Goal: Task Accomplishment & Management: Use online tool/utility

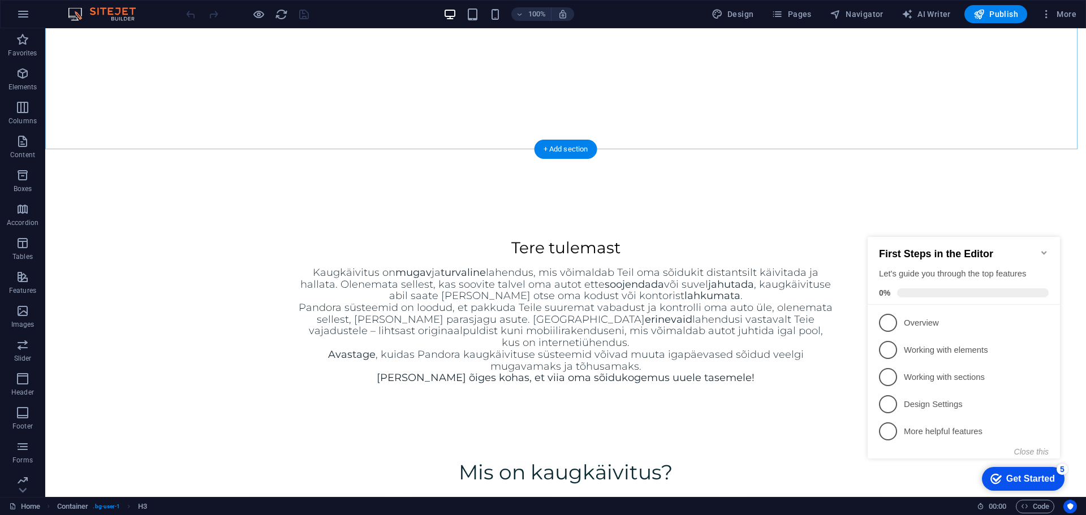
scroll to position [533, 0]
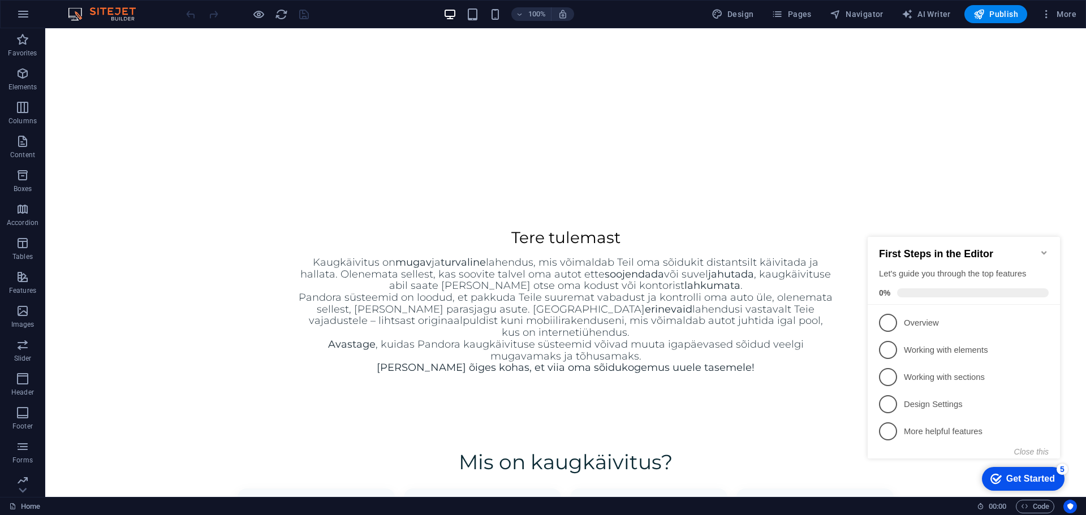
click at [1045, 251] on icon "Minimize checklist" at bounding box center [1043, 252] width 5 height 3
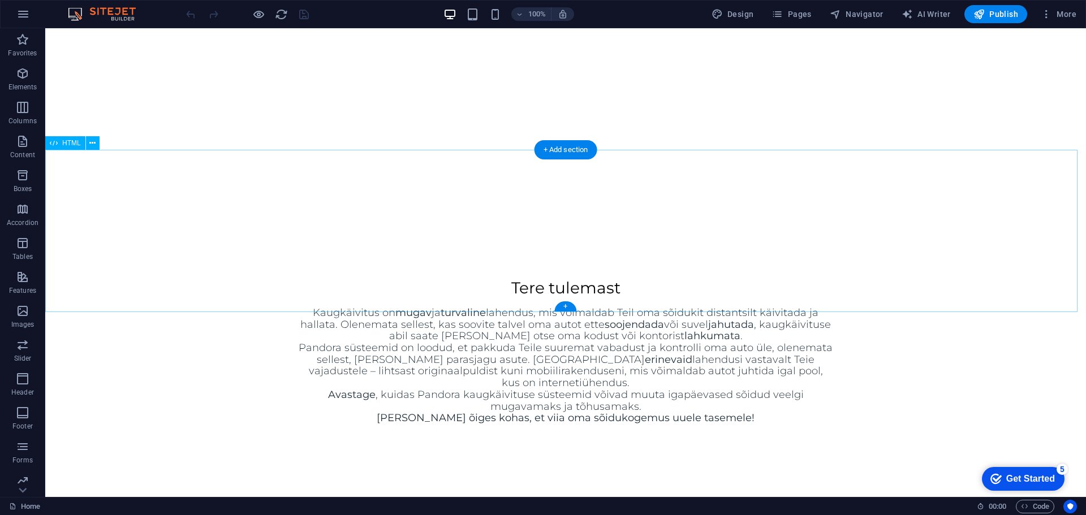
scroll to position [420, 0]
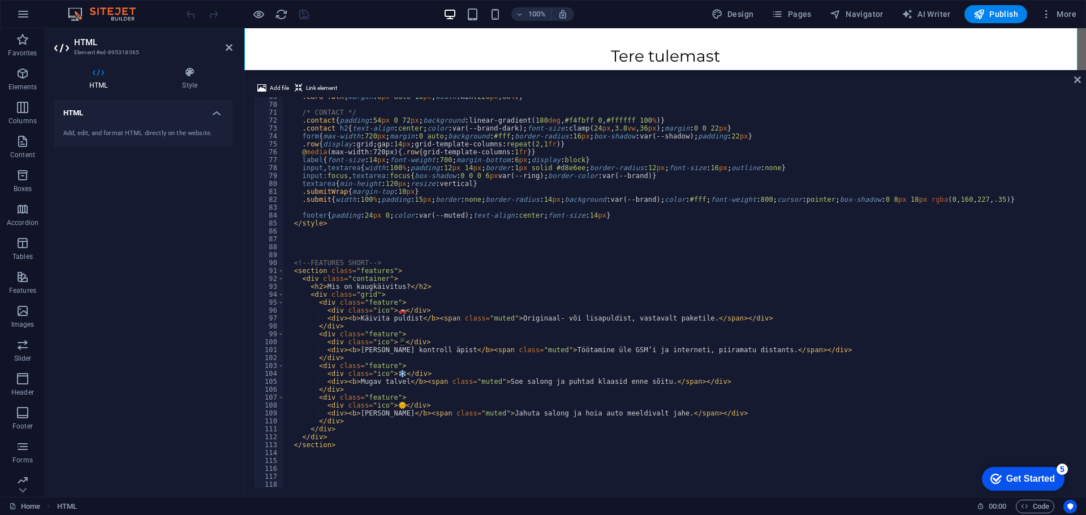
scroll to position [543, 0]
drag, startPoint x: 426, startPoint y: 287, endPoint x: 318, endPoint y: 286, distance: 108.6
click at [318, 286] on div ".card .btn { margin : 6 px auto 10 px ; width : min( 220 px , 80 % ) } /* CONTA…" at bounding box center [750, 295] width 934 height 404
click at [357, 288] on div ".card .btn { margin : 6 px auto 10 px ; width : min( 220 px , 80 % ) } /* CONTA…" at bounding box center [678, 292] width 791 height 391
drag, startPoint x: 399, startPoint y: 284, endPoint x: 325, endPoint y: 288, distance: 73.6
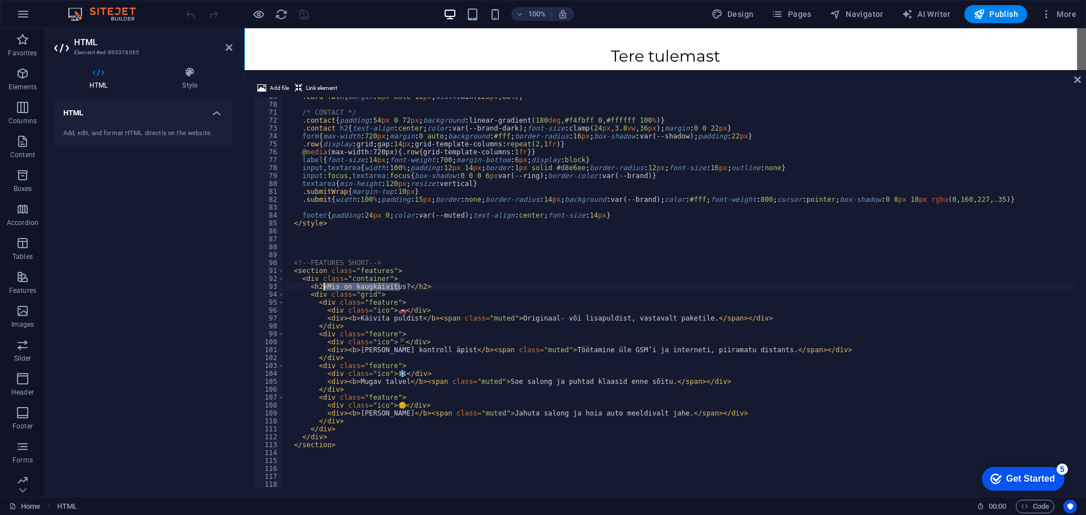
click at [325, 288] on div ".card .btn { margin : 6 px auto 10 px ; width : min( 220 px , 80 % ) } /* CONTA…" at bounding box center [750, 295] width 934 height 404
type textarea "<h2></h2>"
click at [952, 237] on div "Pandora Kaugkäivitus – Landing Page 🚗 Käivita puldist Originaal‑ või lisapuldis…" at bounding box center [664, 319] width 841 height 164
click at [1076, 80] on icon at bounding box center [1077, 79] width 7 height 9
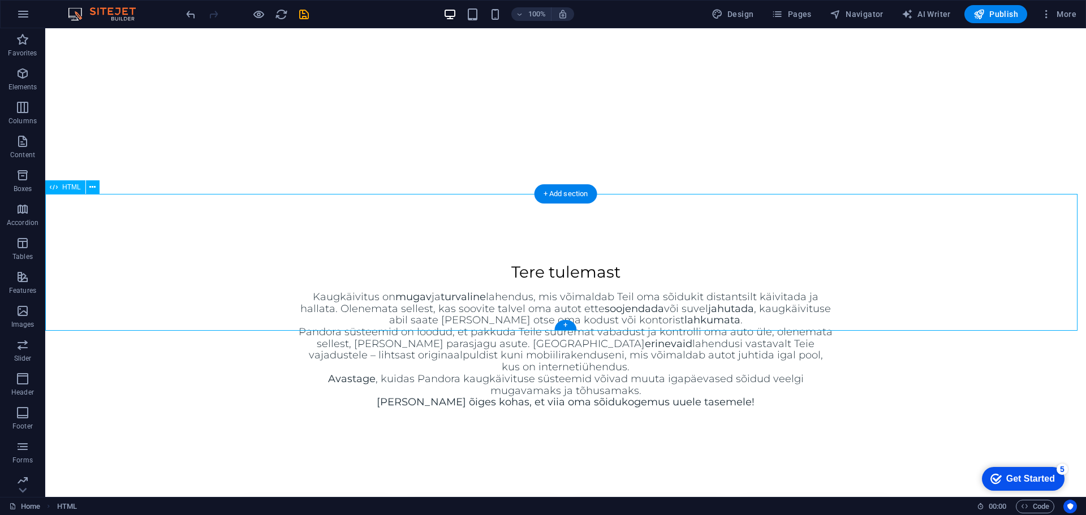
scroll to position [488, 0]
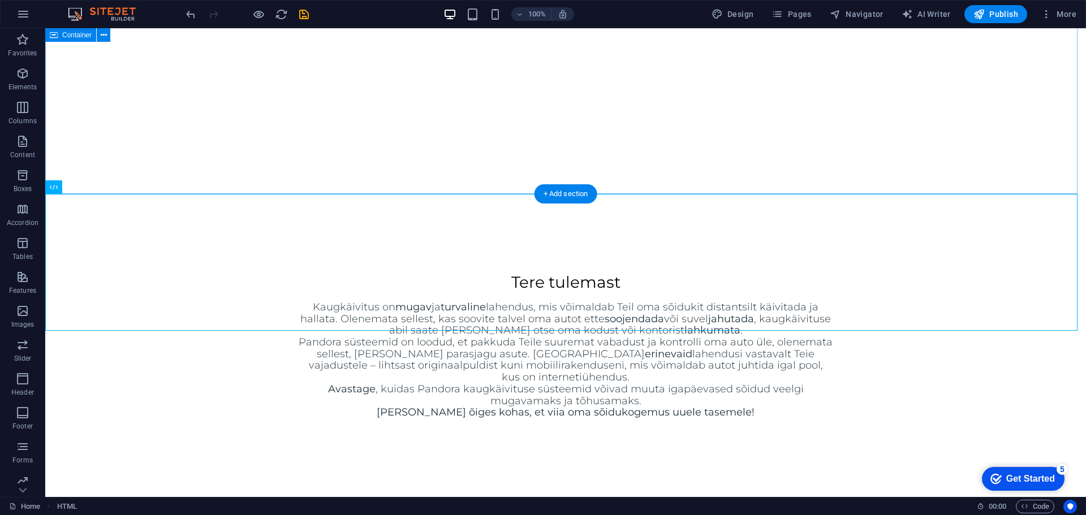
click at [945, 227] on div "Tere tulemast Kaugkäivitus on mugav ja turvaline lahendus, mis võimaldab Teil o…" at bounding box center [565, 345] width 1040 height 236
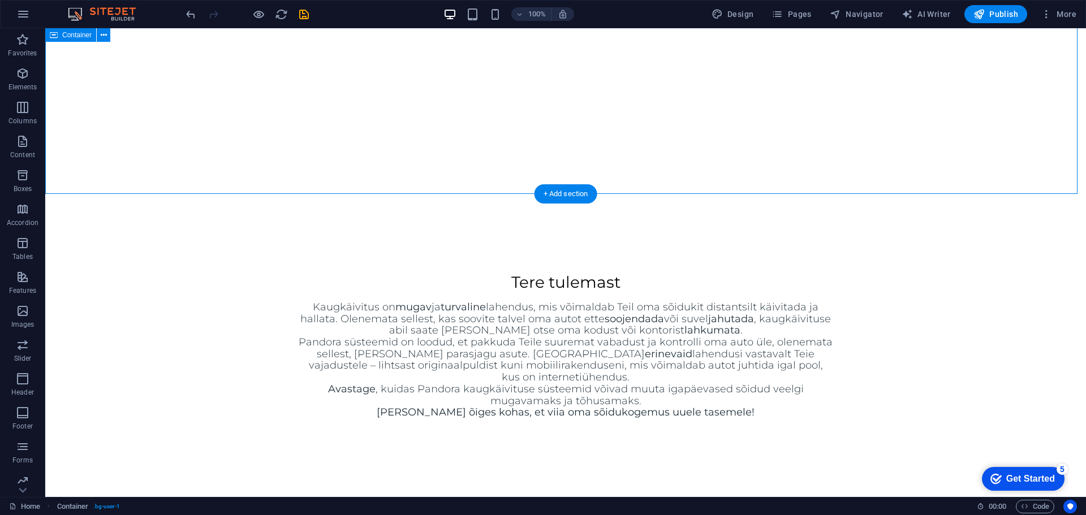
click at [957, 227] on div "Tere tulemast Kaugkäivitus on mugav ja turvaline lahendus, mis võimaldab Teil o…" at bounding box center [565, 345] width 1040 height 236
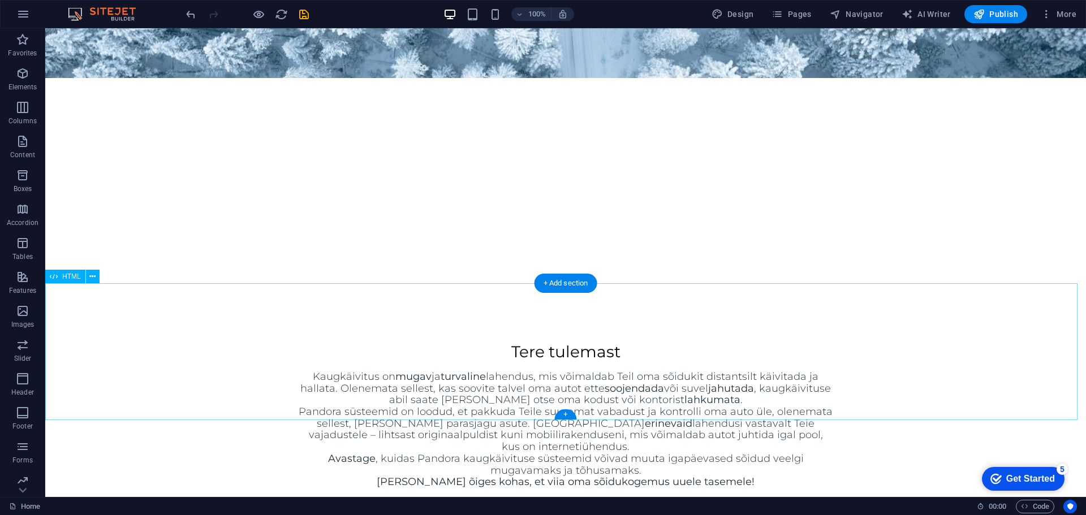
scroll to position [396, 0]
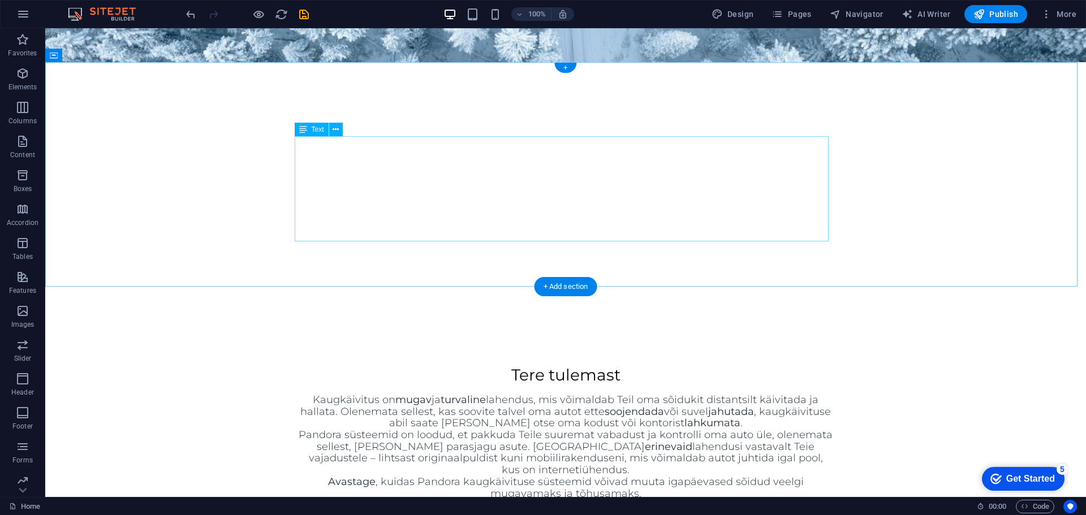
click at [636, 394] on div "Kaugkäivitus on mugav ja turvaline lahendus, mis võimaldab Teil oma sõidukit di…" at bounding box center [566, 452] width 534 height 117
click at [563, 67] on div "+" at bounding box center [565, 68] width 22 height 10
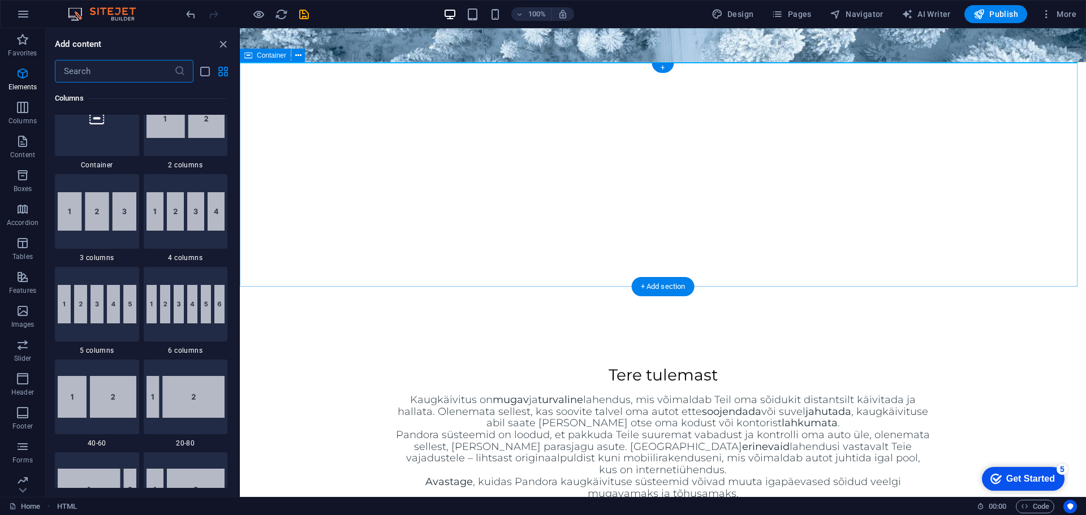
scroll to position [1978, 0]
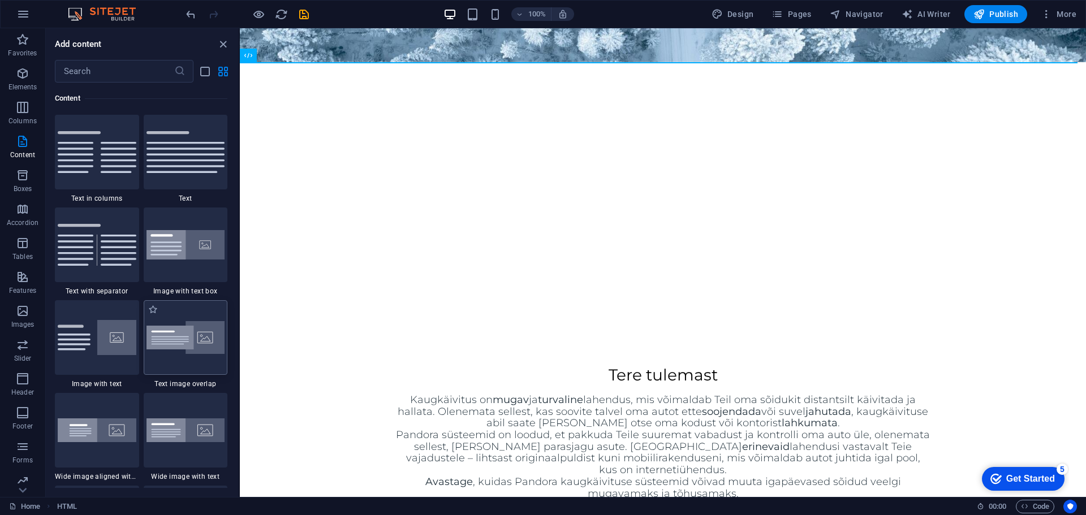
click at [197, 340] on img at bounding box center [185, 337] width 79 height 33
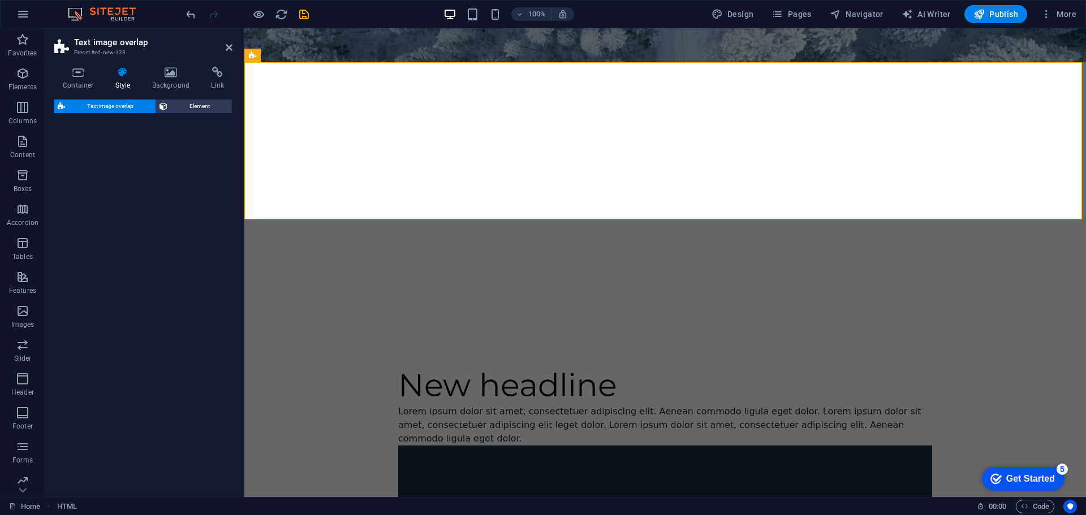
select select "rem"
select select "px"
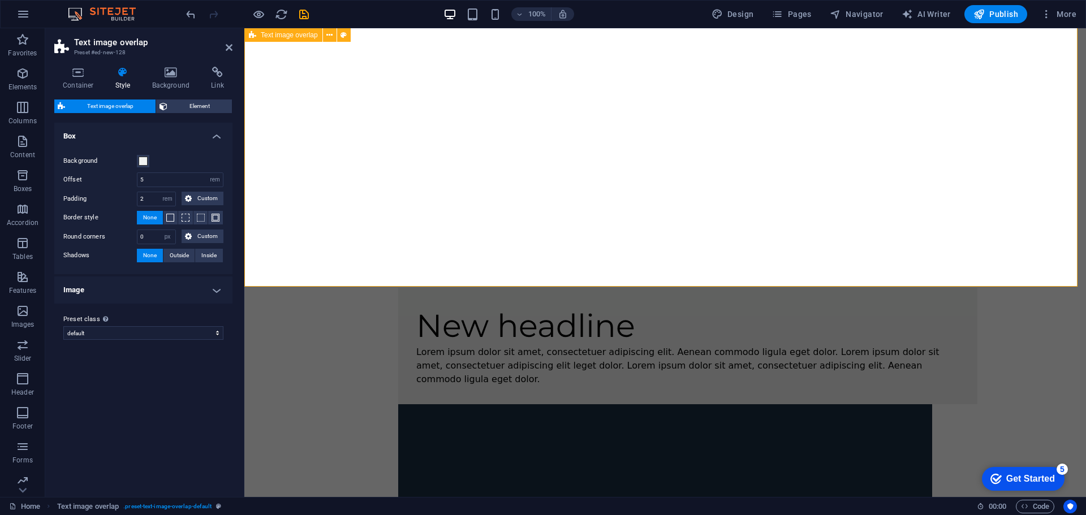
scroll to position [452, 0]
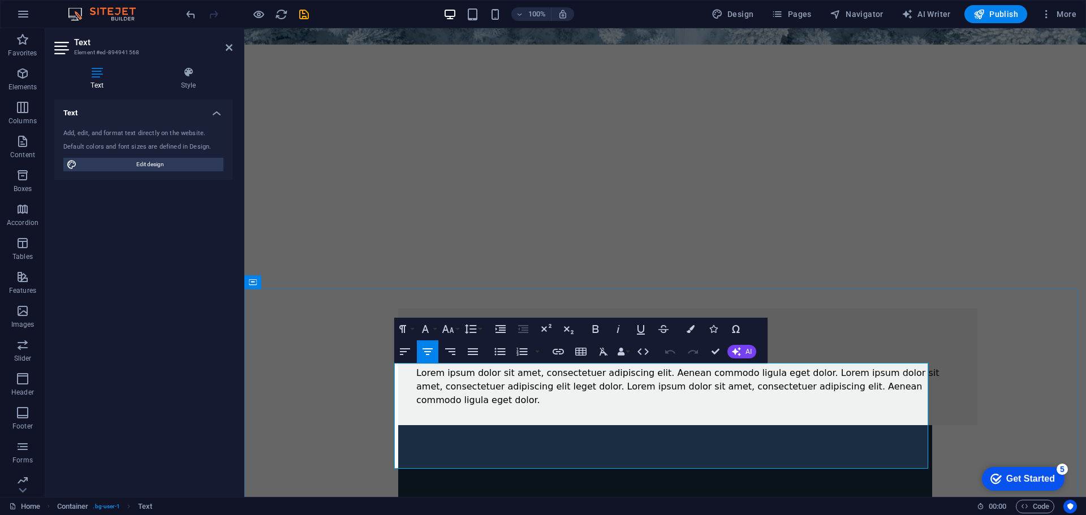
copy div "Kaugkäivitus on mugav ja turvaline lahendus, mis võimaldab Teil oma sõidukit di…"
click at [504, 366] on div "Lorem ipsum dolor sit amet, consectetuer adipiscing elit. Aenean commodo ligula…" at bounding box center [687, 386] width 543 height 41
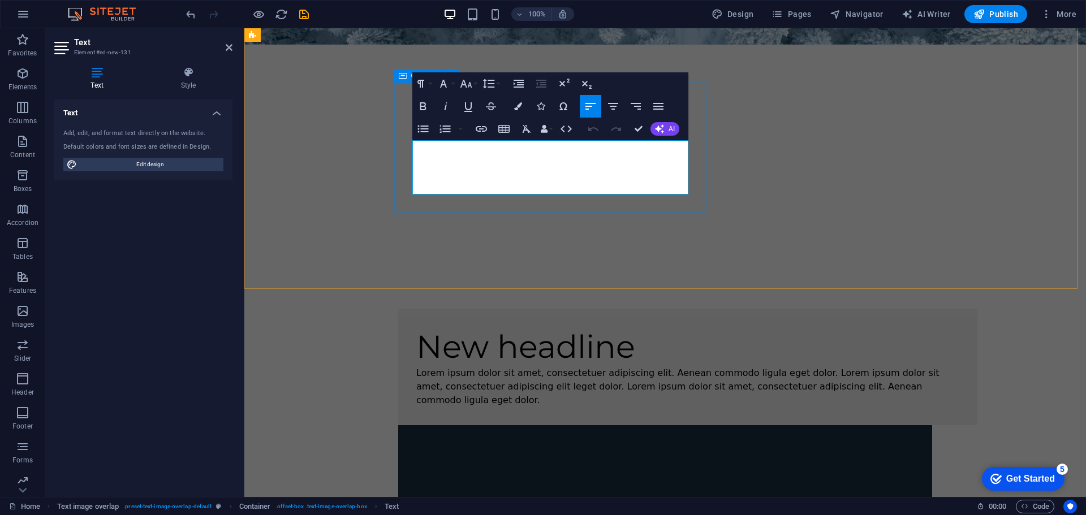
click at [693, 309] on div "New headline Lorem ipsum dolor sit amet, consectetuer adipiscing elit. Aenean c…" at bounding box center [687, 367] width 579 height 116
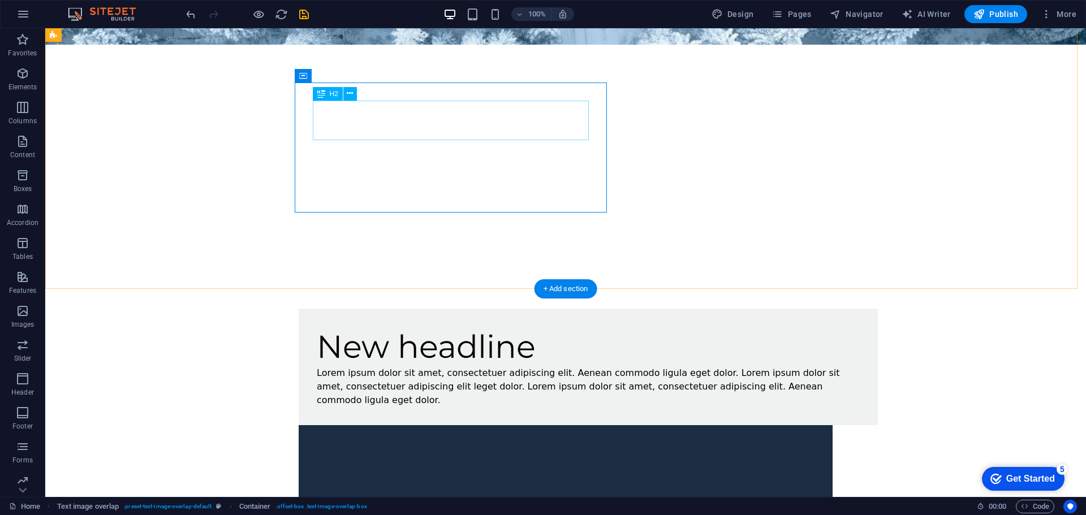
click at [447, 327] on div "New headline" at bounding box center [588, 347] width 543 height 40
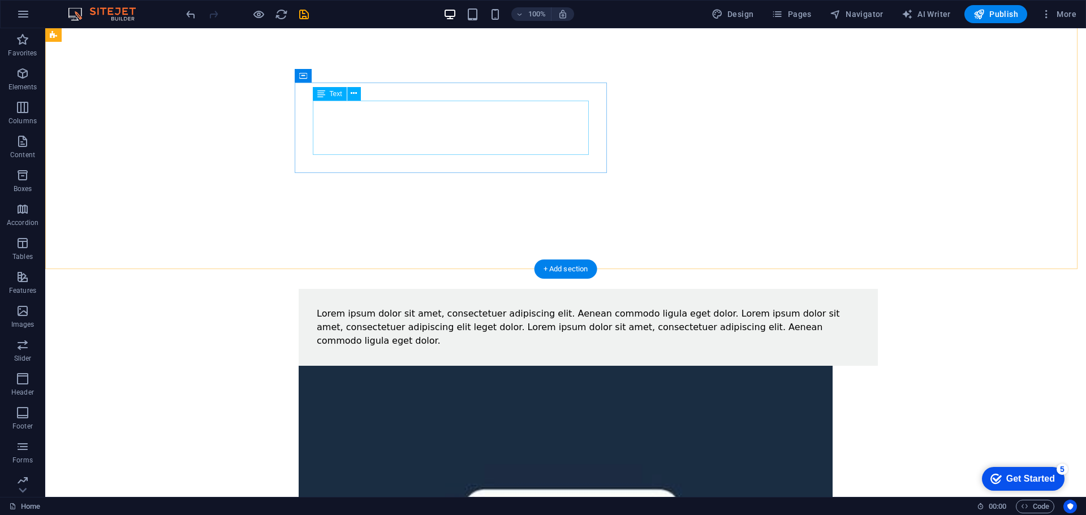
click at [444, 307] on div "Lorem ipsum dolor sit amet, consectetuer adipiscing elit. Aenean commodo ligula…" at bounding box center [588, 327] width 543 height 41
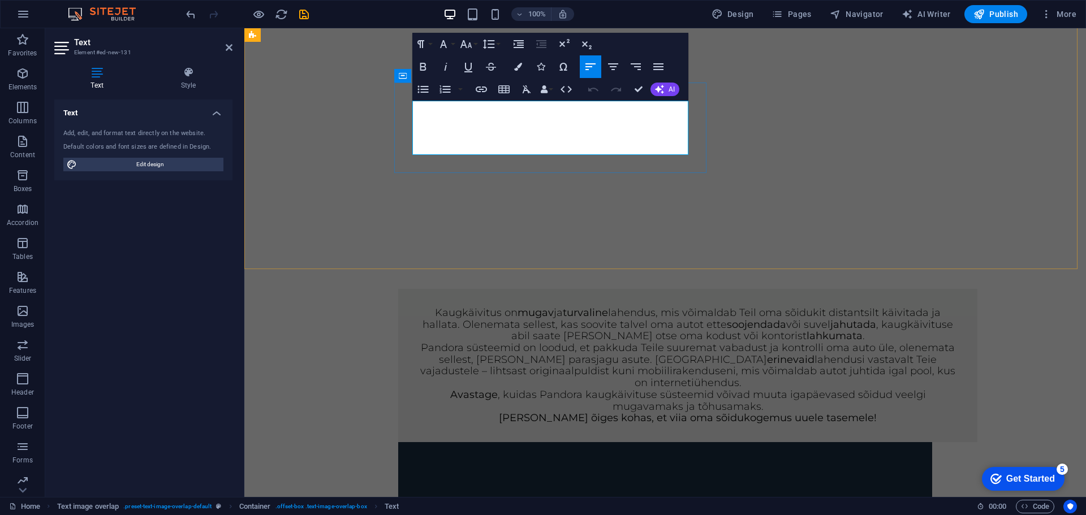
scroll to position [421, 0]
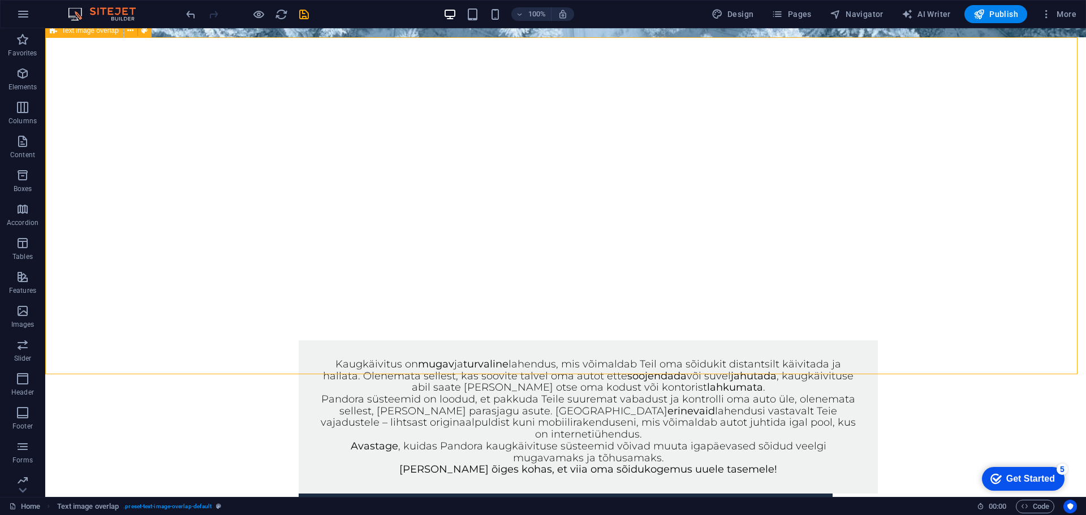
scroll to position [364, 0]
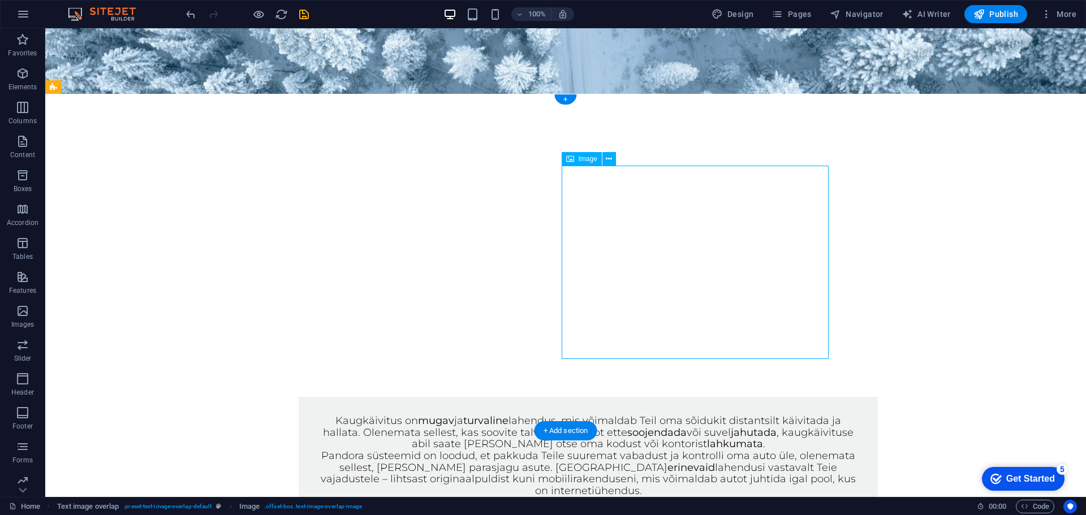
select select "%"
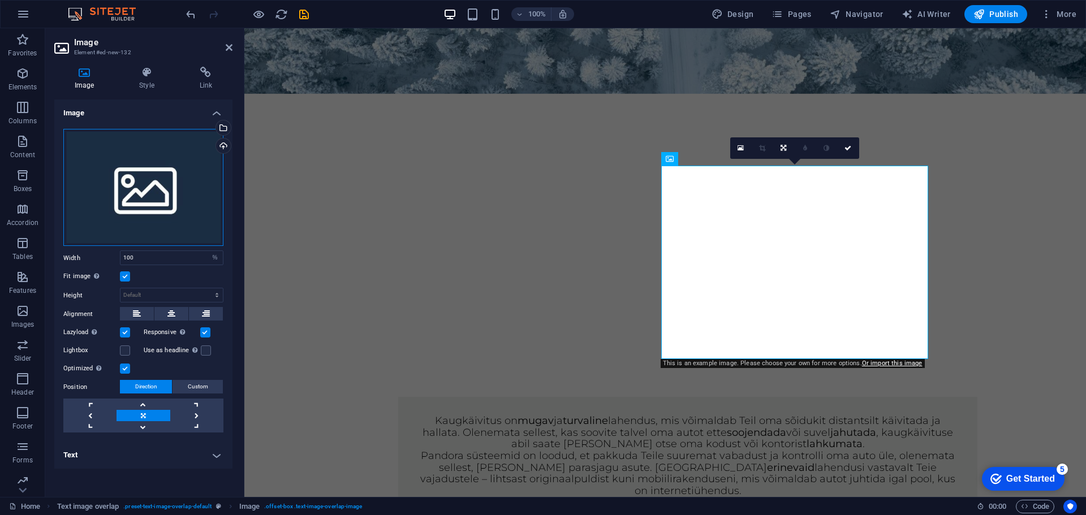
click at [167, 214] on div "Drag files here, click to choose files or select files from Files or our free s…" at bounding box center [143, 188] width 160 height 118
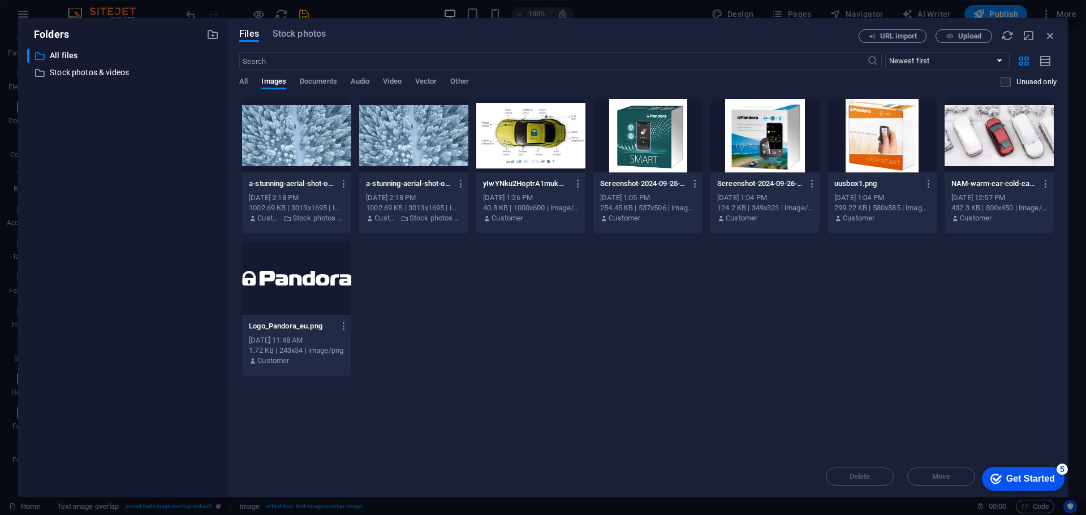
click at [547, 131] on div at bounding box center [530, 135] width 109 height 73
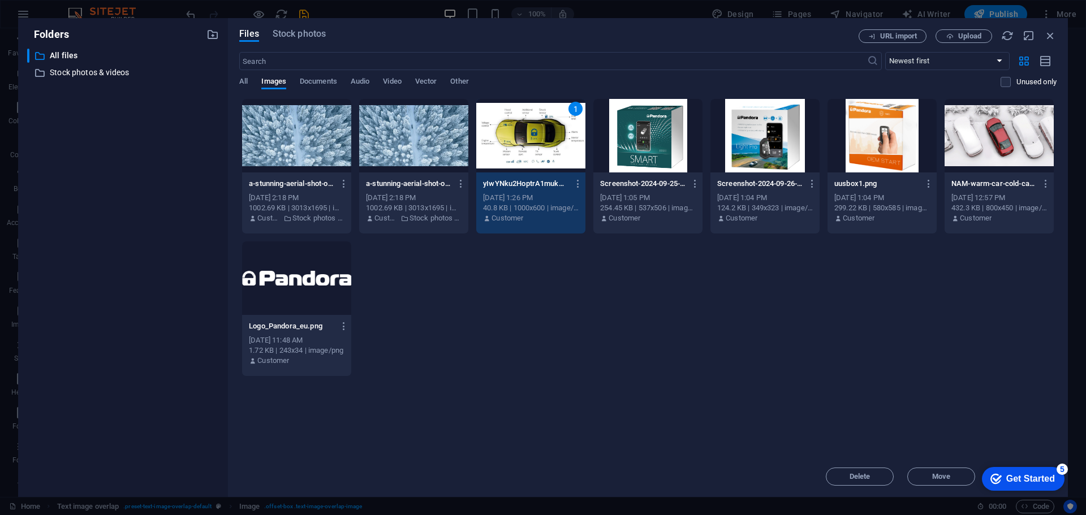
click at [547, 131] on div "1" at bounding box center [530, 135] width 109 height 73
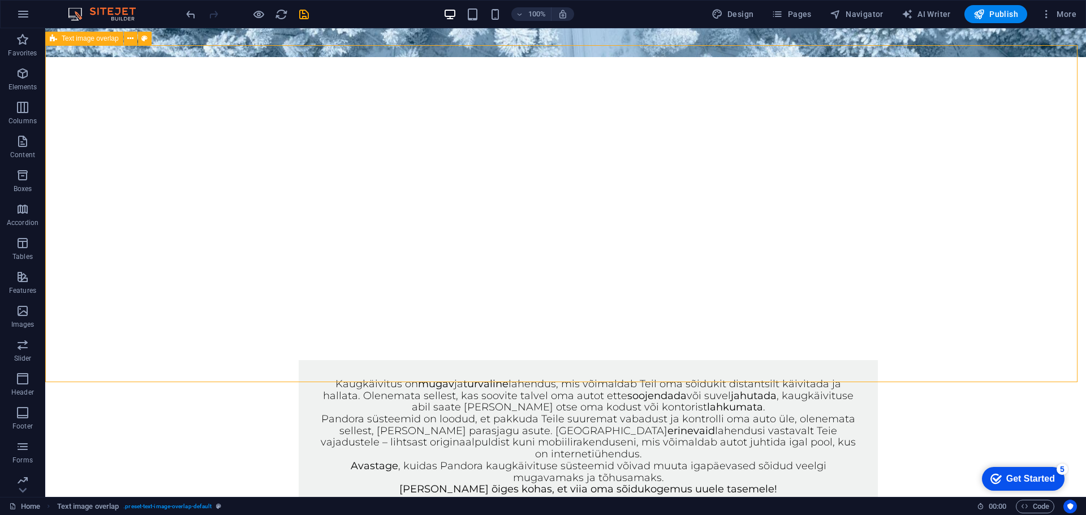
scroll to position [421, 0]
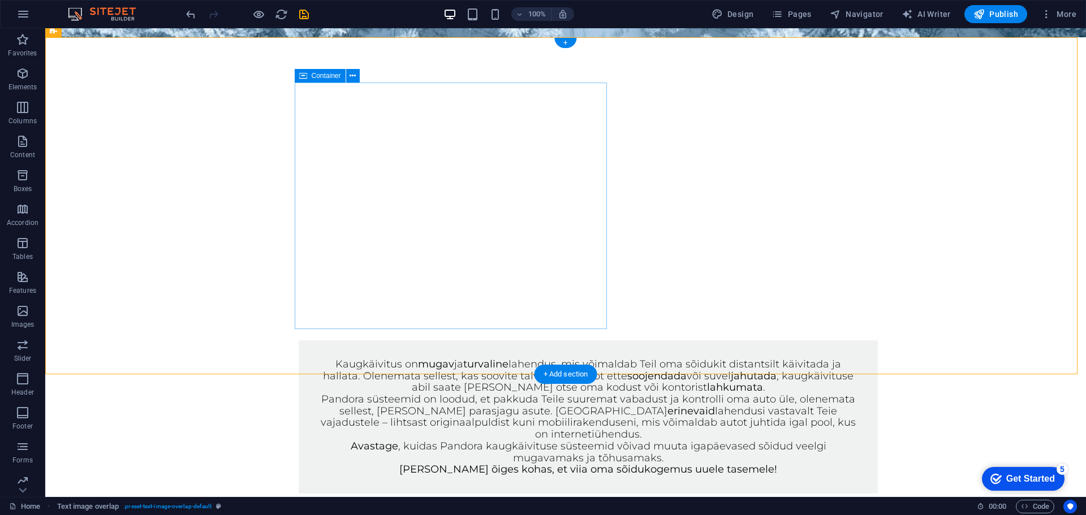
click at [302, 340] on div "Kaugkäivitus on mugav ja turvaline lahendus, mis võimaldab Teil oma sõidukit di…" at bounding box center [588, 416] width 579 height 153
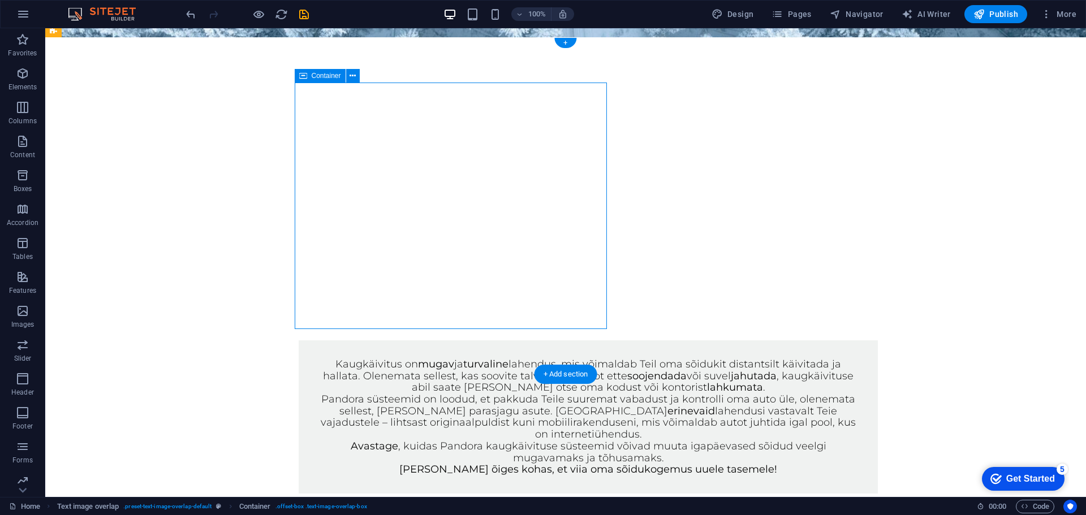
click at [300, 340] on div "Kaugkäivitus on mugav ja turvaline lahendus, mis võimaldab Teil oma sõidukit di…" at bounding box center [588, 416] width 579 height 153
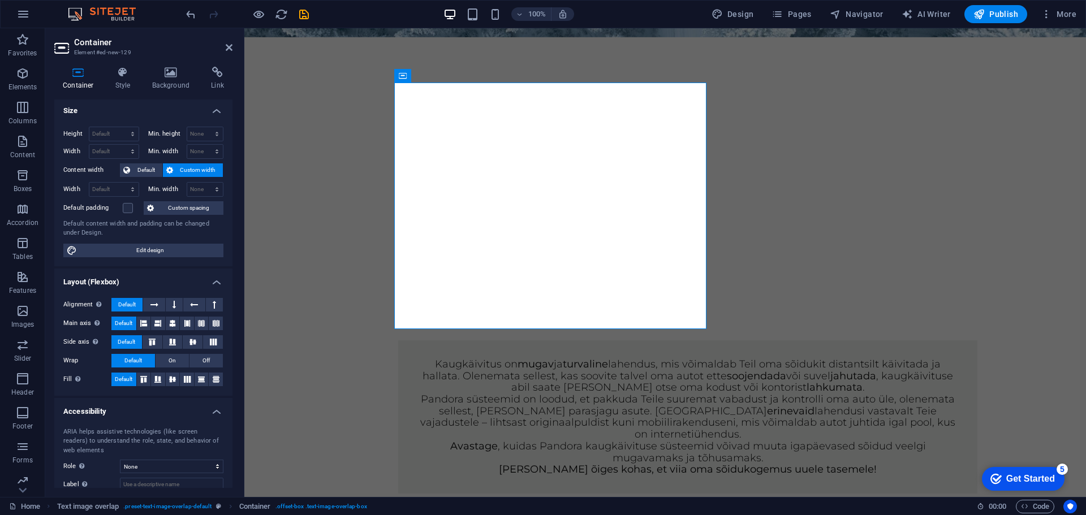
scroll to position [0, 0]
click at [241, 155] on div "Container Style Background Link Size Height Default px rem % vh vw Min. height …" at bounding box center [143, 277] width 196 height 439
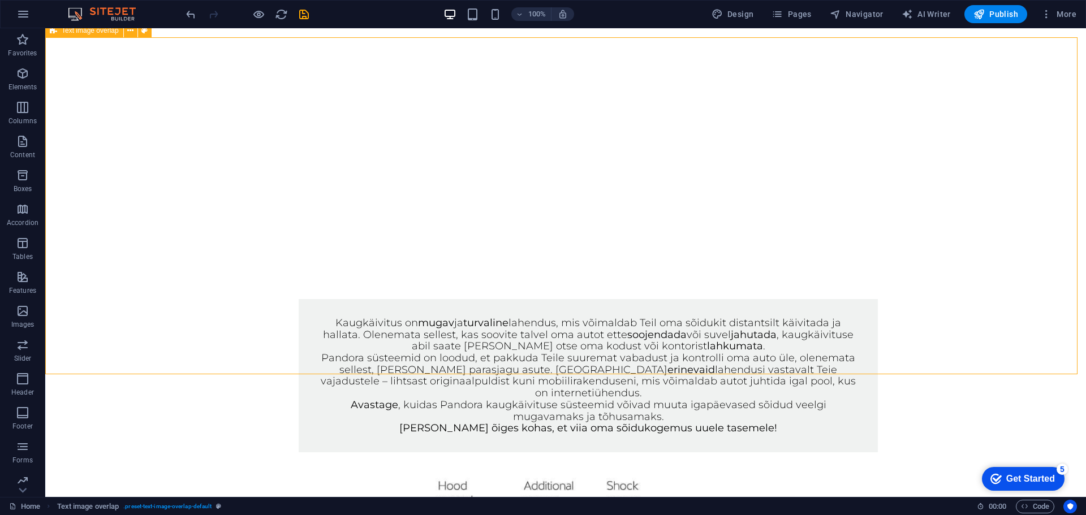
scroll to position [590, 0]
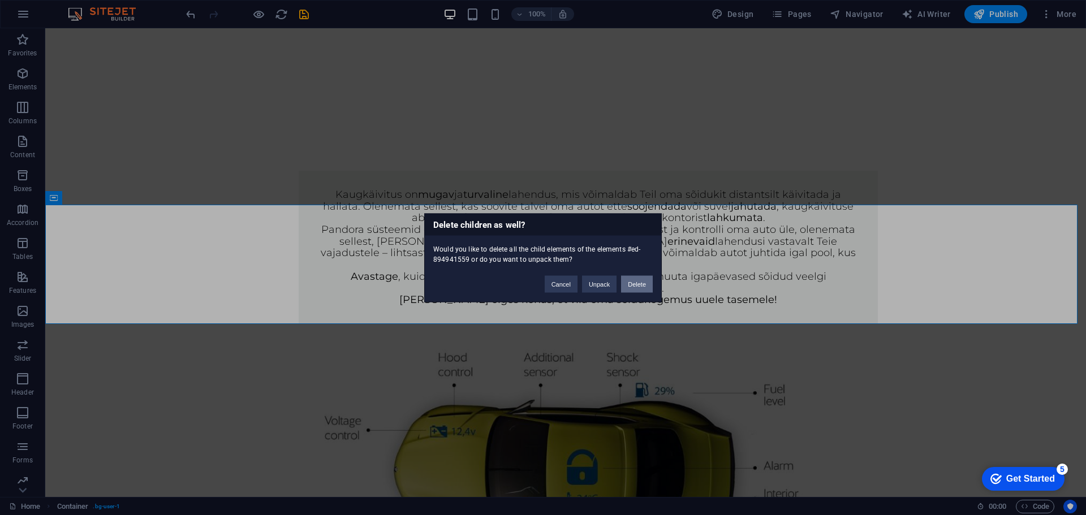
click at [638, 285] on button "Delete" at bounding box center [637, 283] width 32 height 17
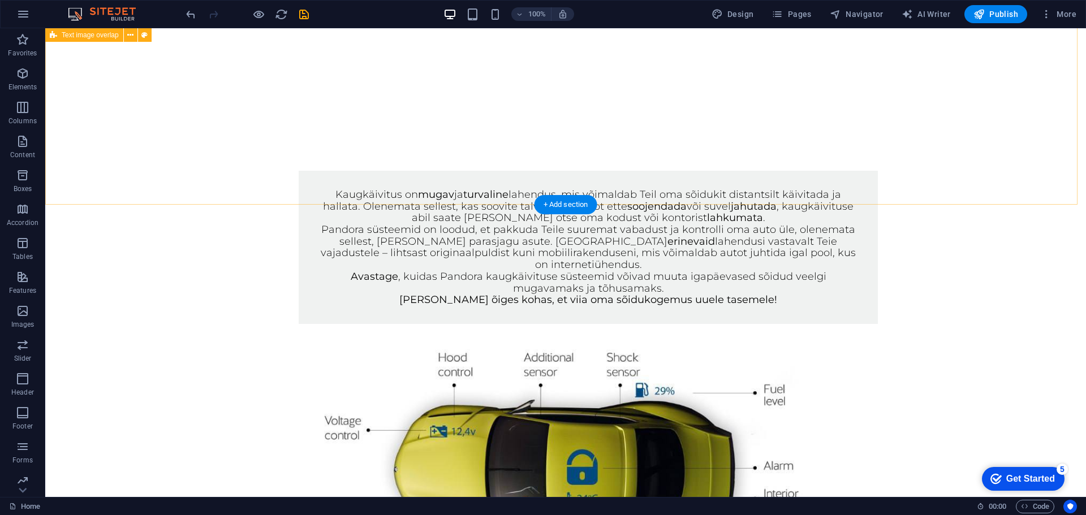
click at [952, 166] on div "Kaugkäivitus on mugav ja turvaline lahendus, mis võimaldab Teil oma sõidukit di…" at bounding box center [565, 408] width 1040 height 564
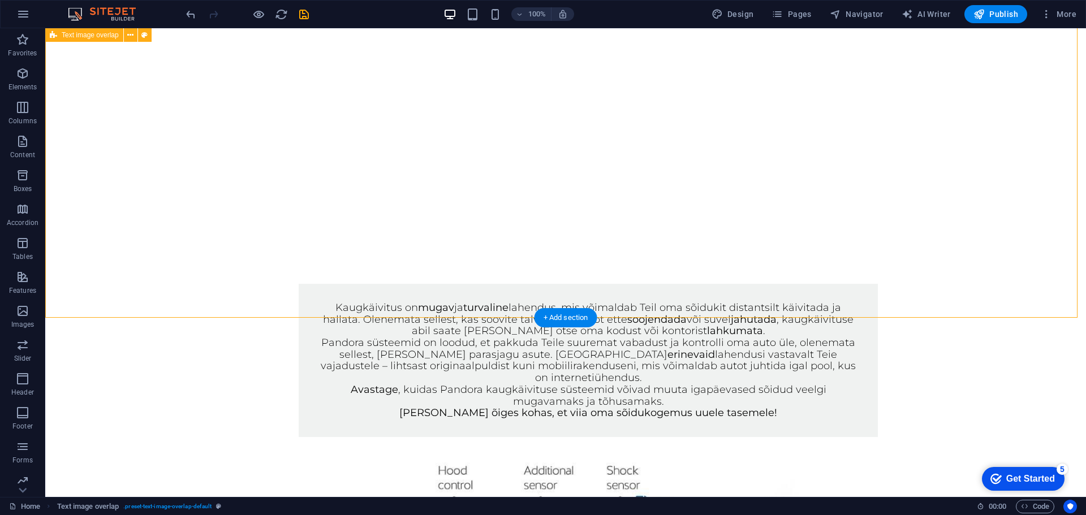
click at [961, 239] on div "Kaugkäivitus on mugav ja turvaline lahendus, mis võimaldab Teil oma sõidukit di…" at bounding box center [565, 521] width 1040 height 564
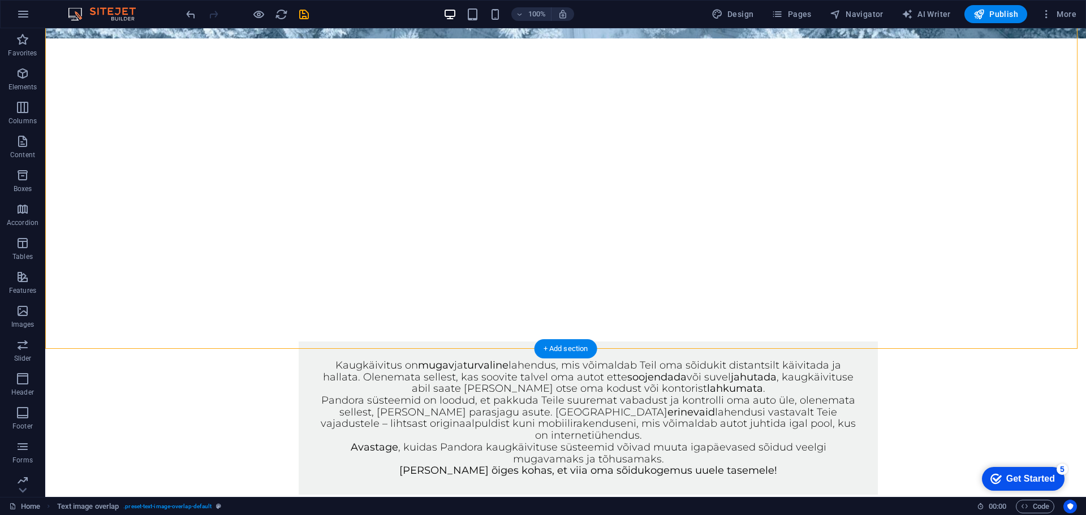
scroll to position [452, 0]
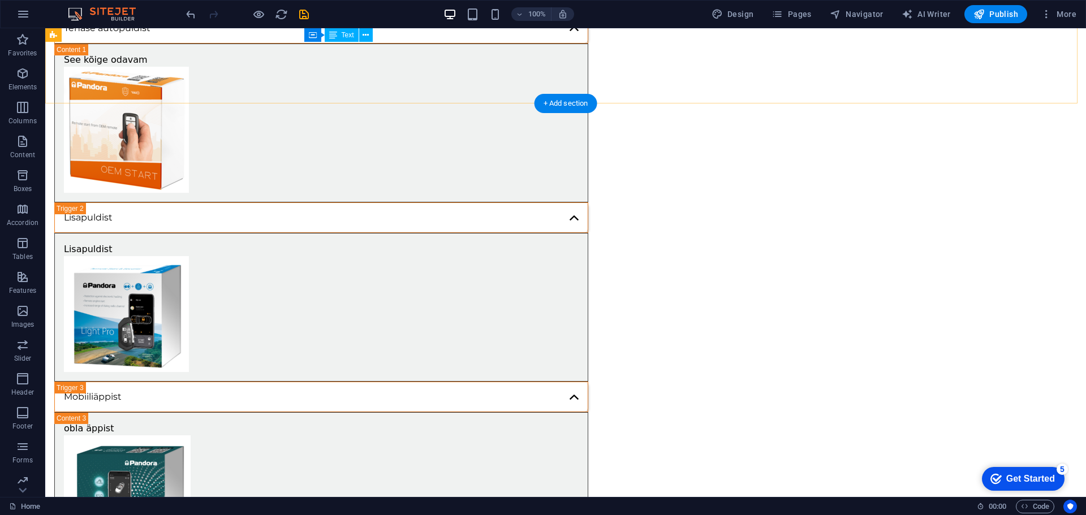
scroll to position [1470, 0]
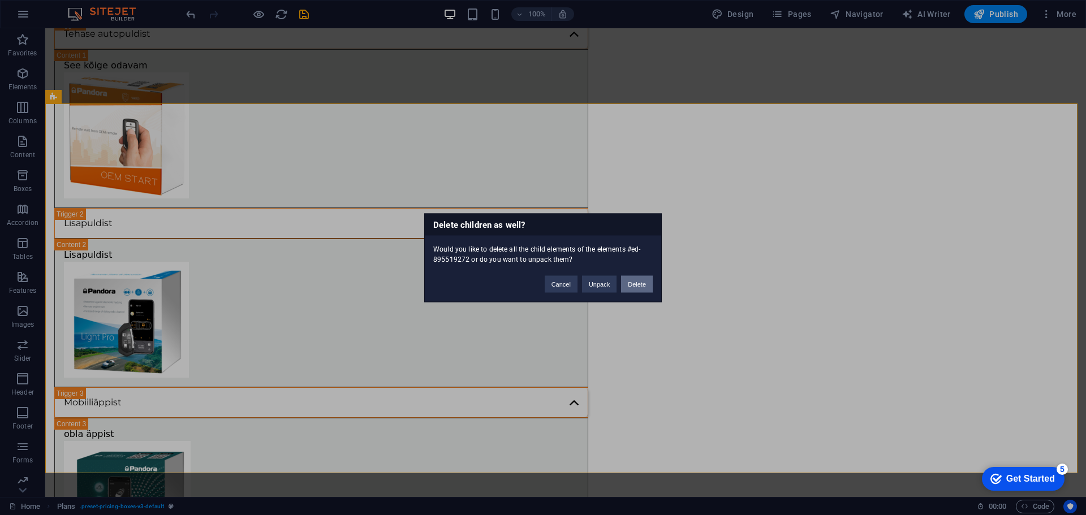
drag, startPoint x: 643, startPoint y: 282, endPoint x: 598, endPoint y: 253, distance: 53.3
click at [643, 282] on button "Delete" at bounding box center [637, 283] width 32 height 17
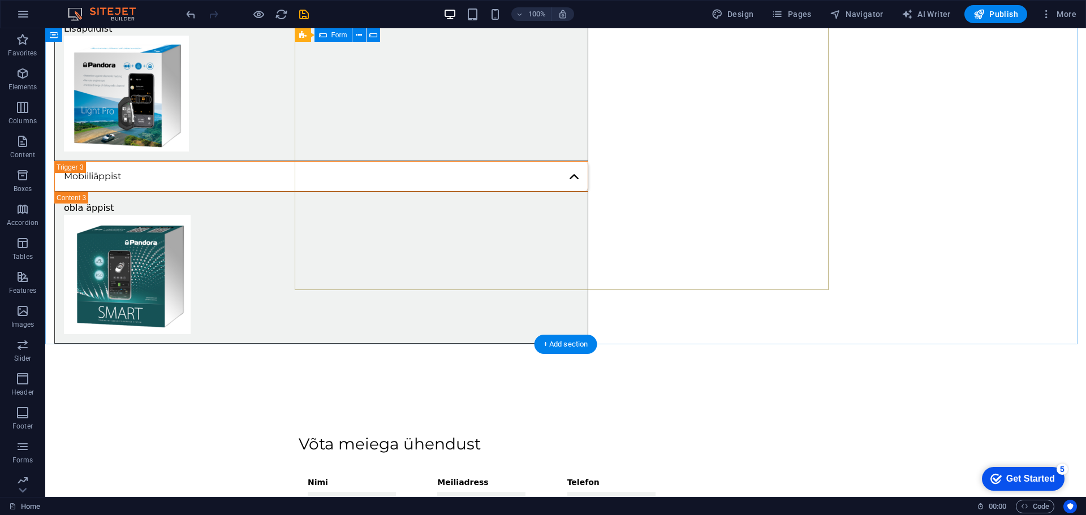
scroll to position [1855, 0]
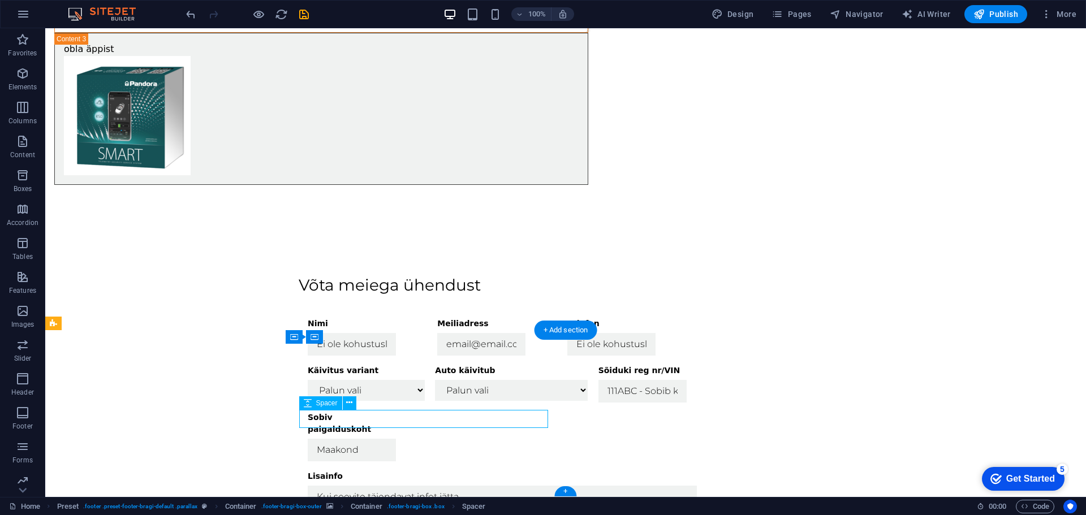
select select "px"
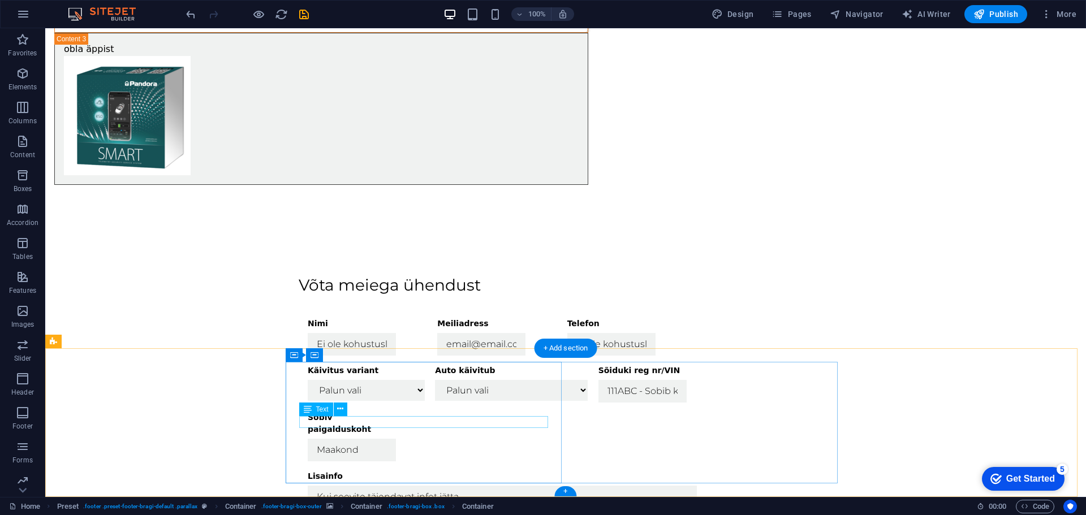
scroll to position [1837, 0]
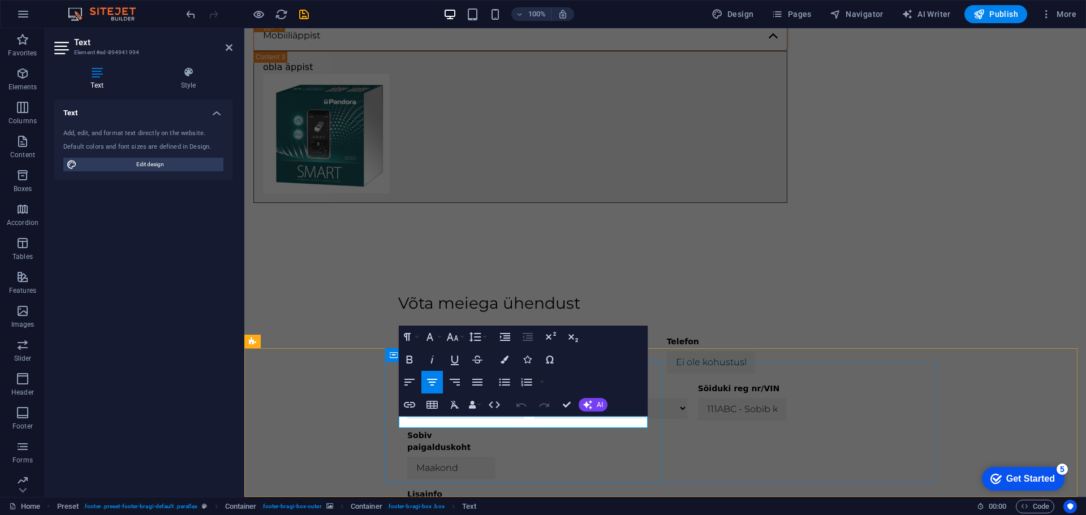
click at [412, 384] on icon "button" at bounding box center [410, 382] width 14 height 14
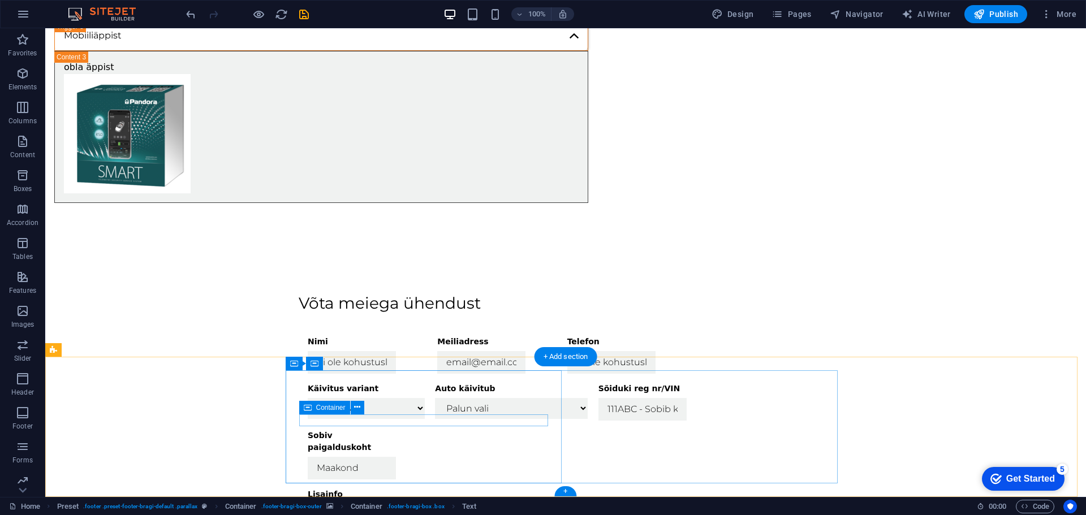
scroll to position [1828, 0]
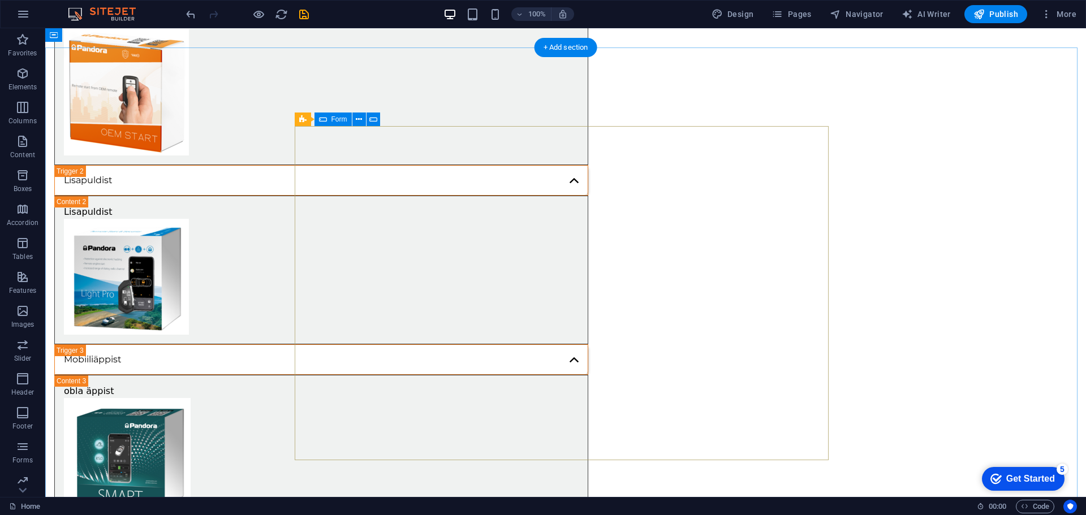
scroll to position [1489, 0]
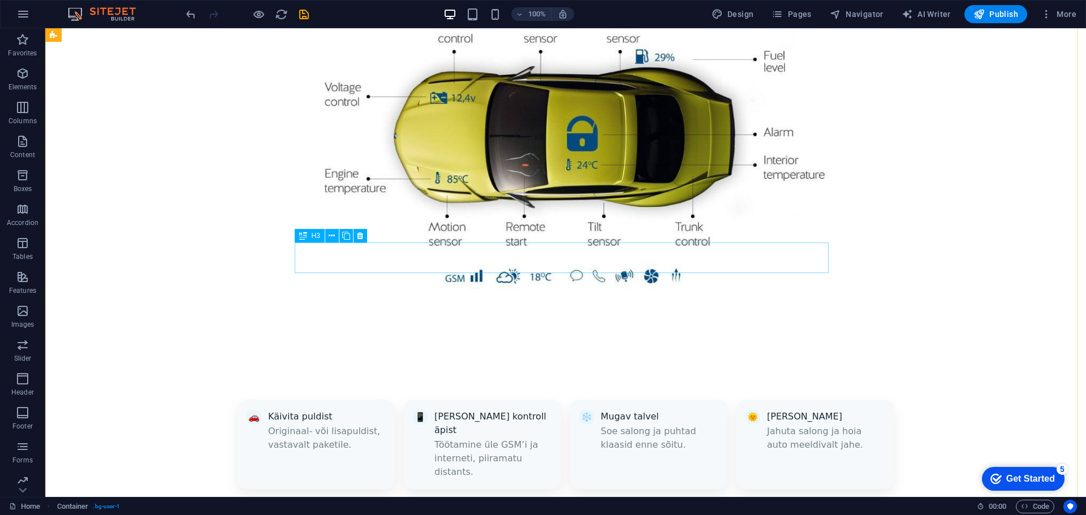
scroll to position [867, 0]
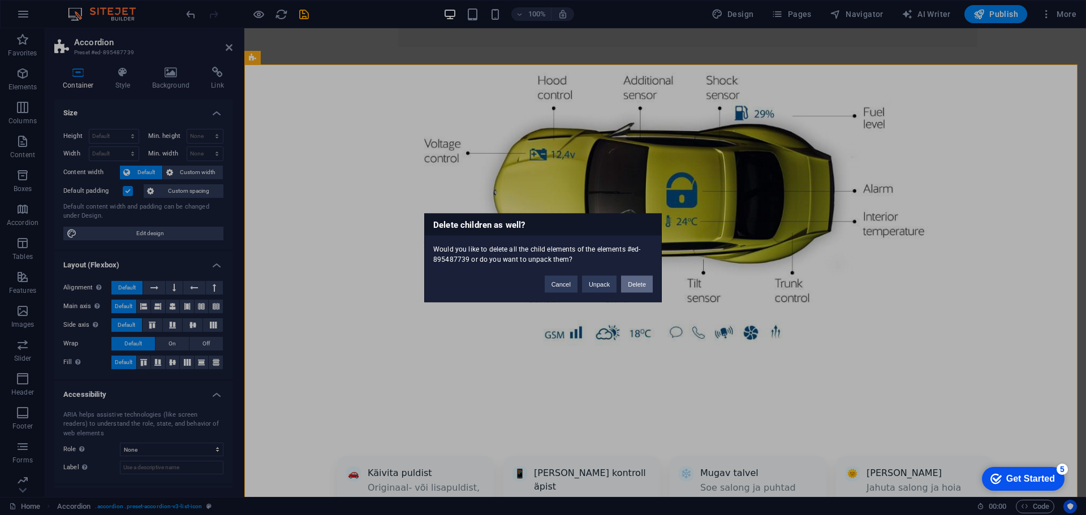
click at [641, 286] on button "Delete" at bounding box center [637, 283] width 32 height 17
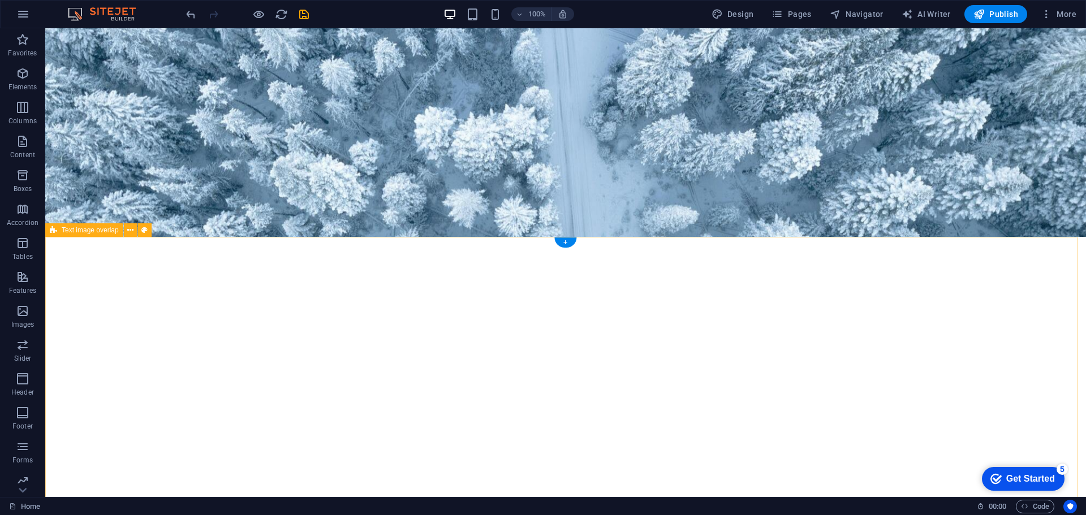
scroll to position [169, 0]
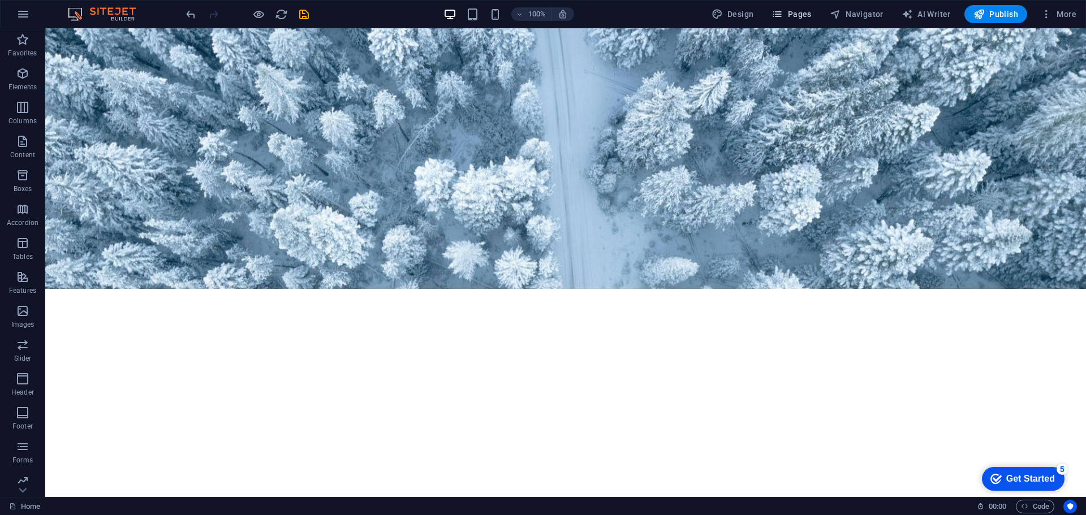
click at [800, 10] on span "Pages" at bounding box center [791, 13] width 40 height 11
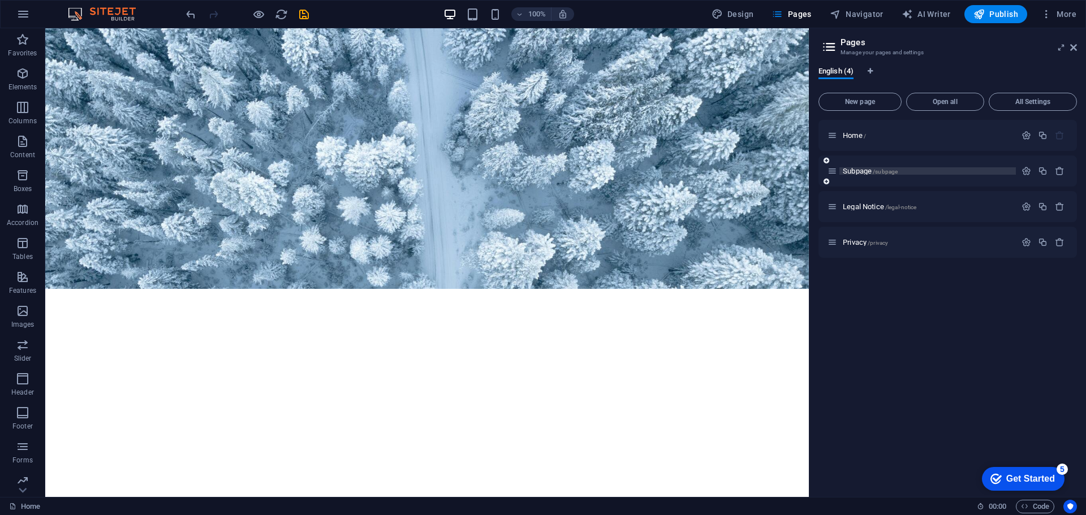
click at [850, 173] on span "Subpage /subpage" at bounding box center [869, 171] width 55 height 8
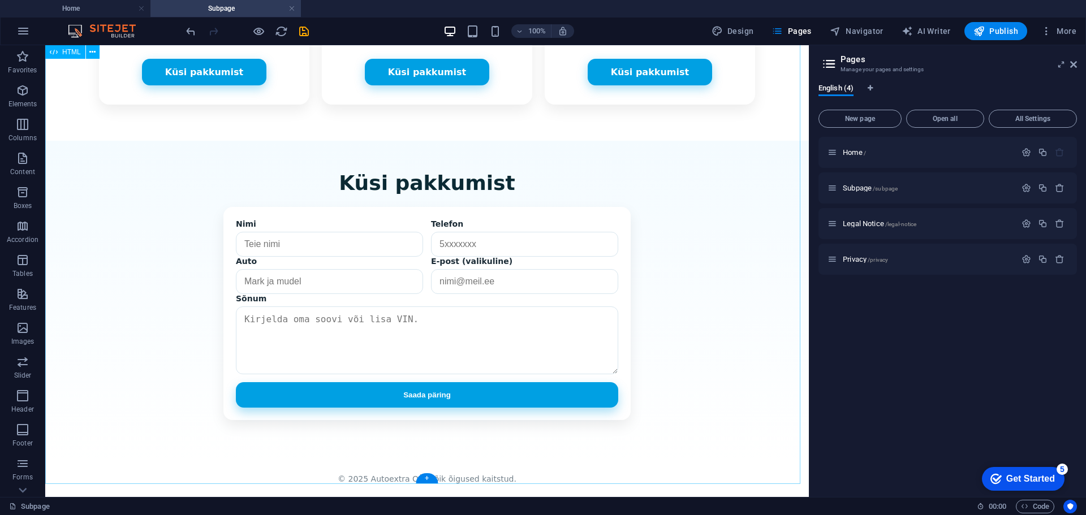
scroll to position [849, 0]
click at [1073, 64] on icon at bounding box center [1073, 64] width 7 height 9
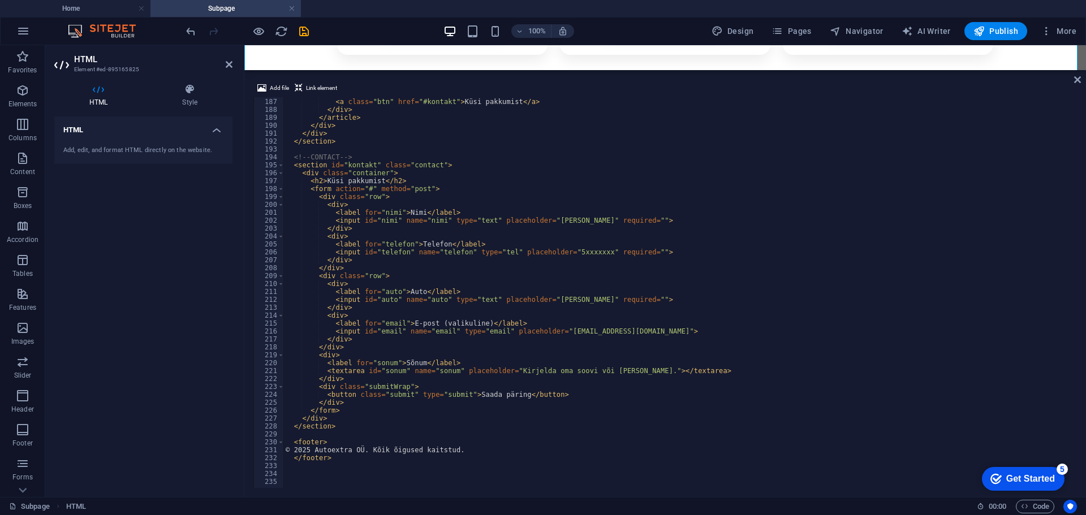
scroll to position [1472, 0]
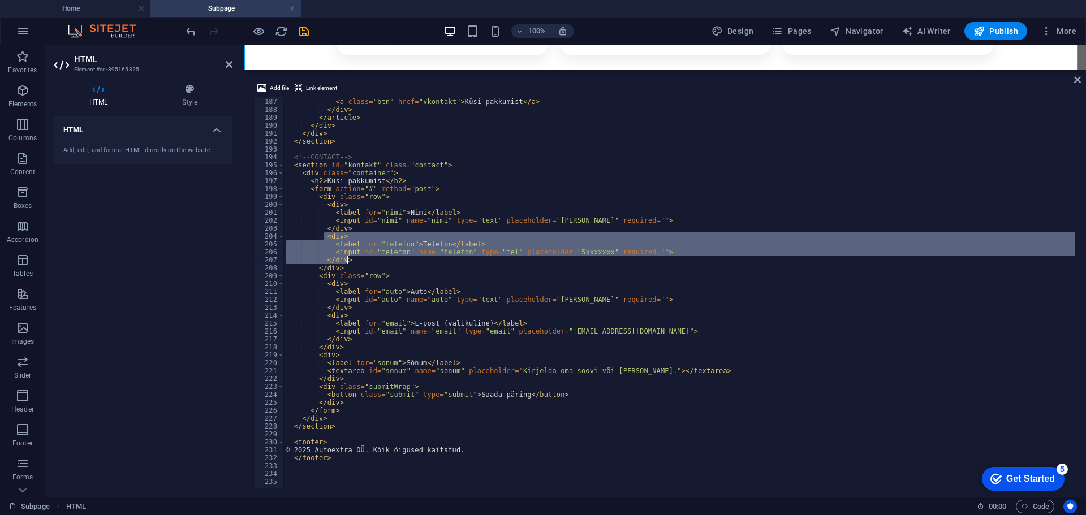
drag, startPoint x: 323, startPoint y: 238, endPoint x: 371, endPoint y: 258, distance: 52.7
click at [371, 258] on div "</ ul > < a class = "btn" href = "#kontakt" > Küsi pakkumist </ a > </ div > </…" at bounding box center [750, 292] width 934 height 404
click at [371, 258] on div "</ ul > < a class = "btn" href = "#kontakt" > Küsi pakkumist </ a > </ div > </…" at bounding box center [678, 292] width 791 height 391
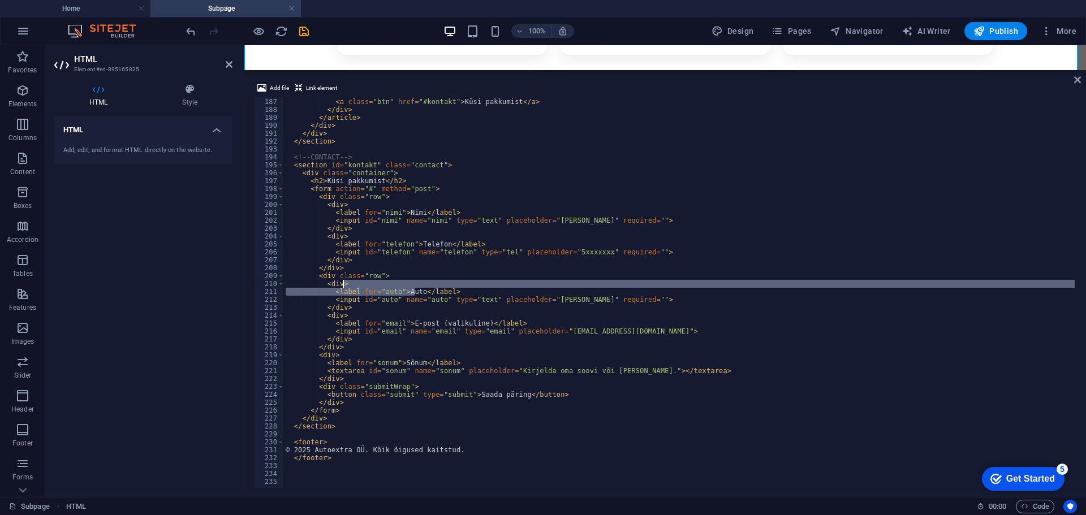
drag, startPoint x: 414, startPoint y: 288, endPoint x: 403, endPoint y: 287, distance: 11.3
click at [403, 287] on div "</ ul > < a class = "btn" href = "#kontakt" > Küsi pakkumist </ a > </ div > </…" at bounding box center [750, 292] width 934 height 404
click at [402, 288] on div "</ ul > < a class = "btn" href = "#kontakt" > Küsi pakkumist </ a > </ div > </…" at bounding box center [678, 292] width 791 height 391
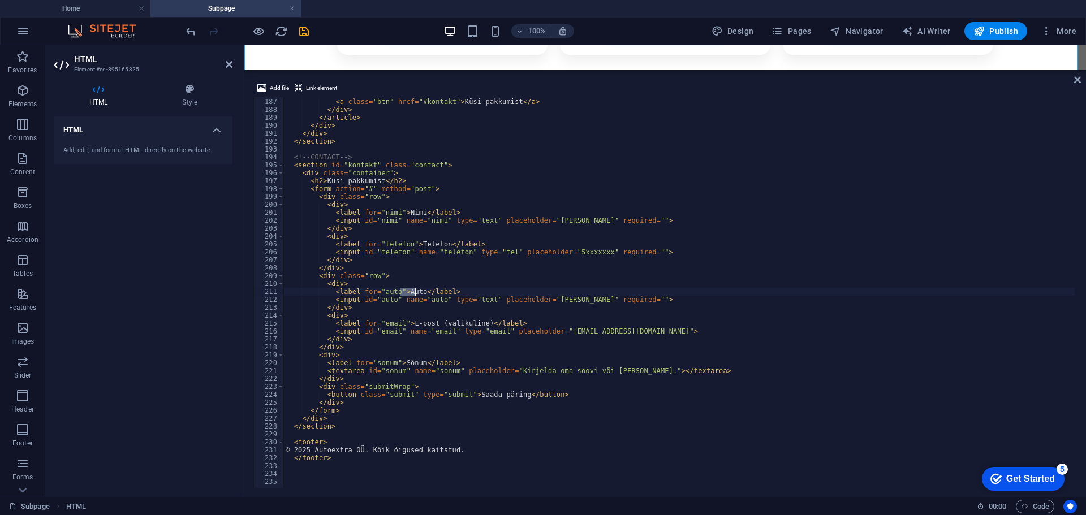
drag, startPoint x: 400, startPoint y: 292, endPoint x: 414, endPoint y: 292, distance: 13.6
click at [414, 292] on div "</ ul > < a class = "btn" href = "#kontakt" > Küsi pakkumist </ a > </ div > </…" at bounding box center [750, 292] width 934 height 404
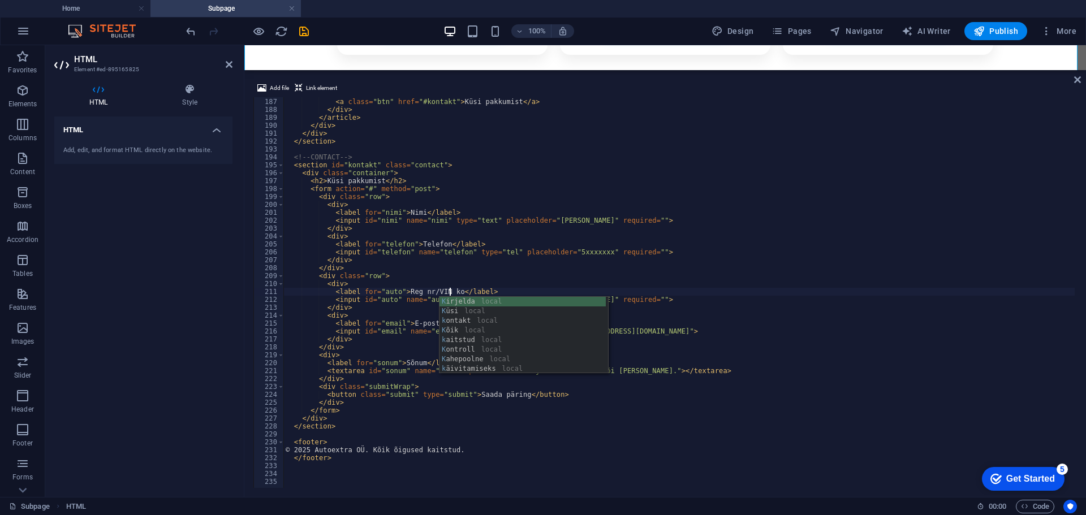
scroll to position [0, 14]
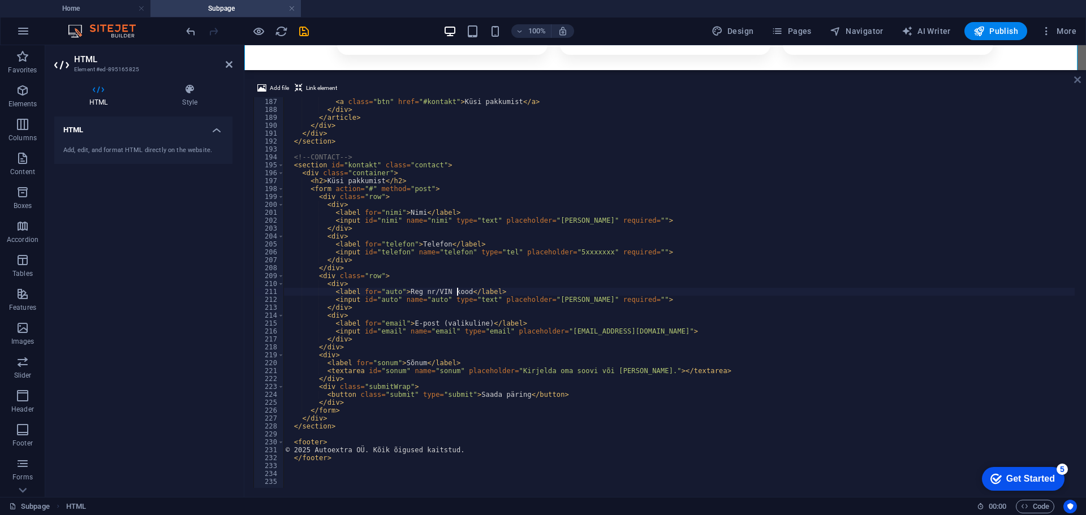
type textarea "<label for="auto">Reg nr/VIN kood</label>"
click at [1077, 80] on icon at bounding box center [1077, 79] width 7 height 9
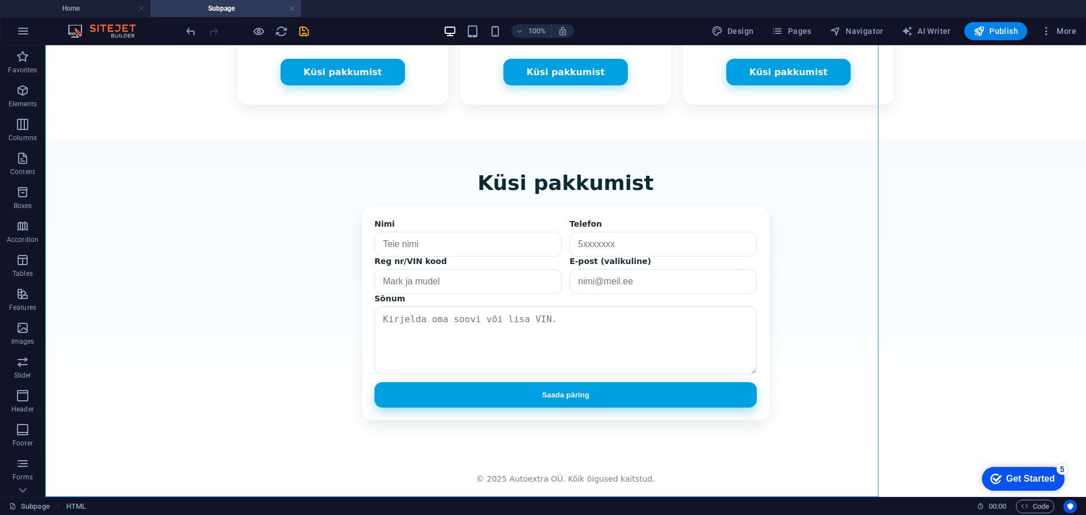
scroll to position [835, 0]
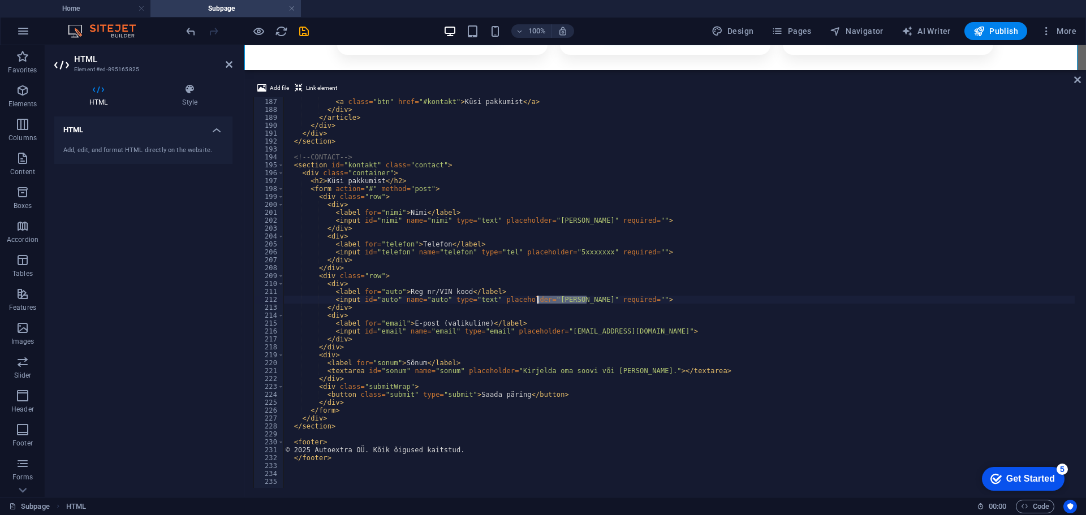
drag, startPoint x: 586, startPoint y: 299, endPoint x: 539, endPoint y: 300, distance: 47.5
click at [539, 300] on div "</ ul > < a class = "btn" href = "#kontakt" > Küsi pakkumist </ a > </ div > </…" at bounding box center [750, 292] width 934 height 404
type textarea "<input id="auto" name="auto" type="text" placeholder="123ABC" required="">"
click at [1077, 79] on icon at bounding box center [1077, 79] width 7 height 9
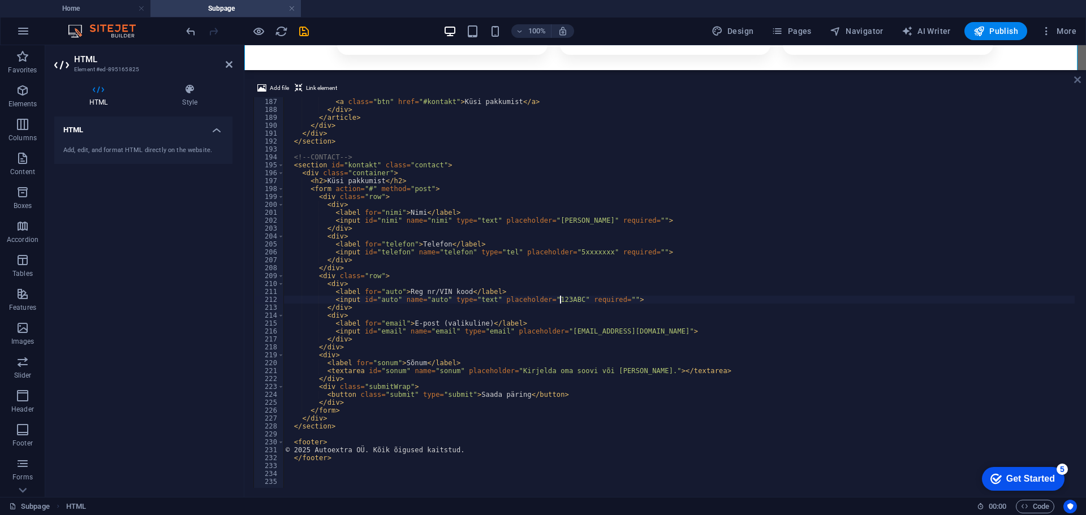
scroll to position [835, 0]
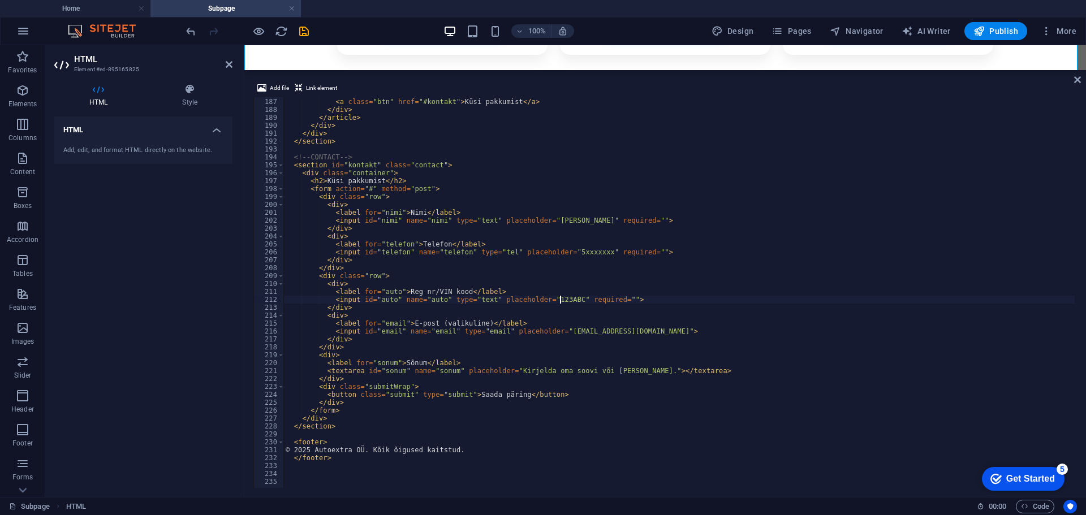
click at [439, 244] on div "</ ul > < a class = "btn" href = "#kontakt" > Küsi pakkumist </ a > </ div > </…" at bounding box center [750, 292] width 934 height 404
drag, startPoint x: 474, startPoint y: 322, endPoint x: 428, endPoint y: 321, distance: 46.4
click at [428, 321] on div "</ ul > < a class = "btn" href = "#kontakt" > Küsi pakkumist </ a > </ div > </…" at bounding box center [750, 292] width 934 height 404
click at [438, 244] on div "</ ul > < a class = "btn" href = "#kontakt" > Küsi pakkumist </ a > </ div > </…" at bounding box center [750, 292] width 934 height 404
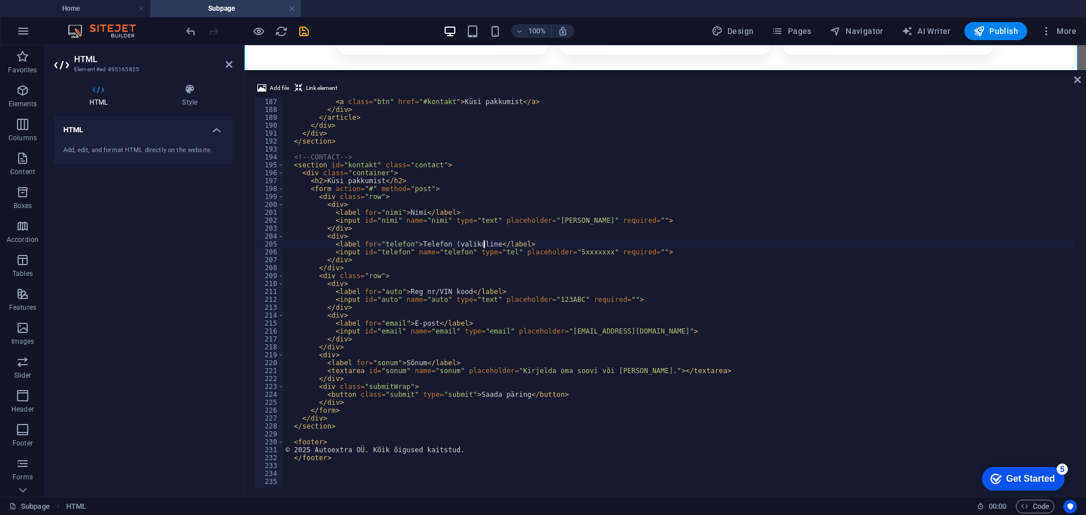
scroll to position [0, 16]
type textarea "<label for="telefon">Telefon (valikuline)</label>"
click at [1073, 79] on div "Add file Link element <label for="telefon">Telefon (valikuline)</label> 186 187…" at bounding box center [664, 284] width 841 height 425
click at [1078, 79] on icon at bounding box center [1077, 79] width 7 height 9
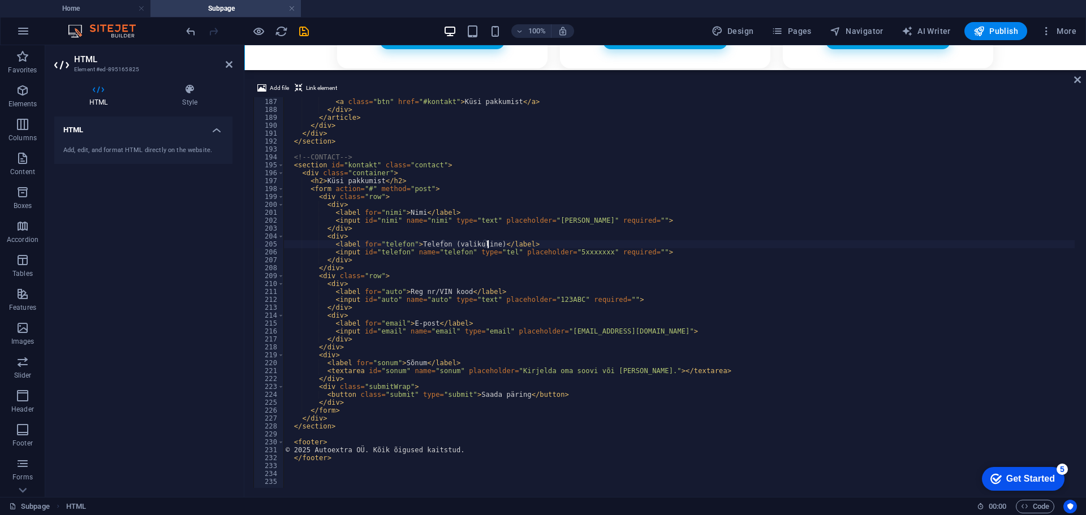
scroll to position [849, 0]
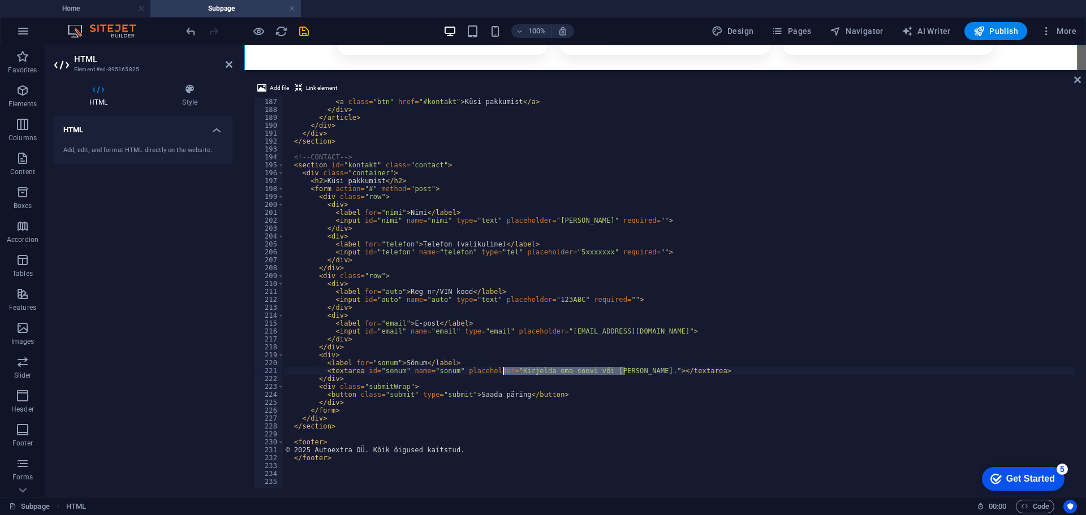
drag, startPoint x: 624, startPoint y: 370, endPoint x: 503, endPoint y: 372, distance: 121.0
click at [503, 372] on div "</ ul > < a class = "btn" href = "#kontakt" > Küsi pakkumist </ a > </ div > </…" at bounding box center [750, 292] width 934 height 404
type textarea "<textarea id="sonum" name="sonum" placeholder="Kui sul on lisaküsimusi"></texta…"
click at [1076, 81] on icon at bounding box center [1077, 79] width 7 height 9
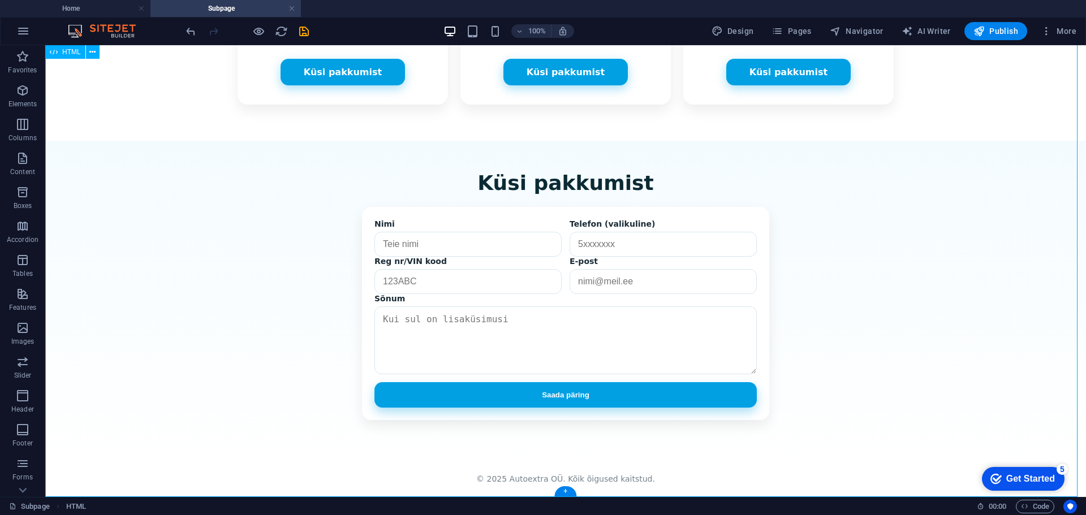
scroll to position [835, 0]
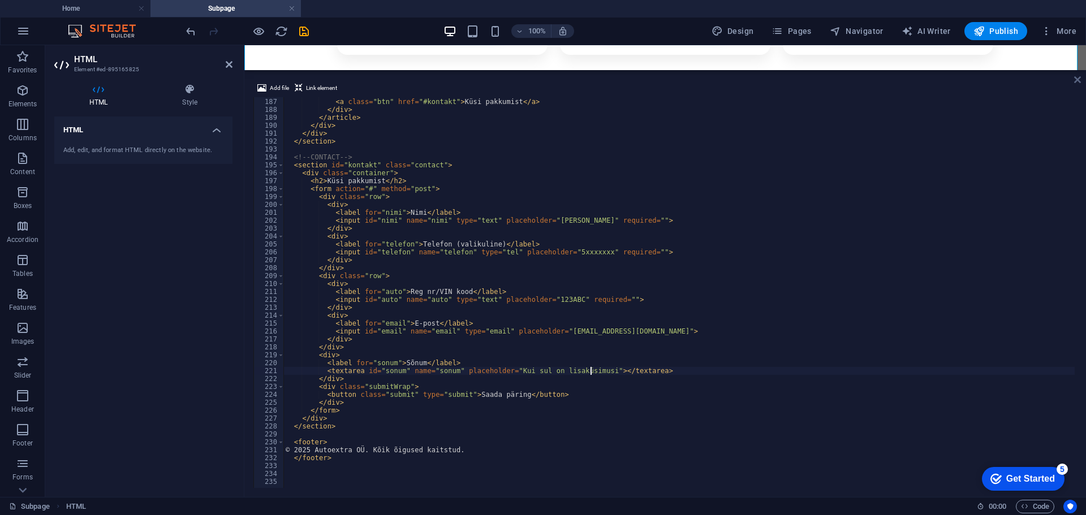
click at [1078, 79] on icon at bounding box center [1077, 79] width 7 height 9
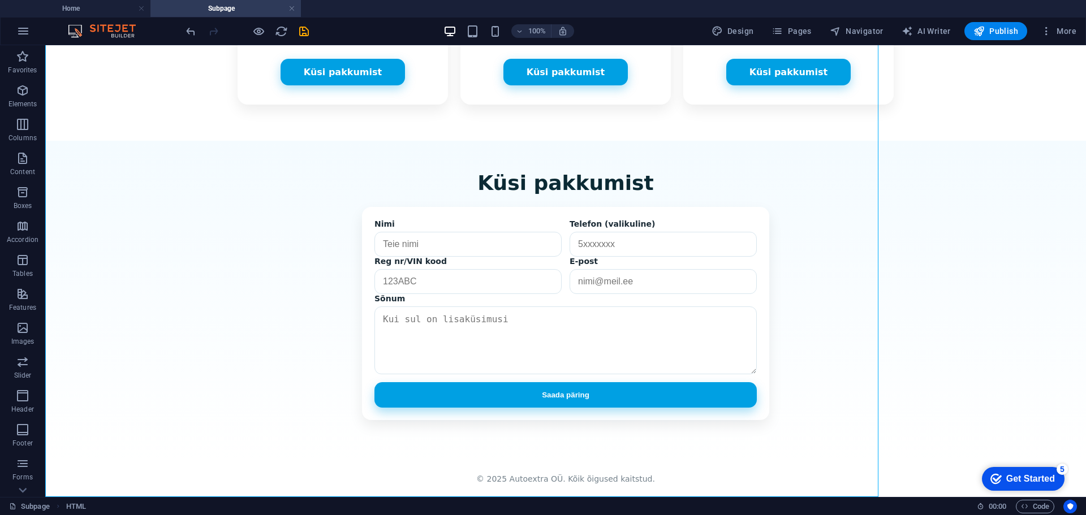
scroll to position [835, 0]
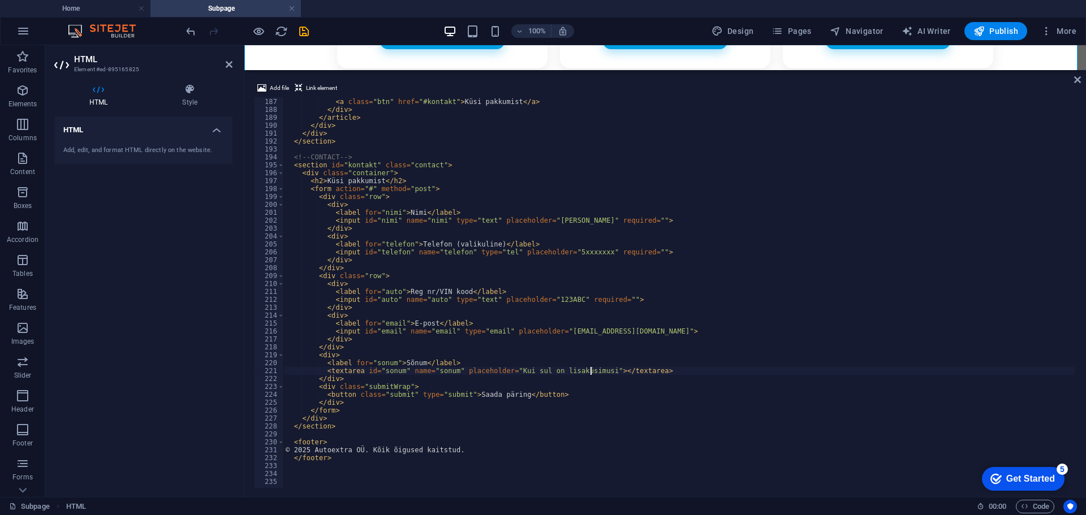
click at [404, 430] on div "</ ul > < a class = "btn" href = "#kontakt" > Küsi pakkumist </ a > </ div > </…" at bounding box center [750, 292] width 934 height 404
type textarea "</section>"
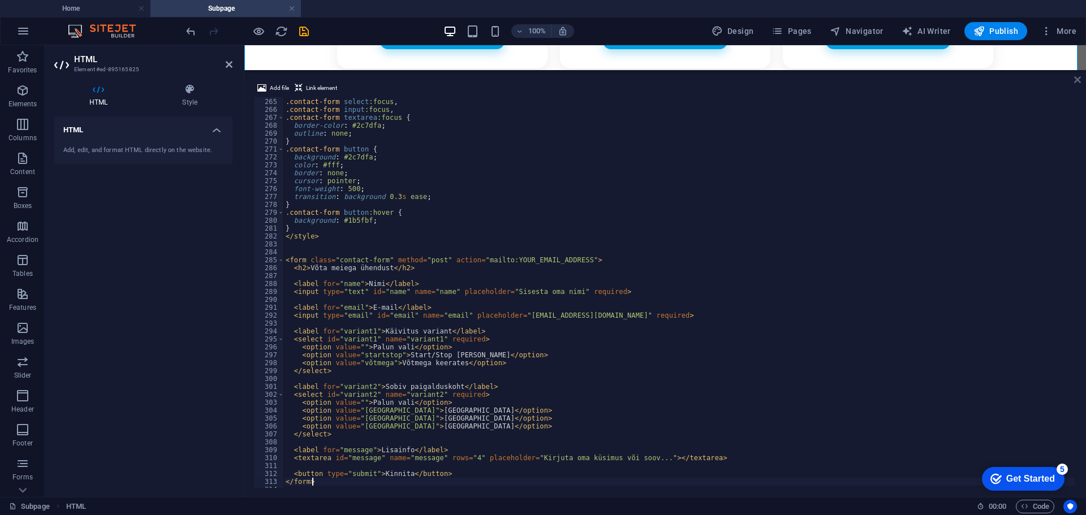
type textarea "</form>"
click at [1075, 81] on icon at bounding box center [1077, 79] width 7 height 9
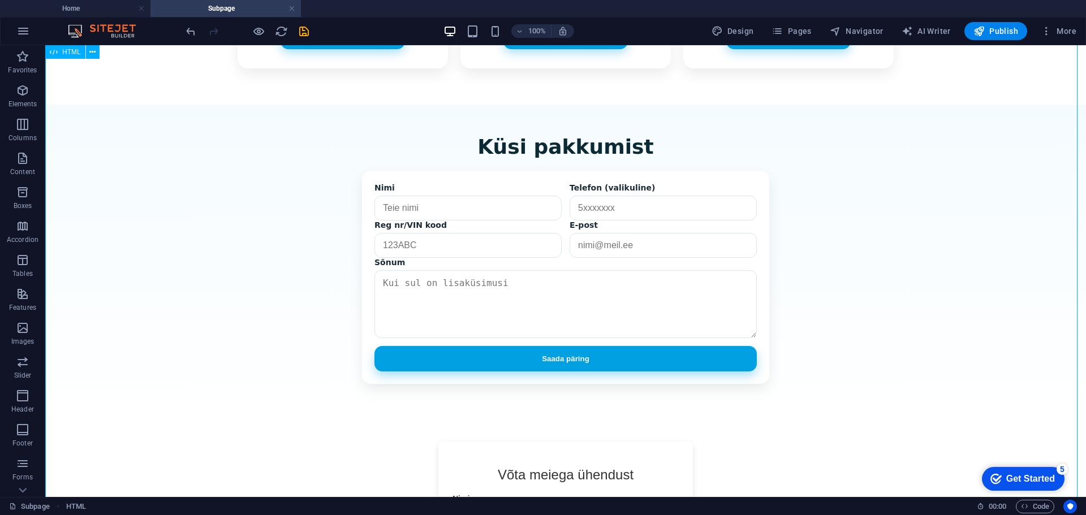
click at [942, 196] on div "Pandora Kaugkäivitus – Landing Page Pandora kaugkäivitus – mugavus igal aastaaj…" at bounding box center [565, 37] width 1040 height 1632
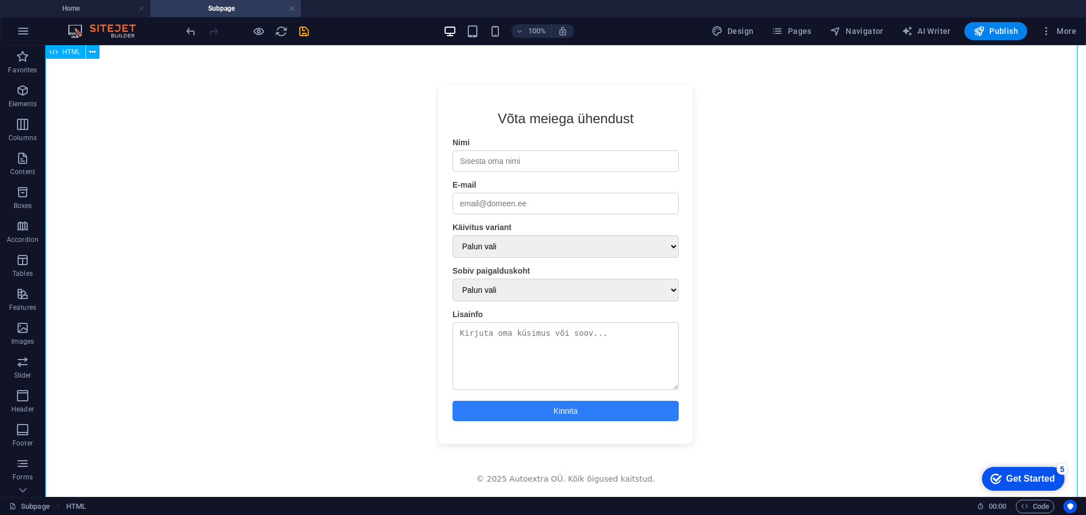
scroll to position [1304, 0]
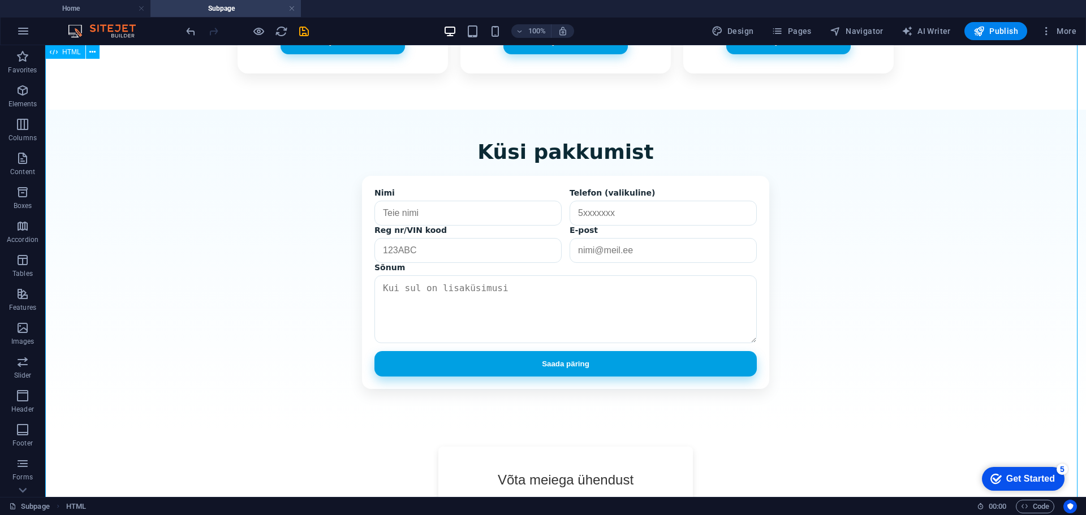
scroll to position [795, 0]
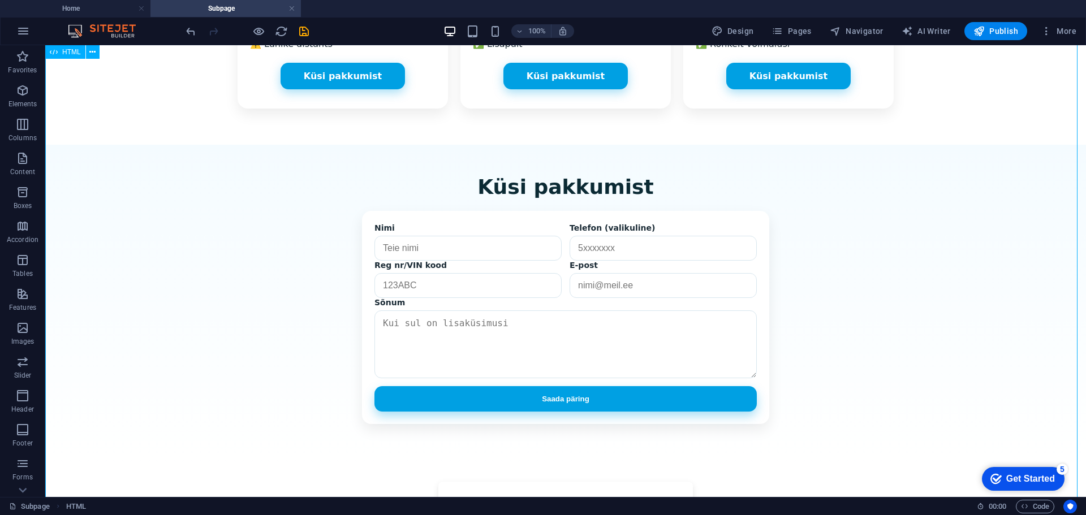
click at [613, 305] on div "Pandora Kaugkäivitus – Landing Page Pandora kaugkäivitus – mugavus igal aastaaj…" at bounding box center [565, 77] width 1040 height 1632
click at [608, 314] on div "Pandora Kaugkäivitus – Landing Page Pandora kaugkäivitus – mugavus igal aastaaj…" at bounding box center [565, 77] width 1040 height 1632
click at [607, 263] on div "Pandora Kaugkäivitus – Landing Page Pandora kaugkäivitus – mugavus igal aastaaj…" at bounding box center [565, 77] width 1040 height 1632
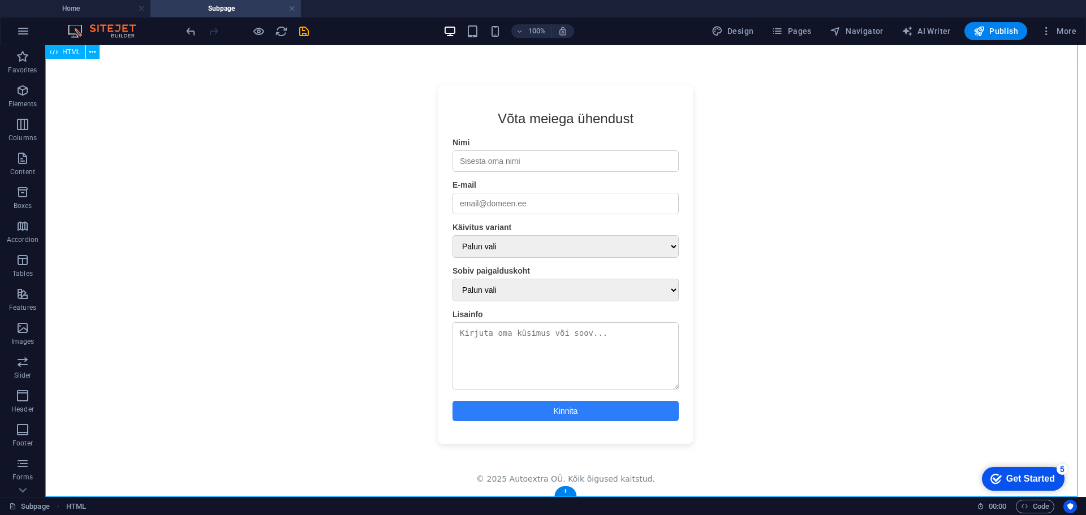
scroll to position [1304, 0]
click at [999, 34] on span "Publish" at bounding box center [995, 30] width 45 height 11
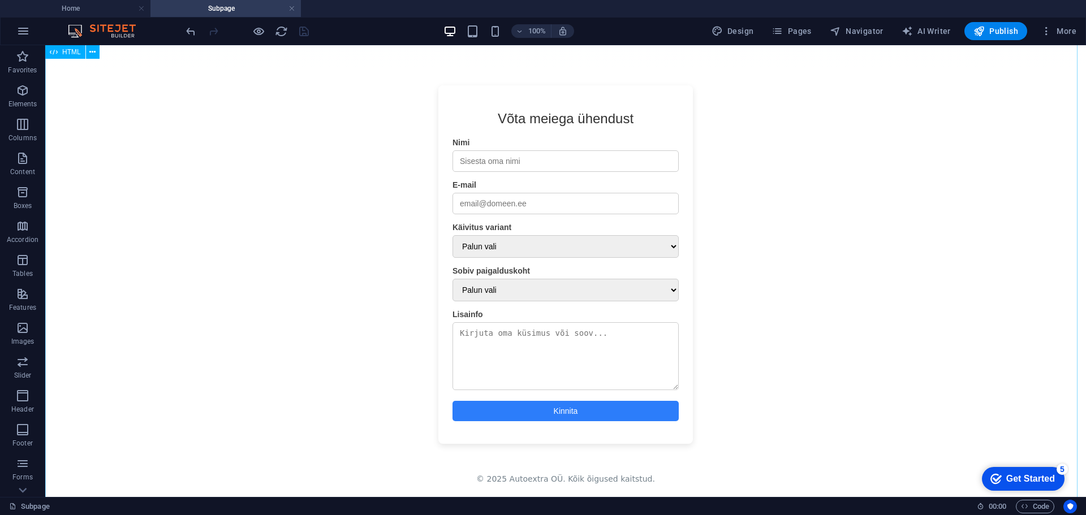
scroll to position [1151, 0]
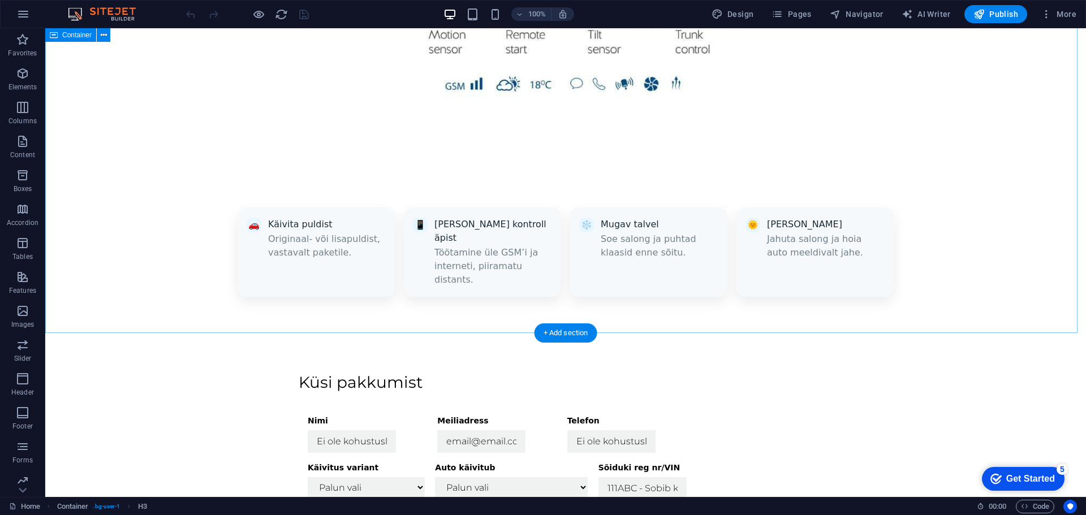
scroll to position [1187, 0]
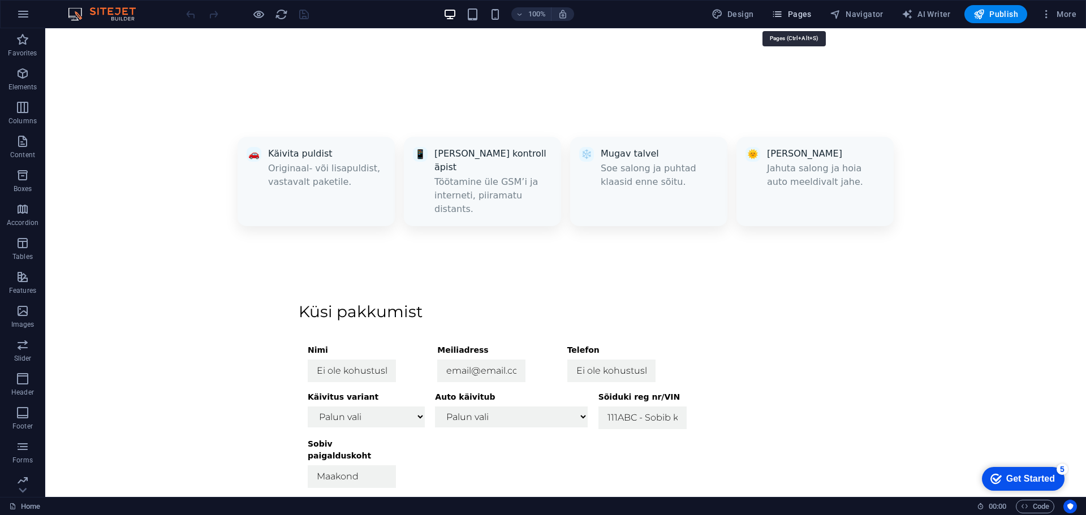
drag, startPoint x: 806, startPoint y: 8, endPoint x: 806, endPoint y: 15, distance: 6.8
click at [806, 8] on span "Pages" at bounding box center [791, 13] width 40 height 11
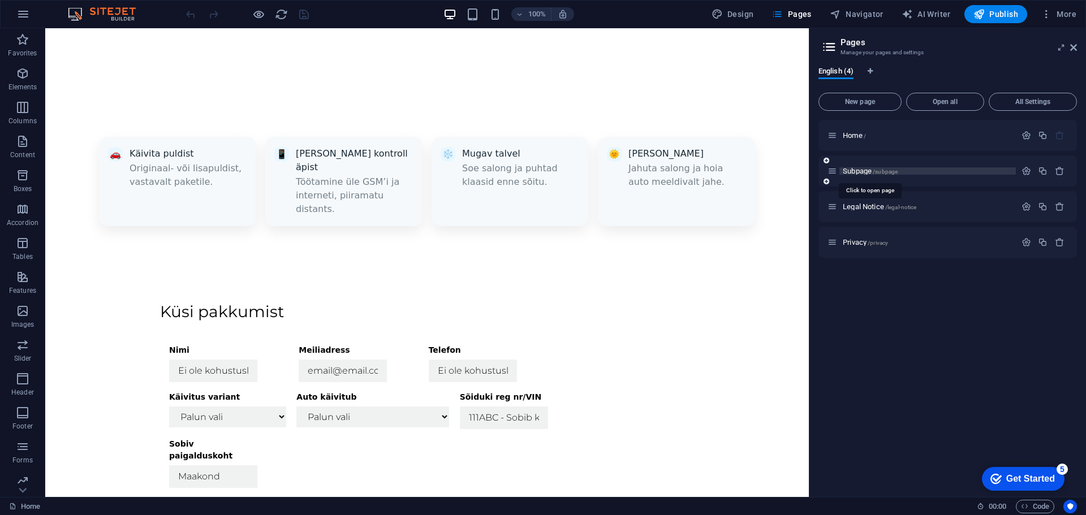
click at [853, 170] on span "Subpage /subpage" at bounding box center [869, 171] width 55 height 8
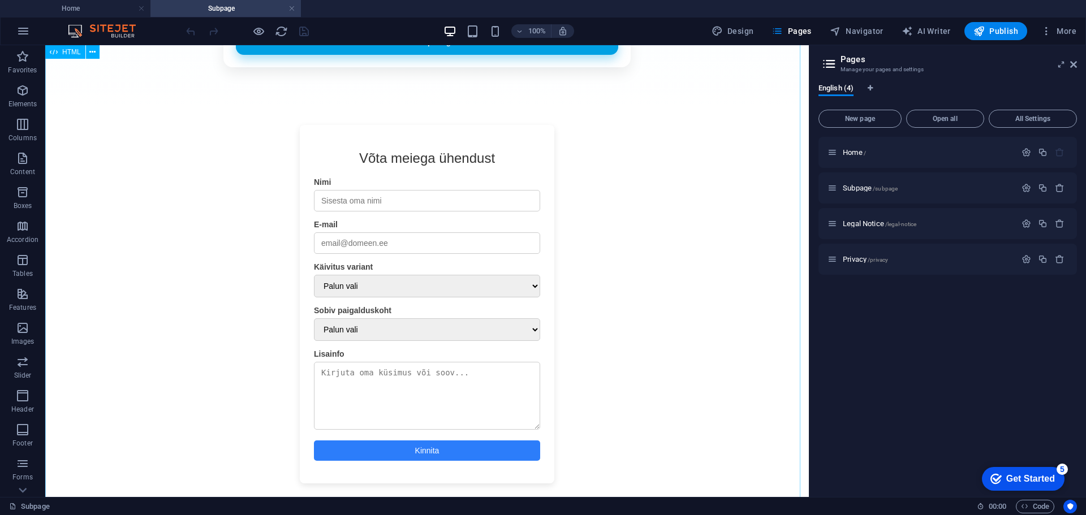
scroll to position [1300, 0]
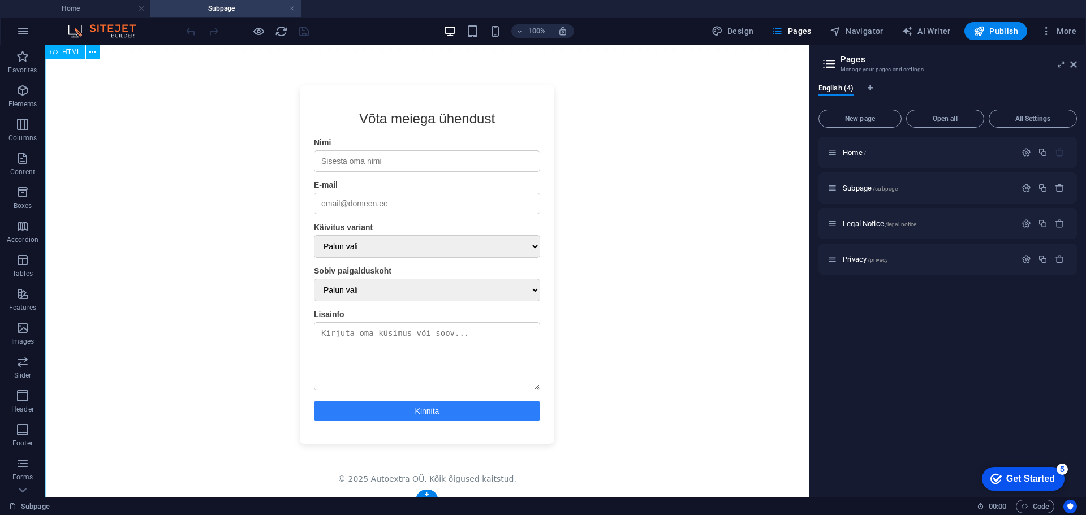
click at [604, 288] on div "Drag here to replace the existing content. Press “Ctrl” if you want to create a…" at bounding box center [426, 271] width 763 height 452
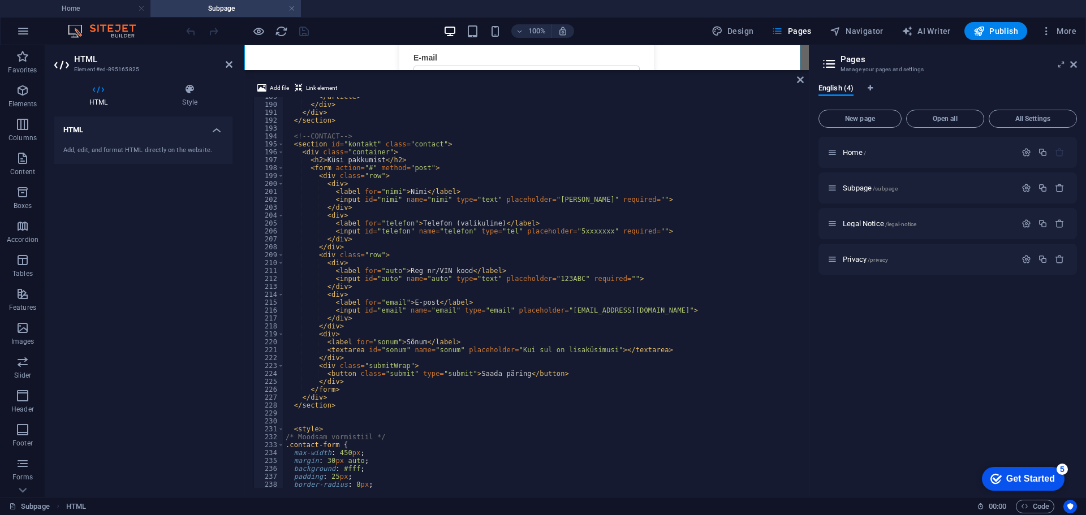
scroll to position [2144, 0]
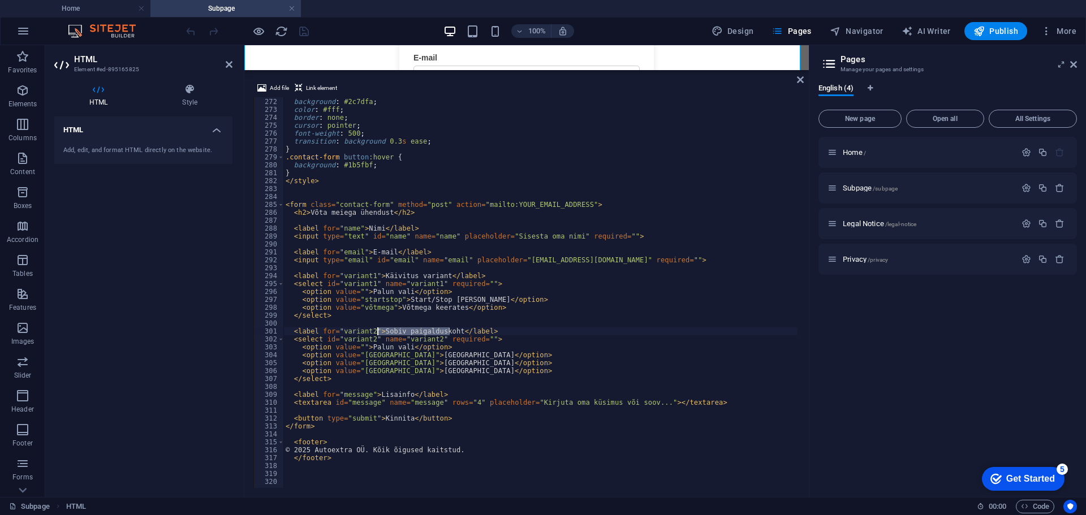
drag, startPoint x: 449, startPoint y: 331, endPoint x: 378, endPoint y: 332, distance: 71.8
click at [378, 332] on div ".contact-form button { background : #2c7dfa ; color : #fff ; border : none ; cu…" at bounding box center [750, 292] width 934 height 404
click at [570, 318] on div ".contact-form button { background : #2c7dfa ; color : #fff ; border : none ; cu…" at bounding box center [750, 292] width 934 height 404
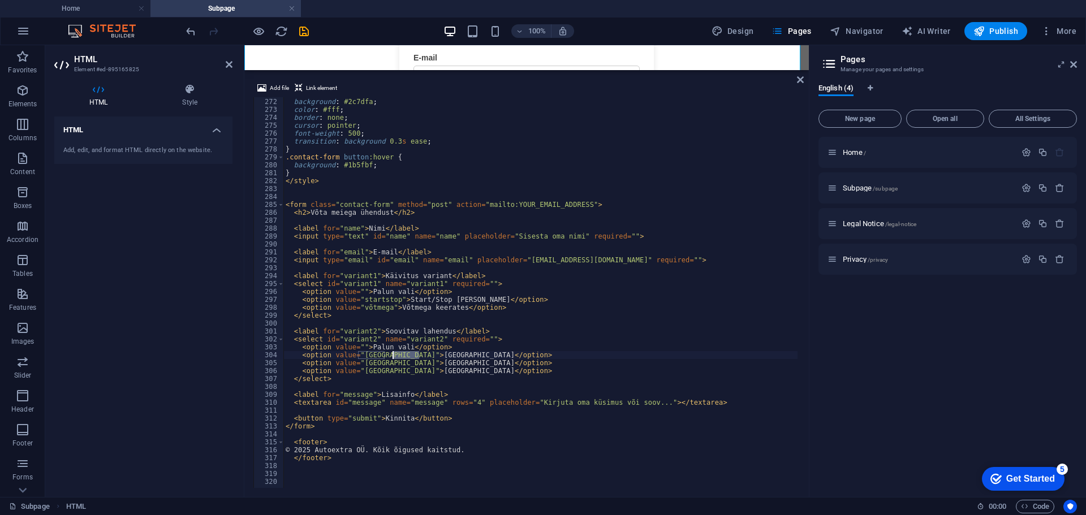
drag, startPoint x: 418, startPoint y: 354, endPoint x: 394, endPoint y: 356, distance: 23.8
click at [394, 356] on div ".contact-form button { background : #2c7dfa ; color : #fff ; border : none ; cu…" at bounding box center [750, 292] width 934 height 404
click at [418, 354] on div ".contact-form button { background : #2c7dfa ; color : #fff ; border : none ; cu…" at bounding box center [540, 292] width 514 height 391
drag, startPoint x: 417, startPoint y: 354, endPoint x: 393, endPoint y: 355, distance: 24.3
click at [393, 355] on div ".contact-form button { background : #2c7dfa ; color : #fff ; border : none ; cu…" at bounding box center [750, 292] width 934 height 404
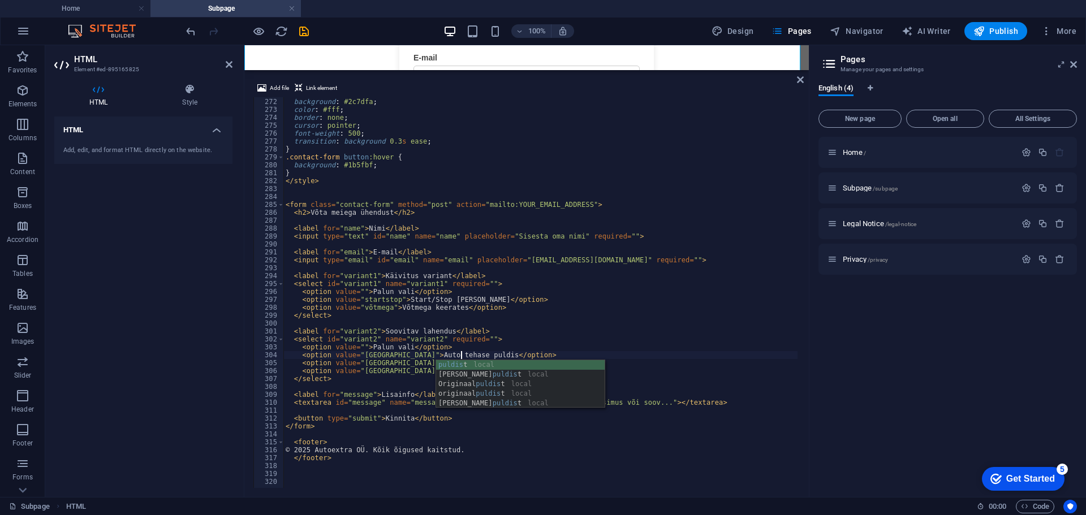
scroll to position [0, 14]
click at [403, 364] on div ".contact-form button { background : #2c7dfa ; color : #fff ; border : none ; cu…" at bounding box center [750, 292] width 934 height 404
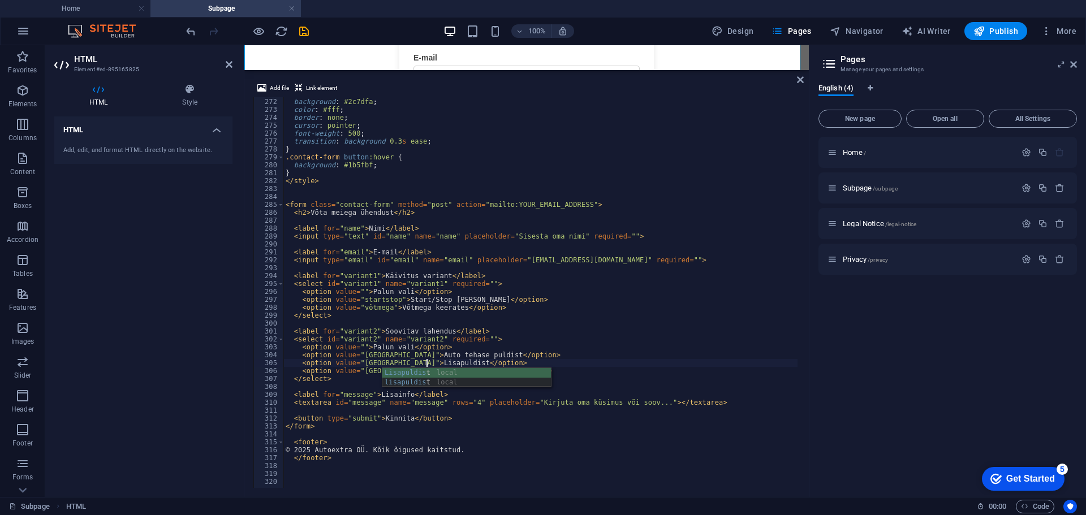
scroll to position [0, 11]
click at [642, 341] on div ".contact-form button { background : #2c7dfa ; color : #fff ; border : none ; cu…" at bounding box center [750, 292] width 934 height 404
click at [404, 371] on div ".contact-form button { background : #2c7dfa ; color : #fff ; border : none ; cu…" at bounding box center [750, 292] width 934 height 404
click at [470, 397] on div "Mobiili äpist local mobiili rakenduse local Mobiili rakendusest local" at bounding box center [466, 400] width 168 height 48
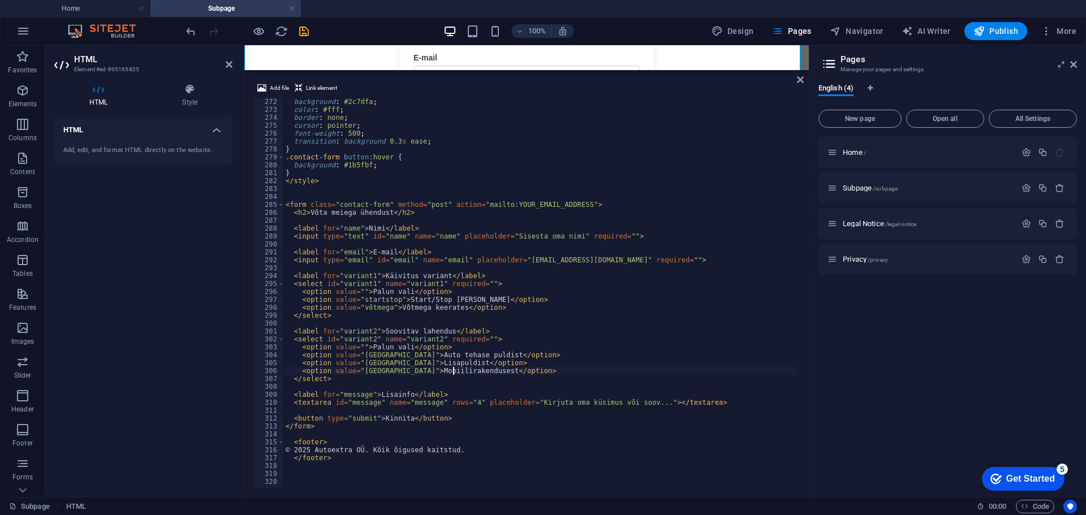
click at [541, 362] on div ".contact-form button { background : #2c7dfa ; color : #fff ; border : none ; cu…" at bounding box center [750, 292] width 934 height 404
type textarea "<option value="Tartu">Lisapuldist</option>"
click at [1069, 64] on h2 "Pages" at bounding box center [958, 59] width 236 height 10
click at [1073, 65] on icon at bounding box center [1073, 64] width 7 height 9
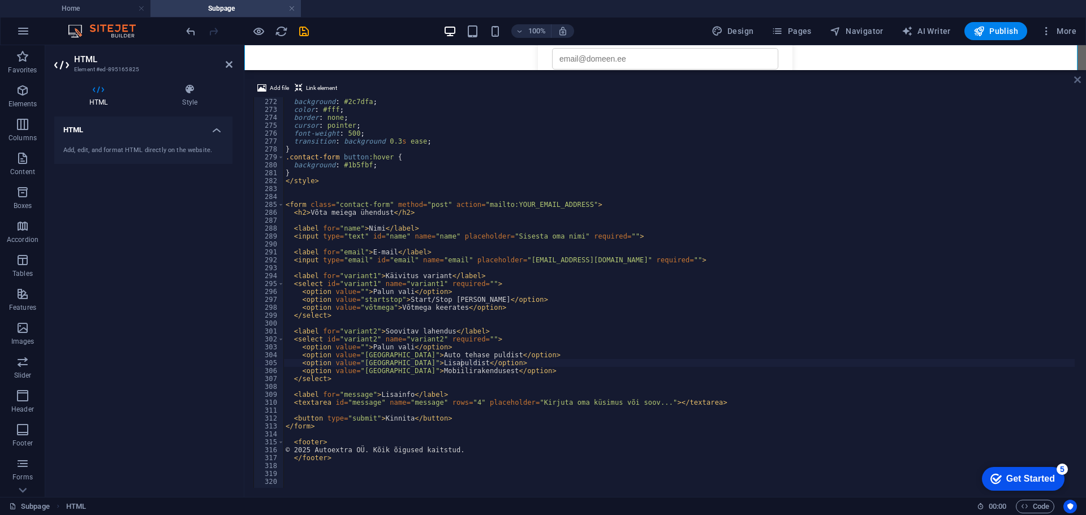
click at [1075, 80] on icon at bounding box center [1077, 79] width 7 height 9
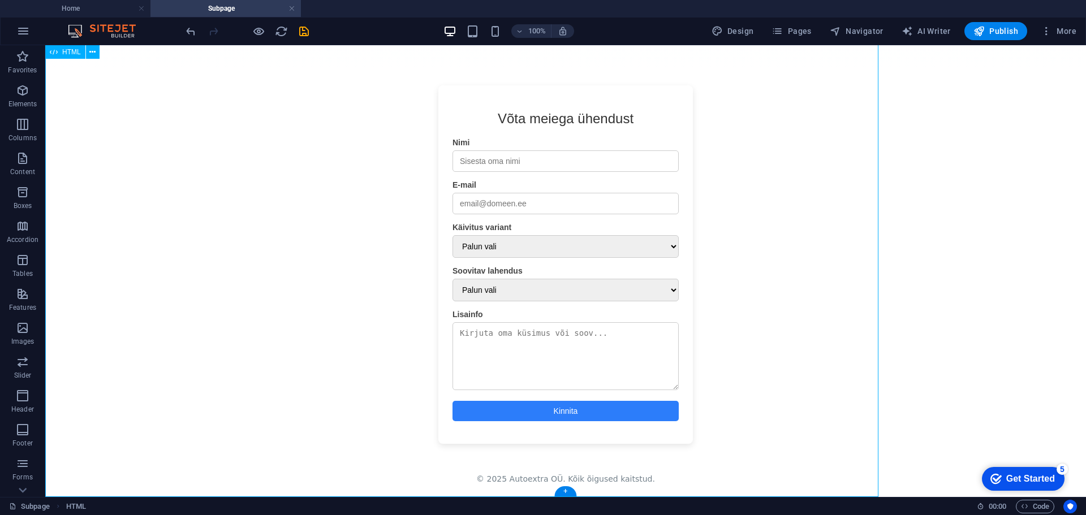
scroll to position [1304, 0]
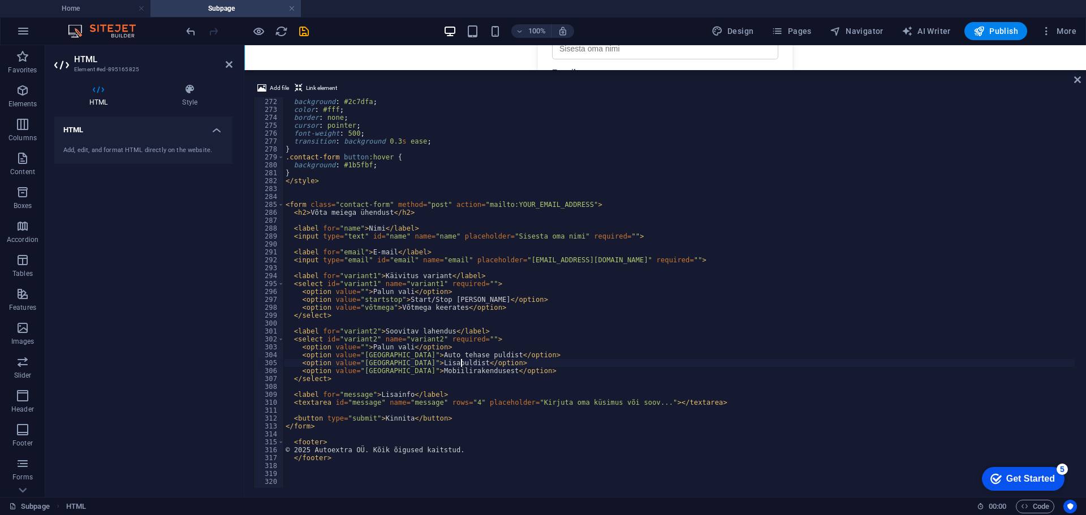
scroll to position [1336, 0]
click at [647, 276] on div ".contact-form button { background : #2c7dfa ; color : #fff ; border : none ; cu…" at bounding box center [750, 292] width 934 height 404
drag, startPoint x: 568, startPoint y: 205, endPoint x: 498, endPoint y: 207, distance: 70.7
click at [498, 207] on div ".contact-form button { background : #2c7dfa ; color : #fff ; border : none ; cu…" at bounding box center [751, 292] width 934 height 404
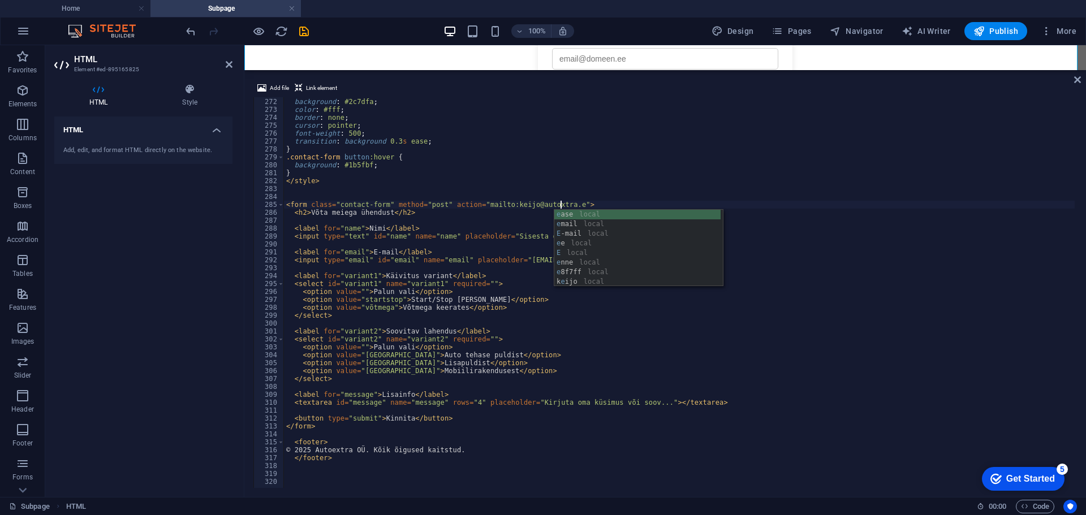
scroll to position [0, 23]
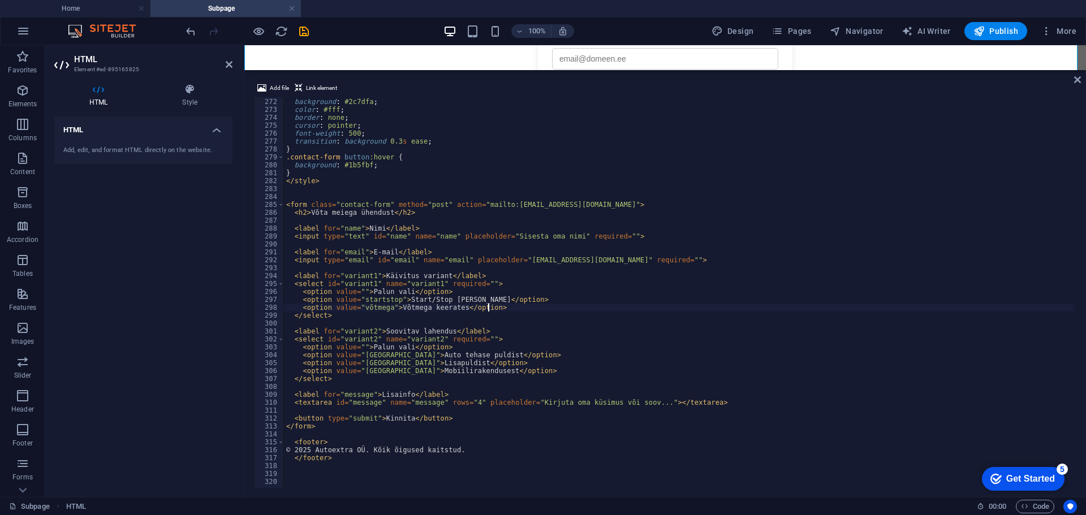
click at [784, 305] on div ".contact-form button { background : #2c7dfa ; color : #fff ; border : none ; cu…" at bounding box center [751, 292] width 934 height 404
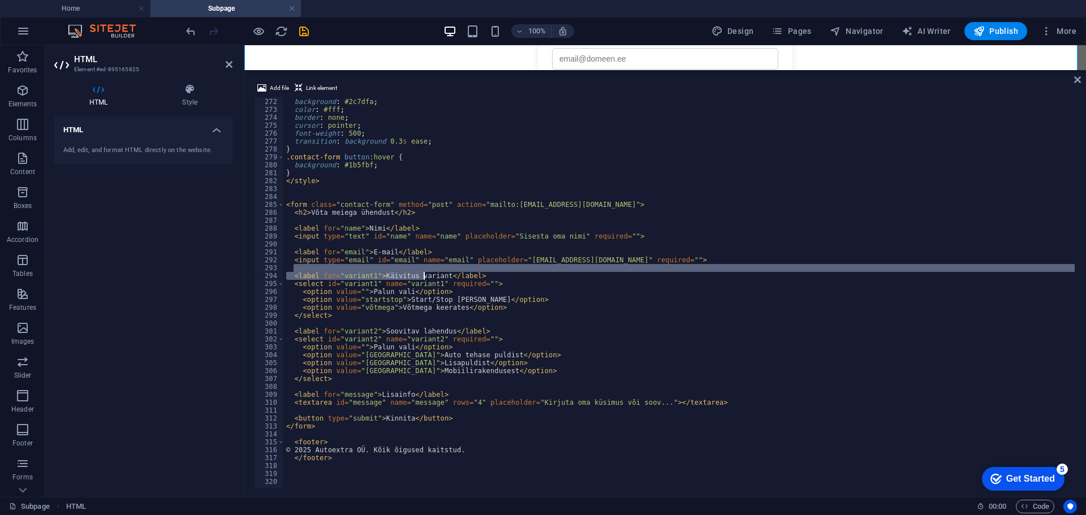
drag, startPoint x: 438, startPoint y: 271, endPoint x: 404, endPoint y: 273, distance: 34.0
click at [404, 273] on div ".contact-form button { background : #2c7dfa ; color : #fff ; border : none ; cu…" at bounding box center [751, 292] width 934 height 404
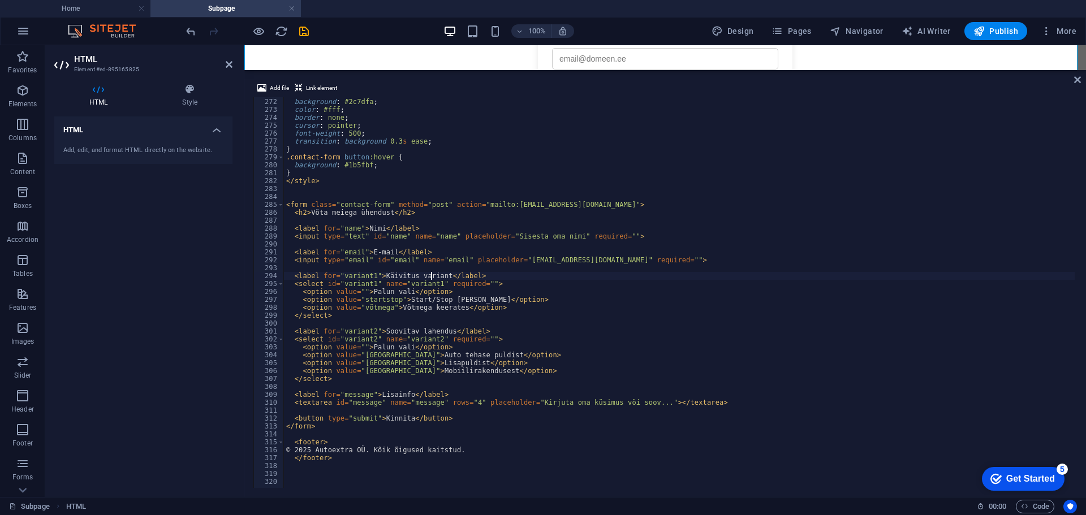
click at [431, 275] on div ".contact-form button { background : #2c7dfa ; color : #fff ; border : none ; cu…" at bounding box center [751, 292] width 934 height 404
drag, startPoint x: 438, startPoint y: 275, endPoint x: 378, endPoint y: 275, distance: 59.4
click at [378, 275] on div ".contact-form button { background : #2c7dfa ; color : #fff ; border : none ; cu…" at bounding box center [751, 292] width 934 height 404
click at [421, 274] on div ".contact-form button { background : #2c7dfa ; color : #fff ; border : none ; cu…" at bounding box center [679, 292] width 790 height 391
drag, startPoint x: 438, startPoint y: 273, endPoint x: 377, endPoint y: 275, distance: 61.1
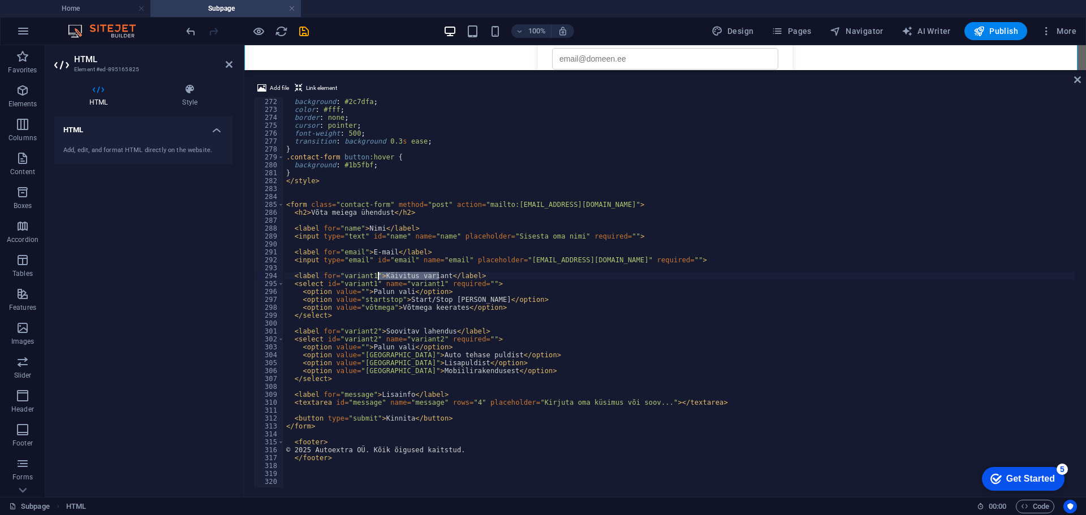
click at [377, 275] on div ".contact-form button { background : #2c7dfa ; color : #fff ; border : none ; cu…" at bounding box center [751, 292] width 934 height 404
click at [555, 308] on div ".contact-form button { background : #2c7dfa ; color : #fff ; border : none ; cu…" at bounding box center [751, 292] width 934 height 404
type textarea "<option value="võtmega">Võtmega keerates</option>"
click at [1001, 28] on span "Publish" at bounding box center [995, 30] width 45 height 11
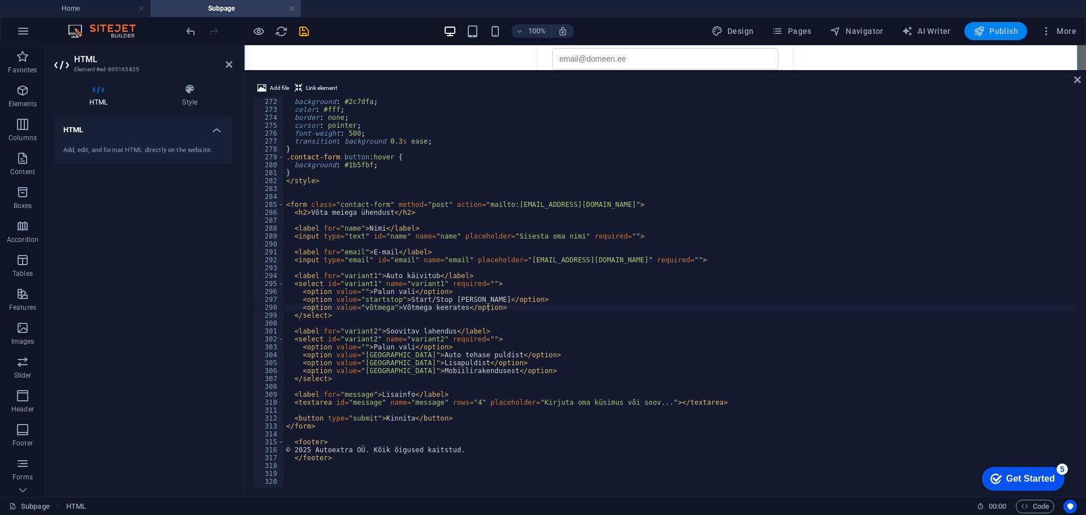
scroll to position [1304, 0]
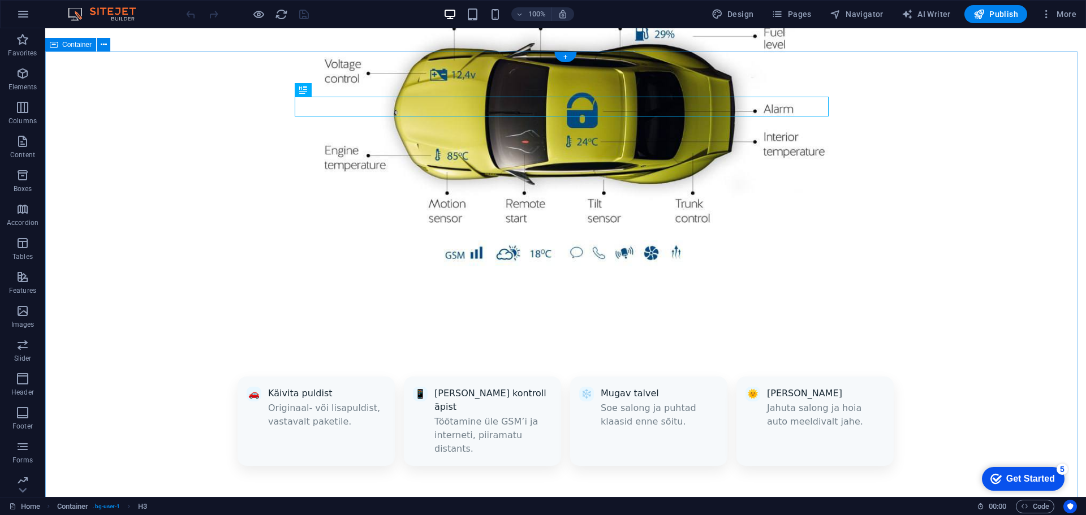
scroll to position [950, 0]
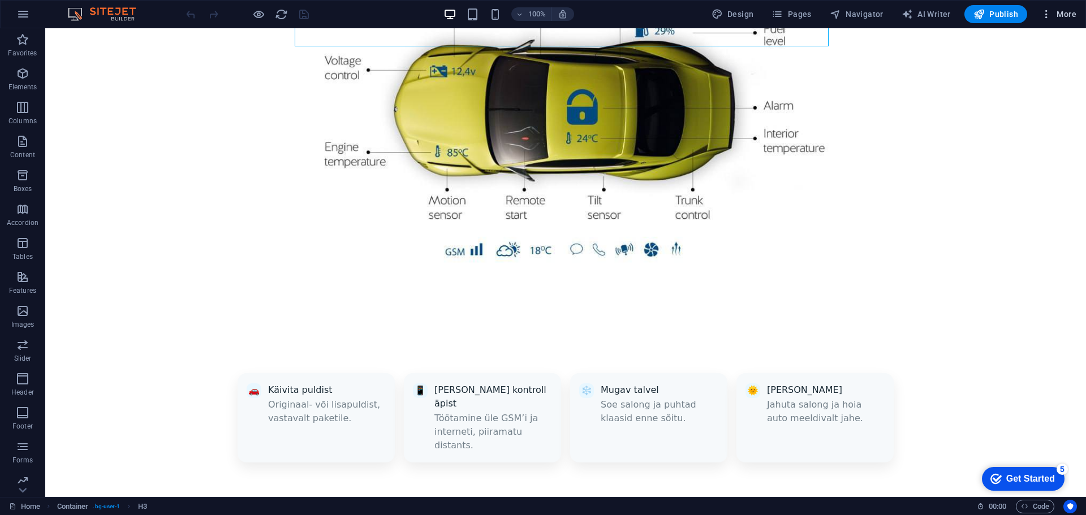
click at [1057, 11] on span "More" at bounding box center [1058, 13] width 36 height 11
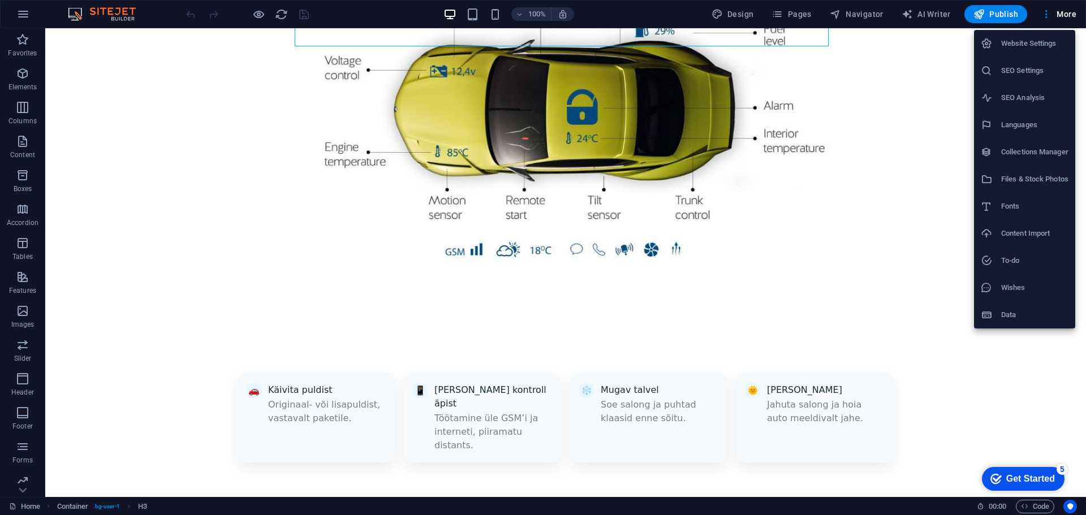
click at [24, 403] on div at bounding box center [543, 257] width 1086 height 515
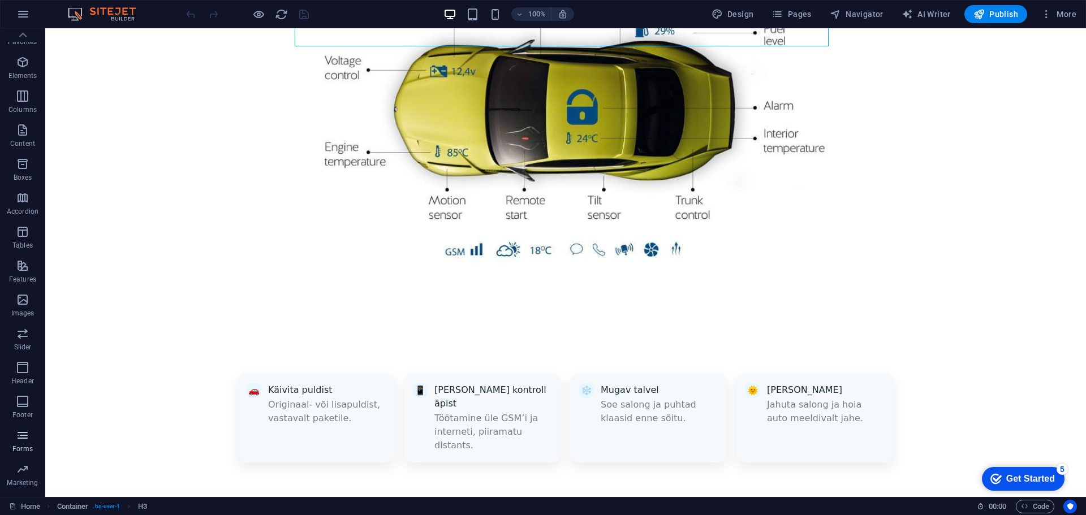
scroll to position [0, 0]
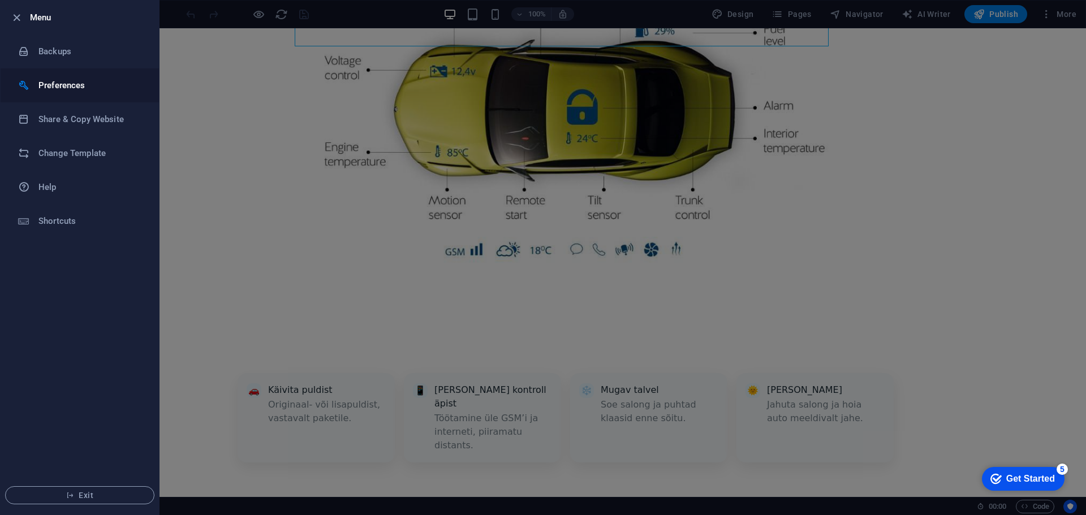
click at [55, 79] on h6 "Preferences" at bounding box center [90, 86] width 105 height 14
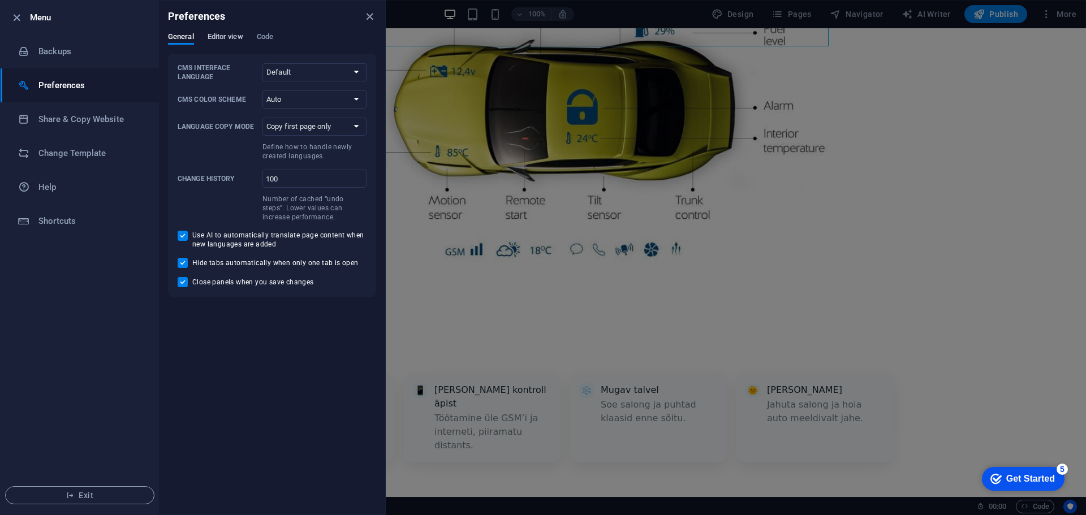
click at [240, 37] on span "Editor view" at bounding box center [225, 38] width 36 height 16
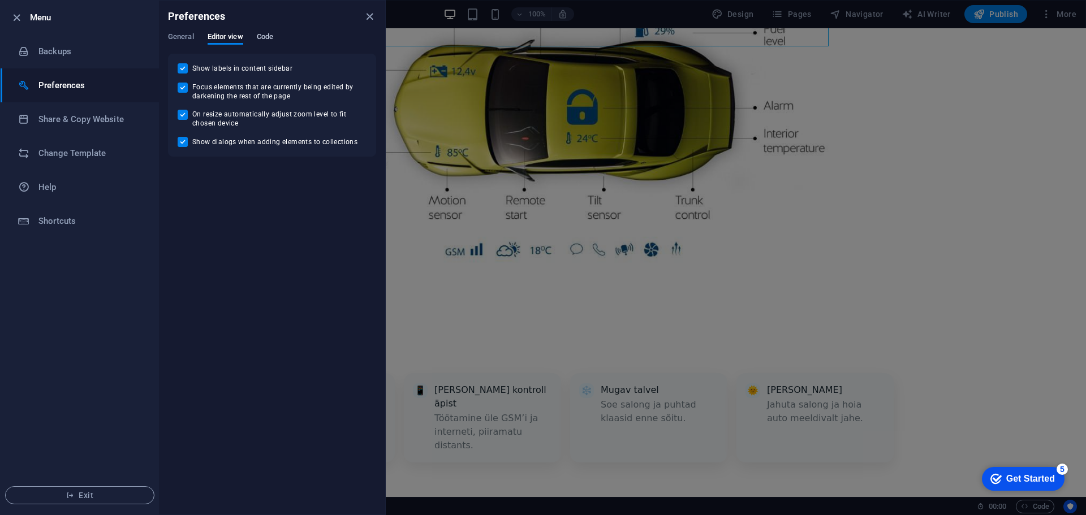
click at [265, 35] on span "Code" at bounding box center [265, 38] width 16 height 16
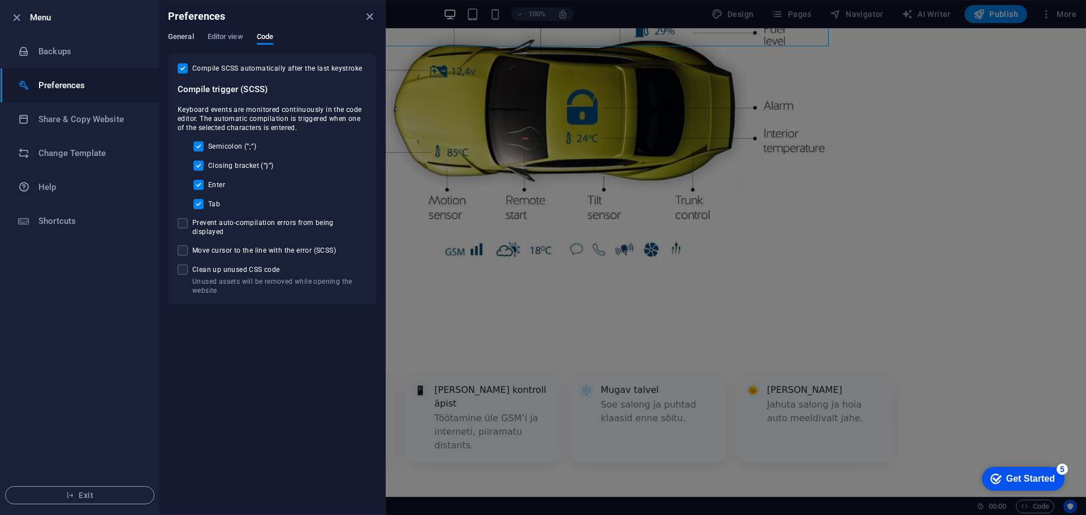
click at [181, 36] on span "General" at bounding box center [181, 38] width 26 height 16
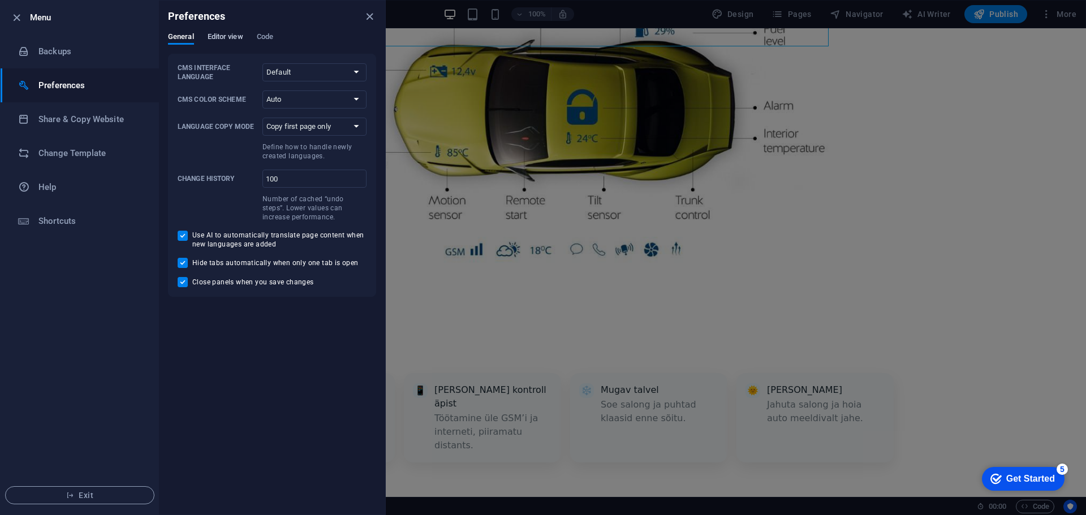
click at [211, 34] on span "Editor view" at bounding box center [225, 38] width 36 height 16
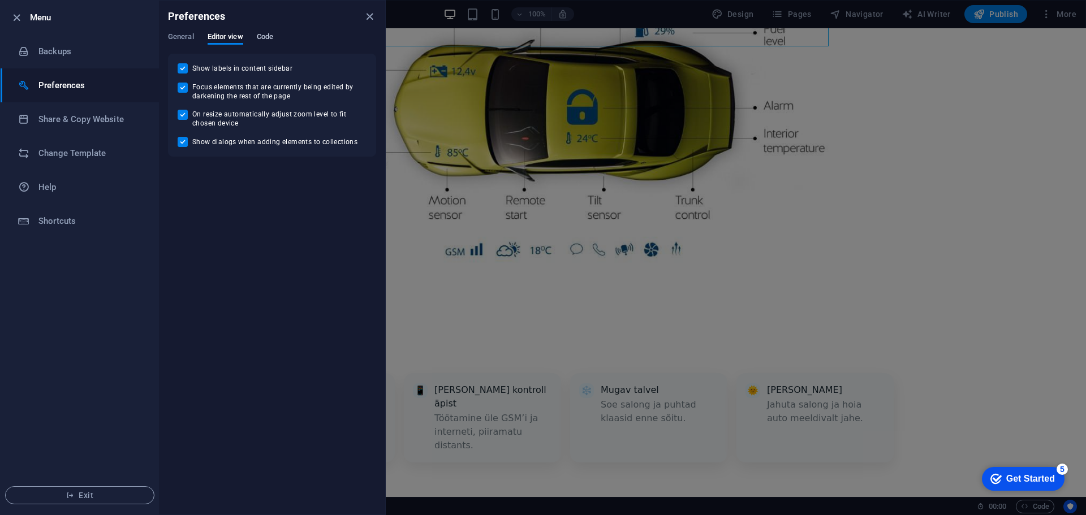
click at [267, 38] on span "Code" at bounding box center [265, 38] width 16 height 16
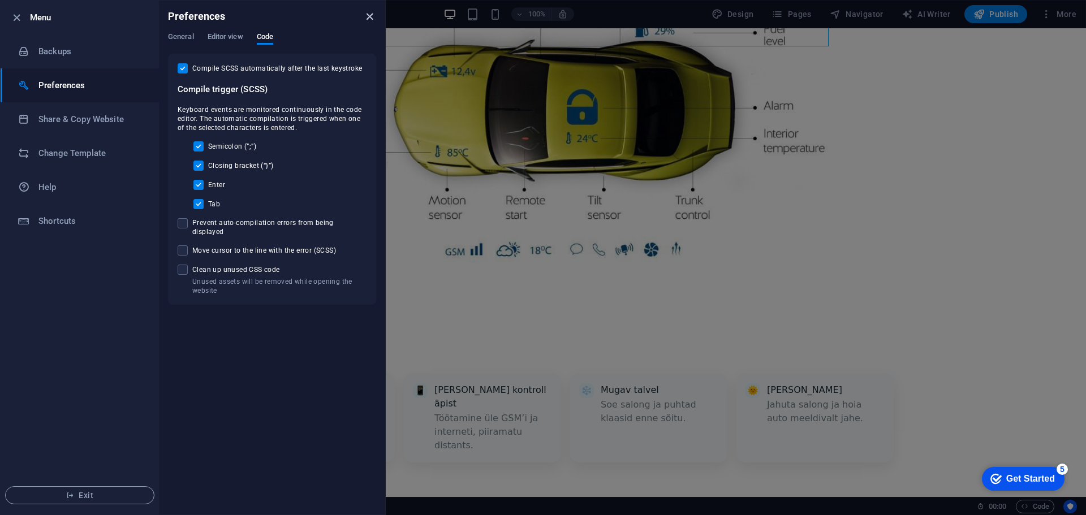
click at [370, 16] on icon "close" at bounding box center [369, 16] width 13 height 13
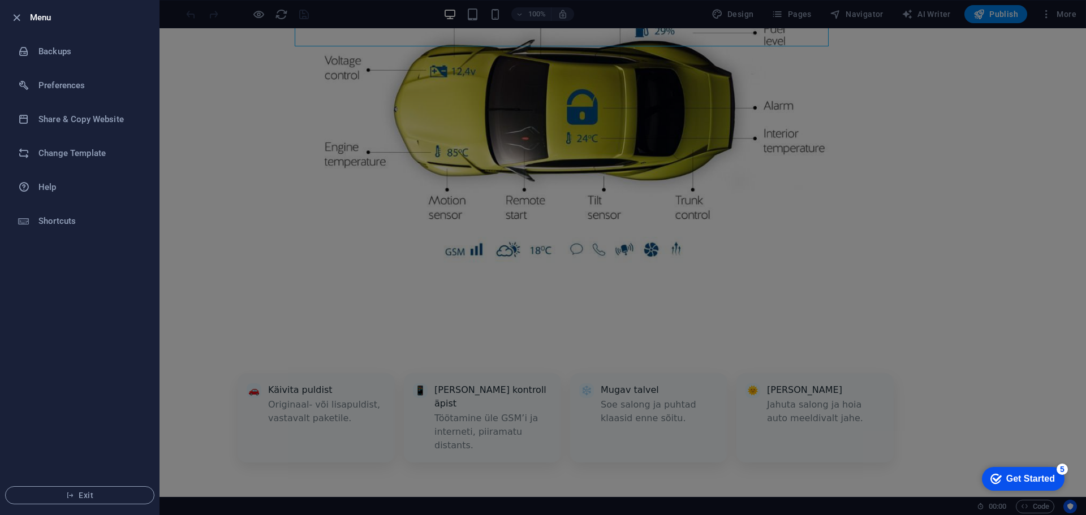
click at [935, 183] on div at bounding box center [543, 257] width 1086 height 515
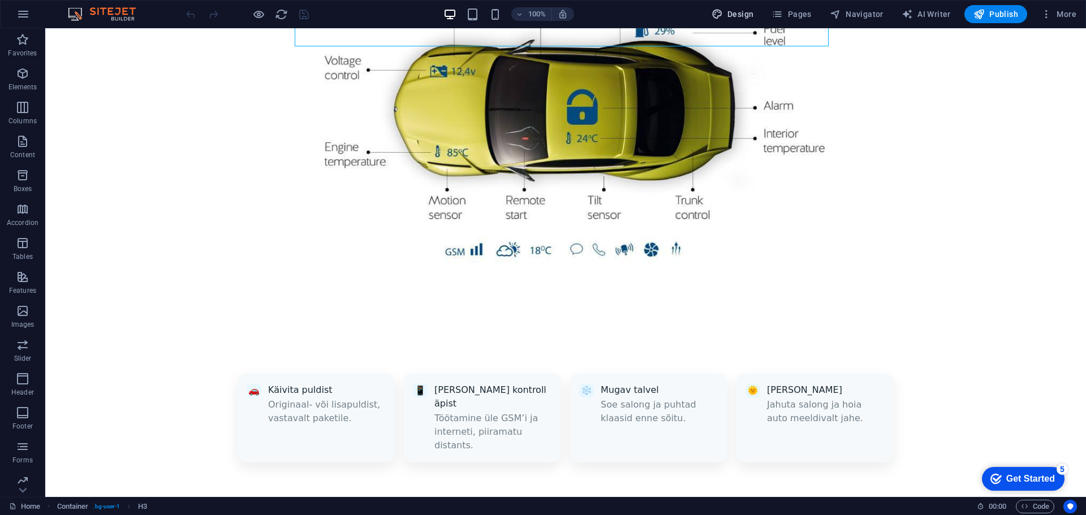
select select "px"
select select "300"
select select "px"
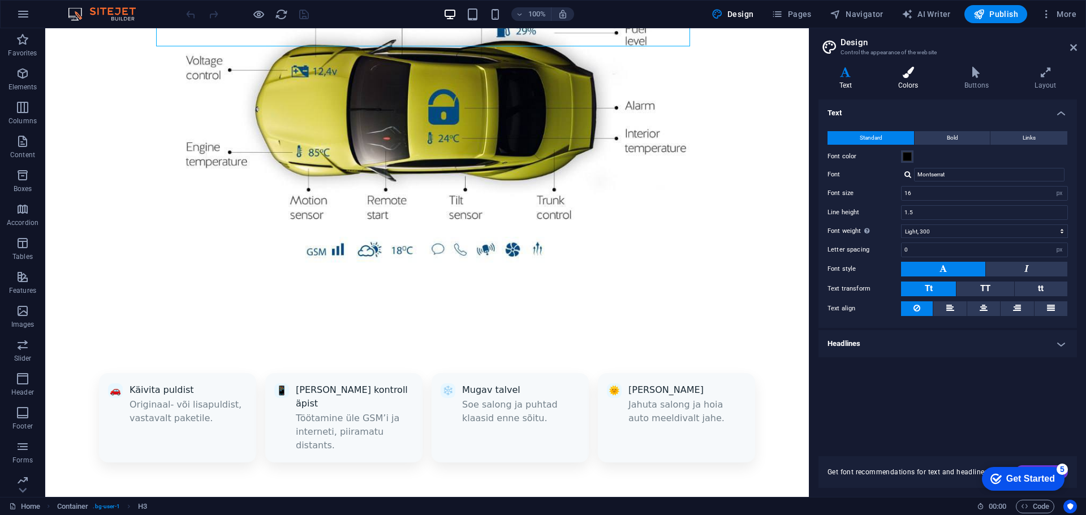
click at [924, 82] on h4 "Colors" at bounding box center [910, 79] width 66 height 24
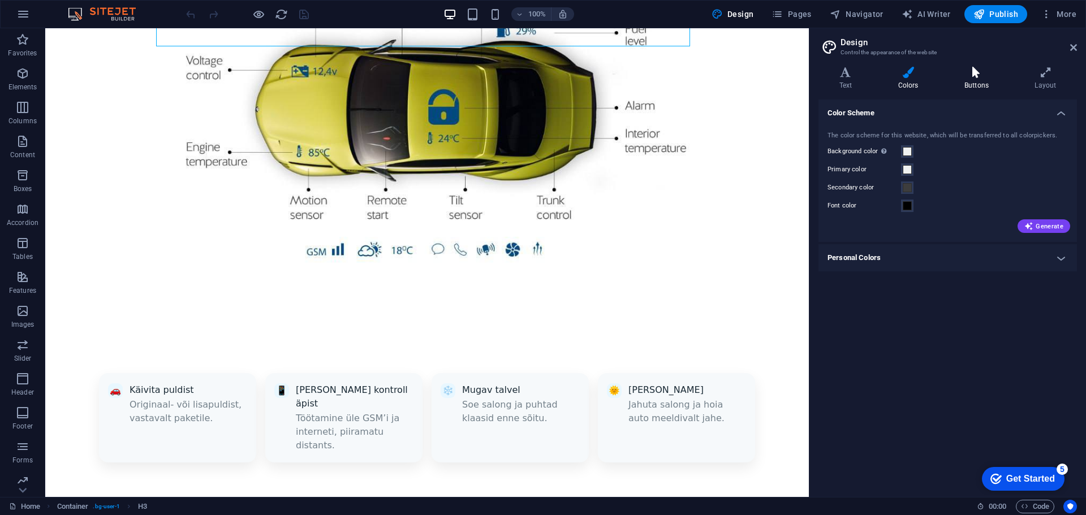
click at [955, 81] on h4 "Buttons" at bounding box center [978, 79] width 70 height 24
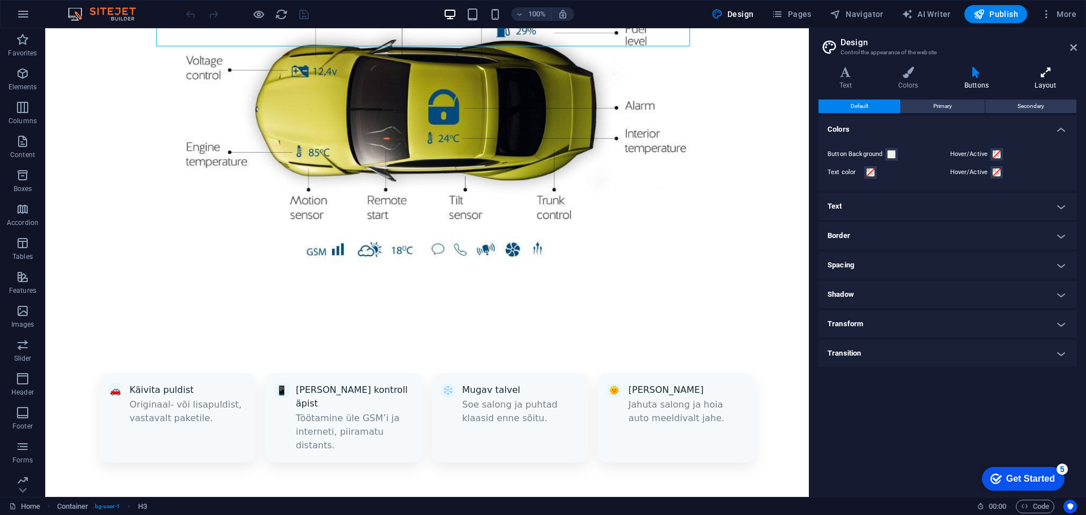
click at [1035, 82] on h4 "Layout" at bounding box center [1045, 79] width 63 height 24
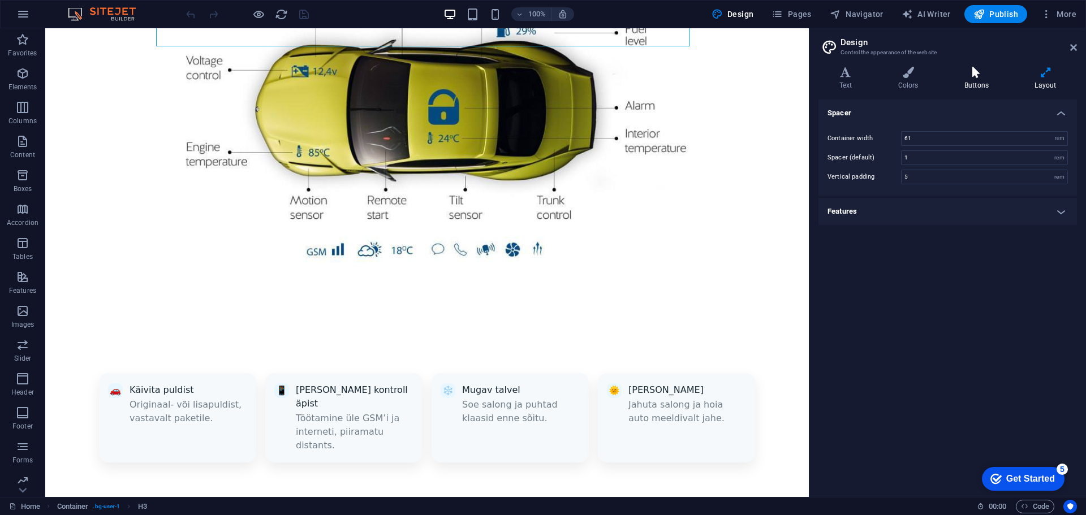
click at [974, 75] on icon at bounding box center [976, 72] width 66 height 11
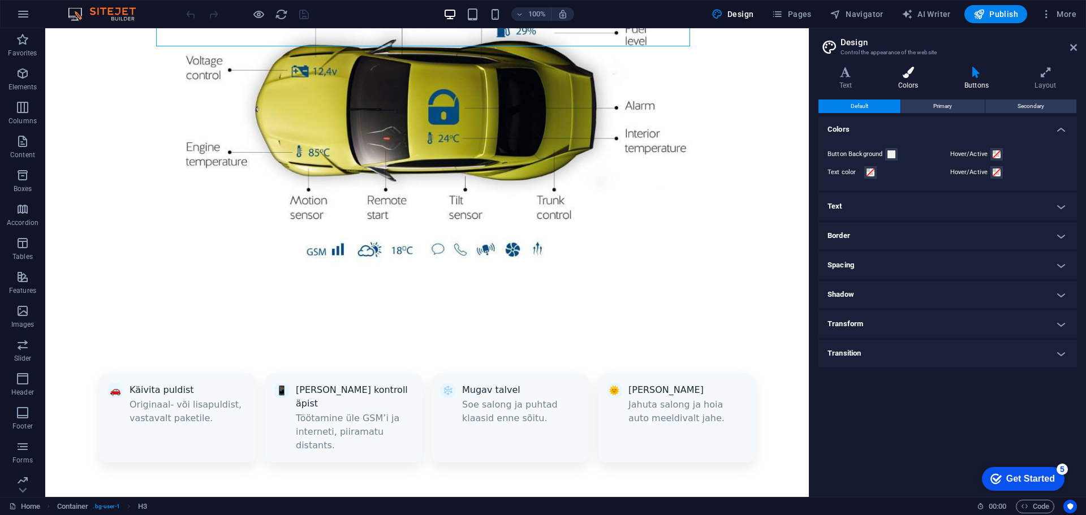
click at [921, 75] on icon at bounding box center [908, 72] width 62 height 11
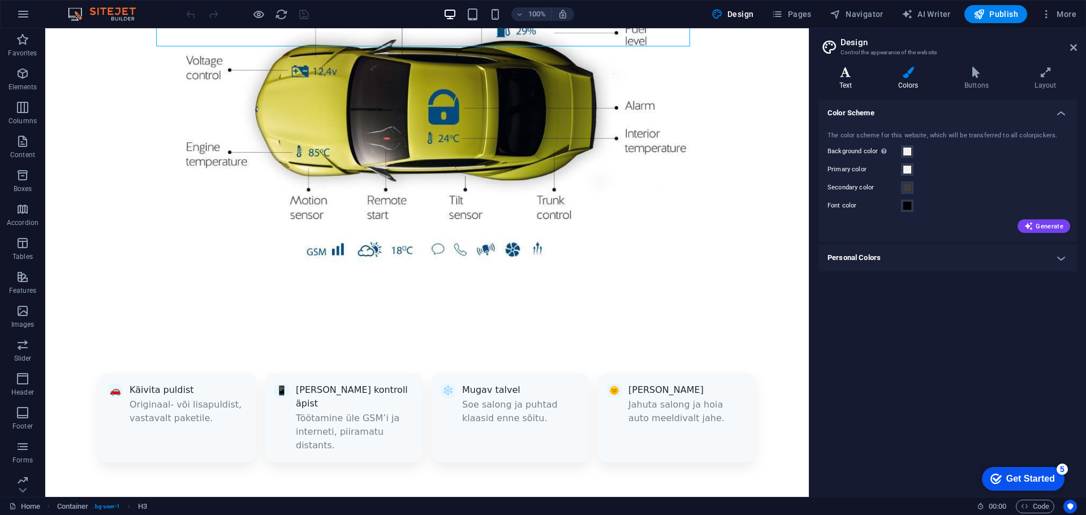
click at [859, 77] on icon at bounding box center [845, 72] width 54 height 11
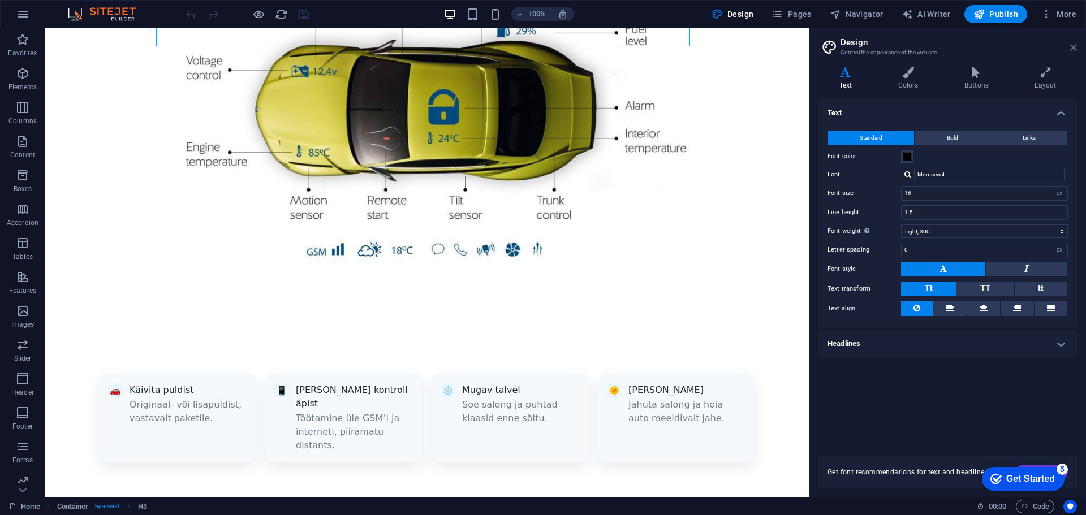
click at [1072, 47] on icon at bounding box center [1073, 47] width 7 height 9
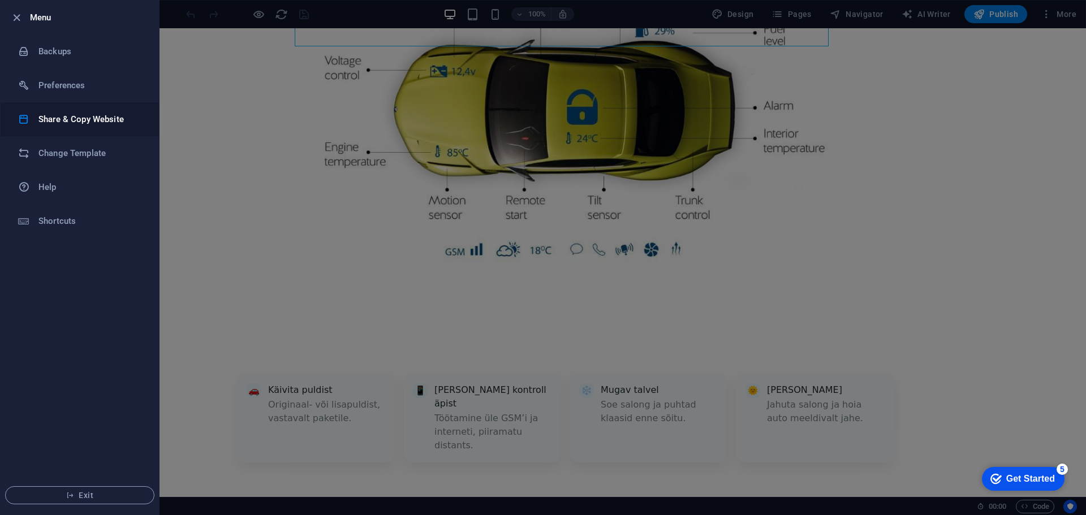
click at [65, 123] on h6 "Share & Copy Website" at bounding box center [90, 120] width 105 height 14
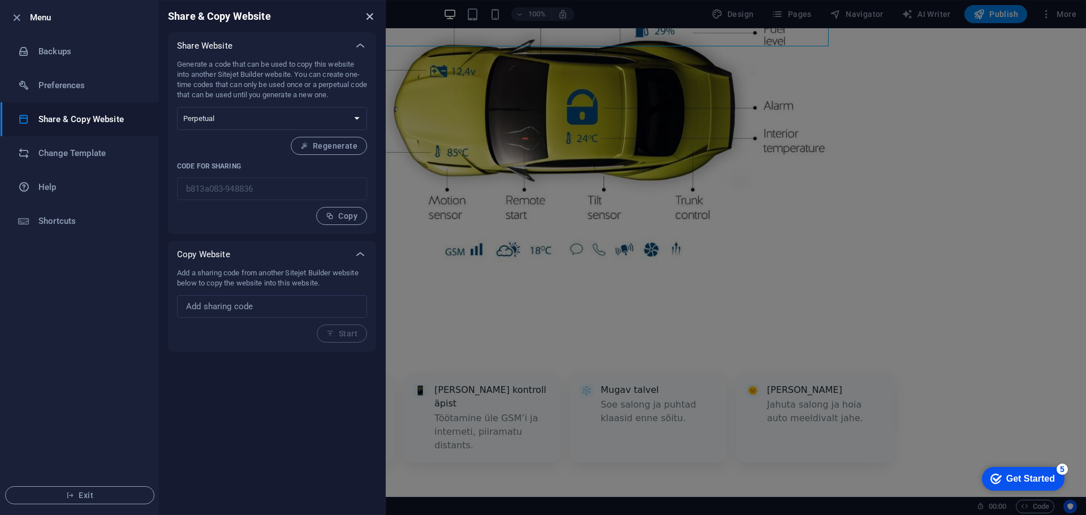
click at [371, 18] on icon "close" at bounding box center [369, 16] width 13 height 13
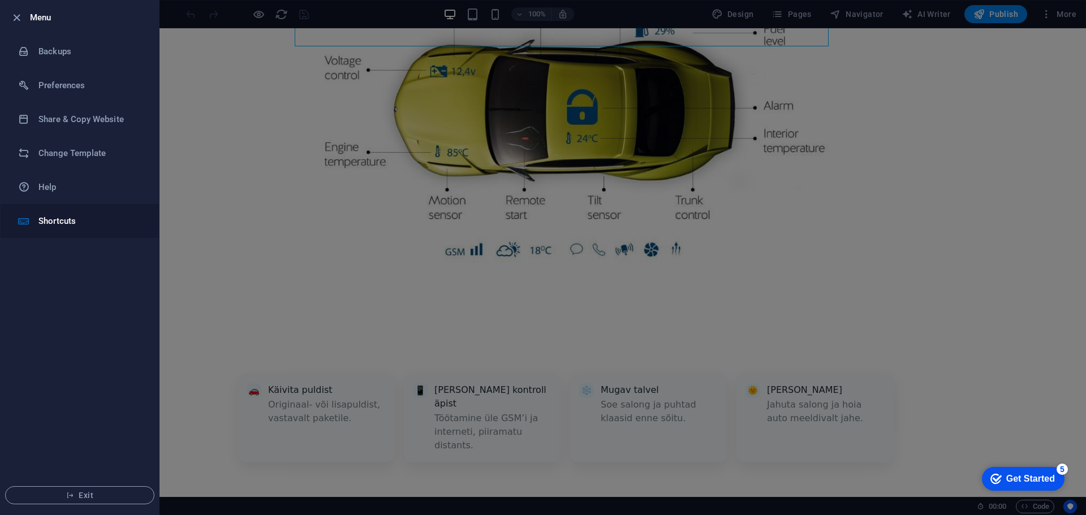
click at [59, 217] on h6 "Shortcuts" at bounding box center [90, 221] width 105 height 14
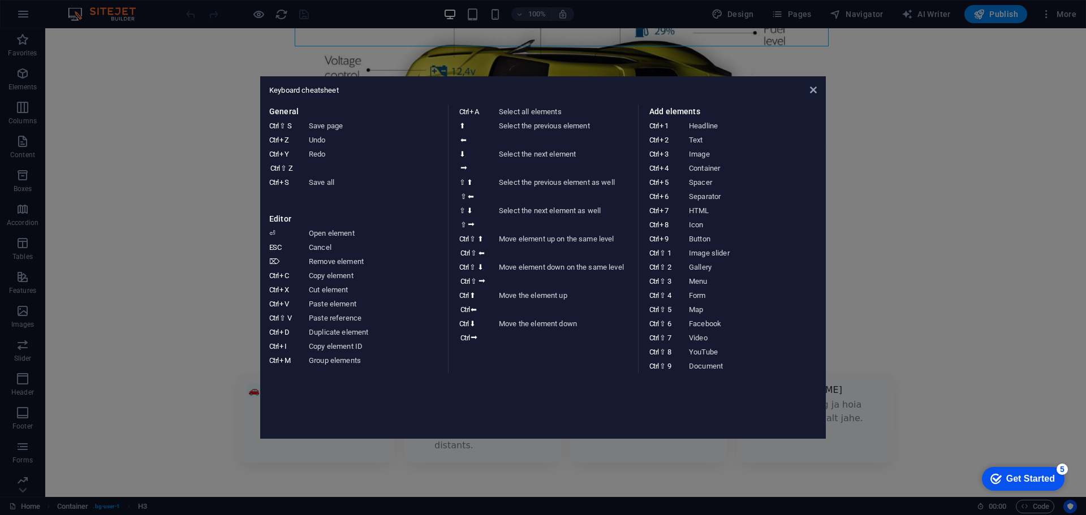
drag, startPoint x: 931, startPoint y: 223, endPoint x: 931, endPoint y: 106, distance: 117.0
click at [931, 223] on aside "Keyboard cheatsheet General Ctrl ⇧ S Save page Ctrl Z Undo Ctrl Y Ctrl ⇧ Z Redo…" at bounding box center [543, 257] width 1086 height 515
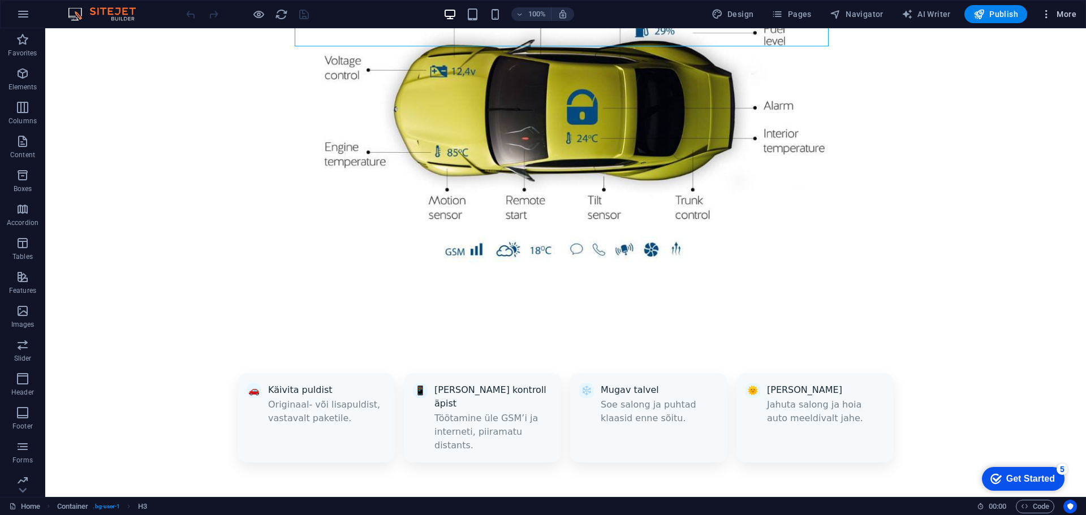
click at [1049, 18] on icon "button" at bounding box center [1045, 13] width 11 height 11
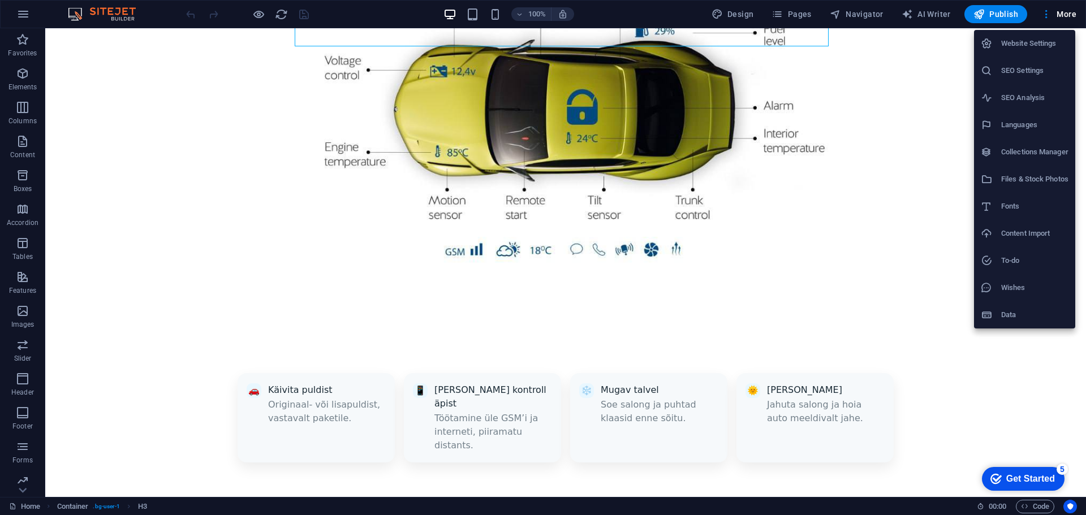
click at [1028, 43] on h6 "Website Settings" at bounding box center [1034, 44] width 67 height 14
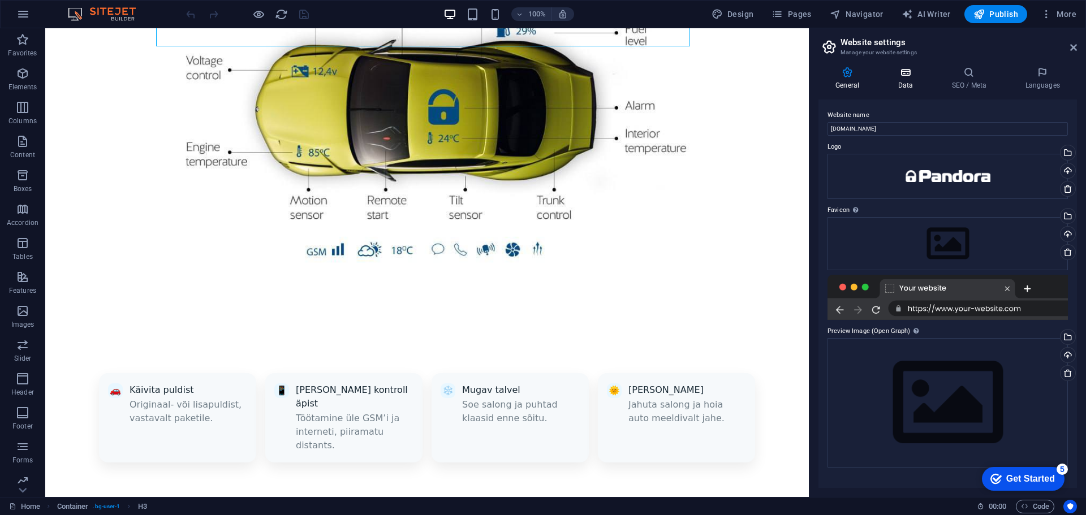
click at [898, 75] on icon at bounding box center [904, 72] width 49 height 11
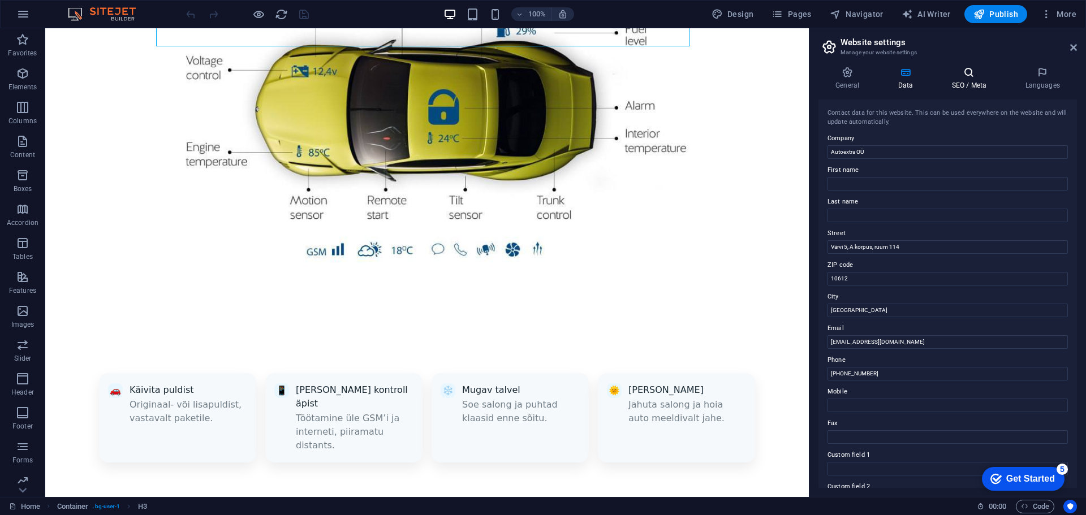
click at [967, 74] on icon at bounding box center [968, 72] width 69 height 11
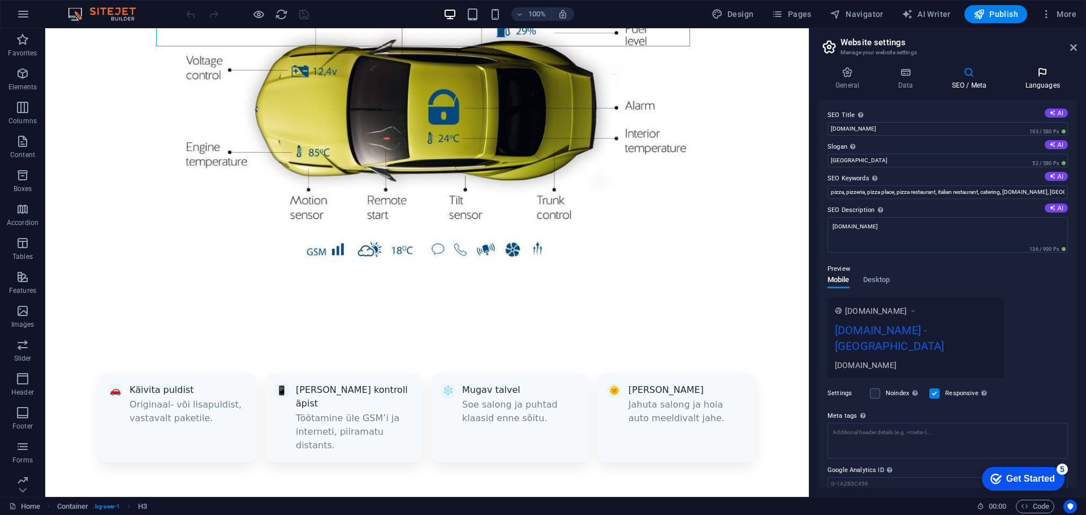
click at [1033, 75] on icon at bounding box center [1041, 72] width 69 height 11
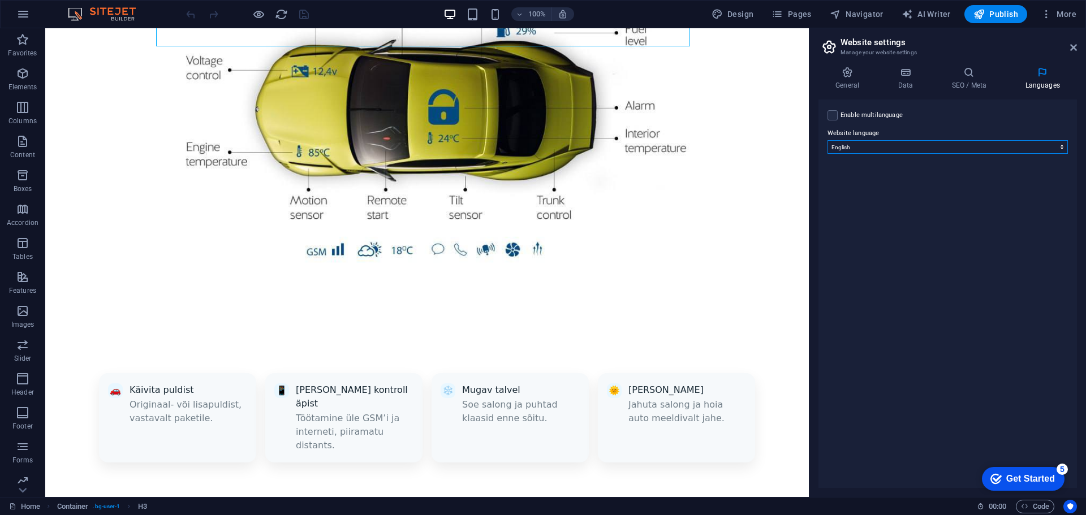
click at [903, 141] on select "Abkhazian Afar Afrikaans Akan Albanian Amharic Arabic Aragonese Armenian Assame…" at bounding box center [947, 147] width 240 height 14
click at [842, 75] on icon at bounding box center [847, 72] width 58 height 11
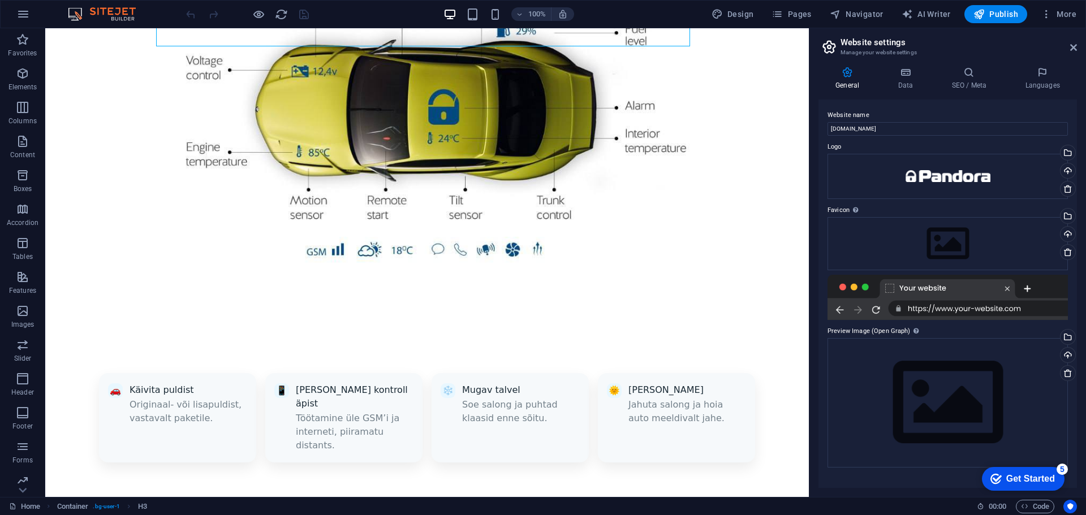
click at [1066, 49] on header "Website settings Manage your website settings" at bounding box center [948, 42] width 256 height 29
click at [1070, 46] on icon at bounding box center [1073, 47] width 7 height 9
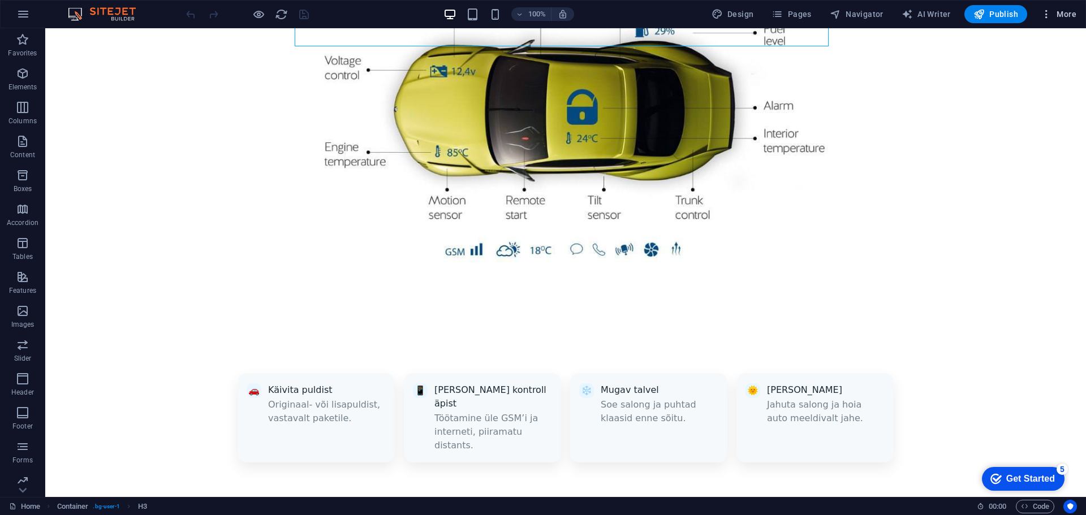
click at [1066, 18] on span "More" at bounding box center [1058, 13] width 36 height 11
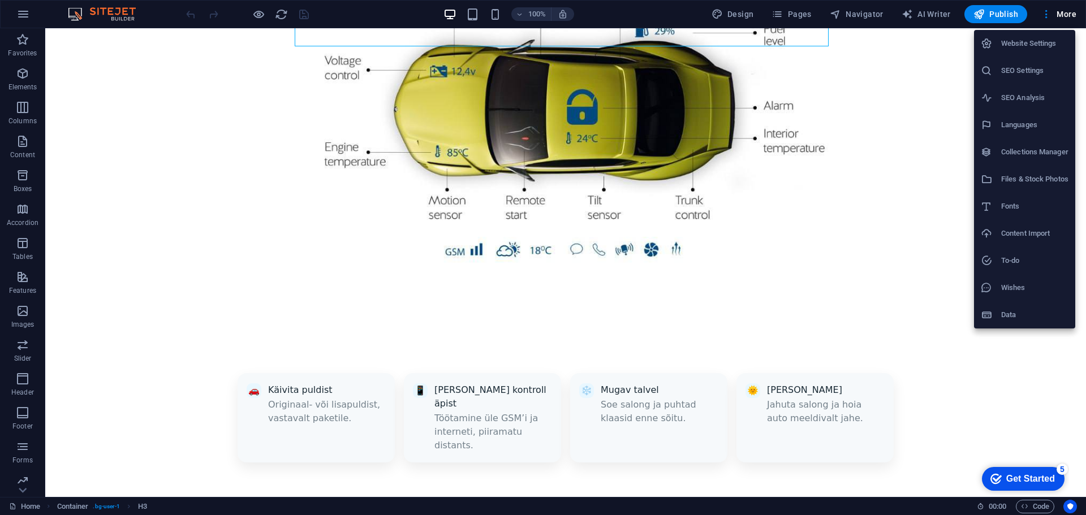
click at [733, 16] on div at bounding box center [543, 257] width 1086 height 515
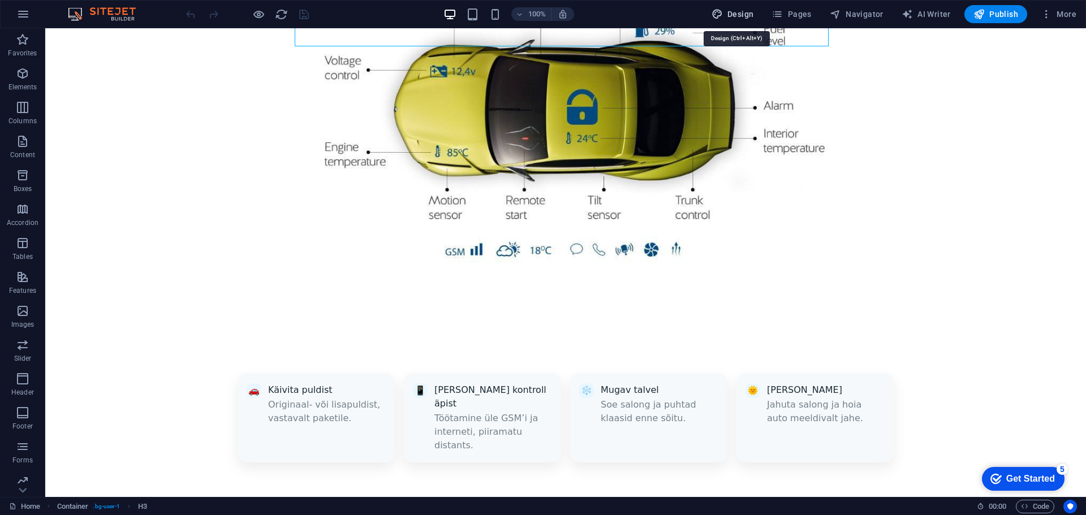
select select "px"
select select "300"
select select "px"
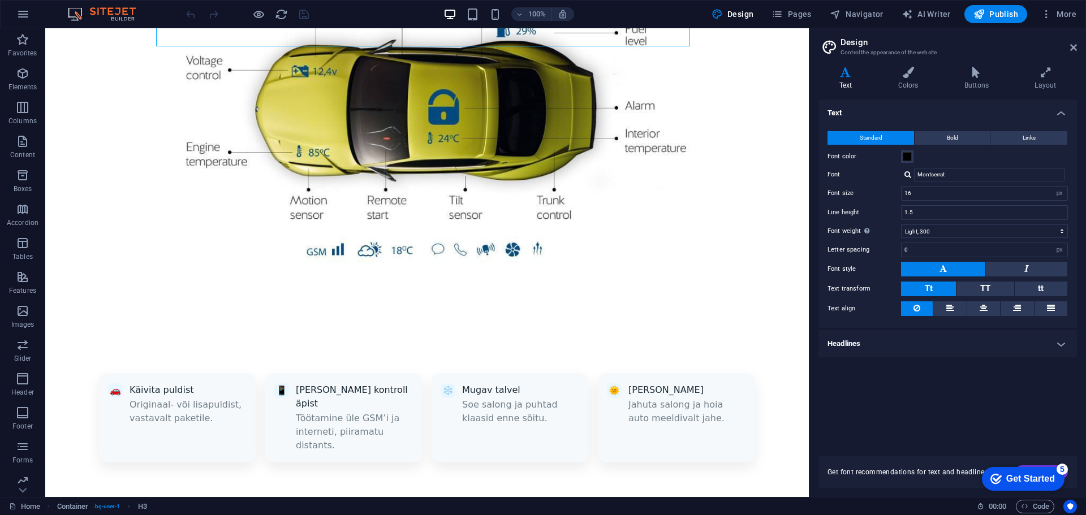
click at [944, 339] on h4 "Headlines" at bounding box center [947, 343] width 258 height 27
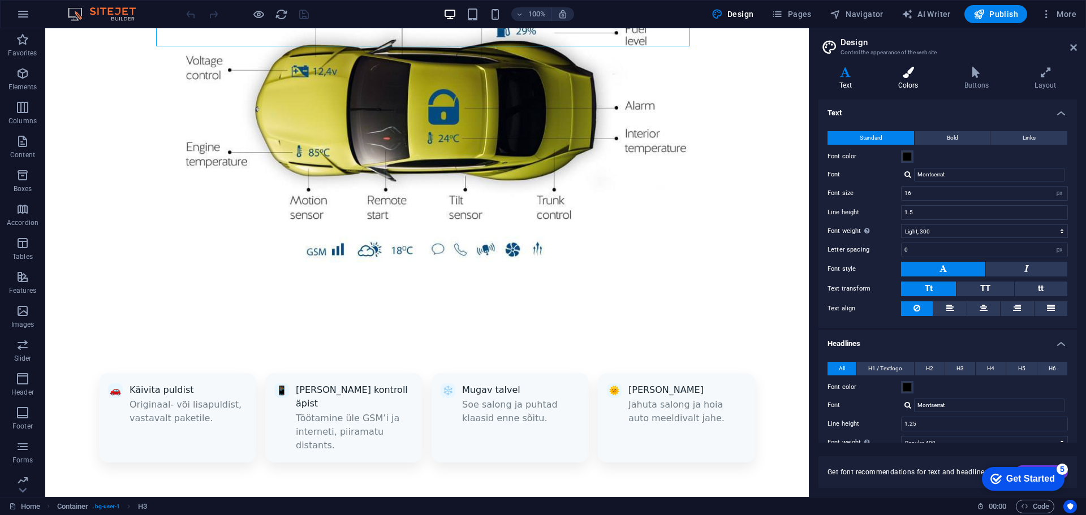
click at [914, 71] on icon at bounding box center [908, 72] width 62 height 11
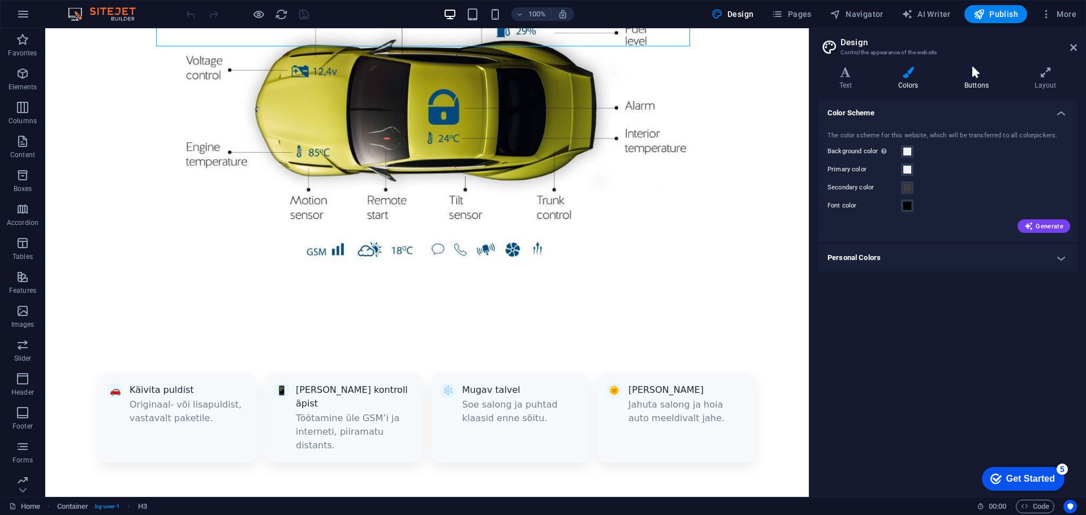
click at [978, 71] on icon at bounding box center [976, 72] width 66 height 11
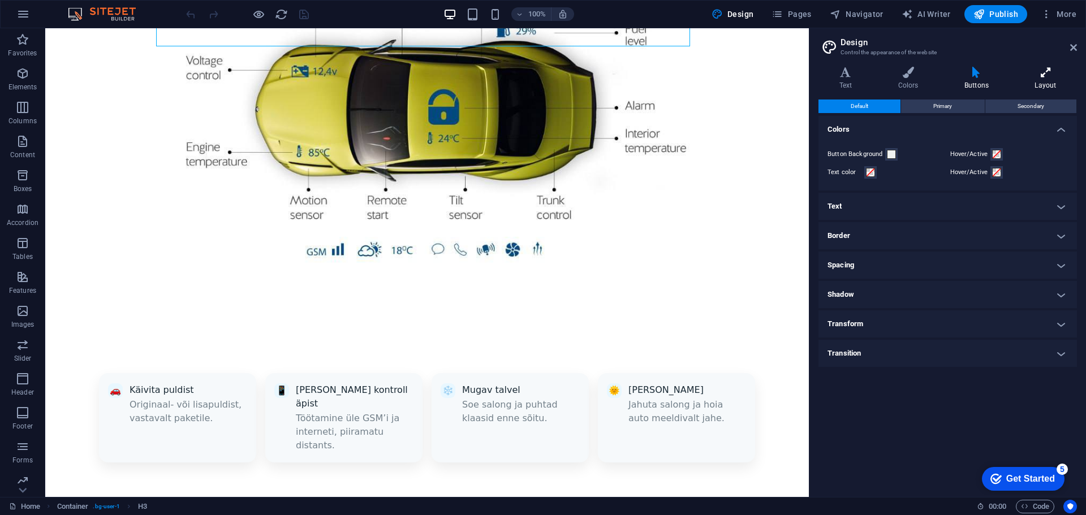
click at [1034, 73] on icon at bounding box center [1045, 72] width 63 height 11
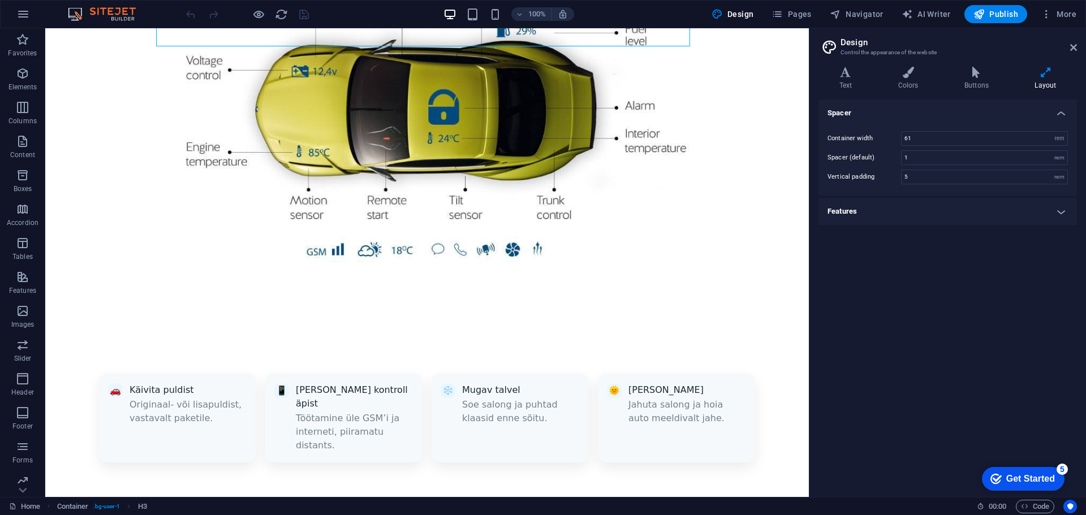
click at [913, 210] on h4 "Features" at bounding box center [947, 211] width 258 height 27
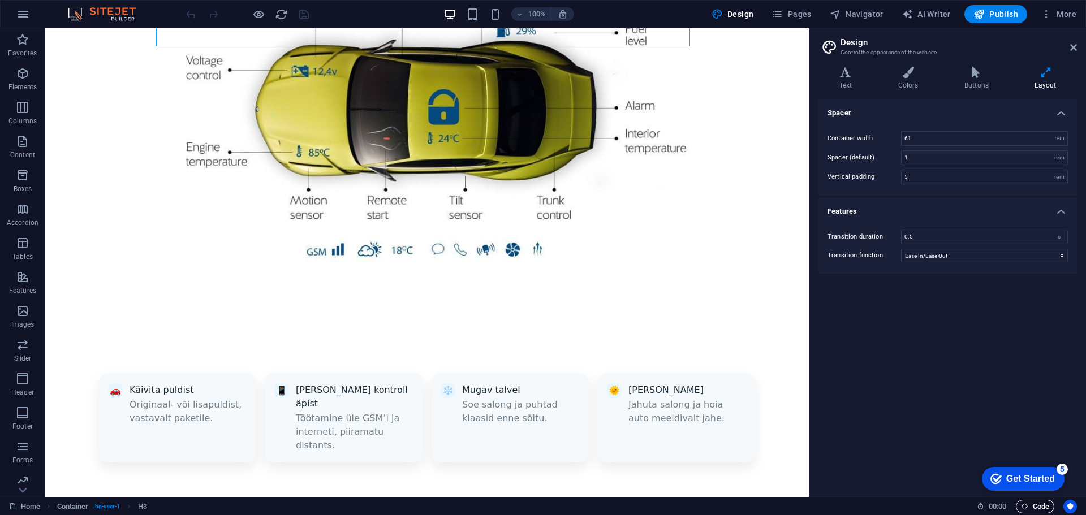
click at [1040, 505] on span "Code" at bounding box center [1034, 507] width 28 height 14
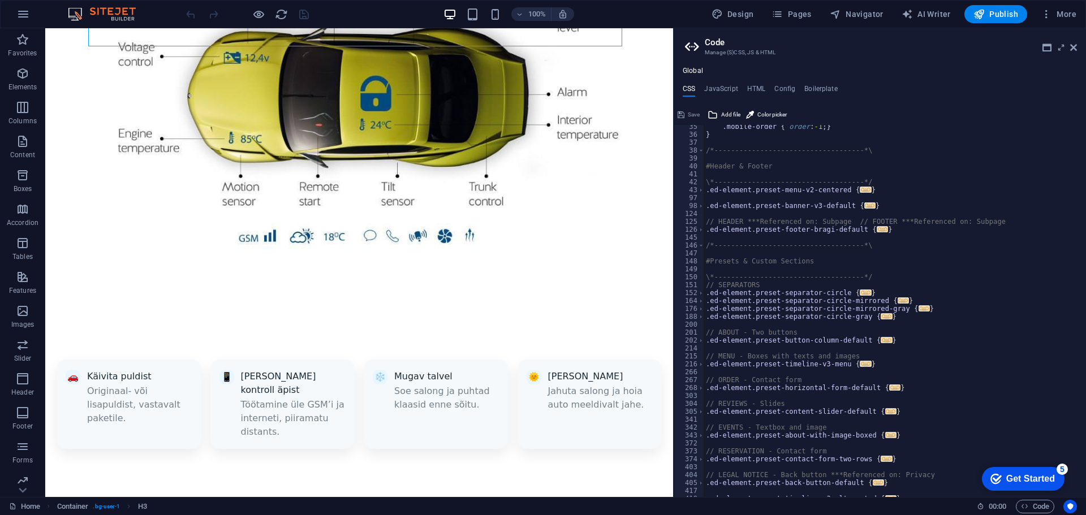
scroll to position [356, 0]
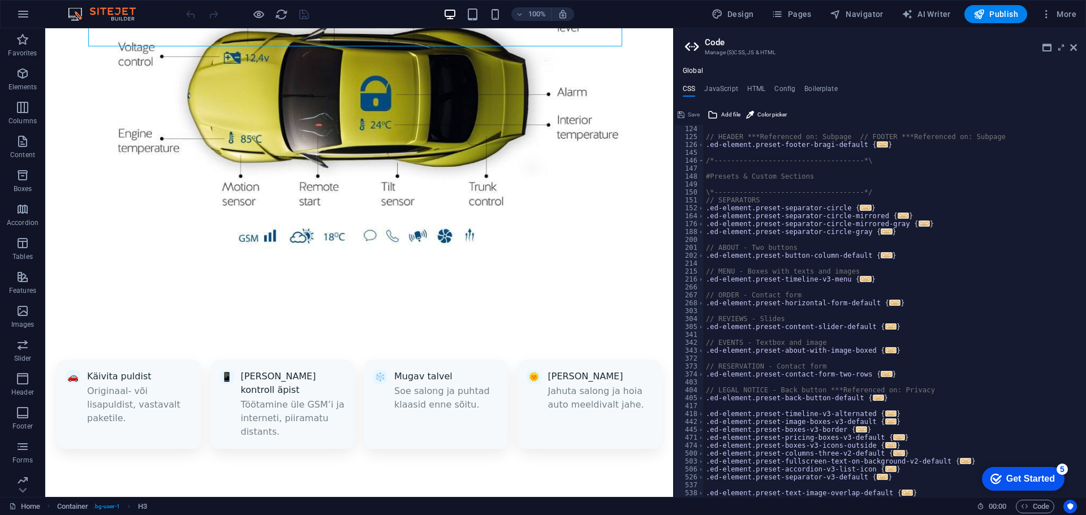
click at [929, 492] on div "// HEADER ***Referenced on: Subpage // FOOTER ***Referenced on: Subpage .ed-ele…" at bounding box center [890, 319] width 374 height 388
type textarea "}"
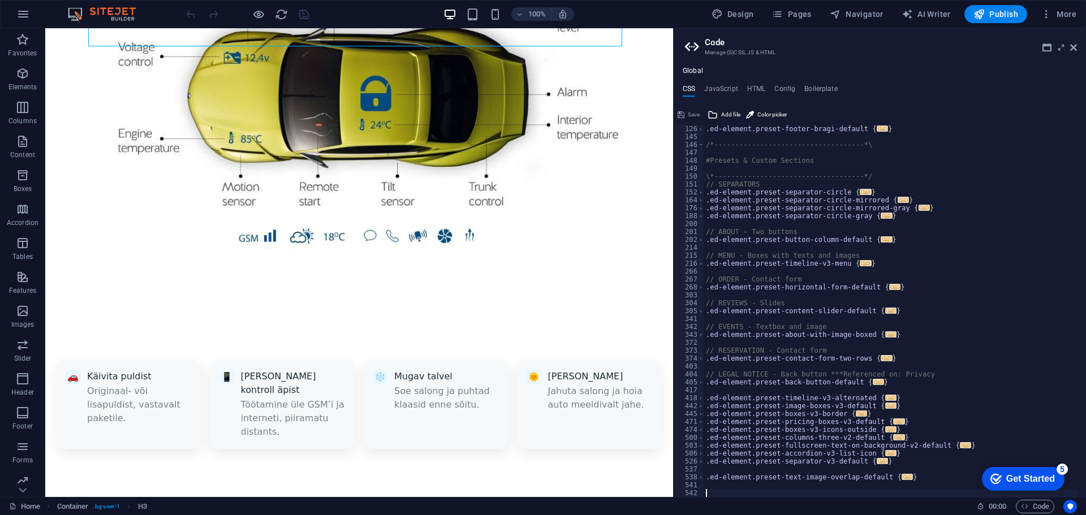
type textarea "}"
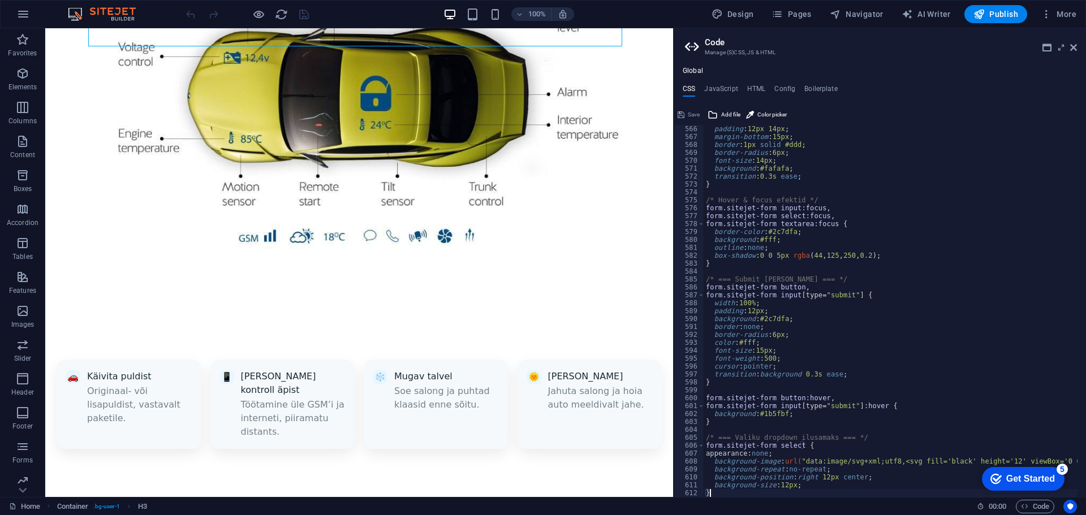
scroll to position [926, 0]
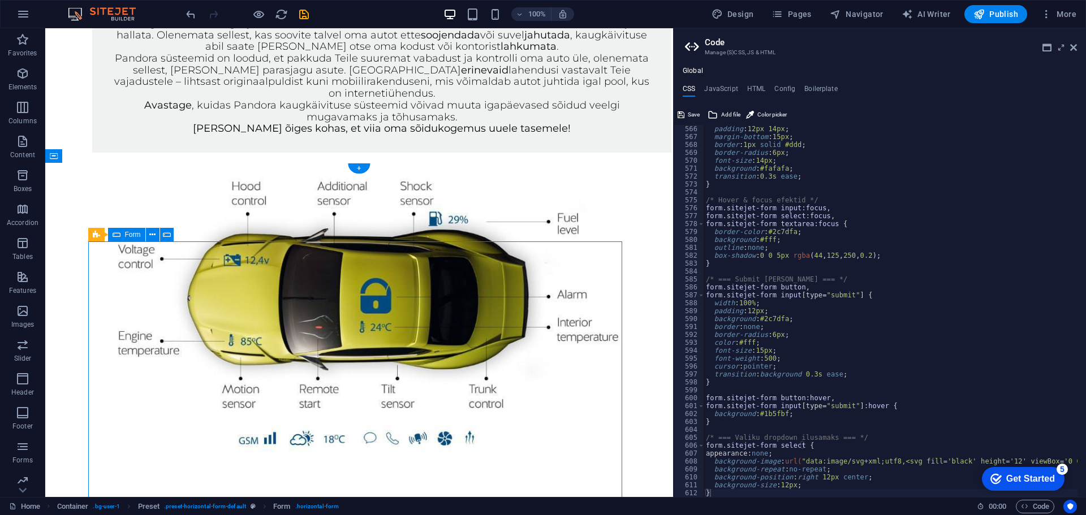
scroll to position [738, 0]
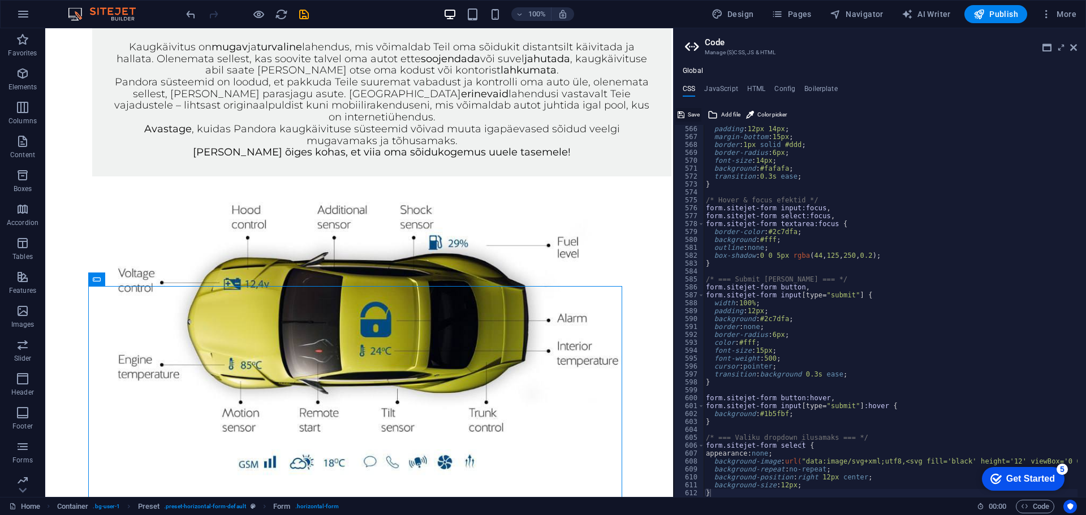
click at [690, 115] on span "Save" at bounding box center [693, 115] width 12 height 14
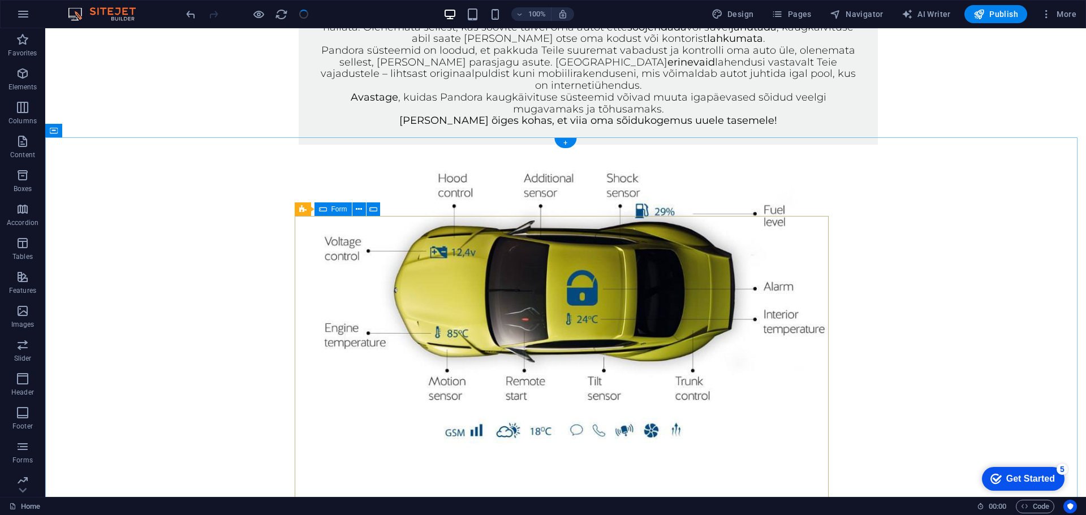
scroll to position [794, 0]
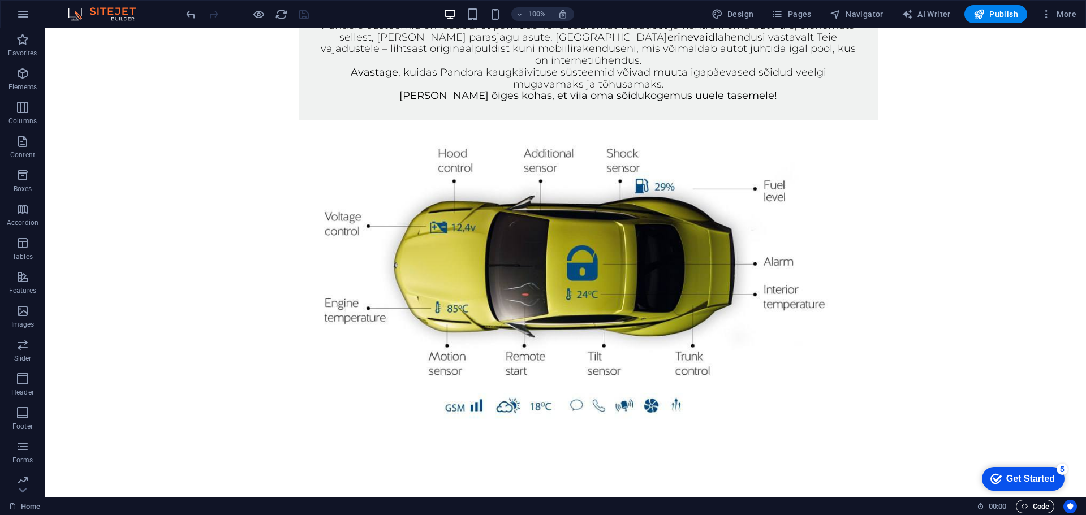
click at [1020, 508] on icon "button" at bounding box center [1023, 506] width 7 height 7
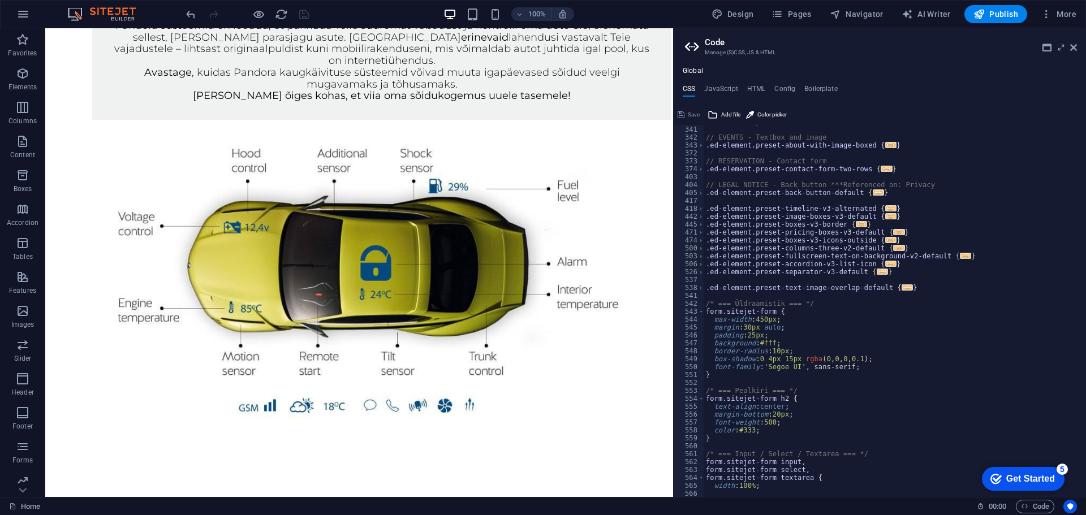
scroll to position [527, 0]
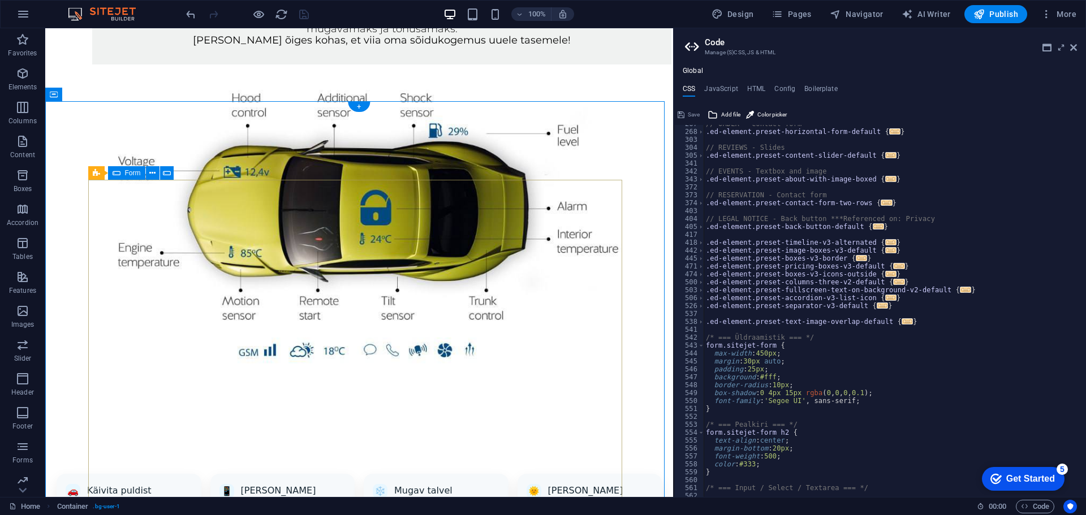
scroll to position [851, 0]
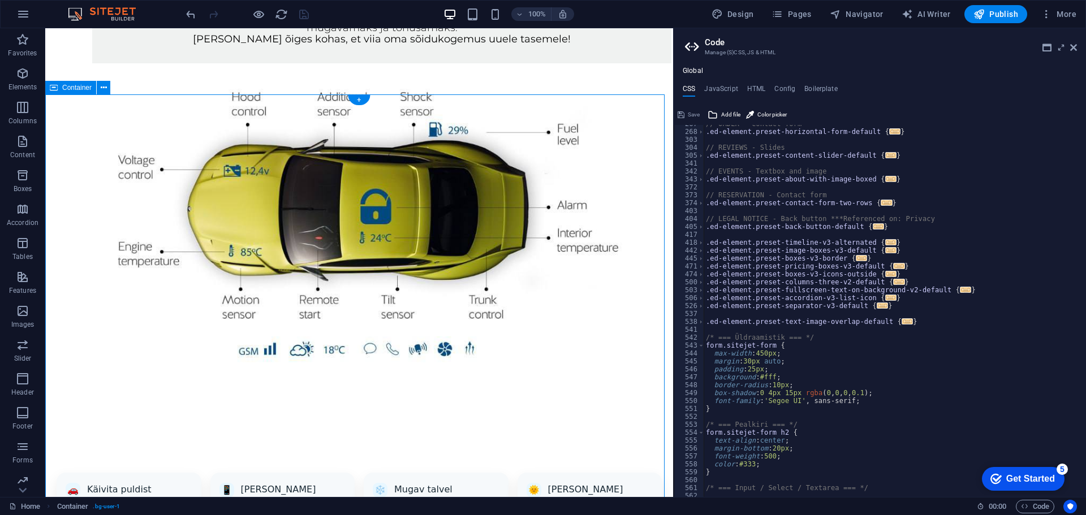
click at [109, 169] on span "Preset" at bounding box center [115, 166] width 20 height 7
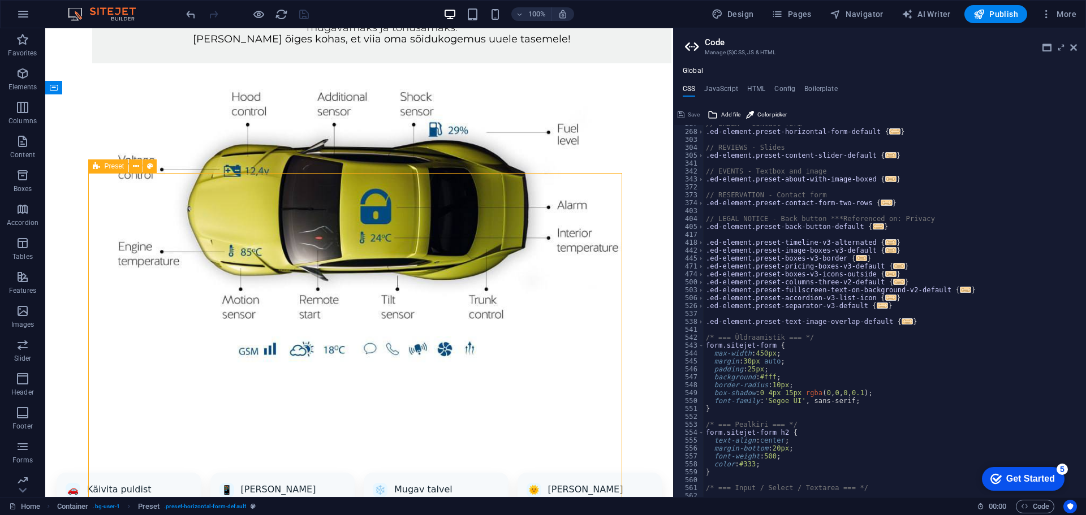
click at [109, 169] on span "Preset" at bounding box center [115, 166] width 20 height 7
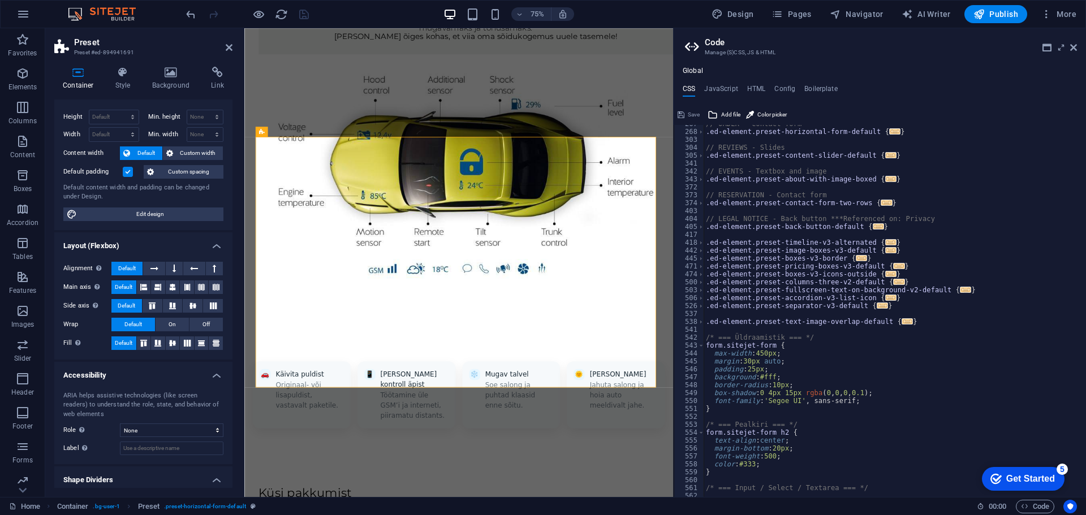
scroll to position [0, 0]
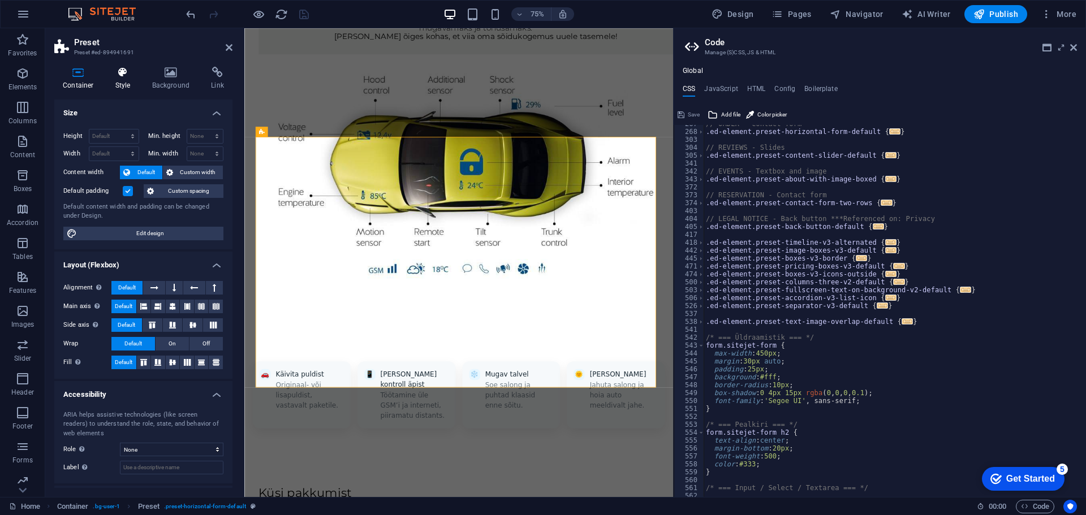
click at [111, 70] on icon at bounding box center [123, 72] width 32 height 11
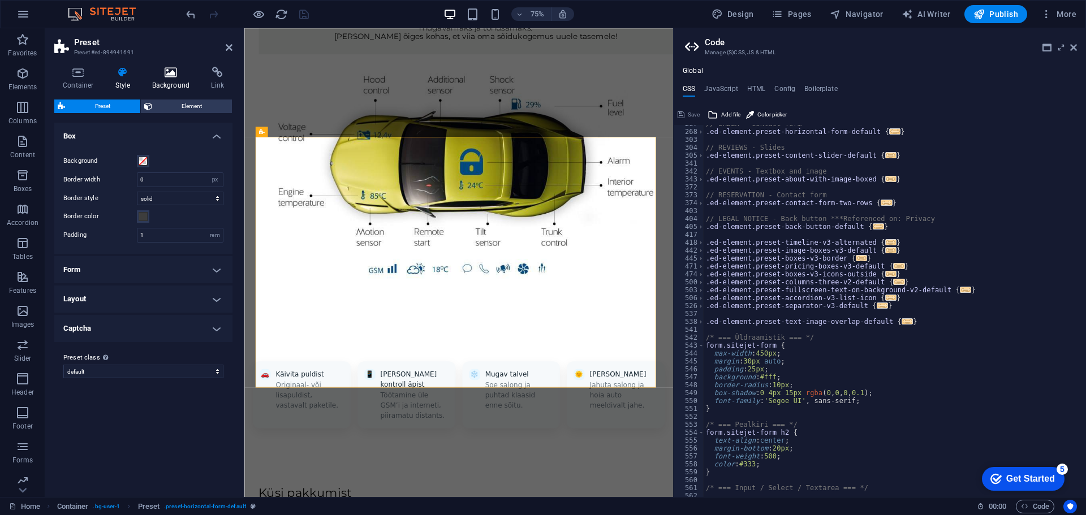
click at [164, 71] on icon at bounding box center [171, 72] width 55 height 11
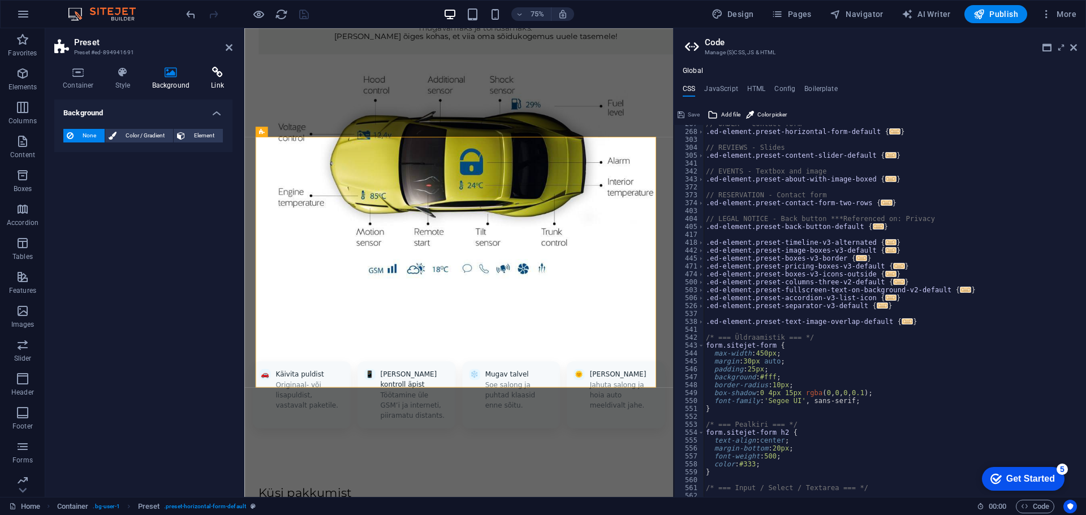
click at [208, 67] on icon at bounding box center [217, 72] width 30 height 11
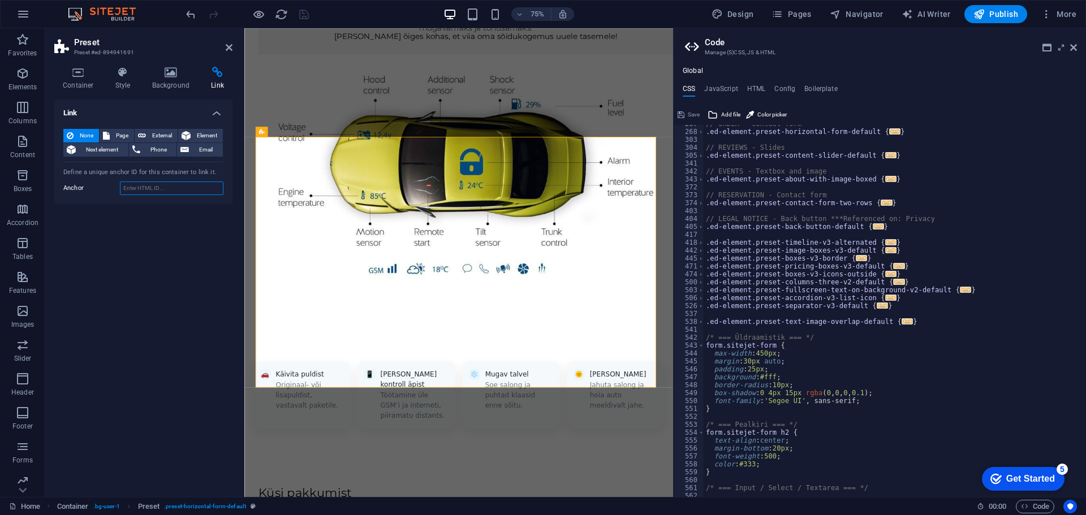
click at [149, 185] on input "Anchor" at bounding box center [171, 188] width 103 height 14
paste input "sitejet-form"
type input "sitejet-form"
click at [177, 222] on div "Link None Page External Element Next element Phone Email Page Home Subpage Lega…" at bounding box center [143, 294] width 178 height 388
click at [204, 135] on span "Element" at bounding box center [206, 136] width 25 height 14
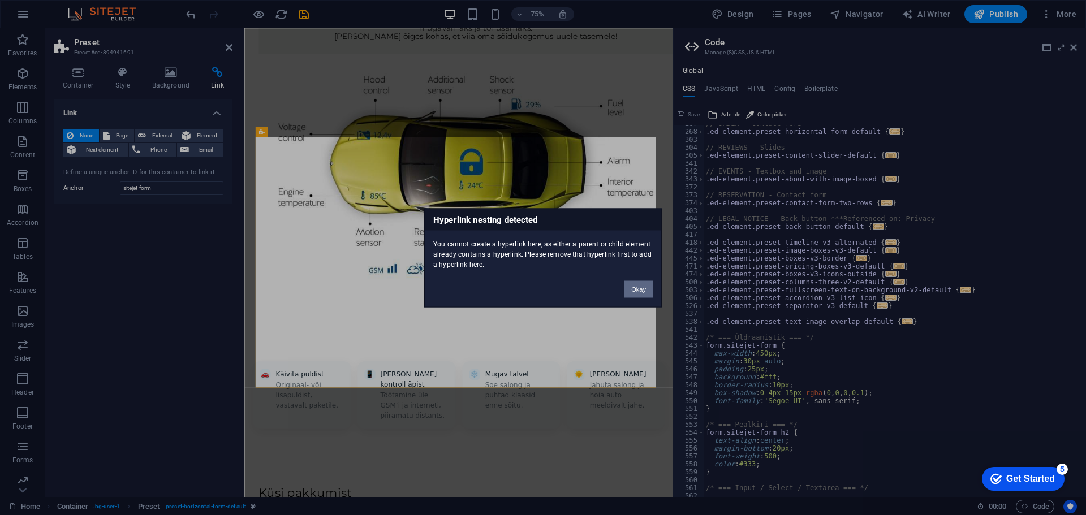
click at [639, 290] on button "Okay" at bounding box center [638, 288] width 28 height 17
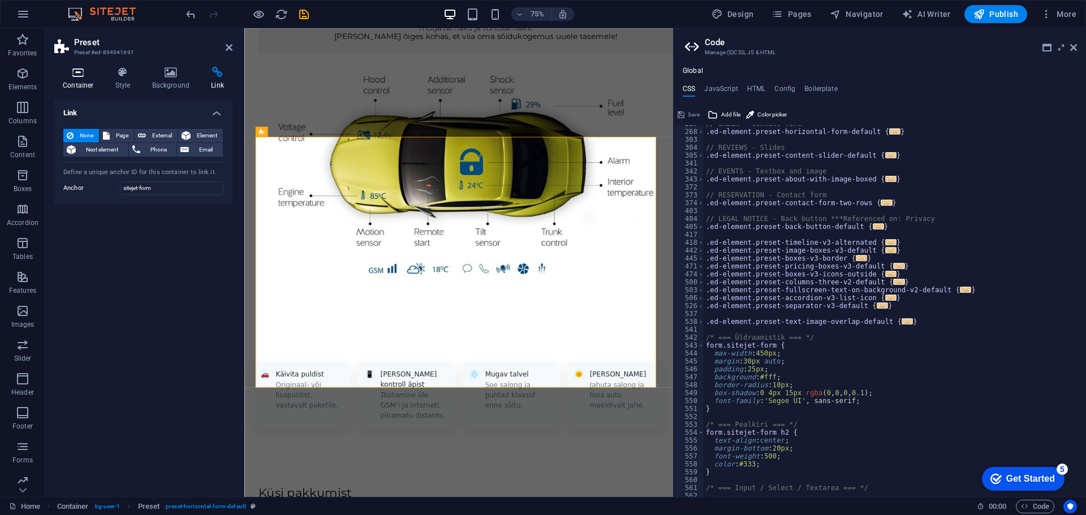
click at [89, 77] on icon at bounding box center [78, 72] width 48 height 11
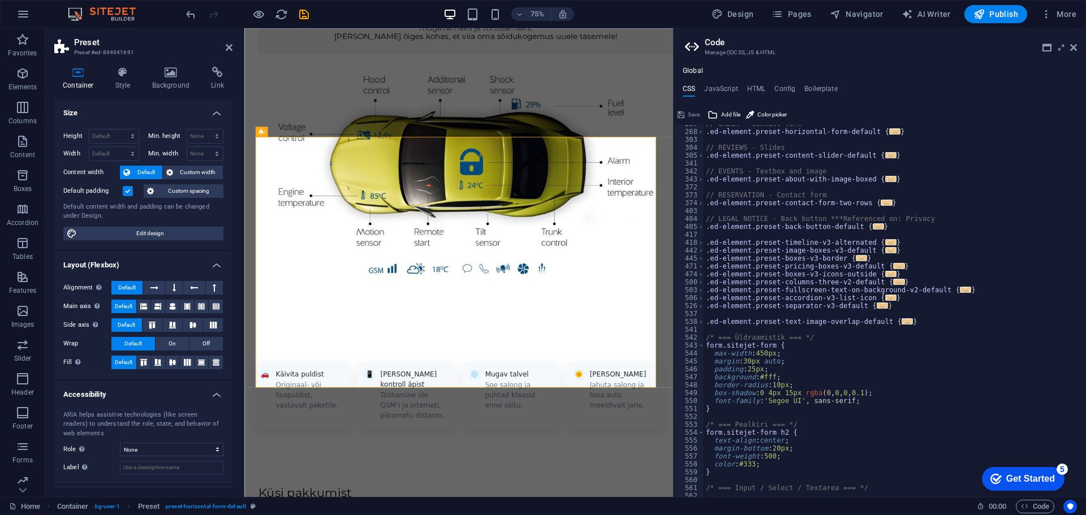
scroll to position [50, 0]
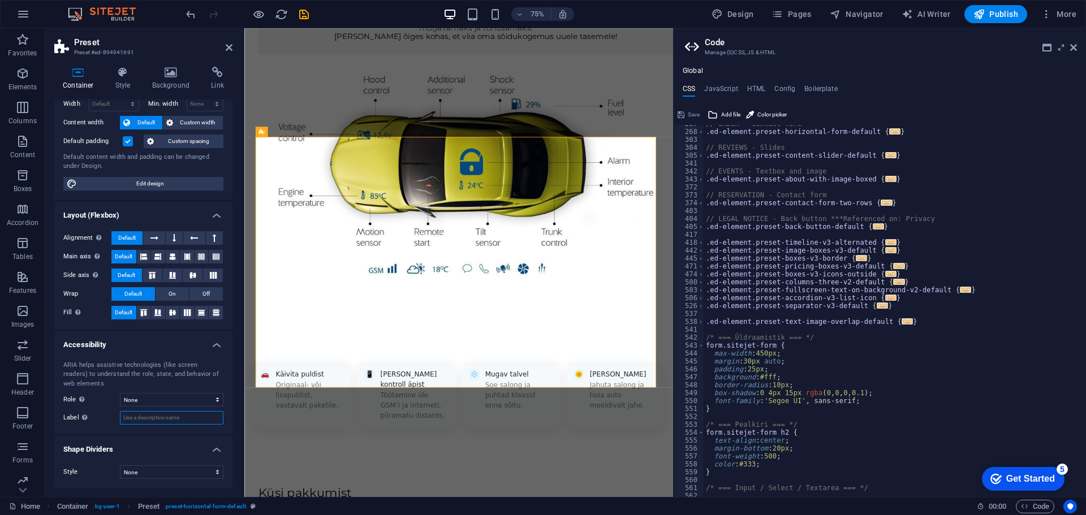
click at [150, 420] on input "Label Use the ARIA label to provide a clear and descriptive name for elements t…" at bounding box center [171, 418] width 103 height 14
paste input "sitejet-form"
type input "sitejet-form"
click at [156, 431] on div "ARIA helps assistive technologies (like screen readers) to understand the role,…" at bounding box center [143, 393] width 178 height 83
click at [132, 398] on select "None Alert Article Banner Comment Complementary Dialog Footer Header Marquee Pr…" at bounding box center [171, 400] width 103 height 14
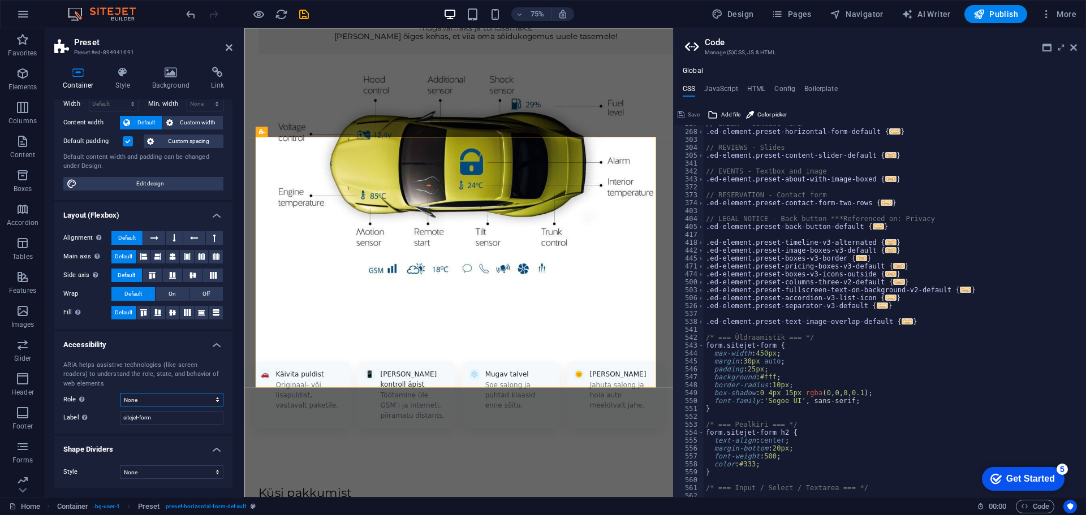
click at [132, 398] on select "None Alert Article Banner Comment Complementary Dialog Footer Header Marquee Pr…" at bounding box center [171, 400] width 103 height 14
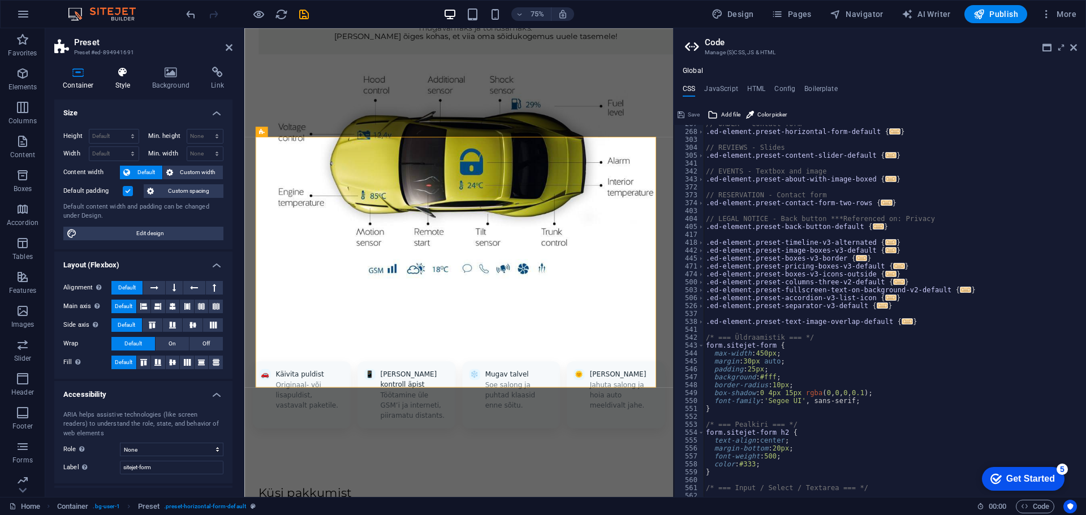
click at [119, 86] on h4 "Style" at bounding box center [125, 79] width 37 height 24
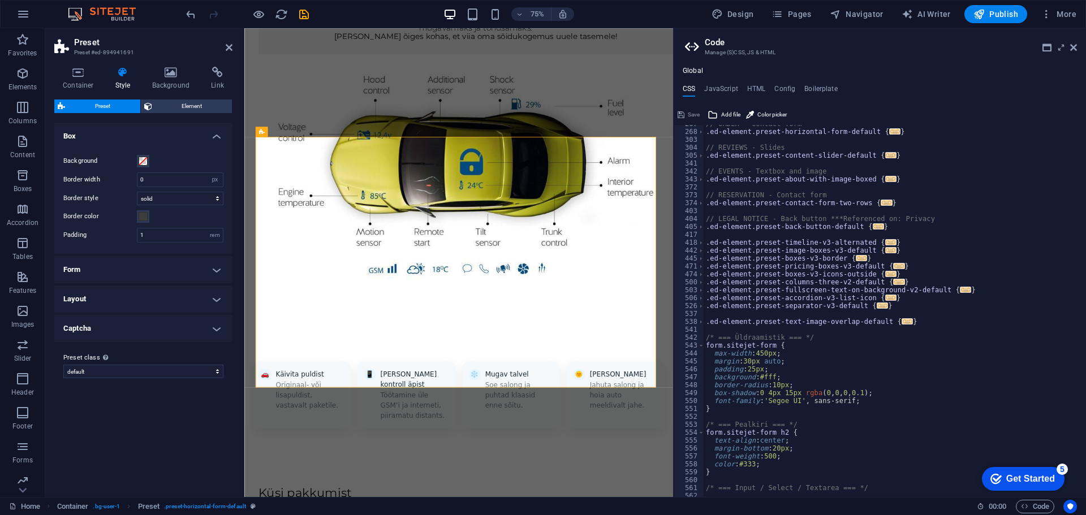
click at [128, 266] on h4 "Form" at bounding box center [143, 269] width 178 height 27
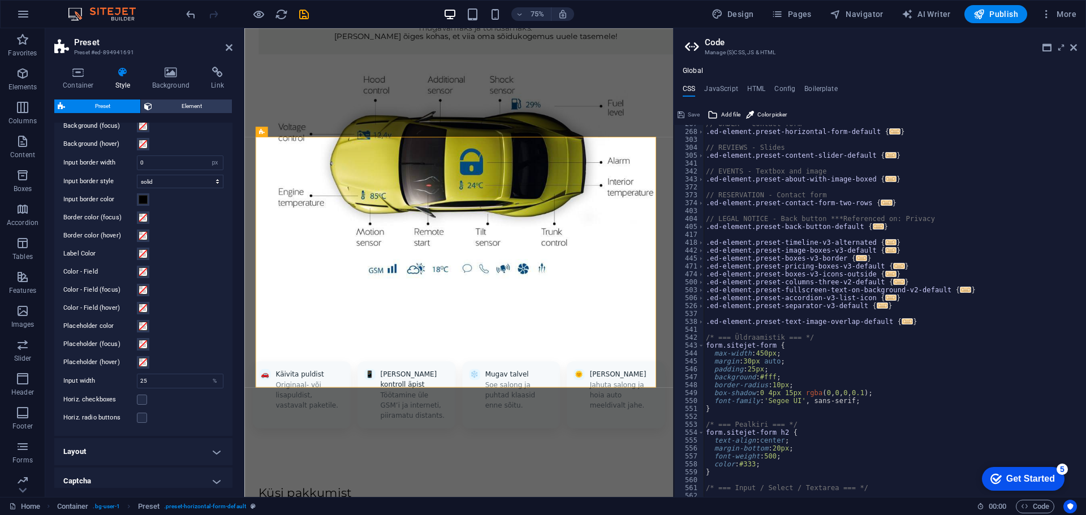
scroll to position [335, 0]
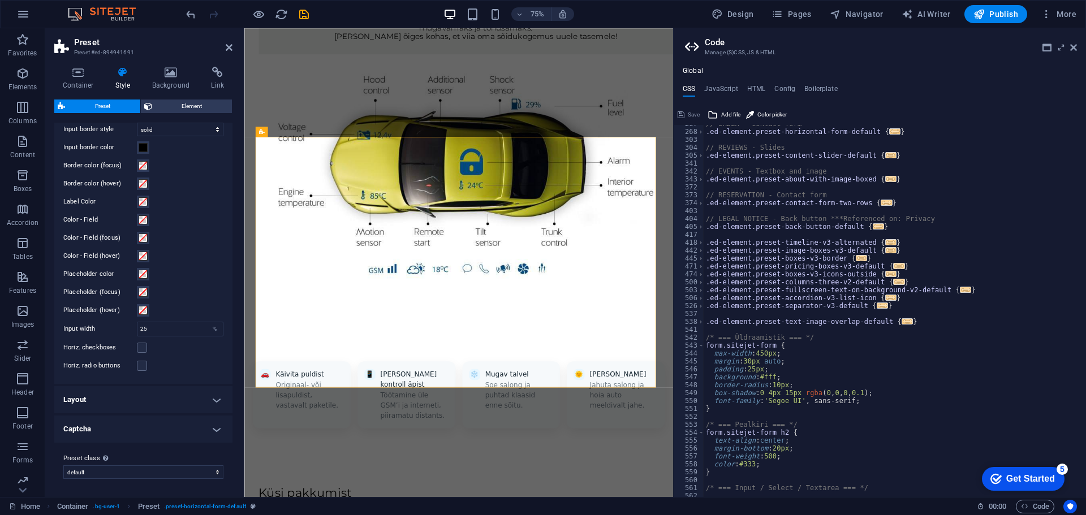
click at [139, 406] on h4 "Layout" at bounding box center [143, 399] width 178 height 27
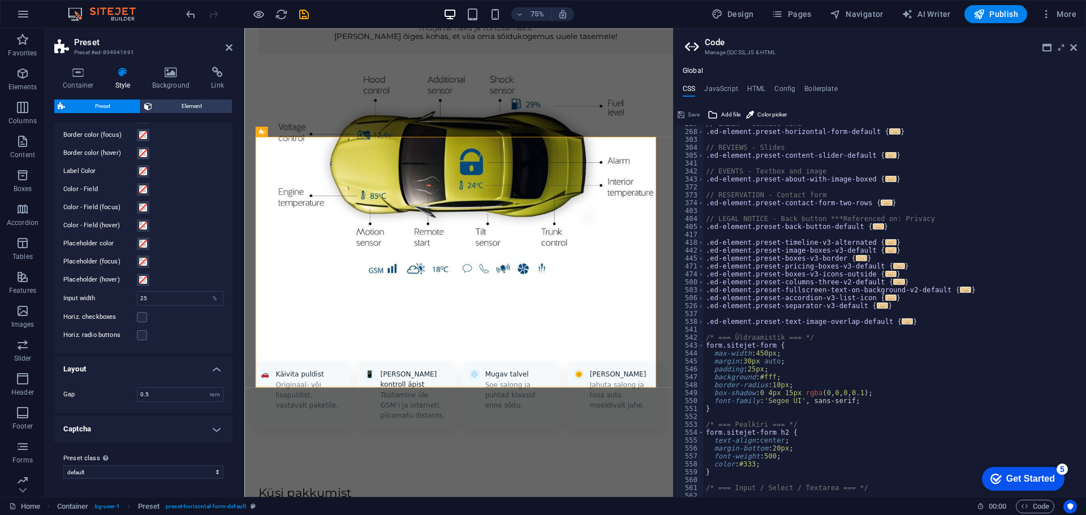
click at [136, 435] on h4 "Captcha" at bounding box center [143, 429] width 178 height 27
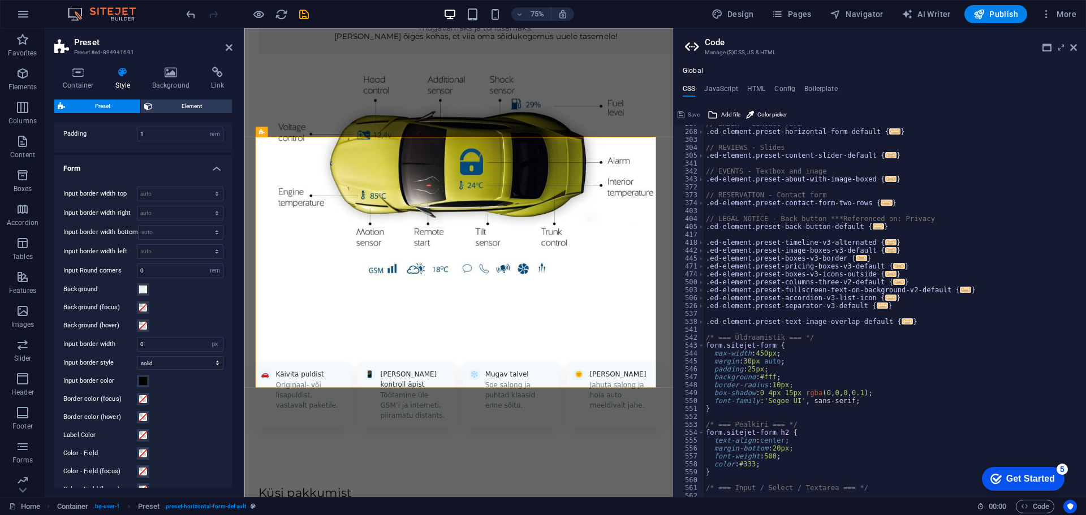
scroll to position [0, 0]
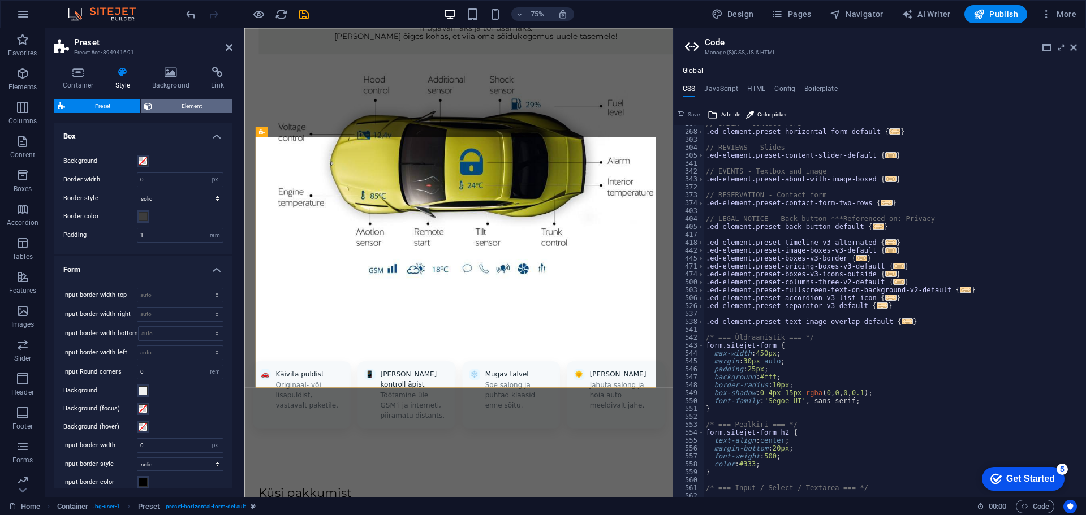
click at [163, 103] on span "Element" at bounding box center [191, 107] width 73 height 14
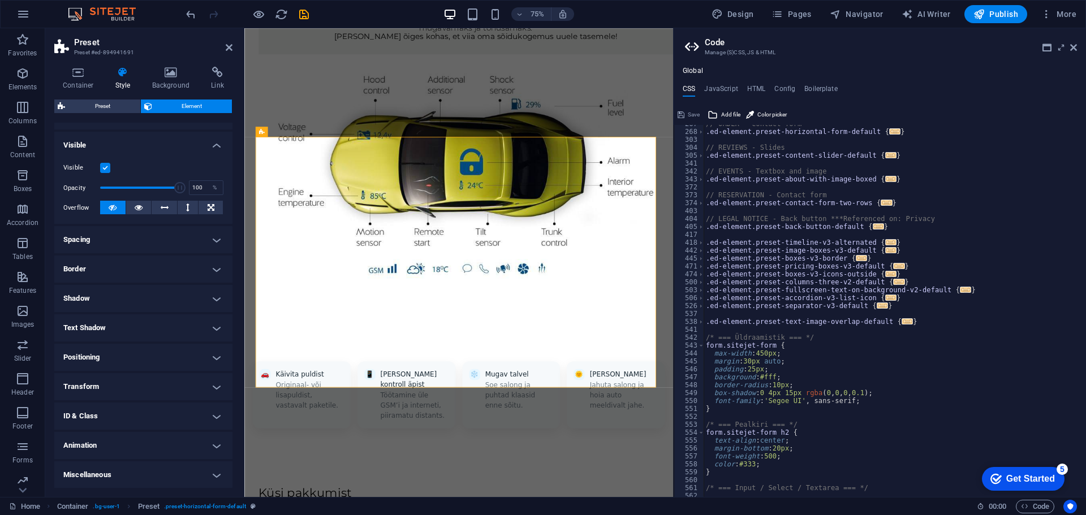
scroll to position [113, 0]
click at [145, 478] on h4 "Miscellaneous" at bounding box center [143, 474] width 178 height 27
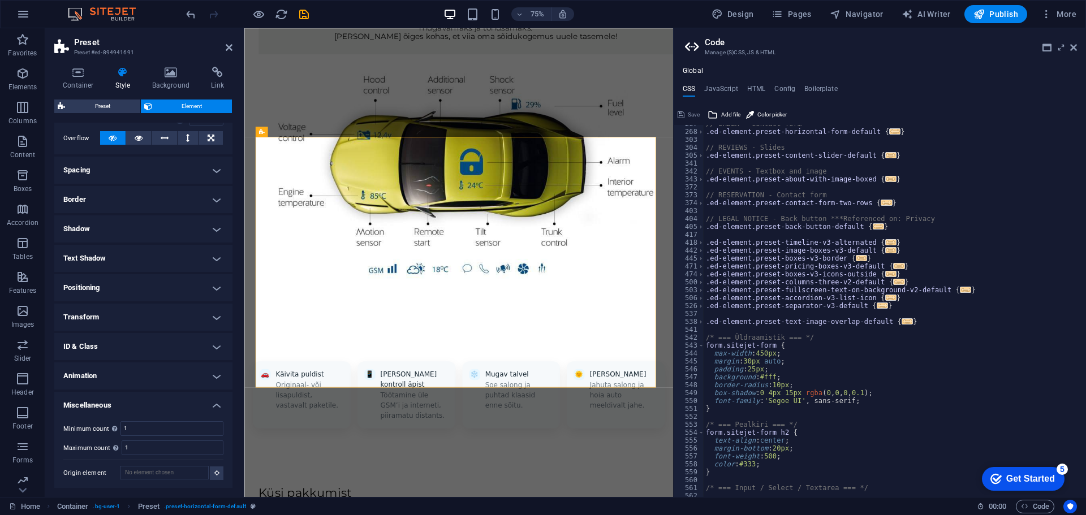
scroll to position [183, 0]
click at [138, 368] on h4 "Animation" at bounding box center [143, 374] width 178 height 27
click at [139, 344] on h4 "ID & Class" at bounding box center [143, 345] width 178 height 27
click at [139, 321] on h4 "Transform" at bounding box center [143, 315] width 178 height 27
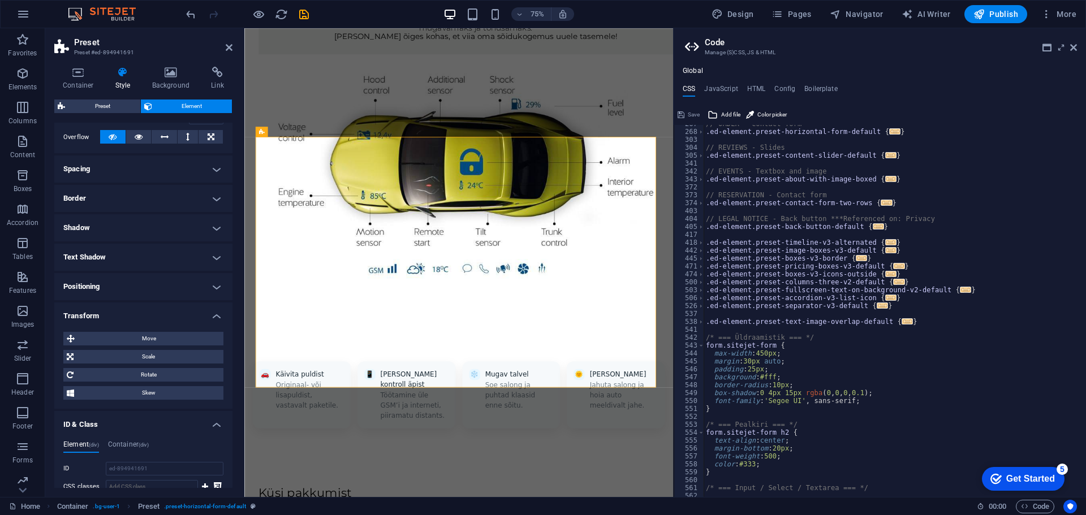
click at [135, 284] on h4 "Positioning" at bounding box center [143, 286] width 178 height 27
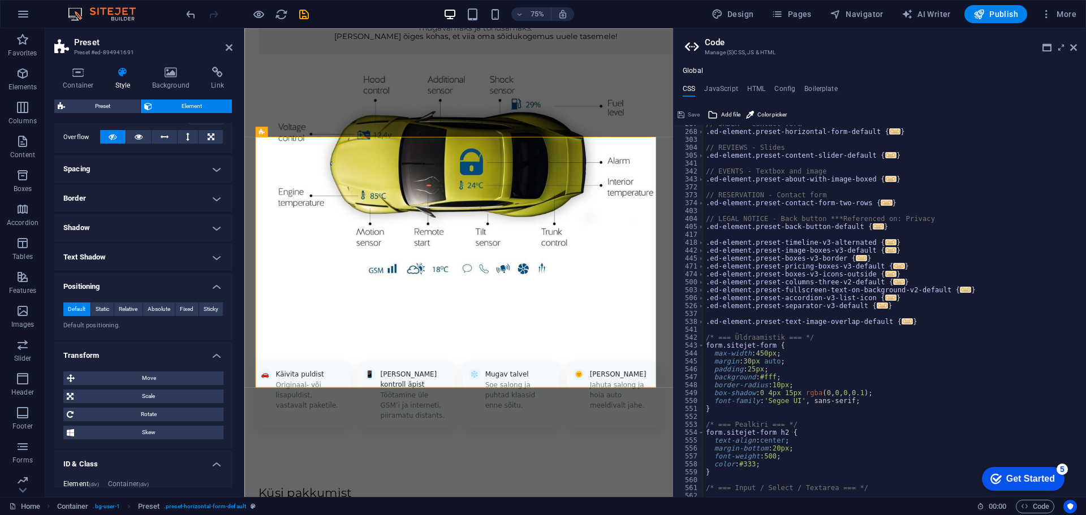
click at [135, 256] on h4 "Text Shadow" at bounding box center [143, 257] width 178 height 27
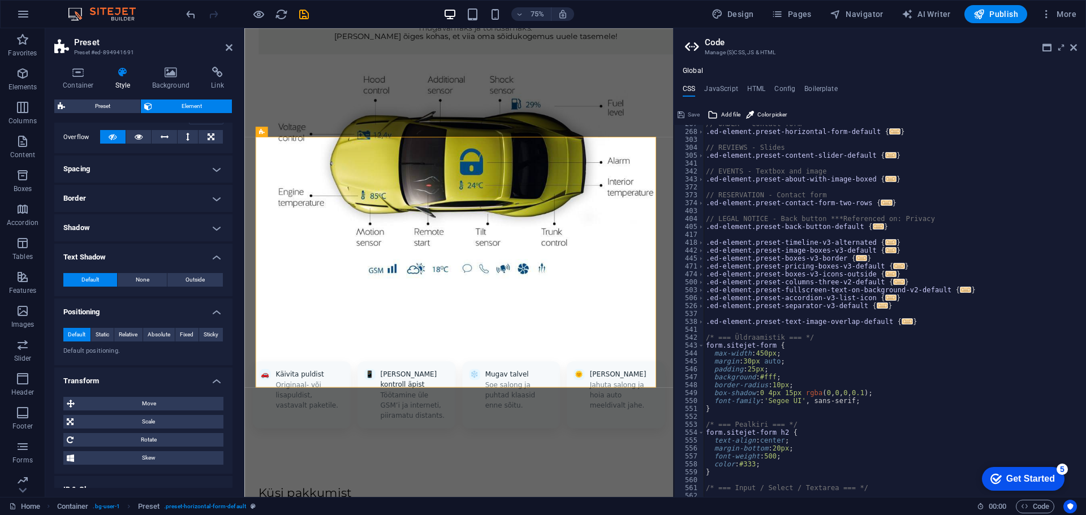
click at [136, 231] on h4 "Shadow" at bounding box center [143, 227] width 178 height 27
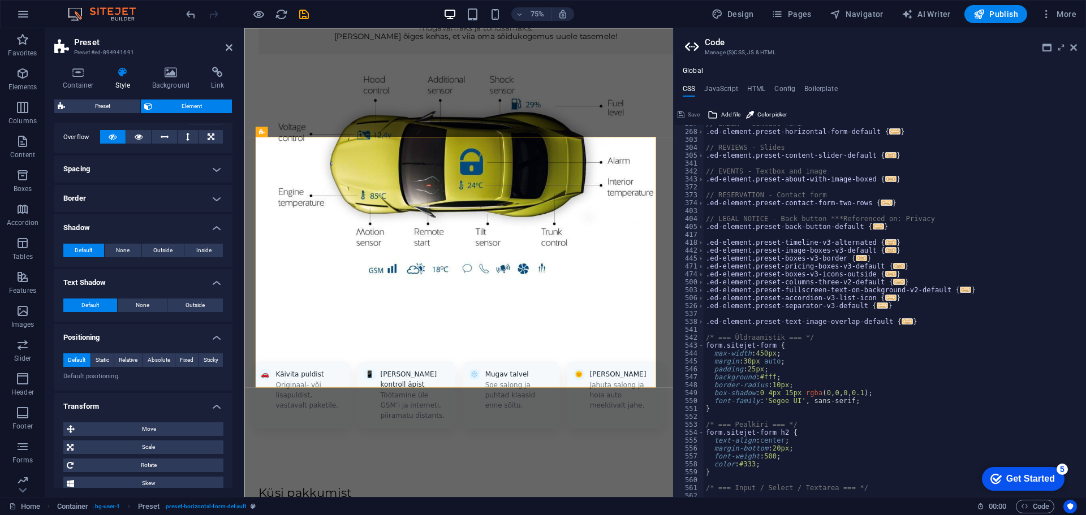
click at [136, 198] on h4 "Border" at bounding box center [143, 198] width 178 height 27
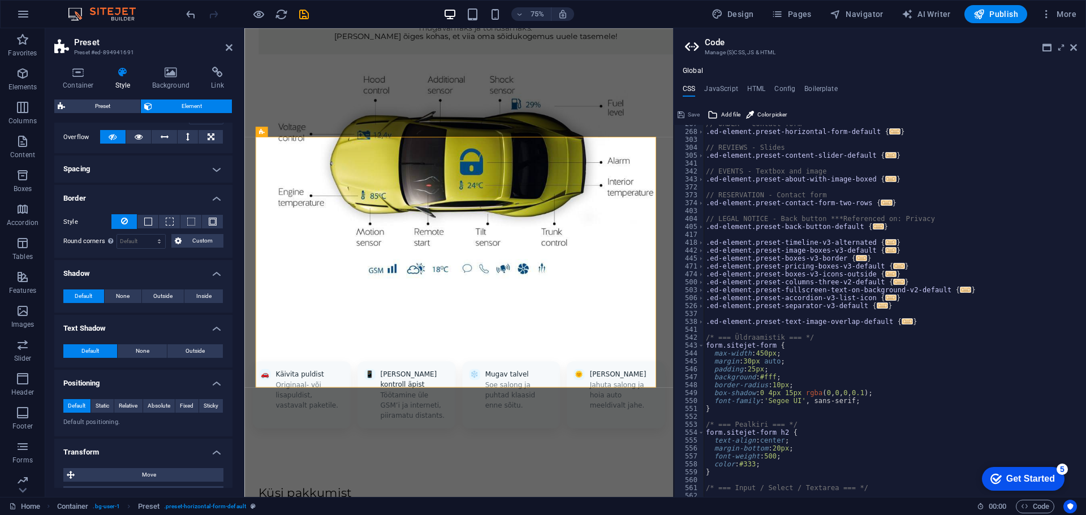
click at [137, 168] on h4 "Spacing" at bounding box center [143, 168] width 178 height 27
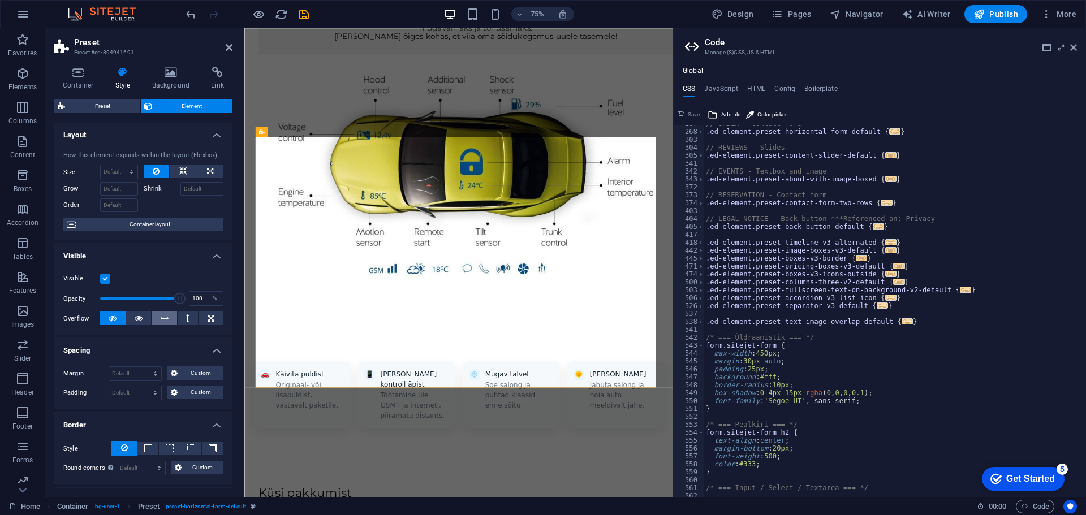
scroll to position [0, 0]
click at [214, 77] on icon at bounding box center [217, 72] width 30 height 11
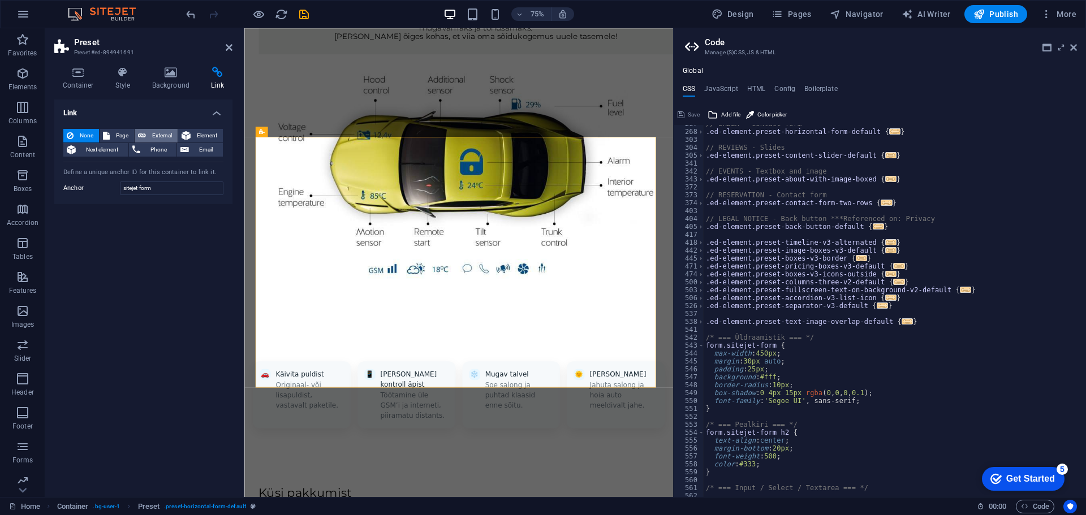
click at [172, 134] on span "External" at bounding box center [161, 136] width 25 height 14
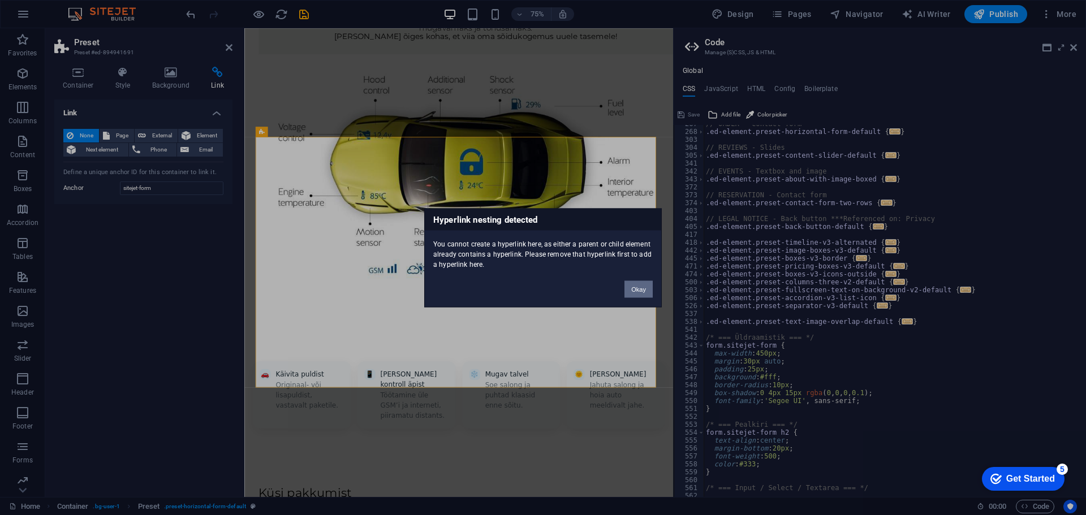
drag, startPoint x: 639, startPoint y: 293, endPoint x: 503, endPoint y: 350, distance: 147.7
click at [639, 293] on button "Okay" at bounding box center [638, 288] width 28 height 17
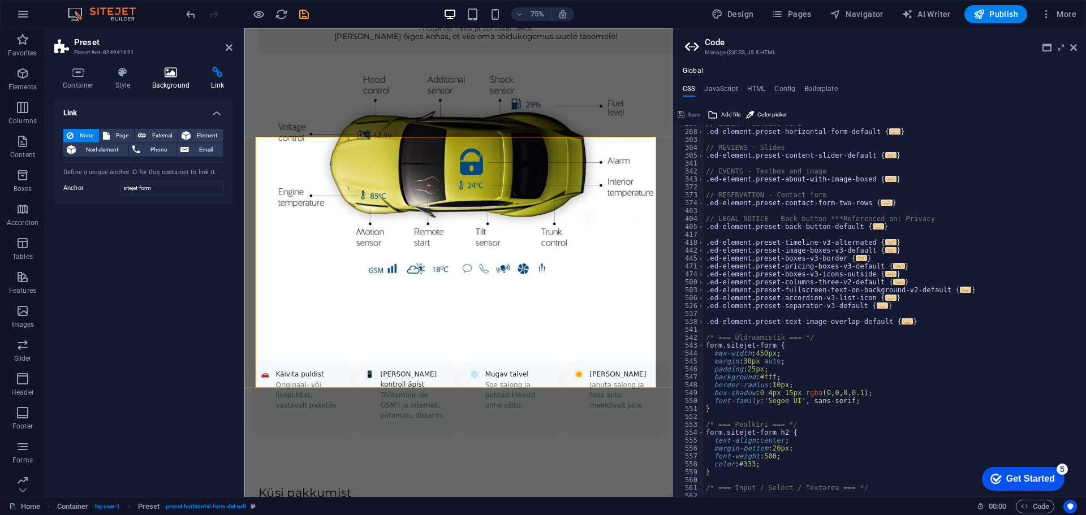
click at [176, 77] on icon at bounding box center [171, 72] width 55 height 11
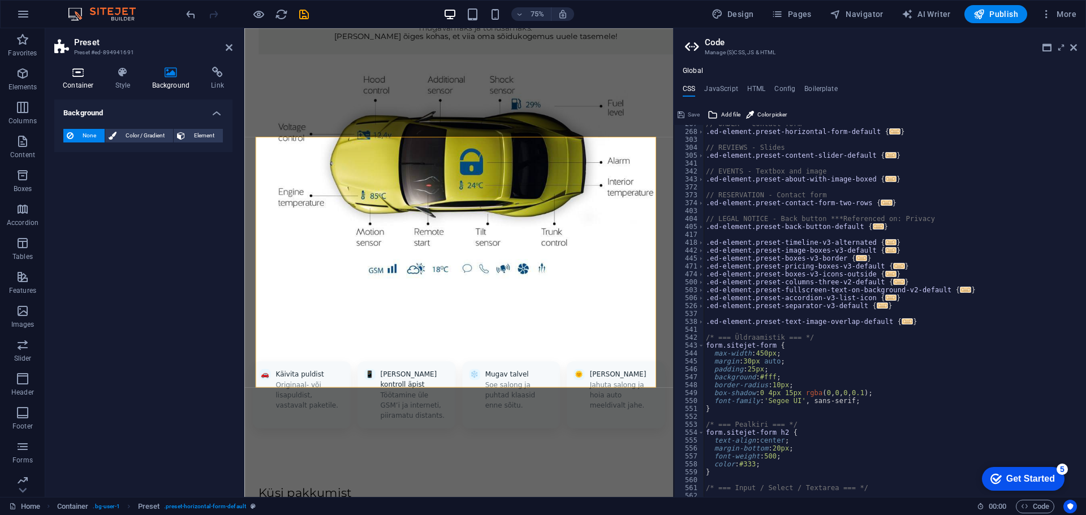
click at [70, 69] on icon at bounding box center [78, 72] width 48 height 11
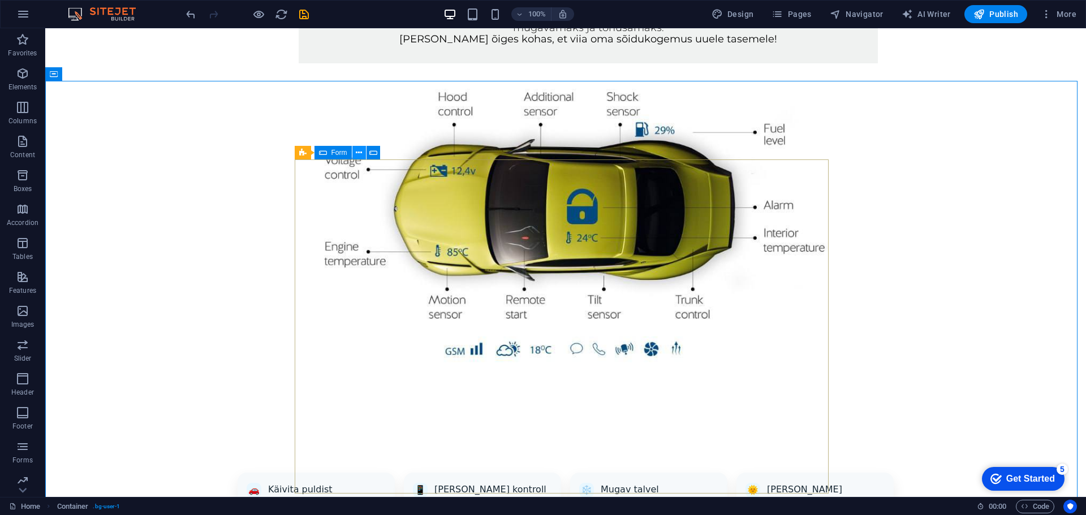
click at [354, 150] on button at bounding box center [359, 153] width 14 height 14
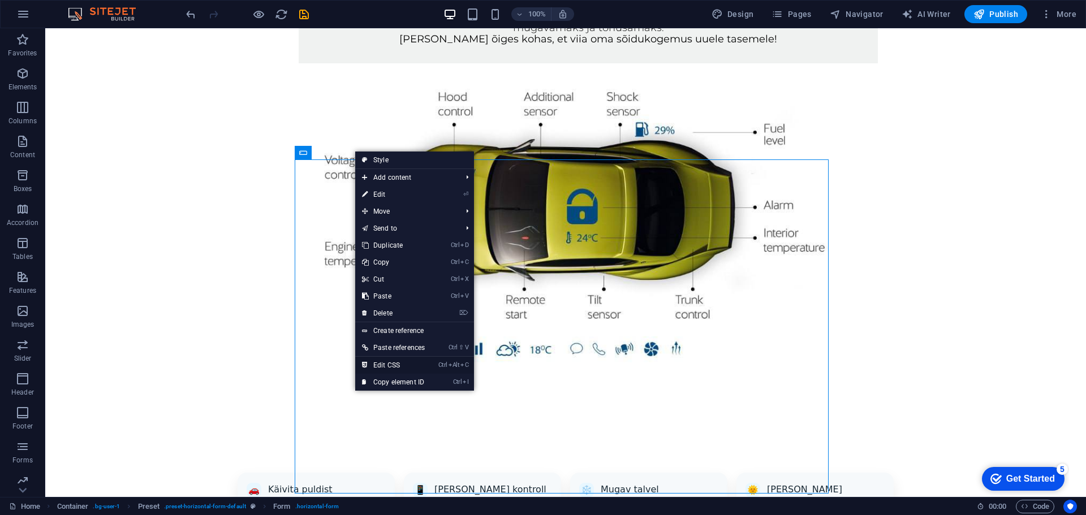
click at [408, 365] on link "Ctrl Alt C Edit CSS" at bounding box center [393, 365] width 76 height 17
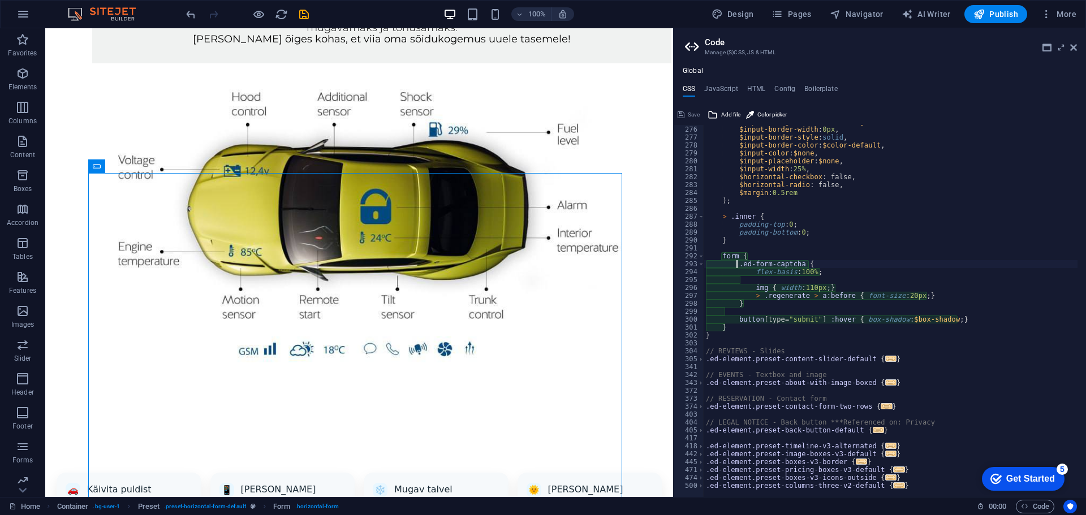
scroll to position [593, 0]
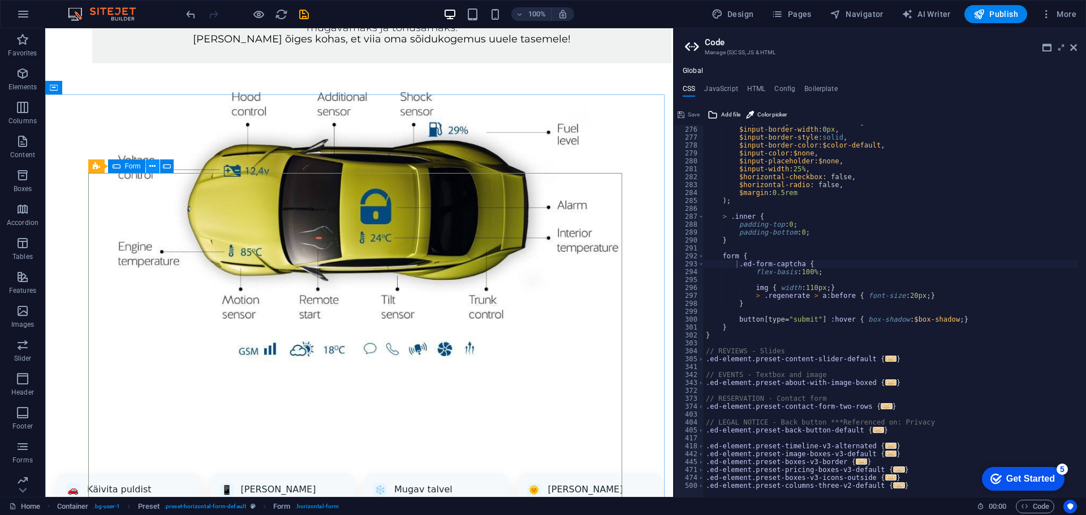
click at [152, 166] on icon at bounding box center [152, 167] width 6 height 12
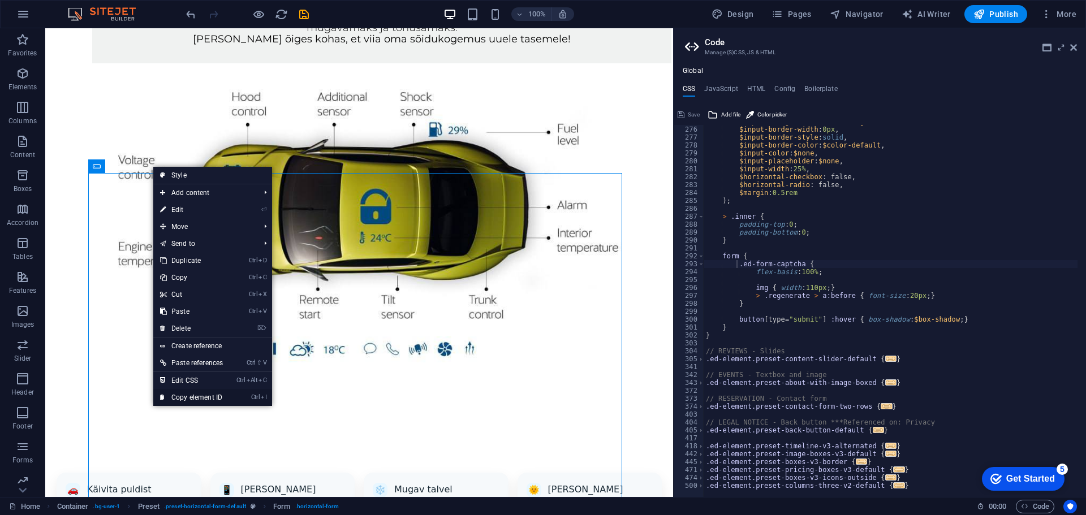
click at [214, 393] on link "Ctrl I Copy element ID" at bounding box center [191, 397] width 76 height 17
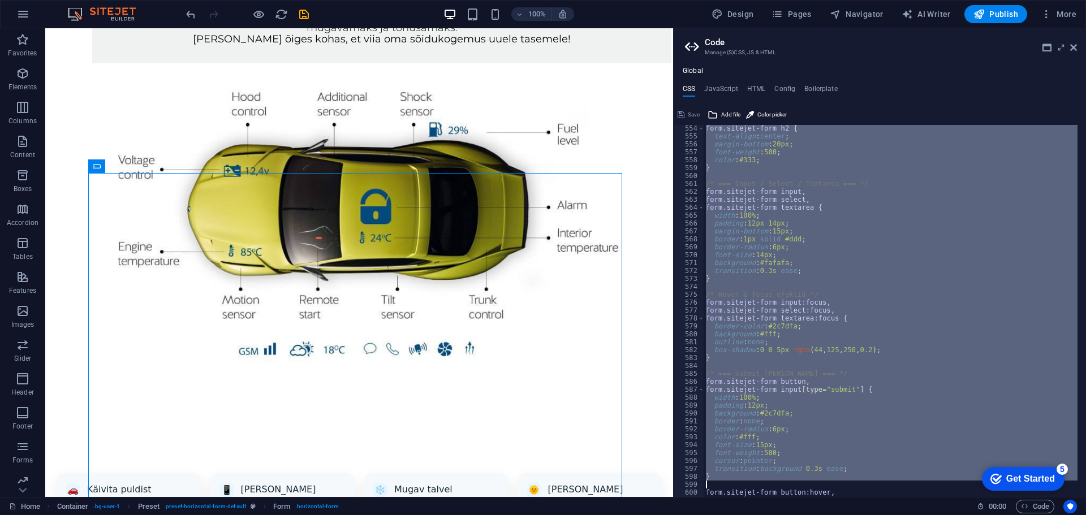
scroll to position [1204, 0]
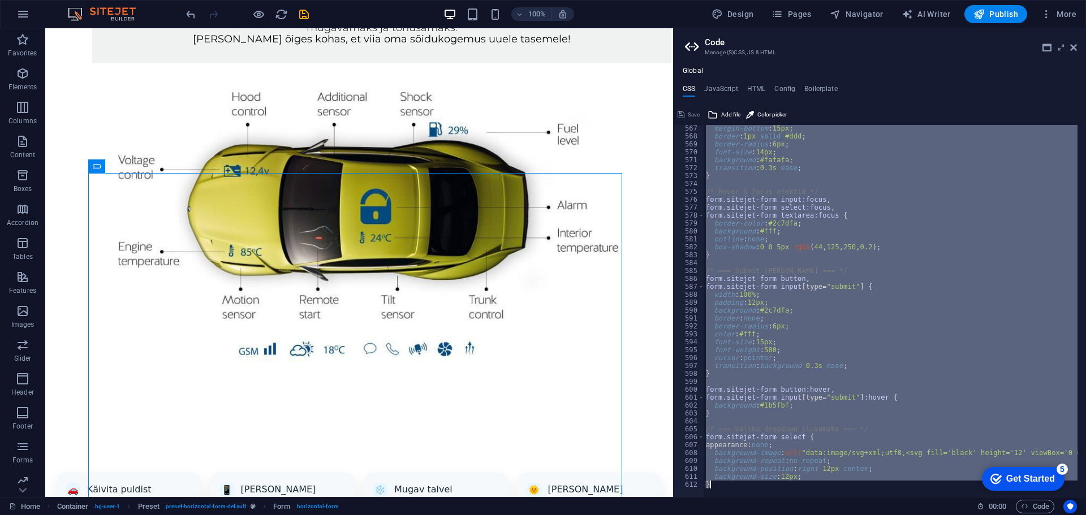
drag, startPoint x: 706, startPoint y: 166, endPoint x: 950, endPoint y: 542, distance: 448.0
click at [950, 514] on html "Autoextra OÜ Home Favorites Elements Columns Content Boxes Accordion Tables Fea…" at bounding box center [543, 257] width 1086 height 515
paste textarea
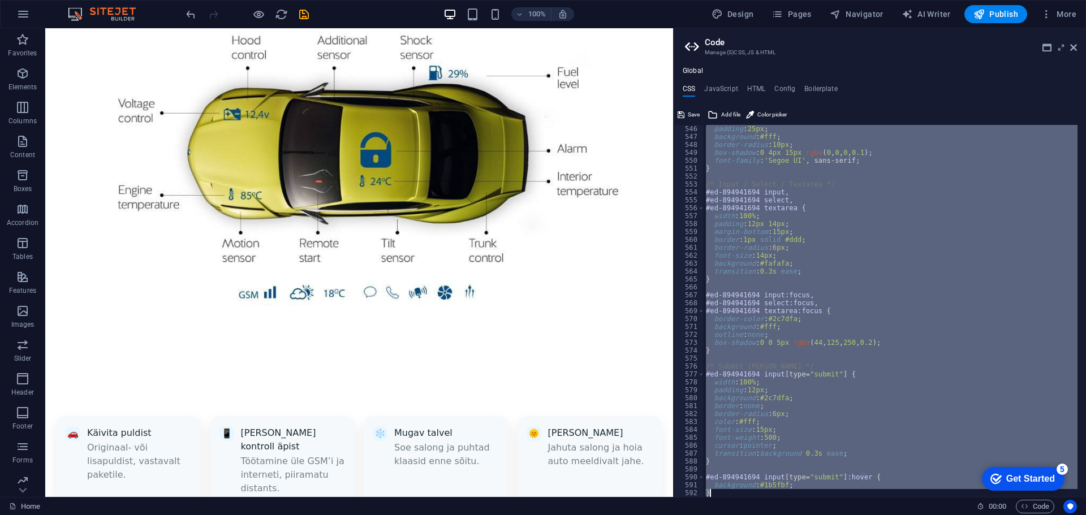
drag, startPoint x: 705, startPoint y: 232, endPoint x: 948, endPoint y: 492, distance: 356.0
click at [948, 492] on div "padding : 25px ; background : #fff ; border-radius : 10px ; box-shadow : 0 4px …" at bounding box center [890, 319] width 374 height 388
paste textarea
type textarea "}"
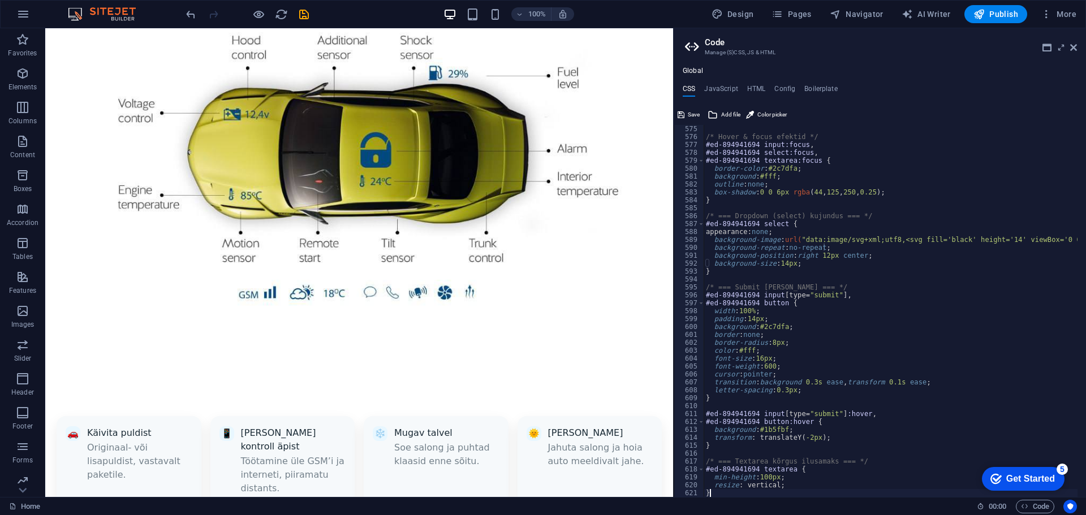
scroll to position [1266, 0]
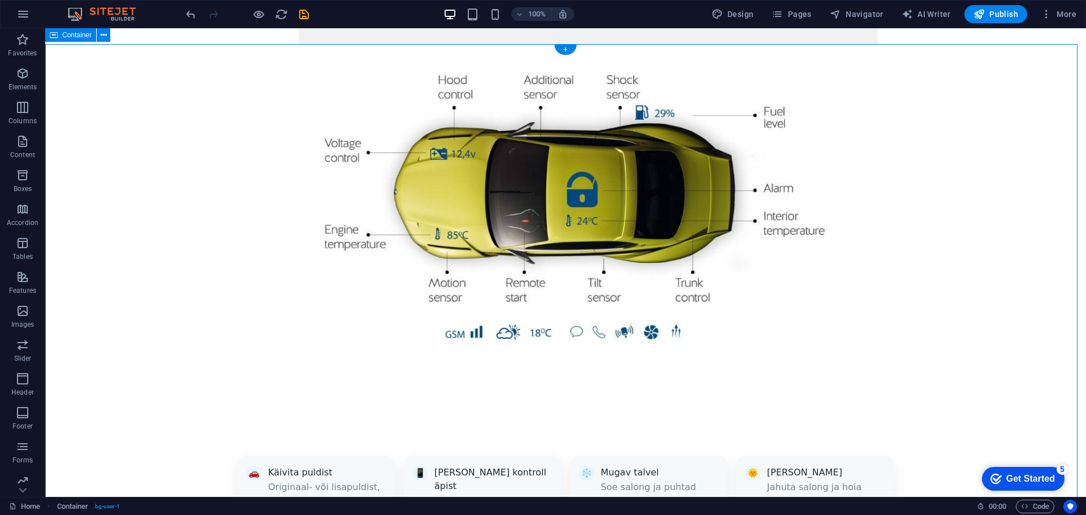
scroll to position [851, 0]
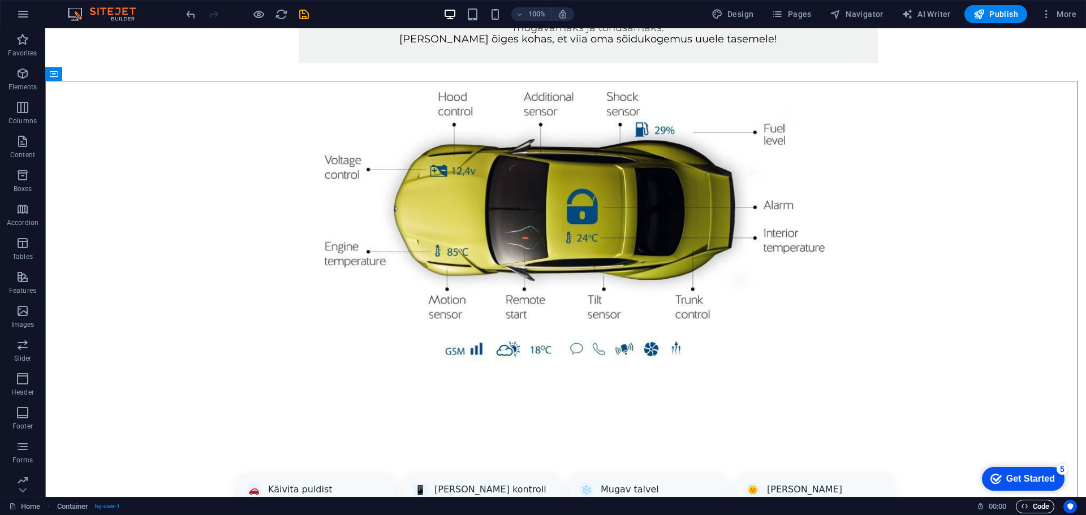
click at [1036, 506] on span "Code" at bounding box center [1034, 507] width 28 height 14
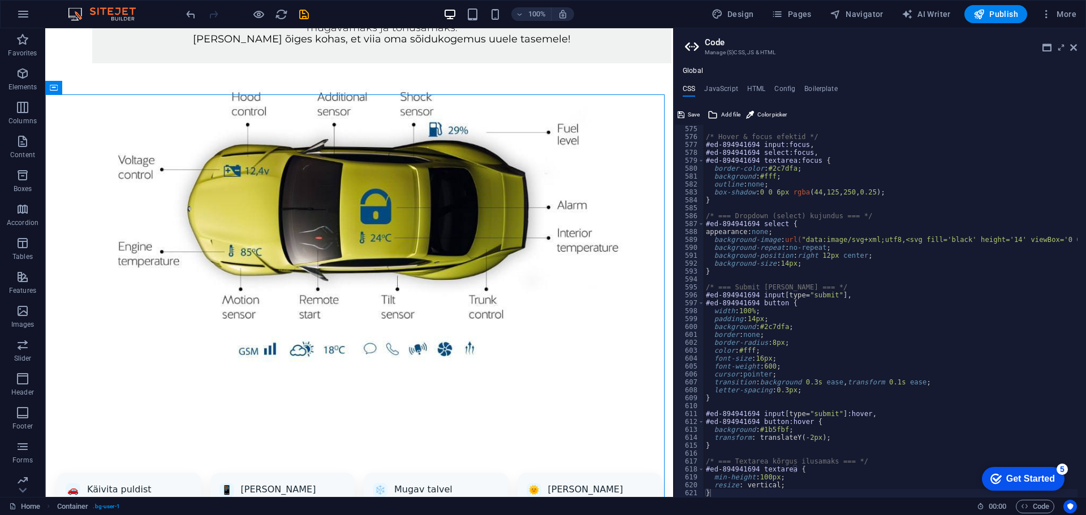
scroll to position [1275, 0]
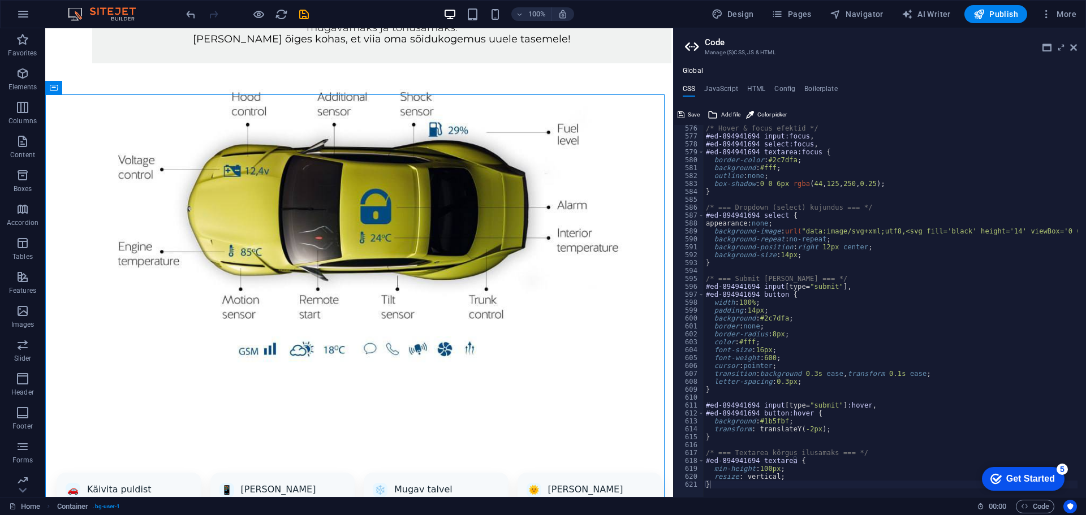
click at [836, 477] on div "/* Hover & focus efektid */ #ed-894941694 input:focus , #ed-894941694 select:fo…" at bounding box center [1048, 313] width 690 height 379
click at [833, 481] on div "/* Hover & focus efektid */ #ed-894941694 input:focus , #ed-894941694 select:fo…" at bounding box center [1048, 313] width 690 height 379
type textarea "}"
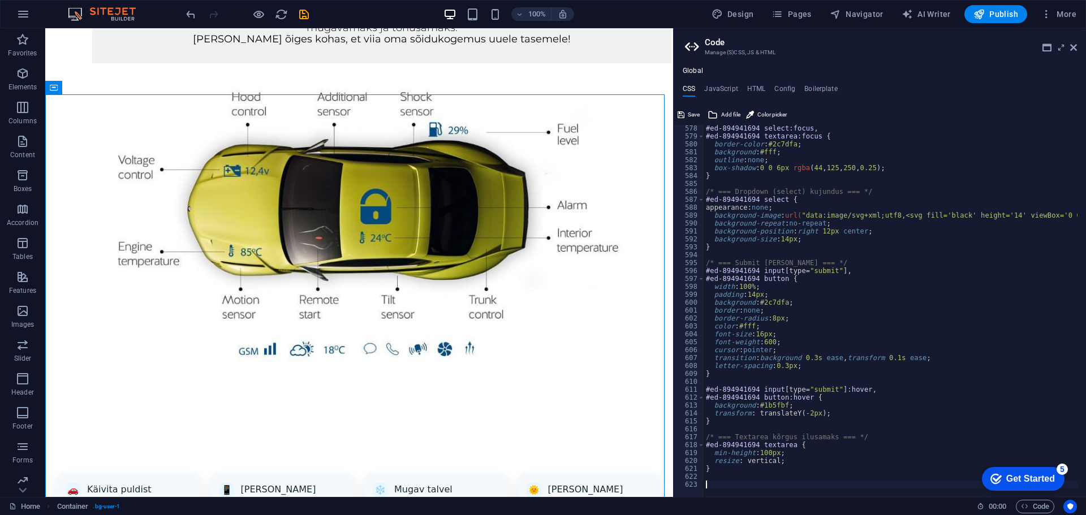
paste textarea "}"
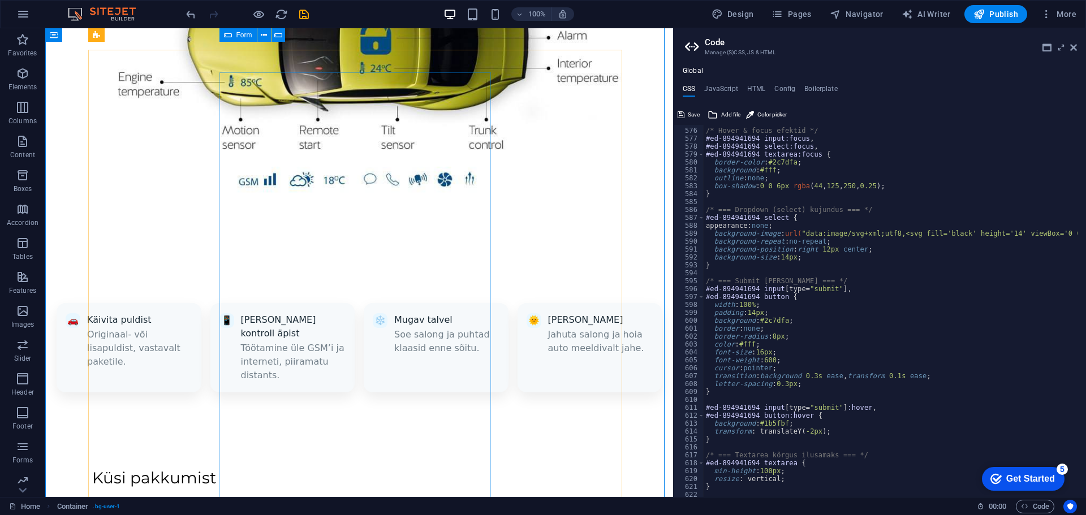
scroll to position [907, 0]
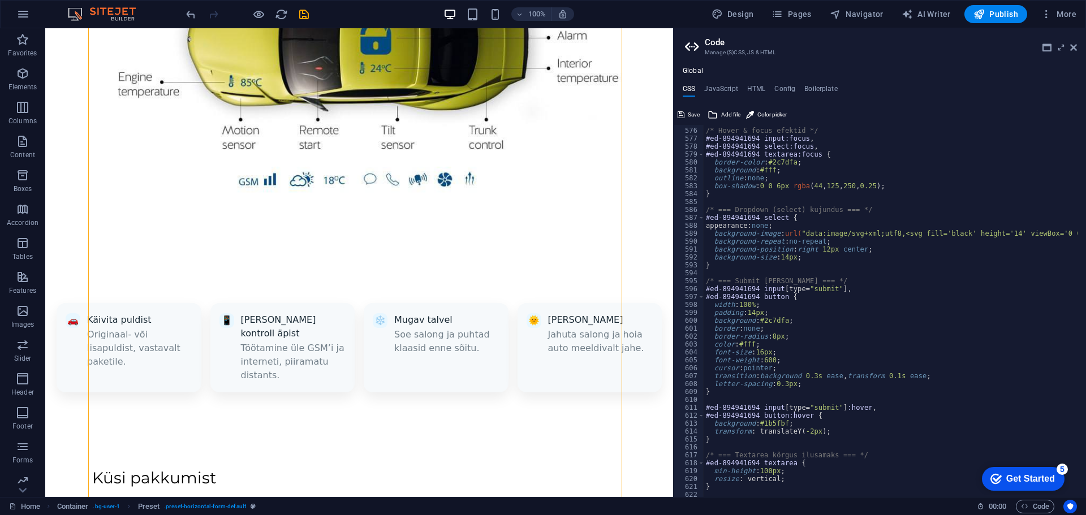
scroll to position [1307, 0]
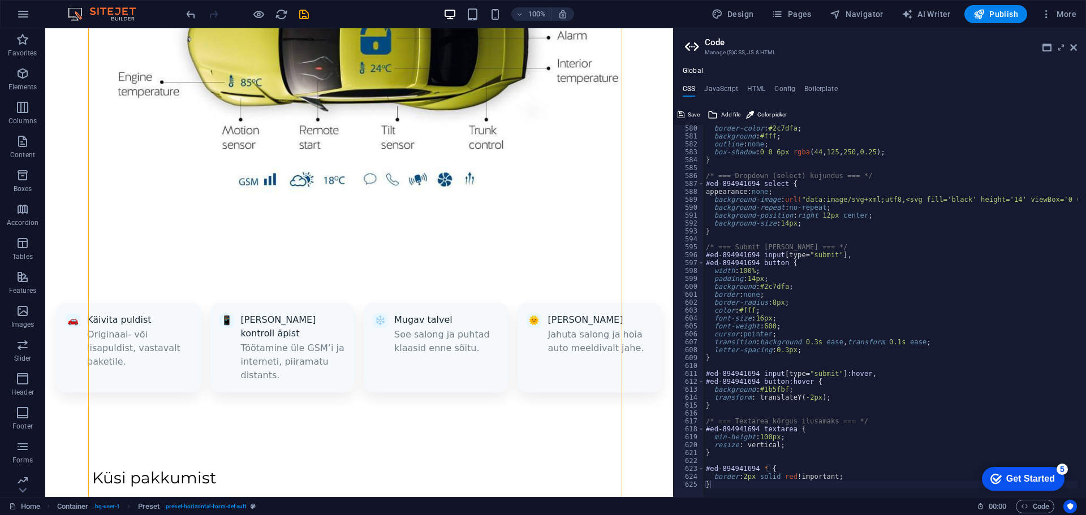
type textarea "border: 2px solid red !important;"
click at [864, 475] on div "border-color : #2c7dfa ; background : #fff ; outline : none ; box-shadow : 0 0 …" at bounding box center [1048, 313] width 690 height 379
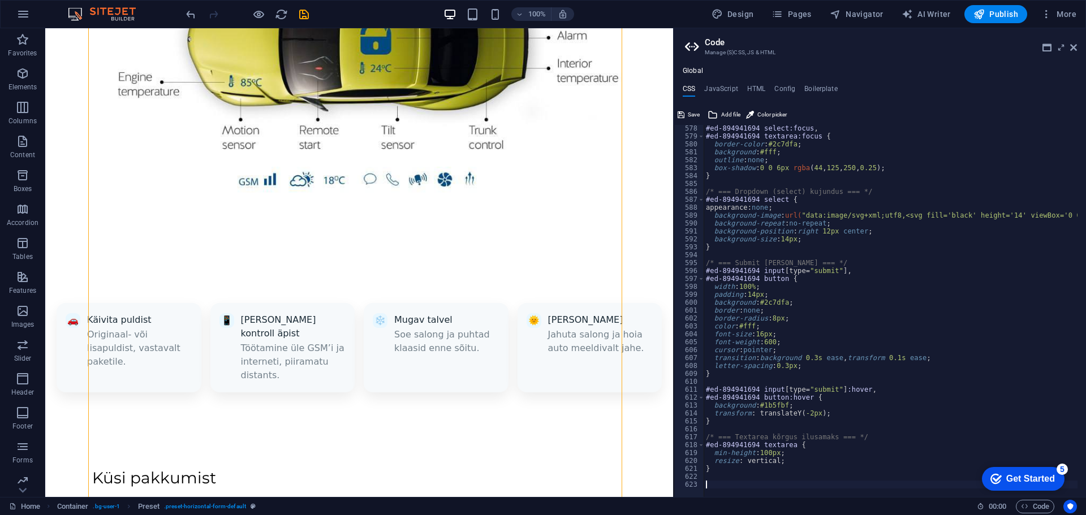
scroll to position [1291, 0]
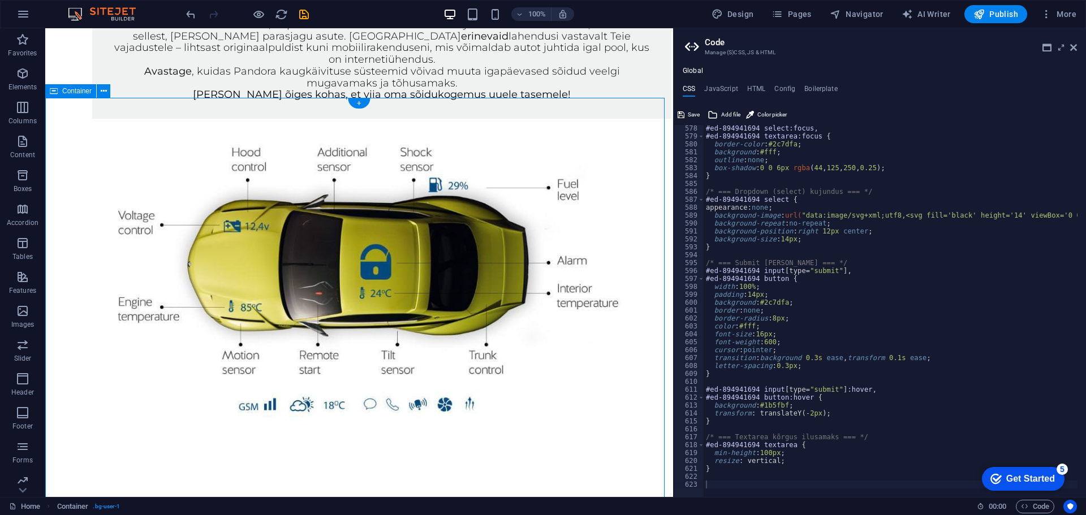
scroll to position [794, 0]
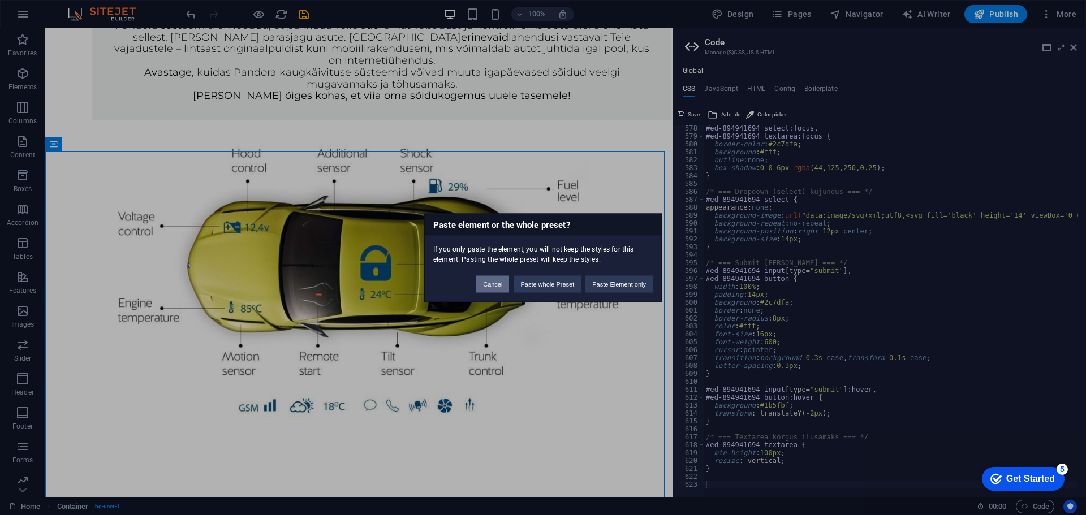
click at [498, 285] on button "Cancel" at bounding box center [492, 283] width 33 height 17
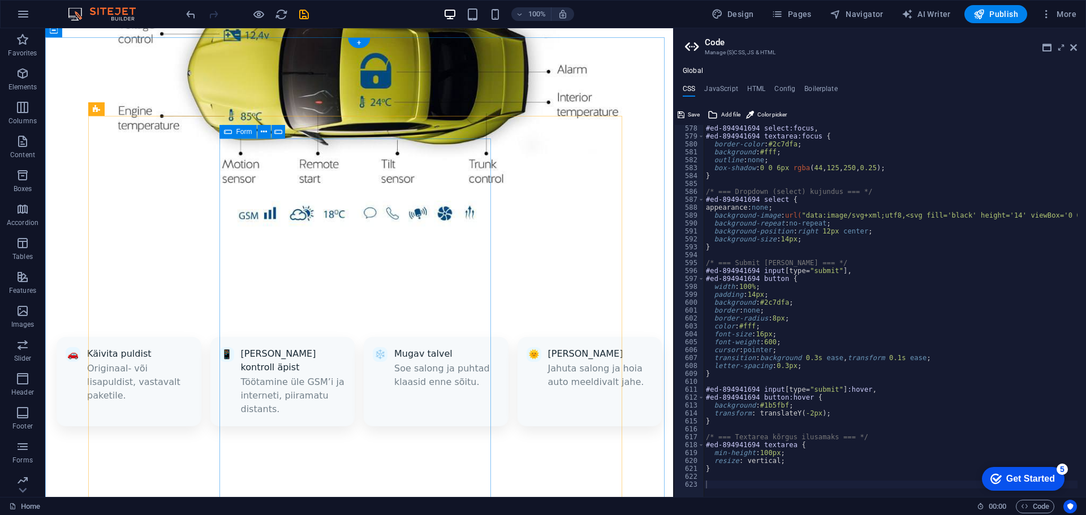
scroll to position [907, 0]
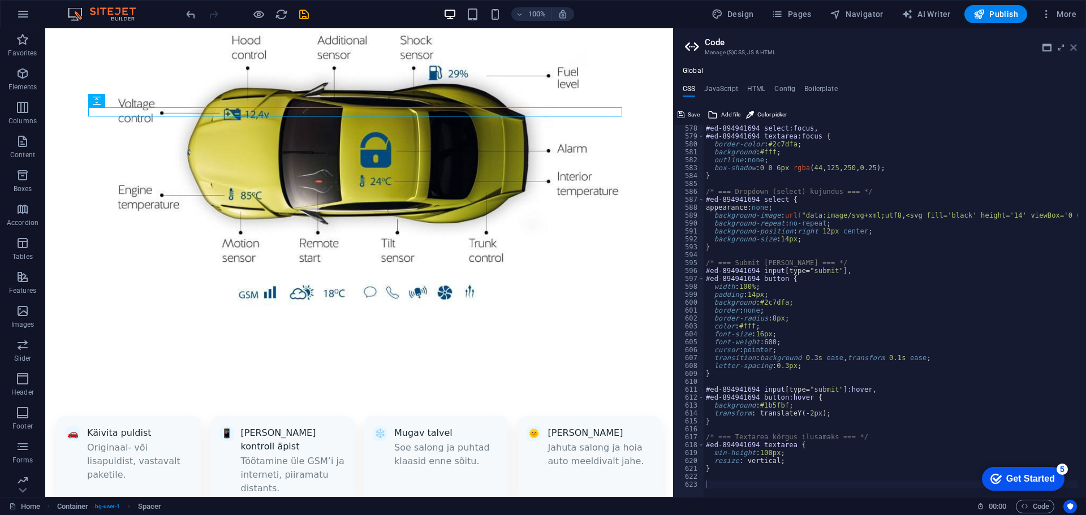
click at [1074, 44] on icon at bounding box center [1073, 47] width 7 height 9
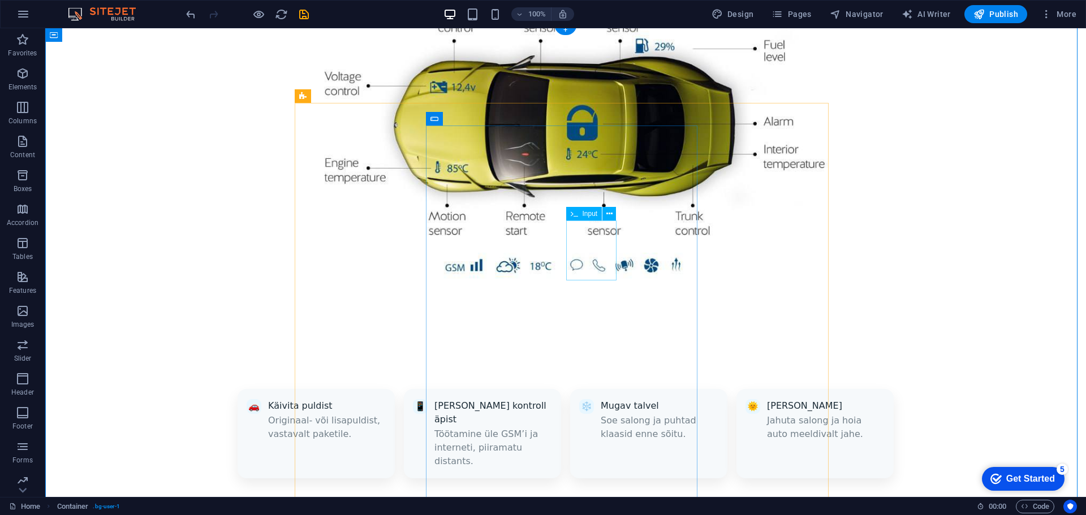
scroll to position [964, 0]
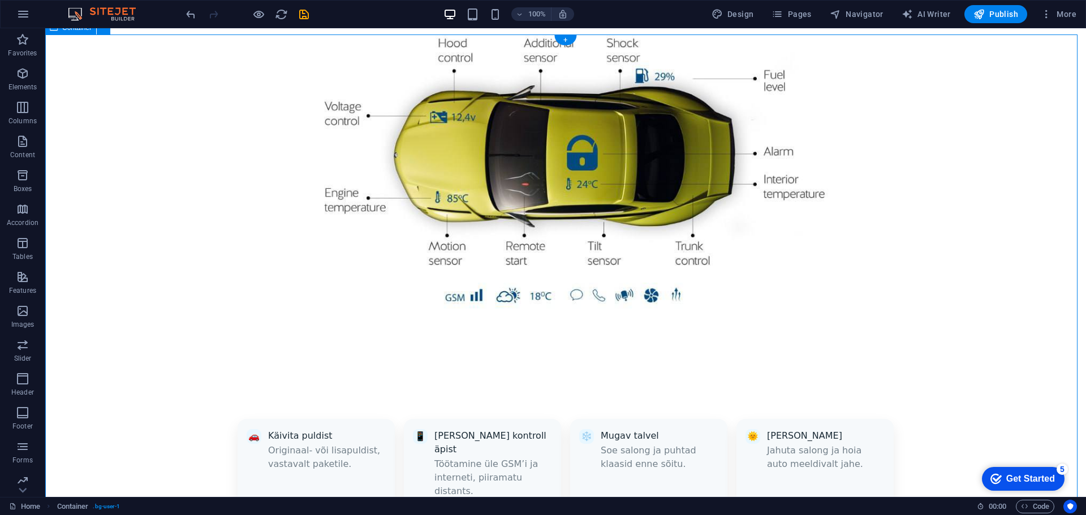
scroll to position [905, 0]
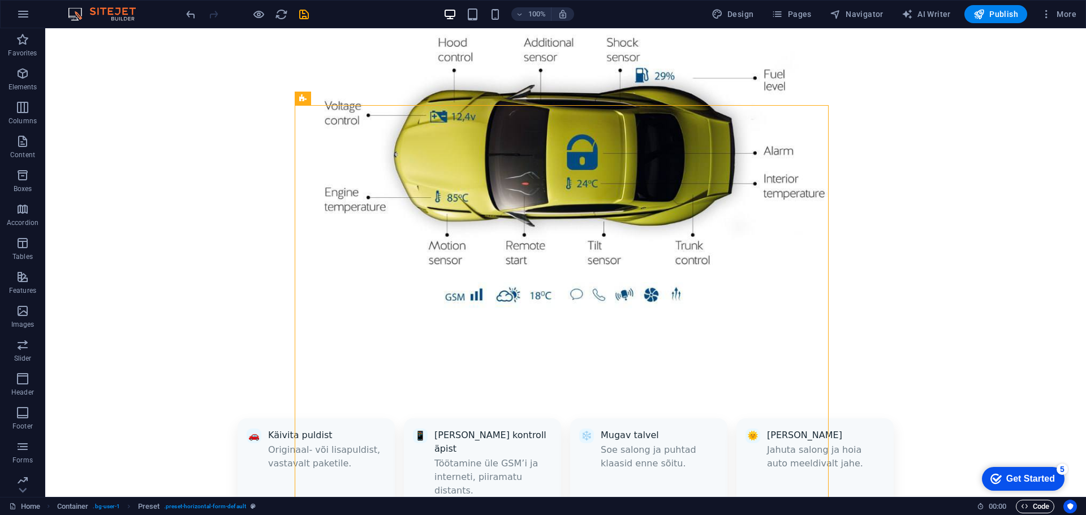
click at [1034, 502] on span "Code" at bounding box center [1034, 507] width 28 height 14
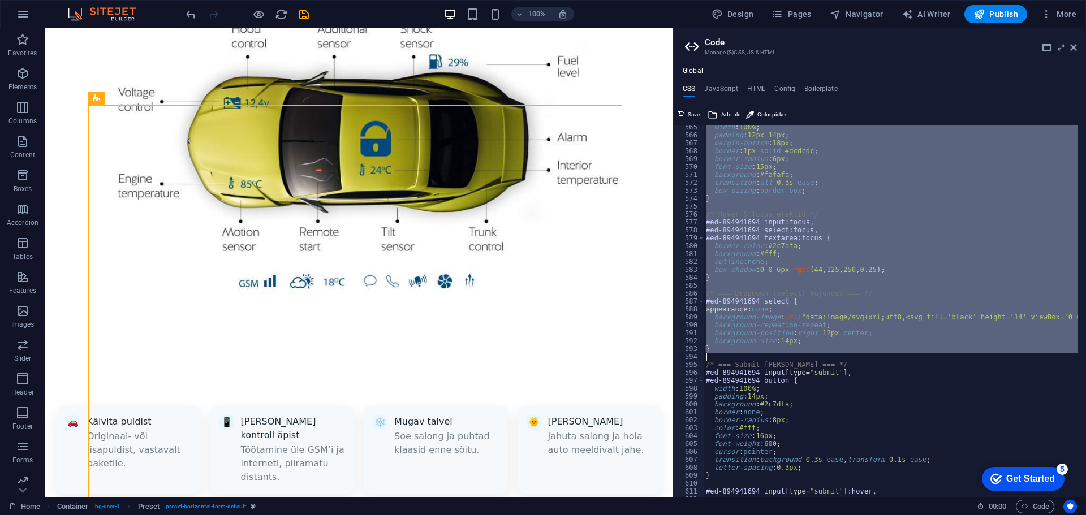
scroll to position [1291, 0]
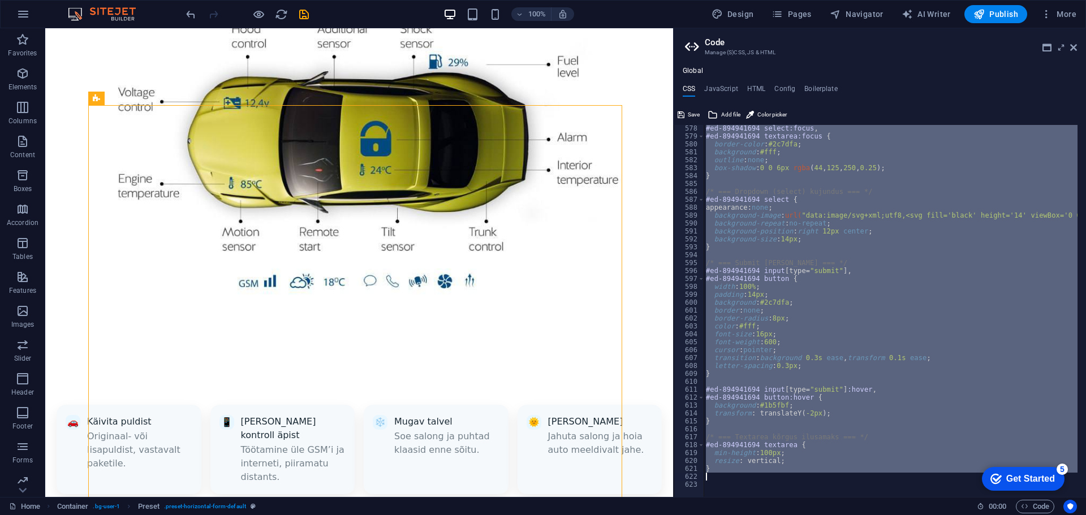
drag, startPoint x: 706, startPoint y: 185, endPoint x: 885, endPoint y: 477, distance: 341.9
click at [885, 477] on div "#ed-894941694 select:focus , #ed-894941694 textarea:focus { border-color : #2c7…" at bounding box center [1048, 313] width 690 height 379
type textarea "}"
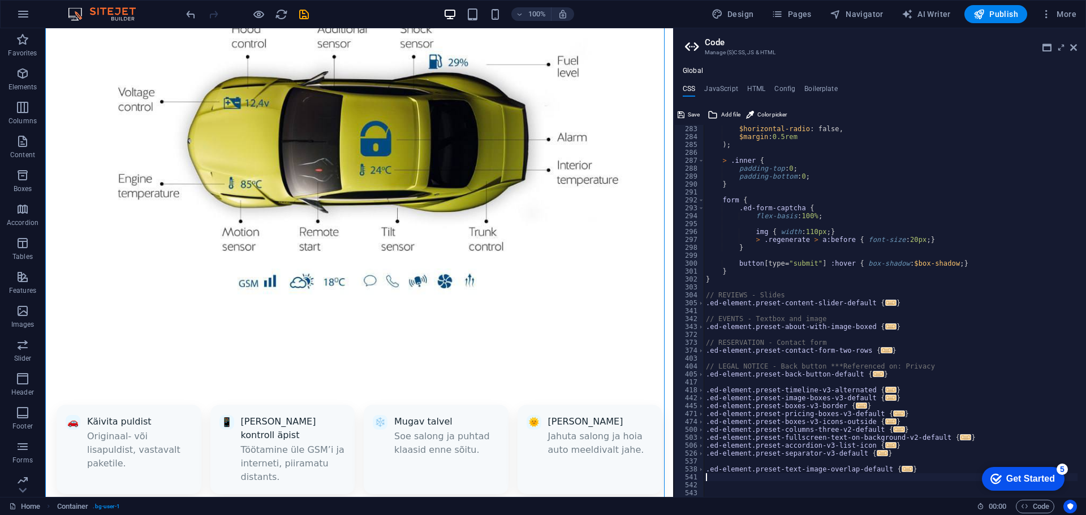
click at [749, 481] on div "$horizontal-radio : false, $margin : 0.5rem ) ; > .inner { padding-top : 0 ; pa…" at bounding box center [890, 319] width 374 height 388
click at [746, 485] on div "$horizontal-radio : false, $margin : 0.5rem ) ; > .inner { padding-top : 0 ; pa…" at bounding box center [890, 319] width 374 height 388
paste textarea "}"
type textarea "}"
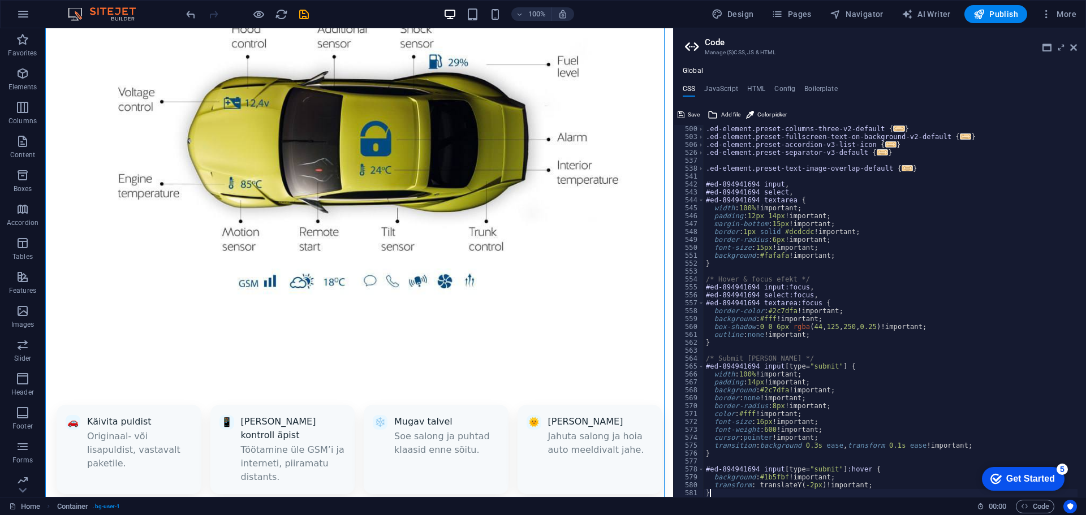
scroll to position [950, 0]
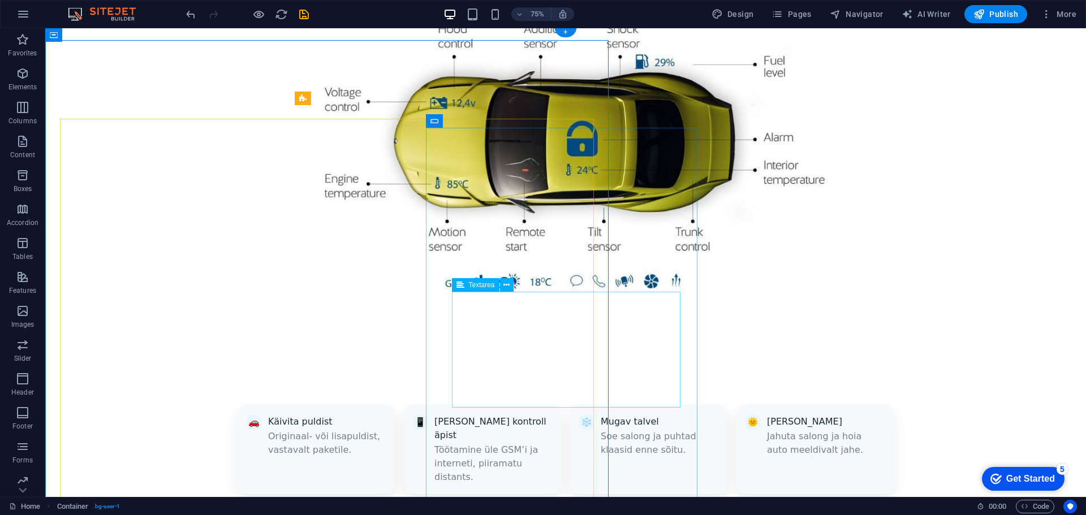
scroll to position [905, 0]
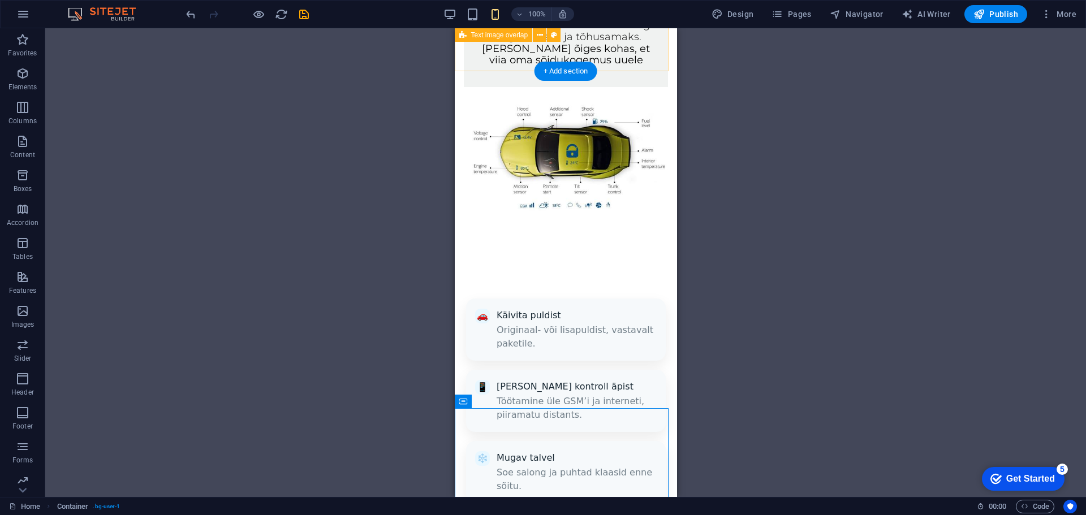
scroll to position [806, 0]
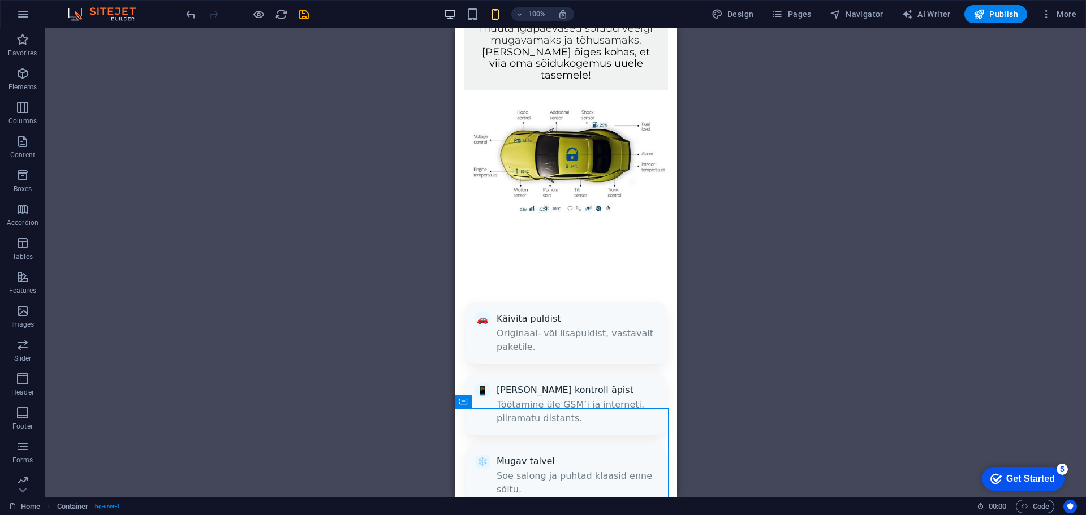
click at [449, 16] on icon "button" at bounding box center [449, 14] width 13 height 13
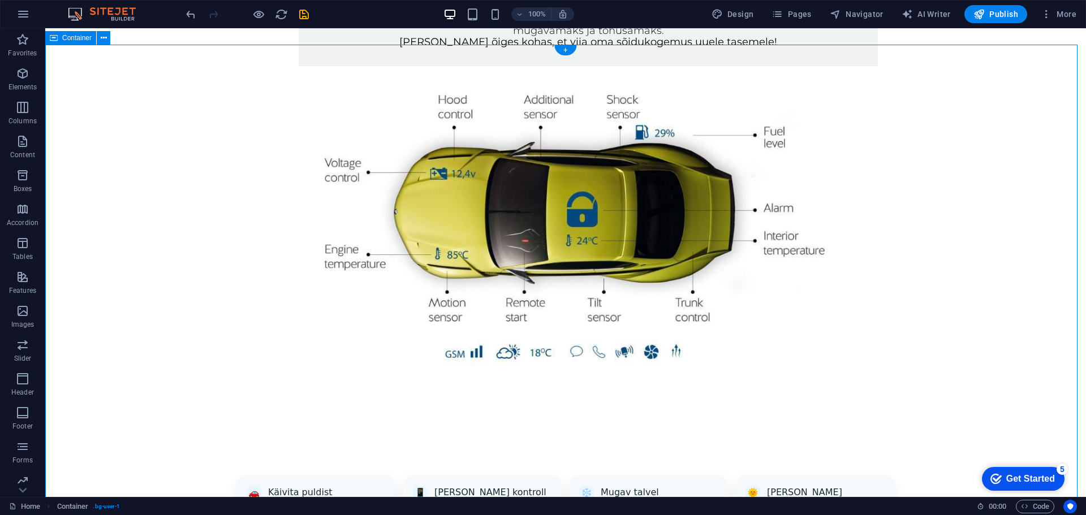
scroll to position [919, 0]
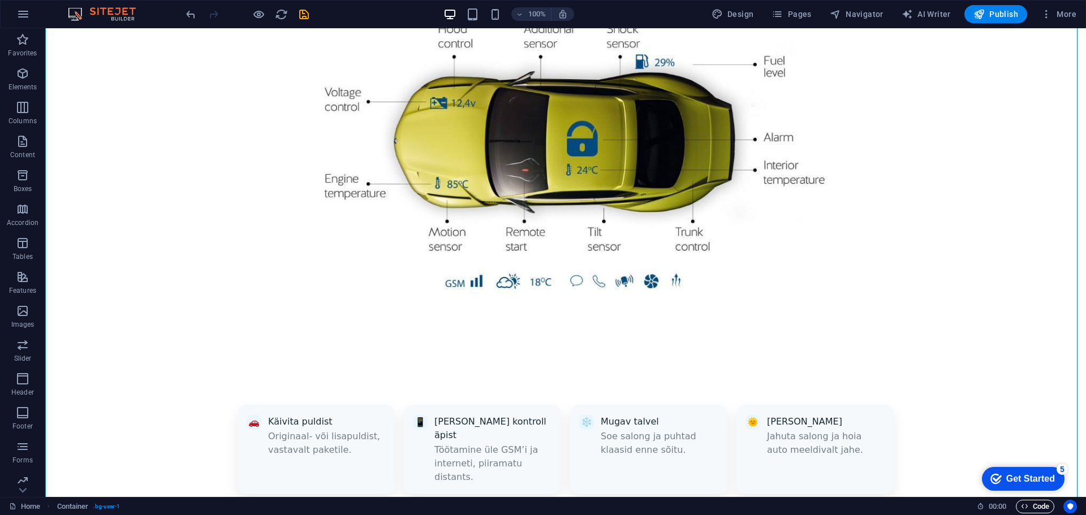
click at [1039, 504] on span "Code" at bounding box center [1034, 507] width 28 height 14
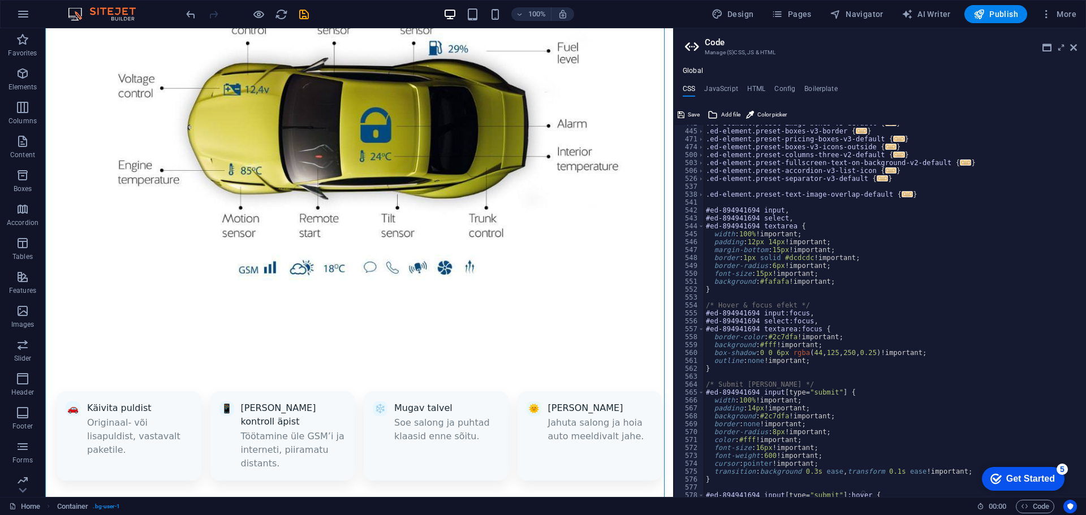
scroll to position [958, 0]
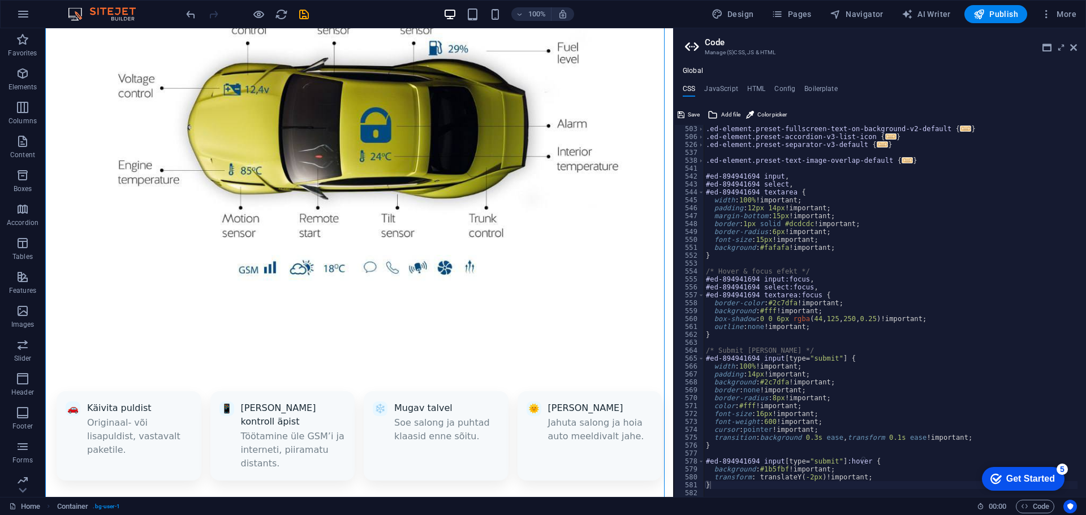
type textarea "width: 100% !important;"
click at [933, 370] on div ".ed-element.preset-fullscreen-text-on-background-v2-default { ... } .ed-element…" at bounding box center [890, 319] width 374 height 388
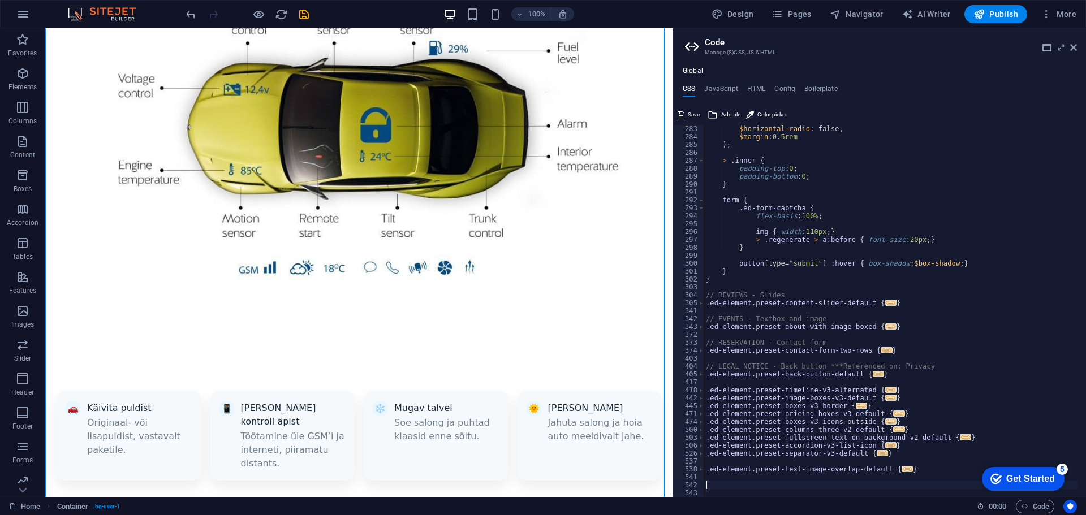
scroll to position [649, 0]
click at [786, 482] on div "$horizontal-radio : false, $margin : 0.5rem ) ; > .inner { padding-top : 0 ; pa…" at bounding box center [890, 319] width 374 height 388
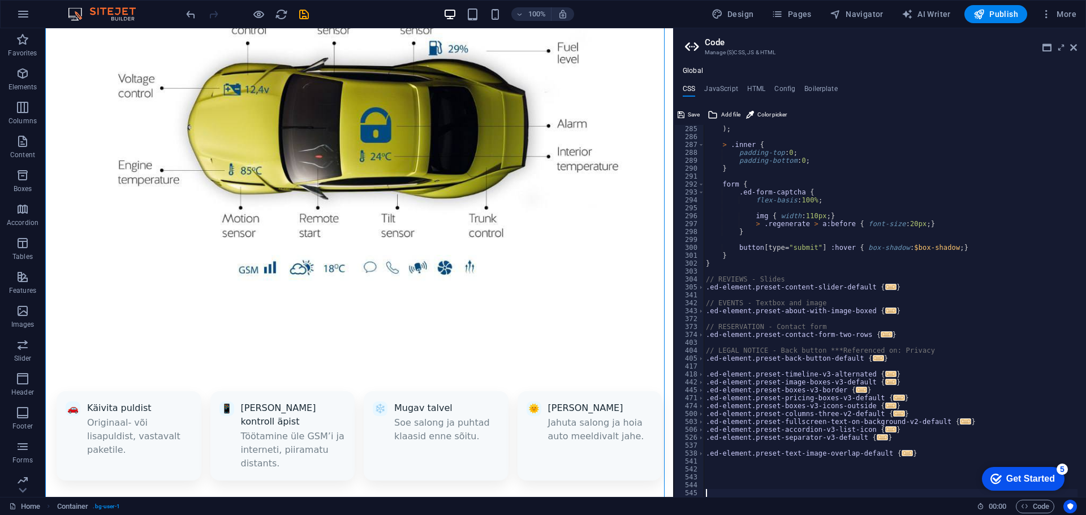
paste textarea "}"
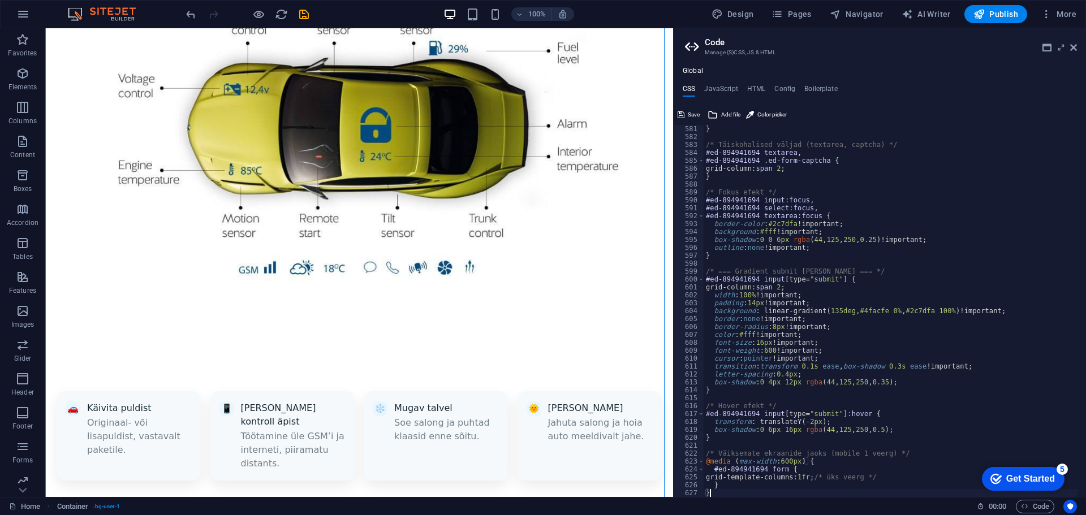
scroll to position [1314, 0]
type textarea "}"
click at [933, 253] on div "} /* Täiskohalised väljad (textarea, captcha) */ #ed-894941694 textarea , #ed-8…" at bounding box center [890, 319] width 374 height 388
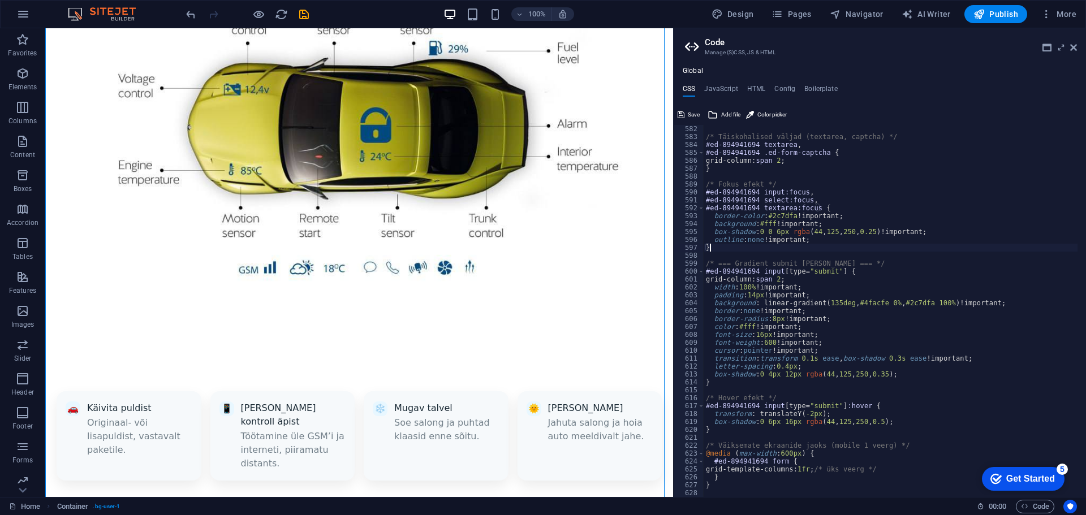
scroll to position [1322, 0]
click at [765, 488] on div "/* Täiskohalised väljad (textarea, captcha) */ #ed-894941694 textarea , #ed-894…" at bounding box center [890, 319] width 374 height 388
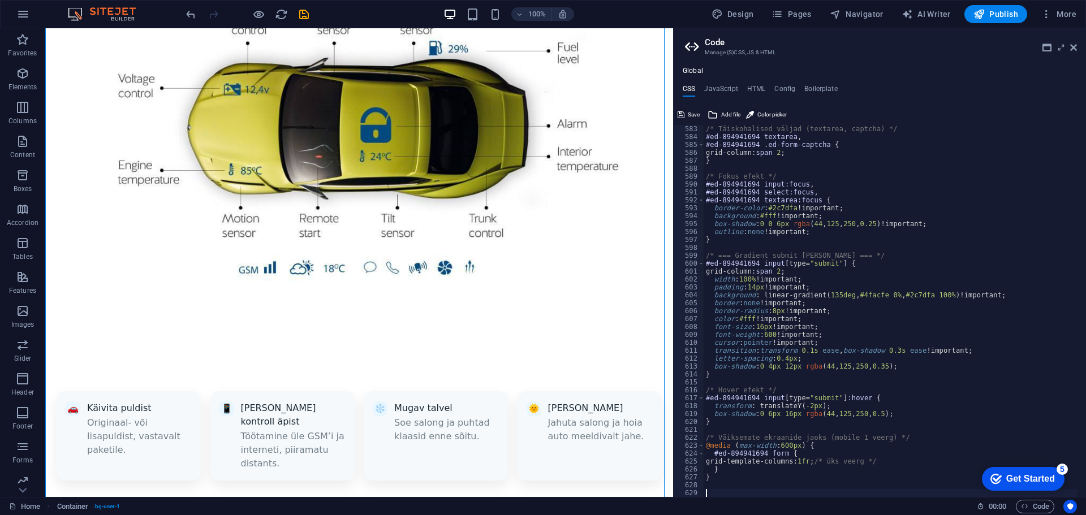
paste textarea "}"
type textarea "}"
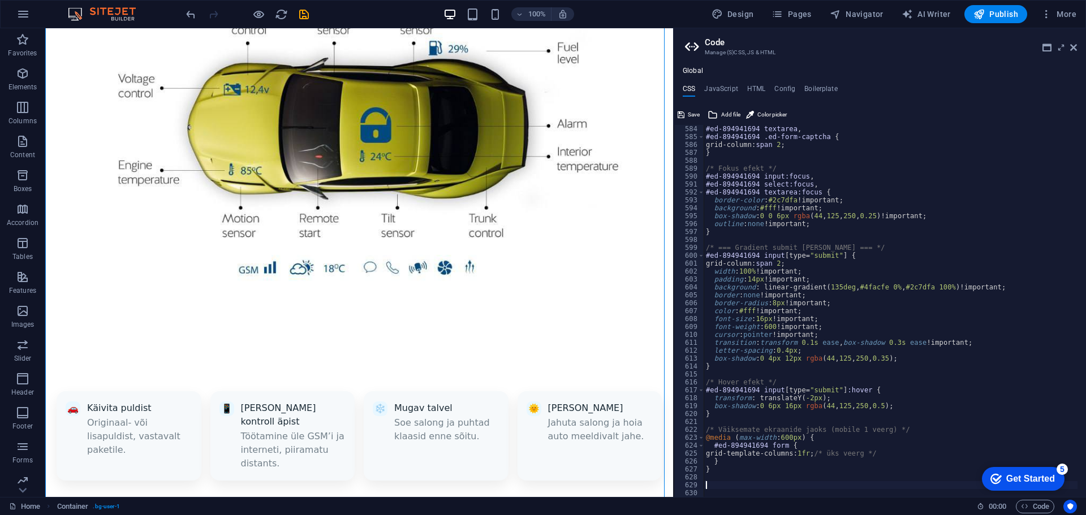
scroll to position [1338, 0]
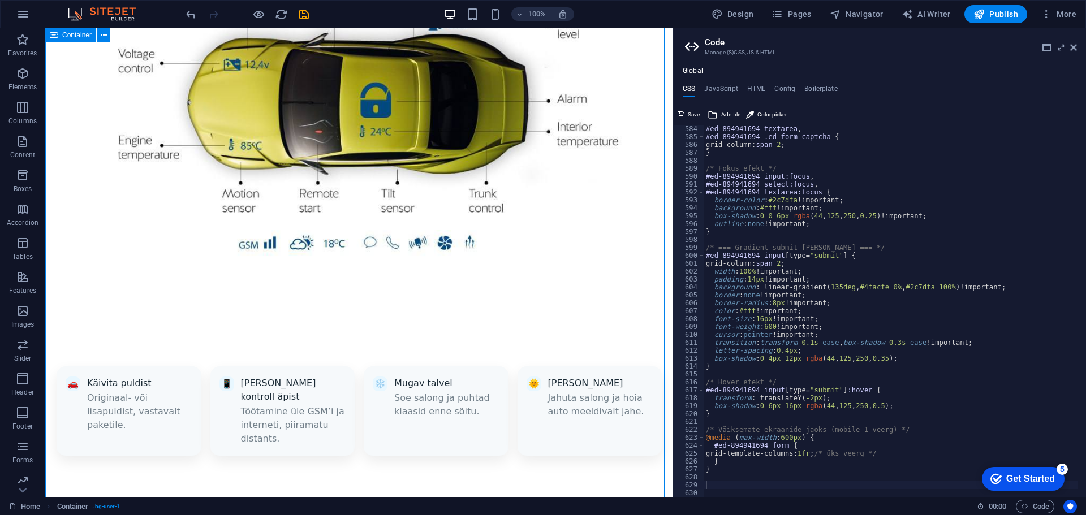
scroll to position [932, 0]
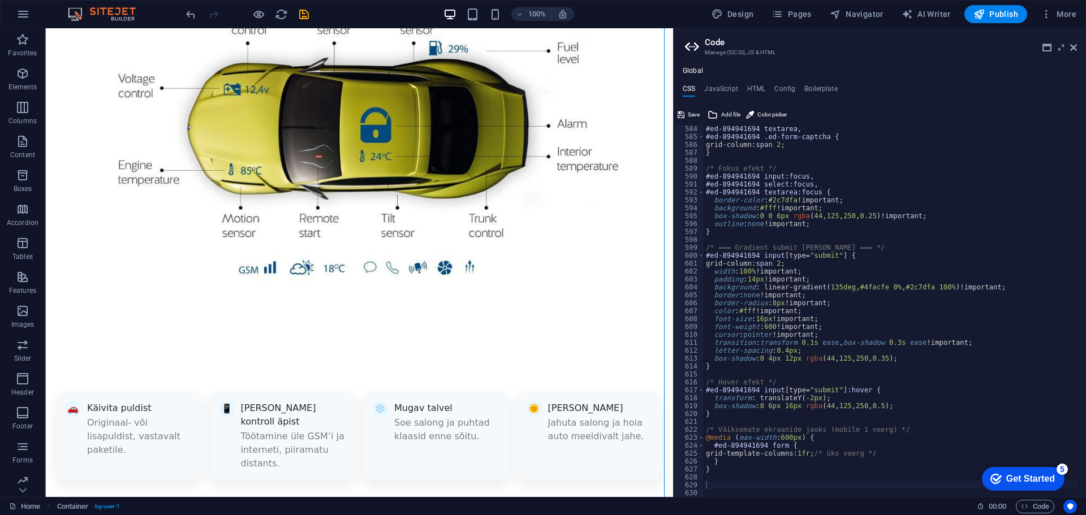
click at [750, 487] on div "#ed-894941694 textarea , #ed-894941694 .ed-form-captcha { grid-column: span 2 ;…" at bounding box center [890, 319] width 374 height 388
paste textarea "}"
type textarea "}"
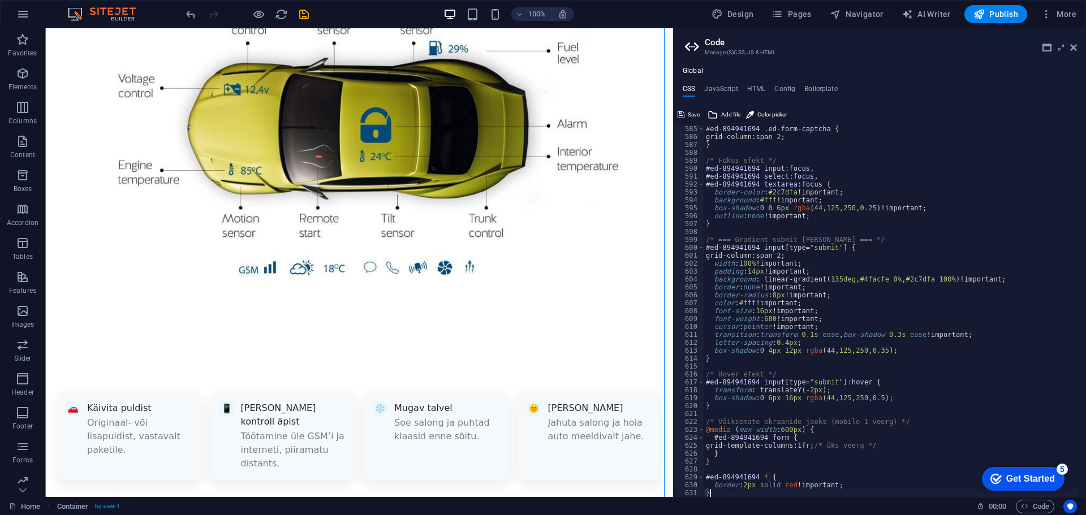
scroll to position [1346, 0]
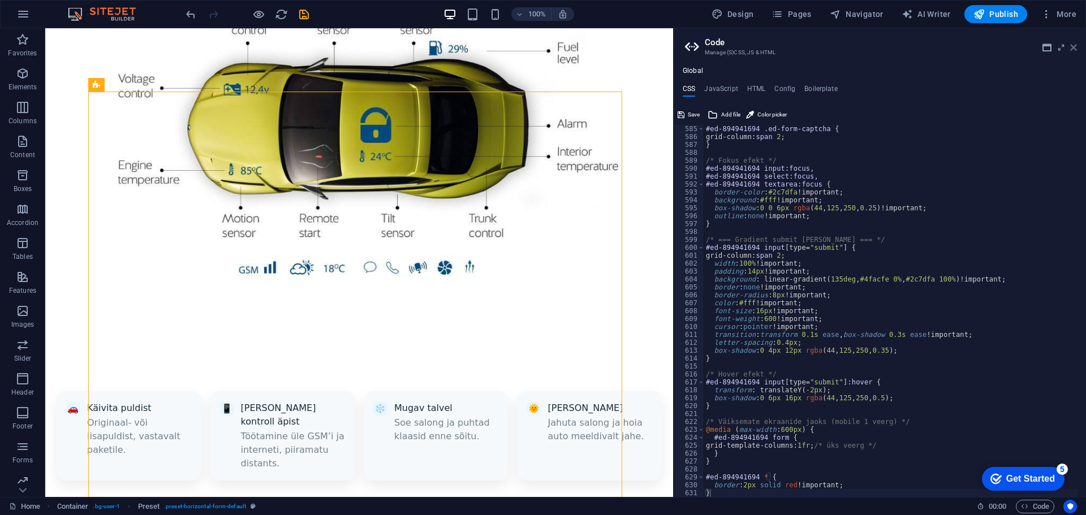
click at [1071, 47] on icon at bounding box center [1073, 47] width 7 height 9
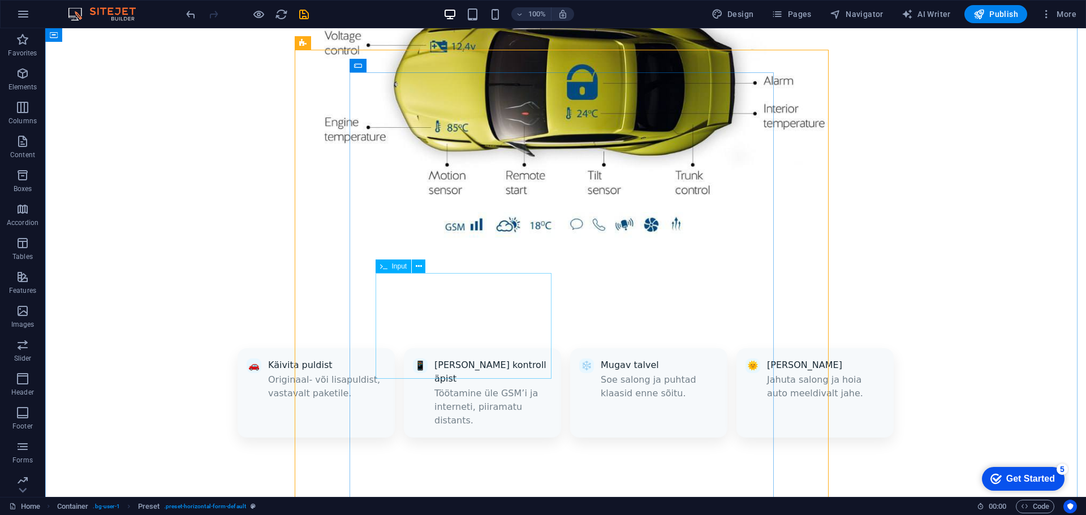
scroll to position [919, 0]
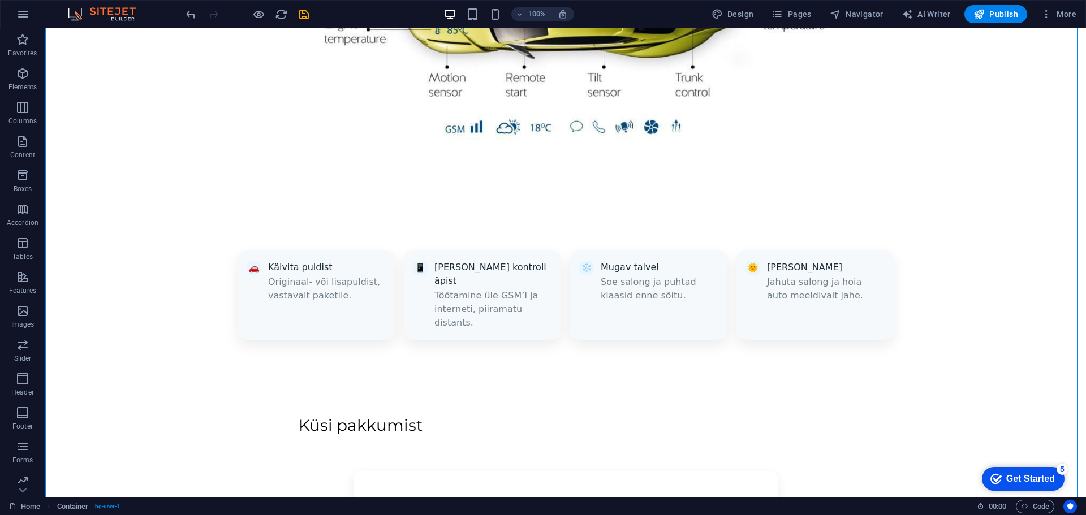
scroll to position [1088, 0]
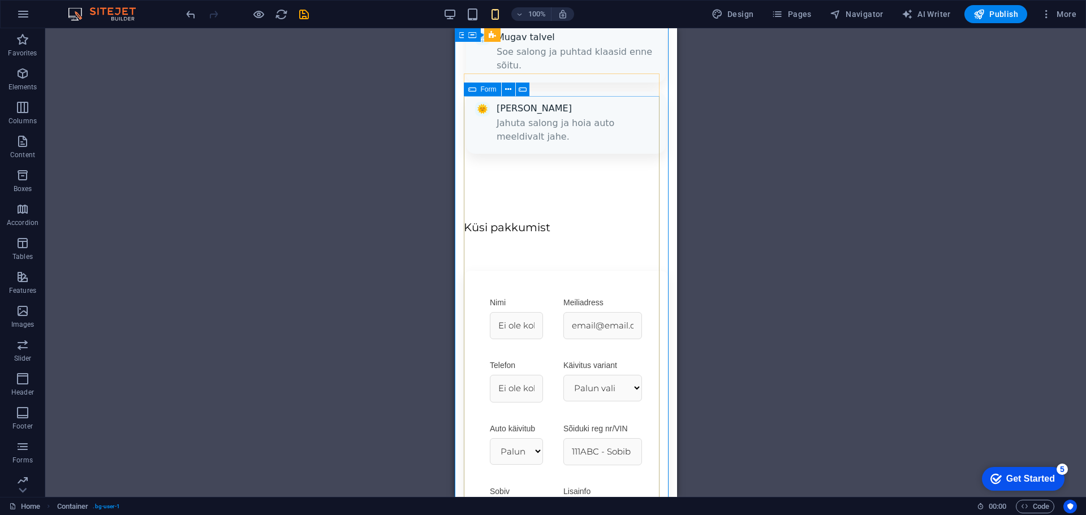
scroll to position [1201, 0]
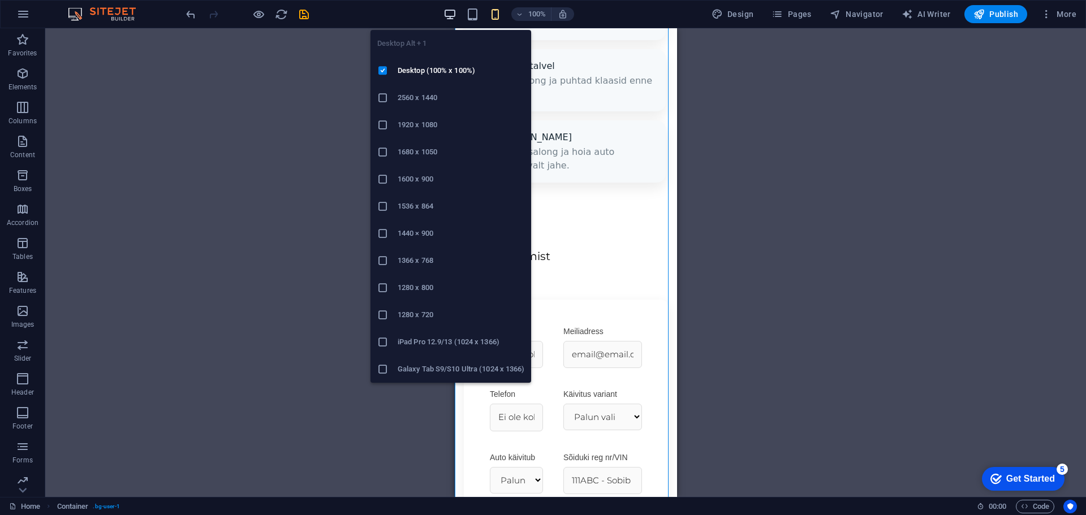
click at [449, 10] on icon "button" at bounding box center [449, 14] width 13 height 13
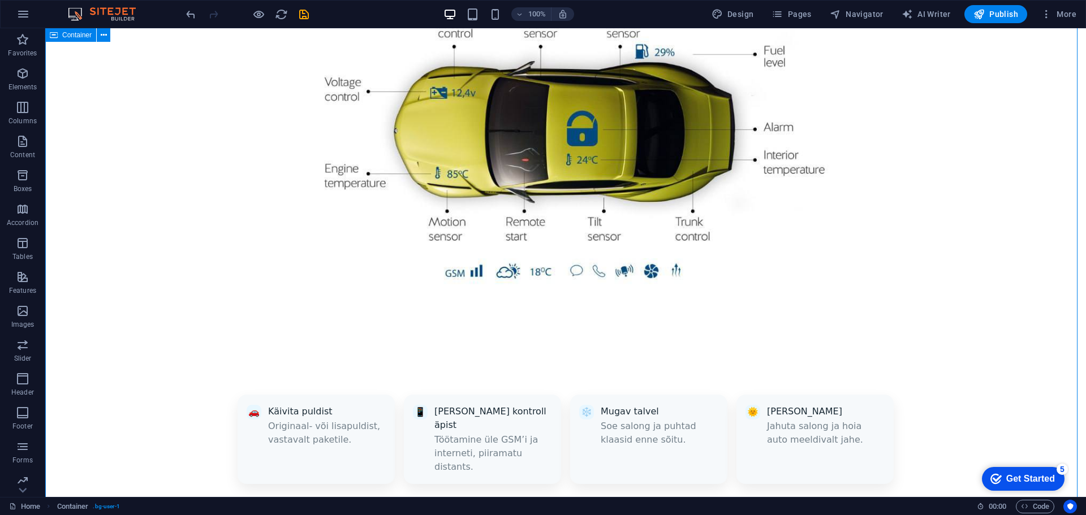
scroll to position [918, 0]
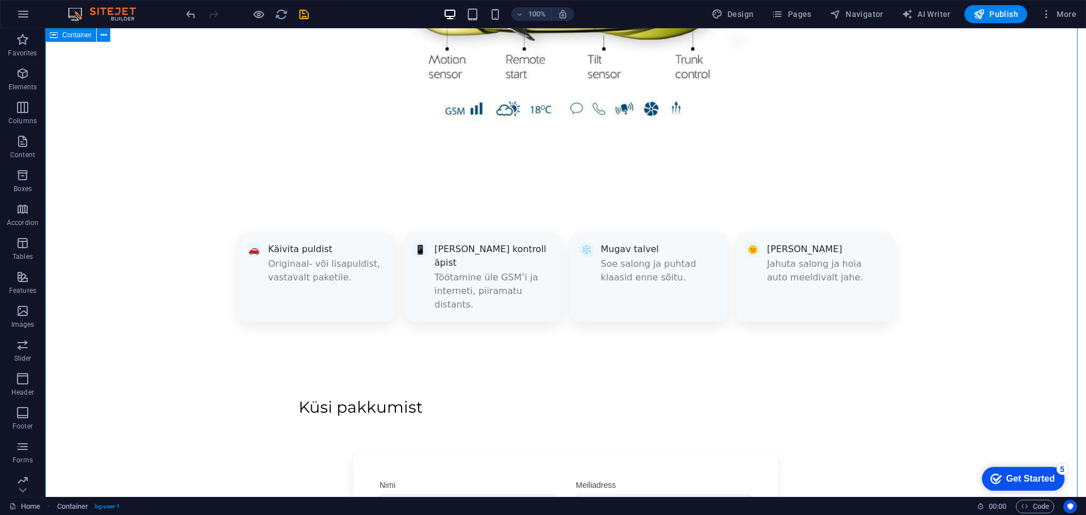
scroll to position [1088, 0]
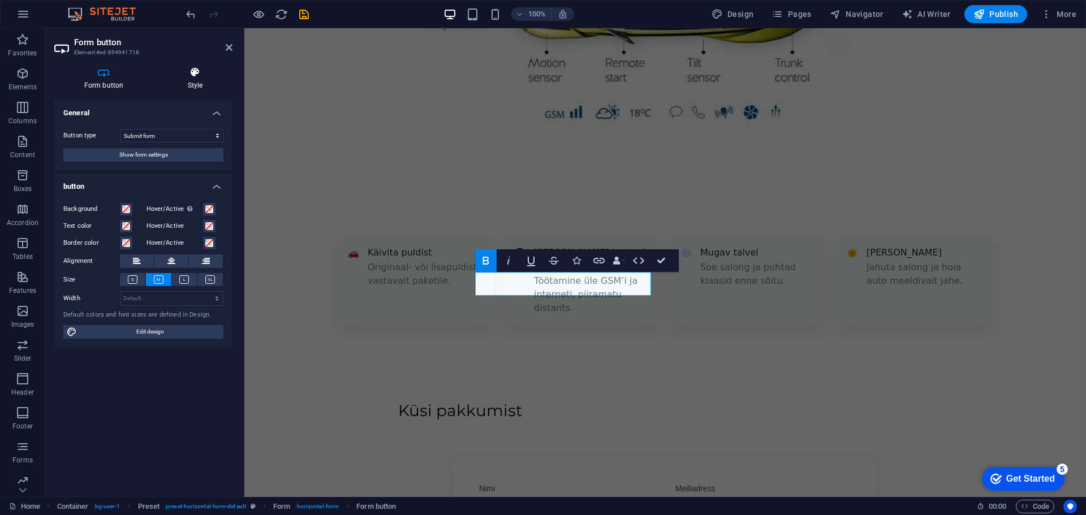
click at [182, 72] on icon at bounding box center [195, 72] width 75 height 11
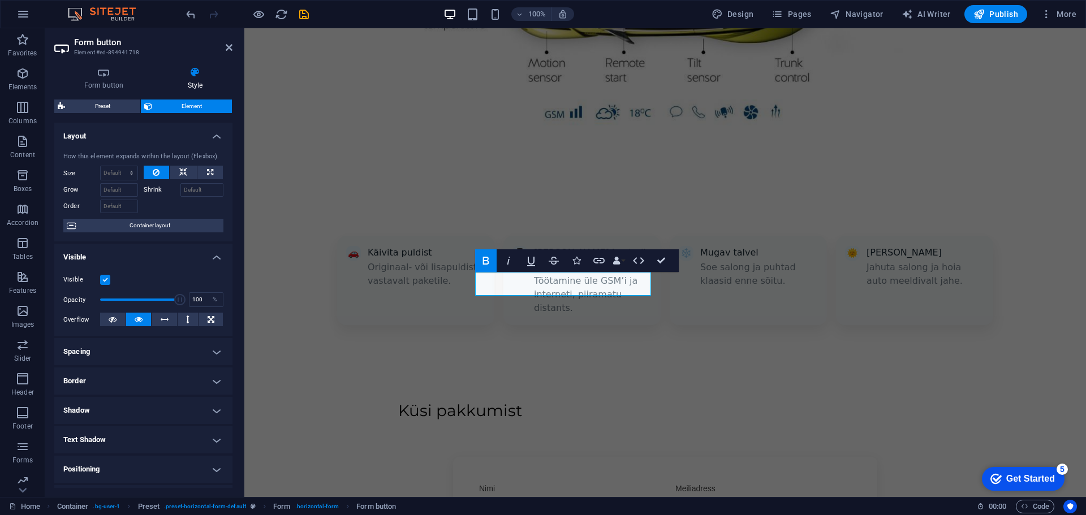
scroll to position [57, 0]
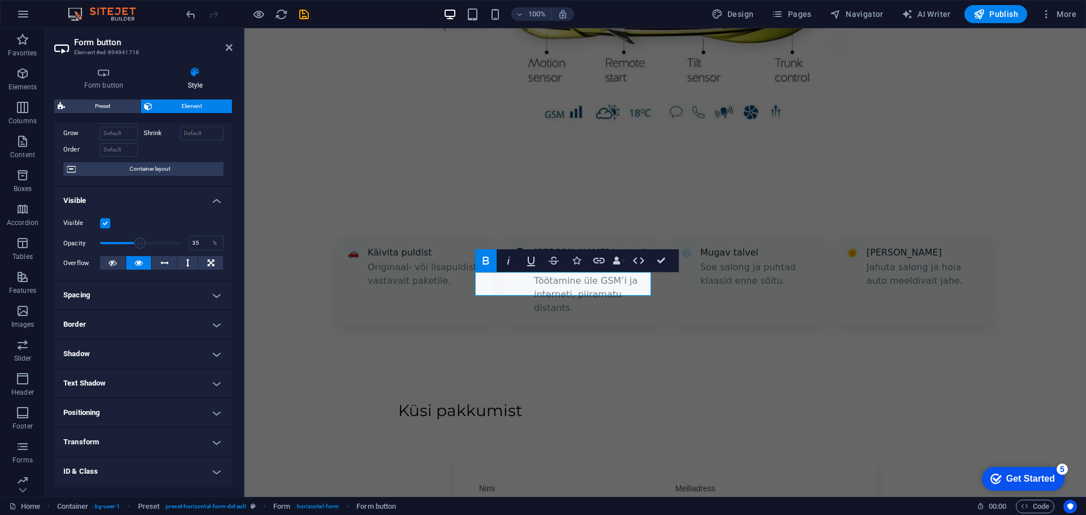
drag, startPoint x: 152, startPoint y: 240, endPoint x: 127, endPoint y: 242, distance: 25.5
click at [127, 242] on span at bounding box center [140, 243] width 80 height 17
type input "100"
drag, startPoint x: 127, startPoint y: 242, endPoint x: 217, endPoint y: 235, distance: 90.1
click at [217, 235] on div "Opacity 100 %" at bounding box center [143, 243] width 160 height 17
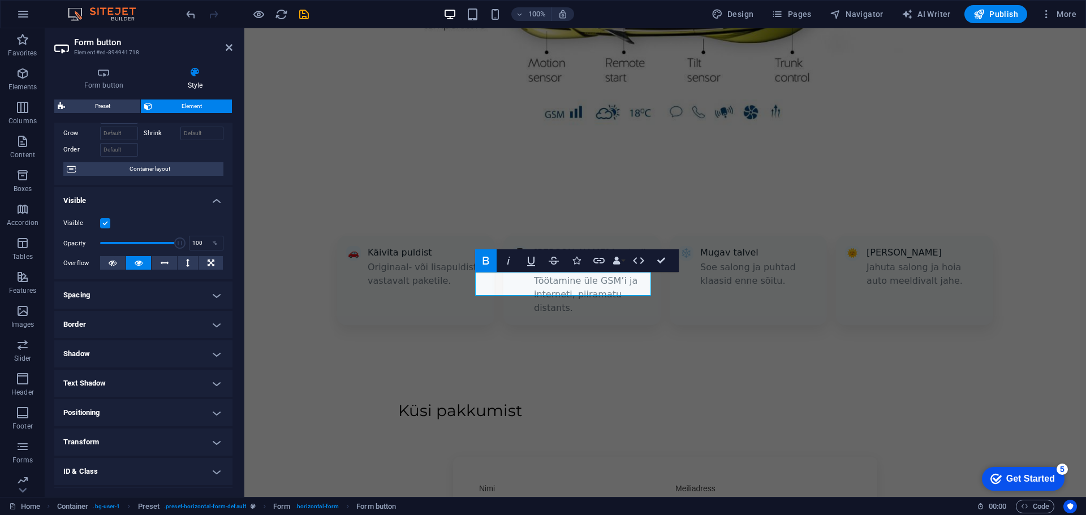
click at [177, 218] on div "Visible" at bounding box center [143, 224] width 160 height 14
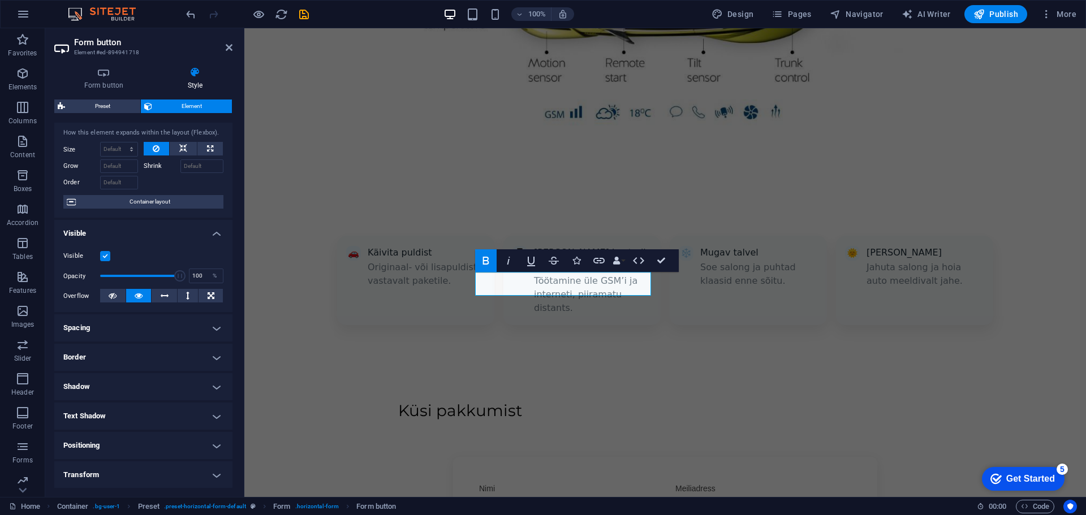
scroll to position [0, 0]
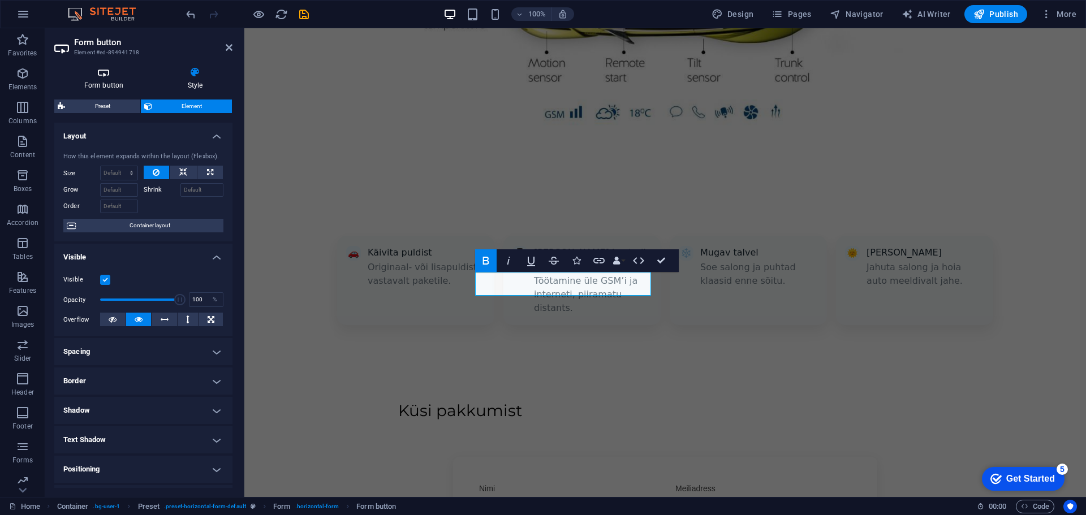
click at [96, 69] on icon at bounding box center [103, 72] width 99 height 11
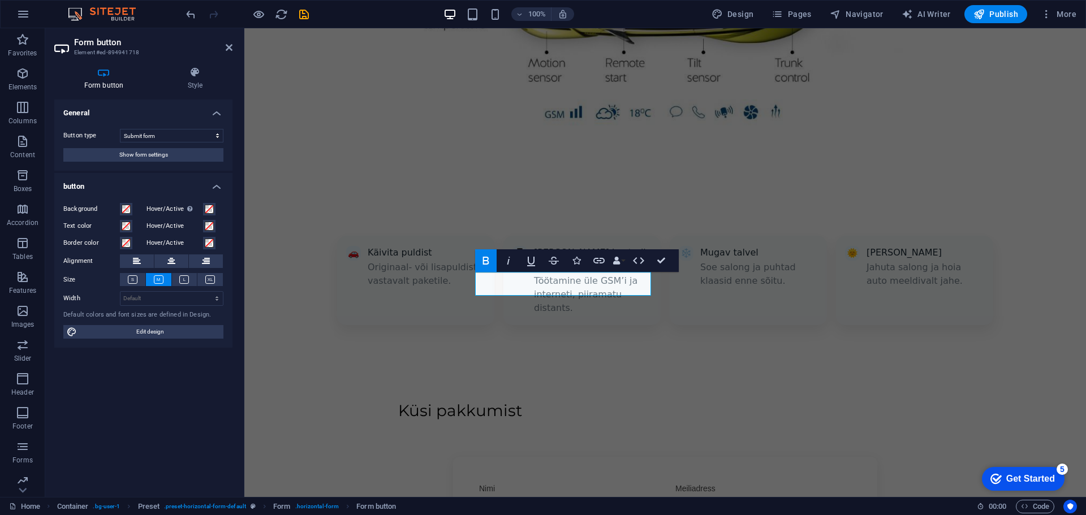
click at [156, 167] on div "Button type Submit form Reset form No action Show form settings" at bounding box center [143, 145] width 178 height 51
click at [128, 210] on span at bounding box center [126, 209] width 9 height 9
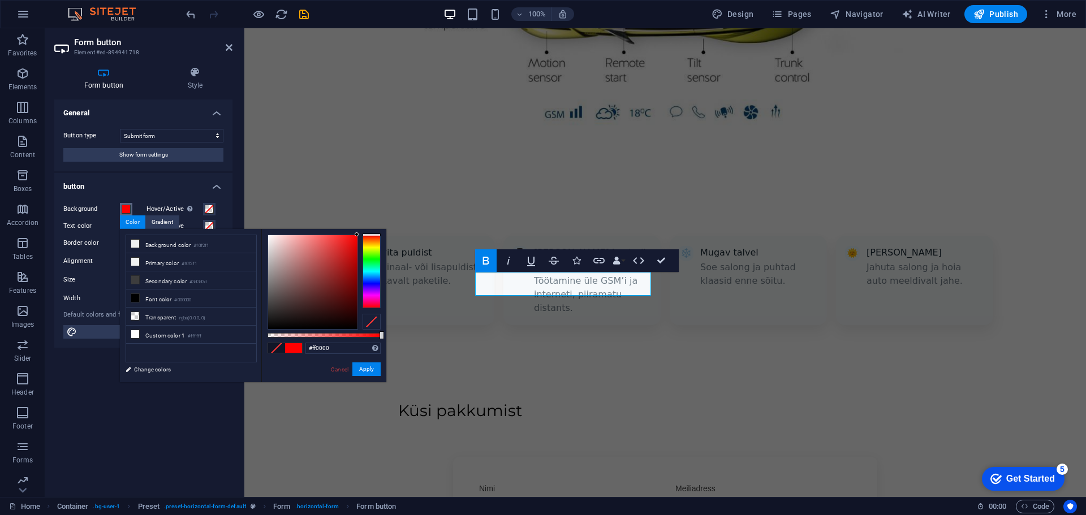
drag, startPoint x: 317, startPoint y: 256, endPoint x: 385, endPoint y: 233, distance: 72.1
click at [385, 233] on div "#ff0000 Supported formats #0852ed rgb(8, 82, 237) rgba(8, 82, 237, 90%) hsv(221…" at bounding box center [323, 387] width 125 height 317
click at [370, 369] on button "Apply" at bounding box center [366, 369] width 28 height 14
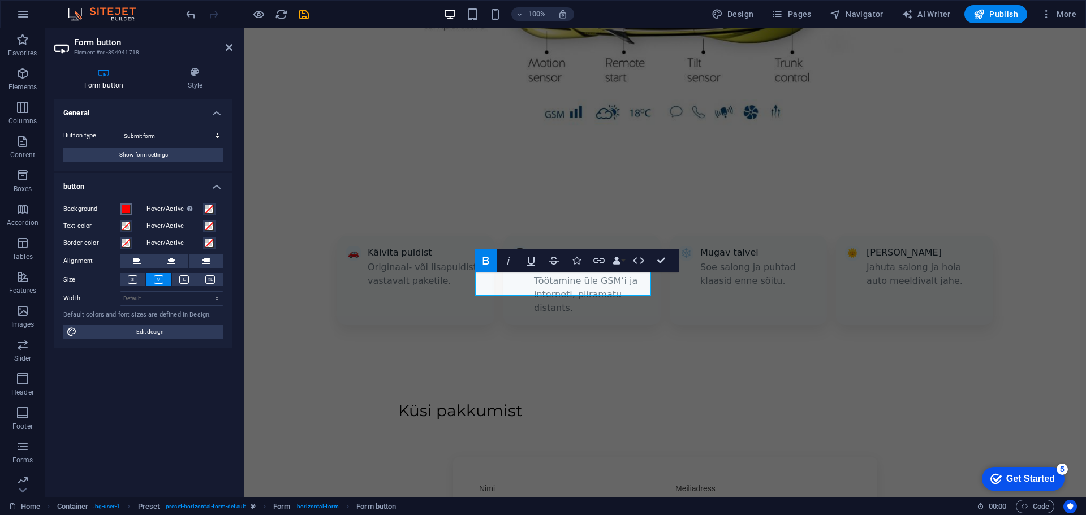
click at [122, 208] on span at bounding box center [126, 209] width 9 height 9
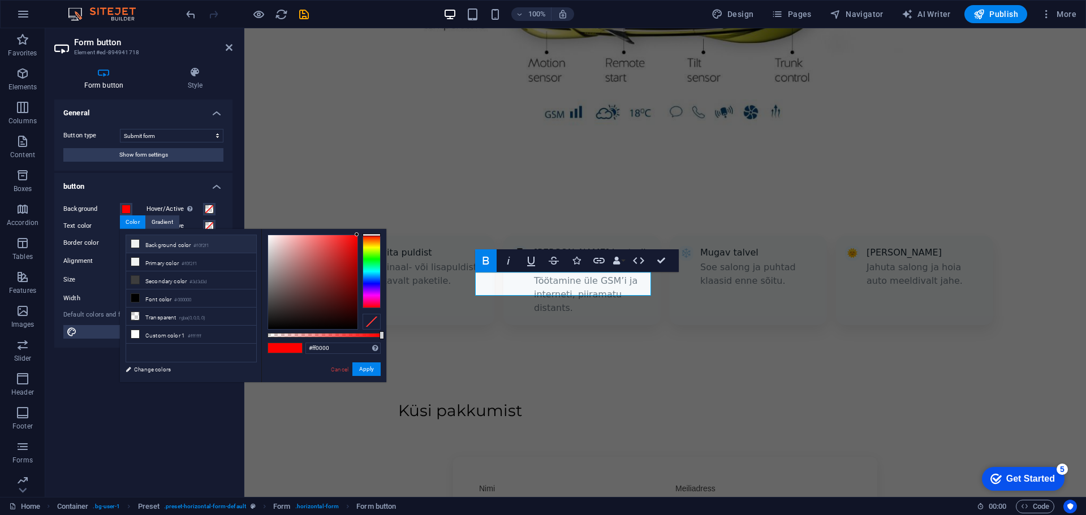
click at [159, 245] on li "Background color #f0f2f1" at bounding box center [191, 244] width 130 height 18
type input "#f0f2f1"
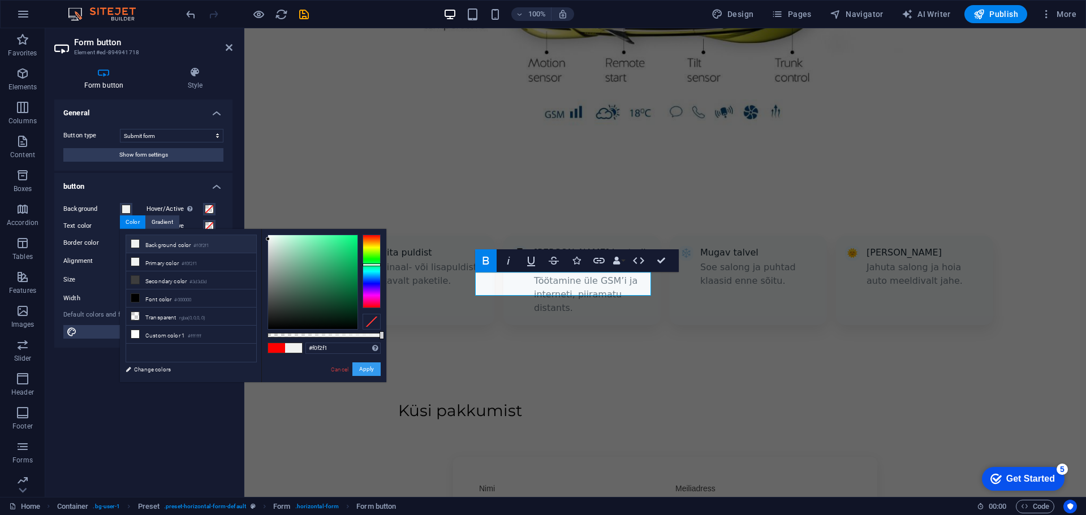
click at [373, 370] on button "Apply" at bounding box center [366, 369] width 28 height 14
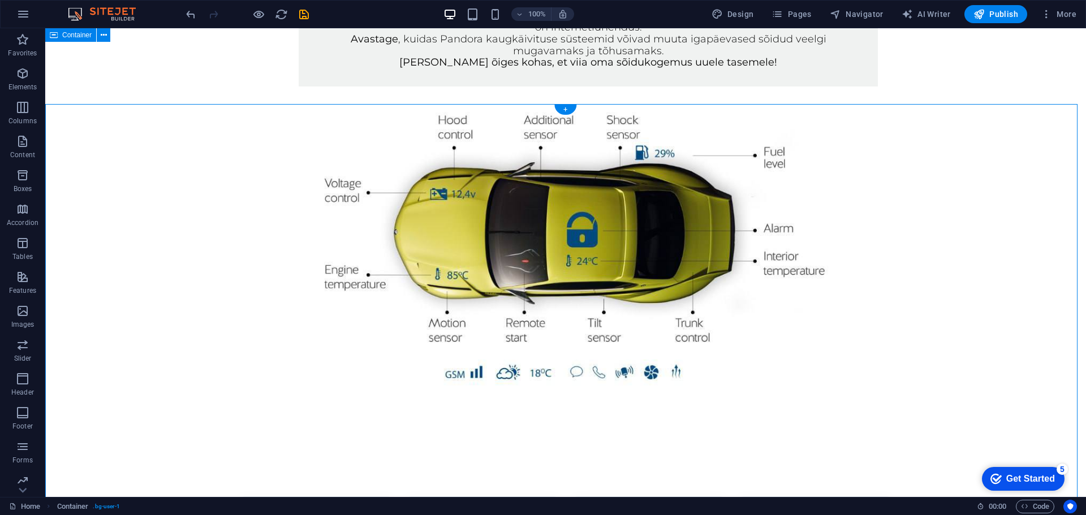
scroll to position [821, 0]
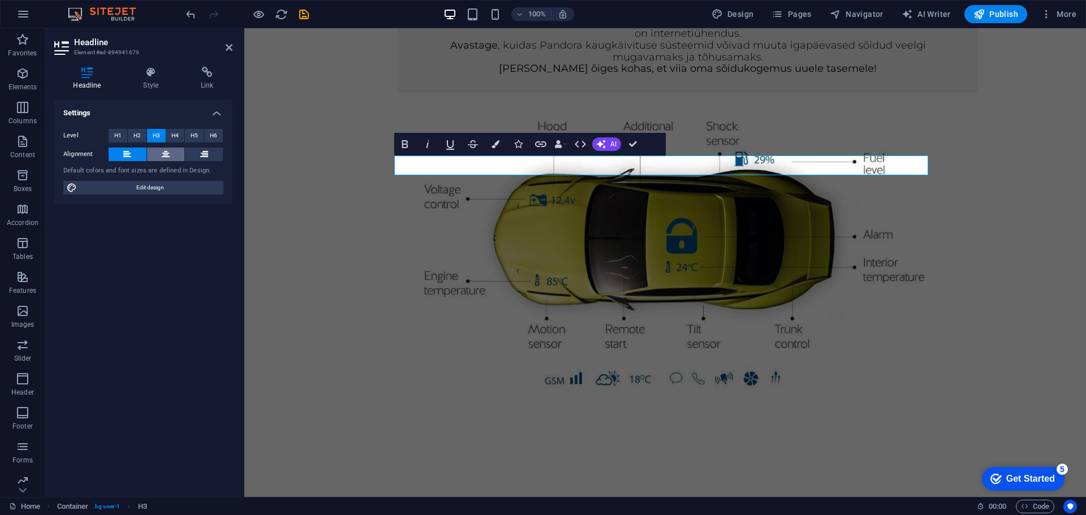
click at [170, 150] on button at bounding box center [166, 155] width 38 height 14
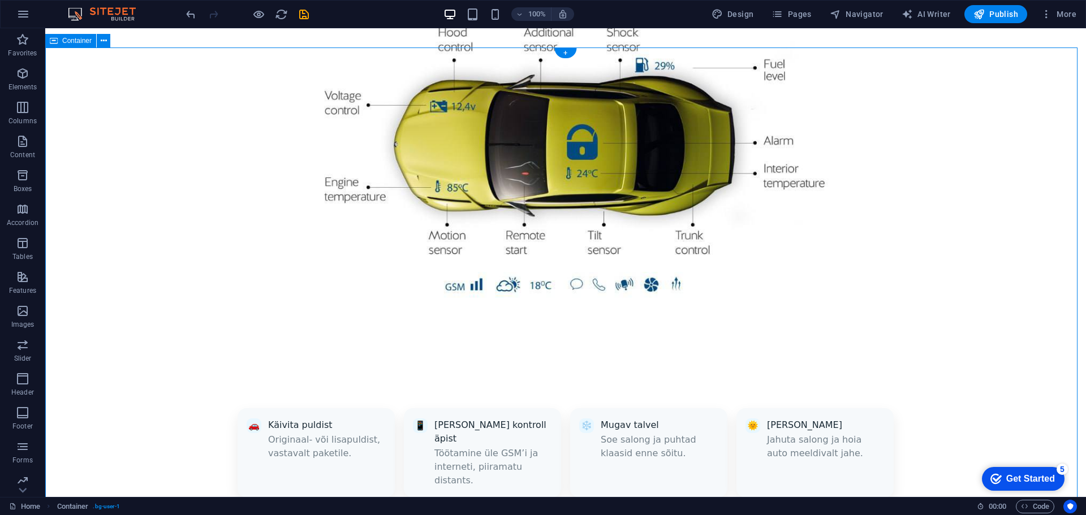
scroll to position [935, 0]
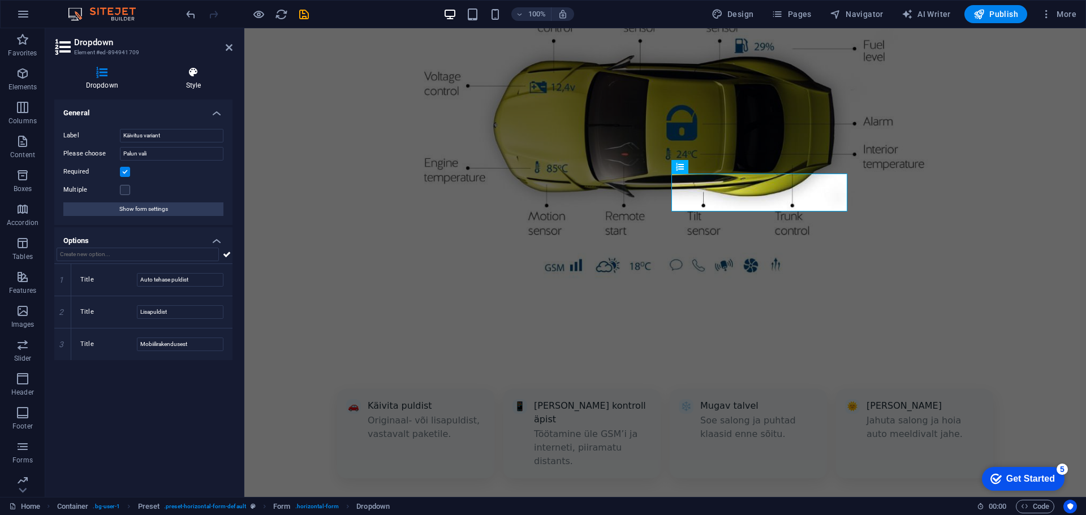
click at [182, 74] on icon at bounding box center [193, 72] width 78 height 11
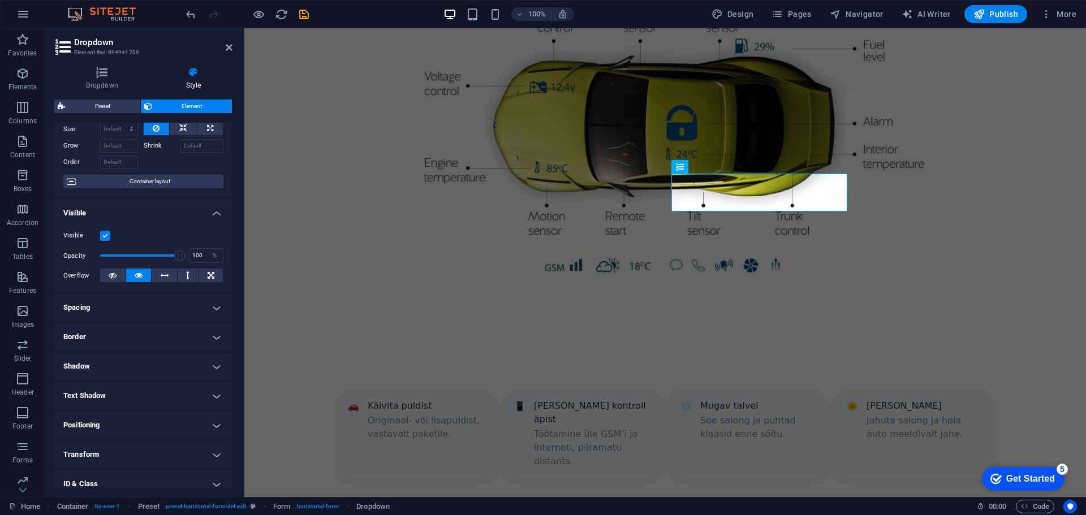
scroll to position [113, 0]
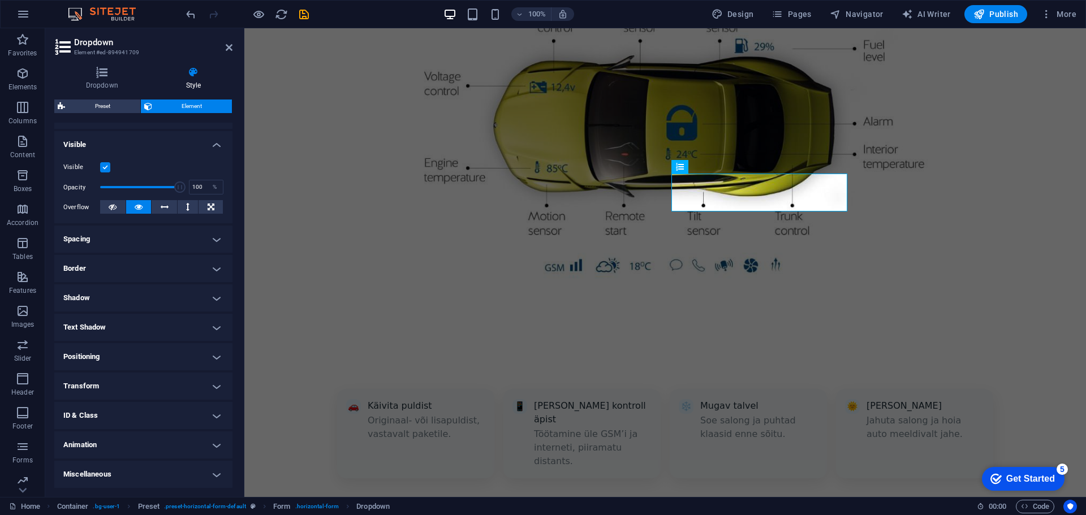
click at [176, 292] on h4 "Shadow" at bounding box center [143, 297] width 178 height 27
click at [155, 321] on span "Outside" at bounding box center [162, 321] width 19 height 14
type input "2"
type input "4"
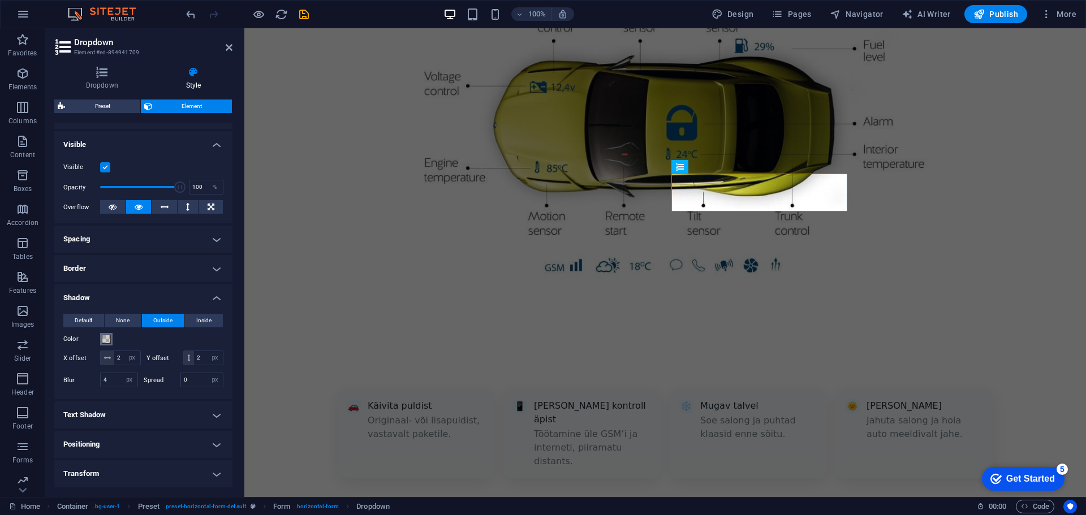
click at [108, 336] on span at bounding box center [106, 339] width 9 height 9
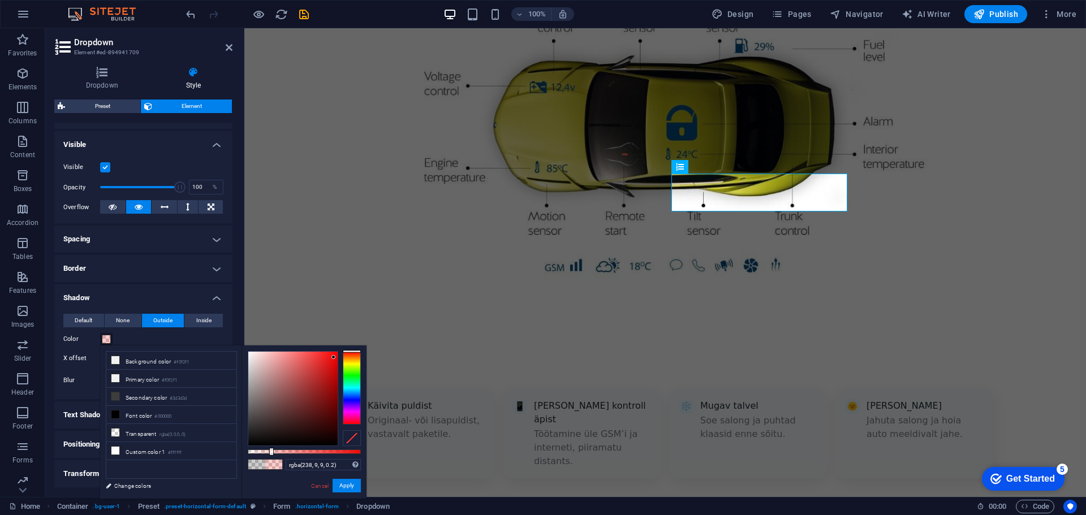
type input "rgba(255, 0, 0, 0.2)"
drag, startPoint x: 318, startPoint y: 367, endPoint x: 132, endPoint y: 296, distance: 199.2
click at [377, 325] on body "Autoextra OÜ Home Favorites Elements Columns Content Boxes Accordion Tables Fea…" at bounding box center [543, 257] width 1086 height 515
click at [343, 483] on button "Apply" at bounding box center [346, 486] width 28 height 14
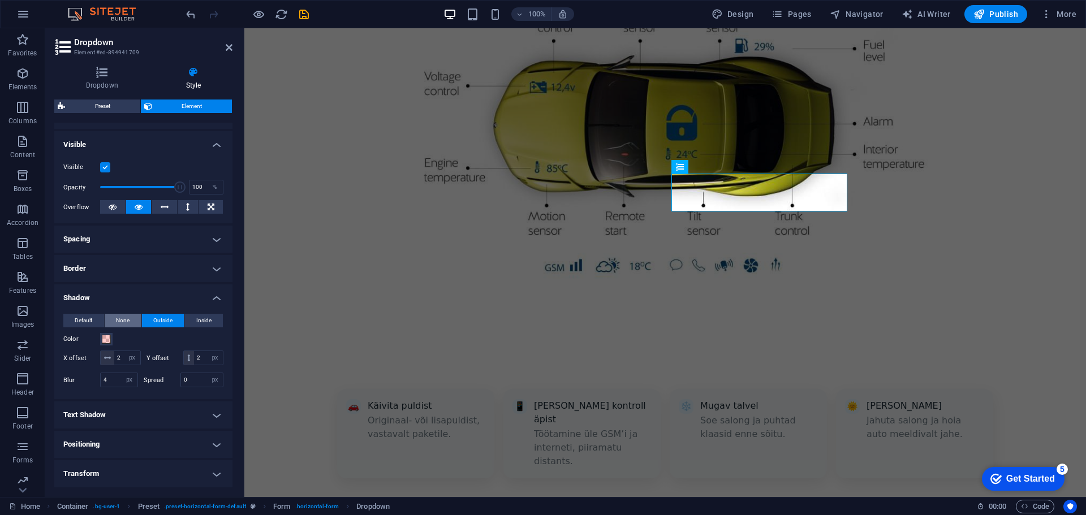
click at [122, 317] on span "None" at bounding box center [123, 321] width 14 height 14
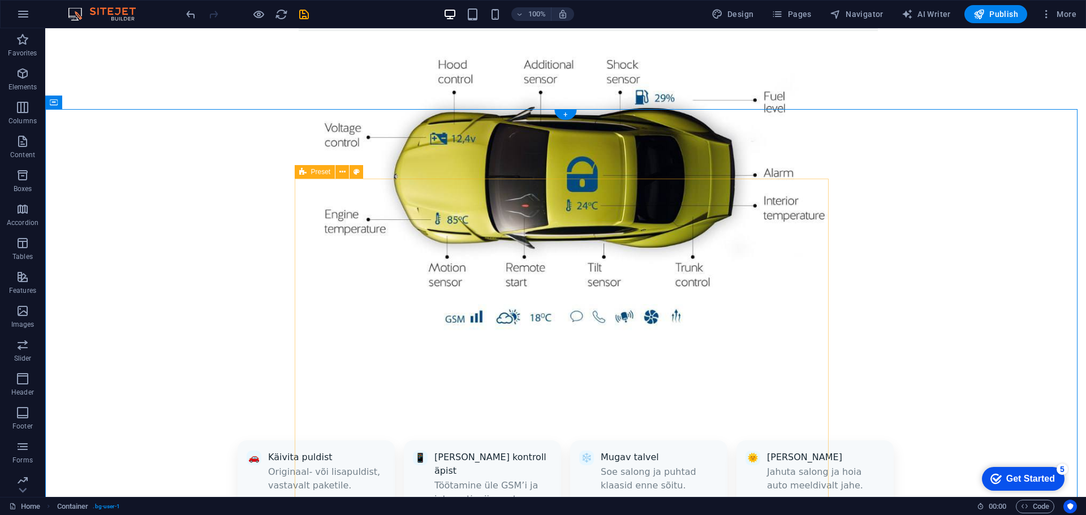
scroll to position [935, 0]
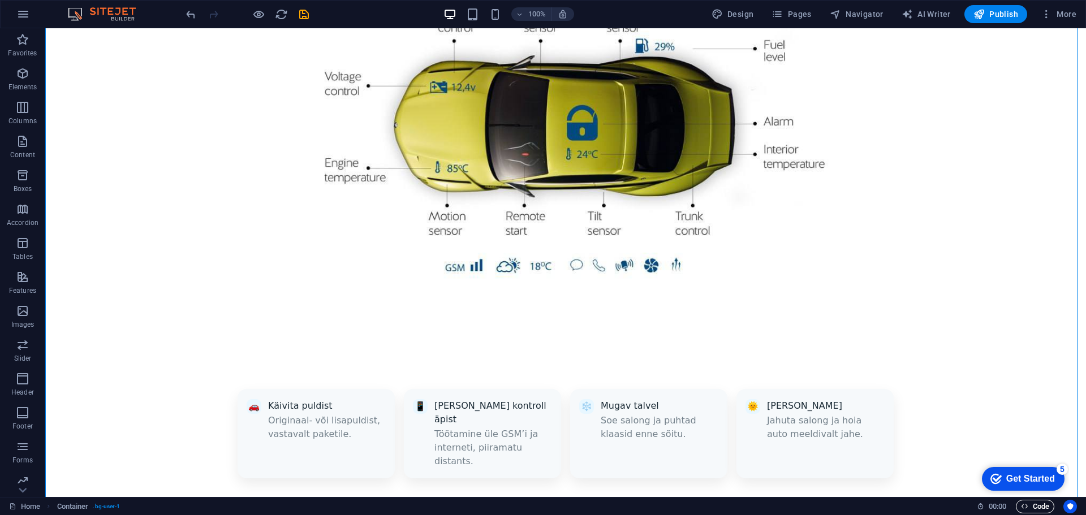
click at [1039, 507] on span "Code" at bounding box center [1034, 507] width 28 height 14
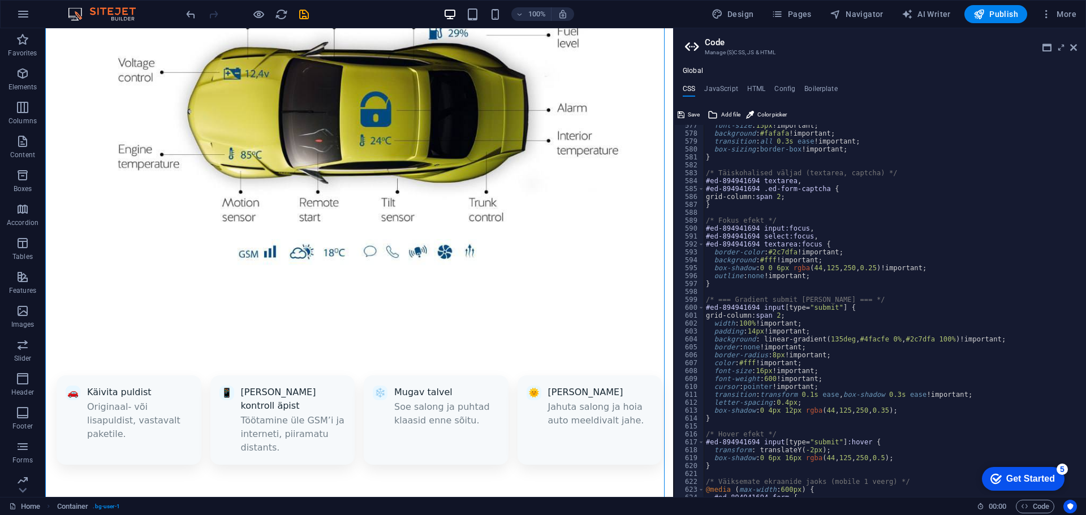
scroll to position [1354, 0]
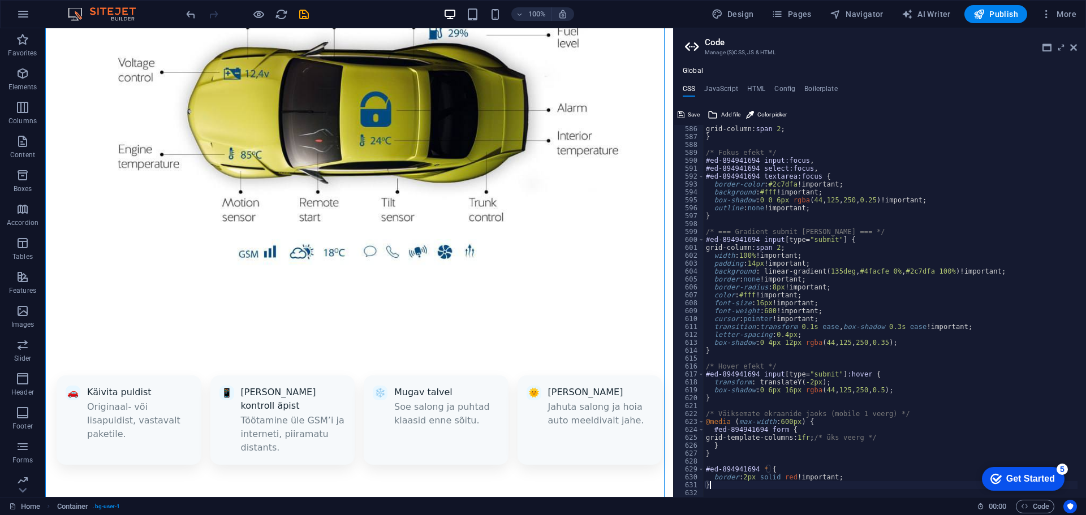
click at [753, 487] on div "grid-column: span 2 ; } /* Fokus efekt */ #ed-894941694 input:focus , #ed-89494…" at bounding box center [890, 319] width 374 height 388
drag, startPoint x: 716, startPoint y: 487, endPoint x: 701, endPoint y: 470, distance: 22.8
click at [701, 470] on div "} 586 587 588 589 590 591 592 593 594 595 596 597 598 599 600 601 602 603 604 6…" at bounding box center [879, 311] width 412 height 372
click at [727, 499] on div "Home Container . bg-user-1 00 : 00 Code" at bounding box center [543, 506] width 1086 height 18
click at [733, 488] on div "grid-column: span 2 ; } /* Fokus efekt */ #ed-894941694 input:focus , #ed-89494…" at bounding box center [890, 311] width 374 height 372
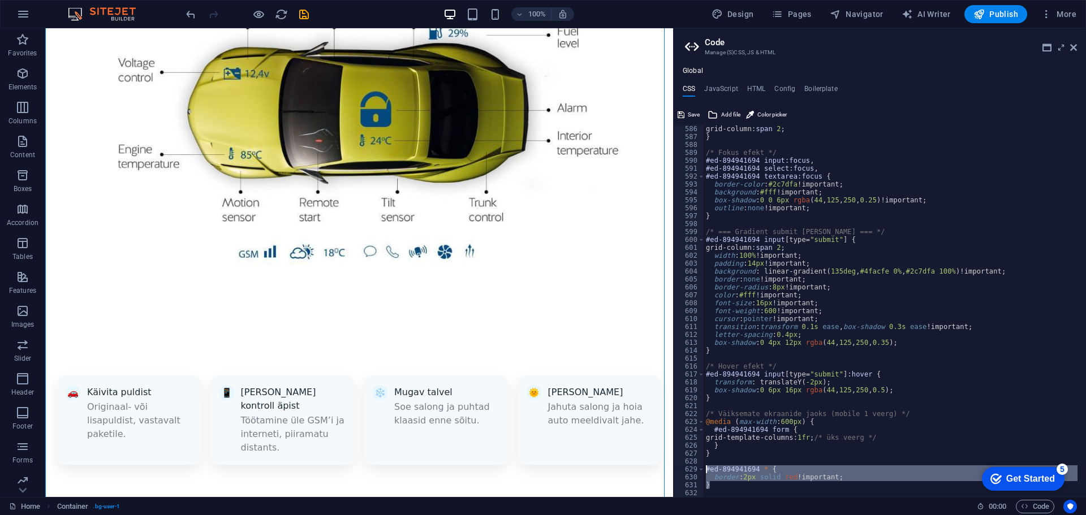
drag, startPoint x: 732, startPoint y: 487, endPoint x: 685, endPoint y: 470, distance: 49.4
click at [685, 470] on div "} 586 587 588 589 590 591 592 593 594 595 596 597 598 599 600 601 602 603 604 6…" at bounding box center [879, 311] width 412 height 372
type textarea "#ed-894941694 * { border: 2px solid red !important;"
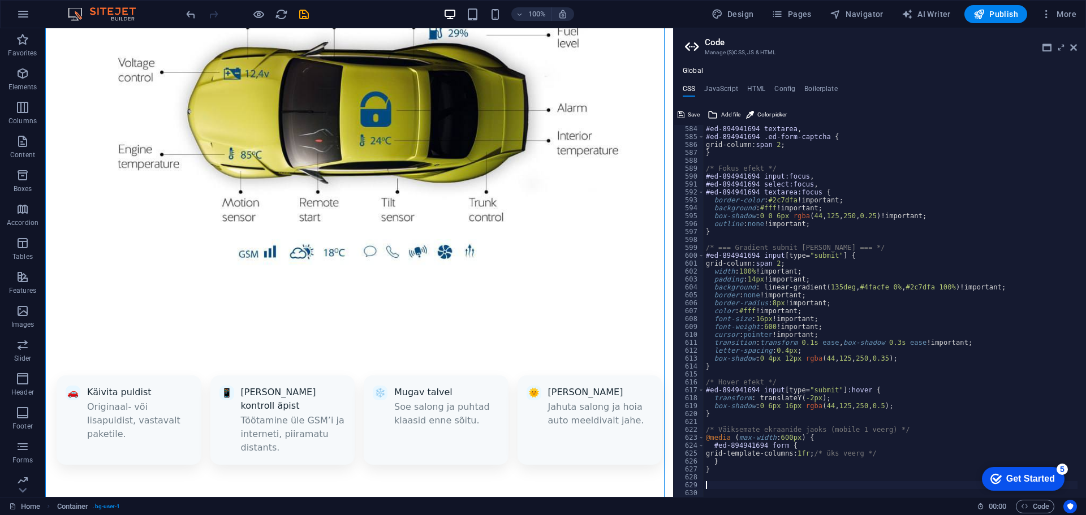
paste textarea "}"
type textarea "}"
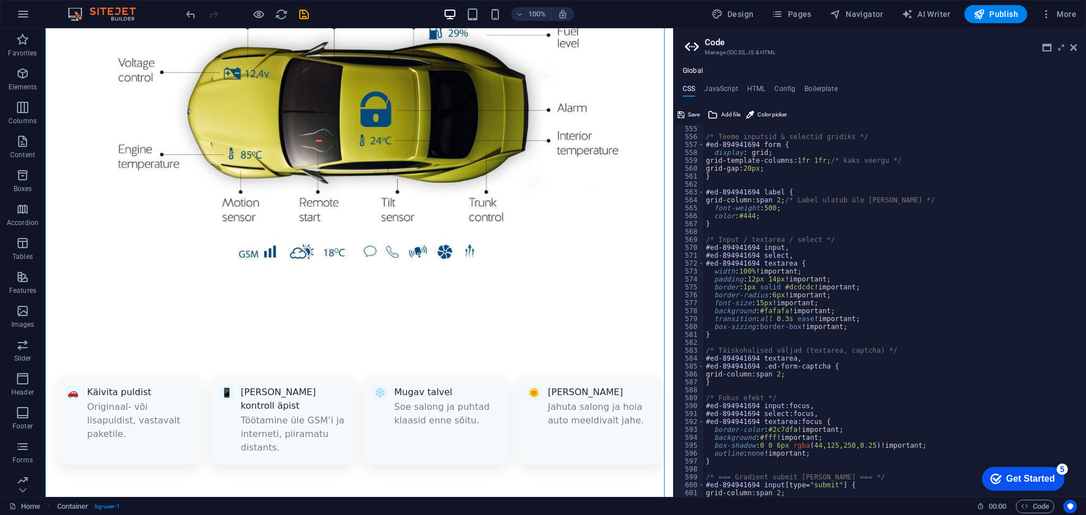
scroll to position [1142, 0]
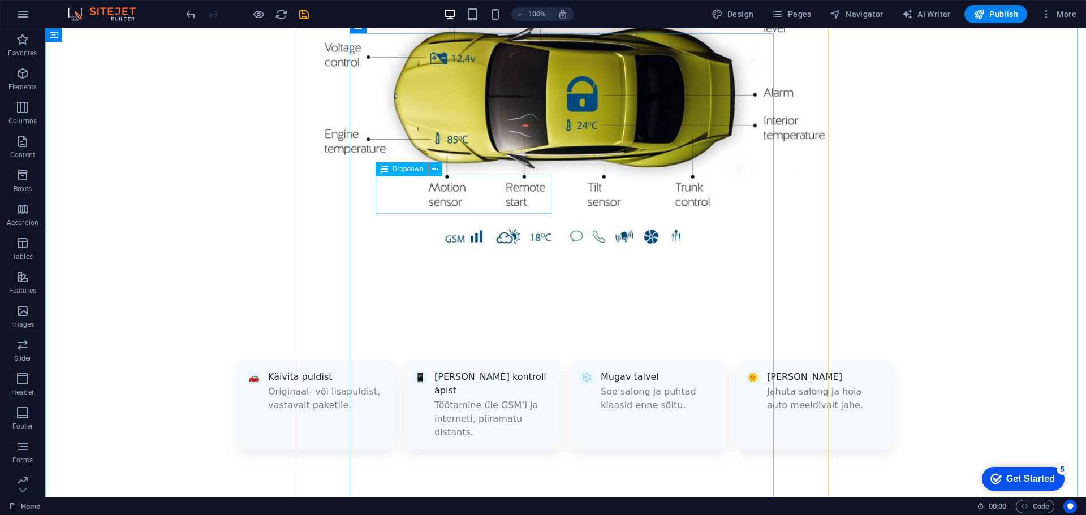
scroll to position [991, 0]
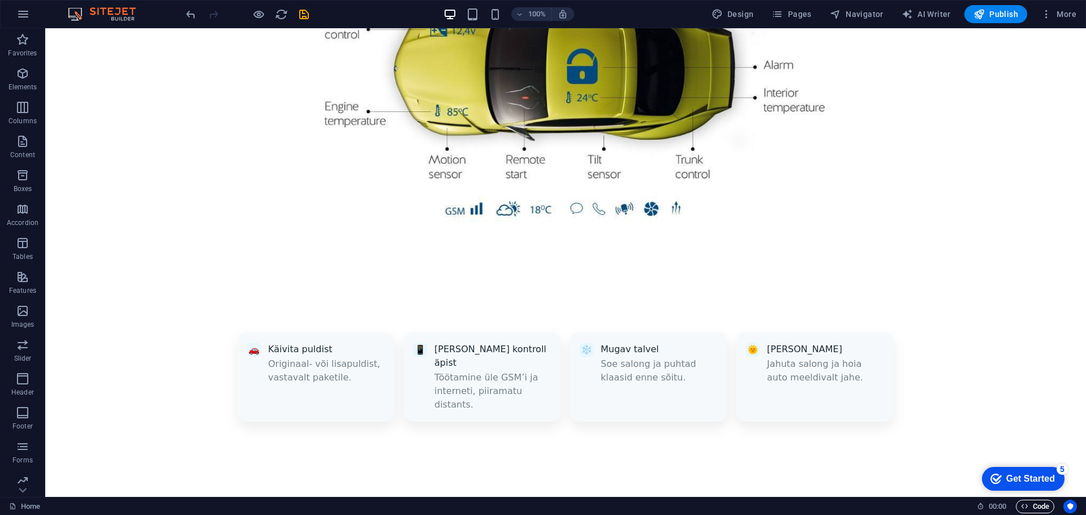
click at [1040, 502] on span "Code" at bounding box center [1034, 507] width 28 height 14
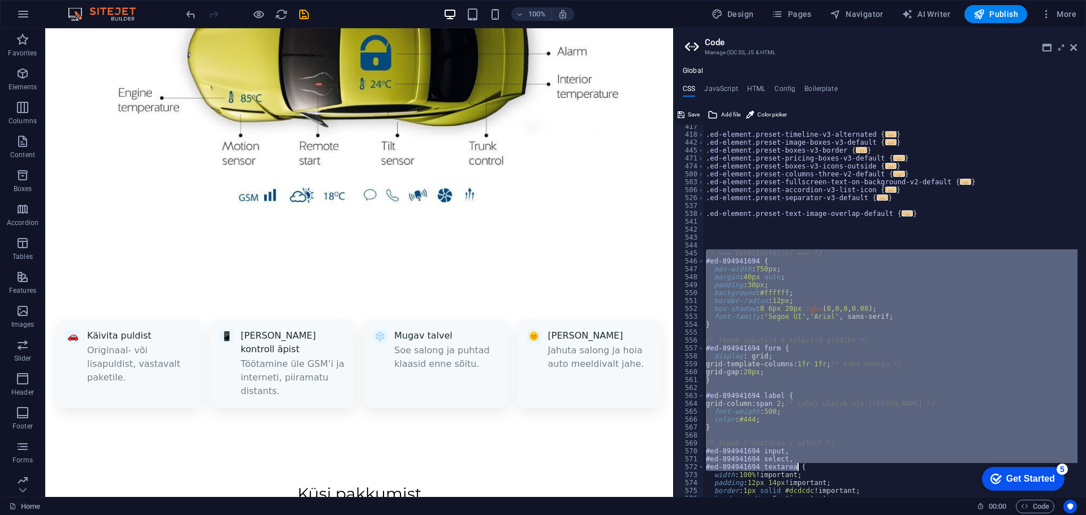
scroll to position [1354, 0]
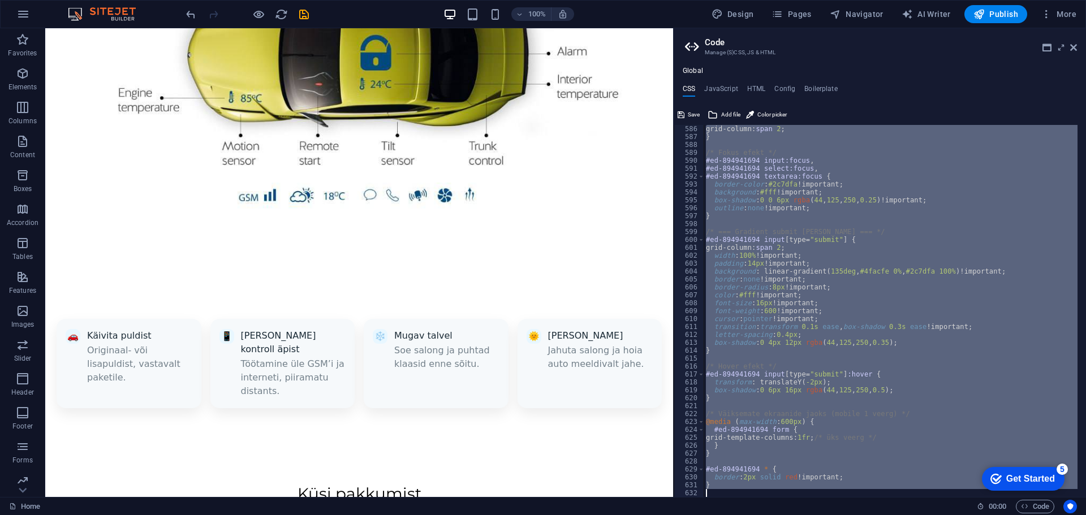
drag, startPoint x: 706, startPoint y: 252, endPoint x: 974, endPoint y: 542, distance: 394.5
click at [974, 514] on html "Autoextra OÜ Home Favorites Elements Columns Content Boxes Accordion Tables Fea…" at bounding box center [543, 257] width 1086 height 515
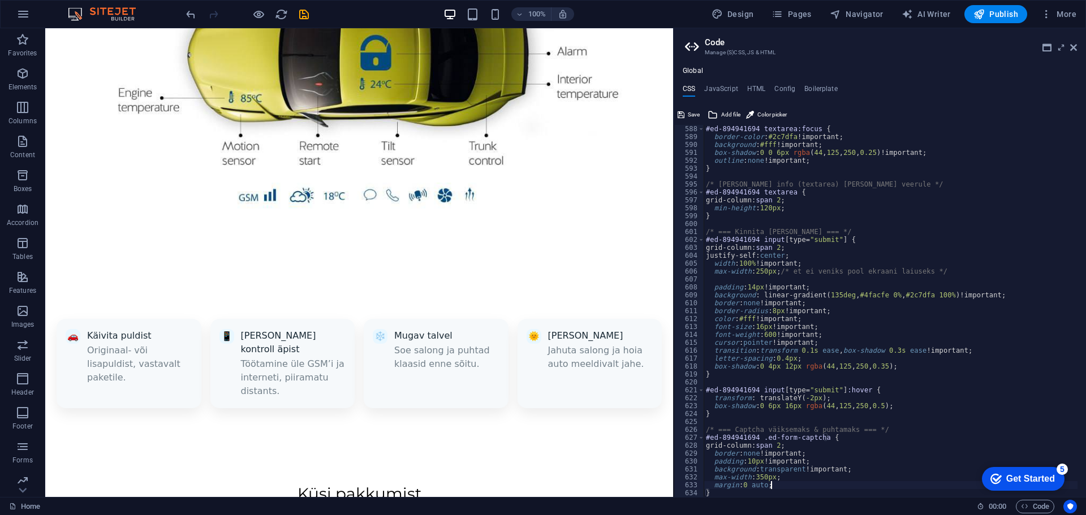
click at [808, 485] on div "#ed-894941694 textarea:focus { border-color : #2c7dfa !important; background : …" at bounding box center [890, 319] width 374 height 388
click at [852, 496] on div "#ed-894941694 textarea:focus { border-color : #2c7dfa !important; background : …" at bounding box center [890, 319] width 374 height 388
type textarea "}"
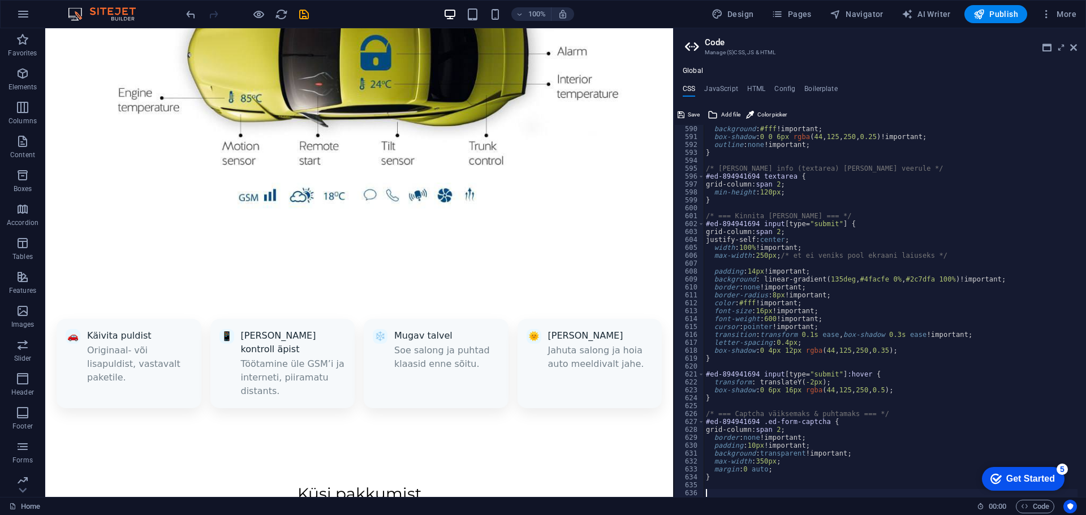
paste textarea "}"
type textarea "}"
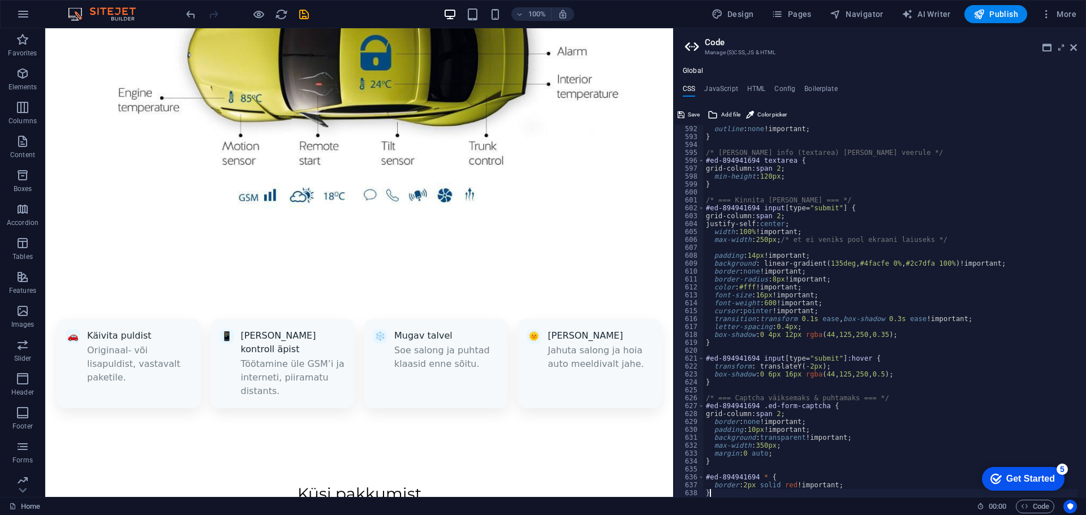
scroll to position [1401, 0]
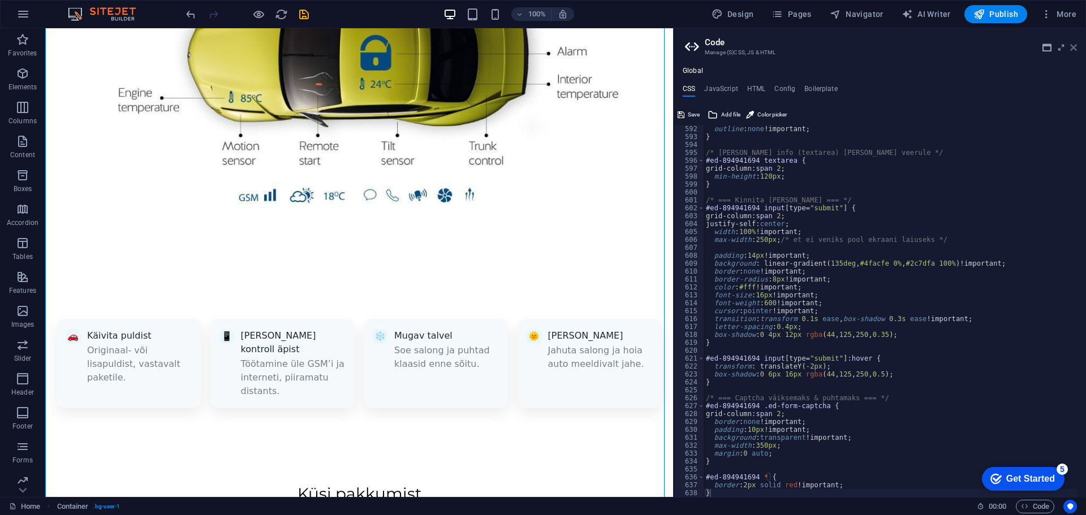
click at [1075, 45] on icon at bounding box center [1073, 47] width 7 height 9
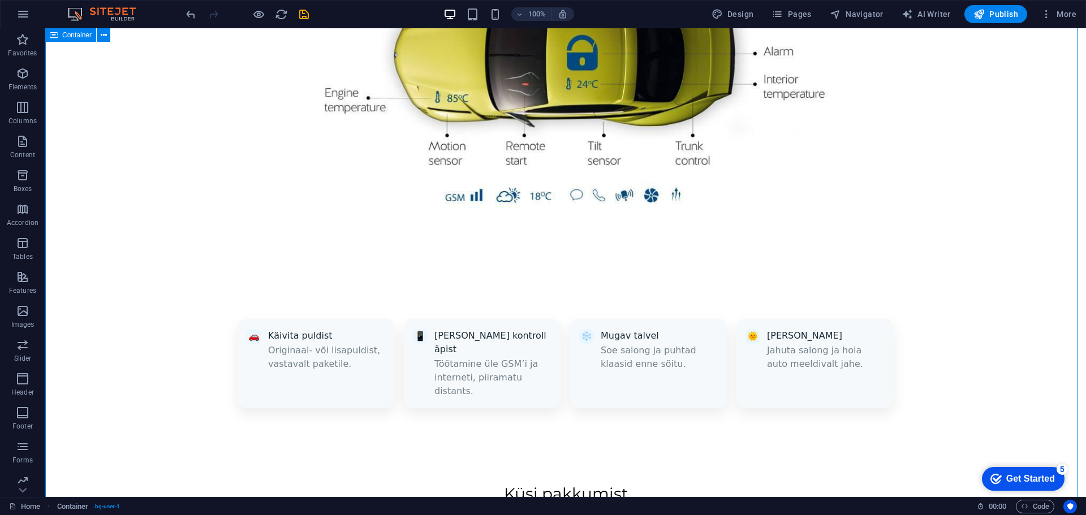
scroll to position [991, 0]
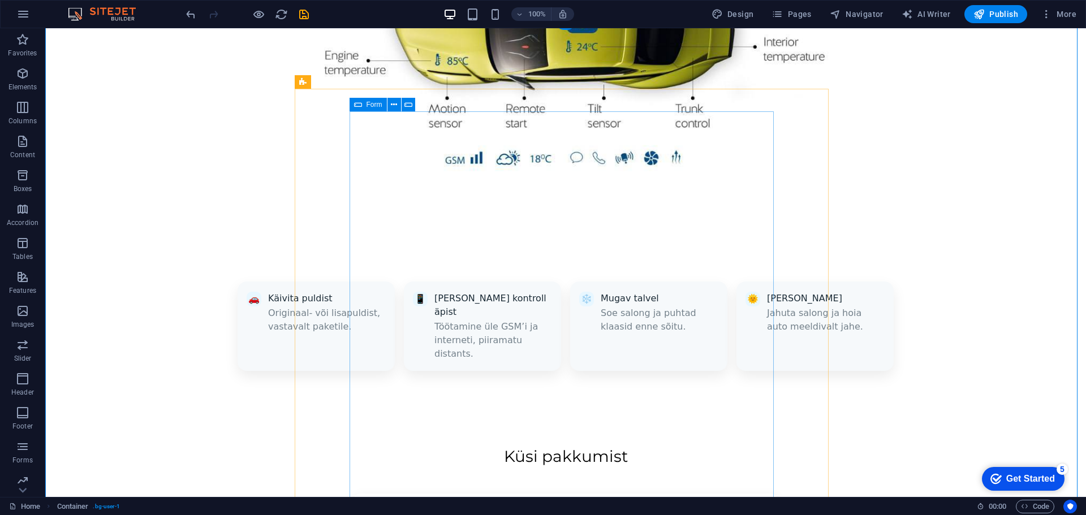
scroll to position [1048, 0]
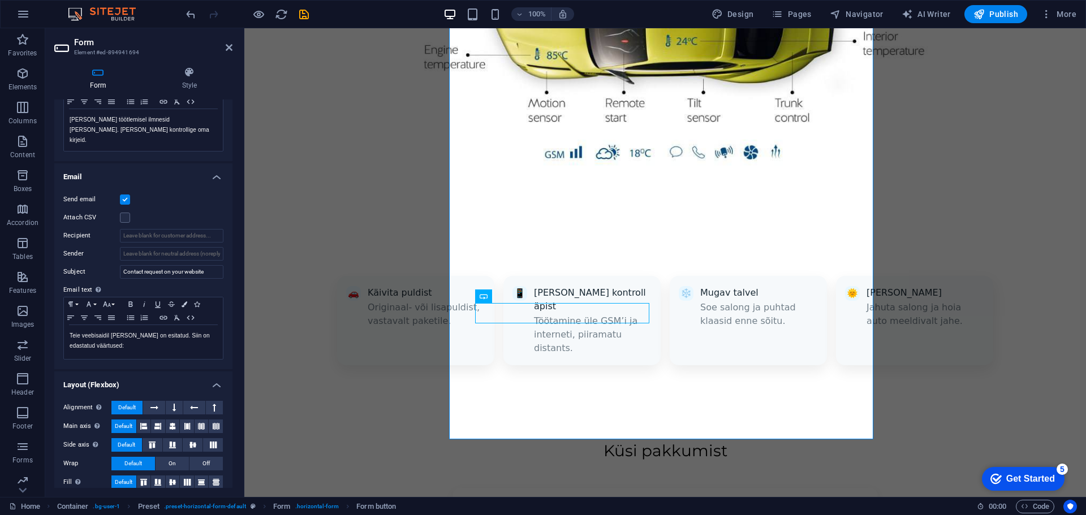
scroll to position [236, 0]
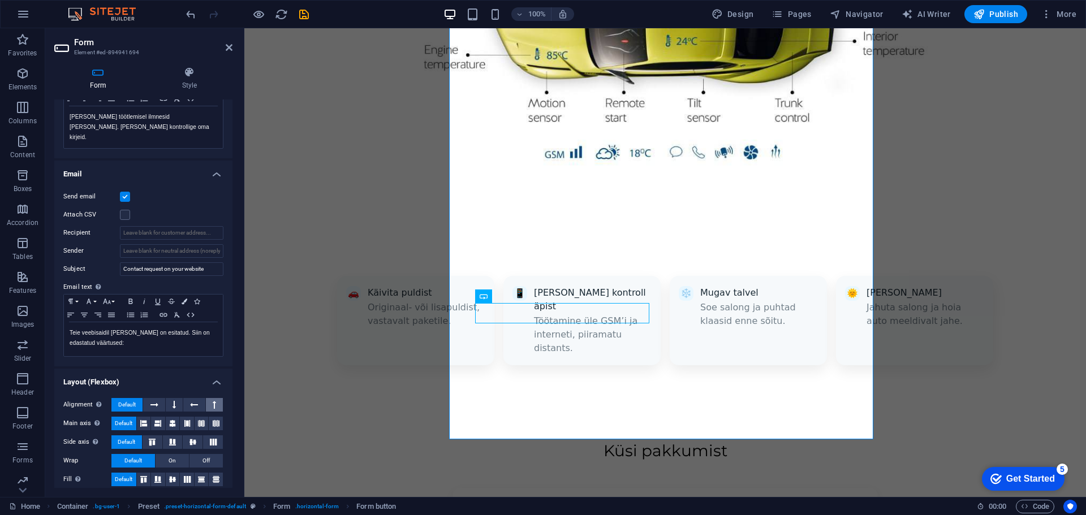
click at [217, 398] on button at bounding box center [214, 405] width 17 height 14
click at [145, 420] on icon at bounding box center [144, 423] width 14 height 7
click at [157, 420] on icon at bounding box center [158, 423] width 14 height 7
click at [154, 435] on icon at bounding box center [152, 442] width 7 height 14
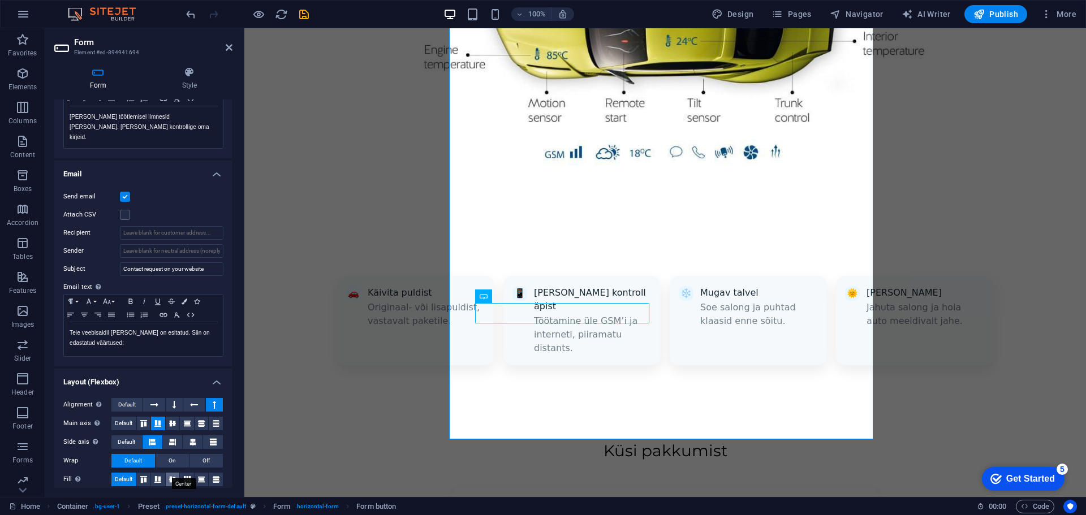
click at [167, 476] on icon at bounding box center [173, 479] width 14 height 7
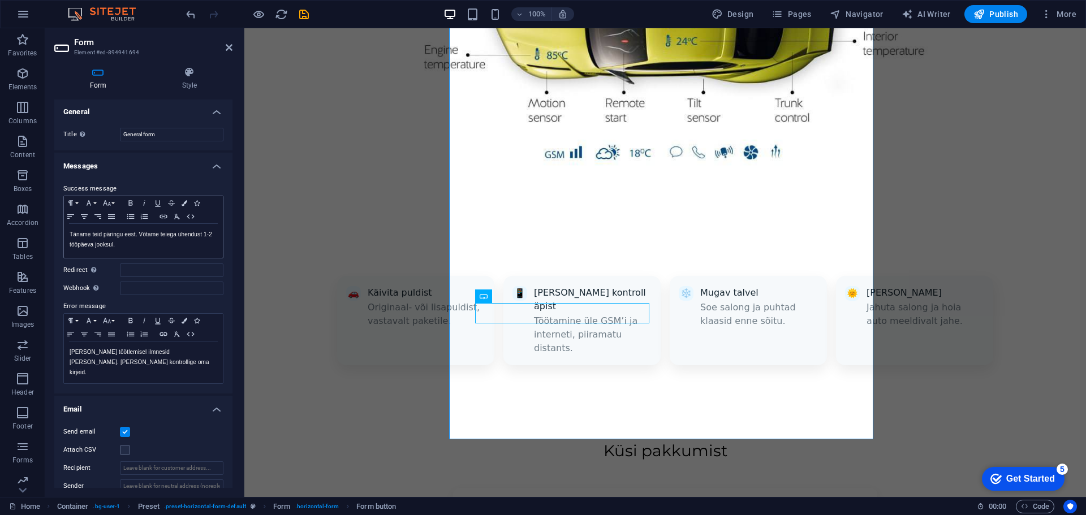
scroll to position [0, 0]
click at [181, 72] on icon at bounding box center [189, 72] width 86 height 11
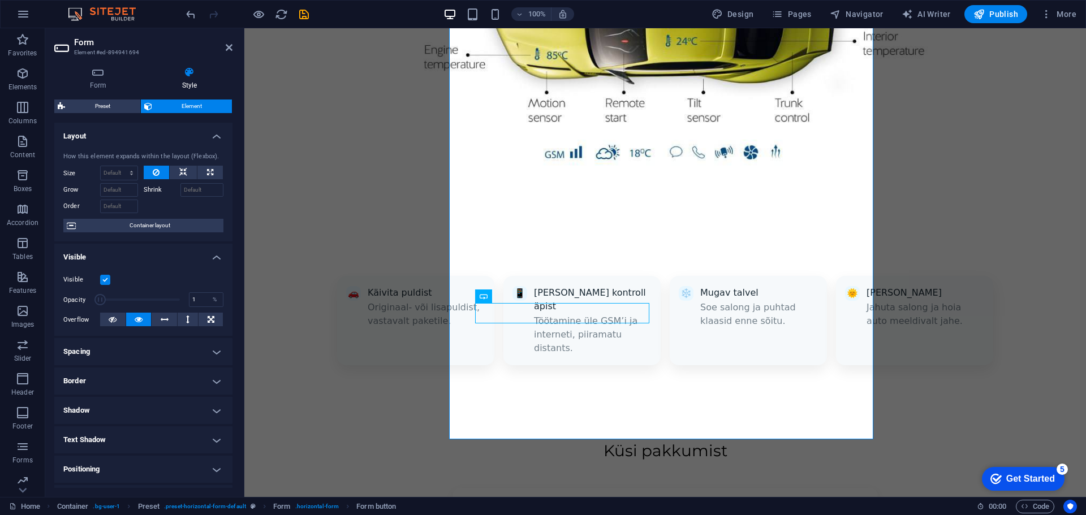
drag, startPoint x: 156, startPoint y: 298, endPoint x: 91, endPoint y: 304, distance: 65.3
click at [91, 304] on div "Opacity 1 %" at bounding box center [143, 299] width 160 height 17
type input "100"
drag, startPoint x: 105, startPoint y: 300, endPoint x: 193, endPoint y: 300, distance: 88.2
click at [193, 300] on div "Opacity 100 %" at bounding box center [143, 299] width 160 height 17
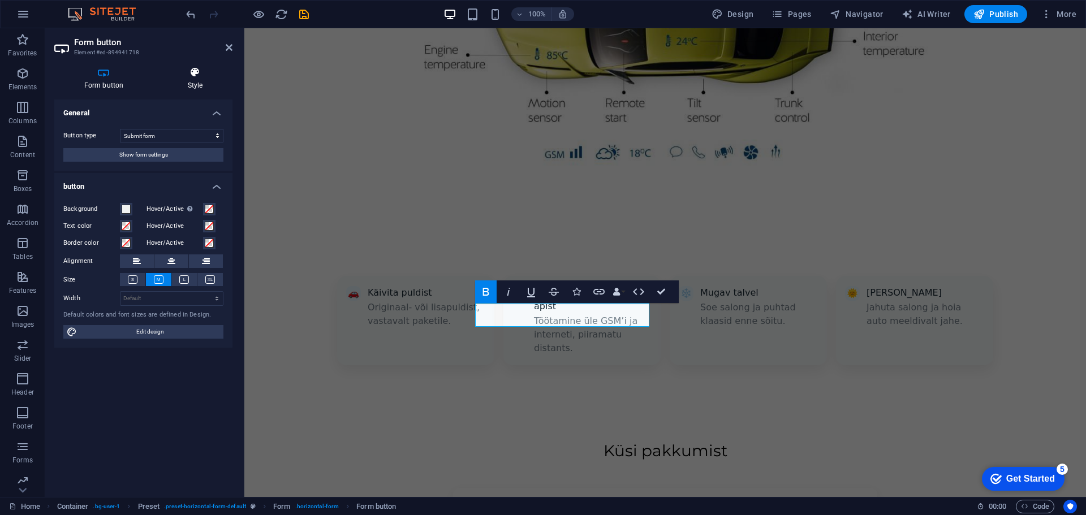
click at [189, 75] on icon at bounding box center [195, 72] width 75 height 11
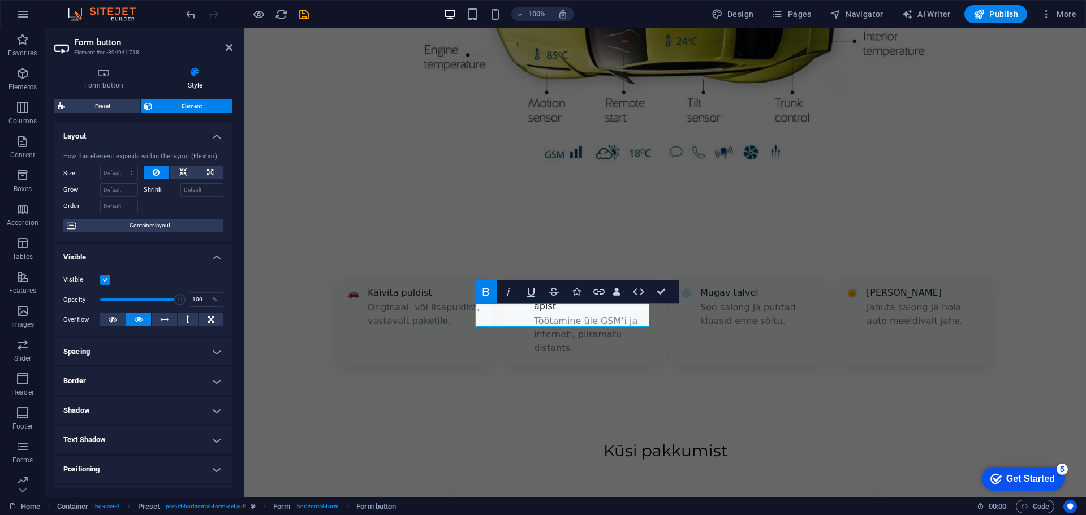
scroll to position [57, 0]
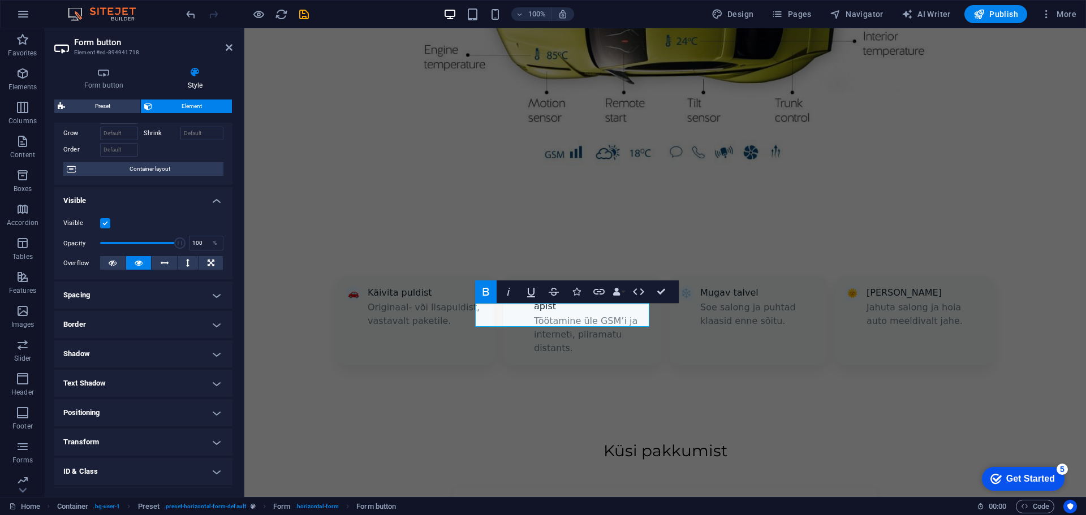
click at [147, 287] on h4 "Spacing" at bounding box center [143, 295] width 178 height 27
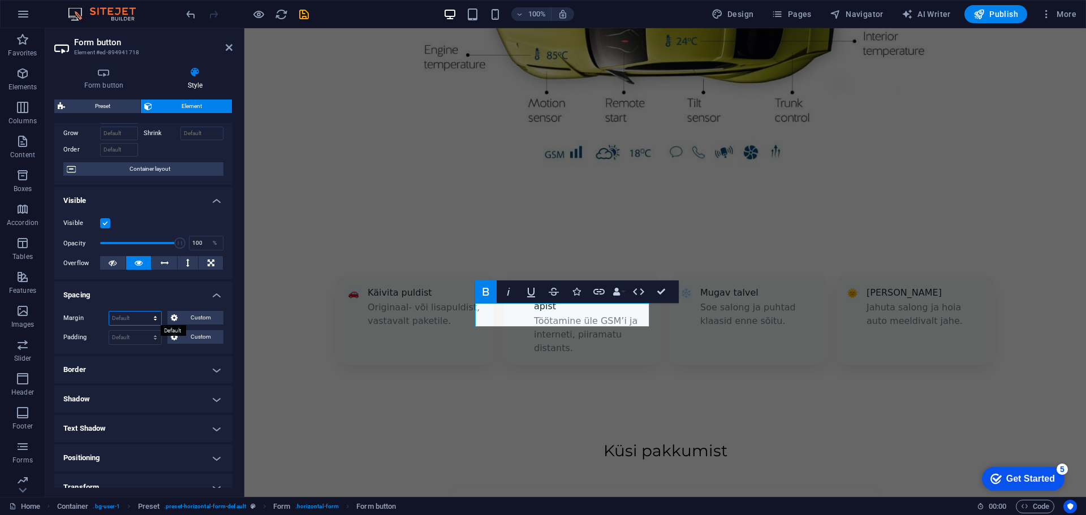
click at [153, 319] on select "Default auto px % rem vw vh Custom" at bounding box center [135, 319] width 52 height 14
click at [148, 292] on h4 "Spacing" at bounding box center [143, 292] width 178 height 20
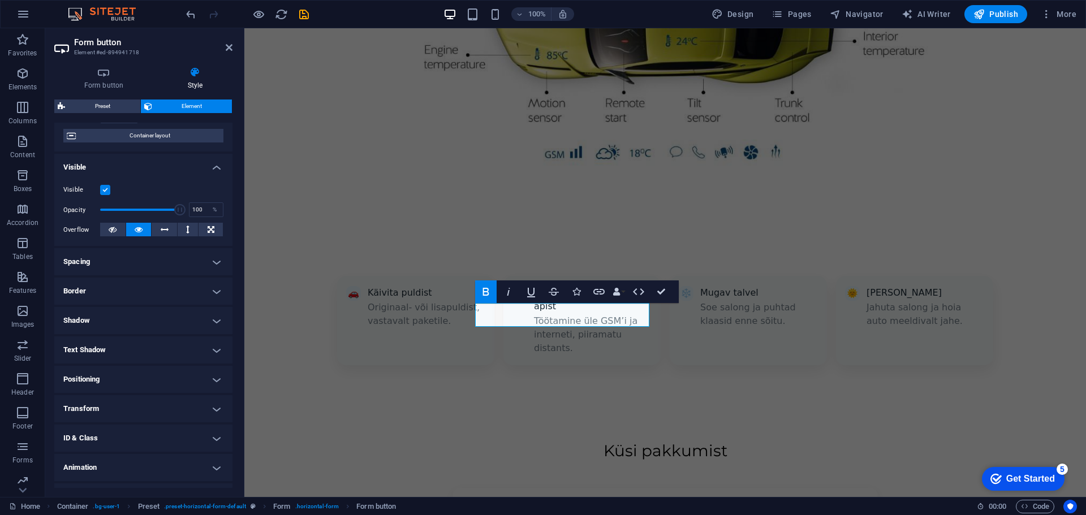
scroll to position [113, 0]
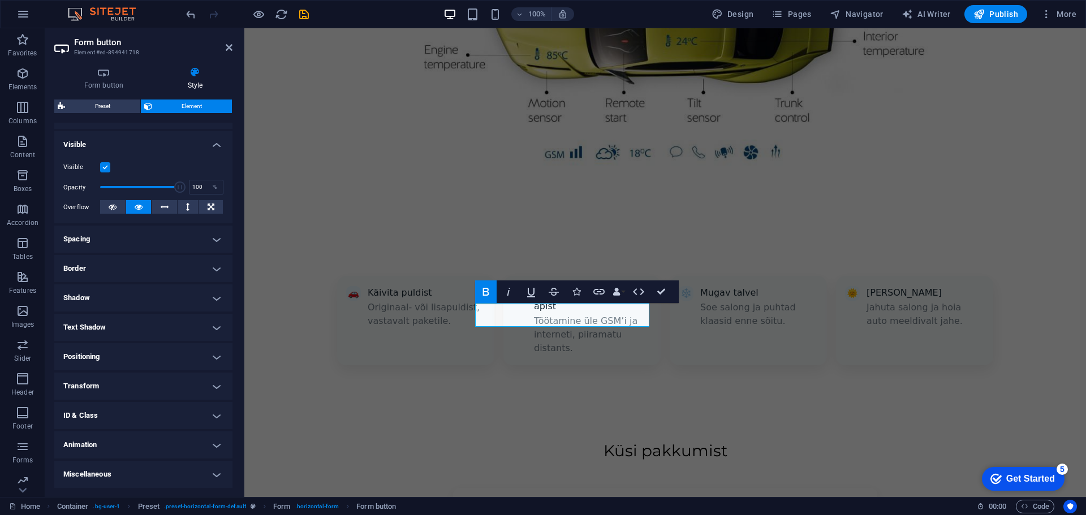
click at [144, 439] on h4 "Animation" at bounding box center [143, 444] width 178 height 27
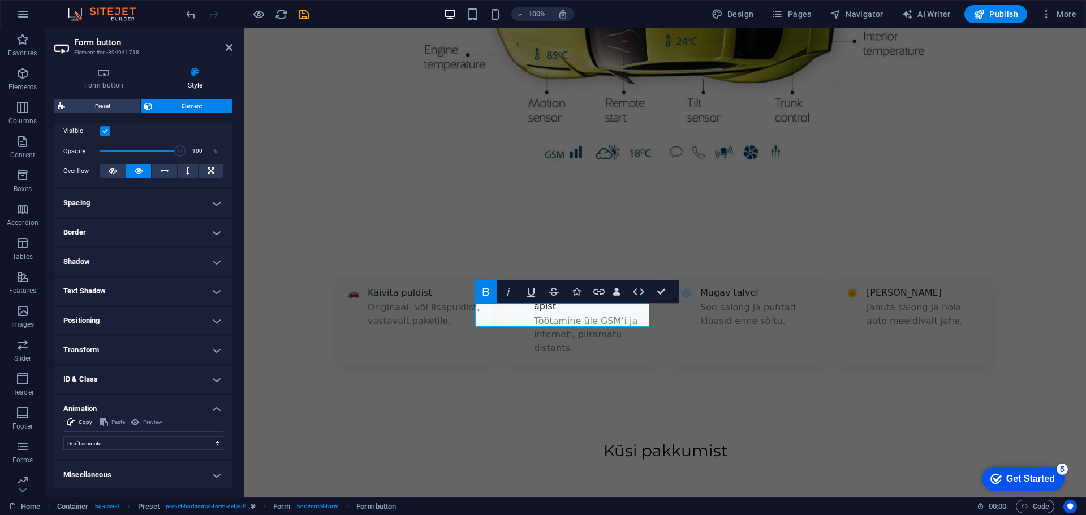
scroll to position [149, 0]
click at [127, 444] on select "Don't animate Show / Hide Slide up/down Zoom in/out Slide left to right Slide r…" at bounding box center [143, 443] width 160 height 14
select select "shrink"
click at [63, 436] on select "Don't animate Show / Hide Slide up/down Zoom in/out Slide left to right Slide r…" at bounding box center [143, 443] width 160 height 14
select select "scroll"
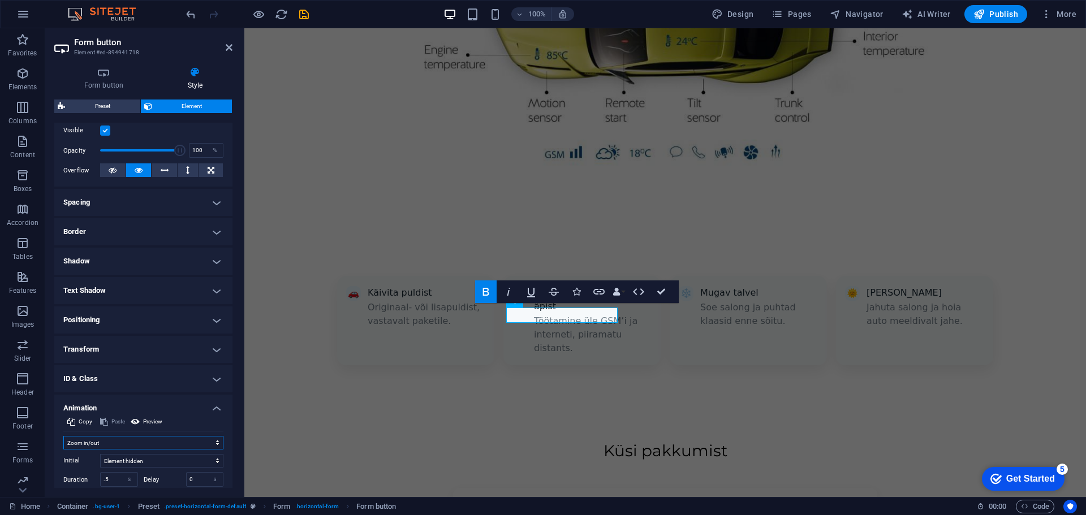
click at [116, 444] on select "Don't animate Show / Hide Slide up/down Zoom in/out Slide left to right Slide r…" at bounding box center [143, 443] width 160 height 14
click at [63, 436] on select "Don't animate Show / Hide Slide up/down Zoom in/out Slide left to right Slide r…" at bounding box center [143, 443] width 160 height 14
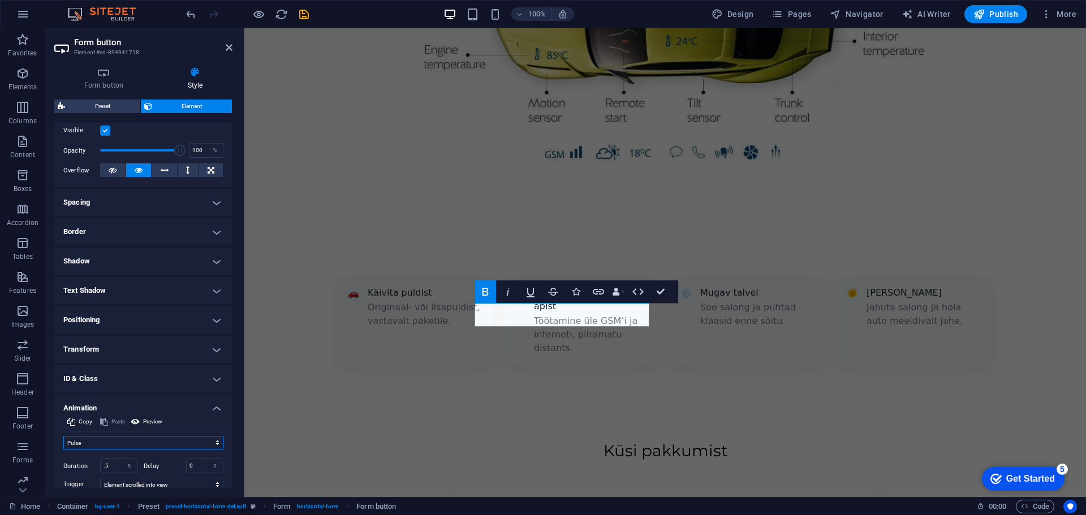
click at [103, 441] on select "Don't animate Show / Hide Slide up/down Zoom in/out Slide left to right Slide r…" at bounding box center [143, 443] width 160 height 14
click at [63, 436] on select "Don't animate Show / Hide Slide up/down Zoom in/out Slide left to right Slide r…" at bounding box center [143, 443] width 160 height 14
click at [104, 442] on select "Don't animate Show / Hide Slide up/down Zoom in/out Slide left to right Slide r…" at bounding box center [143, 443] width 160 height 14
click at [63, 436] on select "Don't animate Show / Hide Slide up/down Zoom in/out Slide left to right Slide r…" at bounding box center [143, 443] width 160 height 14
click at [102, 442] on select "Don't animate Show / Hide Slide up/down Zoom in/out Slide left to right Slide r…" at bounding box center [143, 443] width 160 height 14
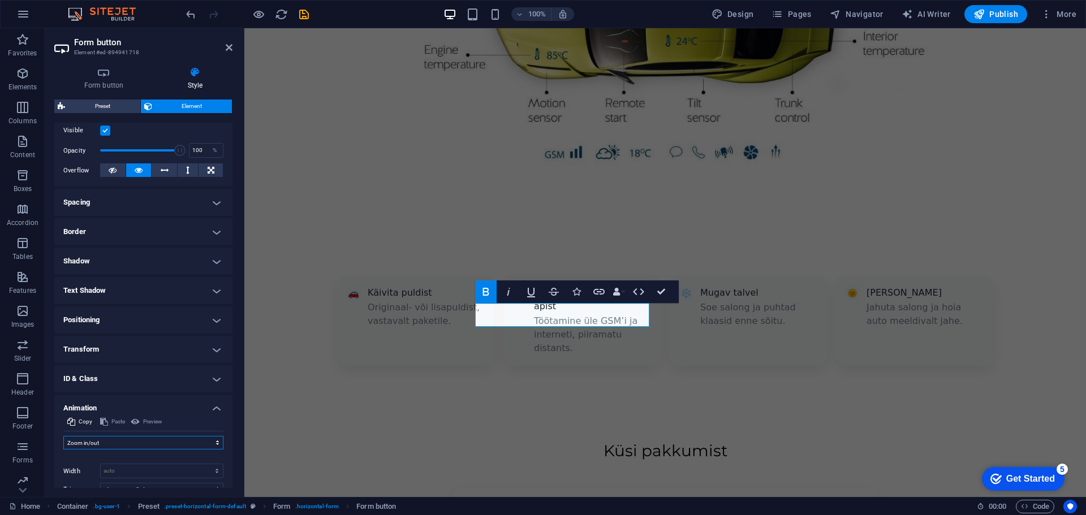
click at [63, 436] on select "Don't animate Show / Hide Slide up/down Zoom in/out Slide left to right Slide r…" at bounding box center [143, 443] width 160 height 14
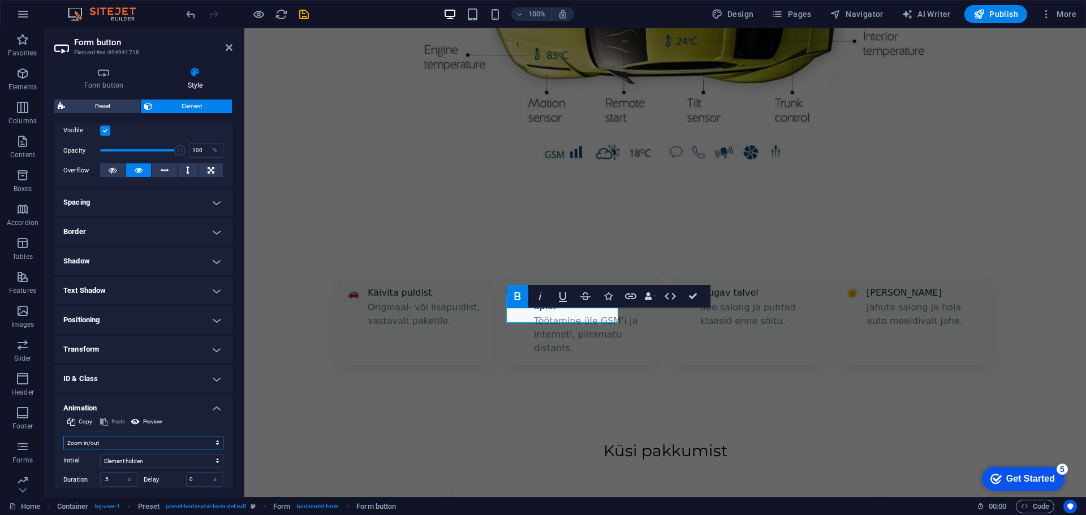
click at [93, 444] on select "Don't animate Show / Hide Slide up/down Zoom in/out Slide left to right Slide r…" at bounding box center [143, 443] width 160 height 14
select select "none"
click at [63, 436] on select "Don't animate Show / Hide Slide up/down Zoom in/out Slide left to right Slide r…" at bounding box center [143, 443] width 160 height 14
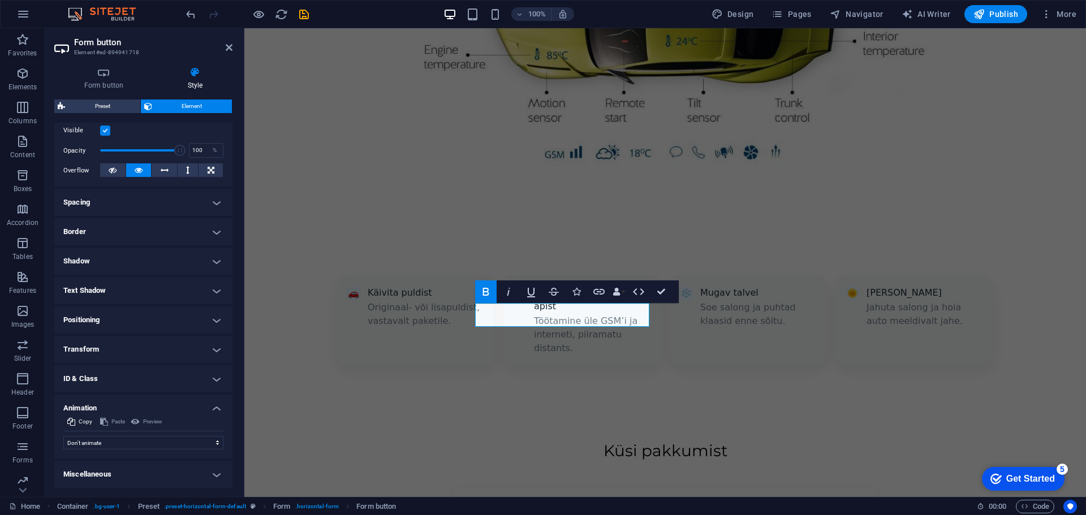
click at [110, 409] on h4 "Animation" at bounding box center [143, 405] width 178 height 20
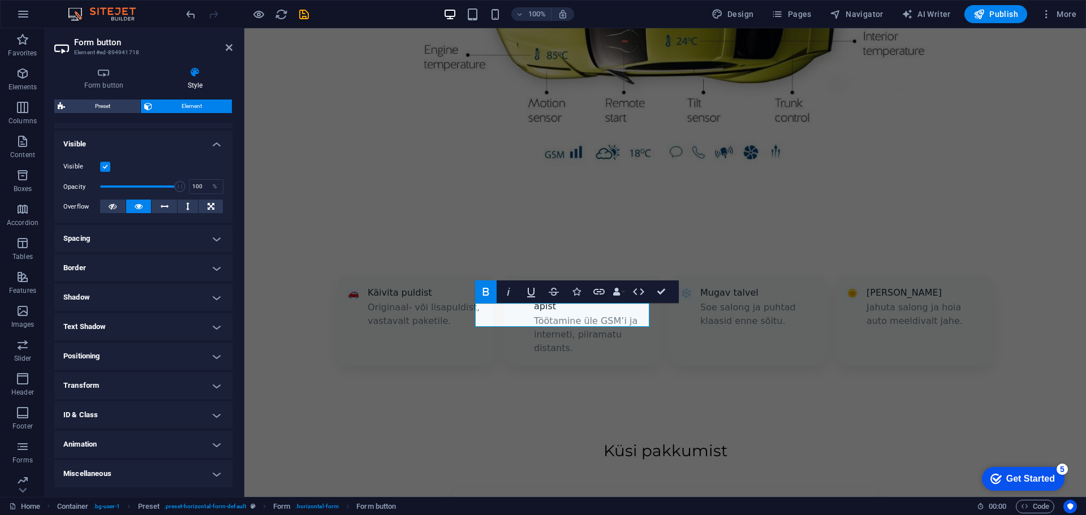
scroll to position [113, 0]
click at [120, 354] on h4 "Positioning" at bounding box center [143, 356] width 178 height 27
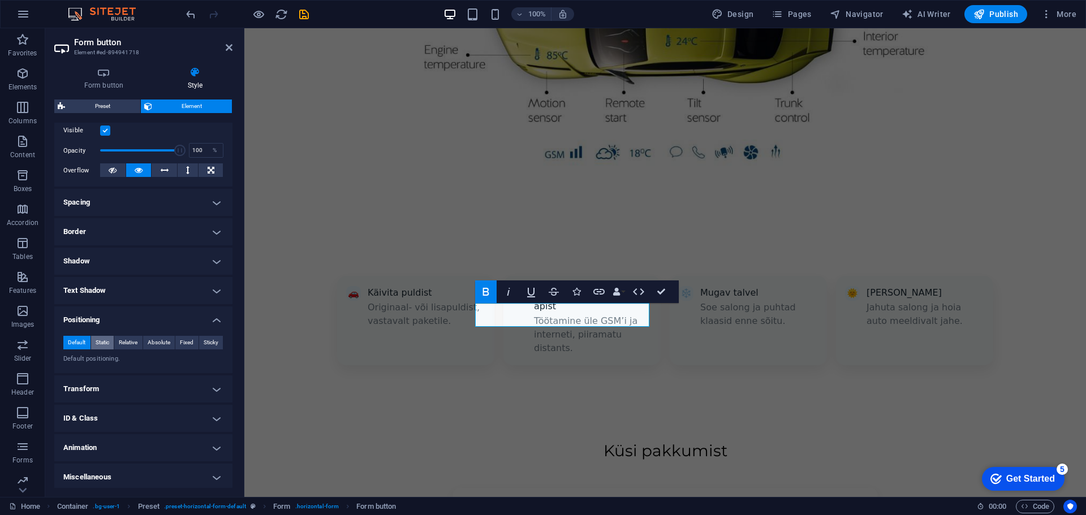
click at [107, 343] on span "Static" at bounding box center [103, 343] width 14 height 14
click at [127, 340] on span "Relative" at bounding box center [128, 343] width 19 height 14
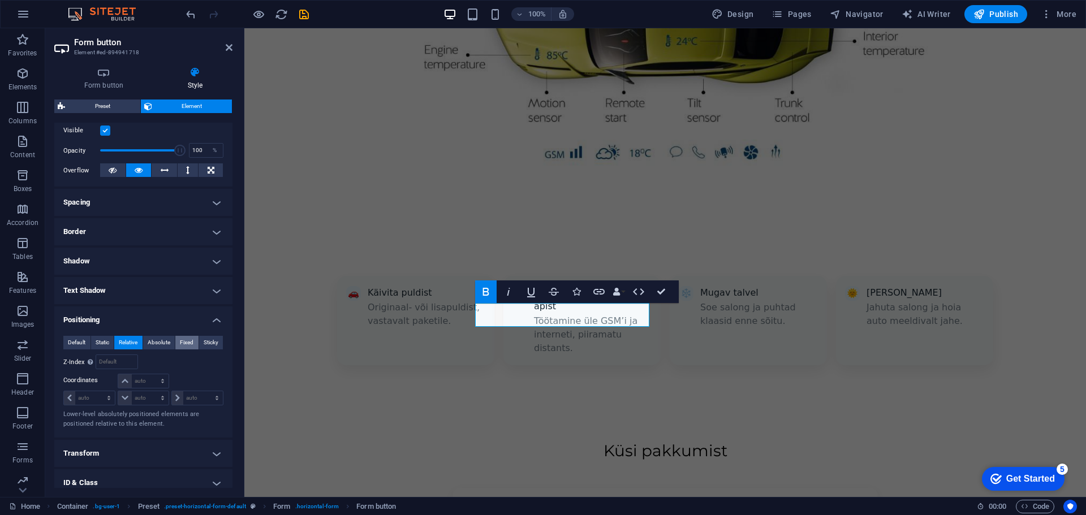
click at [182, 341] on span "Fixed" at bounding box center [187, 343] width 14 height 14
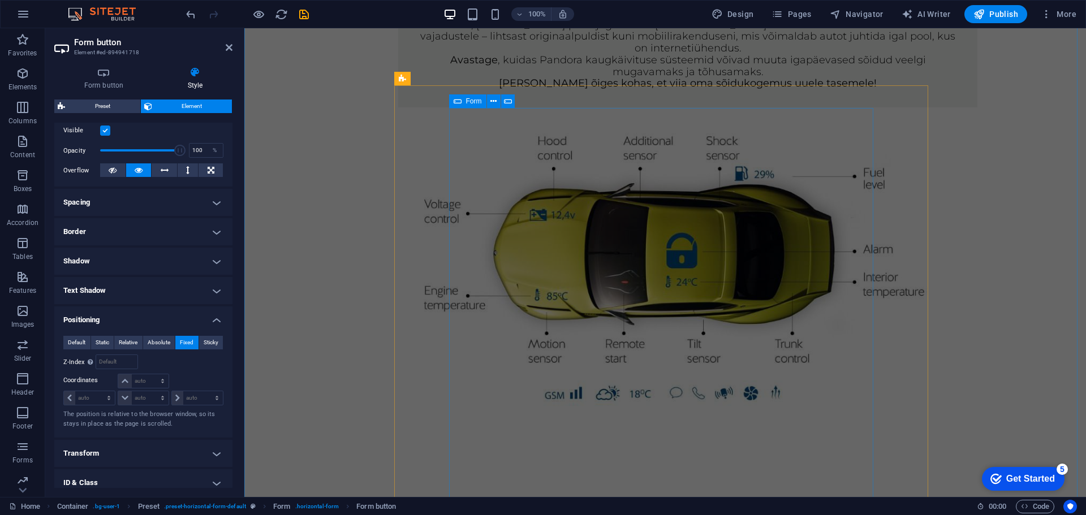
scroll to position [916, 0]
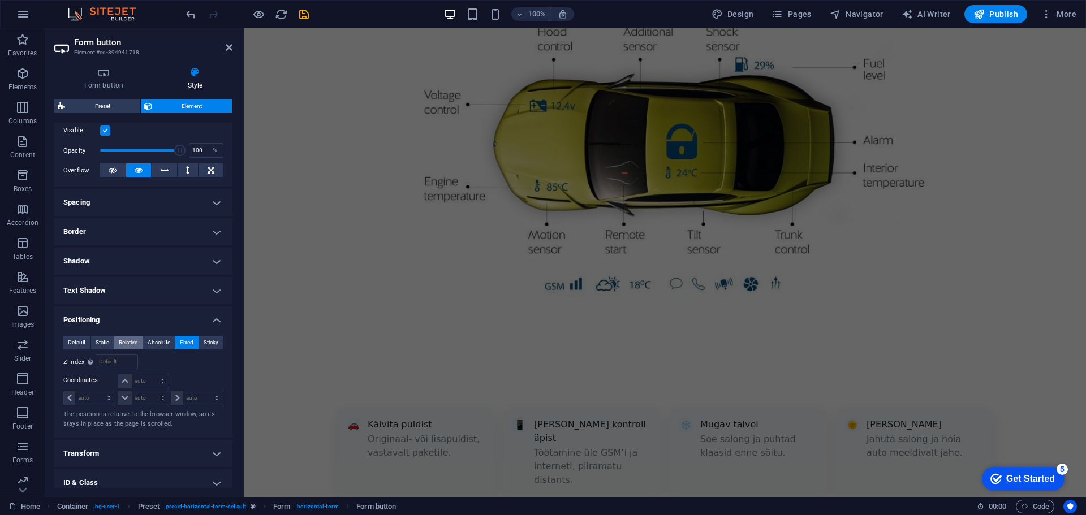
click at [126, 344] on span "Relative" at bounding box center [128, 343] width 19 height 14
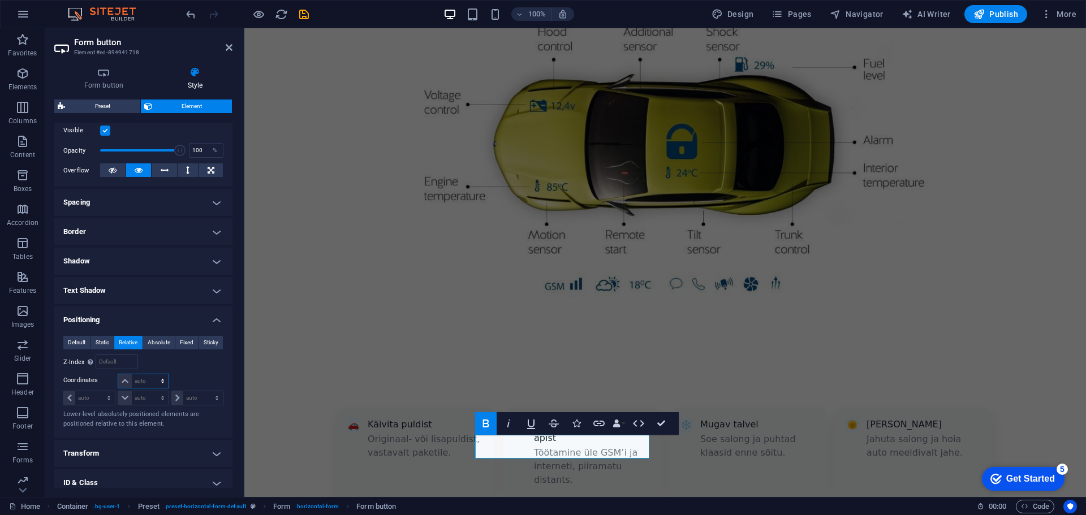
click at [128, 379] on select "auto px rem % em" at bounding box center [143, 381] width 50 height 14
click at [167, 378] on div "auto px rem % em" at bounding box center [142, 382] width 53 height 16
click at [163, 379] on select "auto px rem % em" at bounding box center [143, 381] width 50 height 14
click at [118, 374] on select "auto px rem % em" at bounding box center [143, 381] width 50 height 14
click at [162, 375] on select "auto px rem % em" at bounding box center [143, 381] width 50 height 14
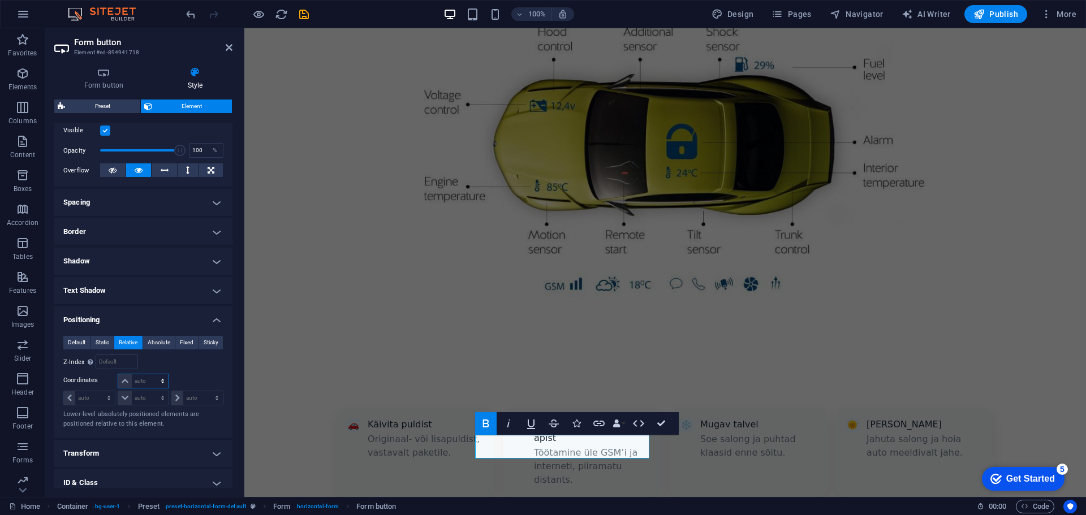
select select "px"
click at [151, 374] on select "auto px rem % em" at bounding box center [143, 381] width 50 height 14
type input "0"
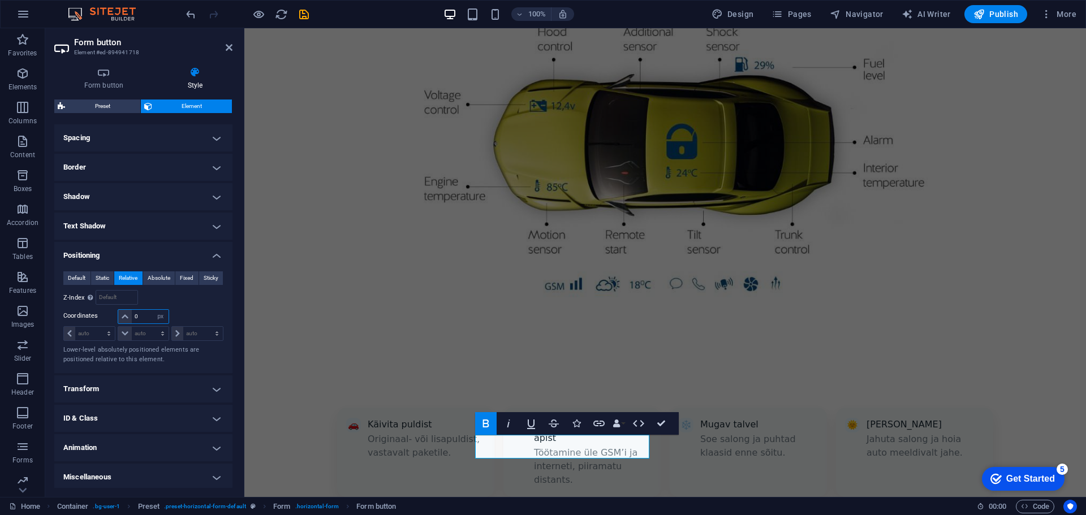
scroll to position [217, 0]
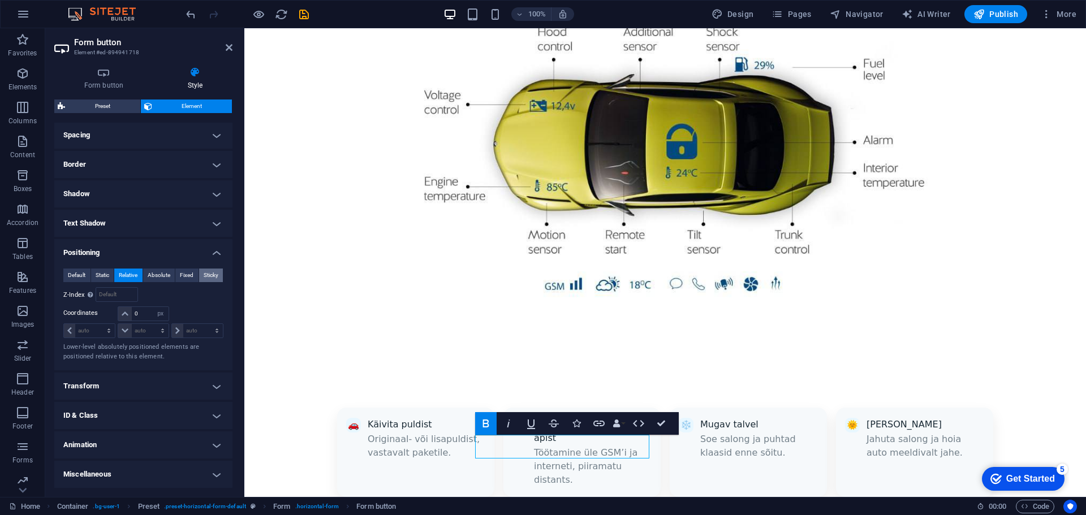
click at [200, 276] on button "Sticky" at bounding box center [211, 276] width 24 height 14
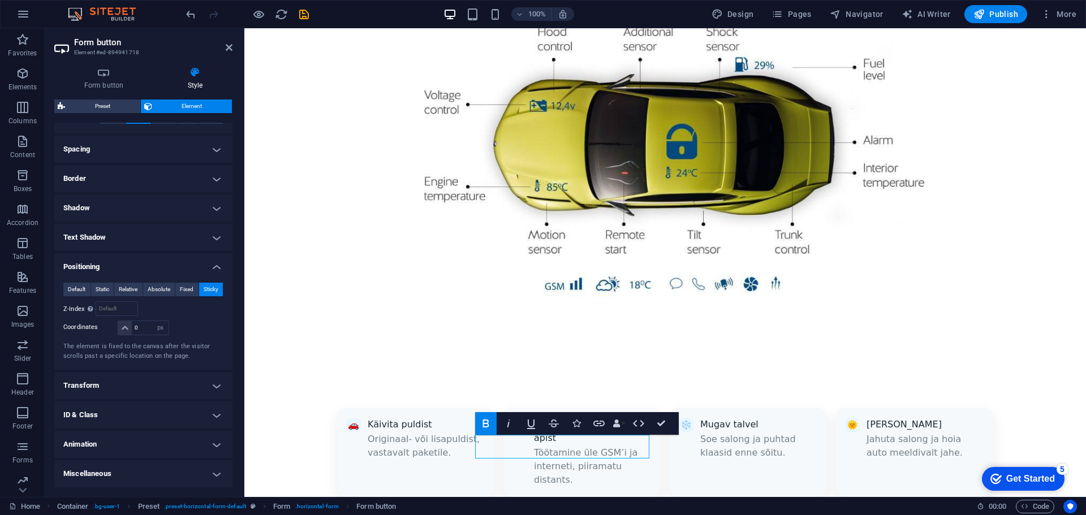
scroll to position [202, 0]
click at [120, 309] on input "number" at bounding box center [116, 309] width 41 height 14
click at [118, 330] on span at bounding box center [125, 328] width 14 height 14
click at [126, 328] on icon at bounding box center [125, 328] width 7 height 7
click at [140, 327] on input "0" at bounding box center [150, 328] width 36 height 14
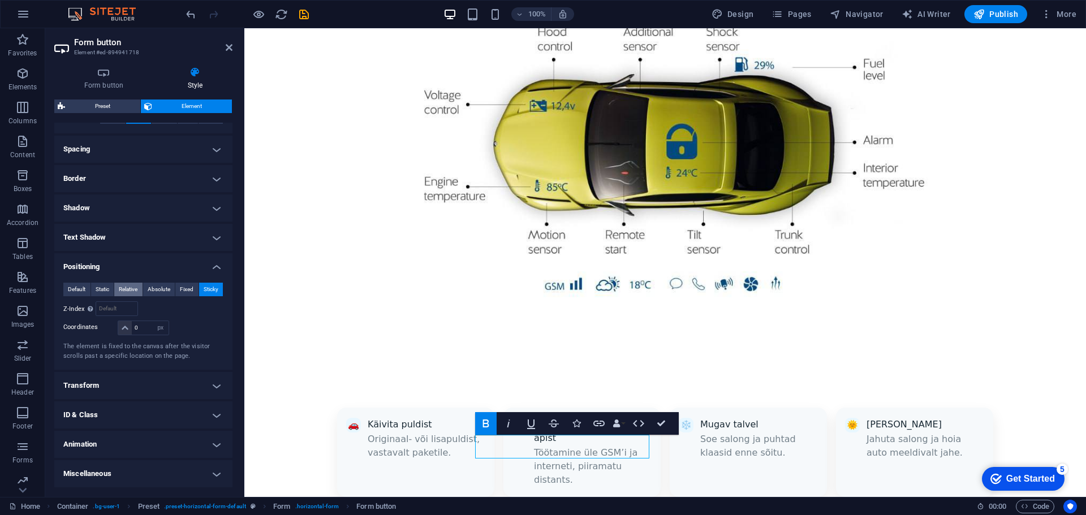
click at [136, 292] on span "Relative" at bounding box center [128, 290] width 19 height 14
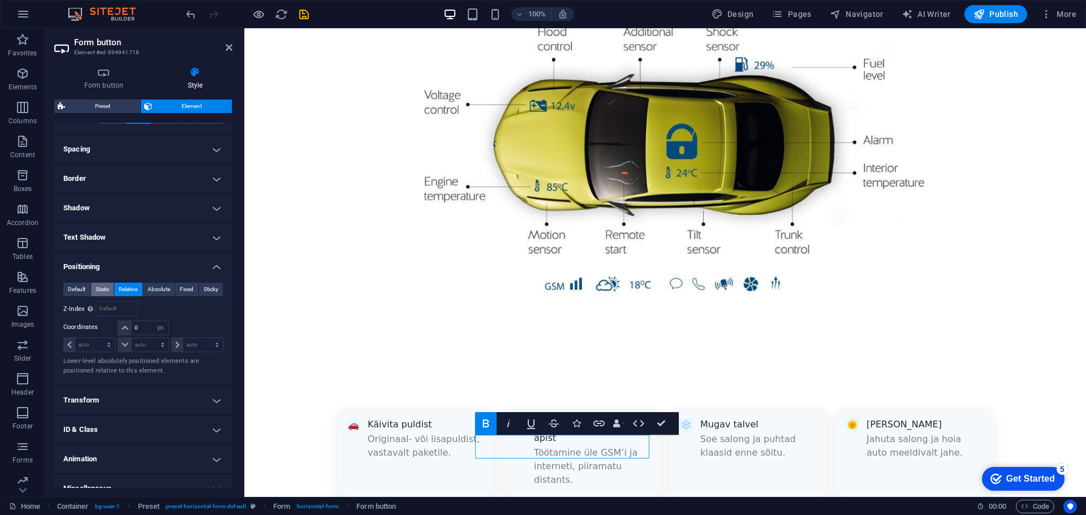
click at [108, 289] on span "Static" at bounding box center [103, 290] width 14 height 14
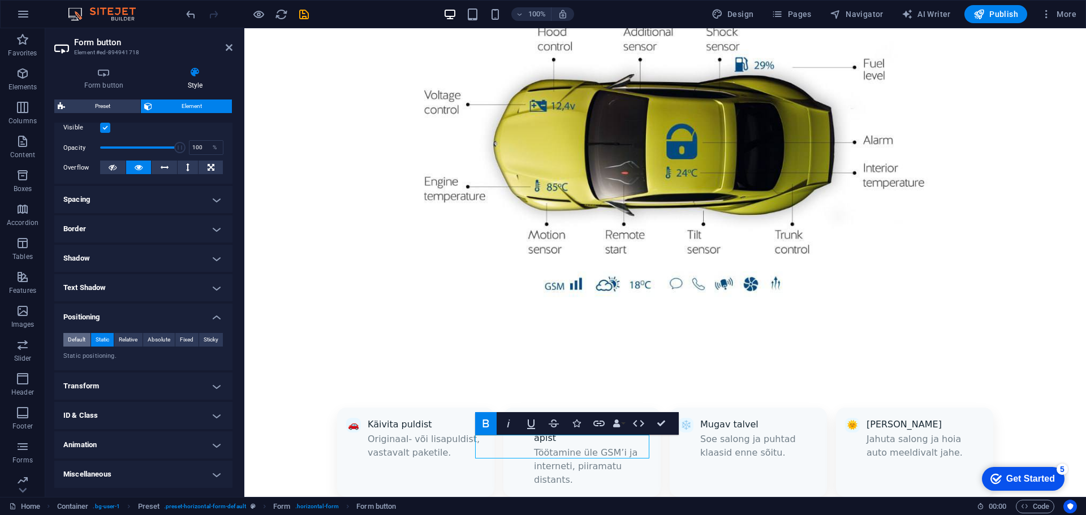
click at [76, 338] on span "Default" at bounding box center [77, 340] width 18 height 14
click at [105, 340] on span "Static" at bounding box center [103, 340] width 14 height 14
click at [112, 356] on p "Static positioning." at bounding box center [143, 357] width 160 height 10
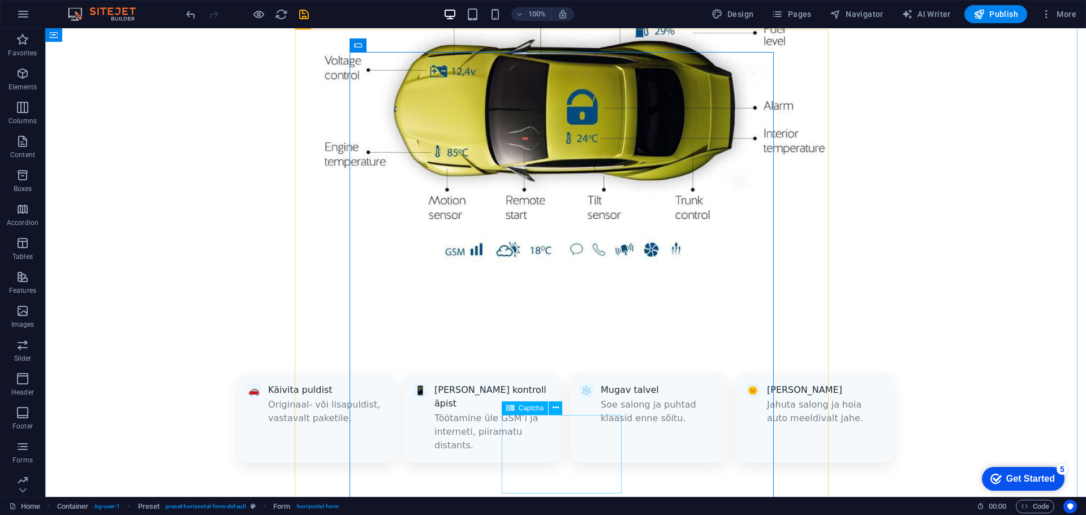
scroll to position [972, 0]
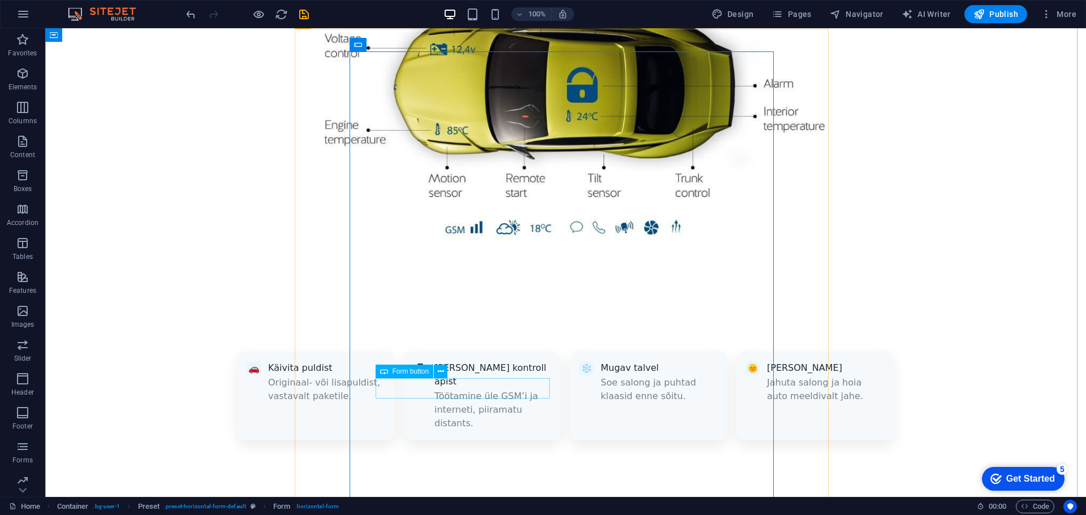
click at [439, 373] on icon at bounding box center [441, 372] width 6 height 12
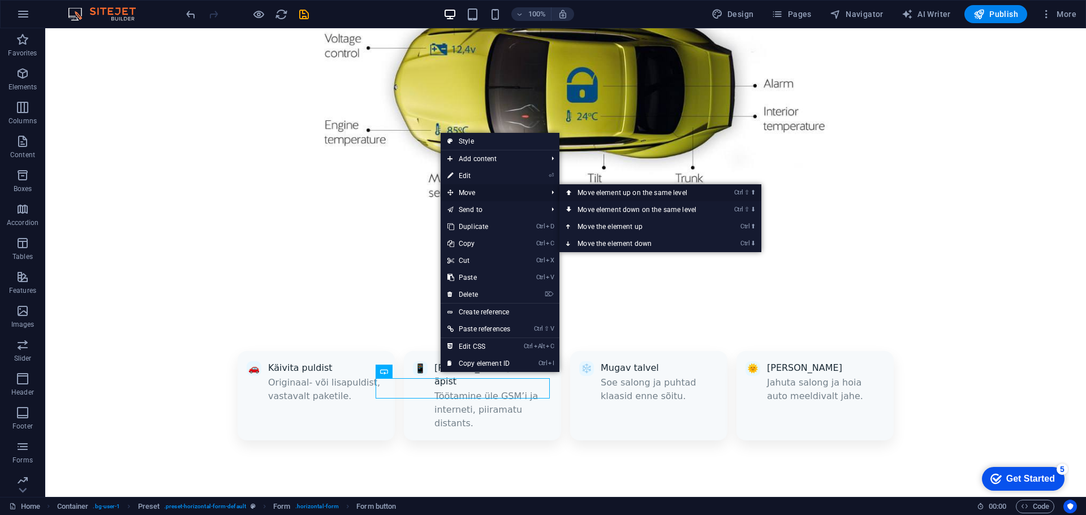
click at [620, 191] on link "Ctrl ⇧ ⬆ Move element up on the same level" at bounding box center [638, 192] width 159 height 17
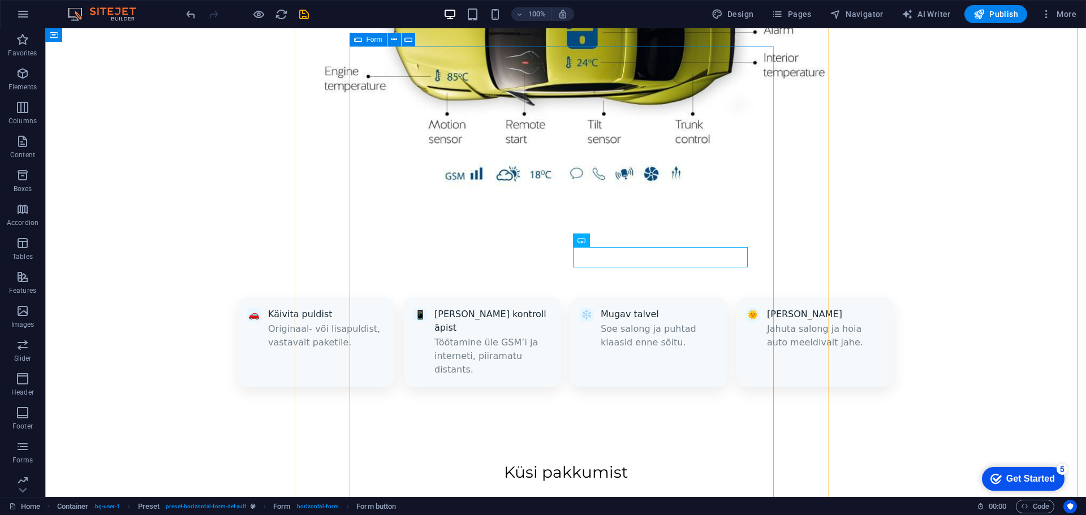
scroll to position [1029, 0]
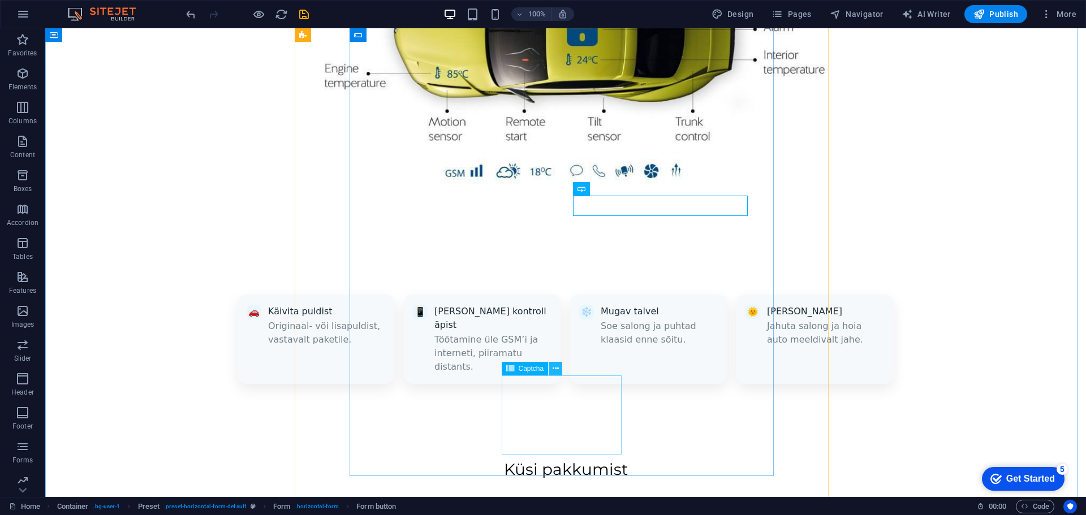
click at [556, 367] on icon at bounding box center [555, 369] width 6 height 12
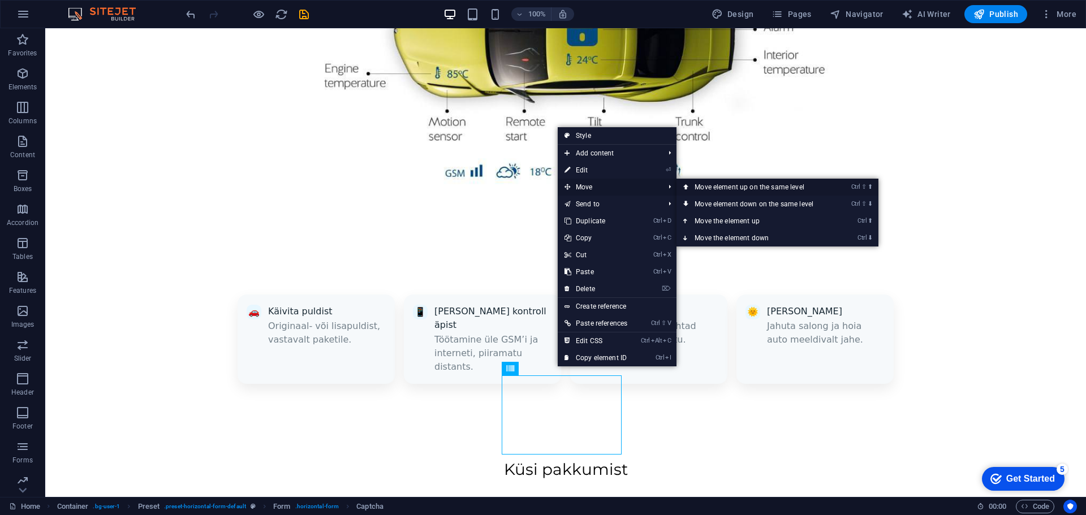
click at [704, 184] on link "Ctrl ⇧ ⬆ Move element up on the same level" at bounding box center [755, 187] width 159 height 17
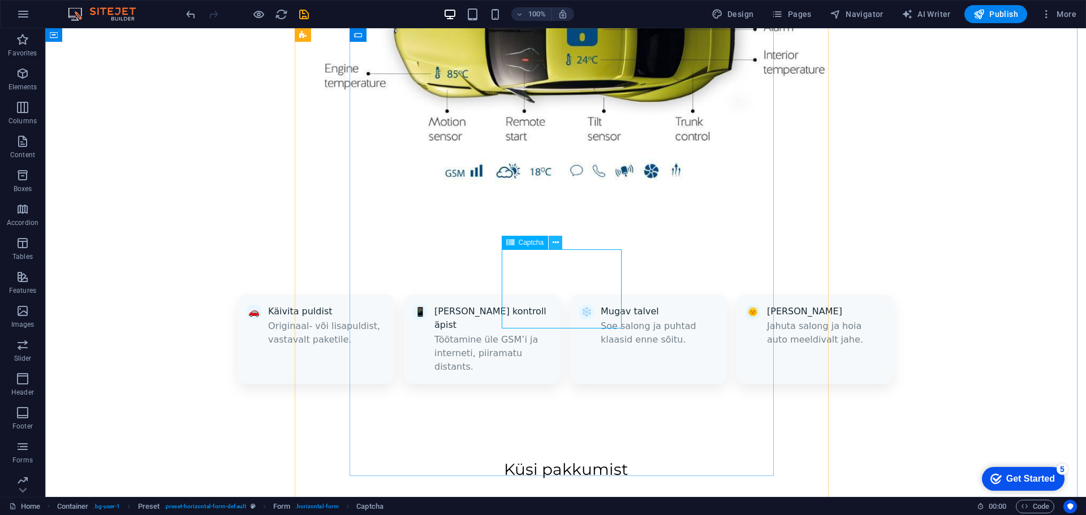
click at [557, 242] on icon at bounding box center [555, 243] width 6 height 12
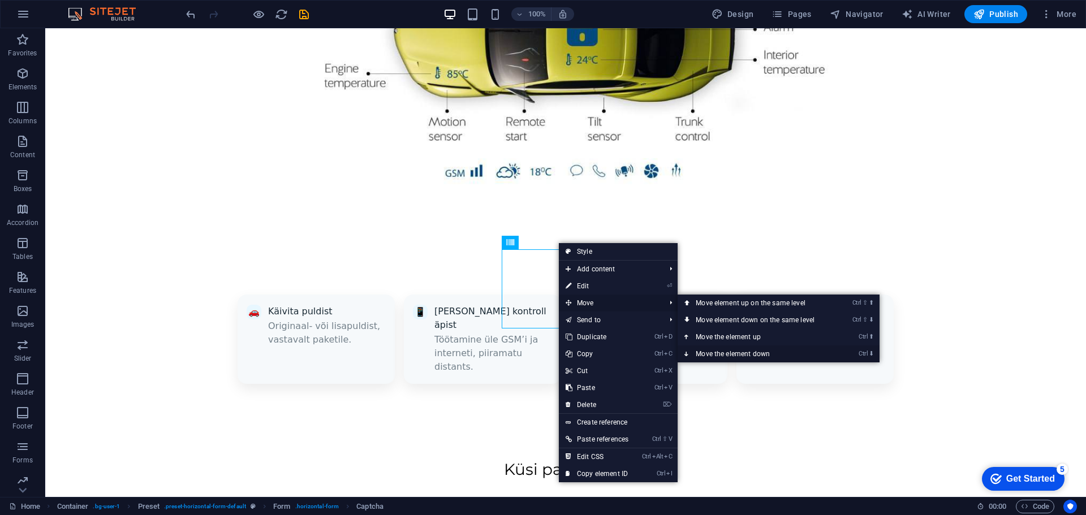
click at [747, 351] on link "Ctrl ⬇ Move the element down" at bounding box center [756, 353] width 159 height 17
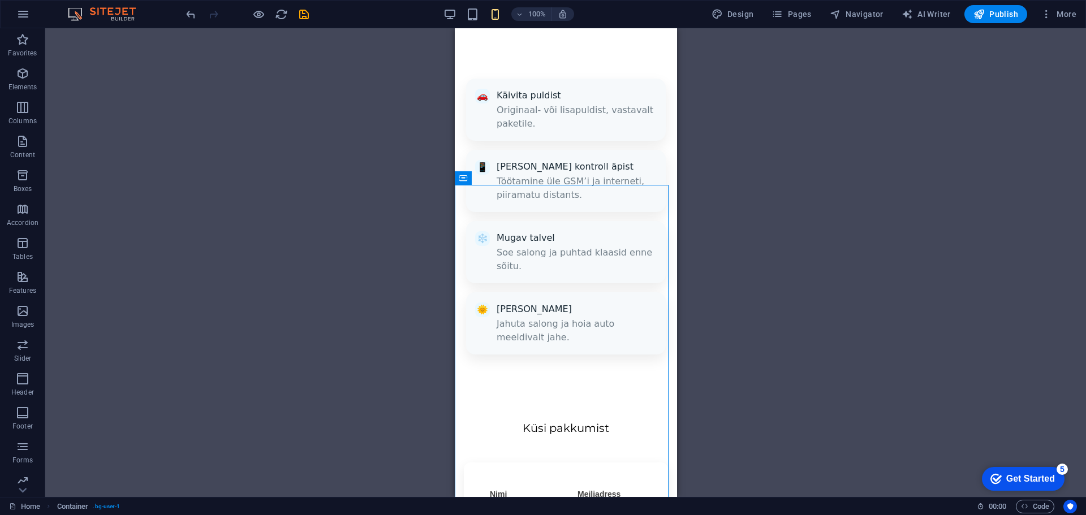
click at [782, 202] on div "H3 Container Banner Container Banner Form Preset Dropdown Spacer Spacer Captcha…" at bounding box center [565, 262] width 1040 height 469
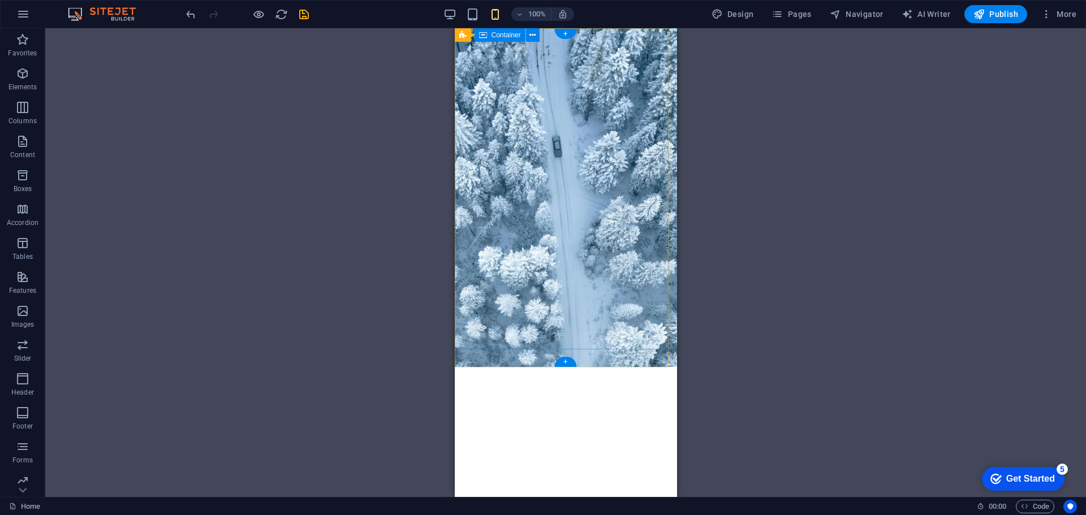
scroll to position [0, 0]
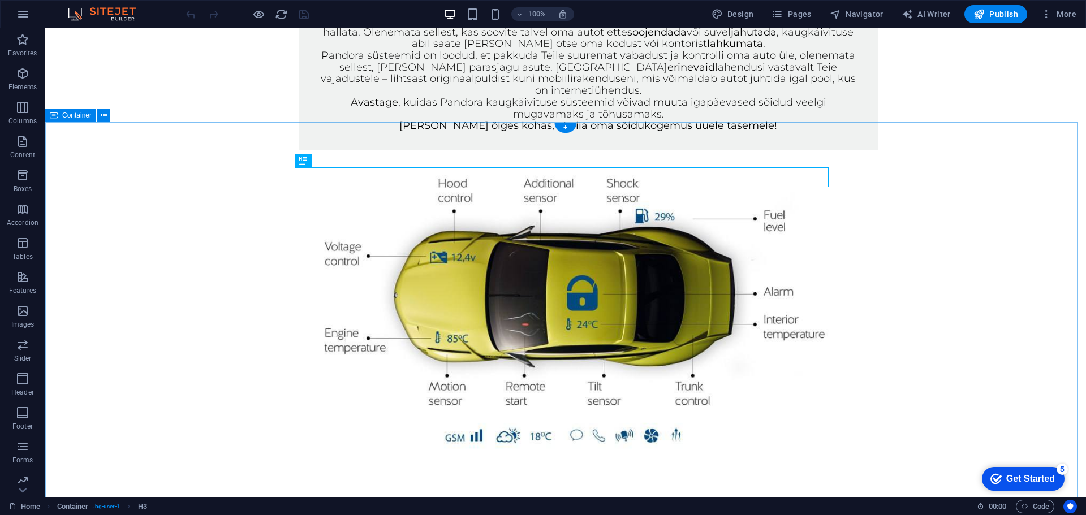
scroll to position [837, 0]
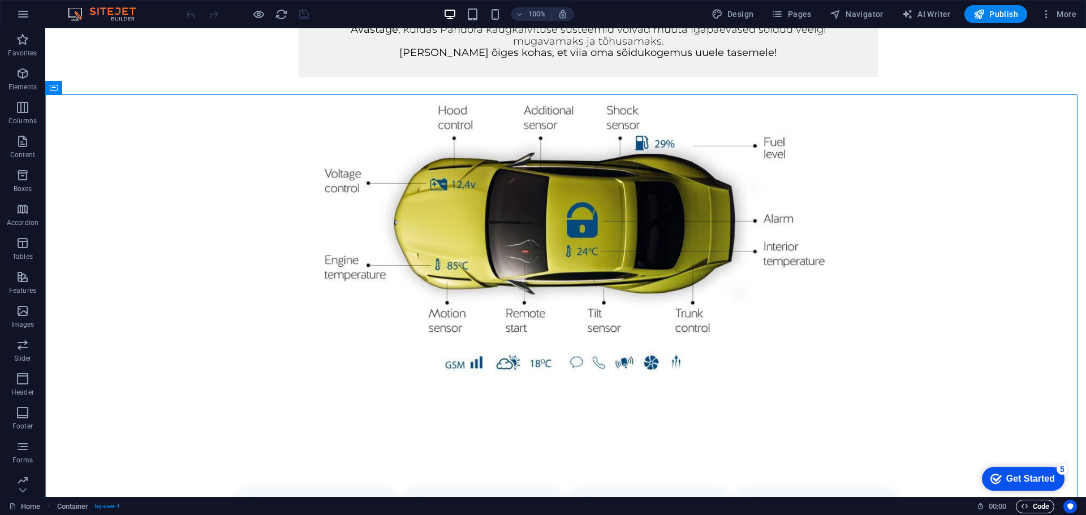
click at [1025, 507] on icon "button" at bounding box center [1023, 506] width 7 height 7
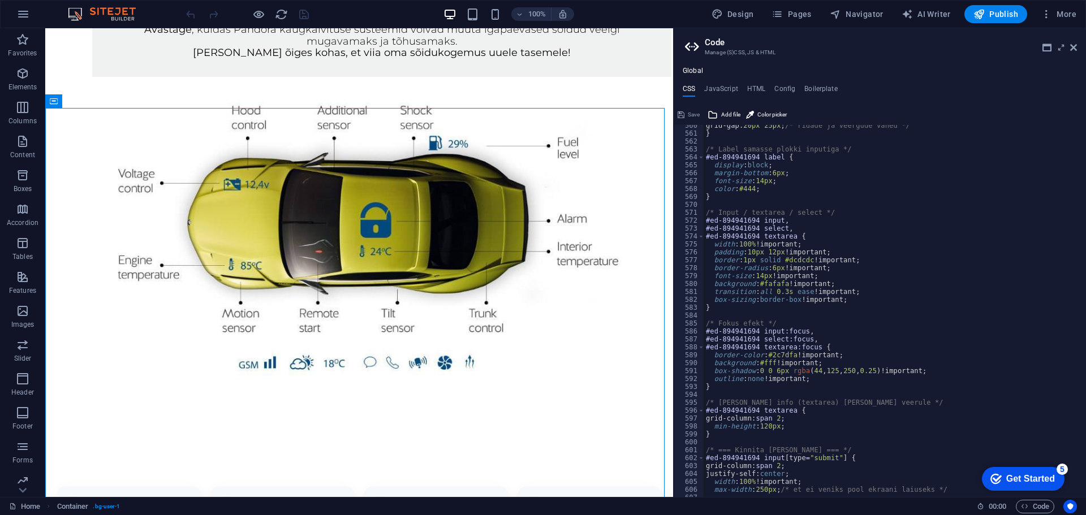
scroll to position [1132, 0]
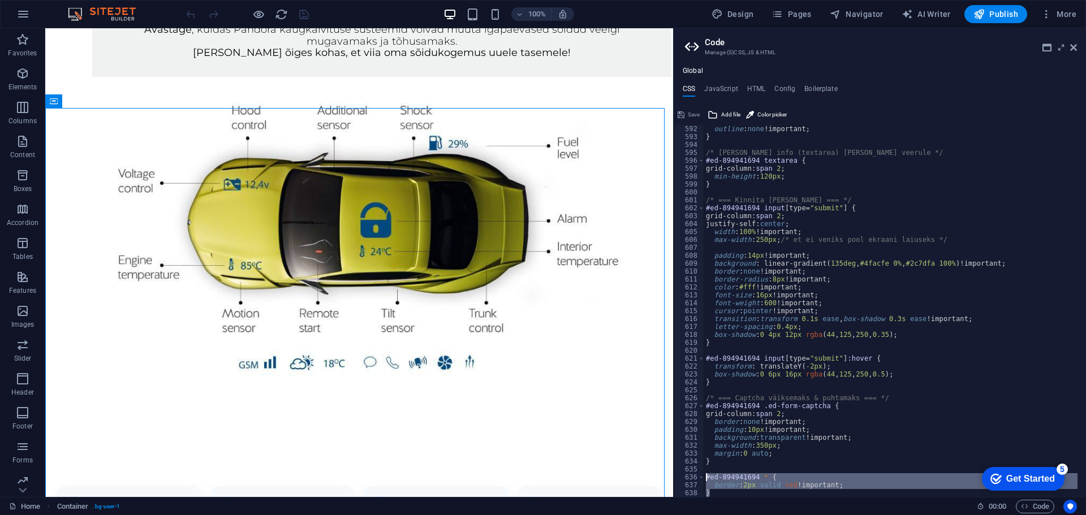
drag, startPoint x: 728, startPoint y: 494, endPoint x: 692, endPoint y: 479, distance: 38.8
click at [692, 479] on div "/*------------------------------------*\ 592 593 594 595 596 597 598 599 600 60…" at bounding box center [879, 311] width 412 height 372
type textarea "#ed-894941694 * { border: 2px solid red !important;"
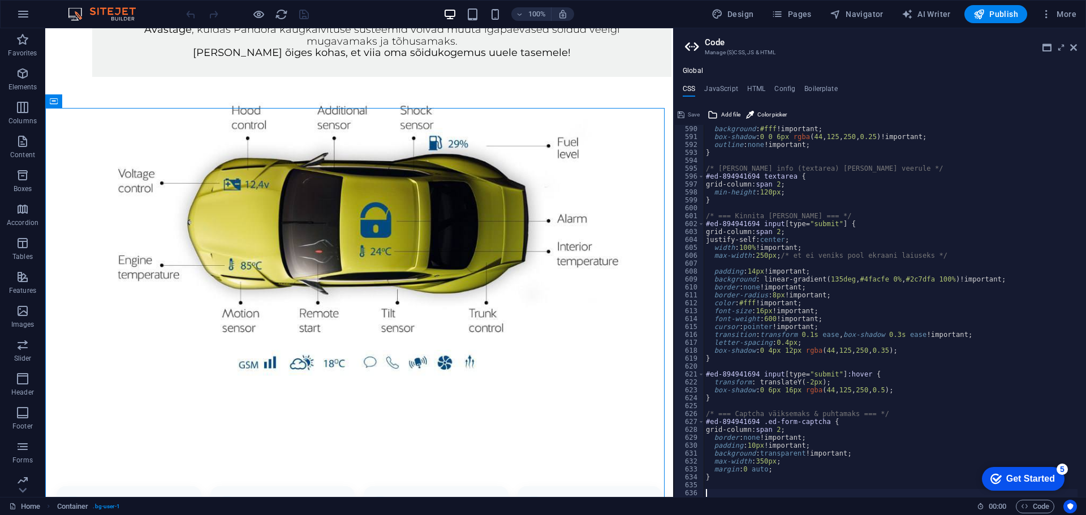
scroll to position [1108, 0]
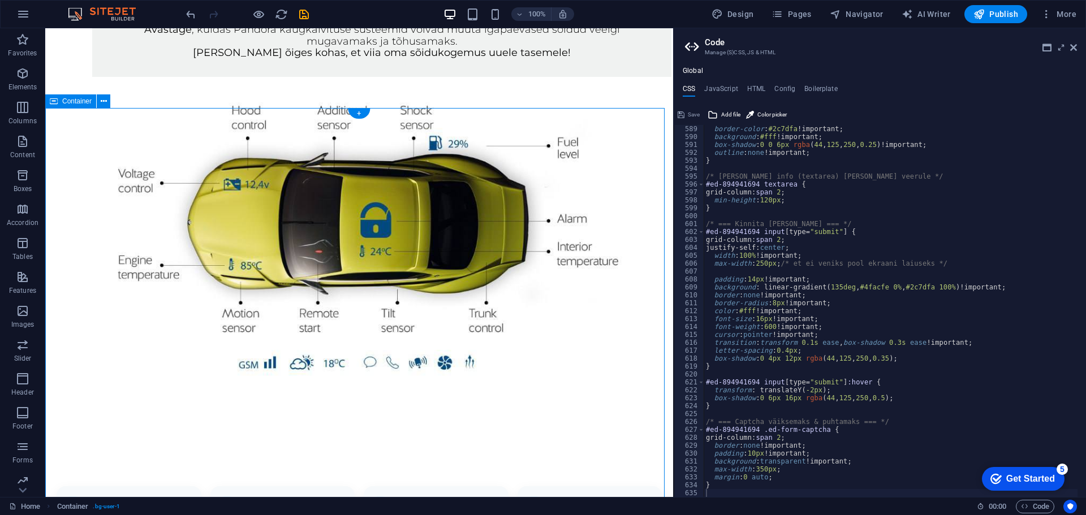
click at [1073, 45] on icon at bounding box center [1073, 47] width 7 height 9
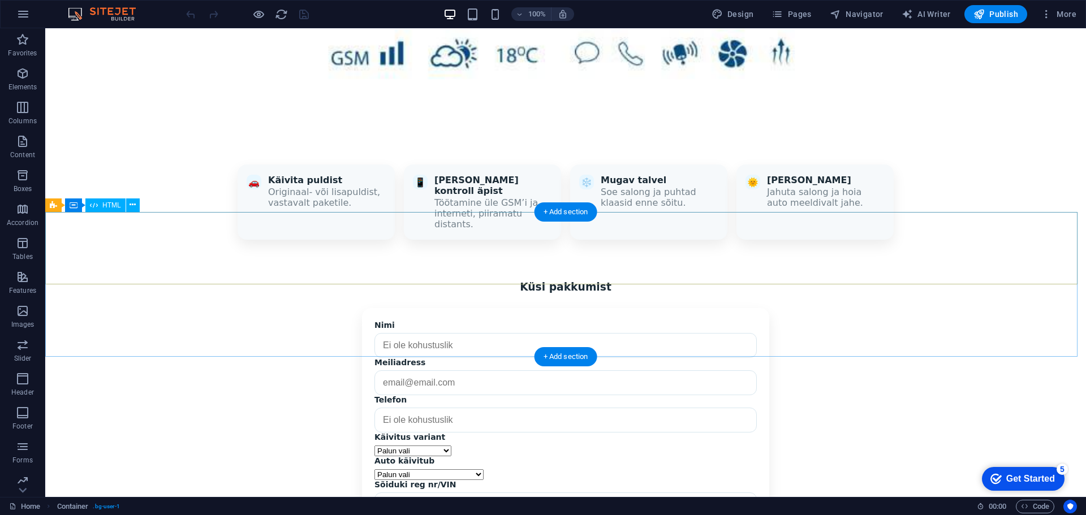
scroll to position [1123, 0]
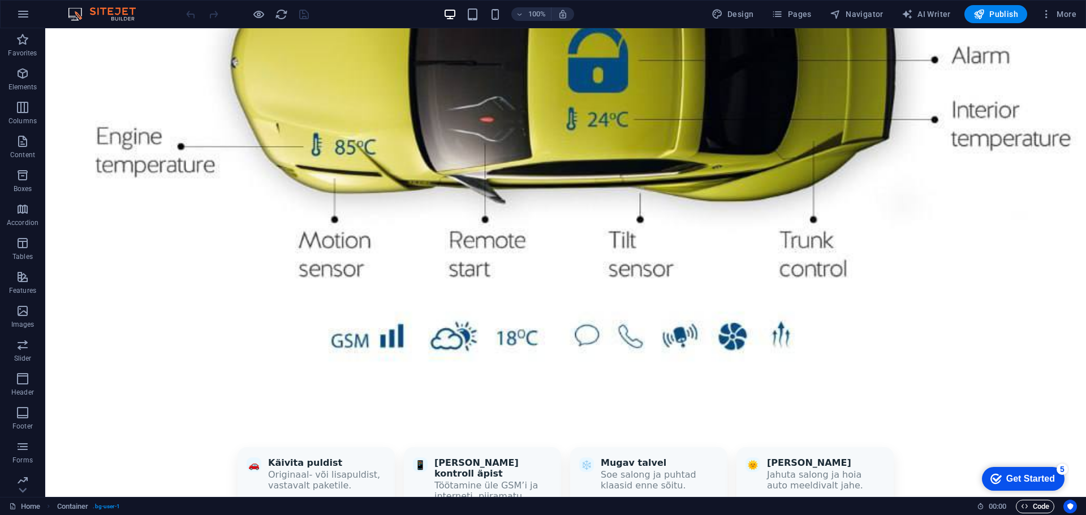
click at [1038, 505] on span "Code" at bounding box center [1034, 507] width 28 height 14
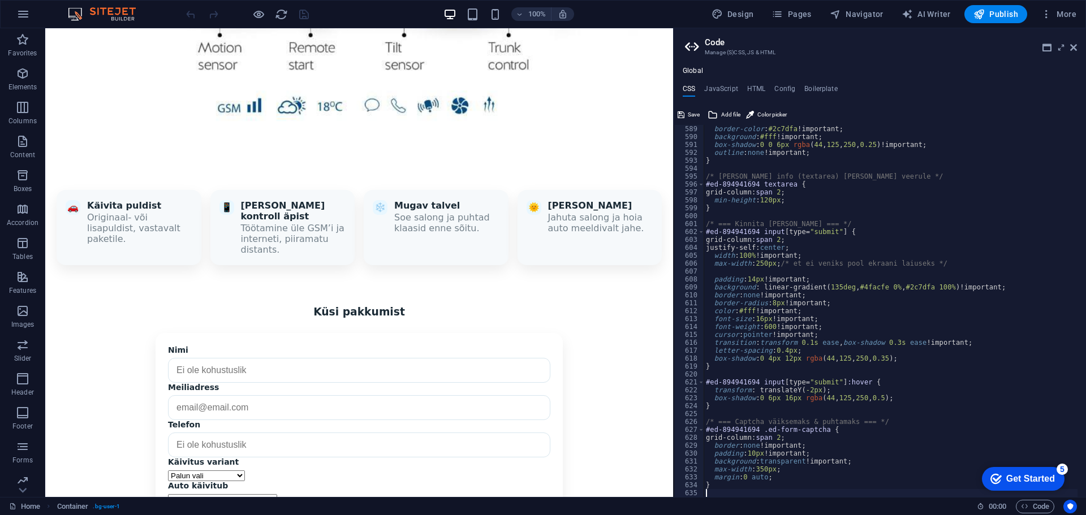
scroll to position [1137, 0]
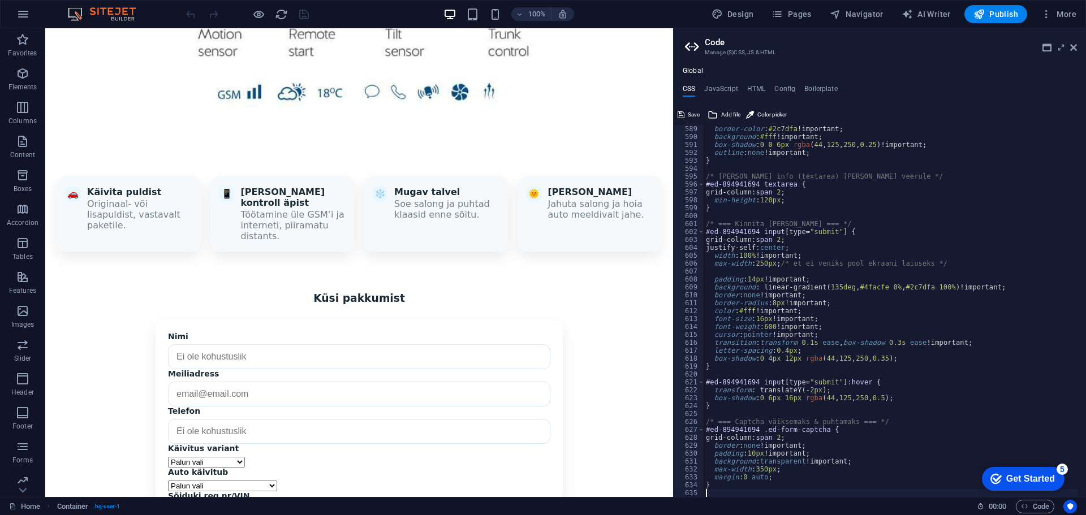
click at [301, 11] on div at bounding box center [247, 14] width 127 height 18
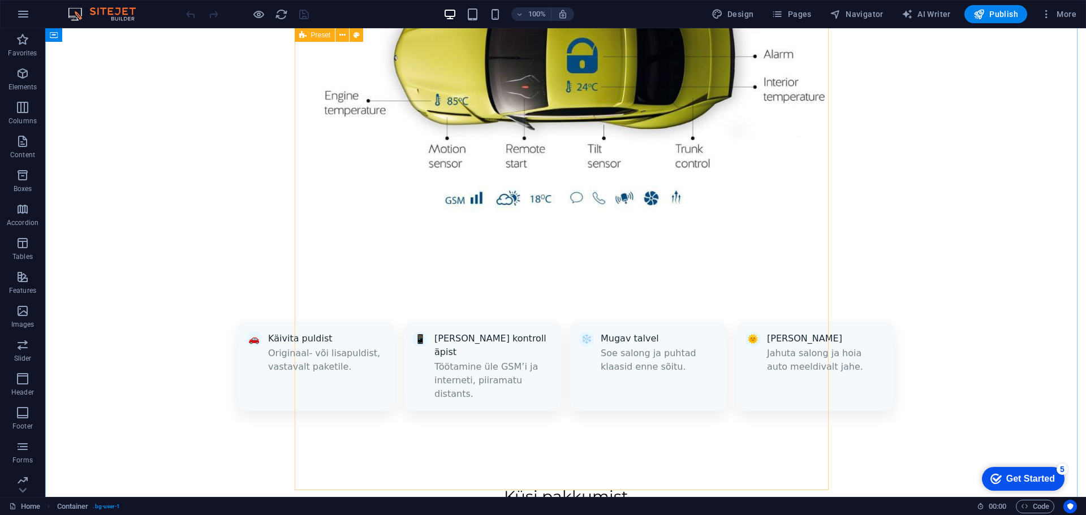
scroll to position [1001, 0]
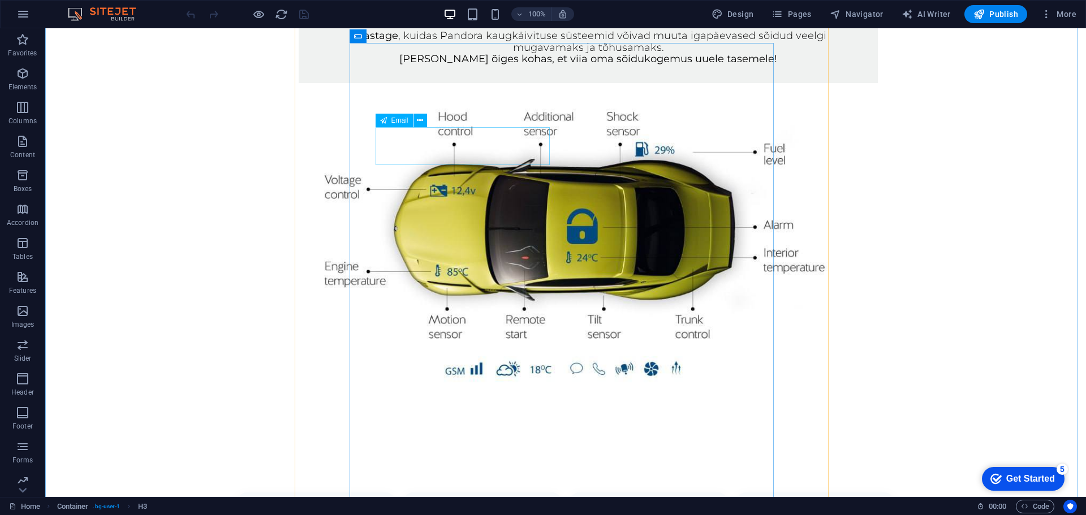
scroll to position [1007, 0]
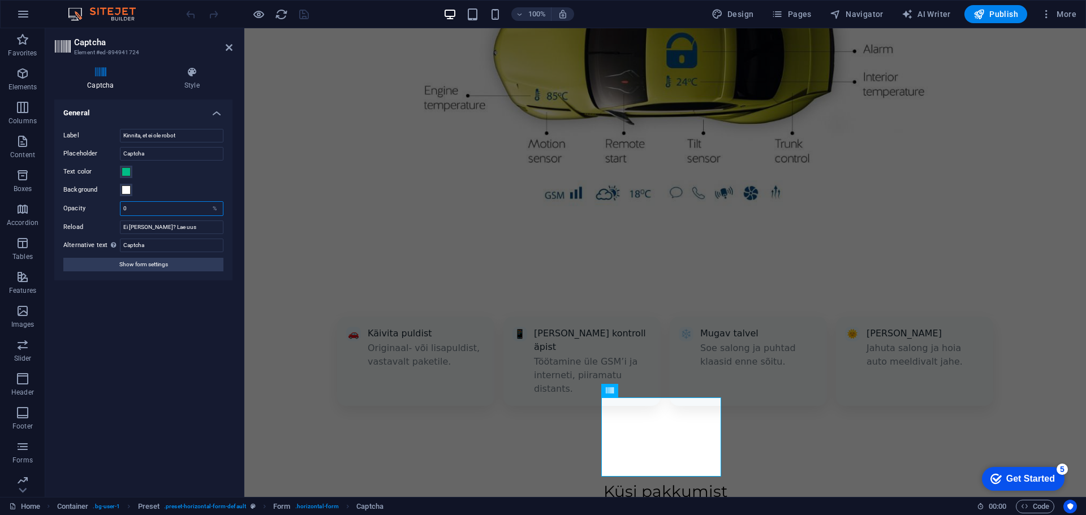
drag, startPoint x: 141, startPoint y: 203, endPoint x: 93, endPoint y: 203, distance: 47.5
click at [93, 203] on div "Opacity 0 %" at bounding box center [143, 208] width 160 height 15
type input "100"
click at [172, 288] on div "Turnstile Turnstile by Cloudfare is a third-party integration that offers acces…" at bounding box center [143, 294] width 178 height 388
click at [122, 167] on span at bounding box center [126, 171] width 9 height 9
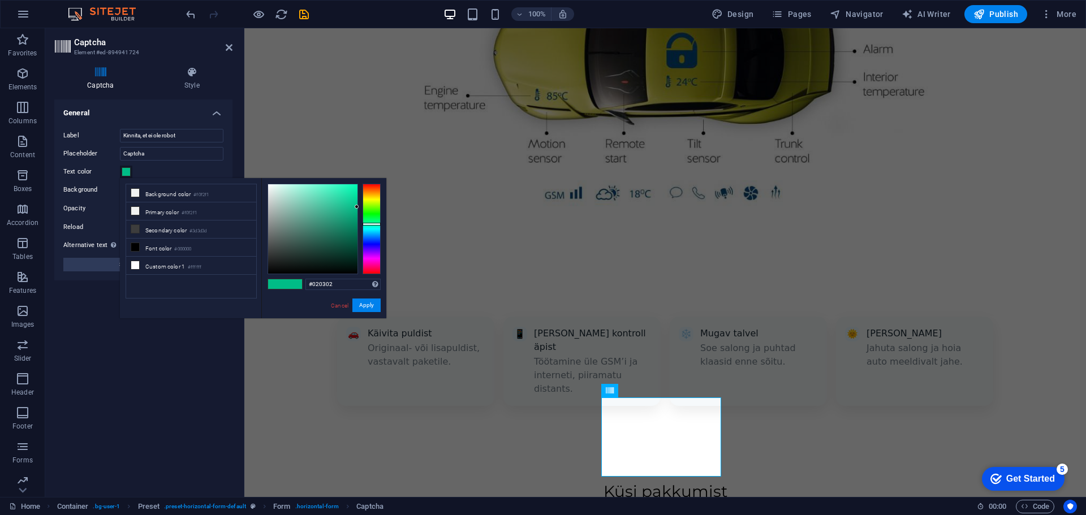
type input "#000000"
drag, startPoint x: 302, startPoint y: 272, endPoint x: 302, endPoint y: 314, distance: 42.4
click at [302, 314] on div "#000000 Supported formats #0852ed rgb(8, 82, 237) rgba(8, 82, 237, 90%) hsv(221…" at bounding box center [323, 330] width 125 height 304
click at [370, 301] on button "Apply" at bounding box center [366, 306] width 28 height 14
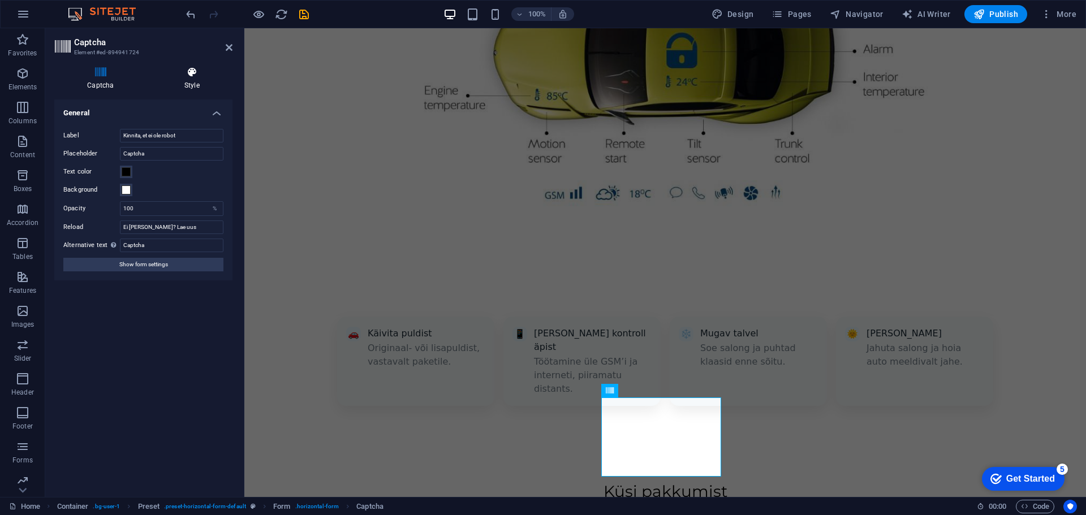
click at [196, 76] on icon at bounding box center [192, 72] width 81 height 11
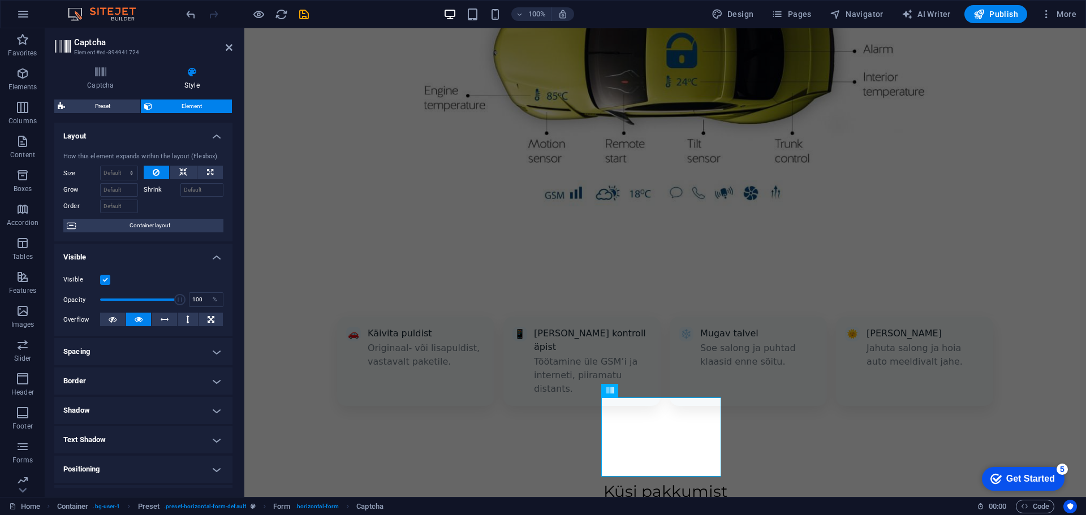
click at [224, 45] on h2 "Captcha" at bounding box center [153, 42] width 158 height 10
drag, startPoint x: 228, startPoint y: 44, endPoint x: 219, endPoint y: 0, distance: 45.0
click at [228, 44] on icon at bounding box center [229, 47] width 7 height 9
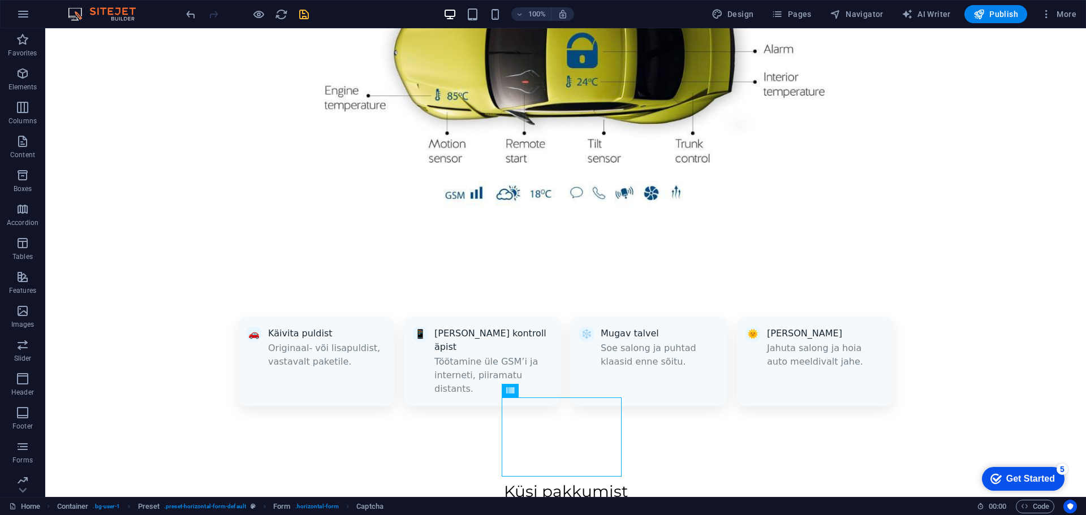
click at [302, 13] on icon "save" at bounding box center [303, 14] width 13 height 13
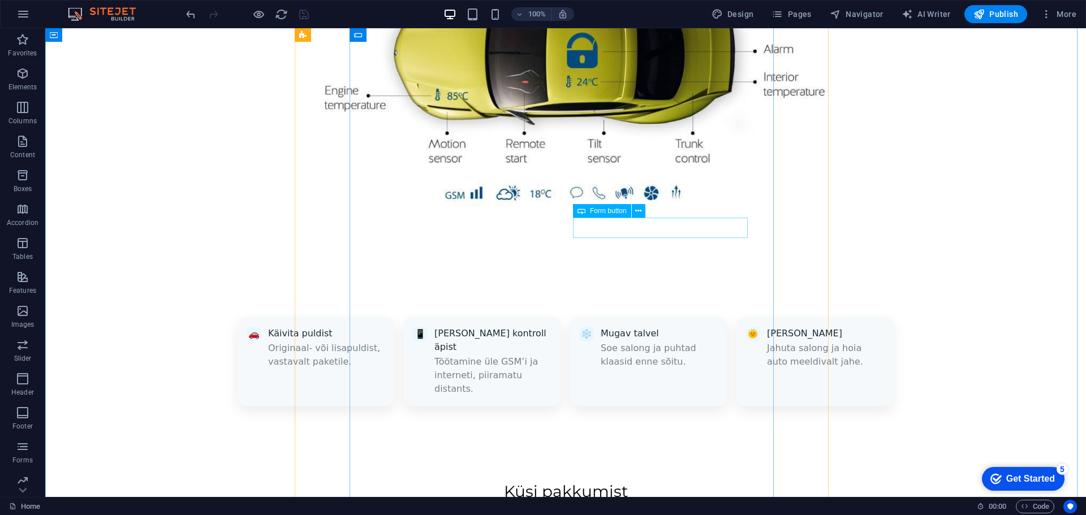
click at [639, 211] on icon at bounding box center [638, 211] width 6 height 12
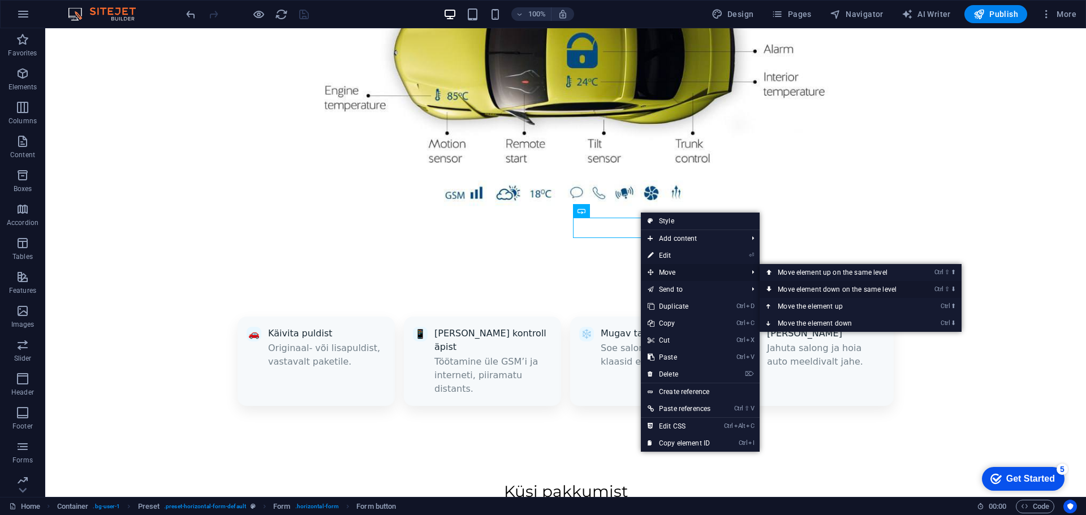
click at [812, 291] on link "Ctrl ⇧ ⬇ Move element down on the same level" at bounding box center [838, 289] width 159 height 17
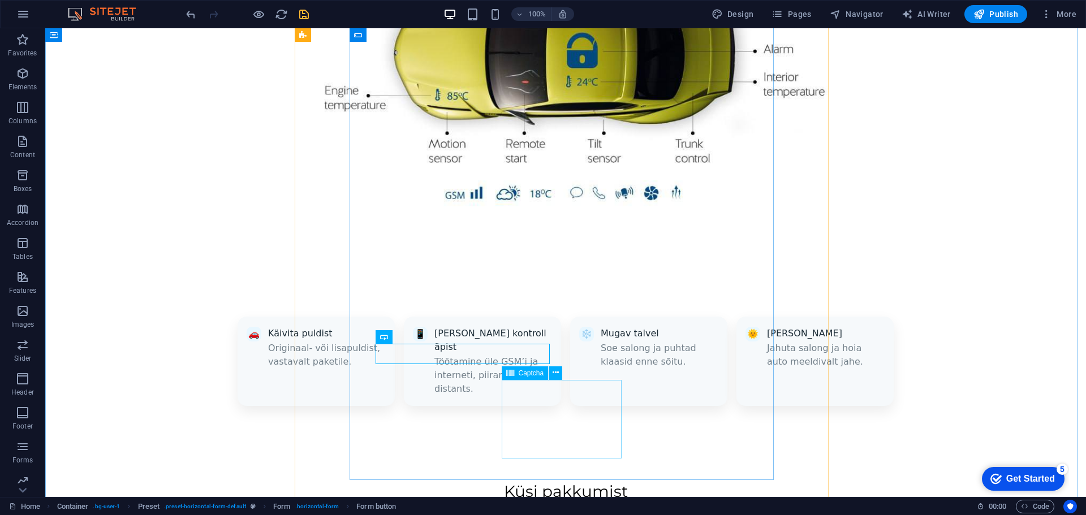
click at [560, 375] on button at bounding box center [555, 373] width 14 height 14
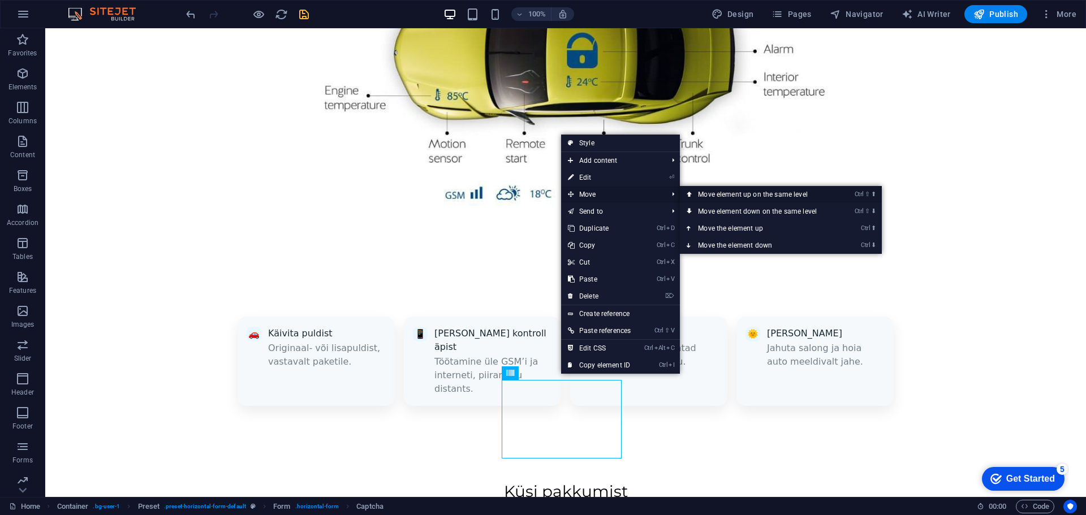
click at [721, 192] on link "Ctrl ⇧ ⬆ Move element up on the same level" at bounding box center [759, 194] width 159 height 17
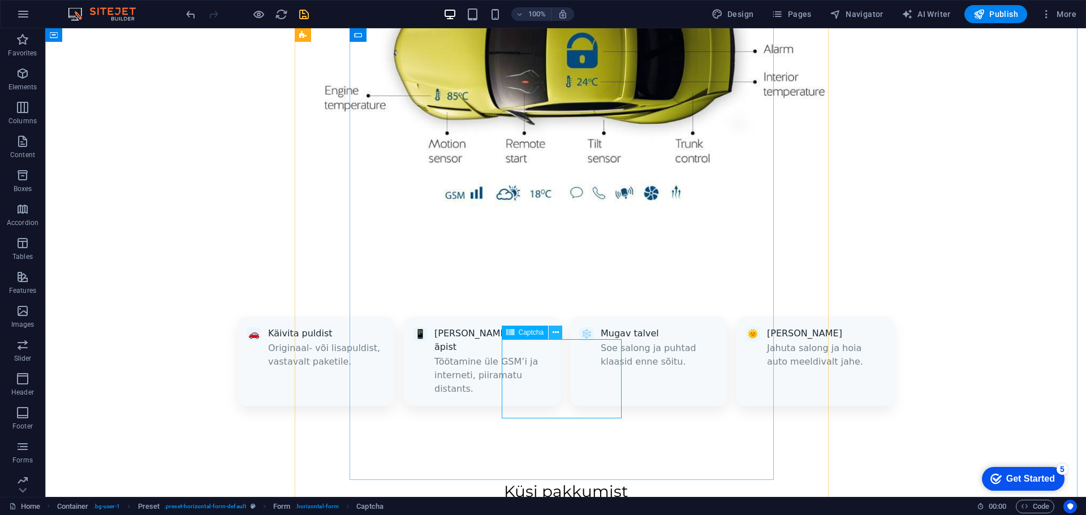
click at [558, 331] on icon at bounding box center [555, 333] width 6 height 12
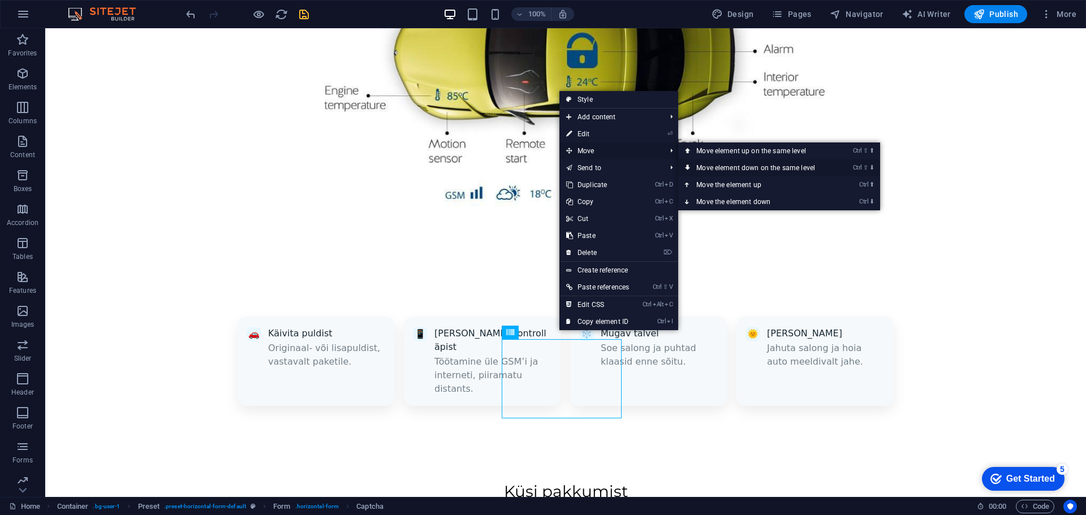
click at [736, 165] on link "Ctrl ⇧ ⬇ Move element down on the same level" at bounding box center [757, 167] width 159 height 17
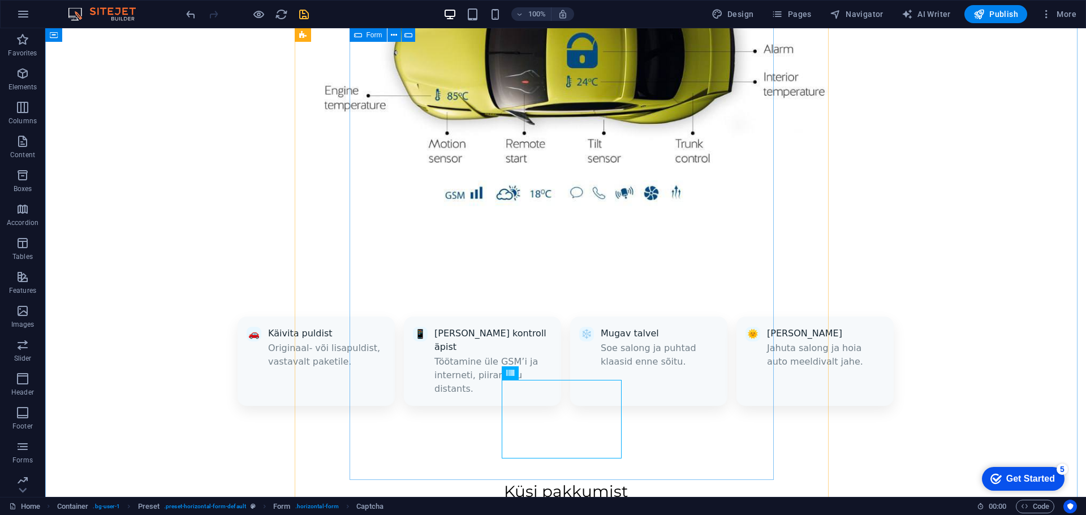
click at [555, 373] on icon at bounding box center [555, 373] width 6 height 12
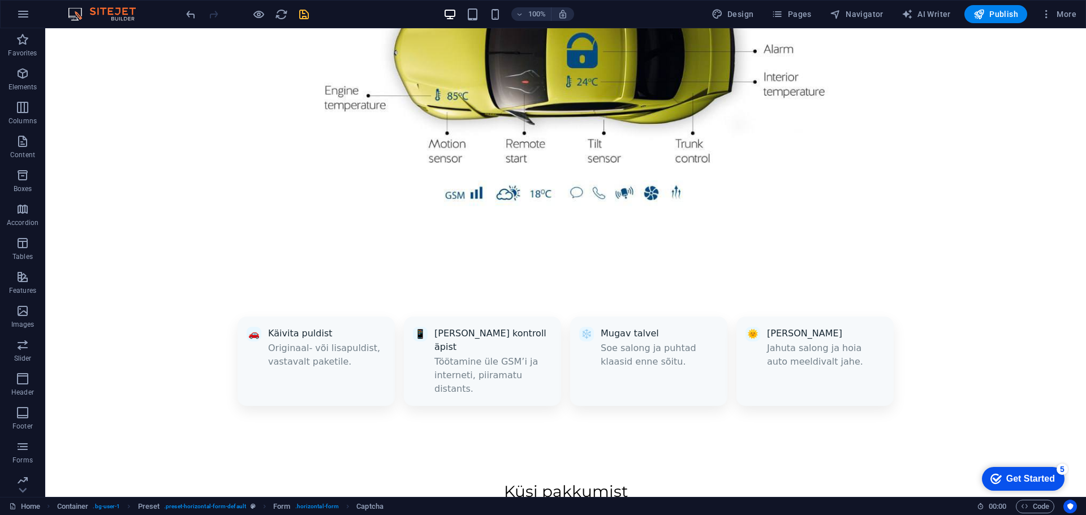
drag, startPoint x: 580, startPoint y: 402, endPoint x: 438, endPoint y: 286, distance: 184.0
drag, startPoint x: 576, startPoint y: 395, endPoint x: 435, endPoint y: 291, distance: 175.0
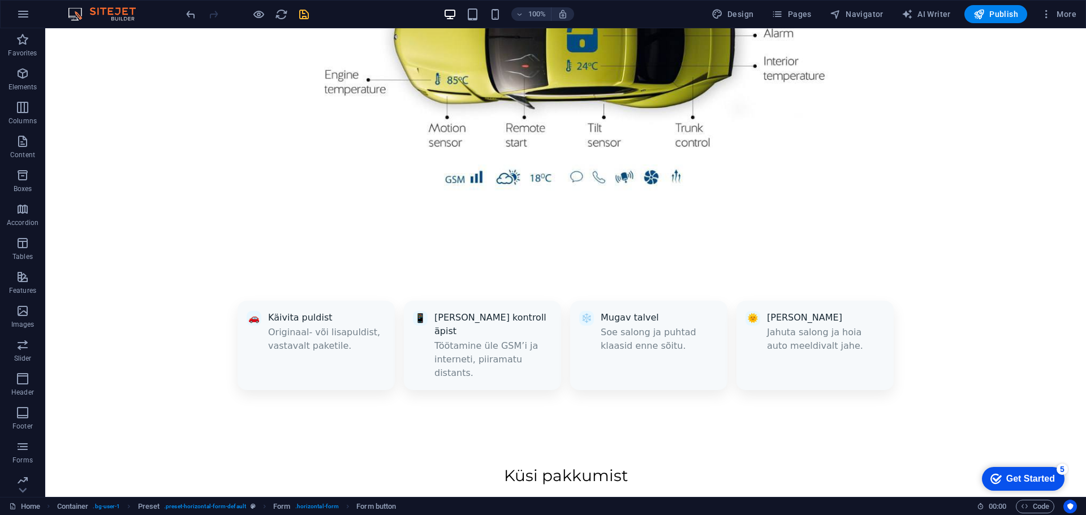
scroll to position [1028, 0]
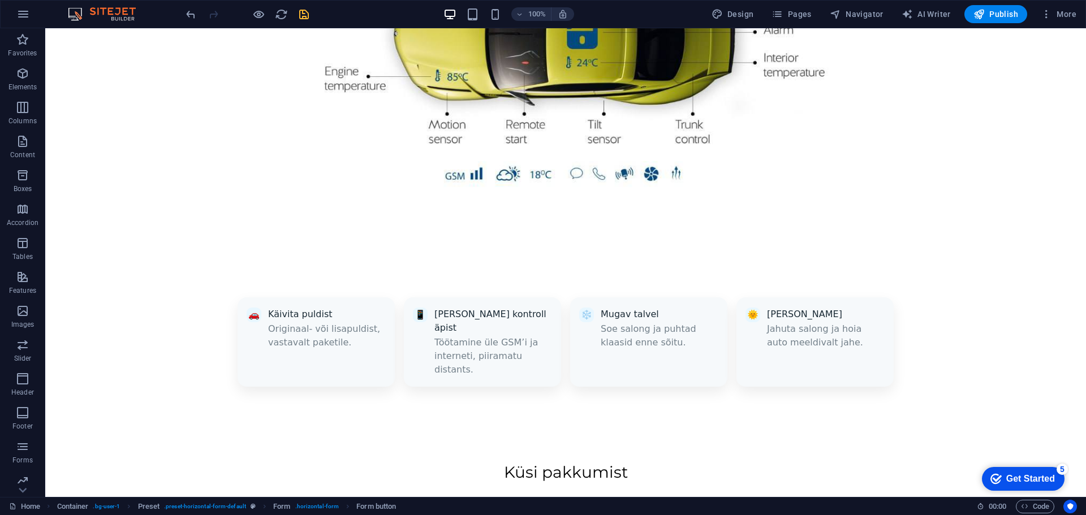
drag, startPoint x: 457, startPoint y: 366, endPoint x: 577, endPoint y: 434, distance: 137.7
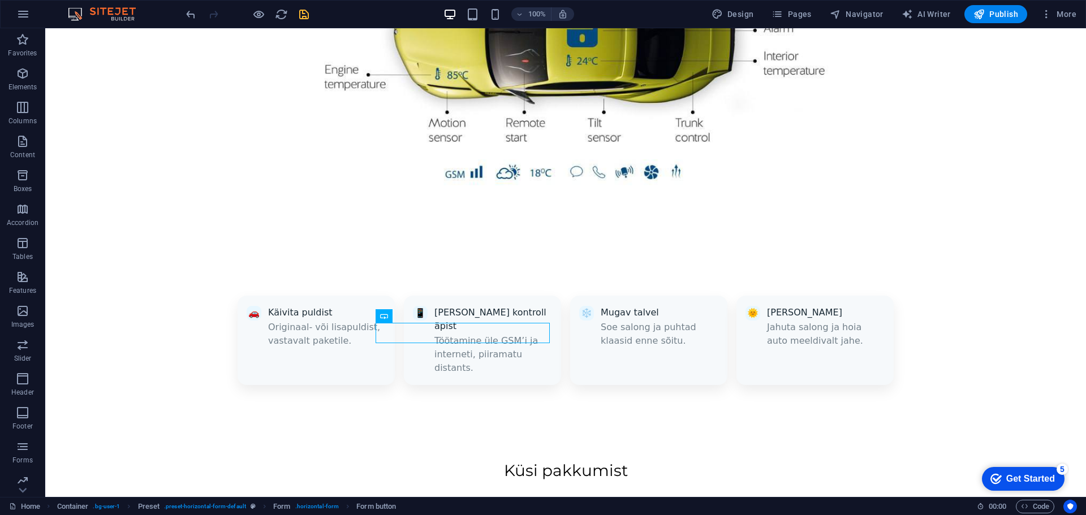
drag, startPoint x: 466, startPoint y: 343, endPoint x: 733, endPoint y: 389, distance: 270.9
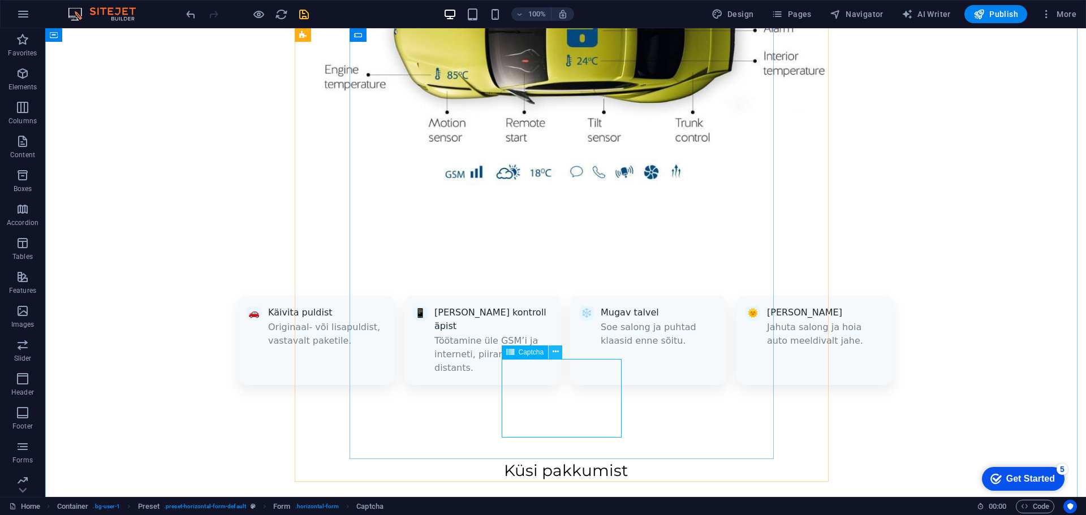
click at [557, 353] on icon at bounding box center [555, 352] width 6 height 12
click at [560, 353] on button at bounding box center [555, 352] width 14 height 14
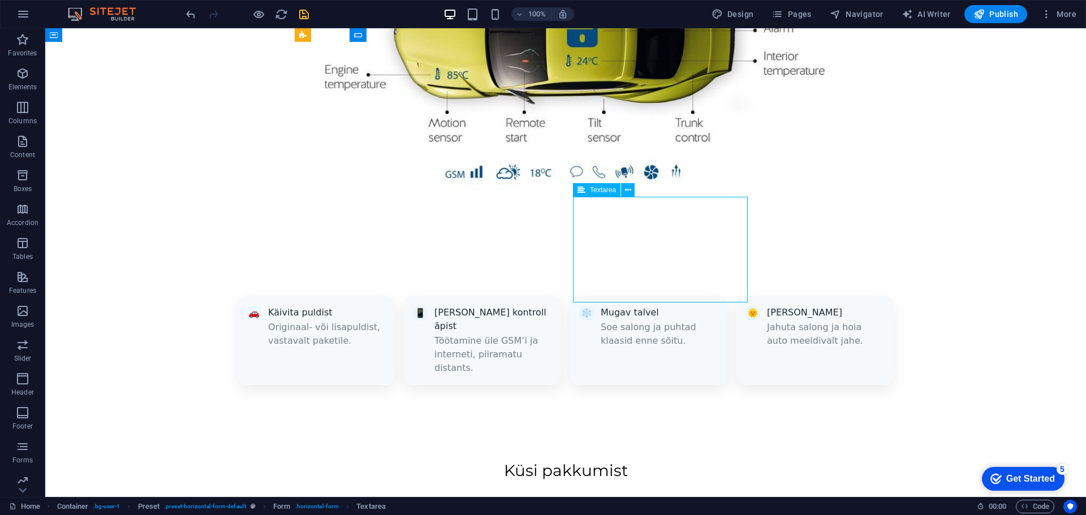
drag, startPoint x: 745, startPoint y: 300, endPoint x: 747, endPoint y: 274, distance: 26.1
drag, startPoint x: 634, startPoint y: 214, endPoint x: 600, endPoint y: 137, distance: 84.3
click at [524, 351] on span "Captcha" at bounding box center [530, 352] width 25 height 7
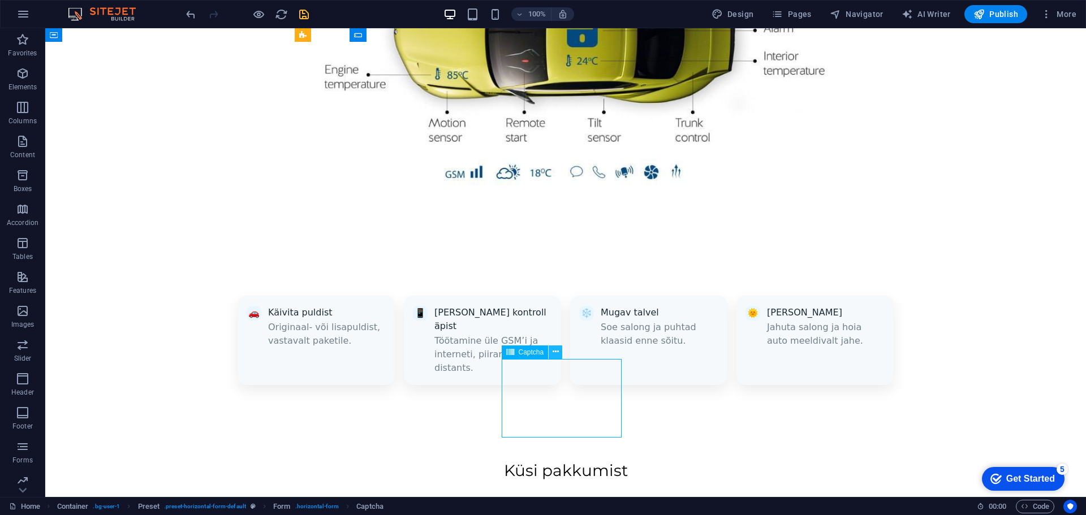
click at [551, 351] on button at bounding box center [555, 352] width 14 height 14
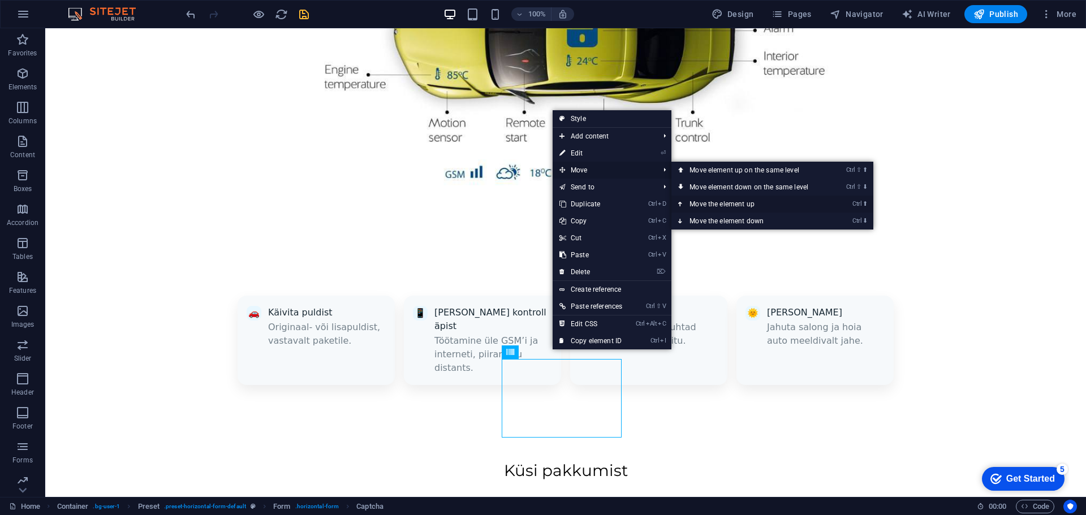
click at [744, 204] on link "Ctrl ⬆ Move the element up" at bounding box center [750, 204] width 159 height 17
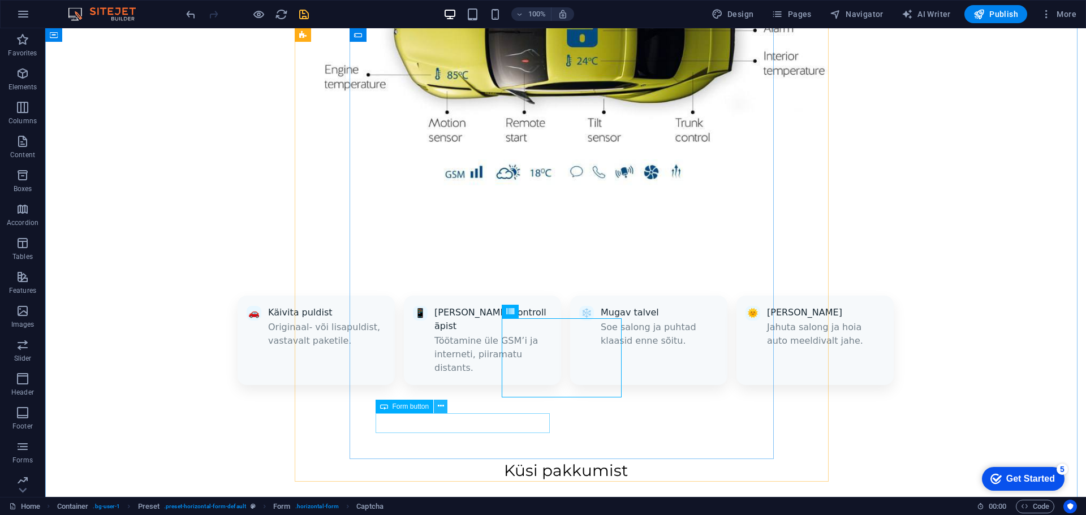
click at [442, 408] on icon at bounding box center [441, 406] width 6 height 12
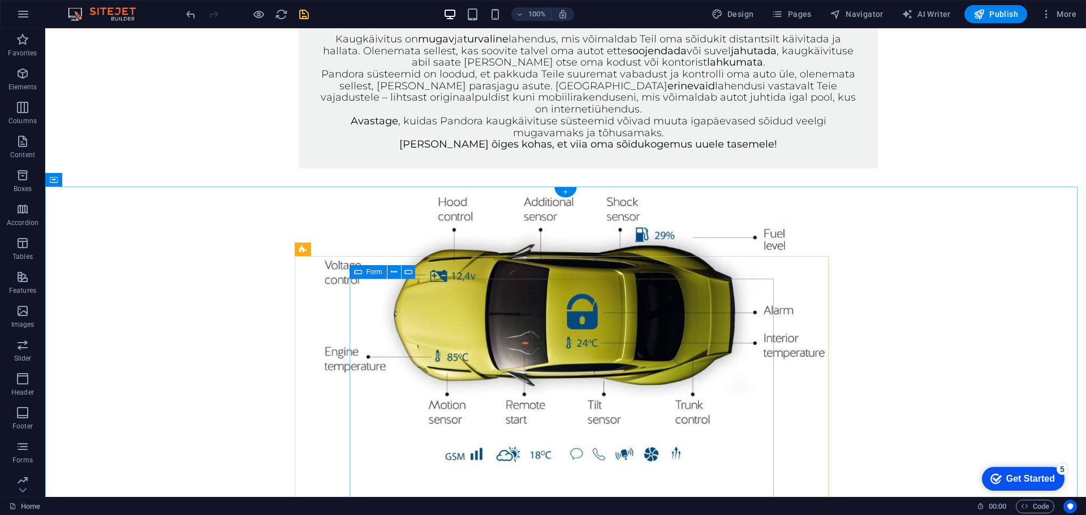
scroll to position [745, 0]
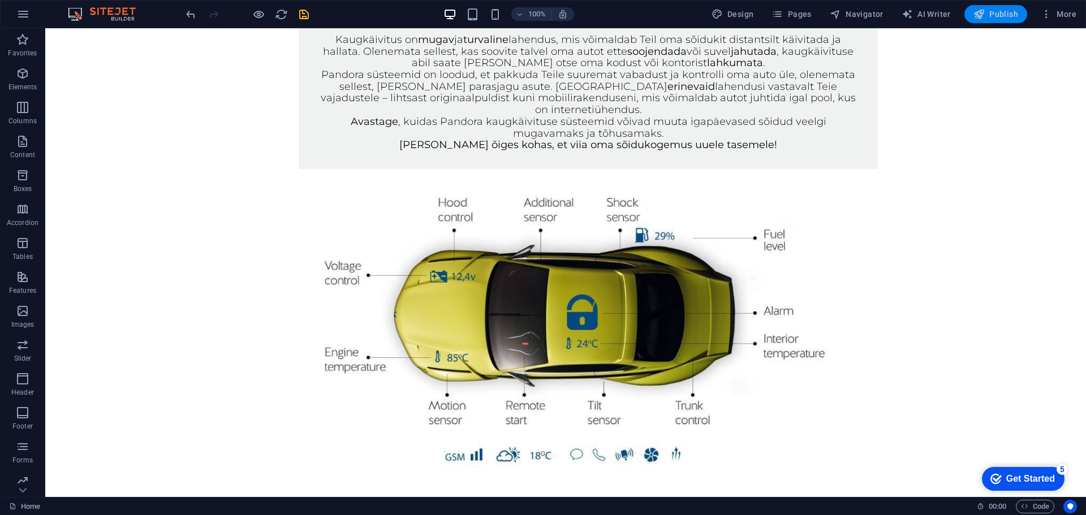
click at [0, 0] on span "Publish" at bounding box center [0, 0] width 0 height 0
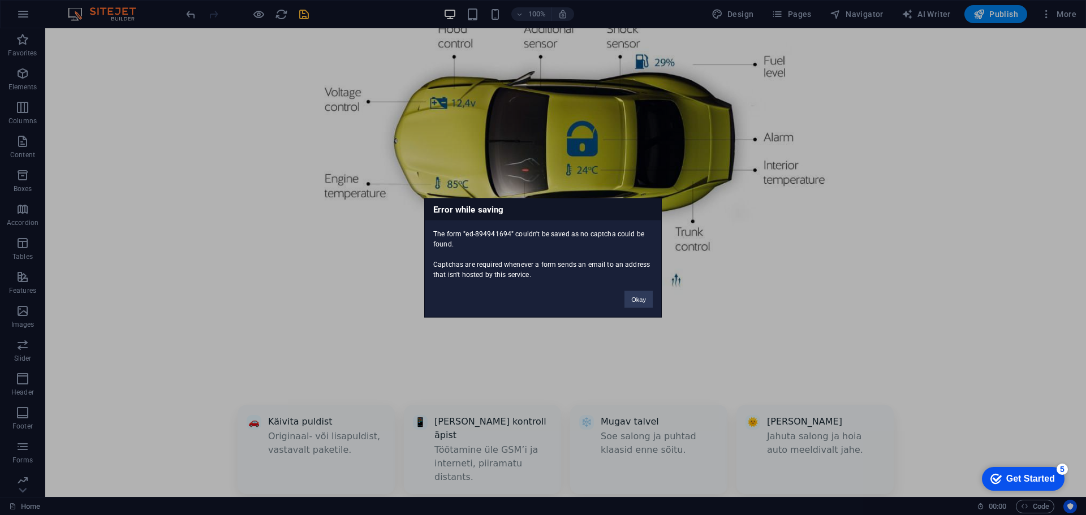
scroll to position [1008, 0]
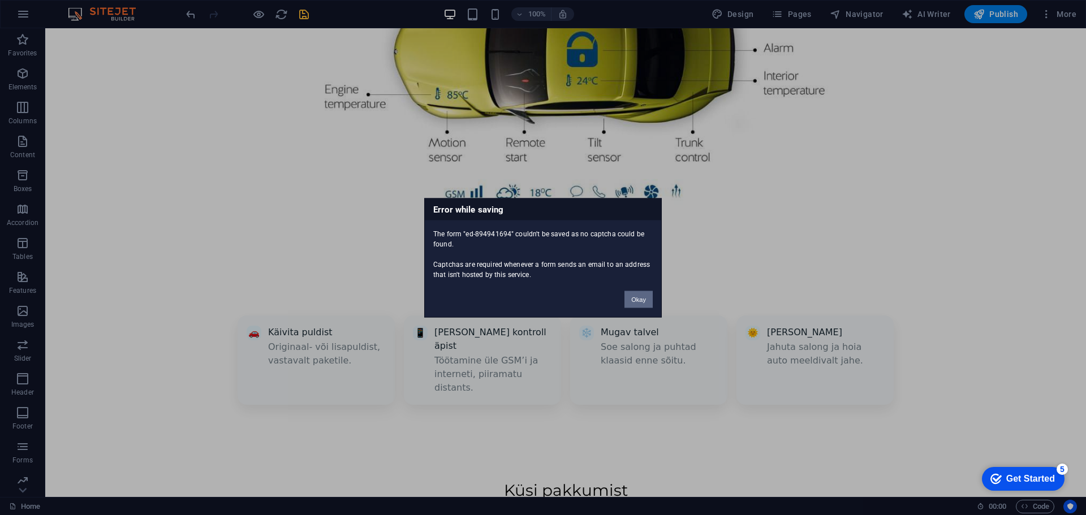
click at [633, 301] on button "Okay" at bounding box center [638, 299] width 28 height 17
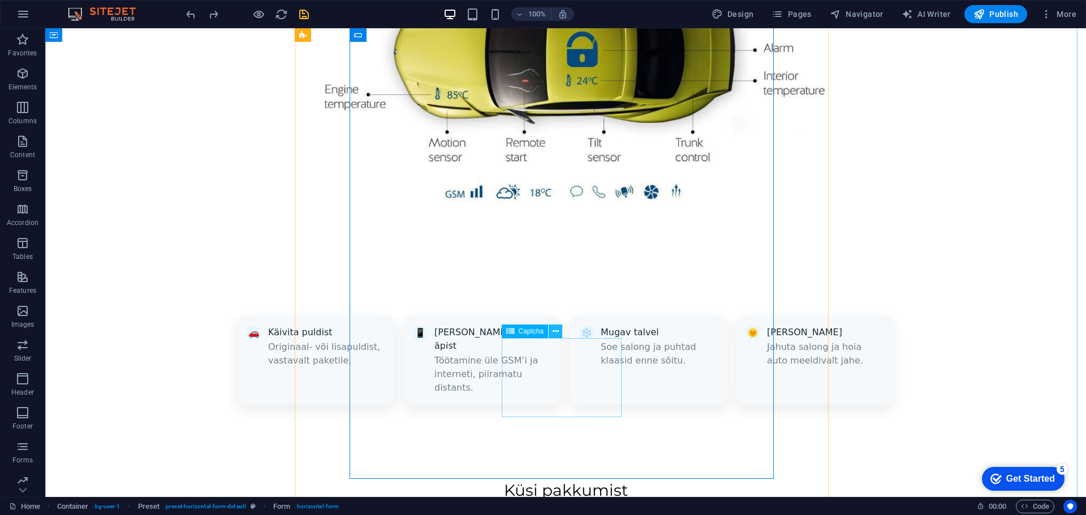
click at [553, 331] on icon at bounding box center [555, 332] width 6 height 12
click at [557, 332] on icon at bounding box center [555, 332] width 6 height 12
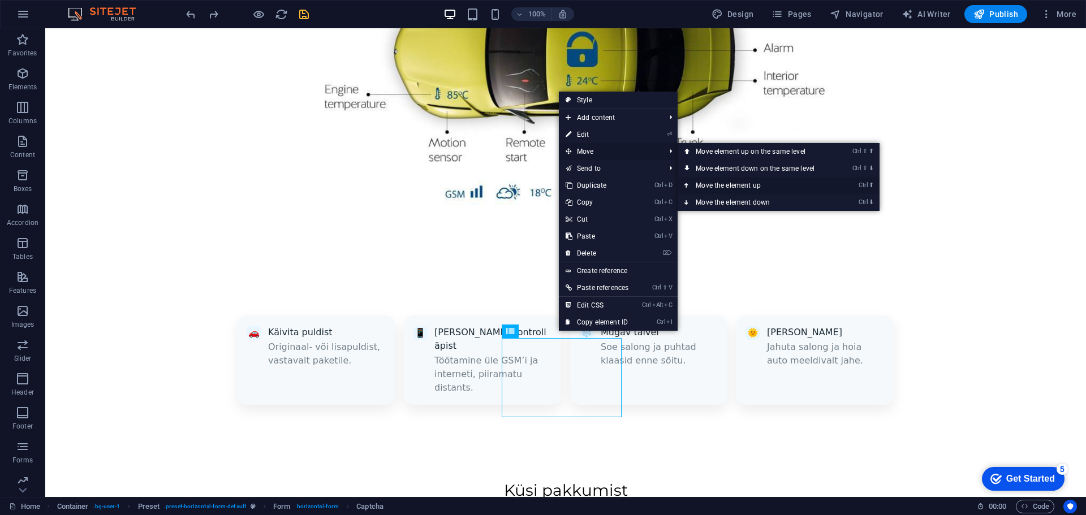
click at [745, 184] on link "Ctrl ⬆ Move the element up" at bounding box center [756, 185] width 159 height 17
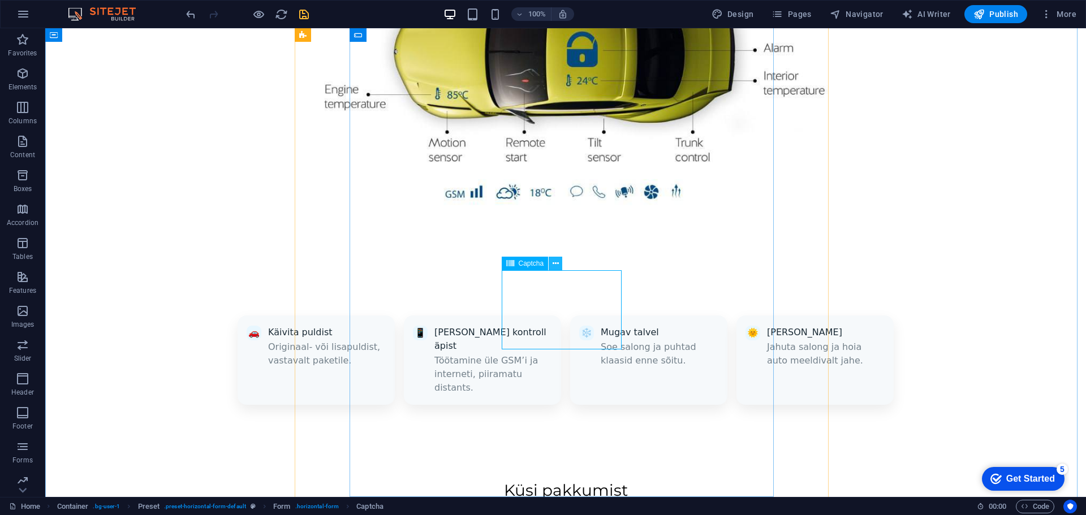
click at [556, 267] on icon at bounding box center [555, 264] width 6 height 12
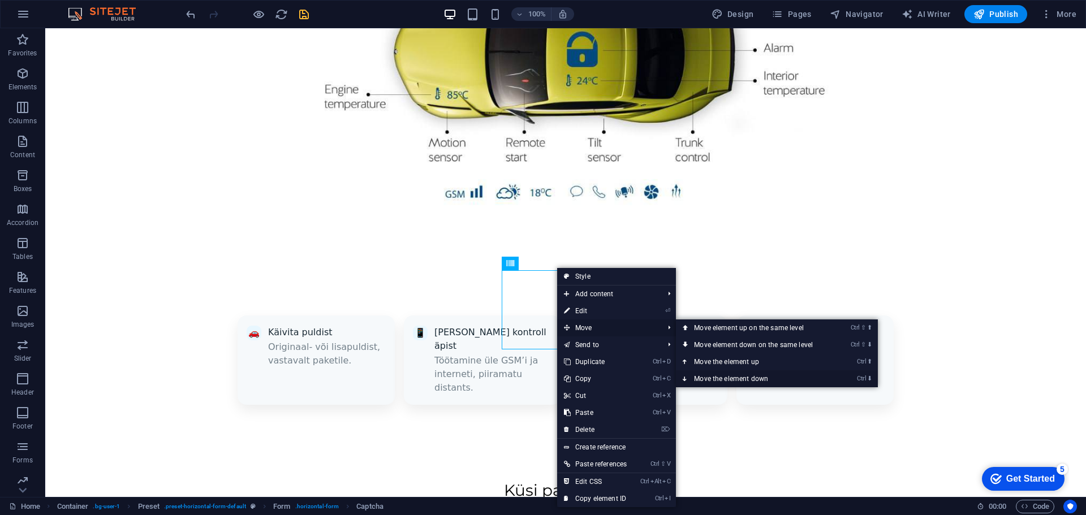
click at [739, 379] on link "Ctrl ⬇ Move the element down" at bounding box center [755, 378] width 159 height 17
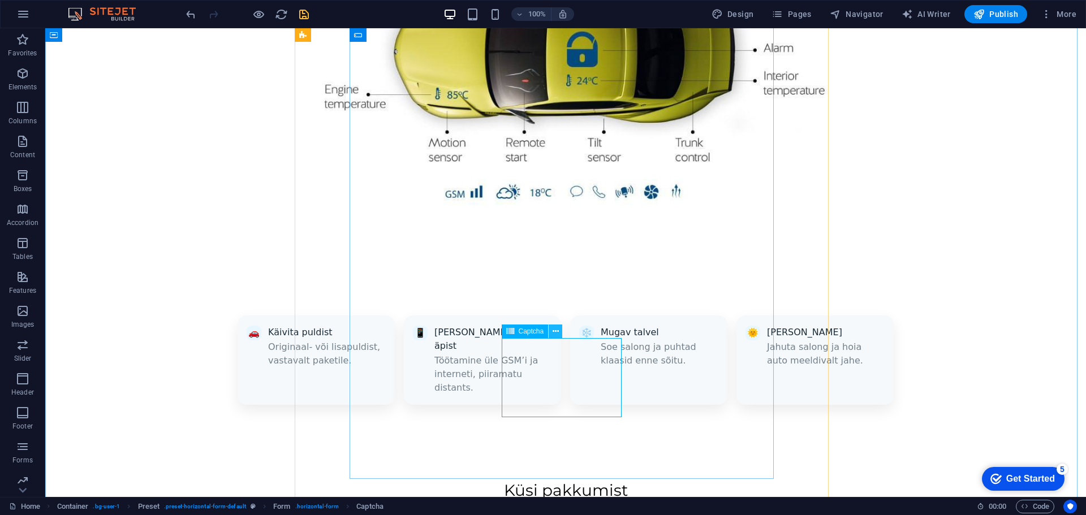
click at [557, 334] on icon at bounding box center [555, 332] width 6 height 12
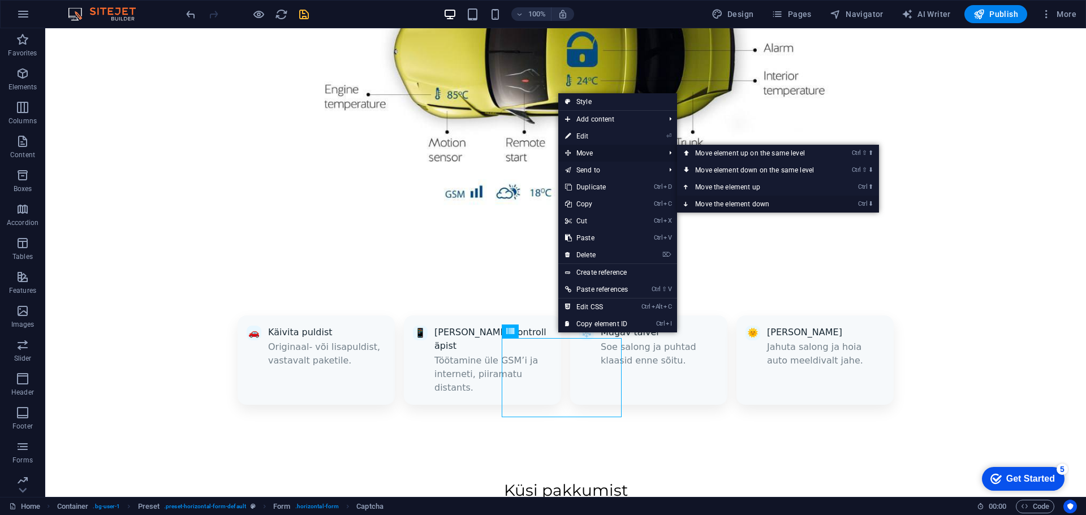
click at [730, 206] on link "Ctrl ⬇ Move the element down" at bounding box center [756, 204] width 159 height 17
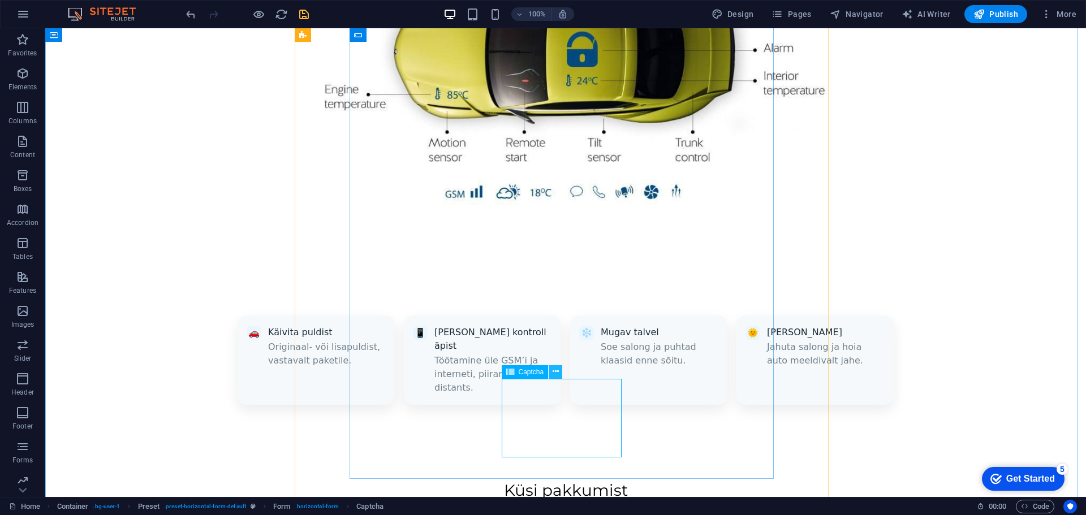
click at [555, 372] on icon at bounding box center [555, 372] width 6 height 12
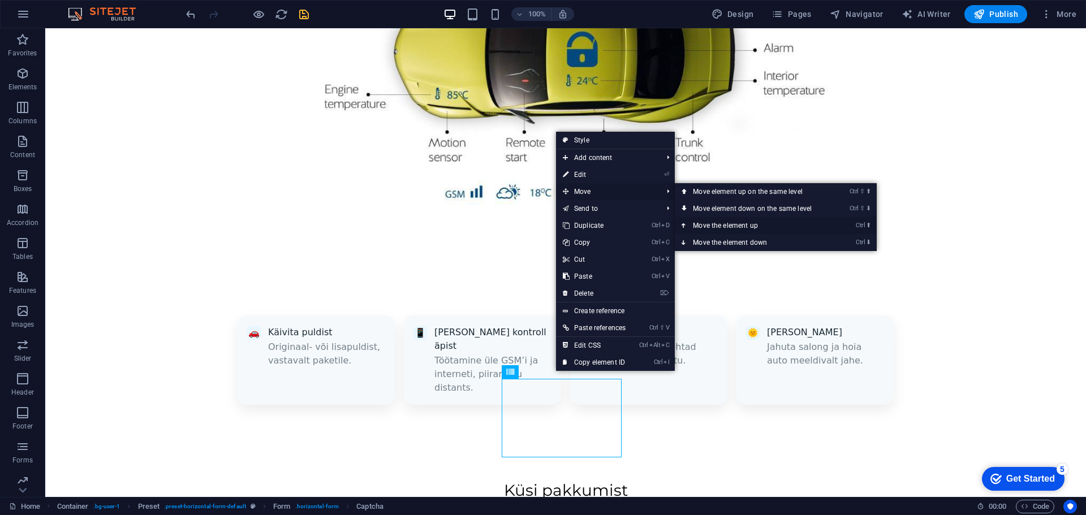
click at [721, 226] on link "Ctrl ⬆ Move the element up" at bounding box center [753, 225] width 159 height 17
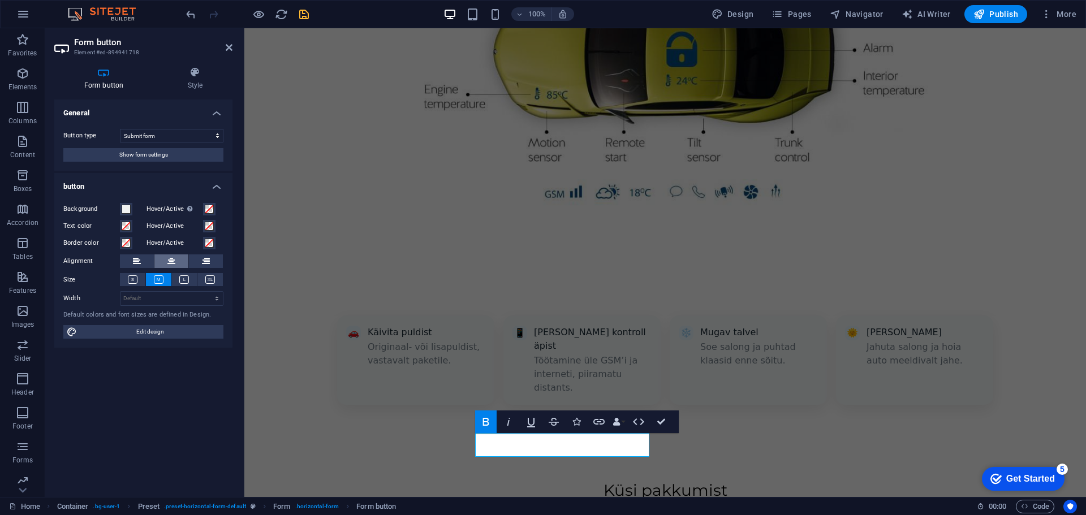
click at [167, 262] on icon at bounding box center [171, 261] width 8 height 14
click at [180, 281] on icon at bounding box center [184, 279] width 10 height 8
click at [209, 279] on icon at bounding box center [210, 279] width 10 height 8
click at [132, 281] on icon at bounding box center [133, 279] width 10 height 8
click at [166, 279] on button at bounding box center [158, 279] width 25 height 13
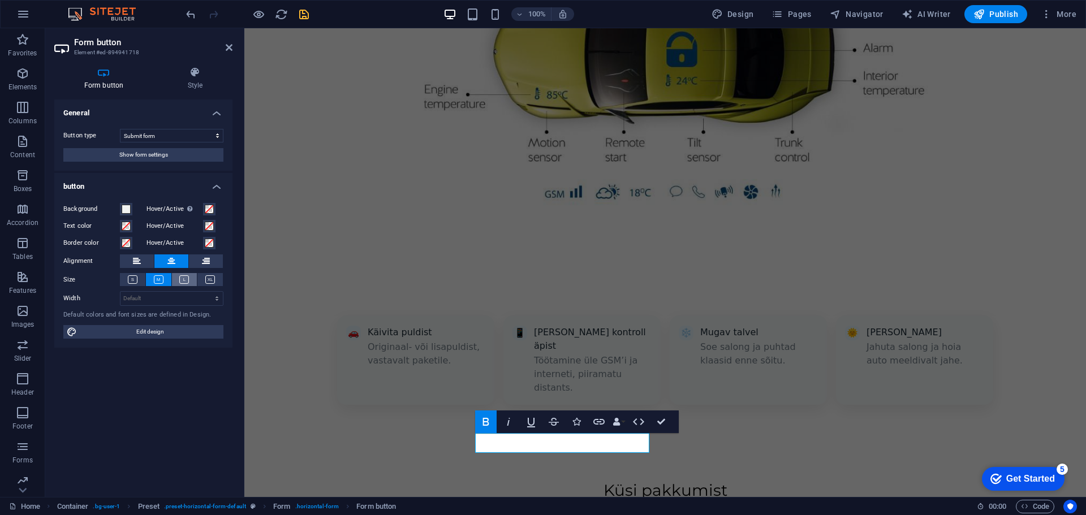
click at [179, 278] on button at bounding box center [184, 279] width 25 height 13
click at [208, 242] on span at bounding box center [209, 243] width 9 height 9
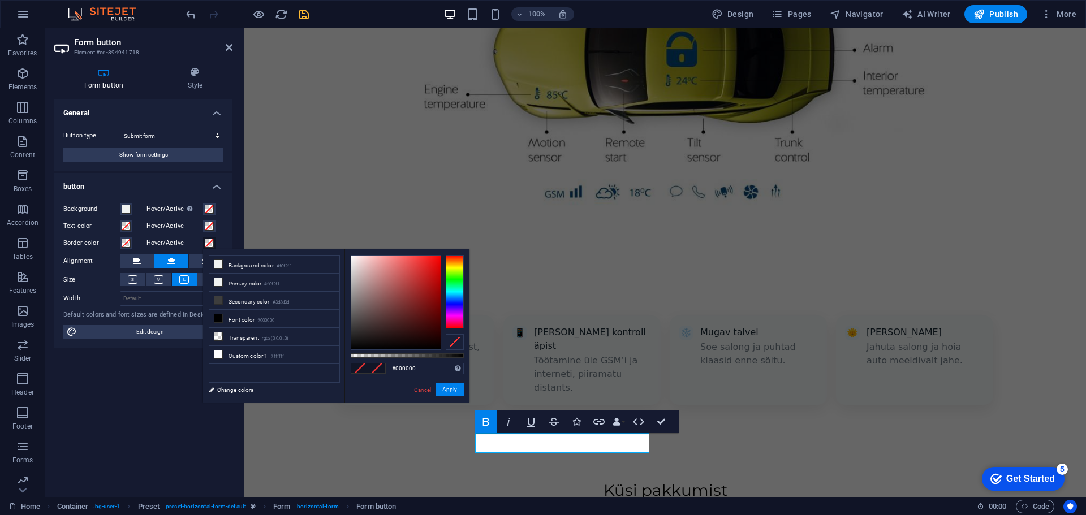
click at [453, 275] on div at bounding box center [455, 291] width 18 height 73
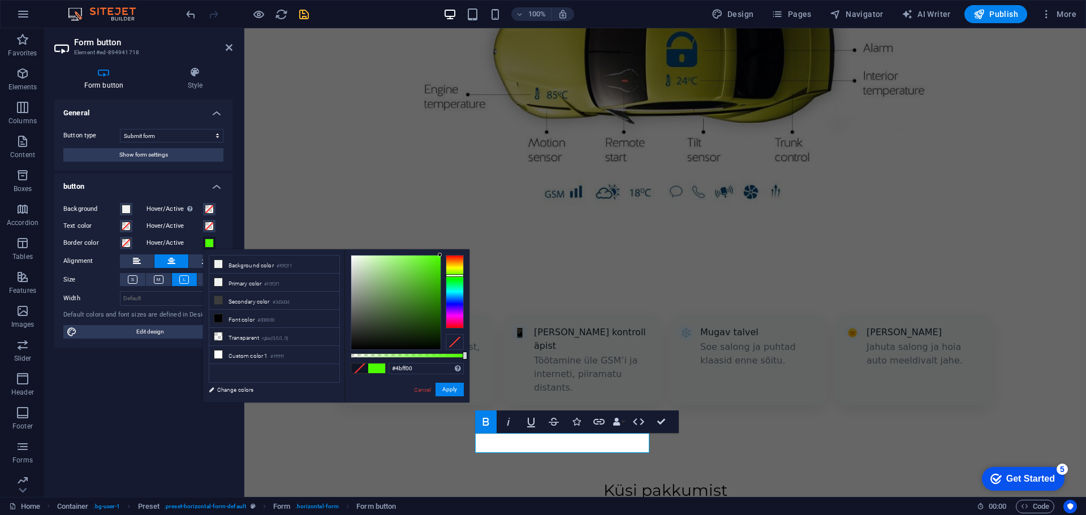
drag, startPoint x: 428, startPoint y: 282, endPoint x: 477, endPoint y: 236, distance: 66.8
click at [477, 236] on body "Autoextra OÜ Home Favorites Elements Columns Content Boxes Accordion Tables Fea…" at bounding box center [543, 257] width 1086 height 515
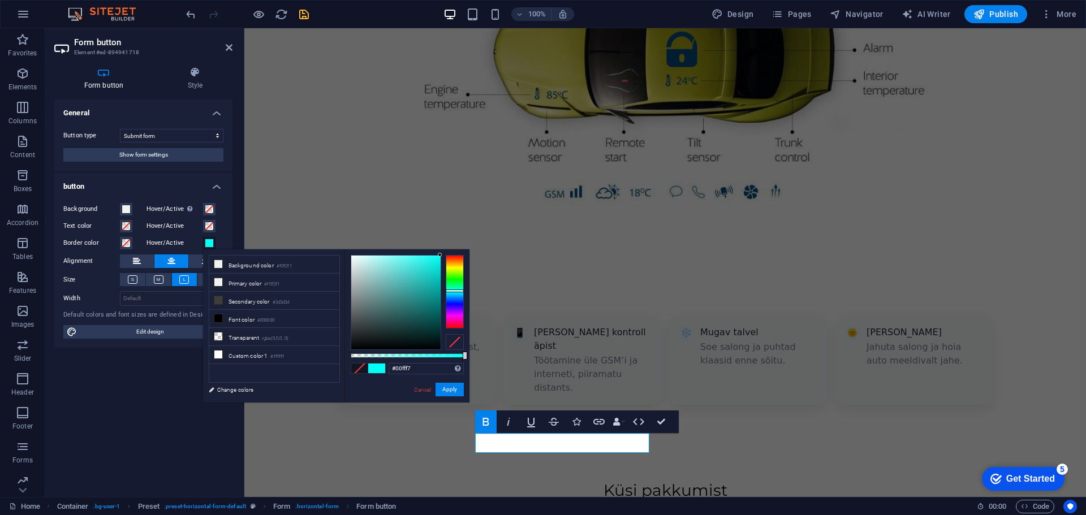
drag, startPoint x: 457, startPoint y: 293, endPoint x: 453, endPoint y: 288, distance: 6.1
click at [458, 290] on div at bounding box center [455, 291] width 18 height 73
type input "#00ffeb"
click at [452, 389] on button "Apply" at bounding box center [449, 390] width 28 height 14
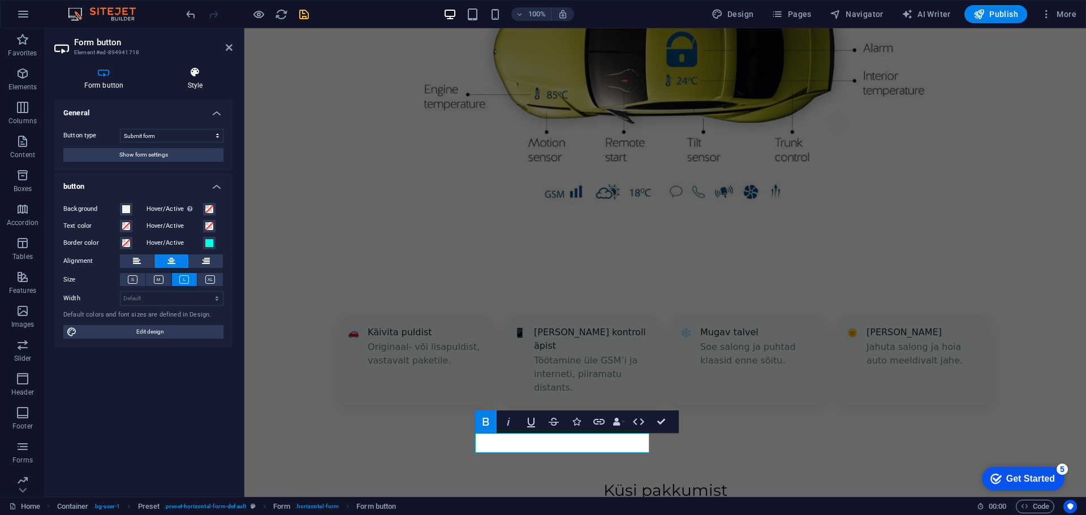
click at [187, 70] on icon at bounding box center [195, 72] width 75 height 11
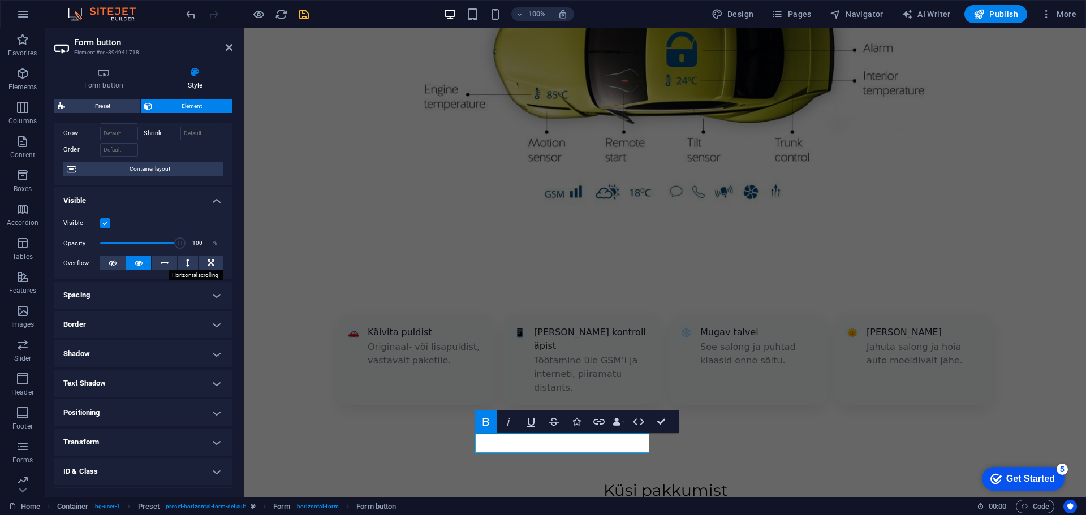
scroll to position [0, 0]
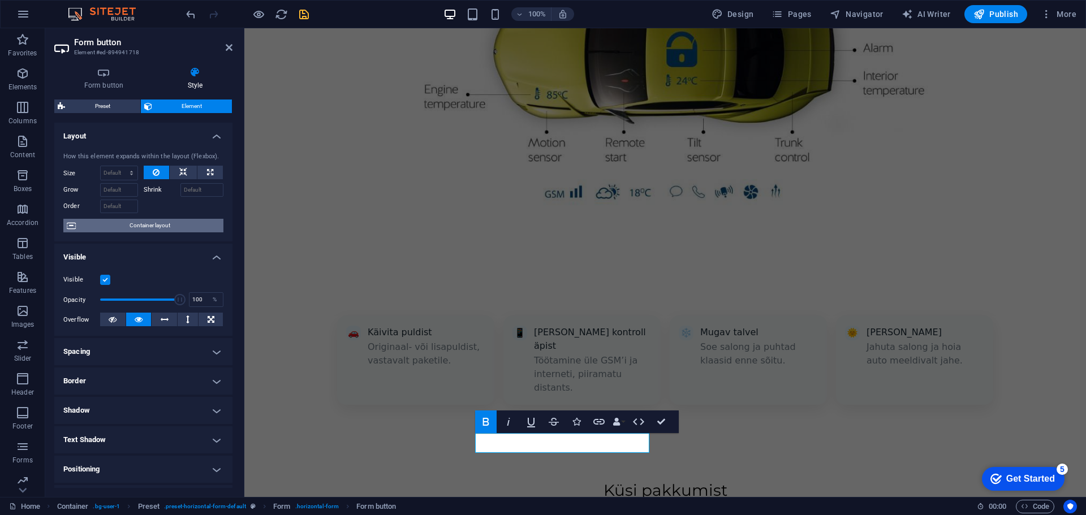
click at [145, 227] on span "Container layout" at bounding box center [149, 226] width 141 height 14
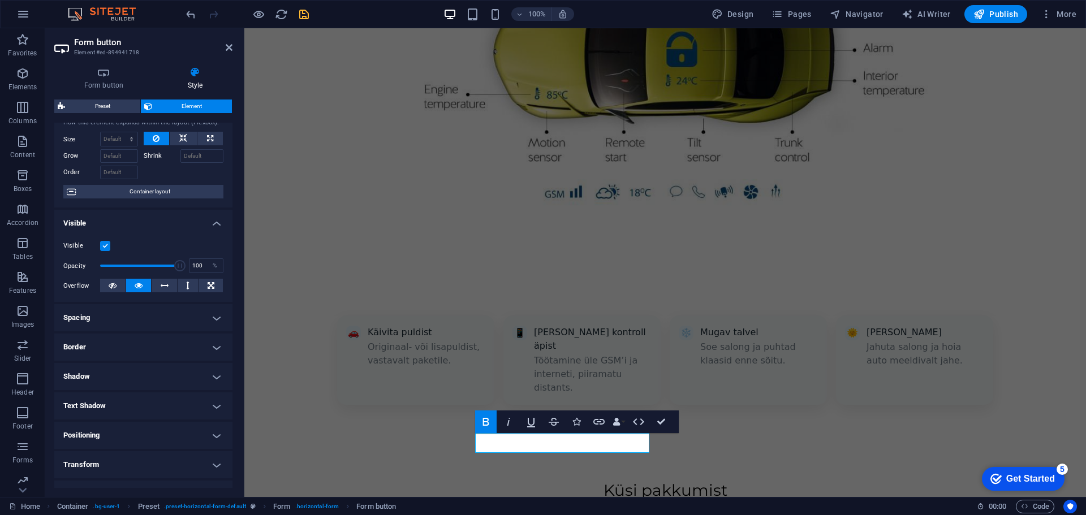
scroll to position [57, 0]
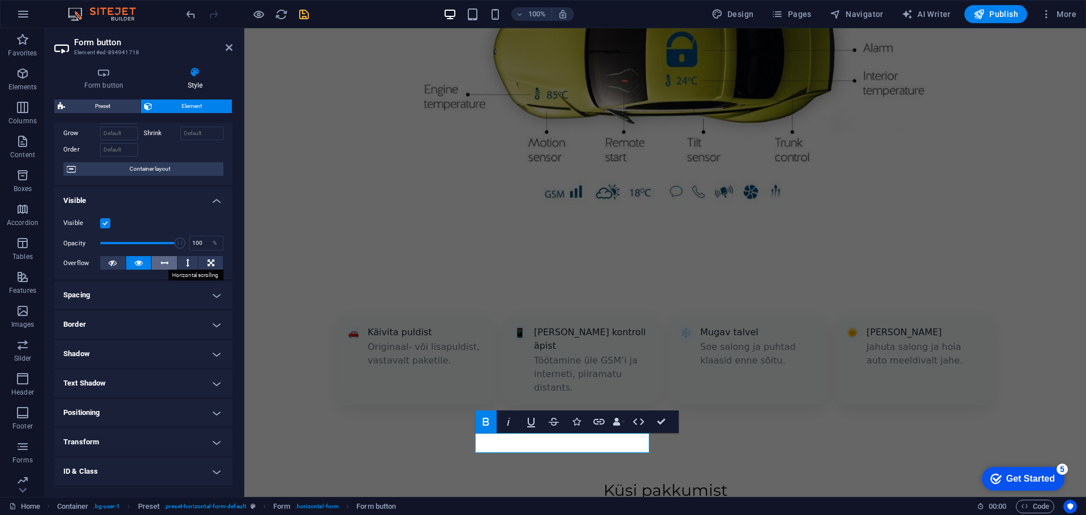
click at [161, 263] on icon at bounding box center [165, 263] width 8 height 14
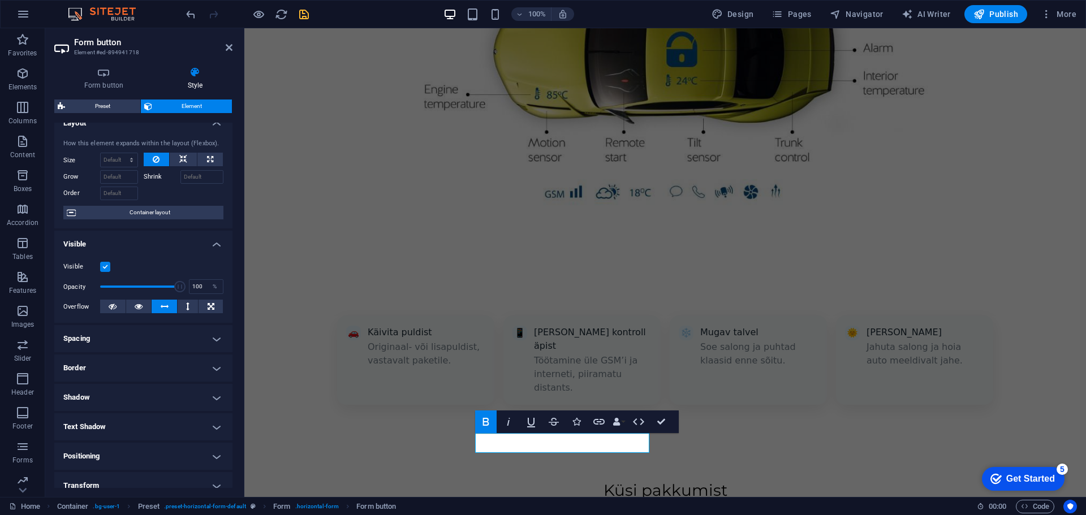
scroll to position [0, 0]
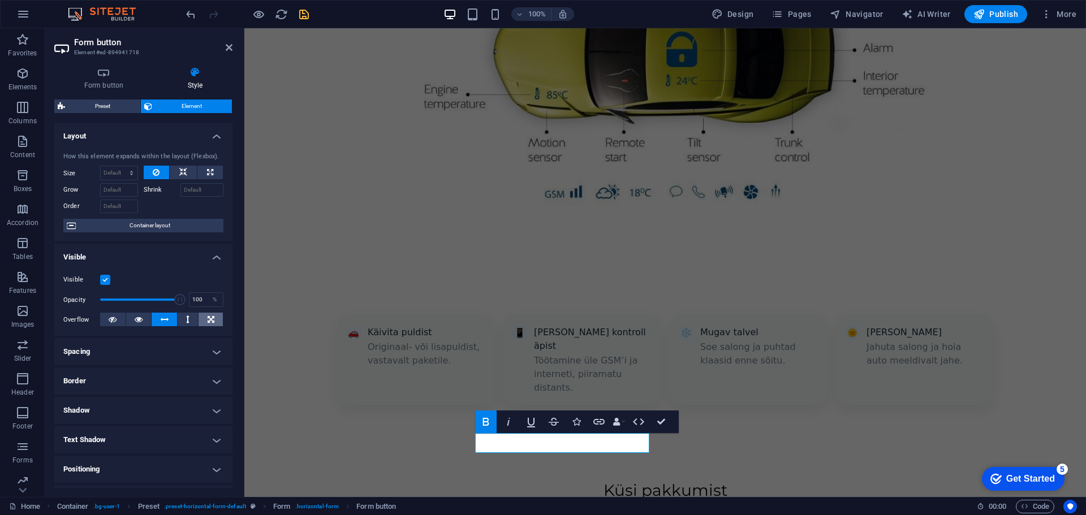
drag, startPoint x: 165, startPoint y: 318, endPoint x: 197, endPoint y: 319, distance: 32.8
click at [197, 319] on div "Overflow" at bounding box center [143, 320] width 160 height 14
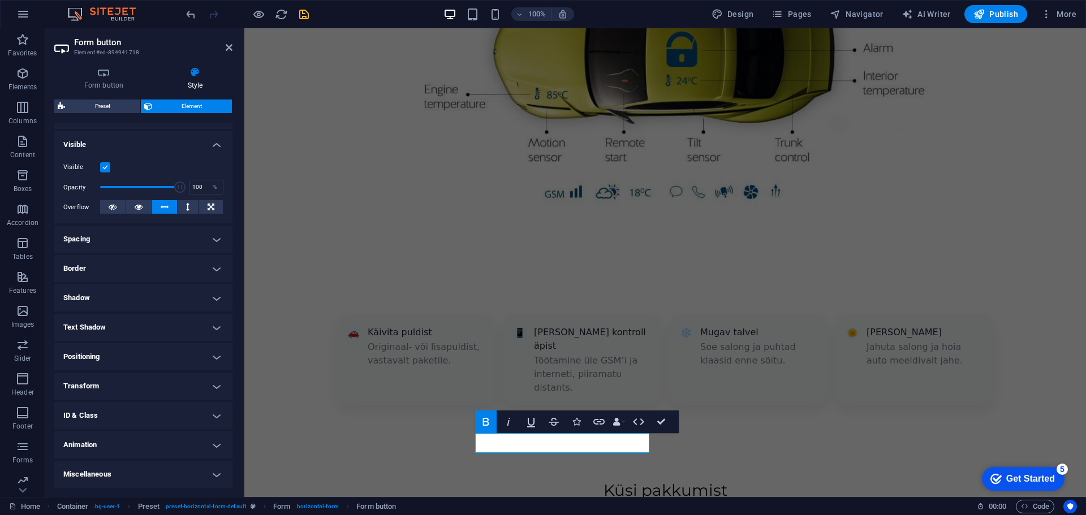
click at [132, 362] on h4 "Positioning" at bounding box center [143, 356] width 178 height 27
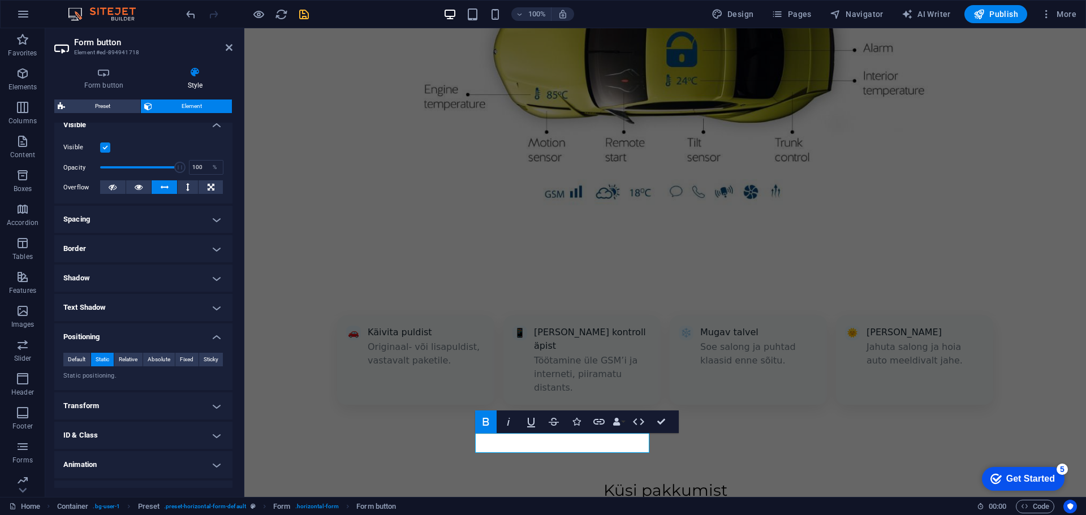
scroll to position [152, 0]
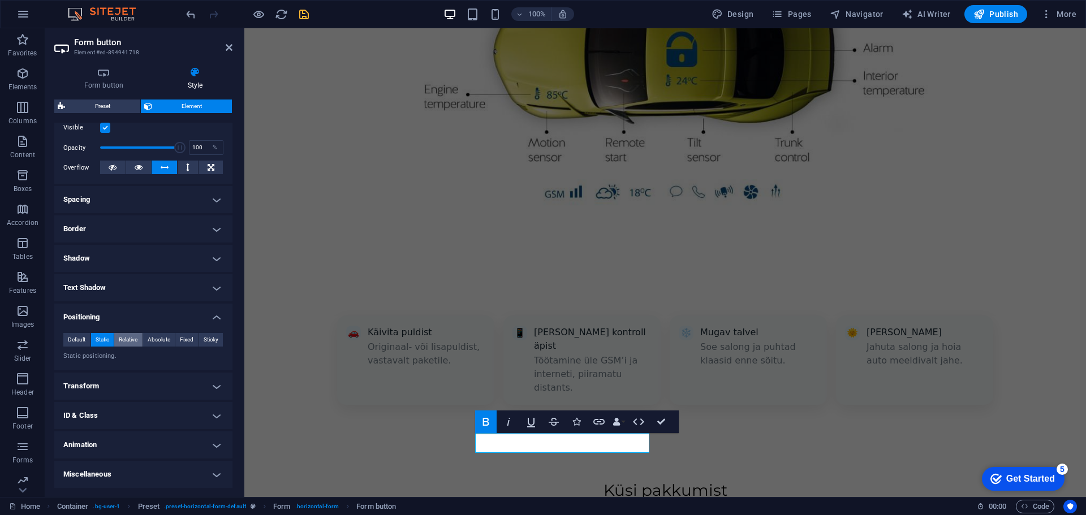
click at [127, 340] on span "Relative" at bounding box center [128, 340] width 19 height 14
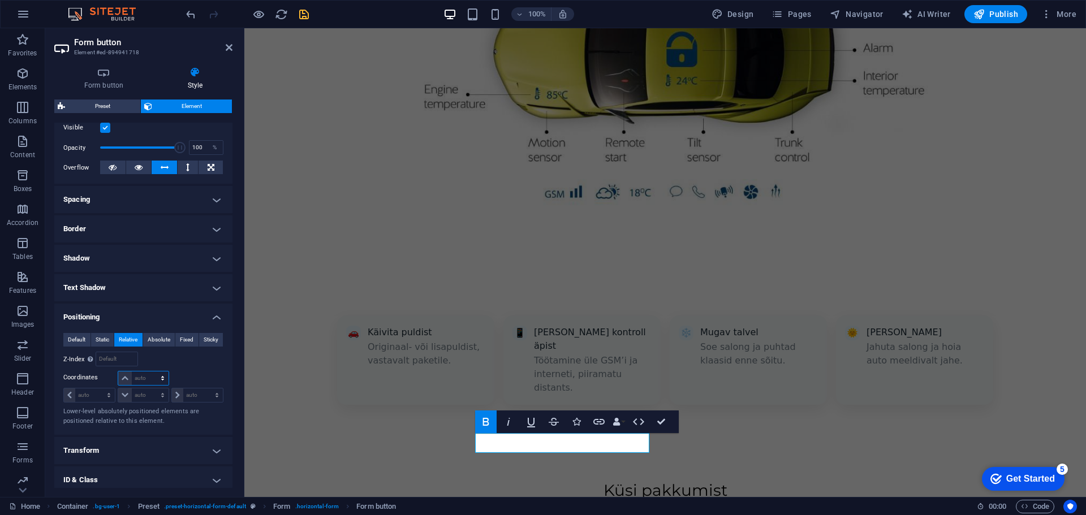
click at [119, 378] on select "auto px rem % em" at bounding box center [143, 378] width 50 height 14
select select "%"
click at [151, 371] on select "auto px rem % em" at bounding box center [143, 378] width 50 height 14
type input "100"
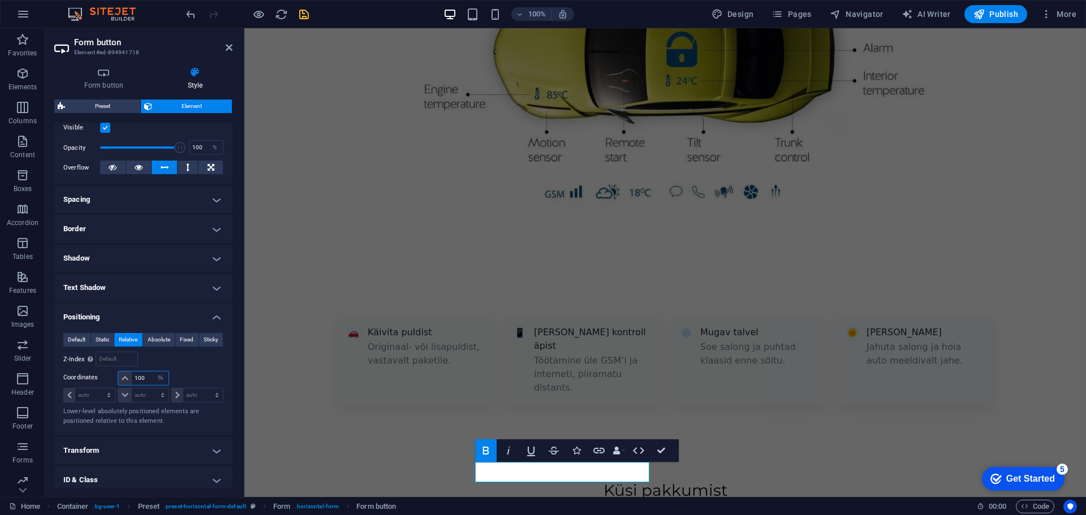
scroll to position [209, 0]
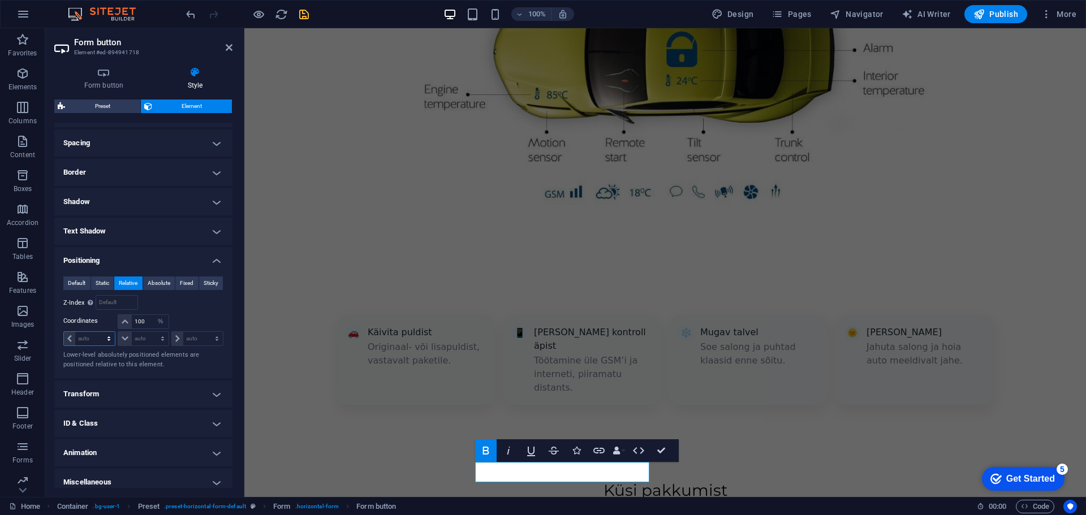
click at [87, 340] on select "auto px rem % em" at bounding box center [89, 339] width 51 height 14
click at [64, 332] on select "auto px rem % em" at bounding box center [89, 339] width 51 height 14
click at [92, 341] on select "auto px rem % em" at bounding box center [89, 339] width 51 height 14
select select "px"
click at [98, 332] on select "auto px rem % em" at bounding box center [89, 339] width 51 height 14
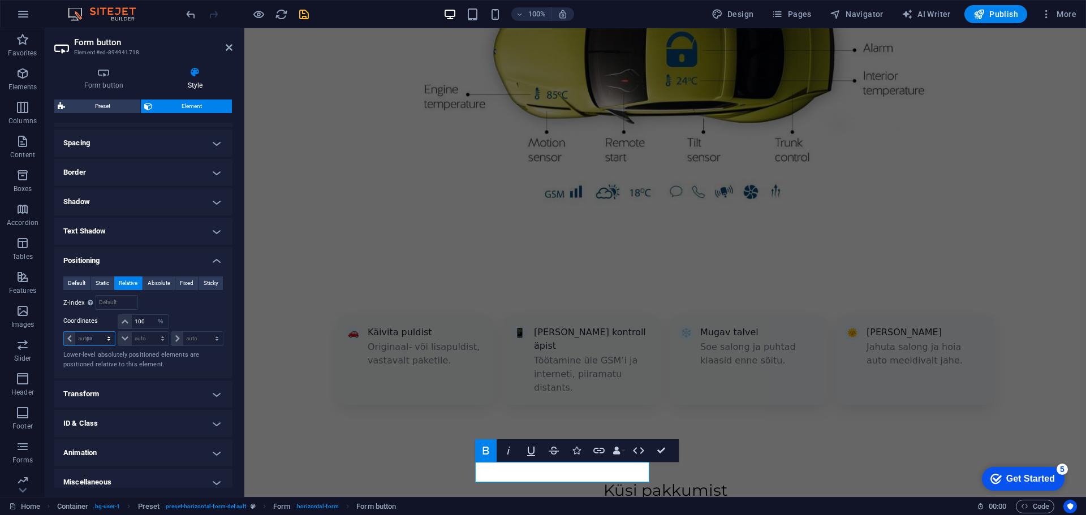
type input "0"
click at [107, 340] on select "auto px rem % em" at bounding box center [107, 339] width 16 height 14
select select "%"
click at [99, 332] on select "auto px rem % em" at bounding box center [107, 339] width 16 height 14
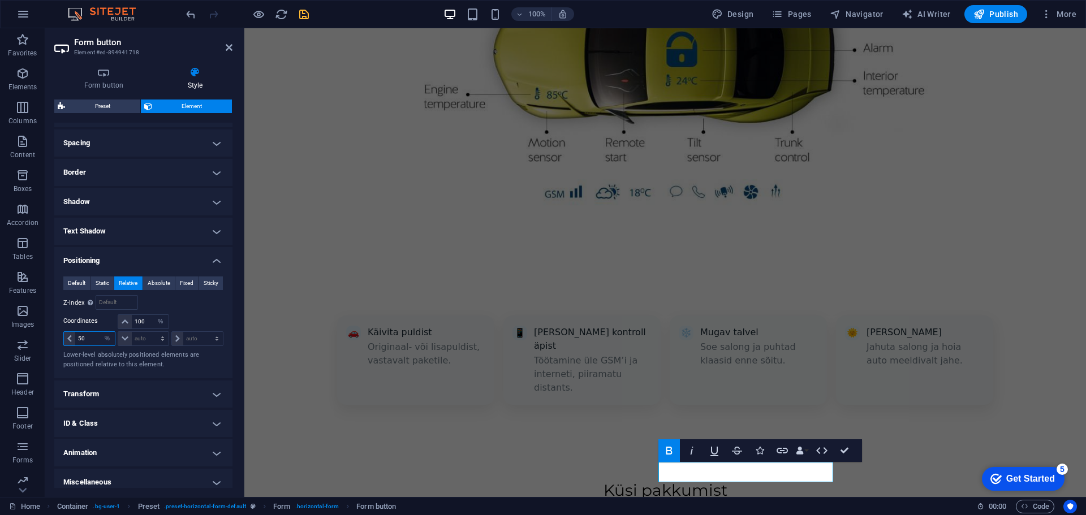
type input "50"
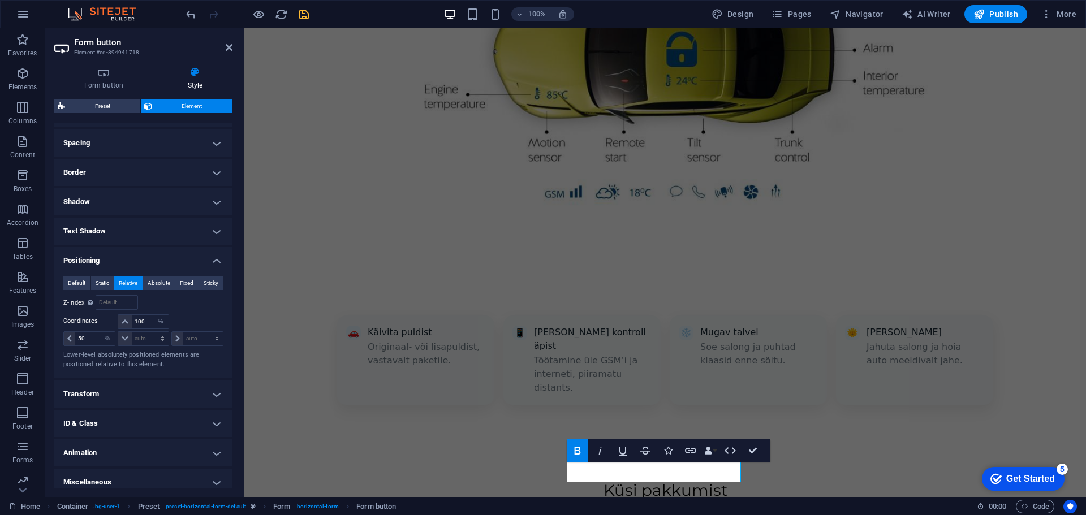
click at [132, 361] on p "Lower-level absolutely positioned elements are positioned relative to this elem…" at bounding box center [143, 360] width 160 height 19
drag, startPoint x: 146, startPoint y: 325, endPoint x: 130, endPoint y: 326, distance: 16.4
click at [130, 326] on div "100 auto px rem % em" at bounding box center [143, 321] width 51 height 15
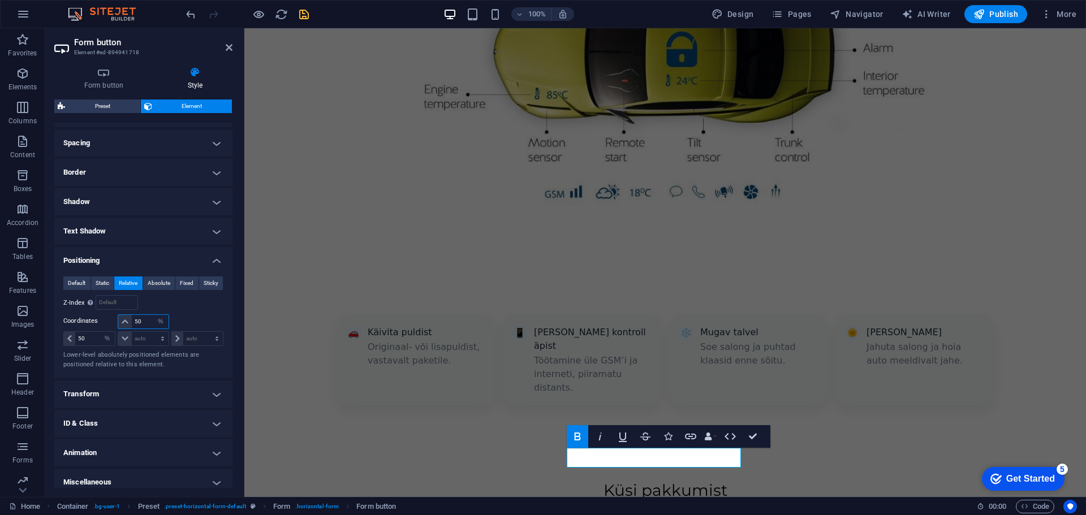
drag, startPoint x: 146, startPoint y: 323, endPoint x: 128, endPoint y: 325, distance: 18.2
click at [128, 325] on div "50 auto px rem % em" at bounding box center [143, 321] width 51 height 15
type input "20"
click at [184, 310] on div "Default Static Relative Absolute Fixed Sticky Z-Index Sets the order of the ele…" at bounding box center [143, 322] width 160 height 93
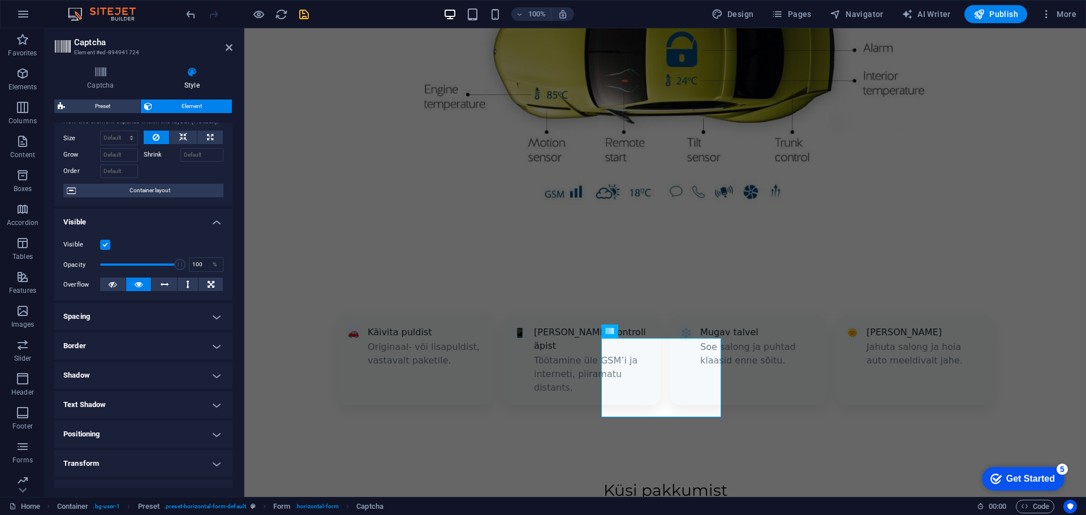
scroll to position [57, 0]
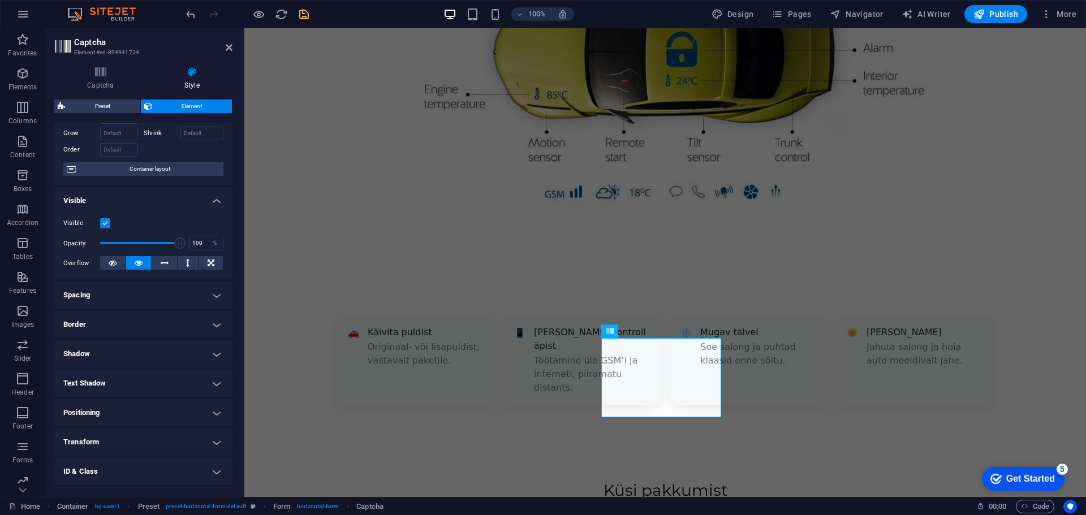
click at [142, 291] on h4 "Spacing" at bounding box center [143, 295] width 178 height 27
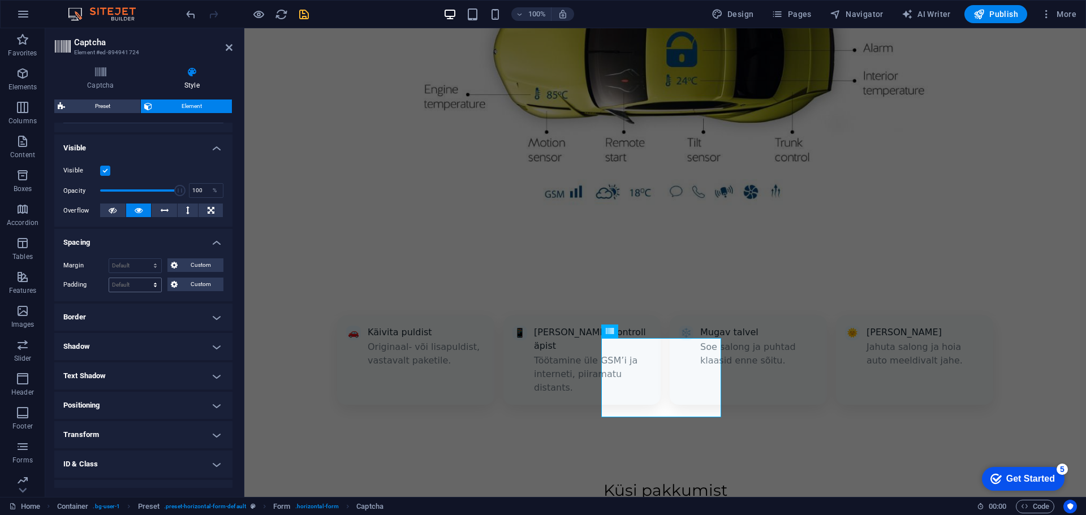
scroll to position [113, 0]
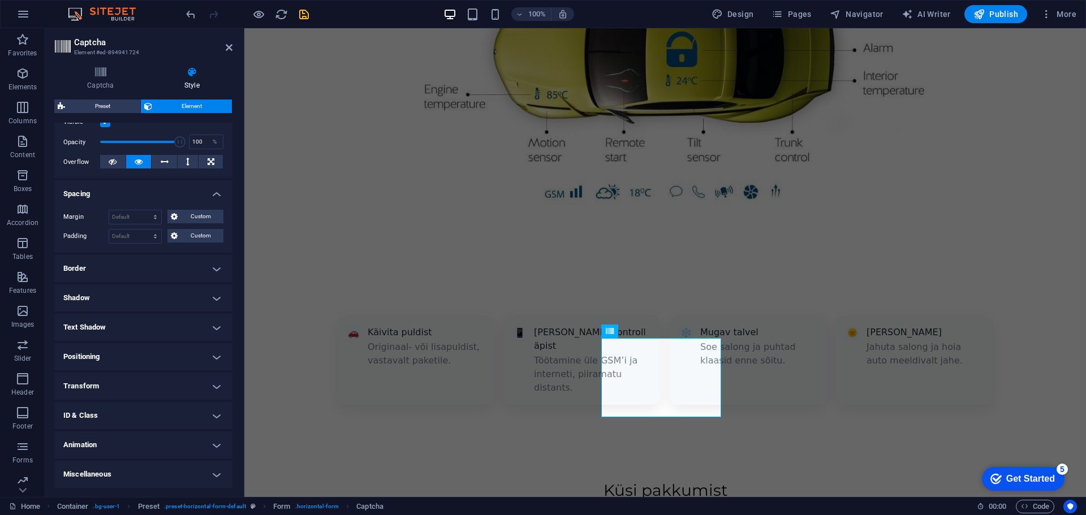
click at [120, 349] on h4 "Positioning" at bounding box center [143, 356] width 178 height 27
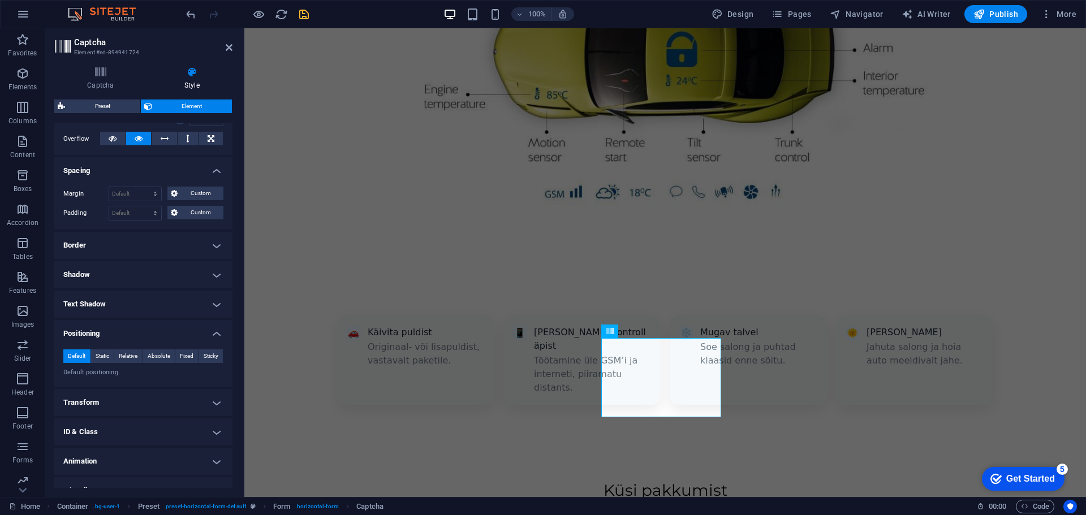
scroll to position [197, 0]
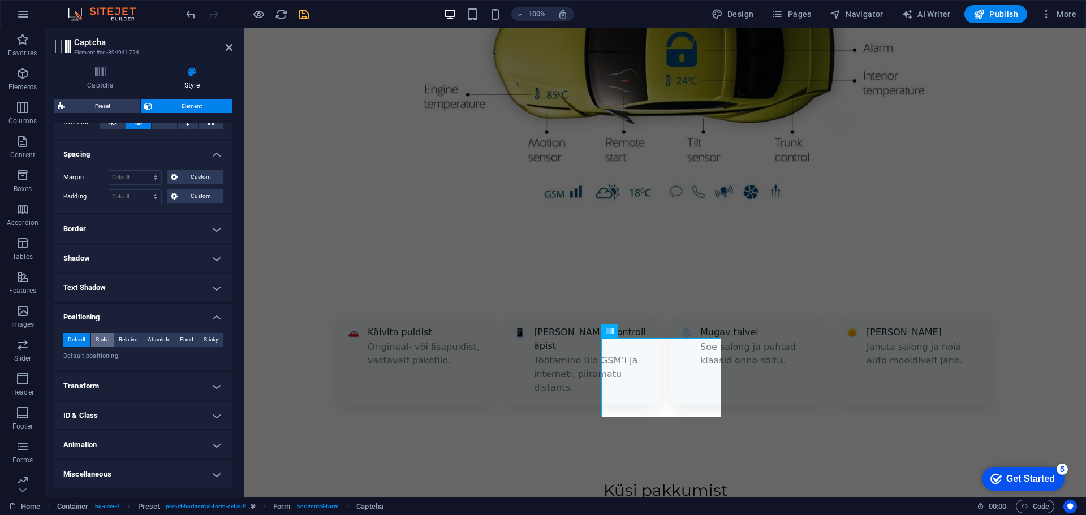
click at [107, 341] on span "Static" at bounding box center [103, 340] width 14 height 14
click at [124, 342] on span "Relative" at bounding box center [128, 340] width 19 height 14
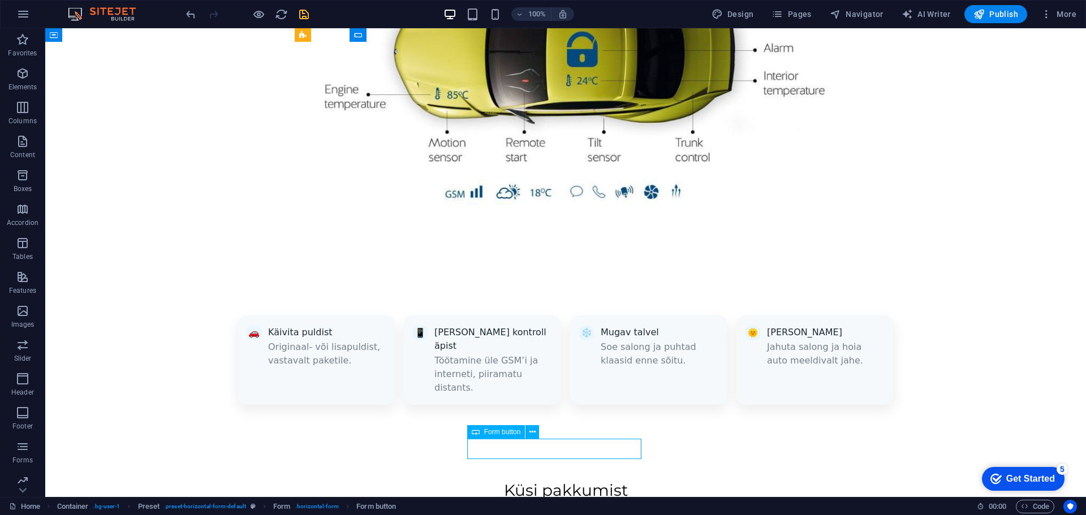
select select "%"
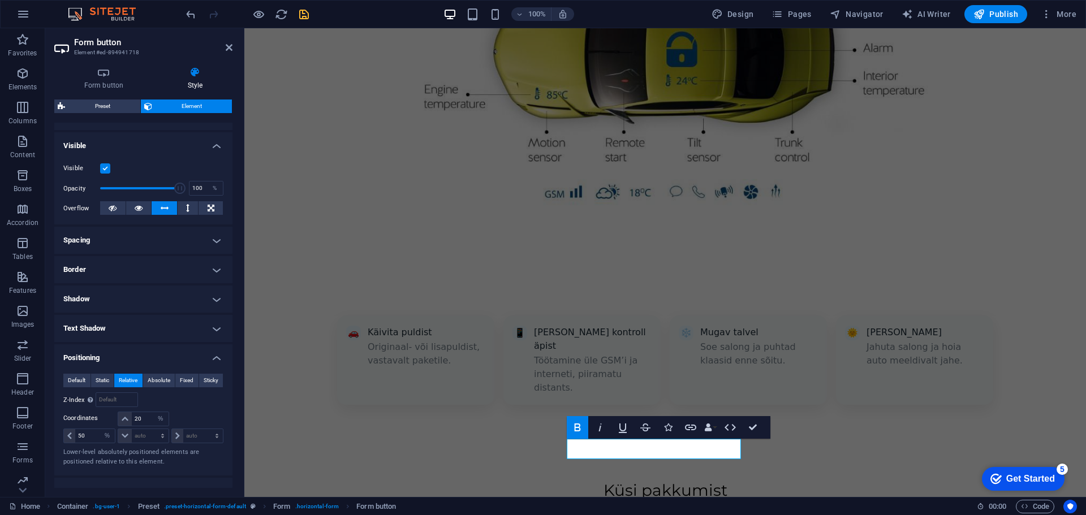
scroll to position [113, 0]
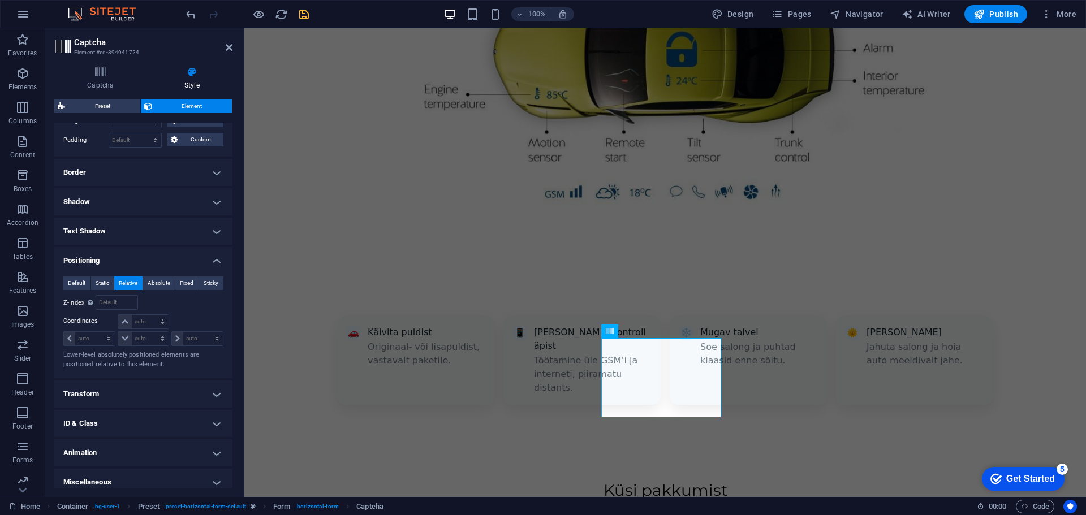
scroll to position [262, 0]
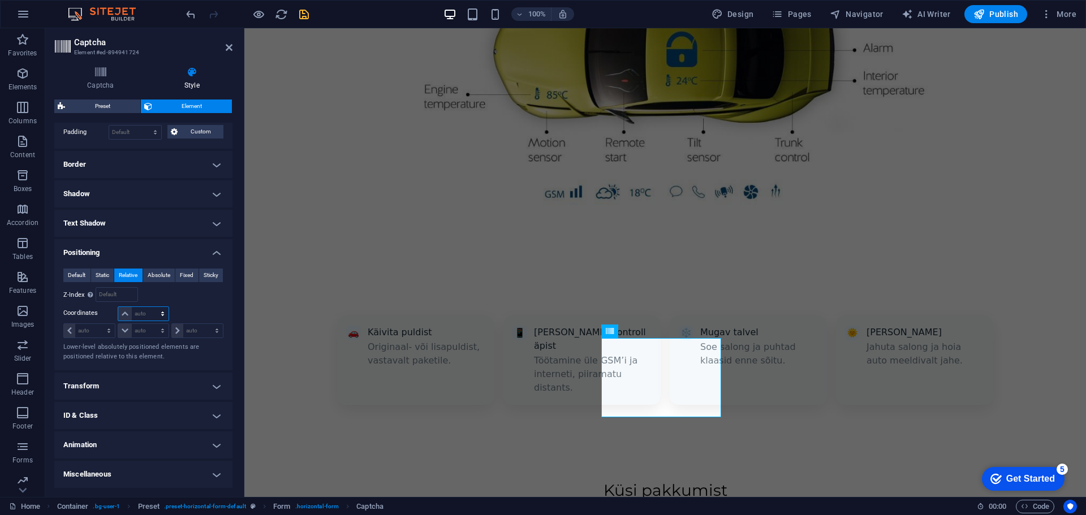
click at [162, 309] on select "auto px rem % em" at bounding box center [143, 314] width 50 height 14
select select "%"
click at [151, 307] on select "auto px rem % em" at bounding box center [143, 314] width 50 height 14
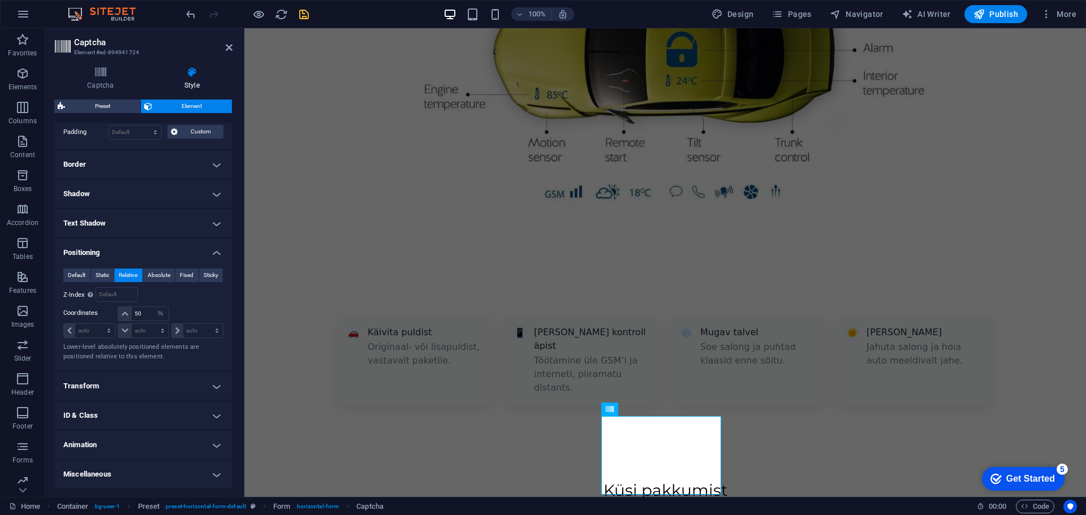
click at [179, 302] on div "Relative to #ed-894941691" at bounding box center [184, 294] width 80 height 15
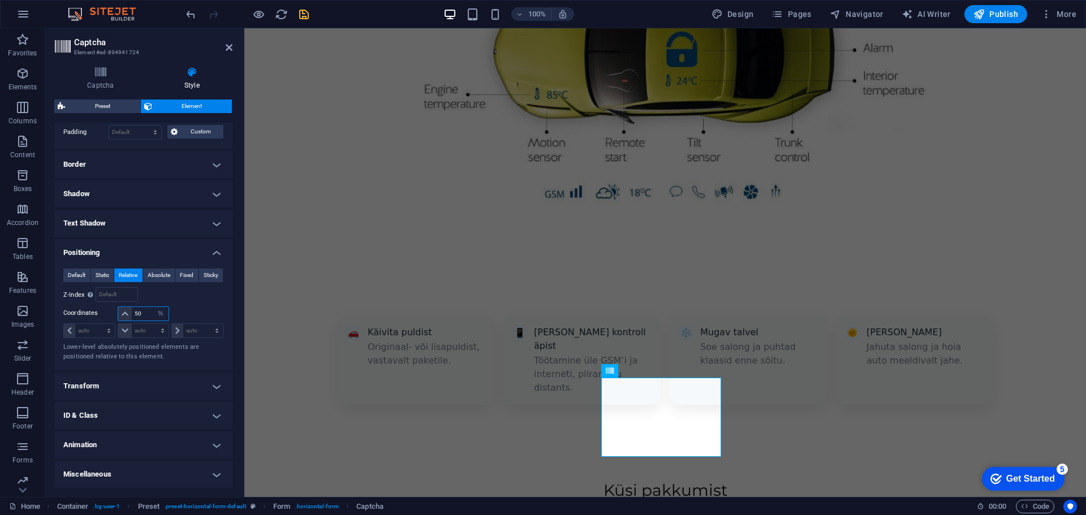
drag, startPoint x: 141, startPoint y: 314, endPoint x: 129, endPoint y: 314, distance: 12.4
click at [129, 314] on div "50 auto px rem % em" at bounding box center [143, 313] width 51 height 15
click at [200, 310] on div at bounding box center [196, 314] width 53 height 16
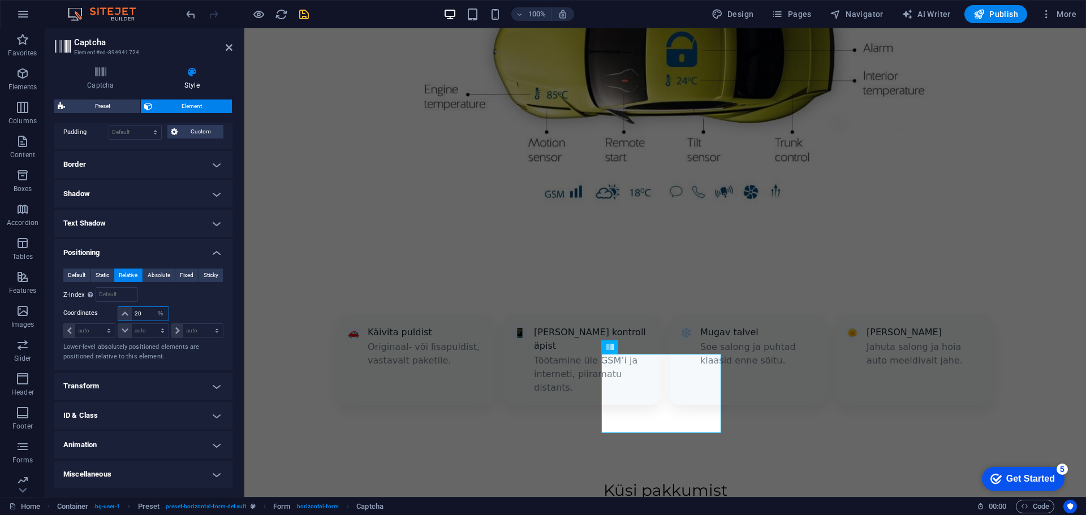
drag, startPoint x: 134, startPoint y: 313, endPoint x: 124, endPoint y: 313, distance: 9.6
click at [124, 313] on div "20 auto px rem % em" at bounding box center [143, 313] width 51 height 15
click at [189, 306] on div "Default Static Relative Absolute Fixed Sticky Z-Index Sets the order of the ele…" at bounding box center [143, 315] width 160 height 93
click at [133, 313] on input "10" at bounding box center [150, 314] width 36 height 14
click at [187, 303] on div "Default Static Relative Absolute Fixed Sticky Z-Index Sets the order of the ele…" at bounding box center [143, 315] width 160 height 93
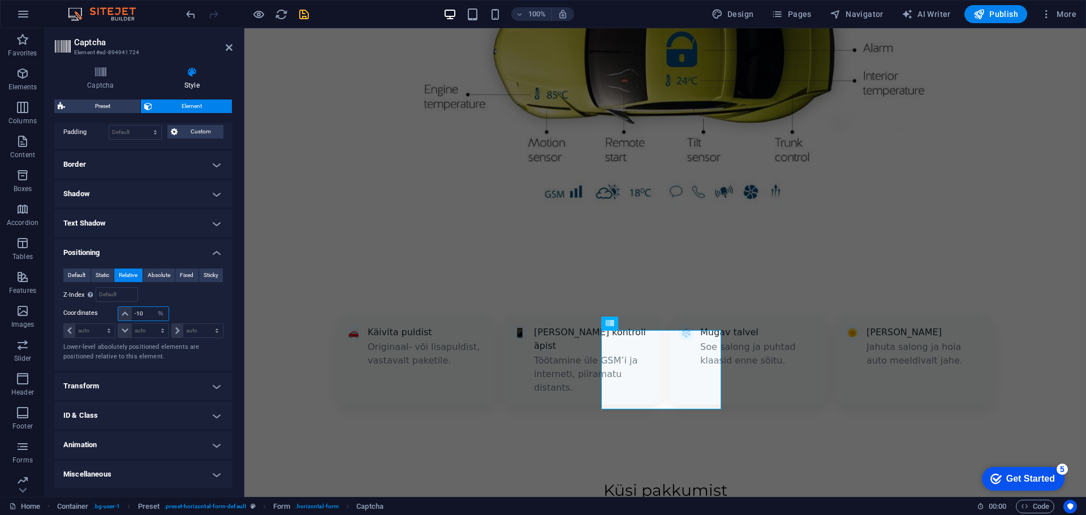
drag, startPoint x: 144, startPoint y: 315, endPoint x: 137, endPoint y: 314, distance: 6.8
click at [137, 314] on input "-10" at bounding box center [150, 314] width 36 height 14
click at [184, 309] on div at bounding box center [196, 314] width 53 height 16
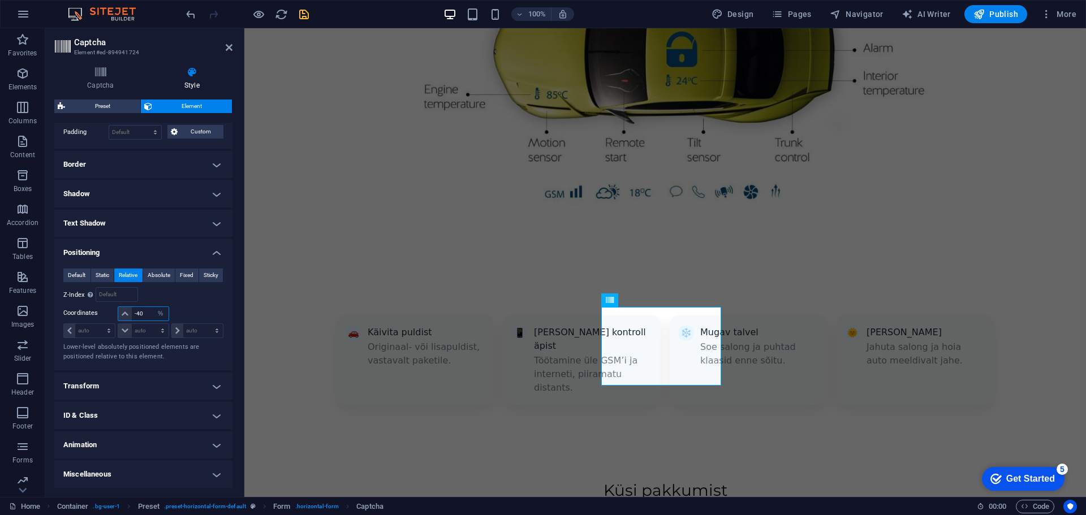
click at [148, 313] on input "-40" at bounding box center [150, 314] width 36 height 14
type input "-4"
type input "-50"
click at [198, 306] on div at bounding box center [196, 314] width 53 height 16
click at [118, 329] on select "auto px rem % em" at bounding box center [143, 331] width 50 height 14
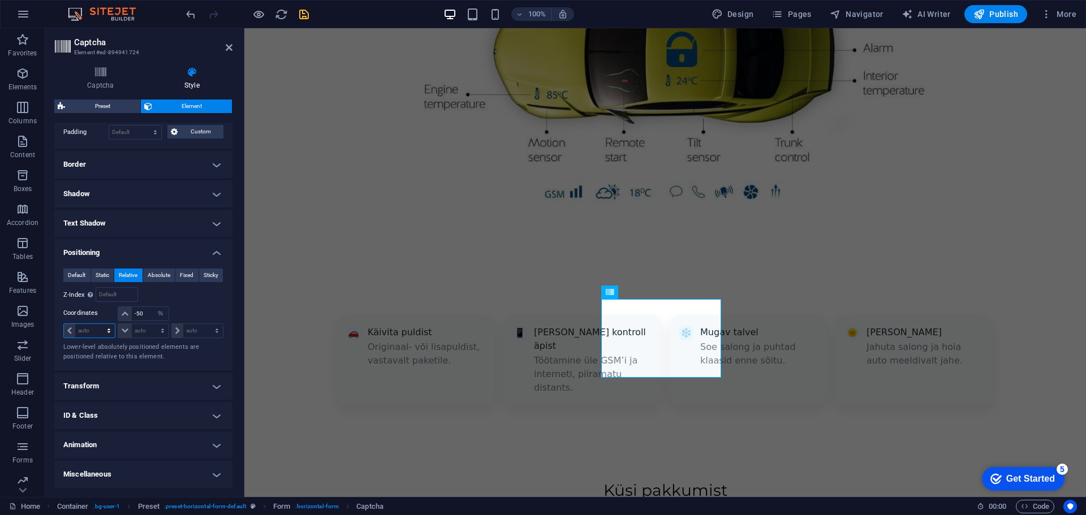
click at [105, 330] on select "auto px rem % em" at bounding box center [89, 331] width 51 height 14
select select "px"
click at [98, 324] on select "auto px rem % em" at bounding box center [89, 331] width 51 height 14
type input "0"
click at [103, 328] on select "auto px rem % em" at bounding box center [107, 331] width 16 height 14
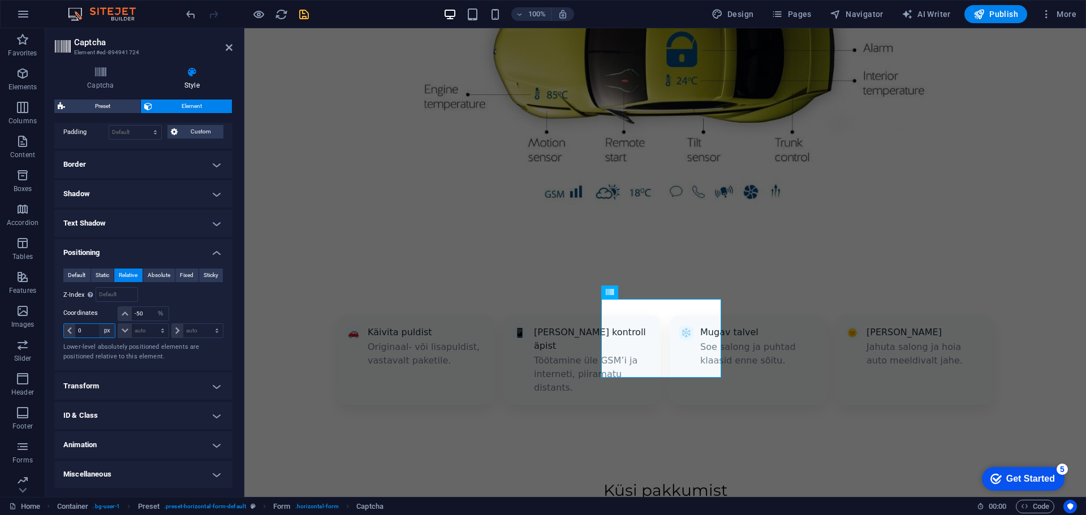
select select "%"
click at [99, 324] on select "auto px rem % em" at bounding box center [107, 331] width 16 height 14
type input "100"
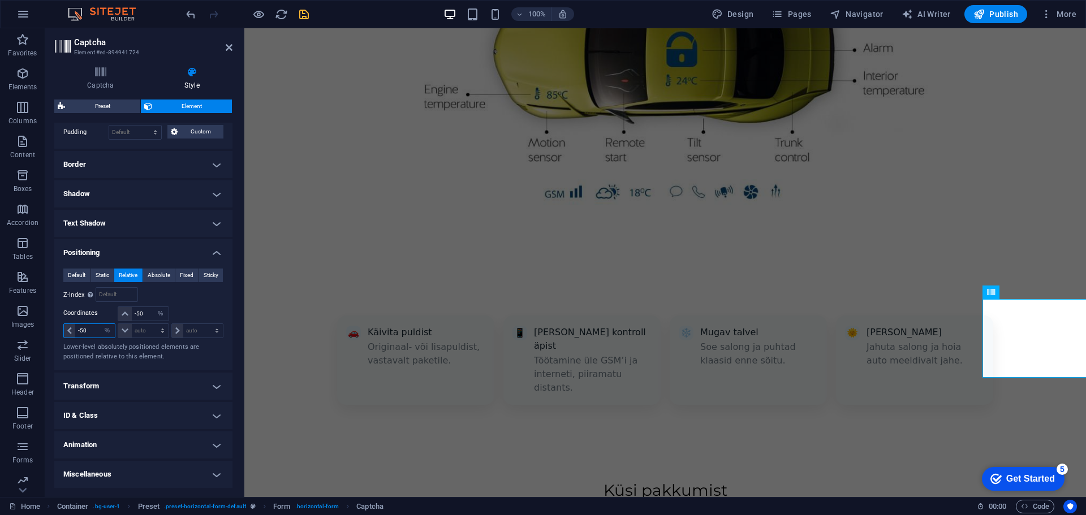
click at [92, 332] on input "-50" at bounding box center [95, 331] width 40 height 14
click at [142, 358] on p "Lower-level absolutely positioned elements are positioned relative to this elem…" at bounding box center [143, 352] width 160 height 19
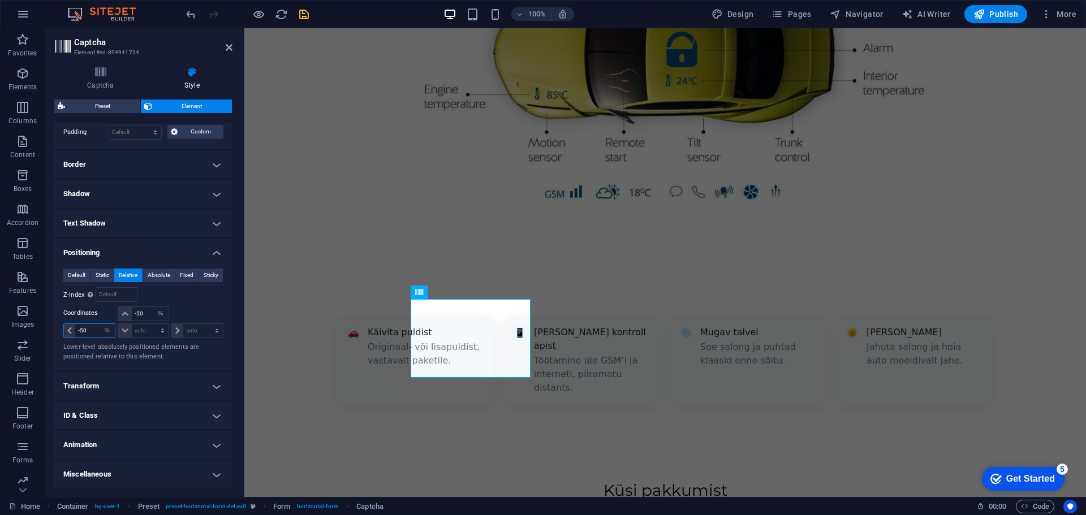
click at [92, 331] on input "-50" at bounding box center [95, 331] width 40 height 14
type input "-5"
click at [139, 349] on p "Lower-level absolutely positioned elements are positioned relative to this elem…" at bounding box center [143, 352] width 160 height 19
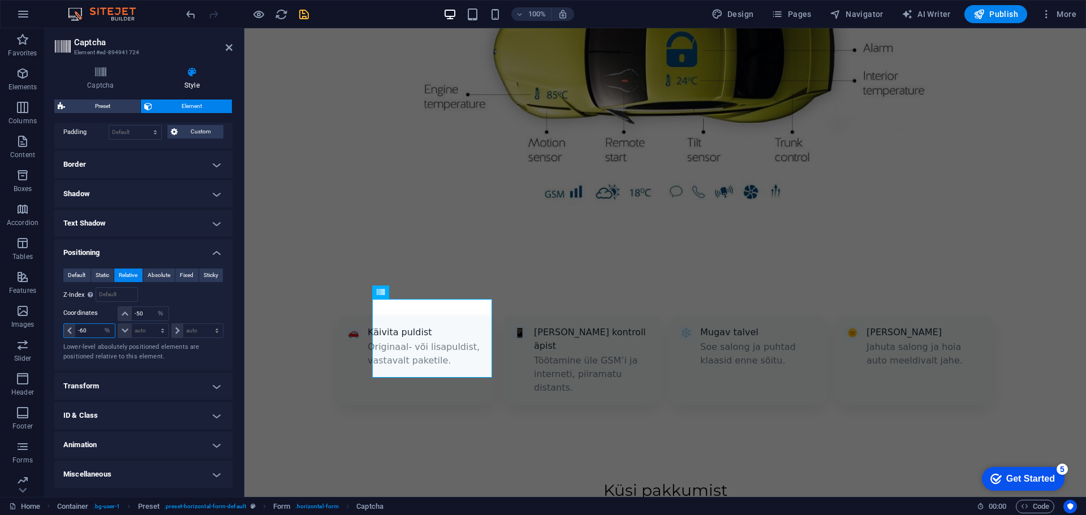
click at [94, 330] on input "-60" at bounding box center [95, 331] width 40 height 14
type input "-6"
click at [140, 360] on p "Lower-level absolutely positioned elements are positioned relative to this elem…" at bounding box center [143, 352] width 160 height 19
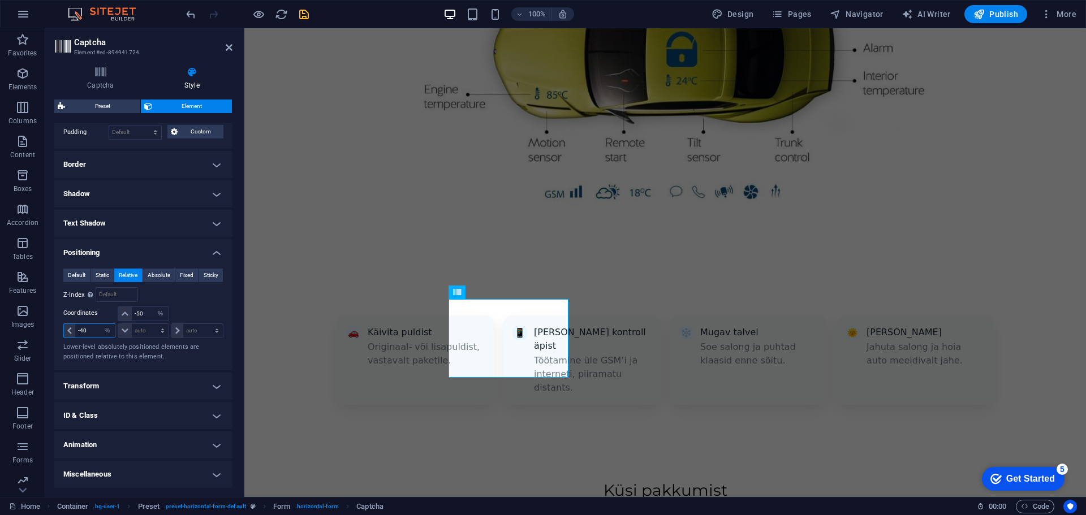
click at [84, 328] on input "-40" at bounding box center [95, 331] width 40 height 14
type input "-30"
click at [135, 347] on p "Lower-level absolutely positioned elements are positioned relative to this elem…" at bounding box center [143, 352] width 160 height 19
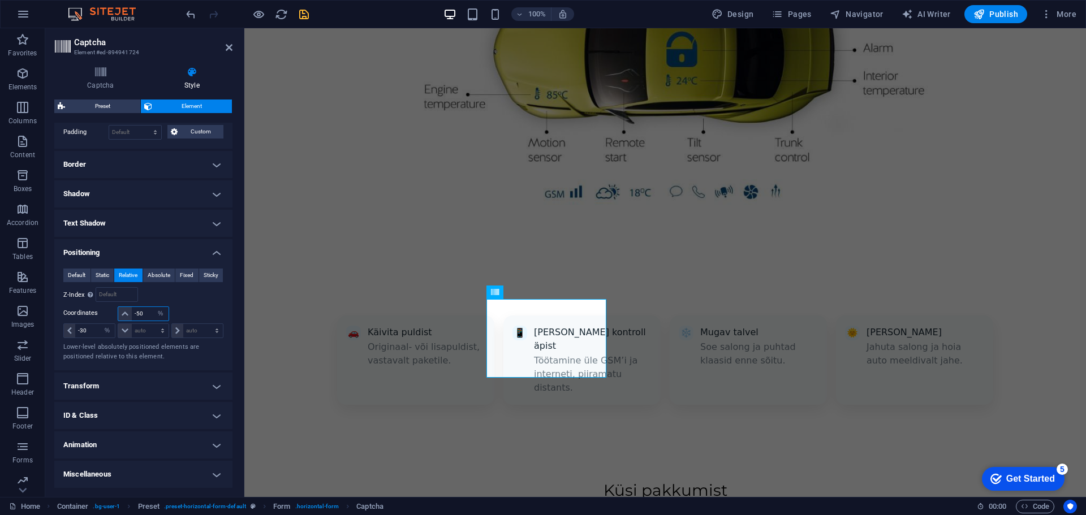
click at [145, 315] on input "-50" at bounding box center [150, 314] width 36 height 14
type input "-5"
click at [195, 307] on div at bounding box center [196, 314] width 53 height 16
click at [144, 315] on input "-60" at bounding box center [150, 314] width 36 height 14
type input "-6"
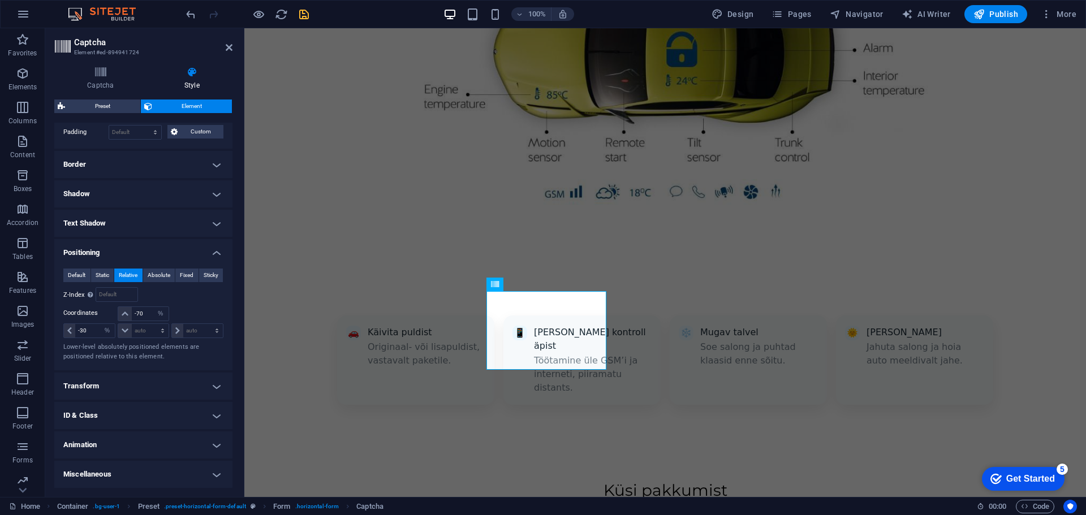
click at [186, 305] on div "Default Static Relative Absolute Fixed Sticky Z-Index Sets the order of the ele…" at bounding box center [143, 315] width 160 height 93
click at [144, 315] on input "-70" at bounding box center [150, 314] width 36 height 14
type input "-7"
click at [190, 313] on div at bounding box center [196, 314] width 53 height 16
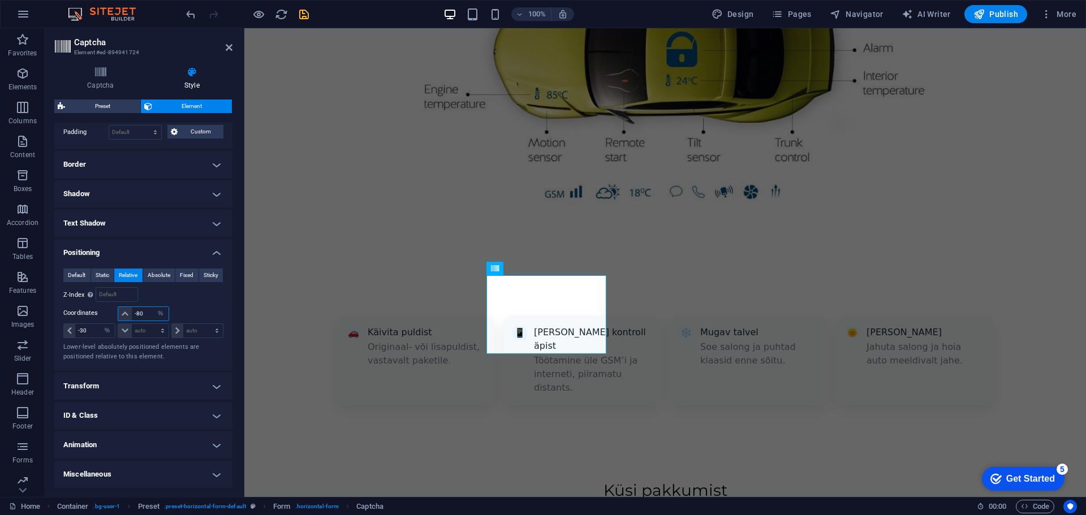
click at [149, 315] on input "-80" at bounding box center [150, 314] width 36 height 14
type input "-8"
type input "-6"
click at [207, 309] on div at bounding box center [196, 314] width 53 height 16
click at [149, 317] on input "-90" at bounding box center [150, 314] width 36 height 14
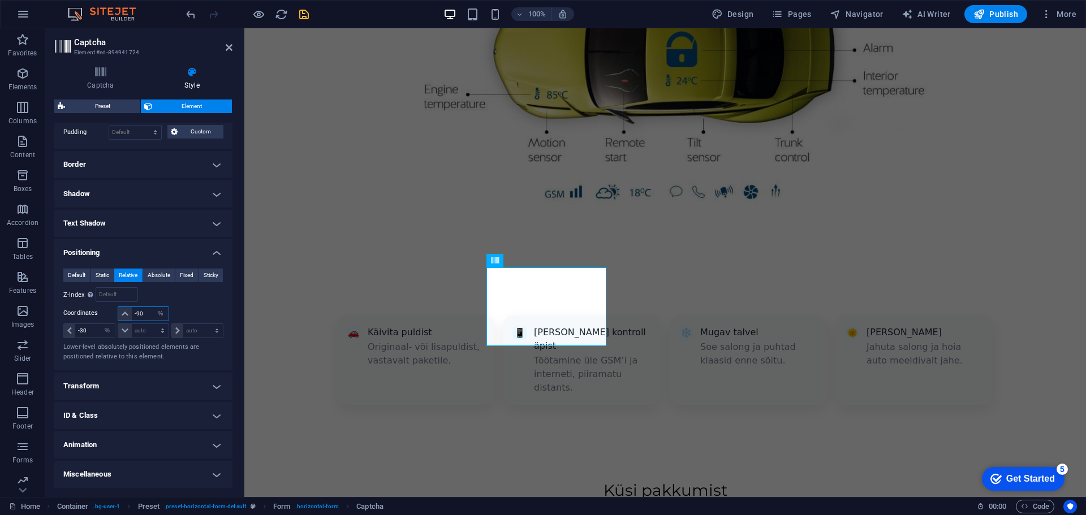
type input "-9"
type input "-100"
click at [184, 305] on div "Default Static Relative Absolute Fixed Sticky Z-Index Sets the order of the ele…" at bounding box center [143, 315] width 160 height 93
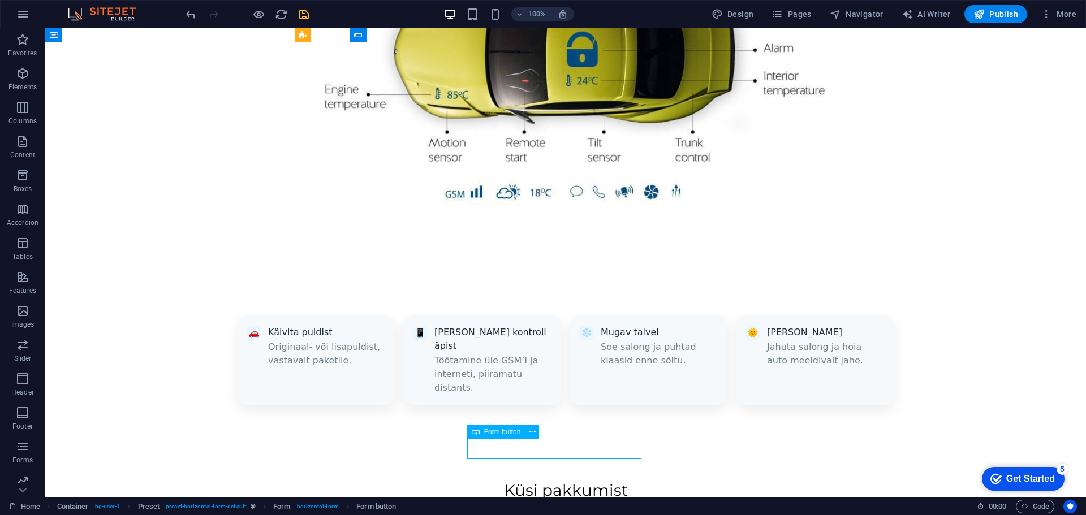
select select "%"
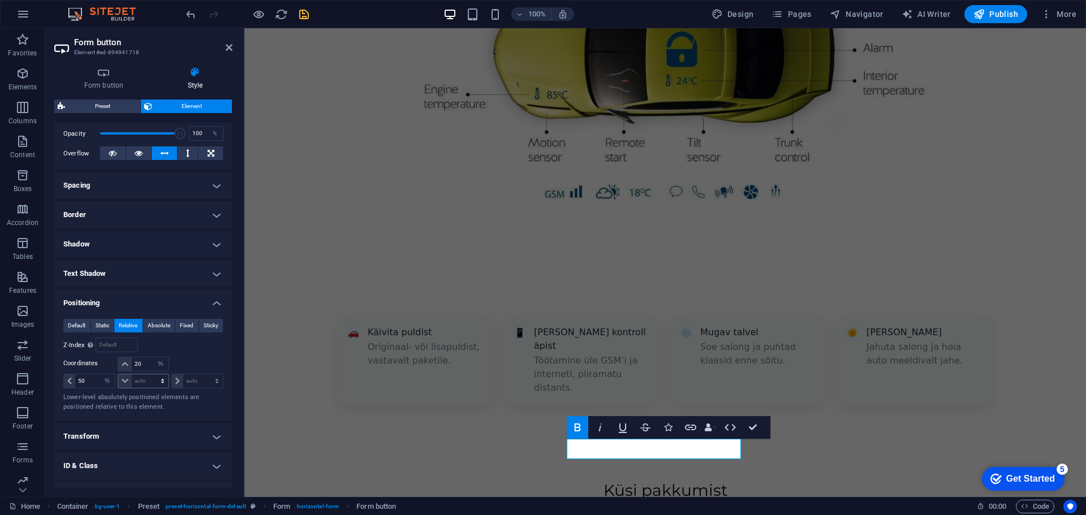
scroll to position [170, 0]
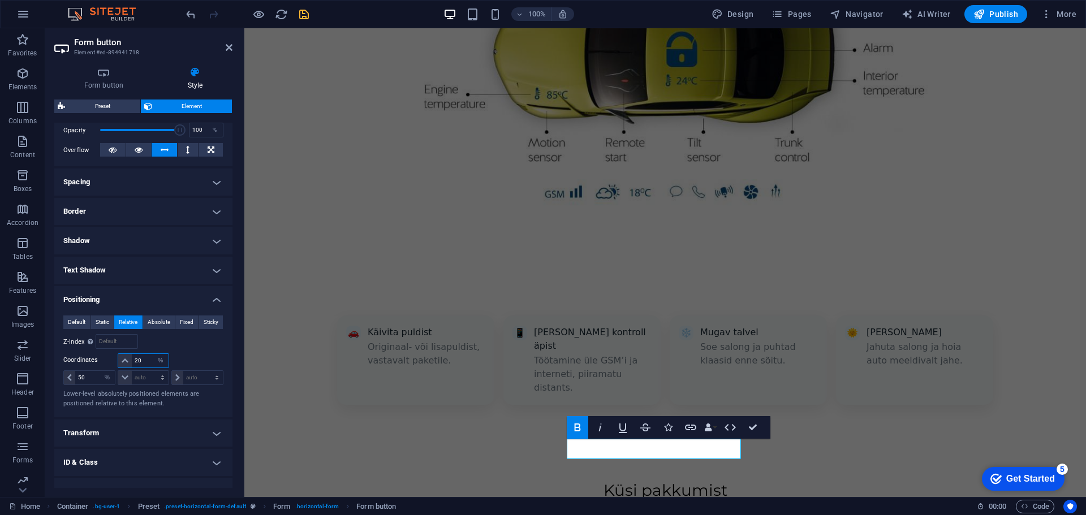
drag, startPoint x: 143, startPoint y: 358, endPoint x: 128, endPoint y: 363, distance: 15.9
click at [128, 363] on div "20 auto px rem % em" at bounding box center [143, 360] width 51 height 15
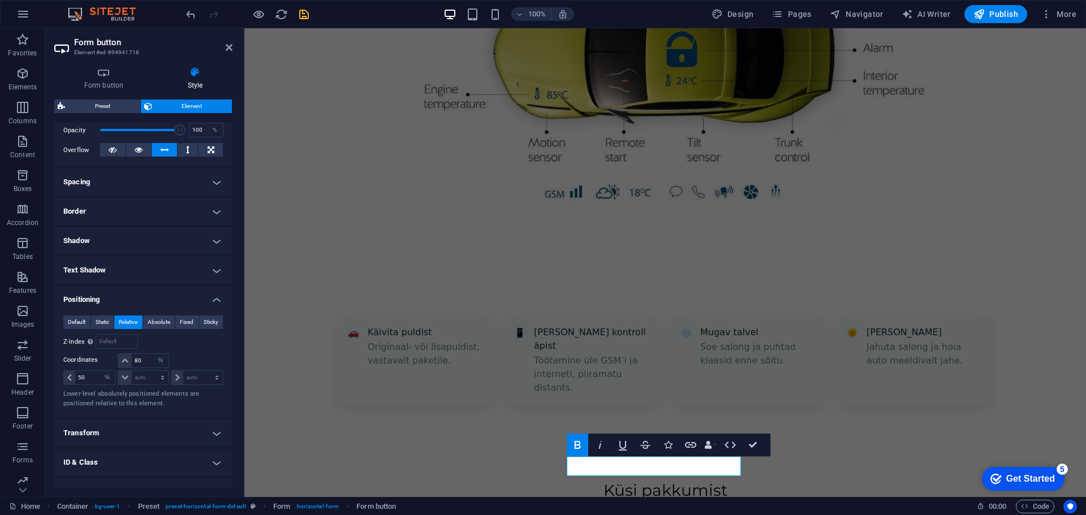
click at [185, 347] on div "Relative to #ed-894941691" at bounding box center [184, 341] width 80 height 15
drag, startPoint x: 141, startPoint y: 361, endPoint x: 128, endPoint y: 361, distance: 13.6
click at [128, 361] on div "80 auto px rem % em" at bounding box center [143, 360] width 51 height 15
click at [190, 349] on div "Default Static Relative Absolute Fixed Sticky Z-Index Sets the order of the ele…" at bounding box center [143, 361] width 160 height 93
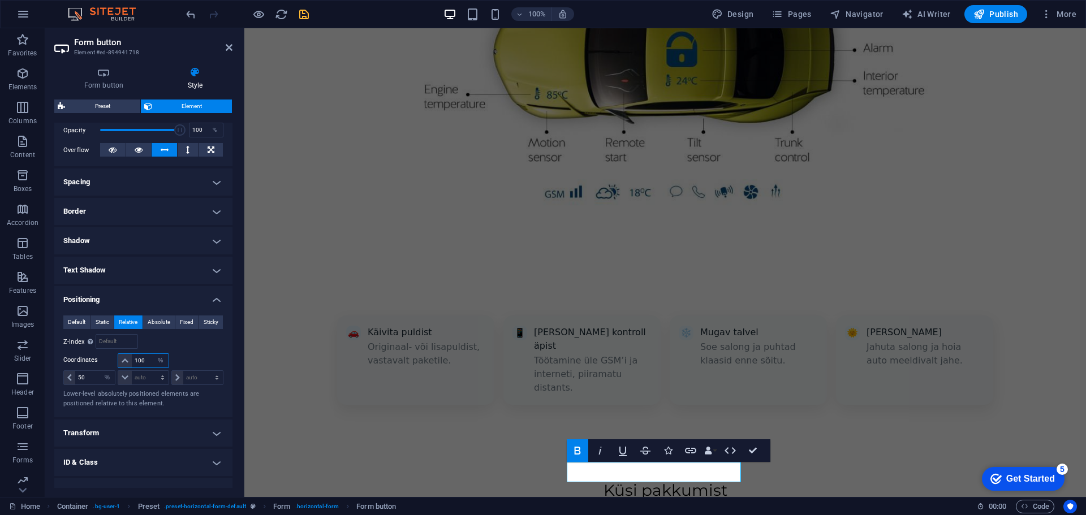
click at [135, 361] on input "100" at bounding box center [150, 361] width 36 height 14
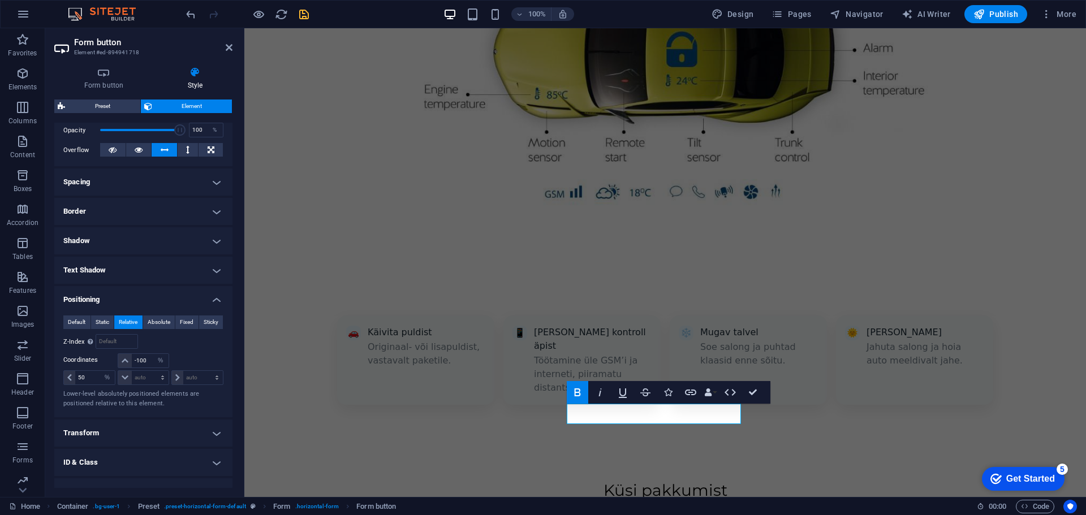
click at [190, 345] on div "Relative to #ed-894941691" at bounding box center [184, 341] width 80 height 15
click at [153, 357] on select "auto px rem % em" at bounding box center [161, 361] width 16 height 14
click at [148, 361] on input "-100" at bounding box center [150, 361] width 36 height 14
click at [203, 352] on div "Default Static Relative Absolute Fixed Sticky Z-Index Sets the order of the ele…" at bounding box center [143, 361] width 160 height 93
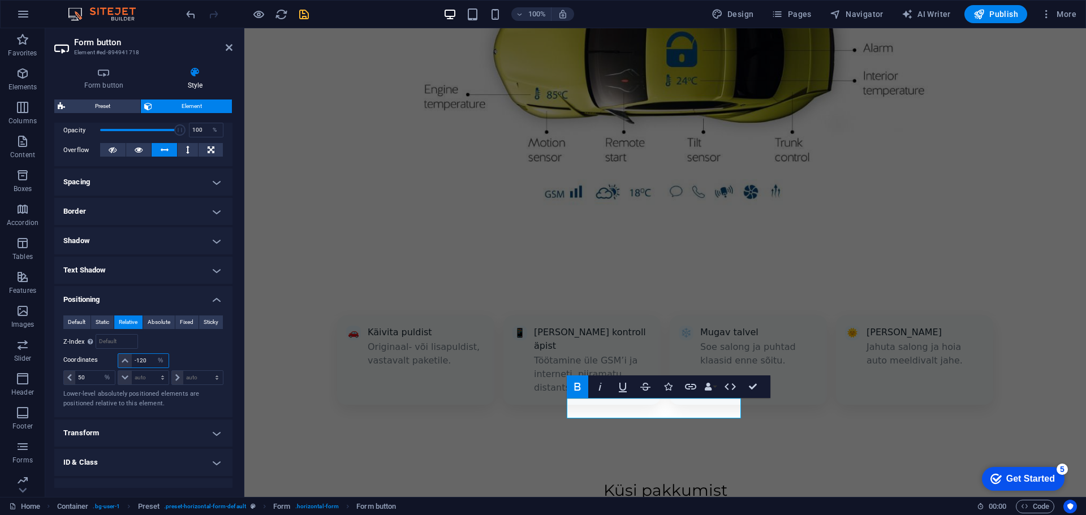
drag, startPoint x: 148, startPoint y: 361, endPoint x: 137, endPoint y: 362, distance: 10.9
click at [137, 362] on input "-120" at bounding box center [150, 361] width 36 height 14
click at [184, 349] on div "Relative to #ed-894941691" at bounding box center [184, 341] width 80 height 15
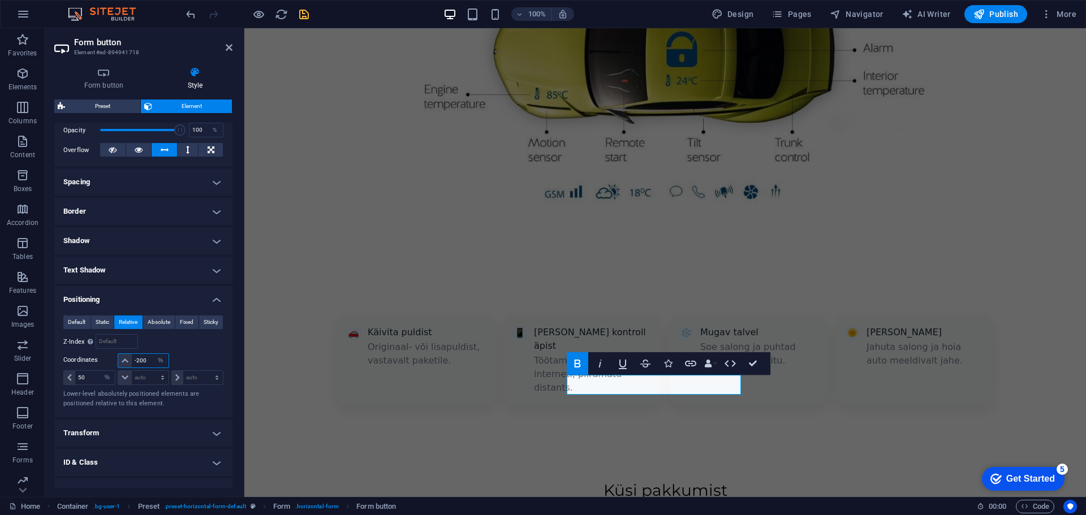
drag, startPoint x: 146, startPoint y: 358, endPoint x: 137, endPoint y: 362, distance: 10.2
click at [137, 362] on input "-200" at bounding box center [150, 361] width 36 height 14
type input "-250"
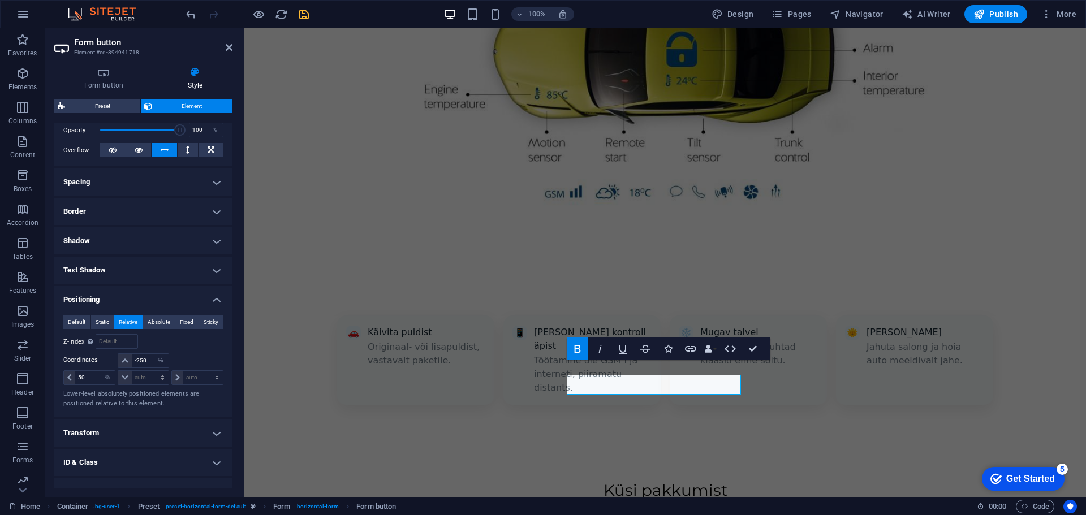
click at [189, 349] on div "Default Static Relative Absolute Fixed Sticky Z-Index Sets the order of the ele…" at bounding box center [143, 361] width 160 height 93
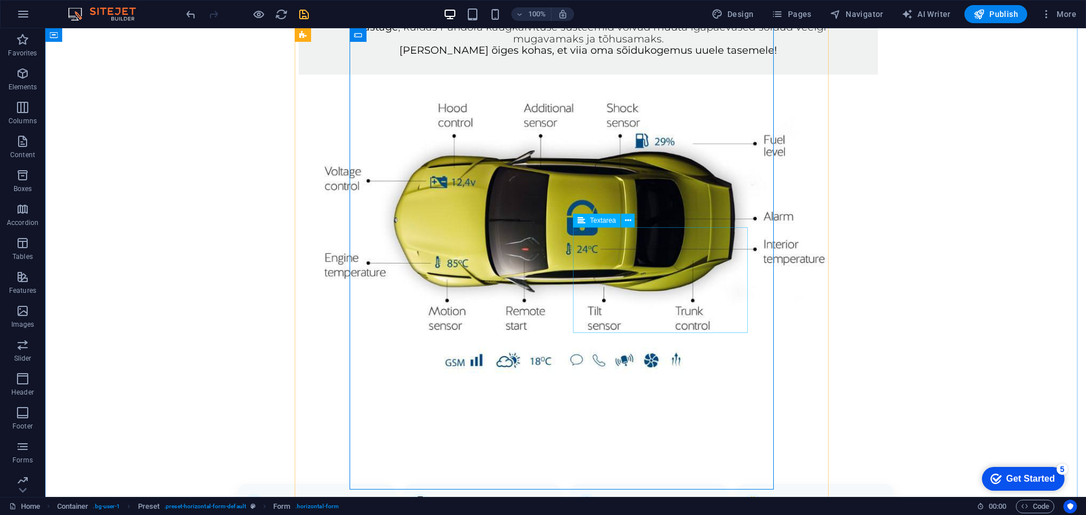
scroll to position [838, 0]
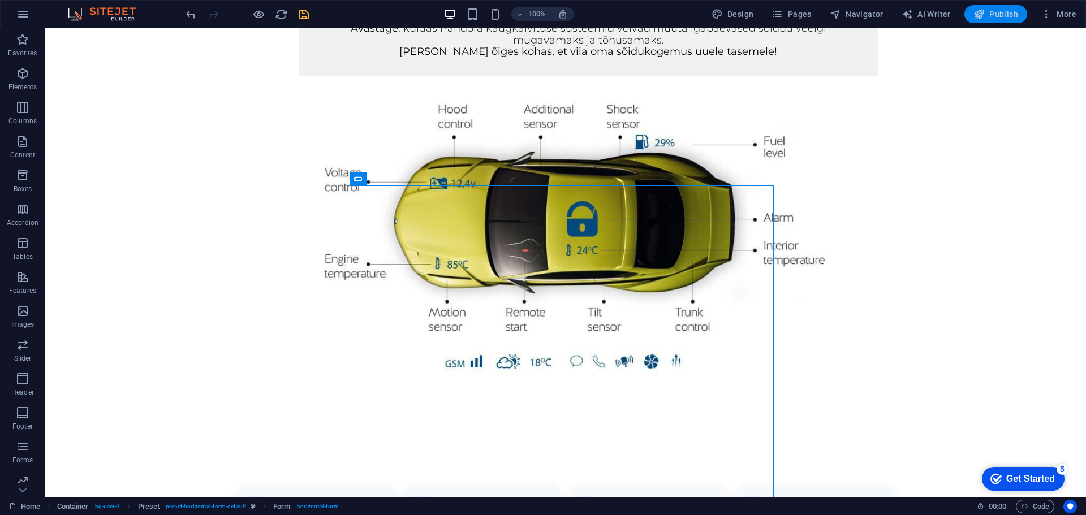
click at [0, 0] on span "Publish" at bounding box center [0, 0] width 0 height 0
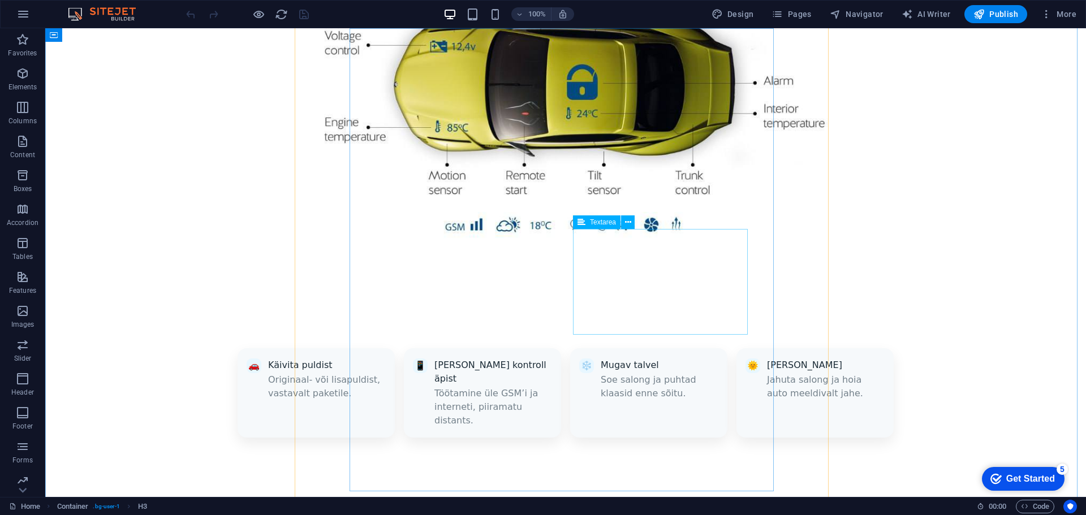
scroll to position [1063, 0]
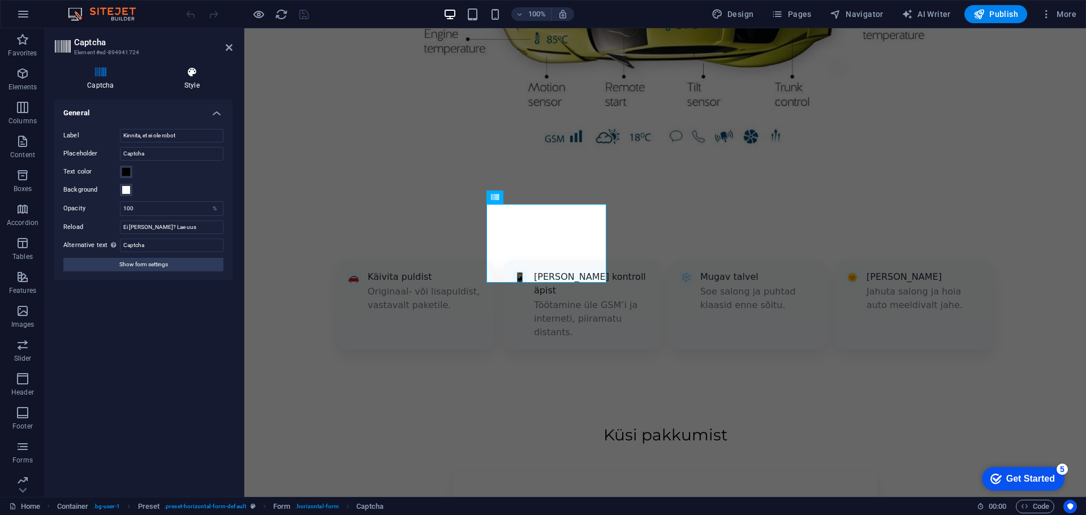
click at [179, 79] on h4 "Style" at bounding box center [192, 79] width 81 height 24
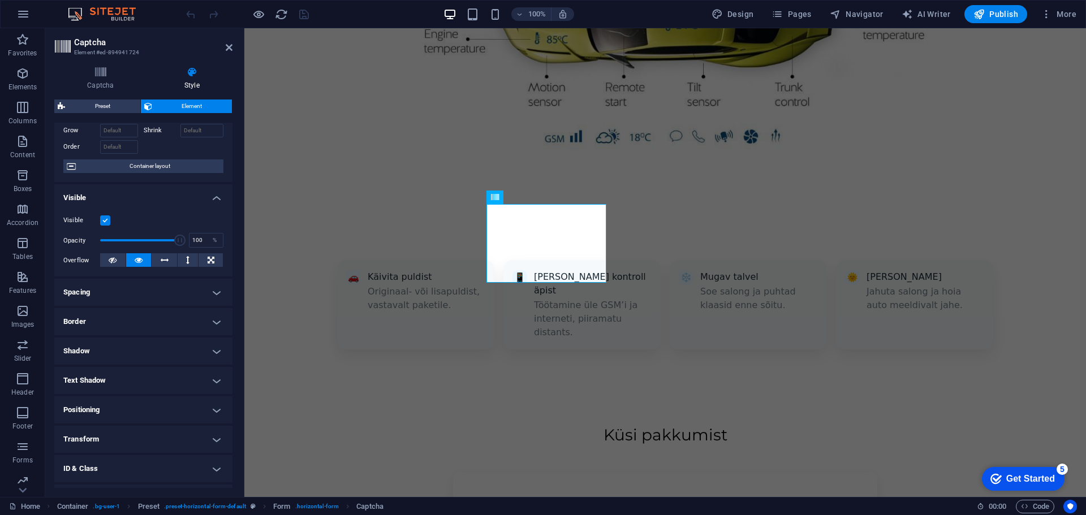
scroll to position [113, 0]
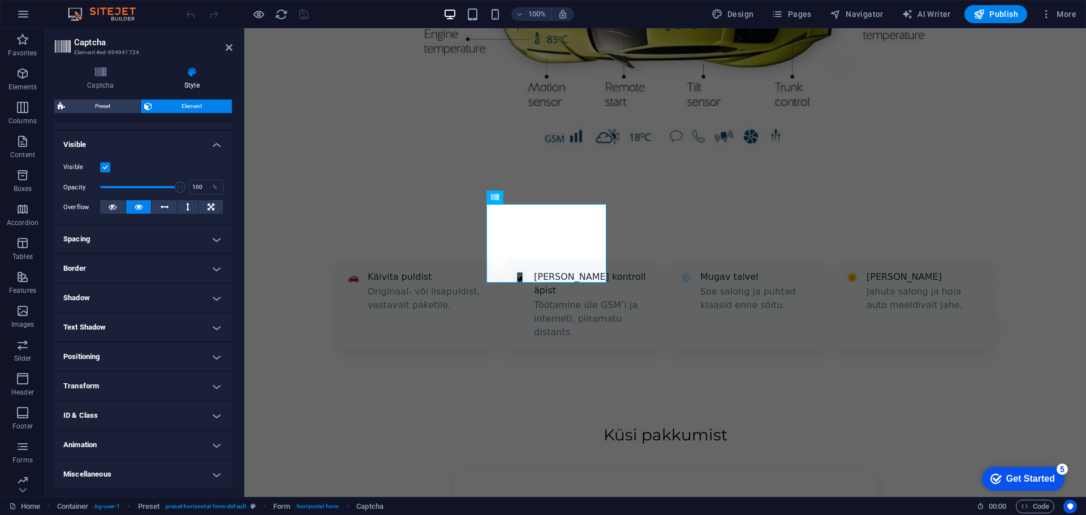
click at [127, 356] on h4 "Positioning" at bounding box center [143, 356] width 178 height 27
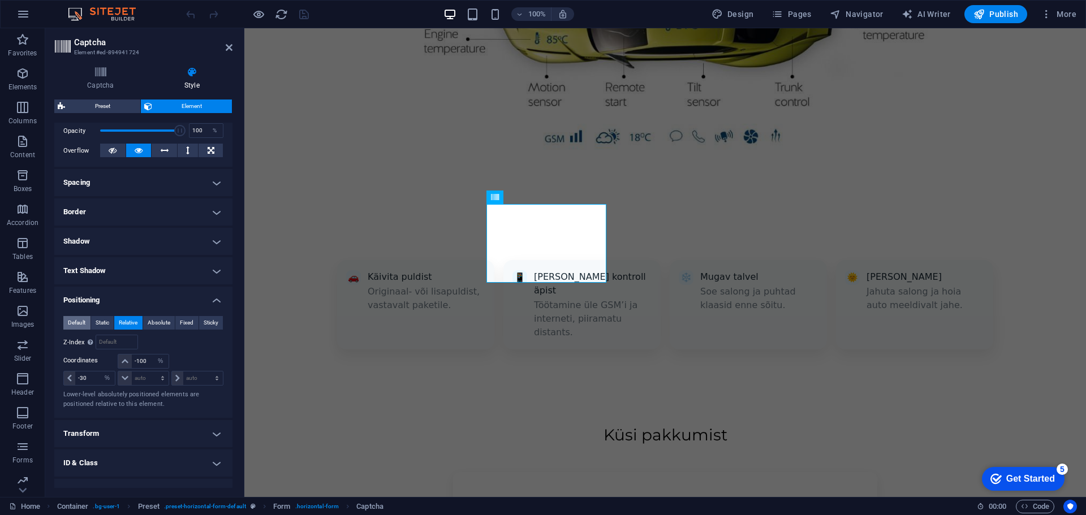
click at [71, 325] on span "Default" at bounding box center [77, 323] width 18 height 14
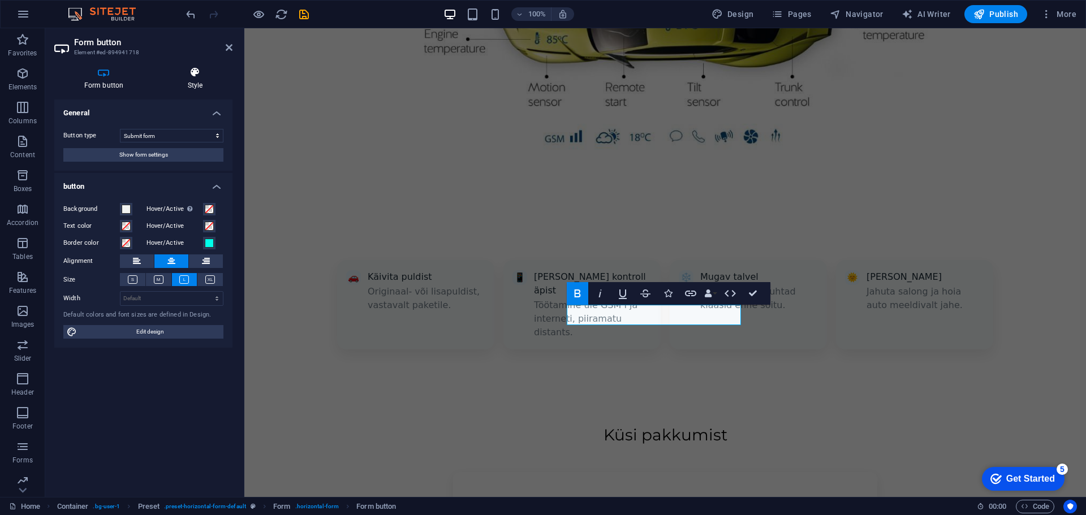
click at [197, 83] on h4 "Style" at bounding box center [195, 79] width 75 height 24
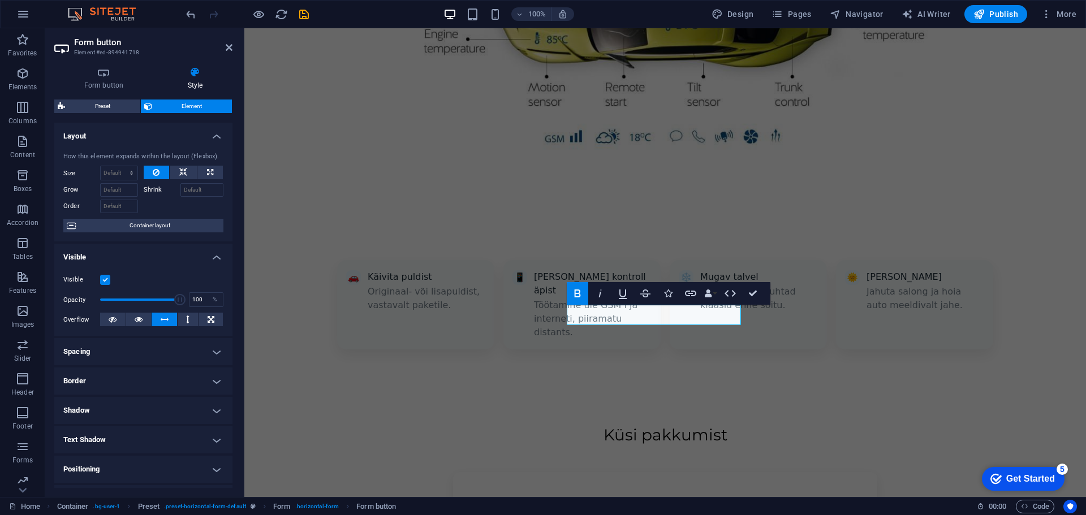
scroll to position [113, 0]
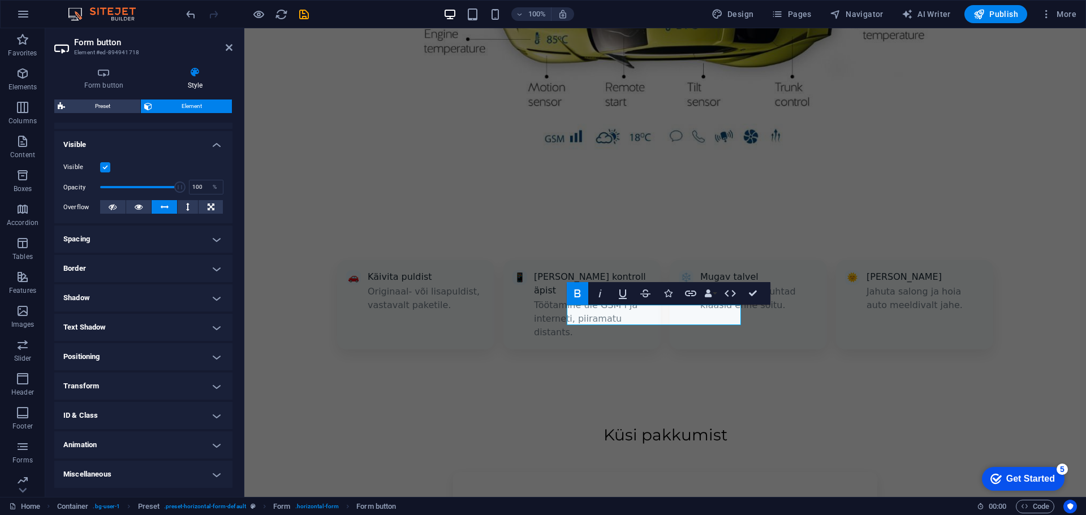
click at [123, 356] on h4 "Positioning" at bounding box center [143, 356] width 178 height 27
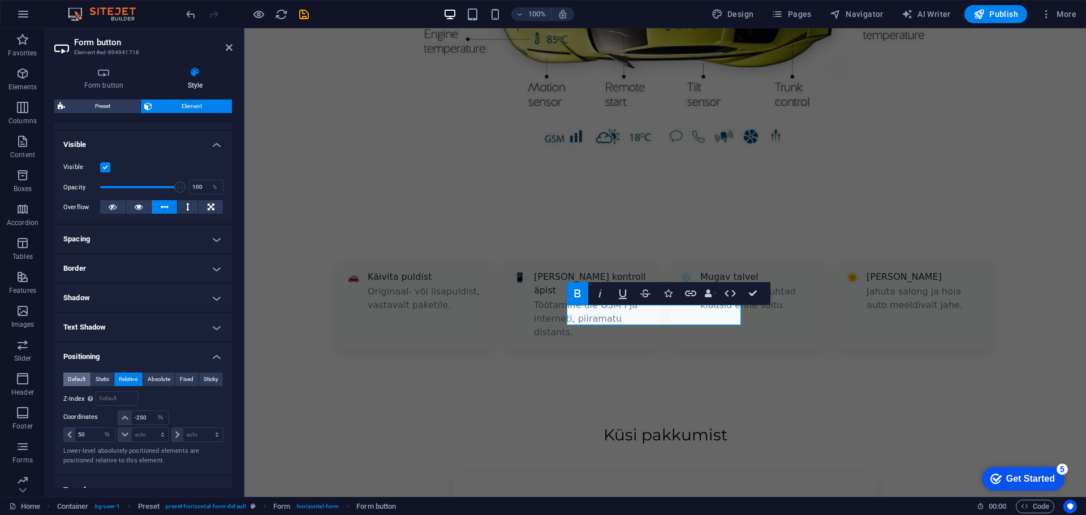
click at [72, 381] on span "Default" at bounding box center [77, 380] width 18 height 14
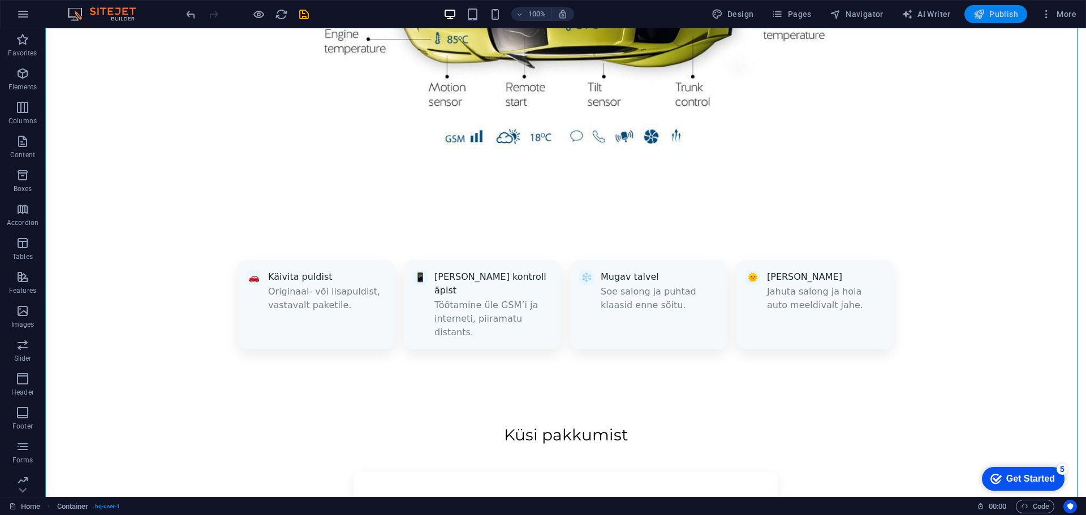
click at [991, 16] on span "Publish" at bounding box center [995, 13] width 45 height 11
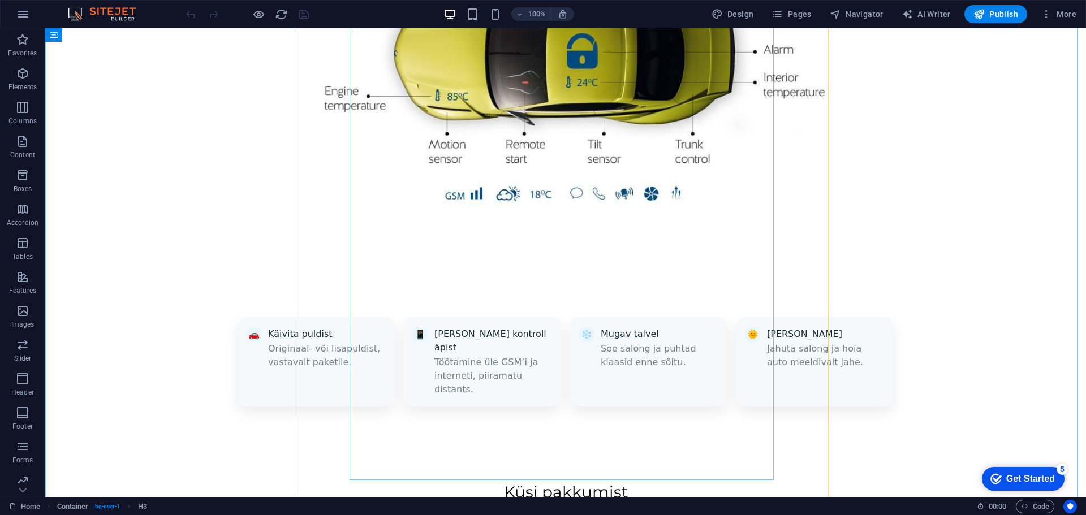
scroll to position [1007, 0]
click at [1028, 508] on span "Code" at bounding box center [1034, 507] width 28 height 14
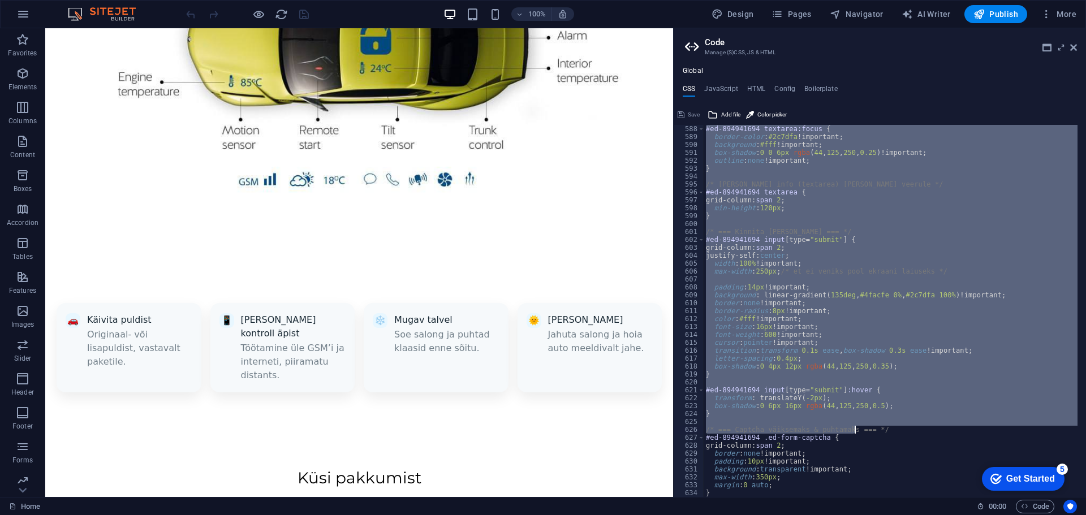
scroll to position [1100, 0]
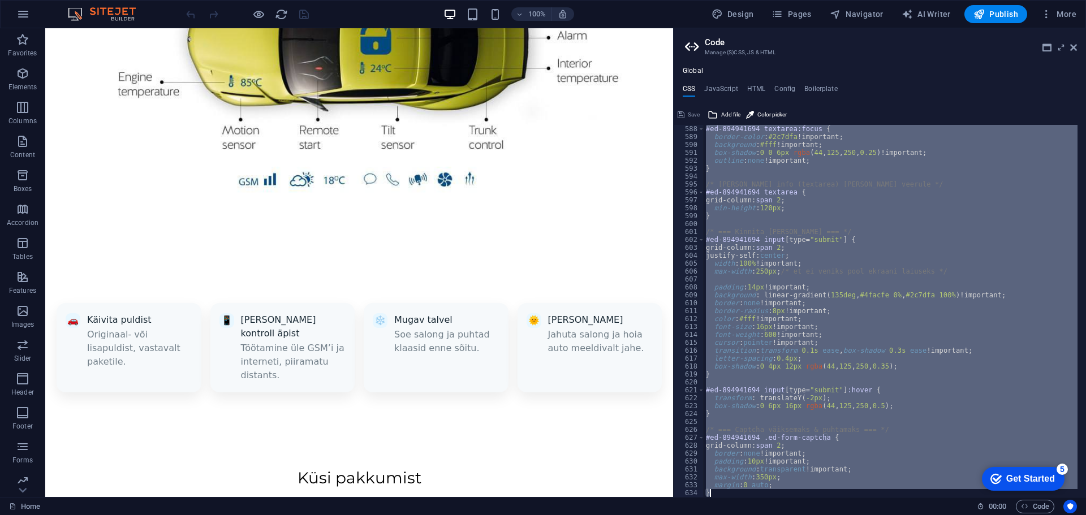
drag, startPoint x: 705, startPoint y: 278, endPoint x: 855, endPoint y: 491, distance: 260.9
click at [855, 491] on div "#ed-894941694 textarea:focus { border-color : #2c7dfa !important; background : …" at bounding box center [890, 319] width 374 height 388
type textarea "}"
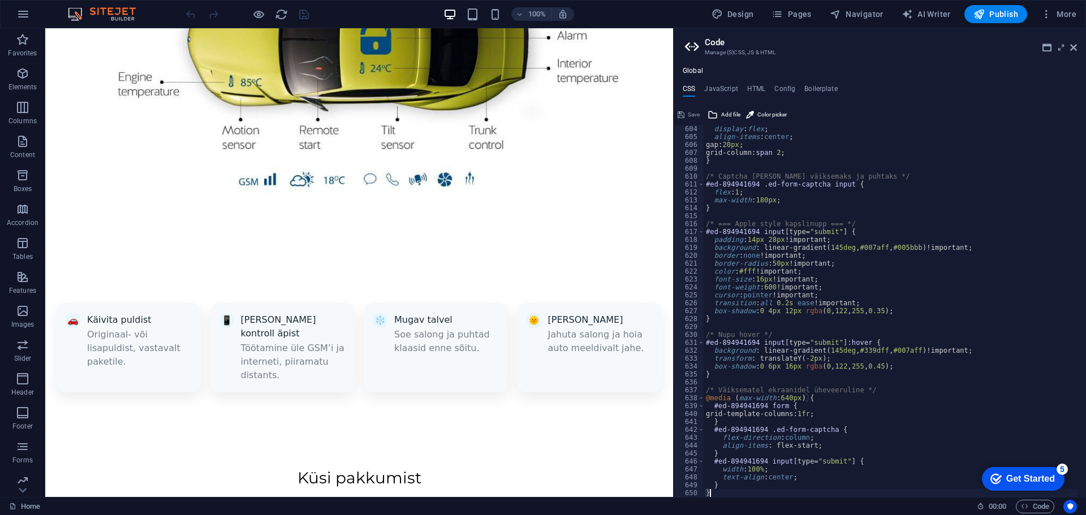
scroll to position [1227, 0]
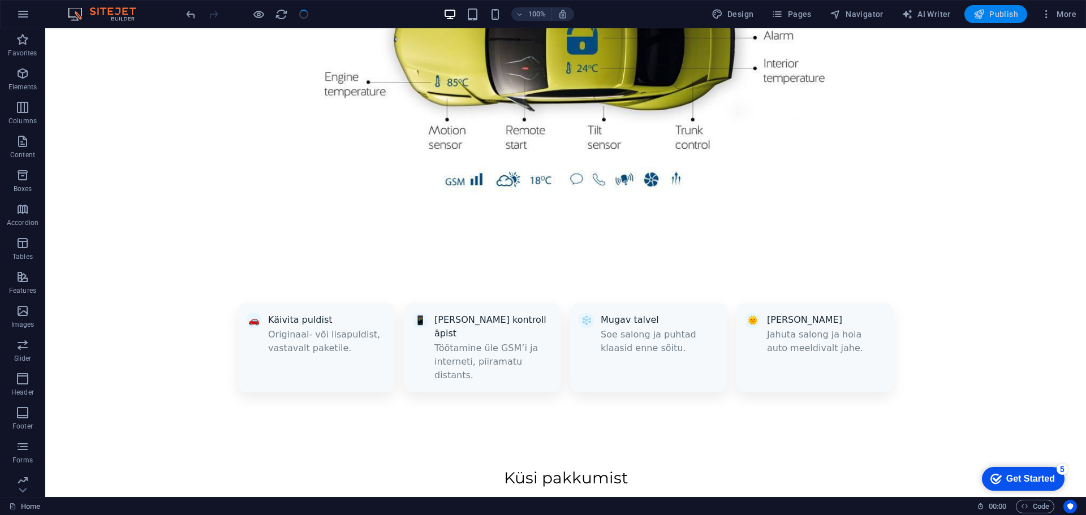
scroll to position [1007, 0]
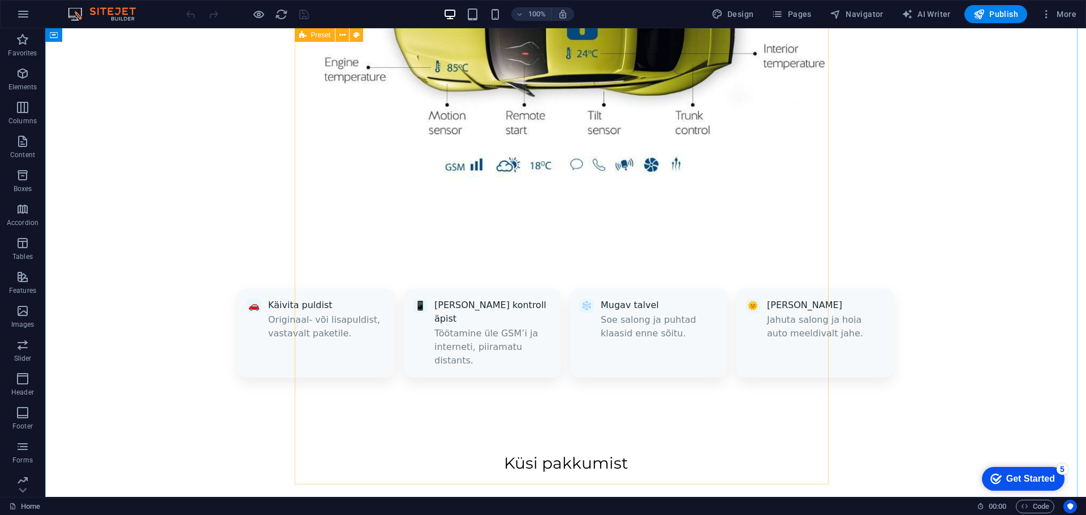
scroll to position [1063, 0]
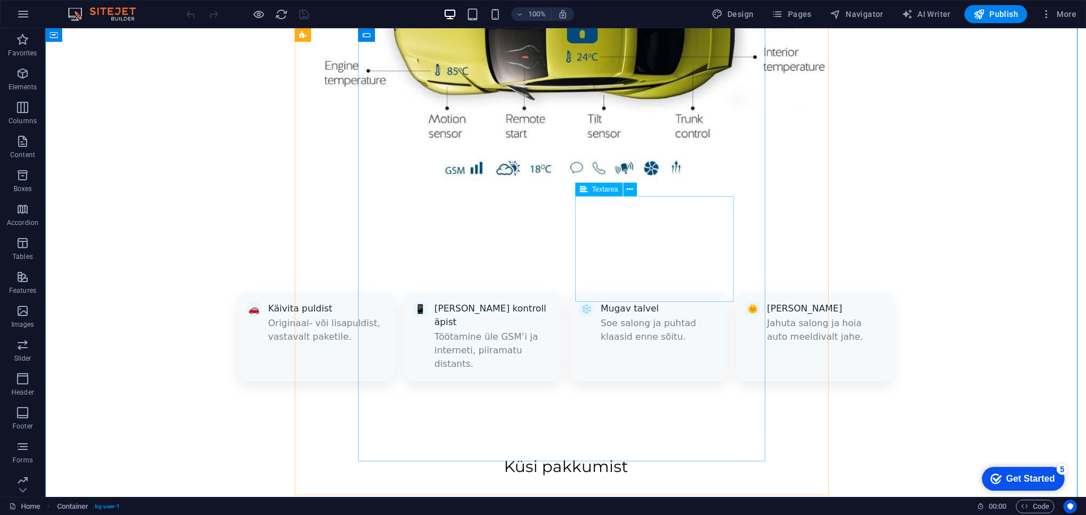
scroll to position [1007, 0]
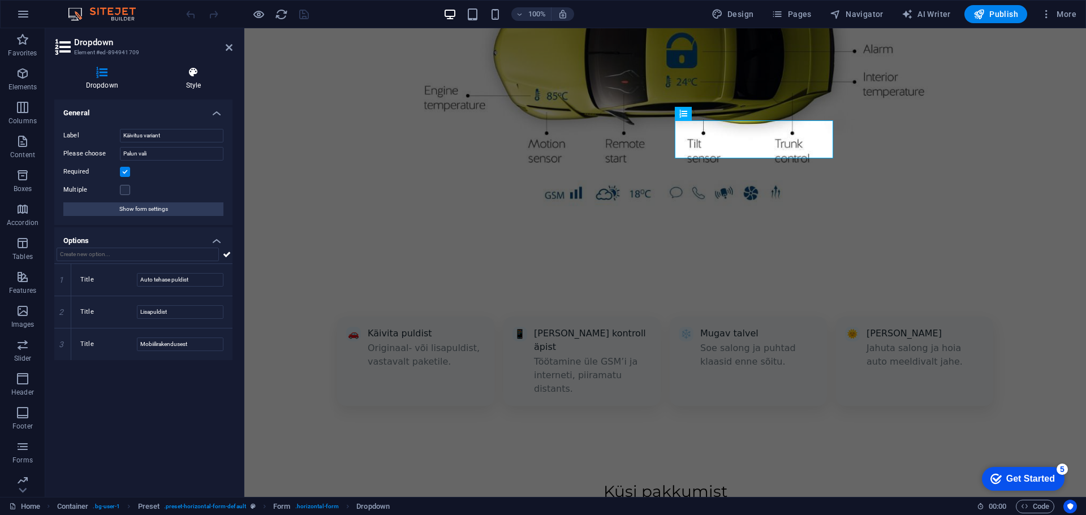
click at [174, 72] on icon at bounding box center [193, 72] width 78 height 11
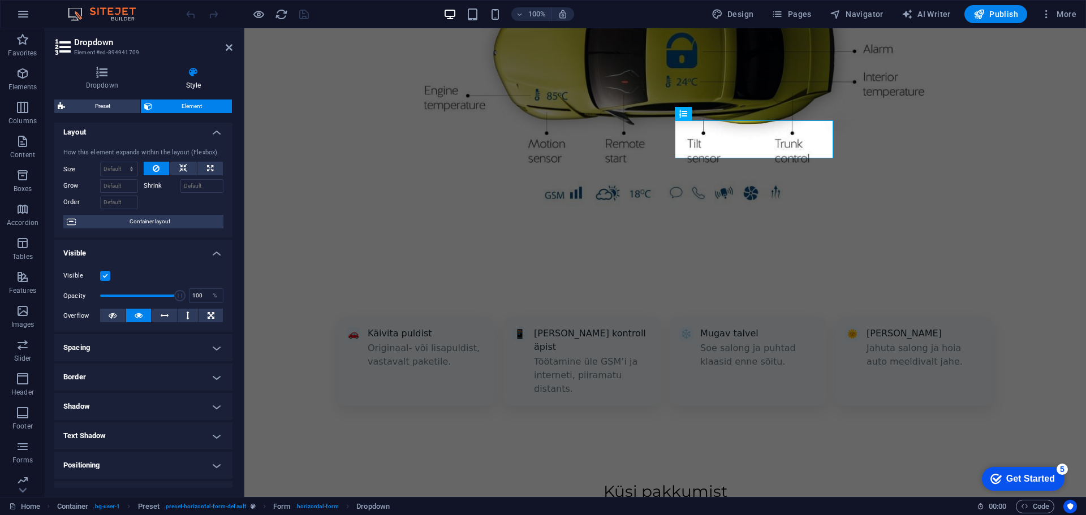
scroll to position [0, 0]
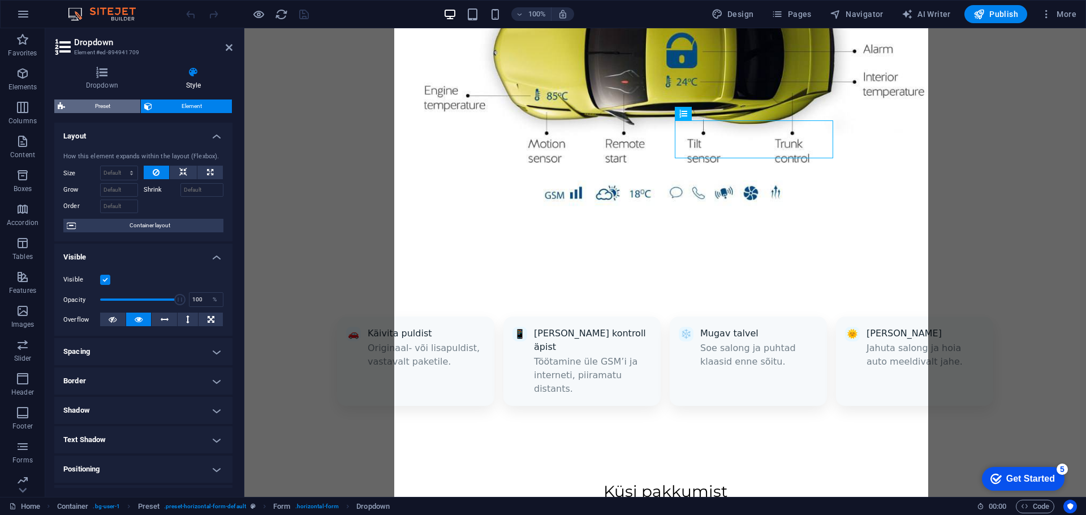
click at [89, 108] on span "Preset" at bounding box center [102, 107] width 68 height 14
select select "px"
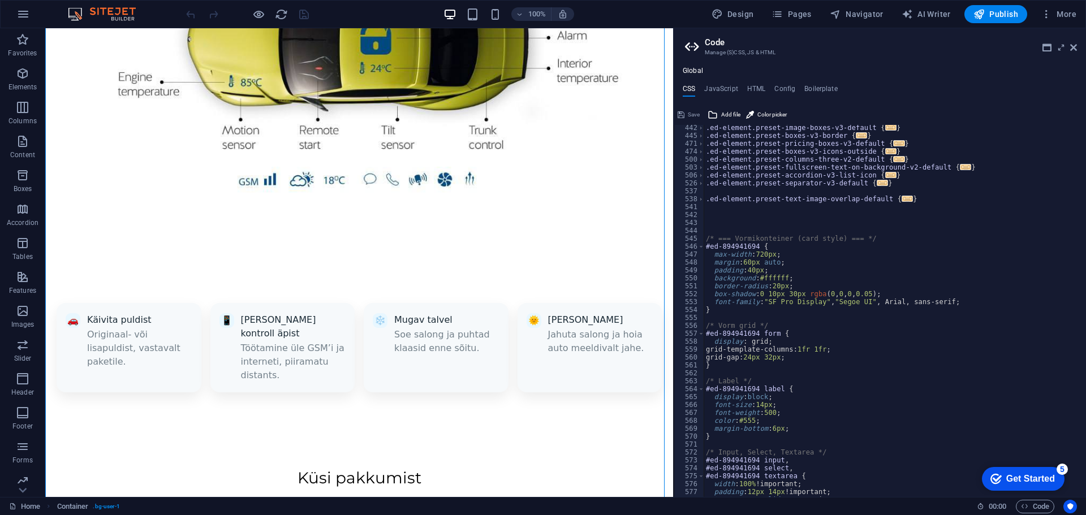
scroll to position [616, 0]
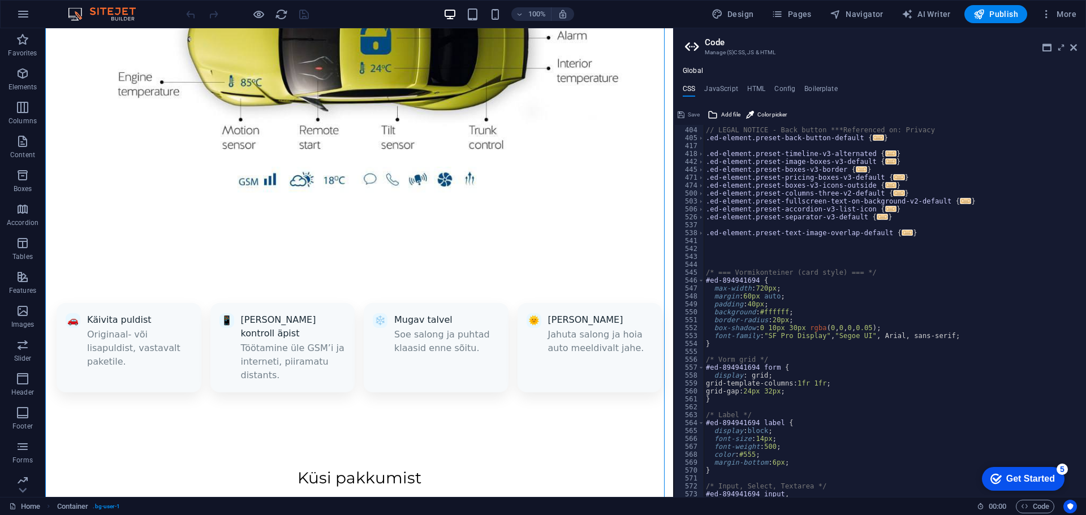
click at [743, 244] on div "// LEGAL NOTICE - Back button ***Referenced on: Privacy .ed-element.preset-back…" at bounding box center [890, 312] width 374 height 388
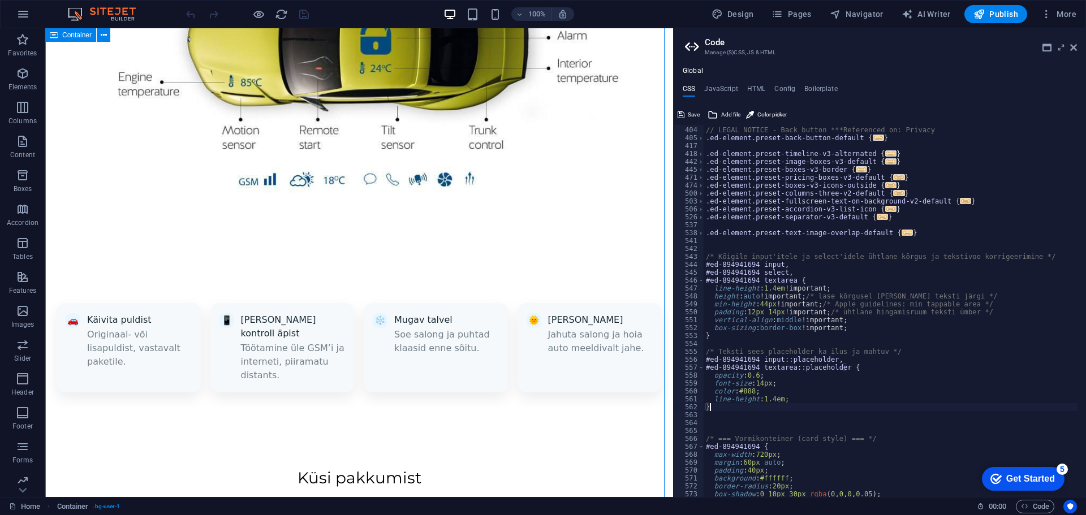
type textarea "}"
click at [0, 0] on span "Publish" at bounding box center [0, 0] width 0 height 0
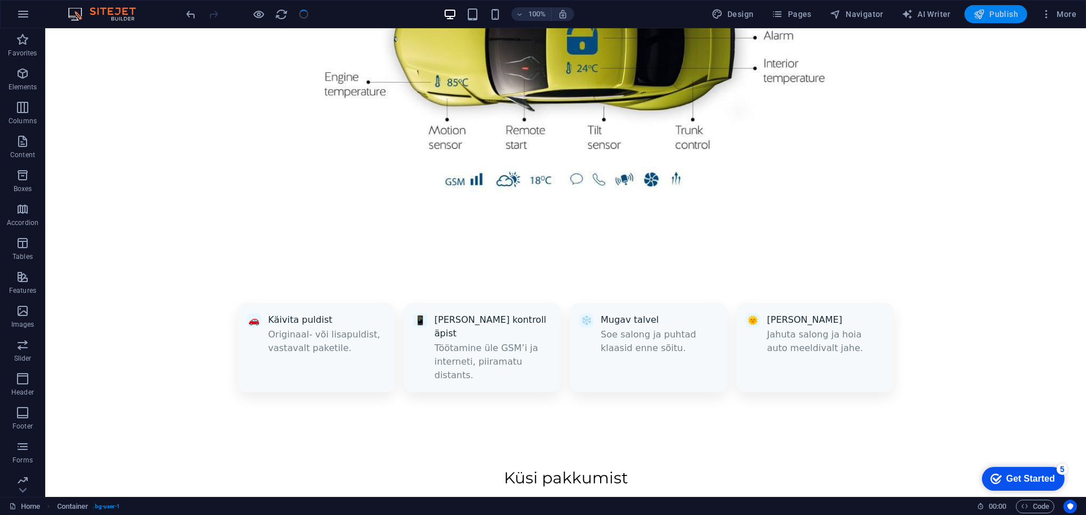
scroll to position [1007, 0]
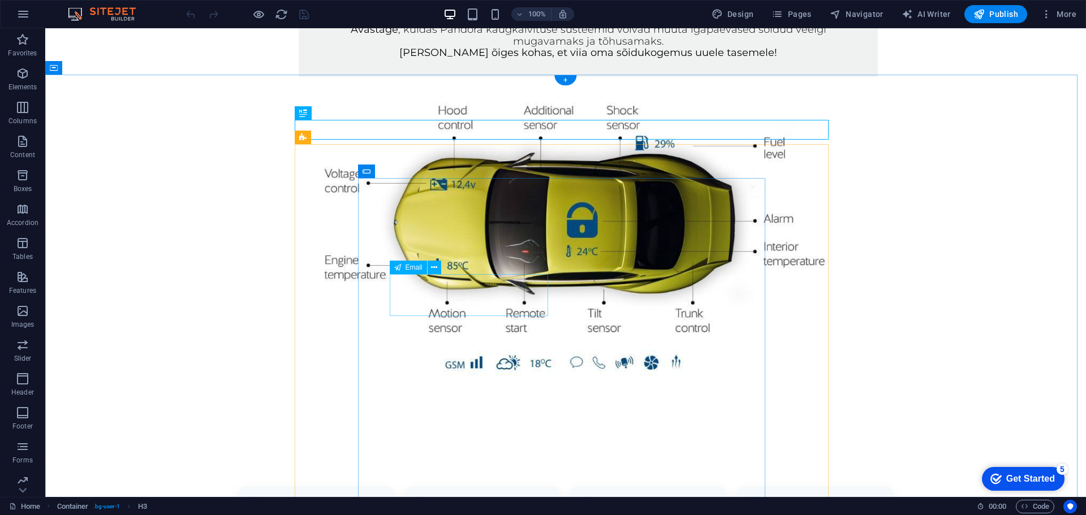
scroll to position [894, 0]
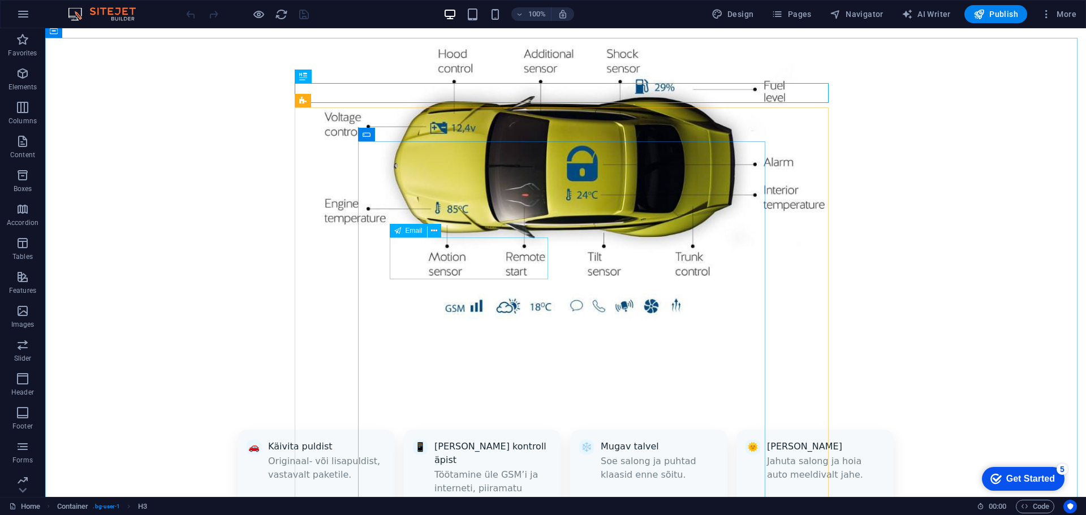
click at [416, 234] on span "Email" at bounding box center [413, 230] width 17 height 7
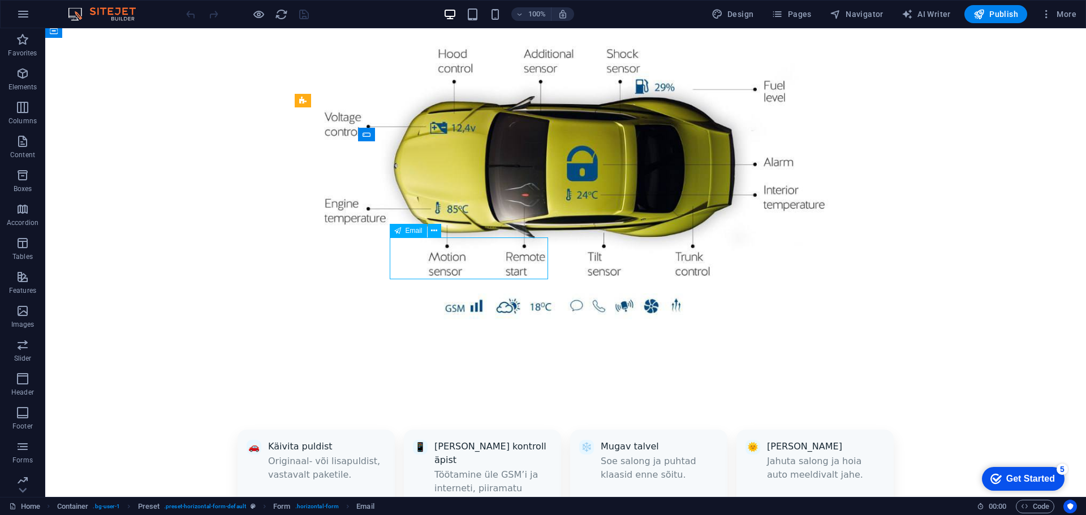
click at [415, 233] on span "Email" at bounding box center [413, 230] width 17 height 7
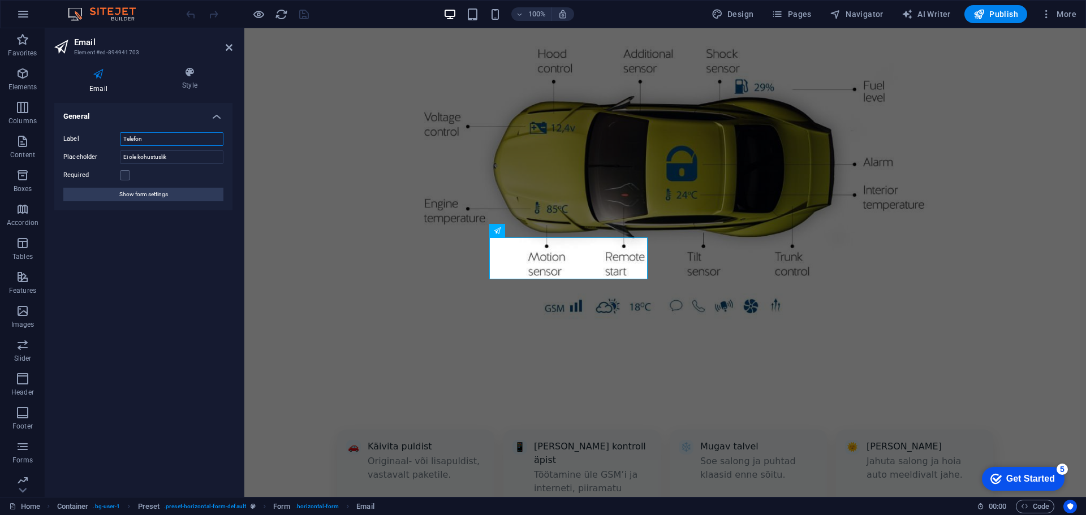
drag, startPoint x: 152, startPoint y: 137, endPoint x: 88, endPoint y: 137, distance: 64.5
click at [88, 137] on div "Label Telefon" at bounding box center [143, 139] width 160 height 14
type input "Email"
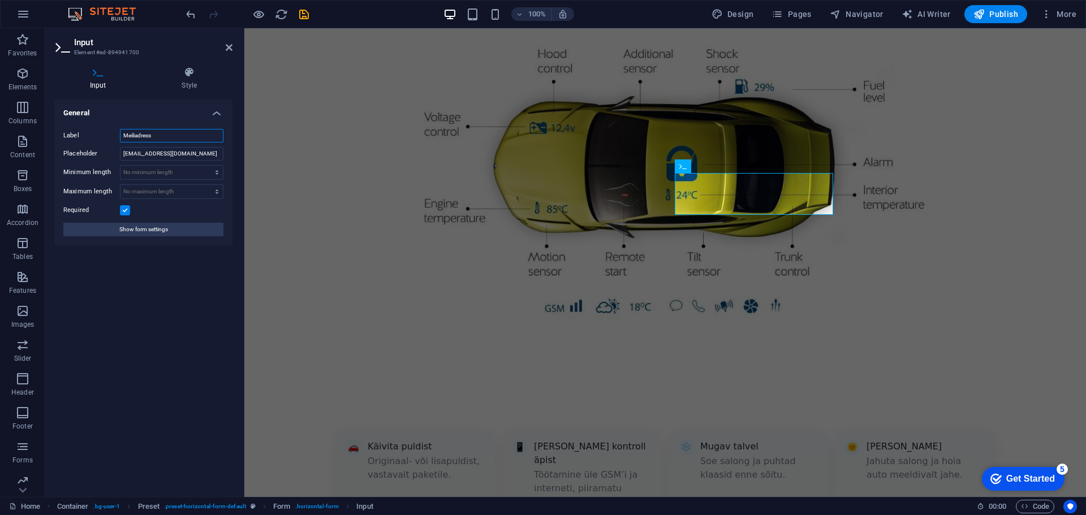
drag, startPoint x: 174, startPoint y: 137, endPoint x: 77, endPoint y: 134, distance: 96.7
click at [77, 134] on div "Label Meiliadress" at bounding box center [143, 136] width 160 height 14
type input "Telefon"
click at [161, 157] on input "[EMAIL_ADDRESS][DOMAIN_NAME]" at bounding box center [171, 154] width 103 height 14
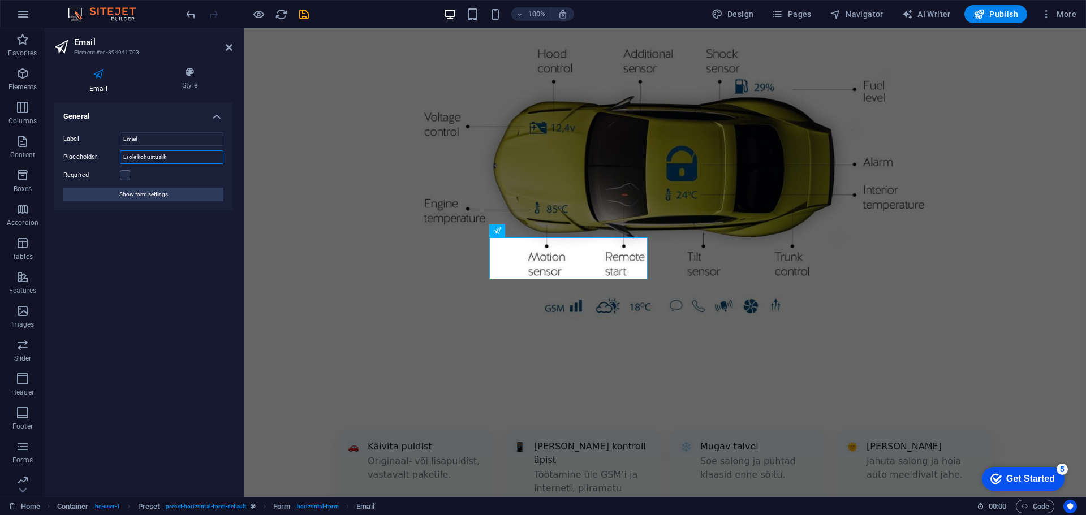
click at [152, 156] on input "Ei ole kohustuslik" at bounding box center [171, 157] width 103 height 14
type input "[EMAIL_ADDRESS][DOMAIN_NAME]"
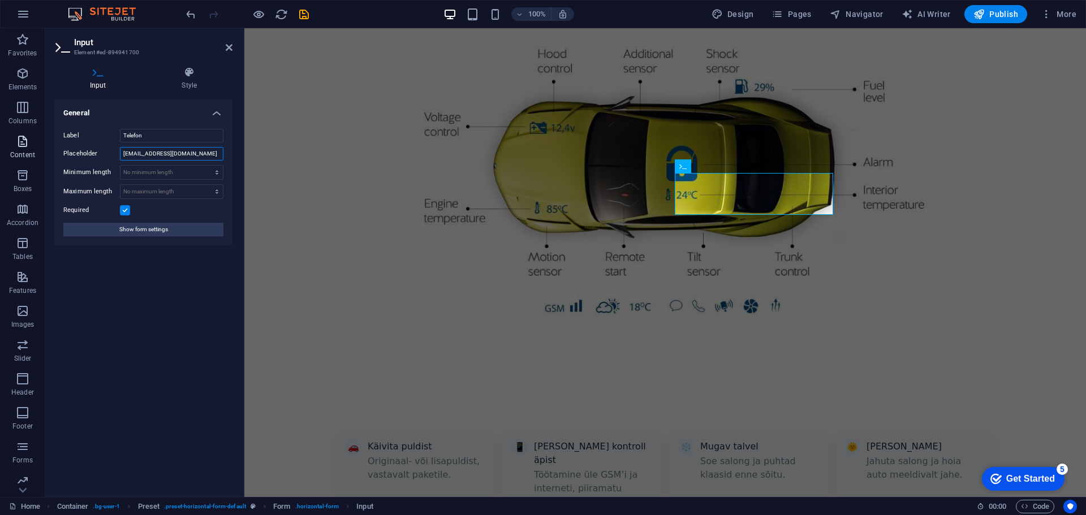
drag, startPoint x: 180, startPoint y: 150, endPoint x: 8, endPoint y: 151, distance: 171.9
click at [20, 152] on section "Favorites Elements Columns Content Boxes Accordion Tables Features Images Slide…" at bounding box center [543, 262] width 1086 height 469
type input "e"
type input "ei ole kohustuslik"
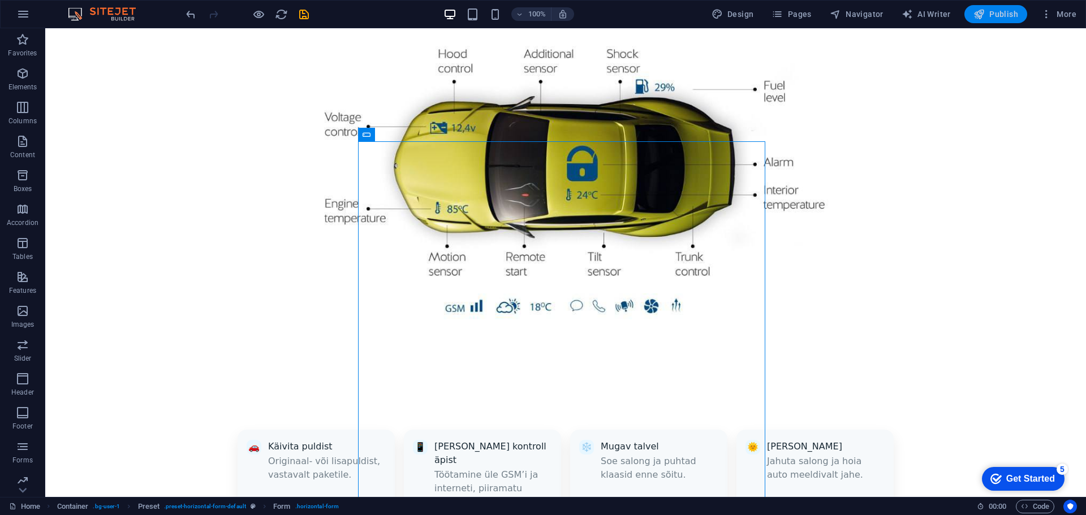
click at [989, 11] on span "Publish" at bounding box center [995, 13] width 45 height 11
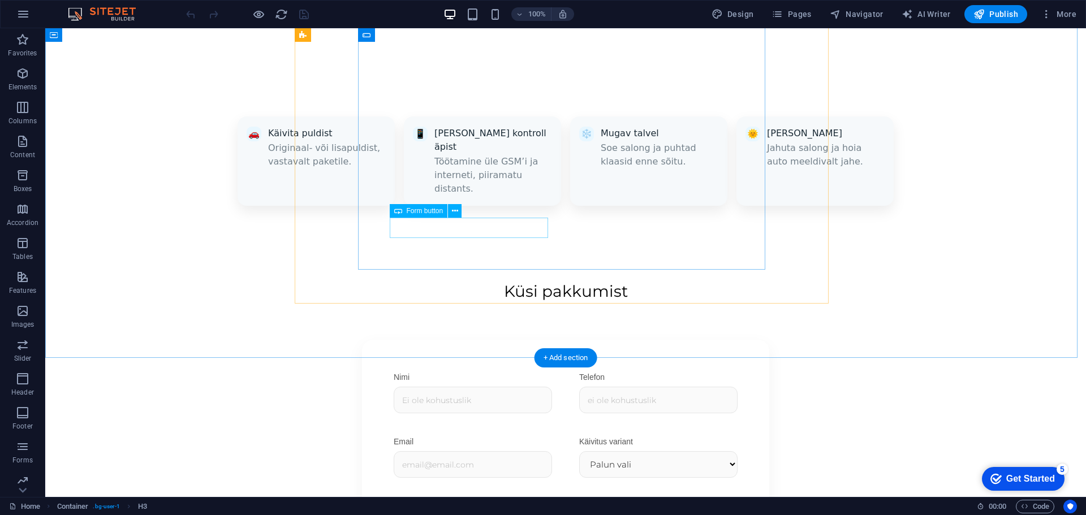
scroll to position [1177, 0]
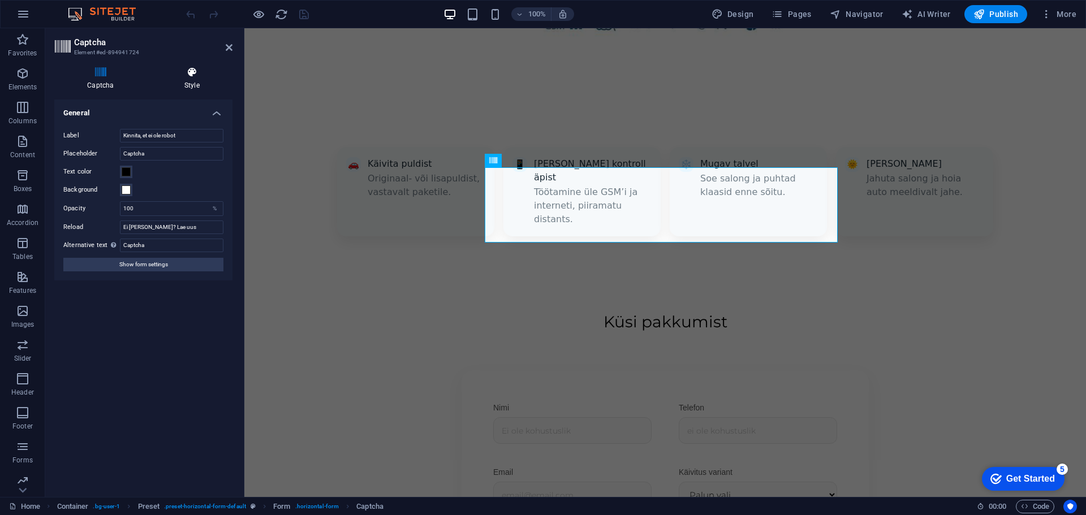
click at [186, 71] on icon at bounding box center [192, 72] width 81 height 11
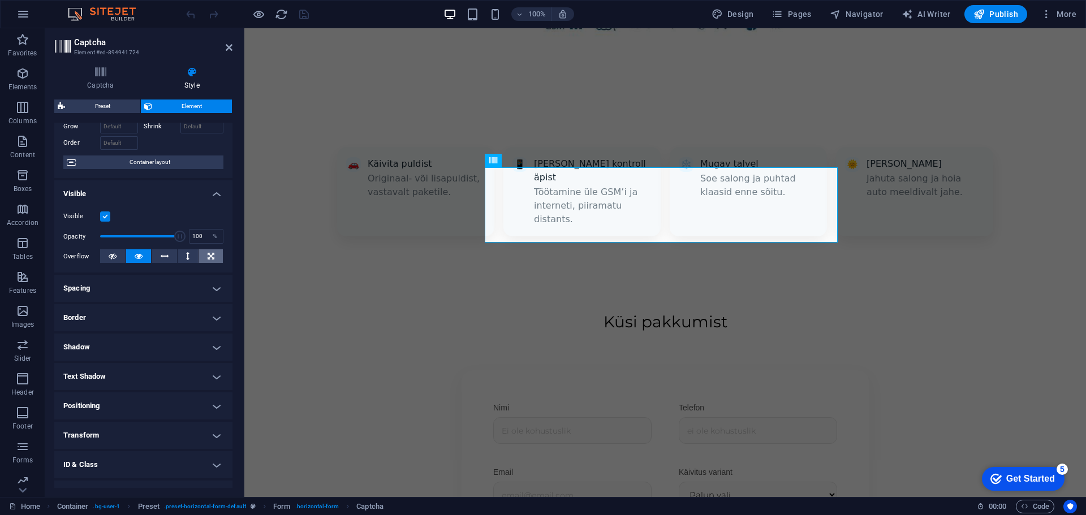
scroll to position [113, 0]
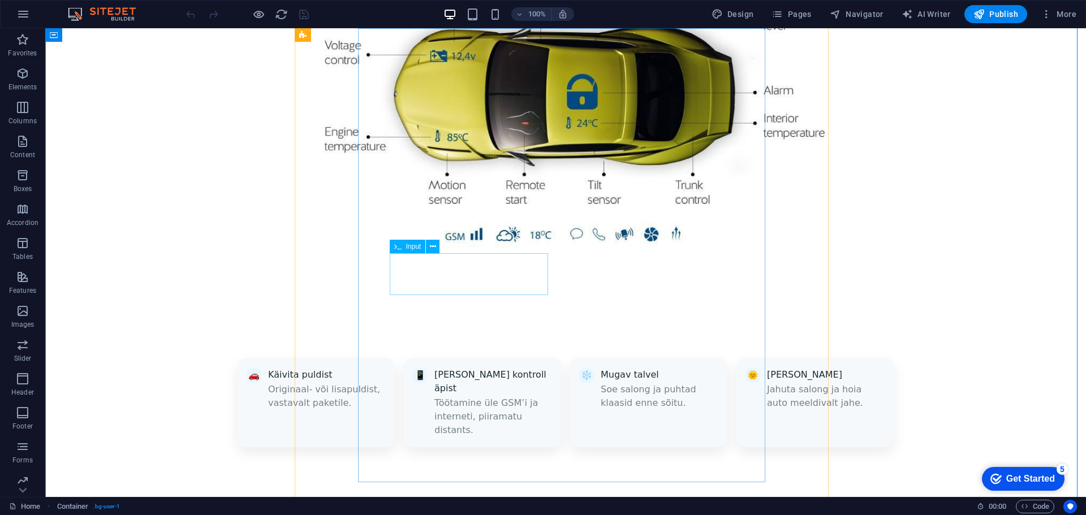
scroll to position [950, 0]
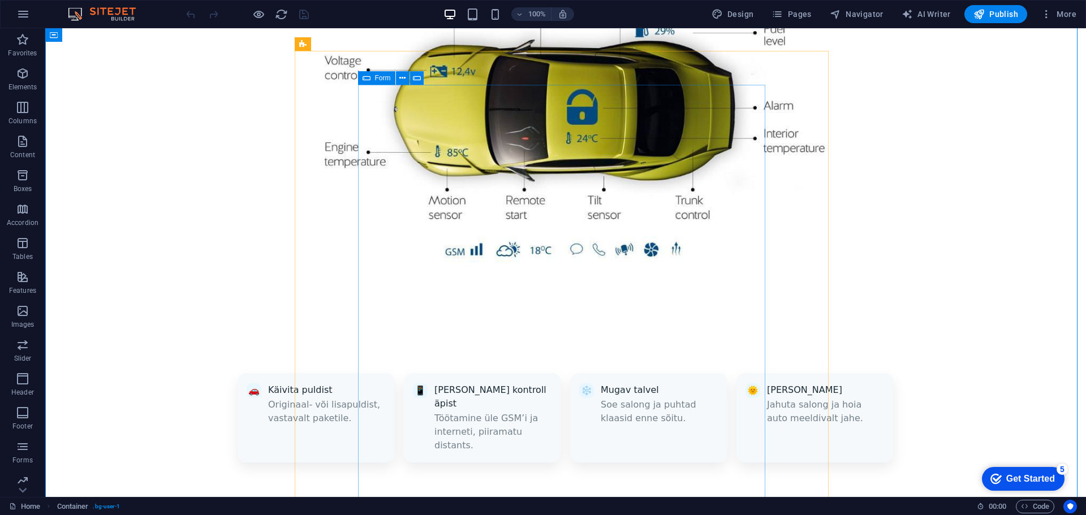
click at [384, 80] on span "Form" at bounding box center [383, 78] width 16 height 7
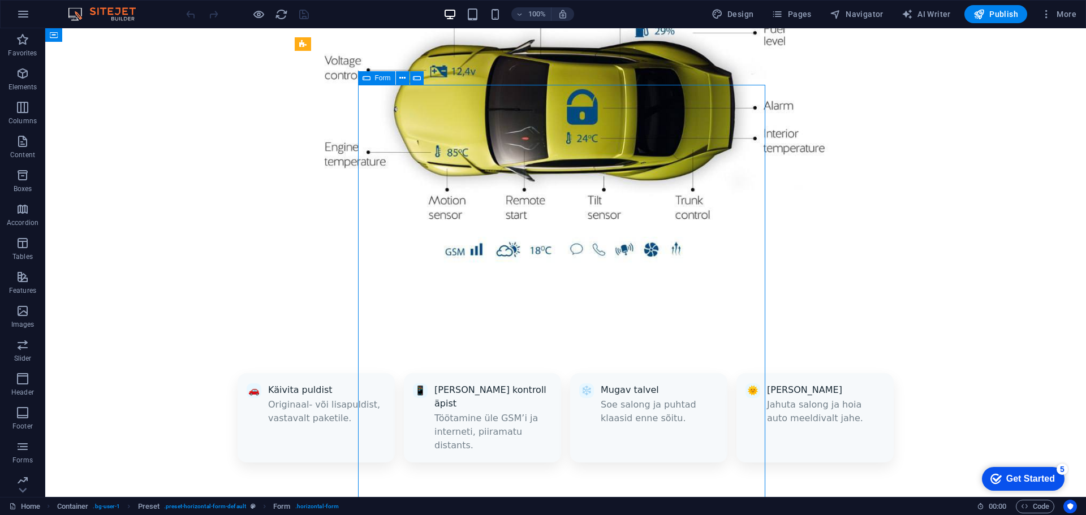
click at [384, 80] on span "Form" at bounding box center [383, 78] width 16 height 7
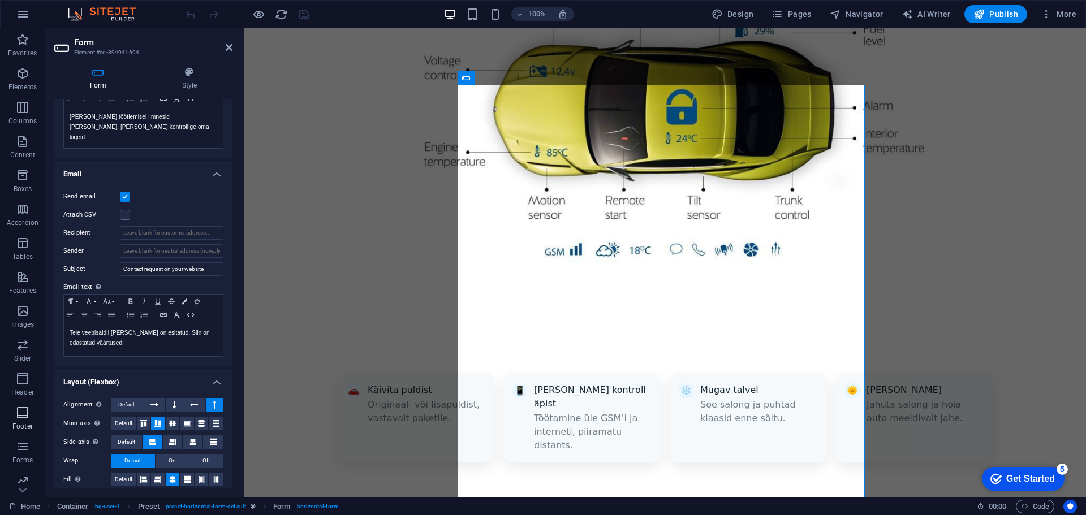
scroll to position [40, 0]
click at [25, 417] on p "Forms" at bounding box center [22, 420] width 20 height 9
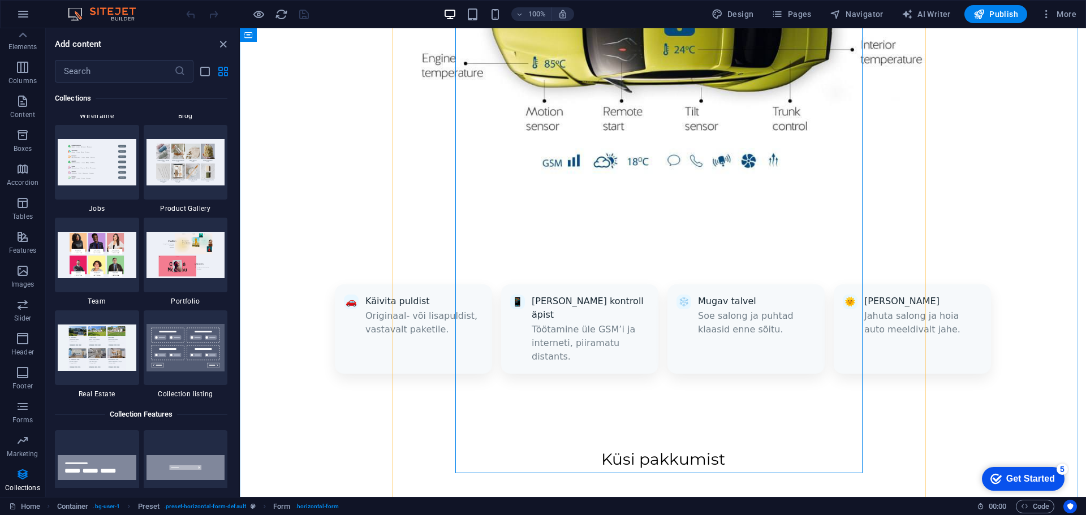
scroll to position [1120, 0]
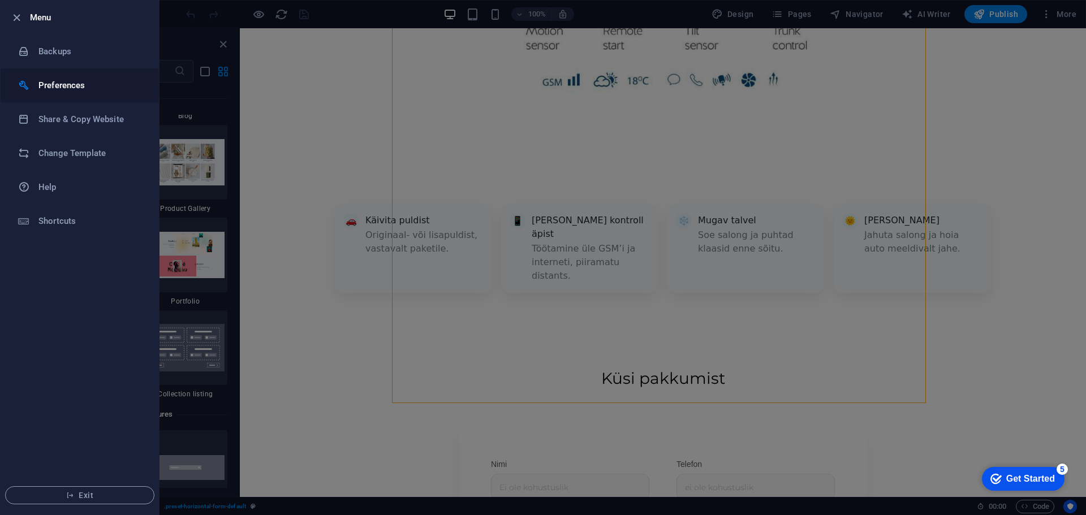
click at [56, 74] on li "Preferences" at bounding box center [80, 85] width 158 height 34
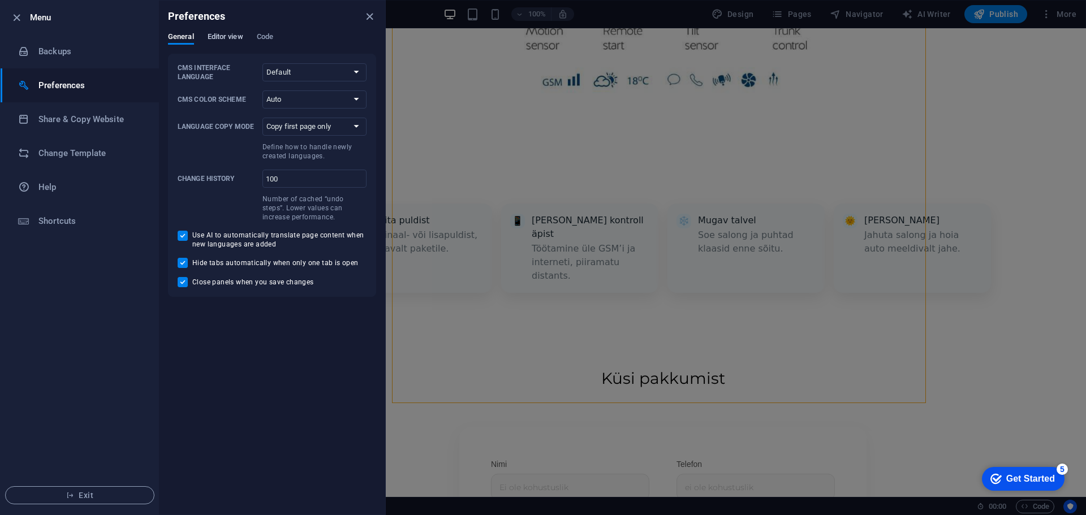
click at [217, 34] on span "Editor view" at bounding box center [225, 38] width 36 height 16
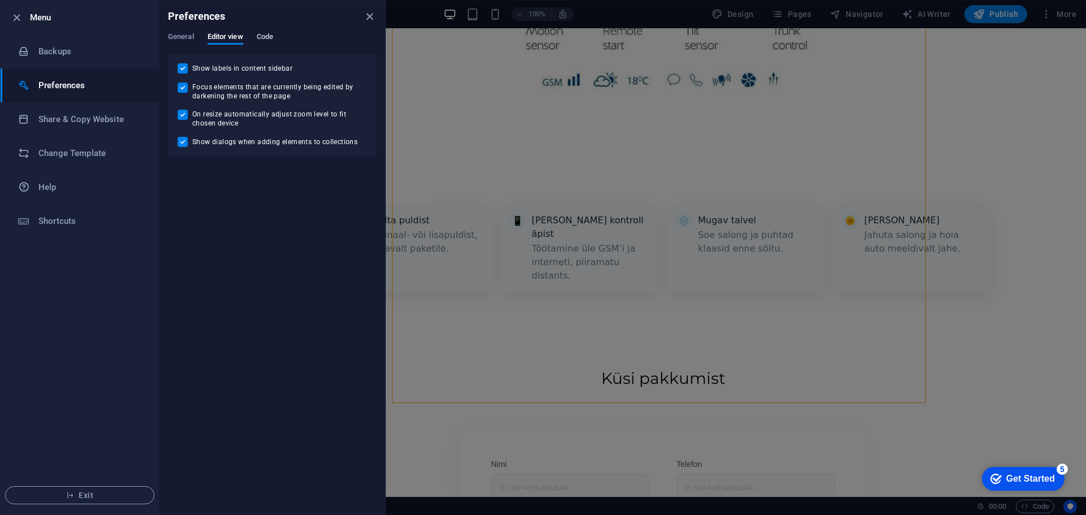
click at [267, 36] on span "Code" at bounding box center [265, 38] width 16 height 16
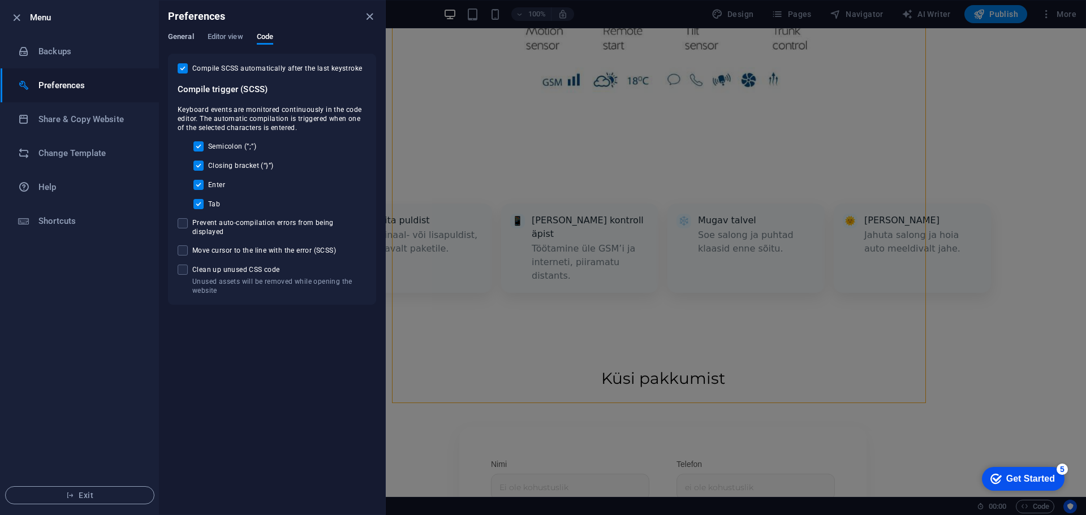
click at [185, 36] on span "General" at bounding box center [181, 38] width 26 height 16
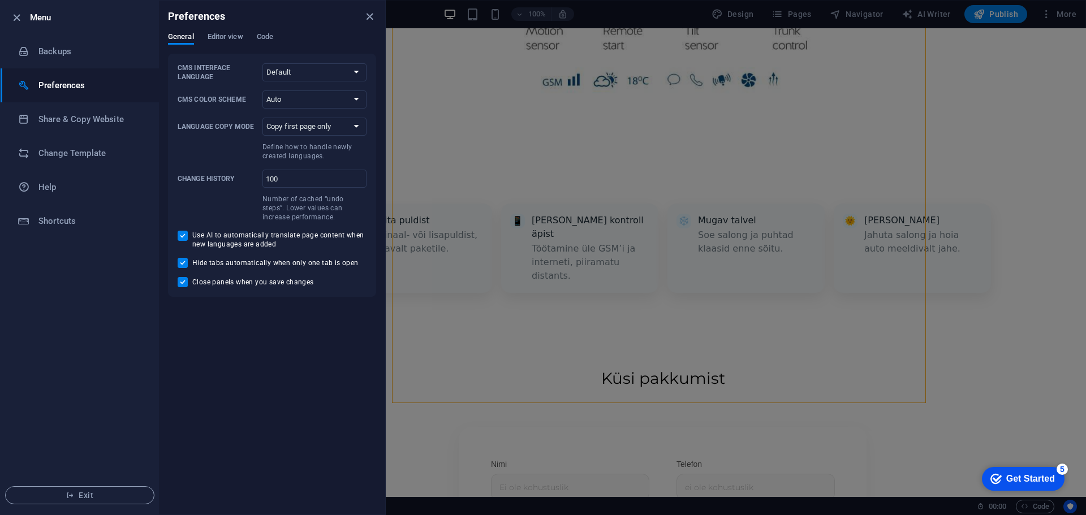
click at [427, 233] on div at bounding box center [543, 257] width 1086 height 515
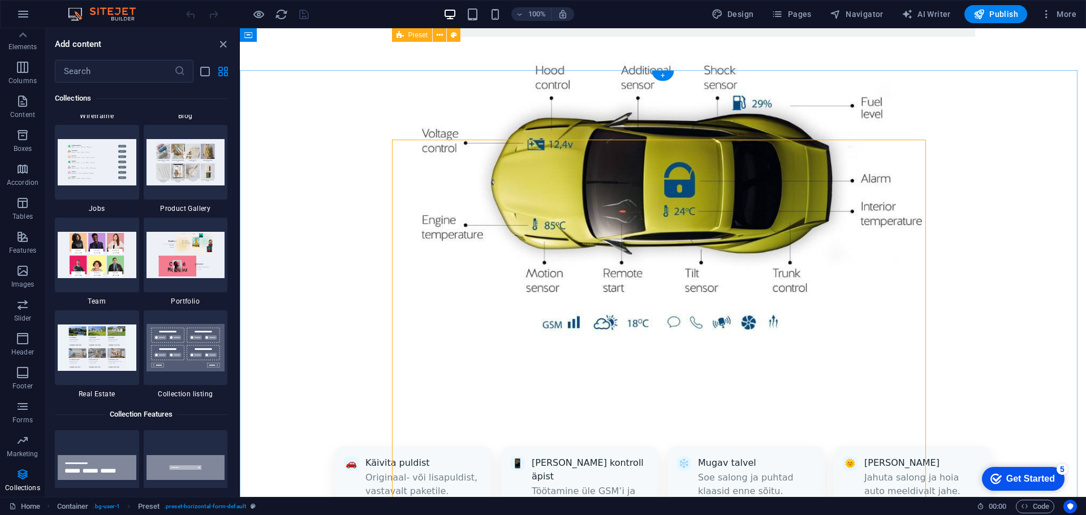
scroll to position [837, 0]
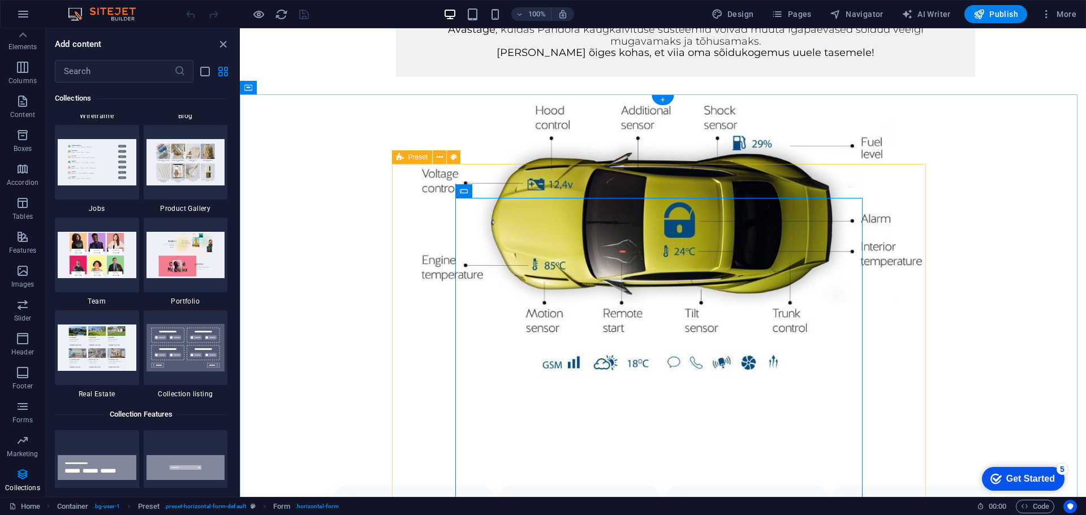
click at [487, 189] on span "Form" at bounding box center [480, 191] width 16 height 7
click at [485, 191] on span "Form" at bounding box center [480, 191] width 16 height 7
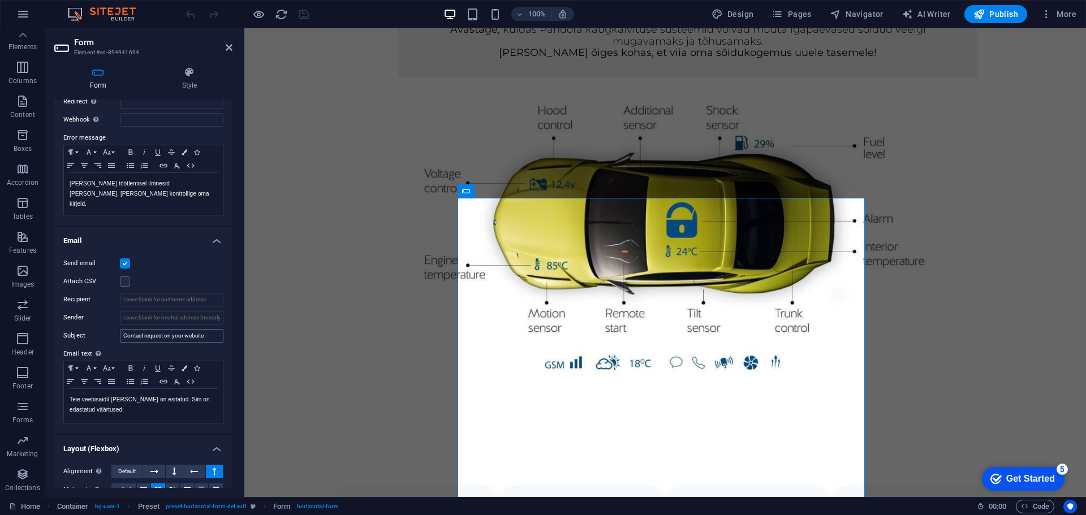
scroll to position [226, 0]
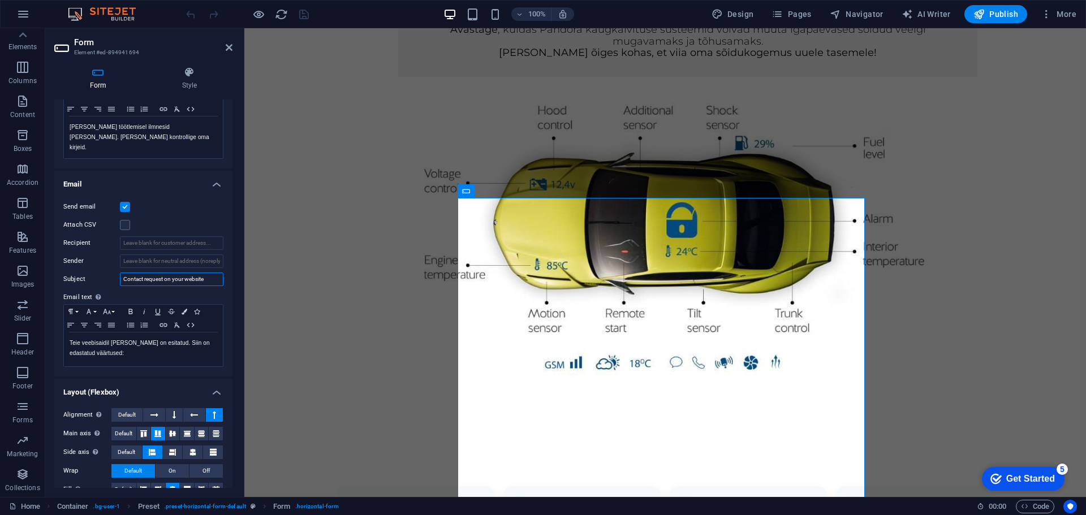
click at [175, 273] on input "Contact request on your website" at bounding box center [171, 280] width 103 height 14
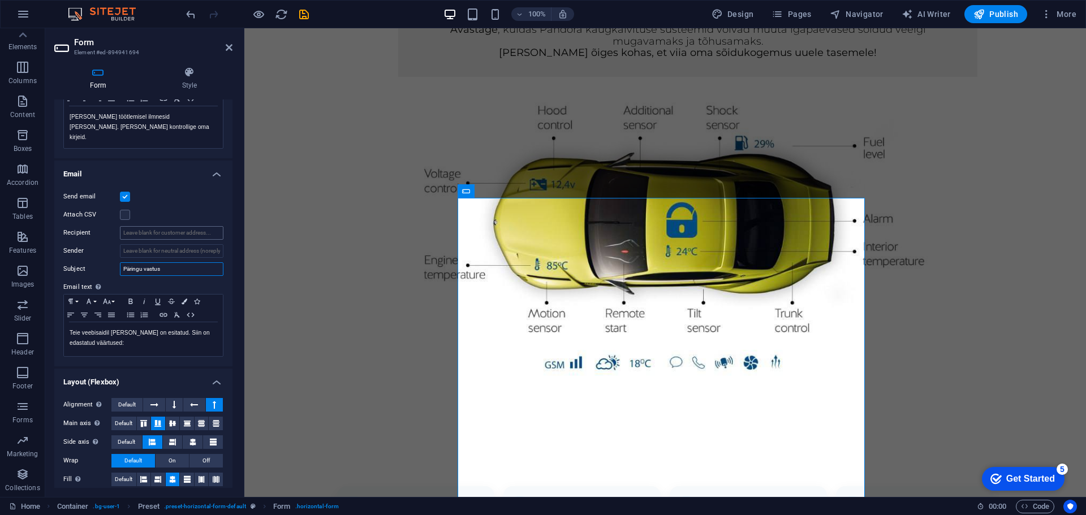
type input "Päringu vastus"
click at [141, 226] on input "Recipient" at bounding box center [171, 233] width 103 height 14
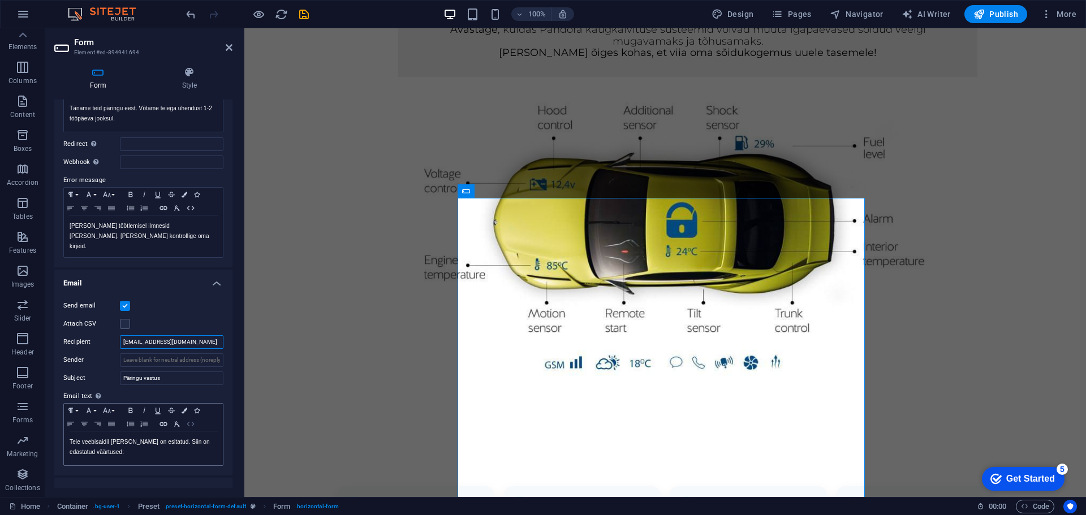
scroll to position [123, 0]
type input "[EMAIL_ADDRESS][DOMAIN_NAME]"
click at [998, 20] on button "Publish" at bounding box center [995, 14] width 63 height 18
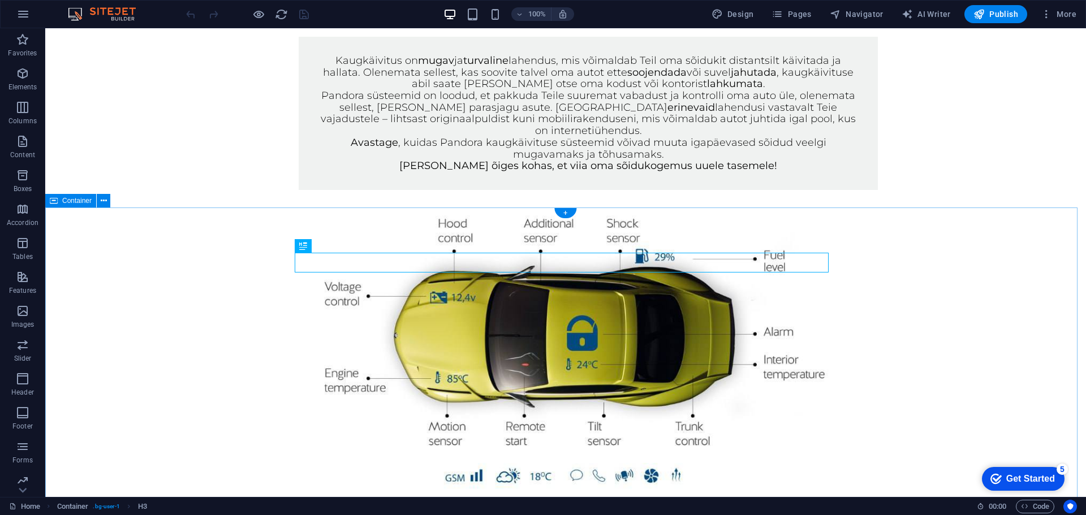
scroll to position [950, 0]
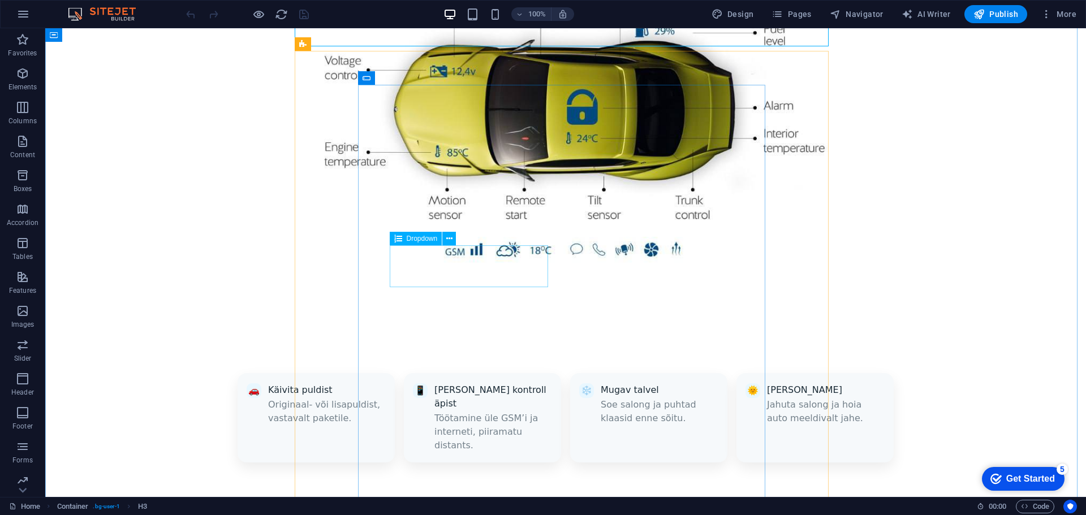
click at [422, 237] on span "Dropdown" at bounding box center [422, 238] width 31 height 7
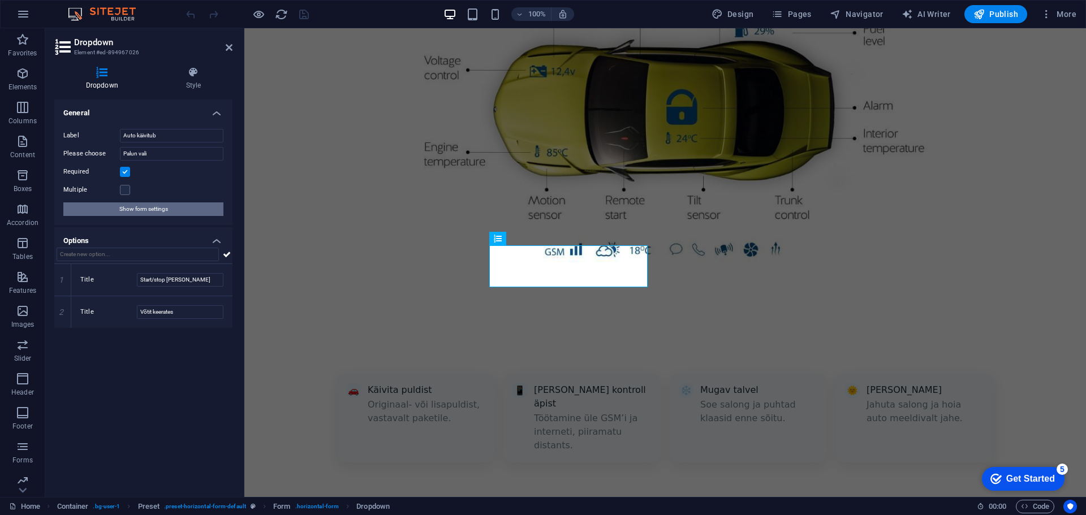
click at [166, 206] on span "Show form settings" at bounding box center [143, 209] width 49 height 14
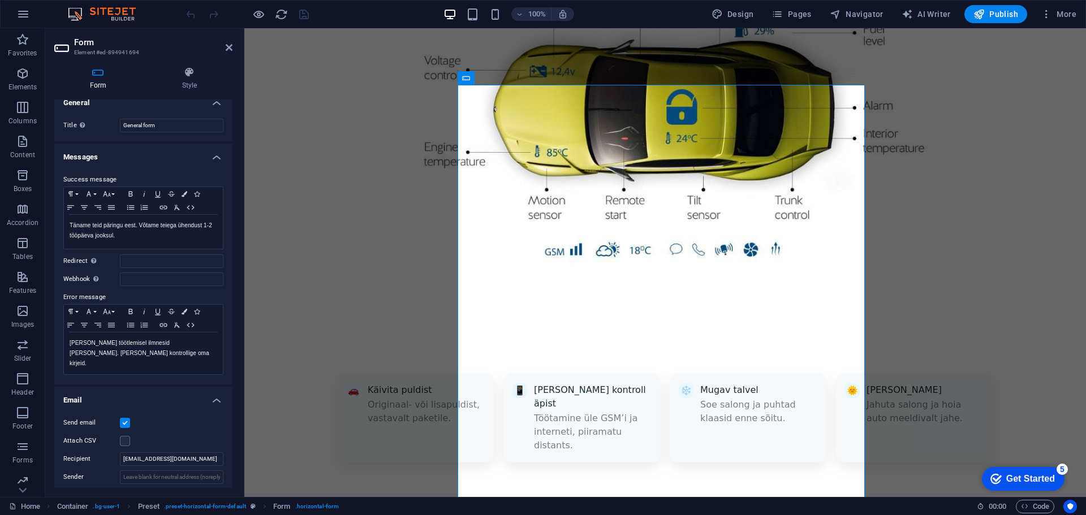
scroll to position [0, 0]
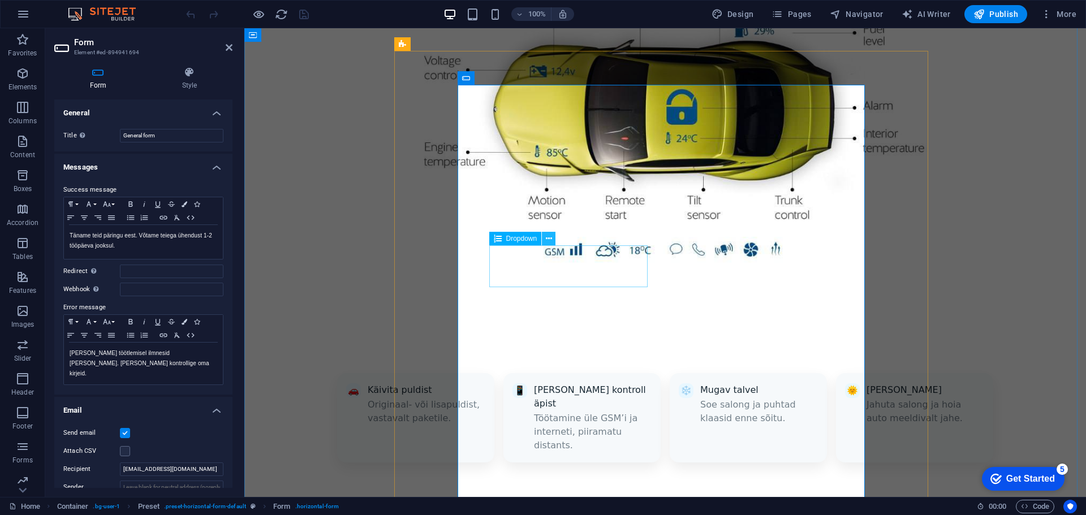
click at [546, 239] on icon at bounding box center [549, 239] width 6 height 12
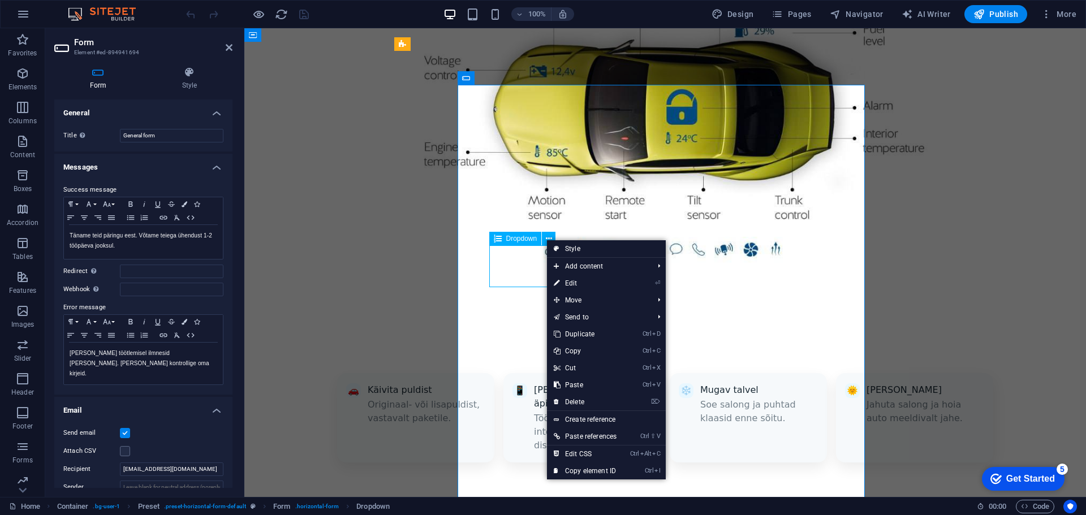
click at [524, 237] on span "Dropdown" at bounding box center [521, 238] width 31 height 7
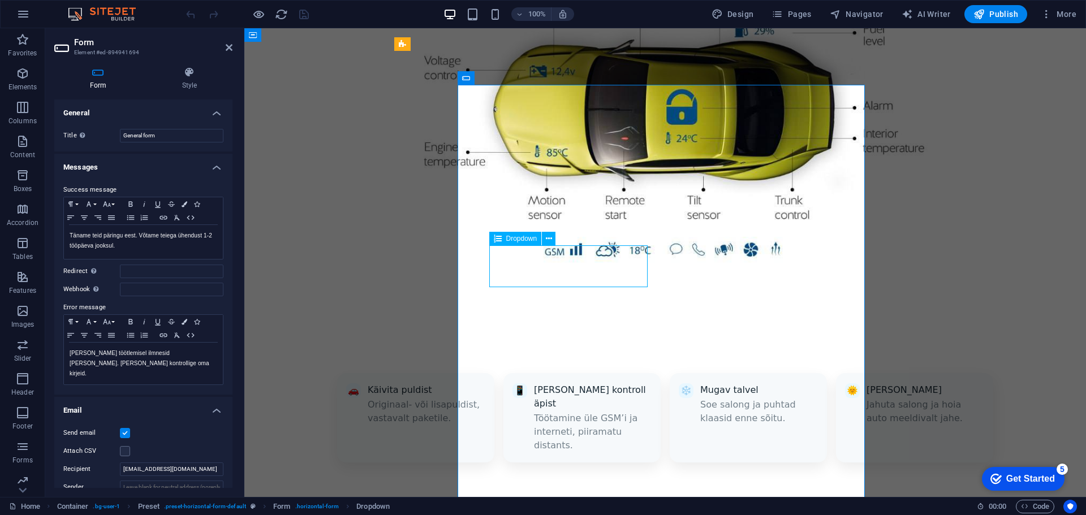
click at [524, 237] on span "Dropdown" at bounding box center [521, 238] width 31 height 7
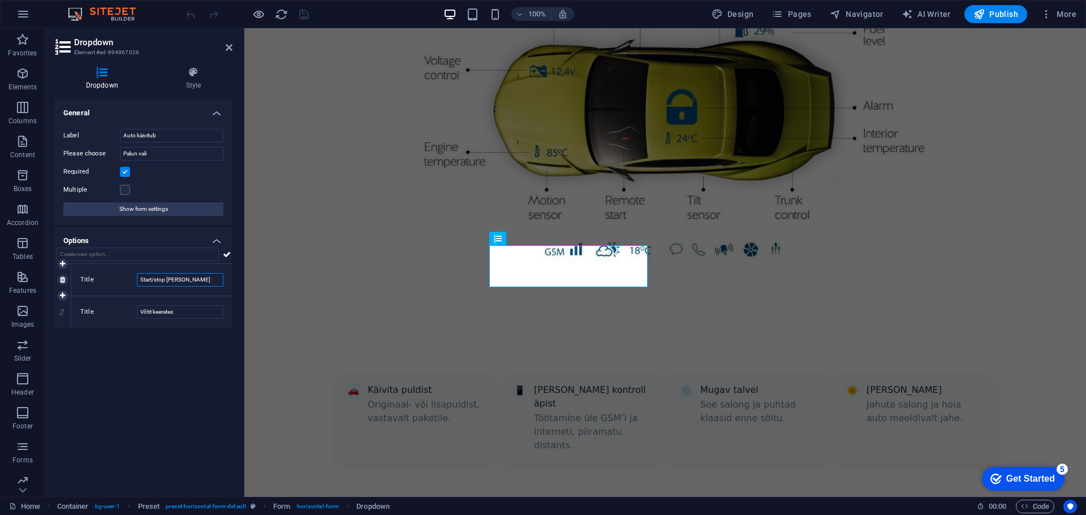
click at [202, 282] on input "Start/stop [PERSON_NAME]" at bounding box center [180, 280] width 87 height 14
click at [65, 297] on icon at bounding box center [62, 296] width 5 height 7
click at [64, 314] on icon at bounding box center [62, 312] width 5 height 7
type input "Võtit keerates"
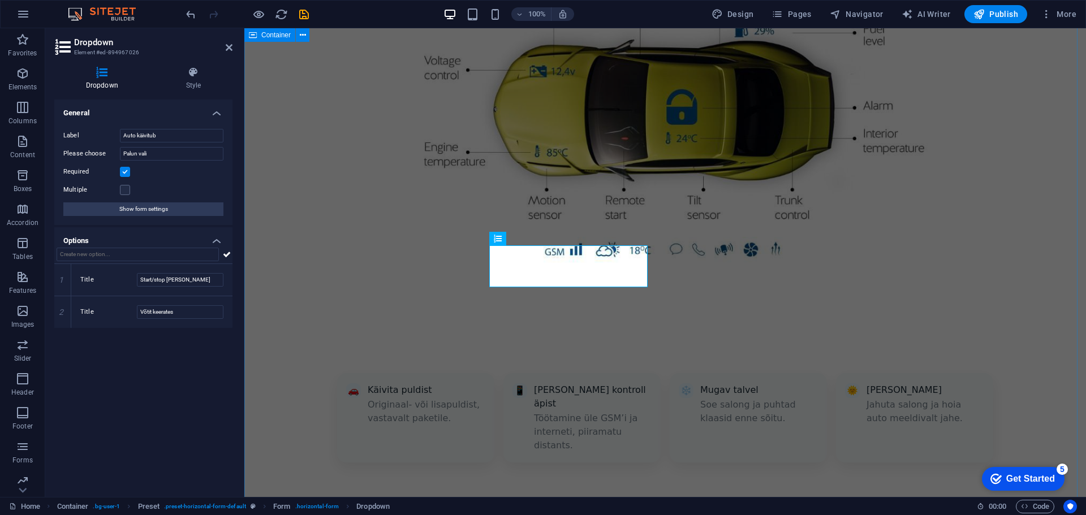
drag, startPoint x: 280, startPoint y: 401, endPoint x: 484, endPoint y: 427, distance: 205.2
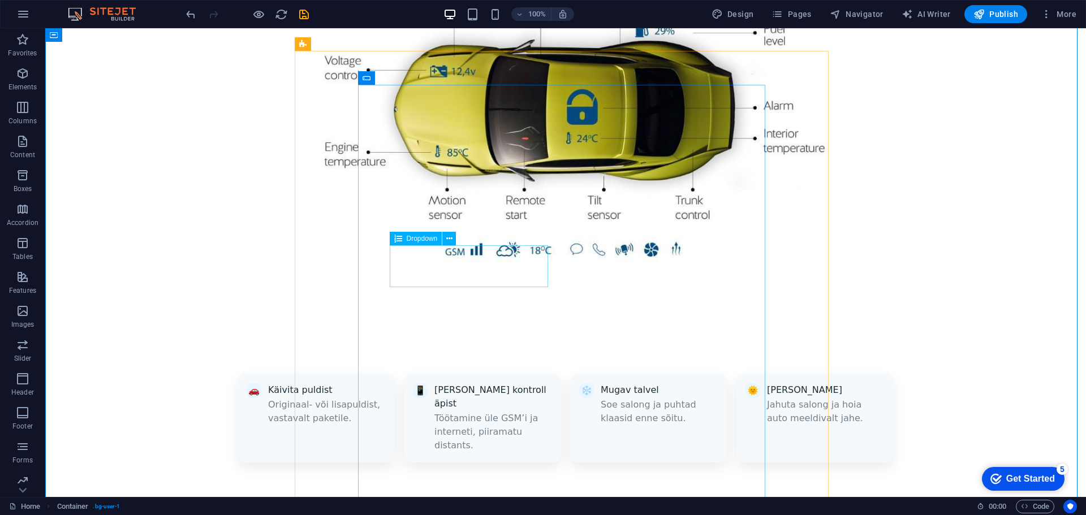
click at [413, 238] on span "Dropdown" at bounding box center [422, 238] width 31 height 7
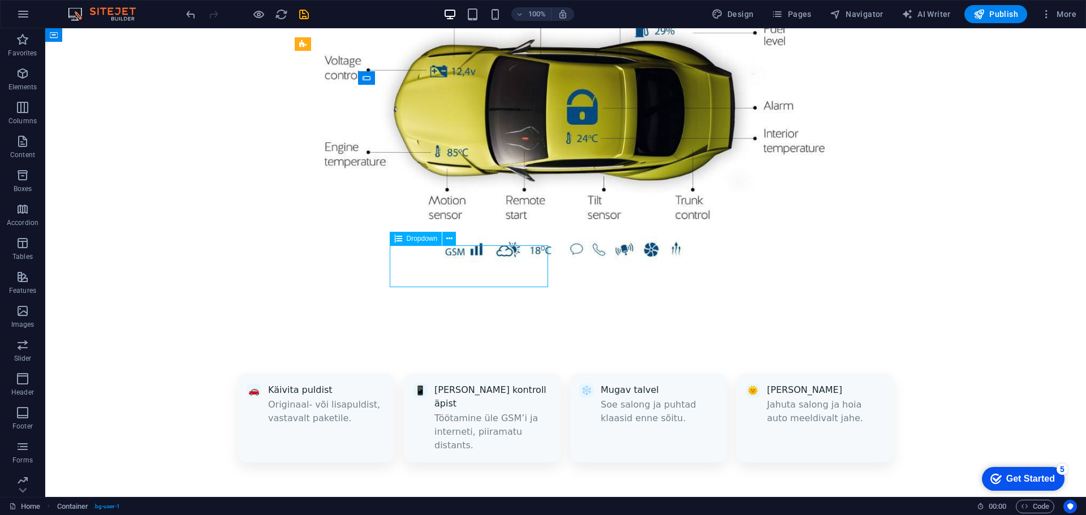
click at [413, 238] on span "Dropdown" at bounding box center [422, 238] width 31 height 7
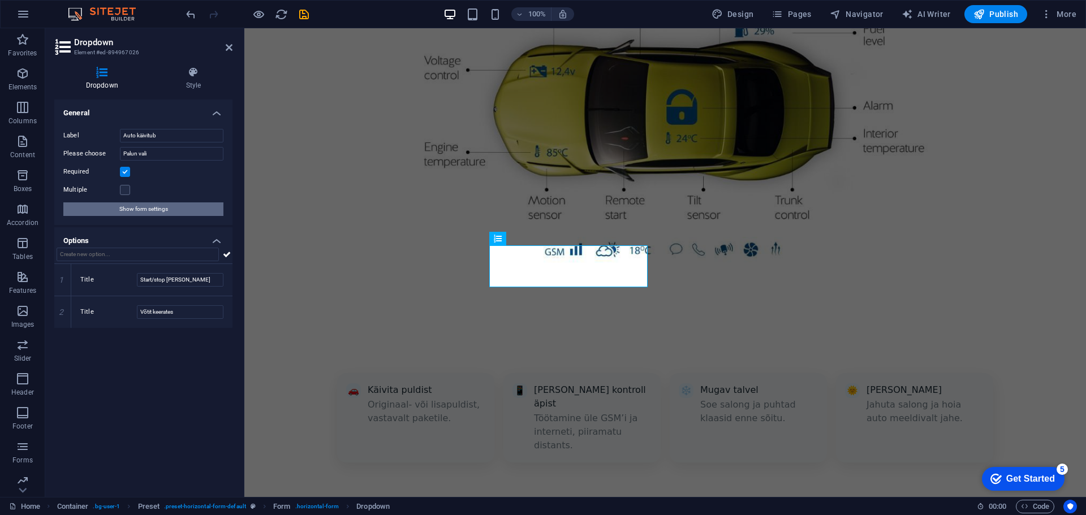
click at [159, 205] on span "Show form settings" at bounding box center [143, 209] width 49 height 14
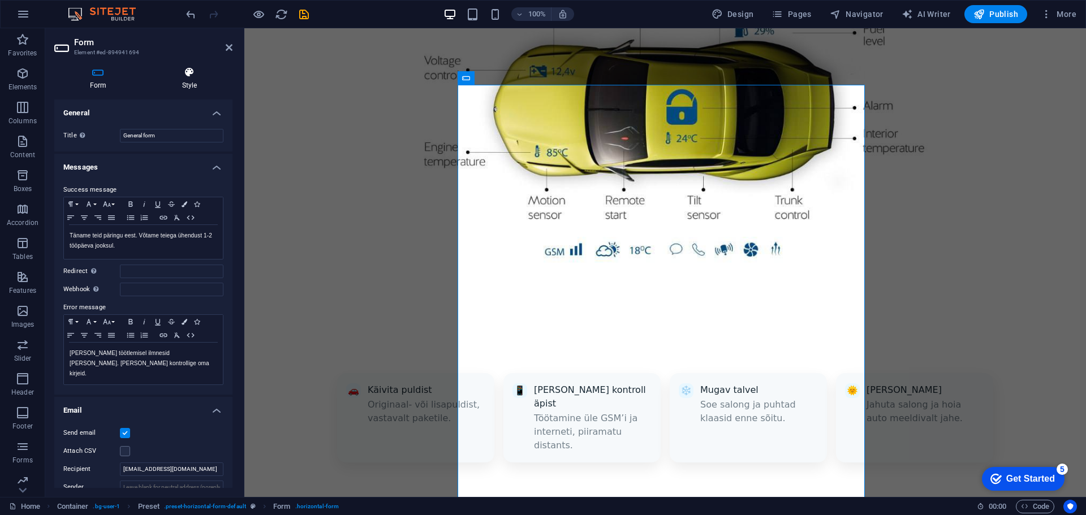
click at [187, 76] on icon at bounding box center [189, 72] width 86 height 11
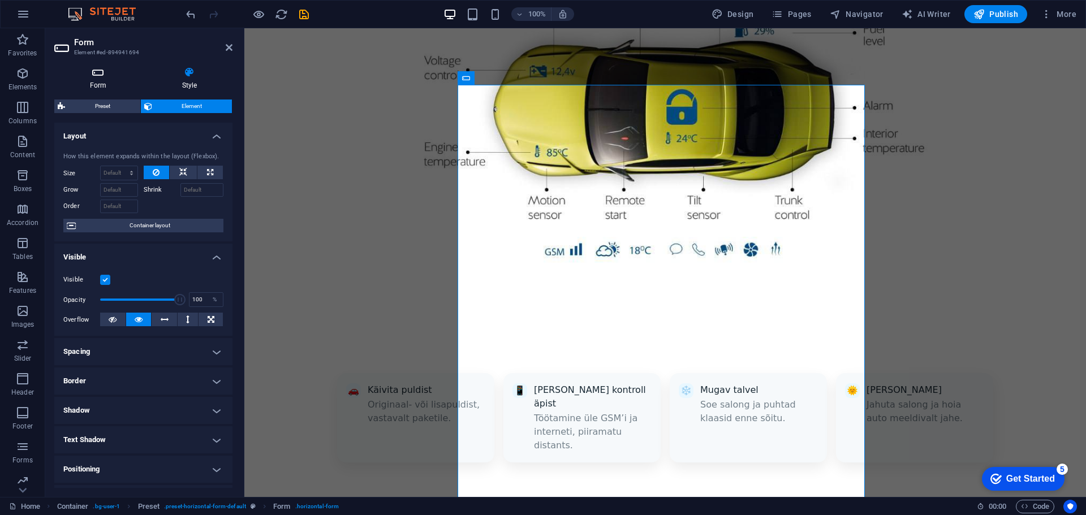
click at [101, 73] on icon at bounding box center [98, 72] width 88 height 11
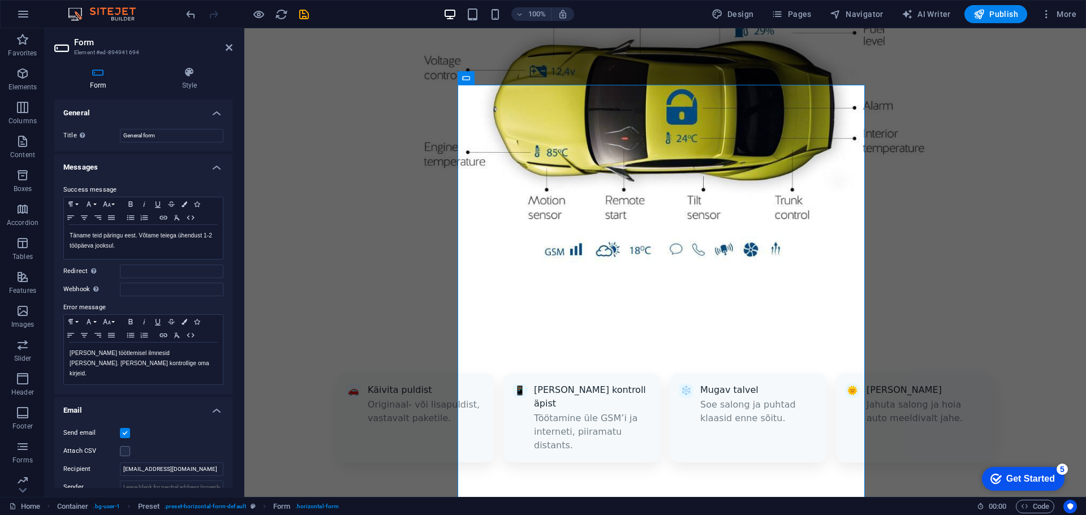
click at [135, 161] on h4 "Messages" at bounding box center [143, 164] width 178 height 20
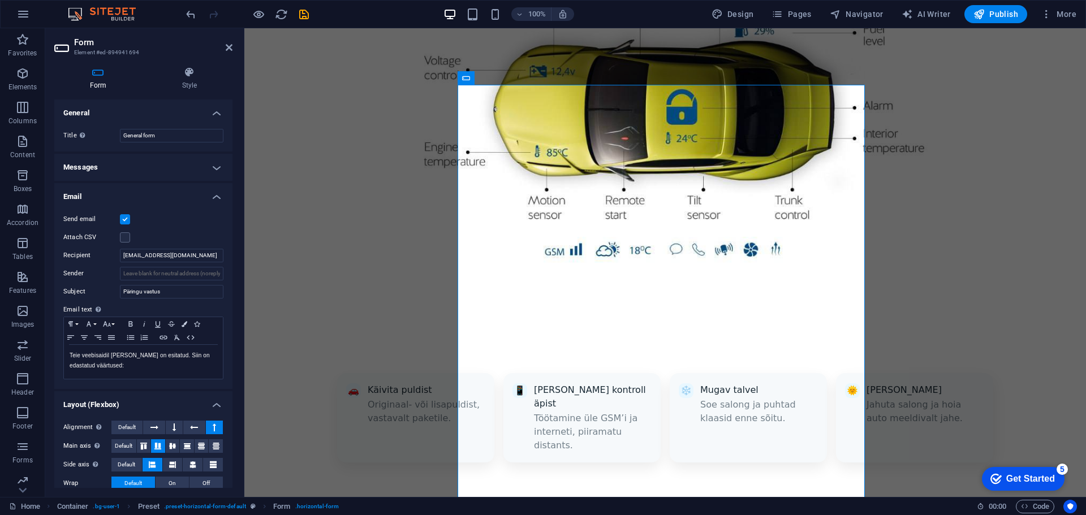
click at [135, 193] on h4 "Email" at bounding box center [143, 193] width 178 height 20
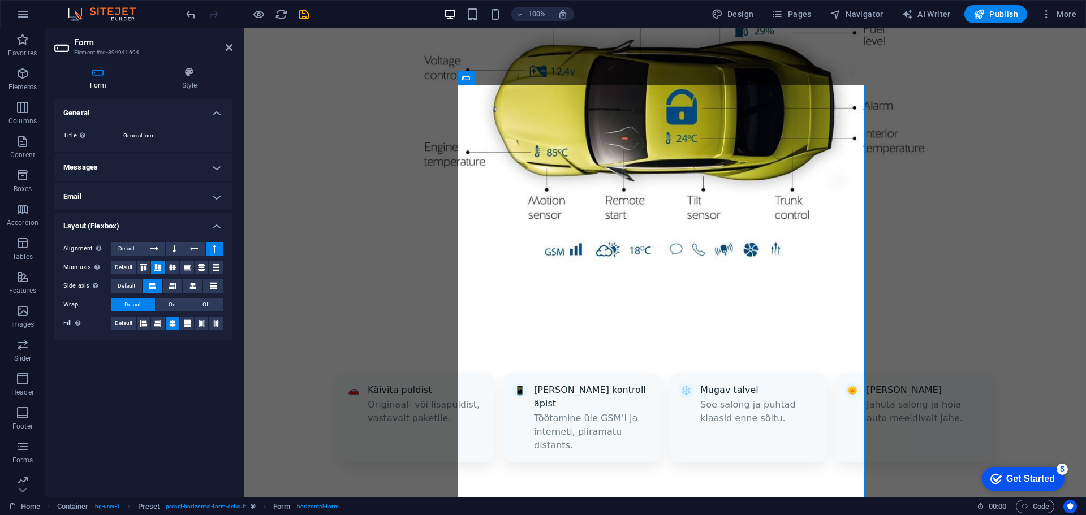
click at [150, 195] on h4 "Email" at bounding box center [143, 196] width 178 height 27
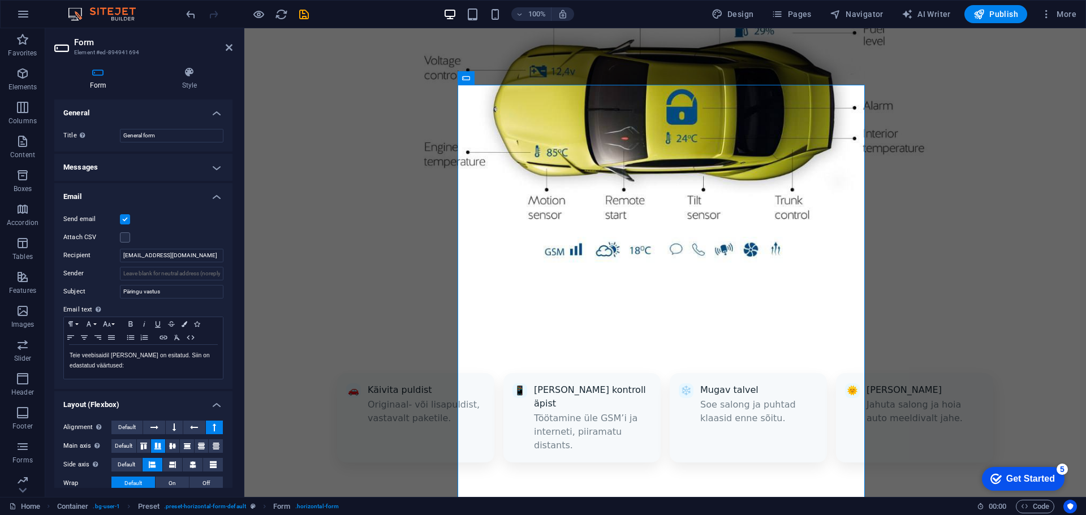
click at [137, 165] on h4 "Messages" at bounding box center [143, 167] width 178 height 27
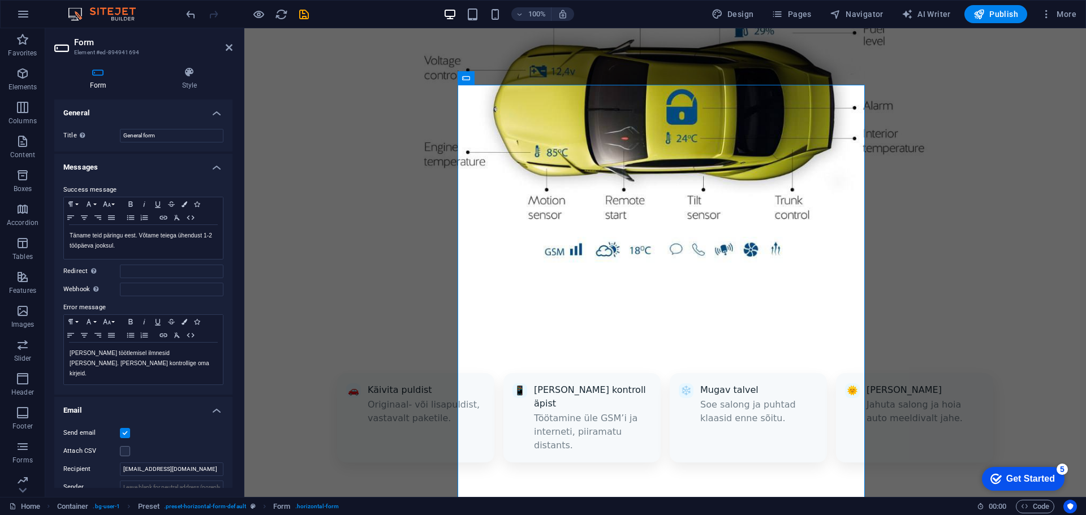
click at [114, 165] on h4 "Messages" at bounding box center [143, 164] width 178 height 20
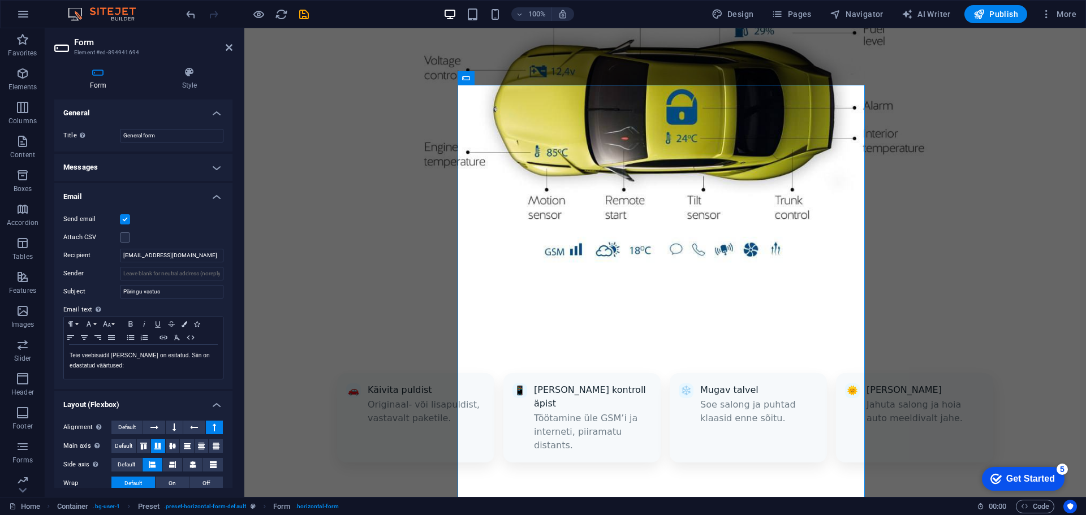
click at [114, 118] on h4 "General" at bounding box center [143, 110] width 178 height 20
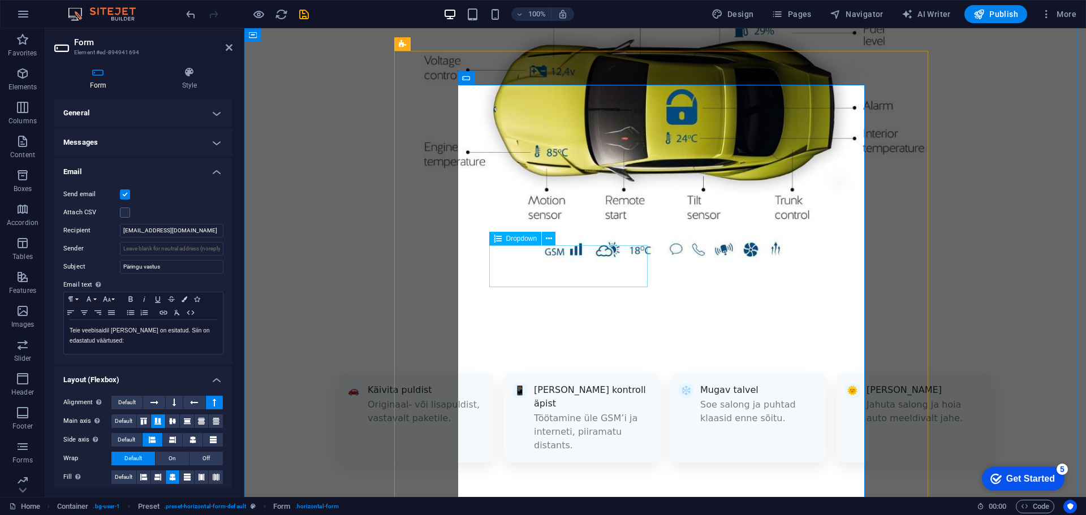
click at [513, 238] on span "Dropdown" at bounding box center [521, 238] width 31 height 7
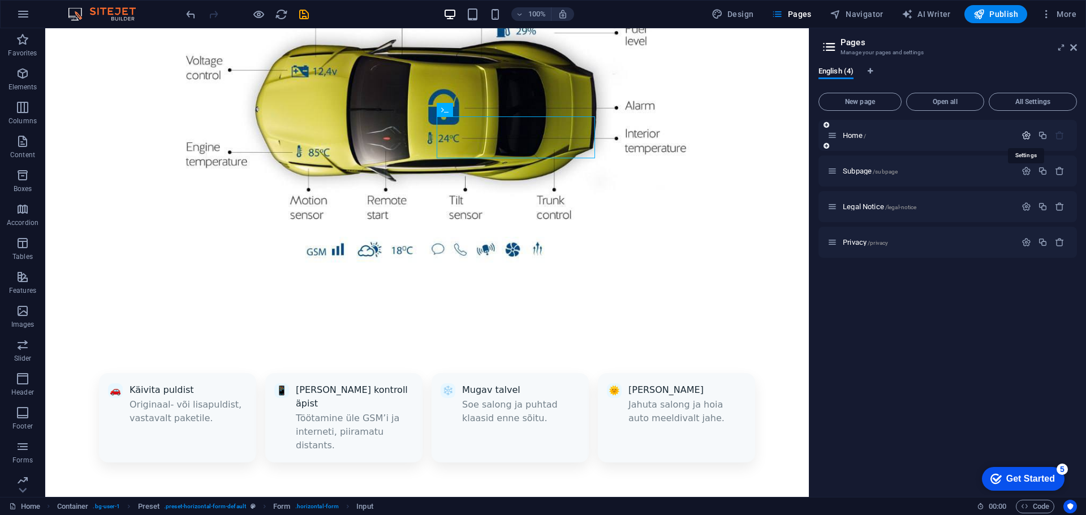
click at [1025, 133] on icon "button" at bounding box center [1026, 136] width 10 height 10
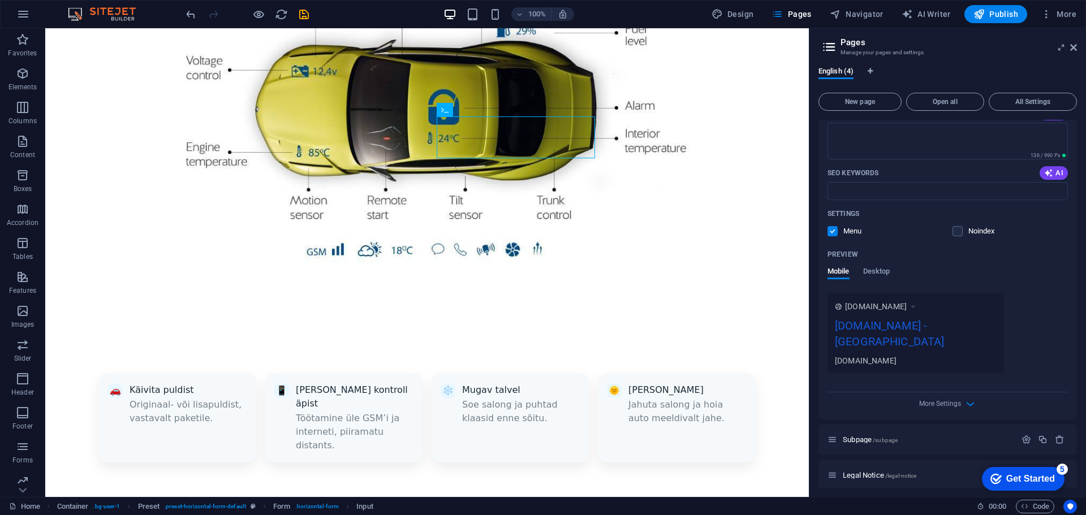
scroll to position [170, 0]
click at [880, 270] on span "Desktop" at bounding box center [876, 271] width 27 height 16
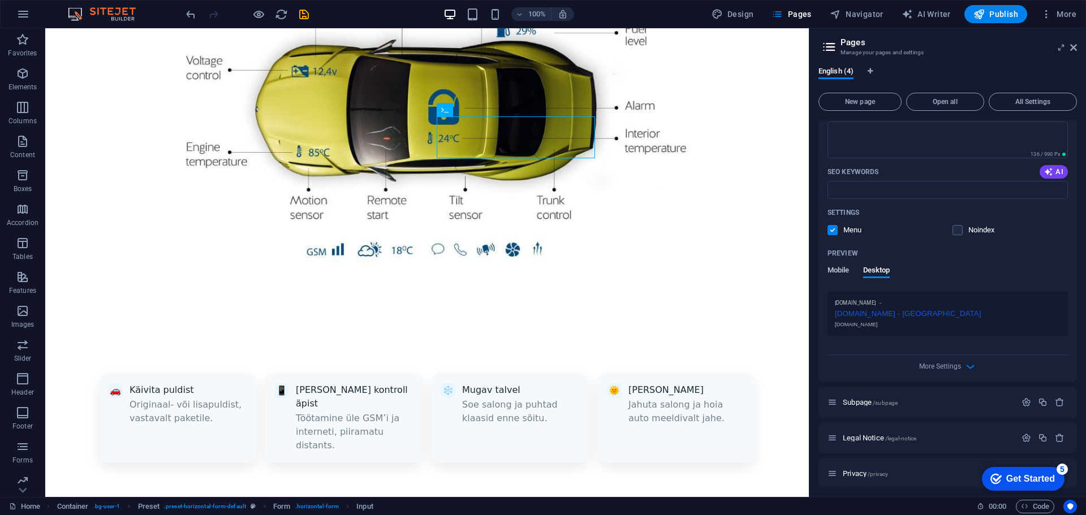
click at [842, 273] on span "Mobile" at bounding box center [838, 271] width 22 height 16
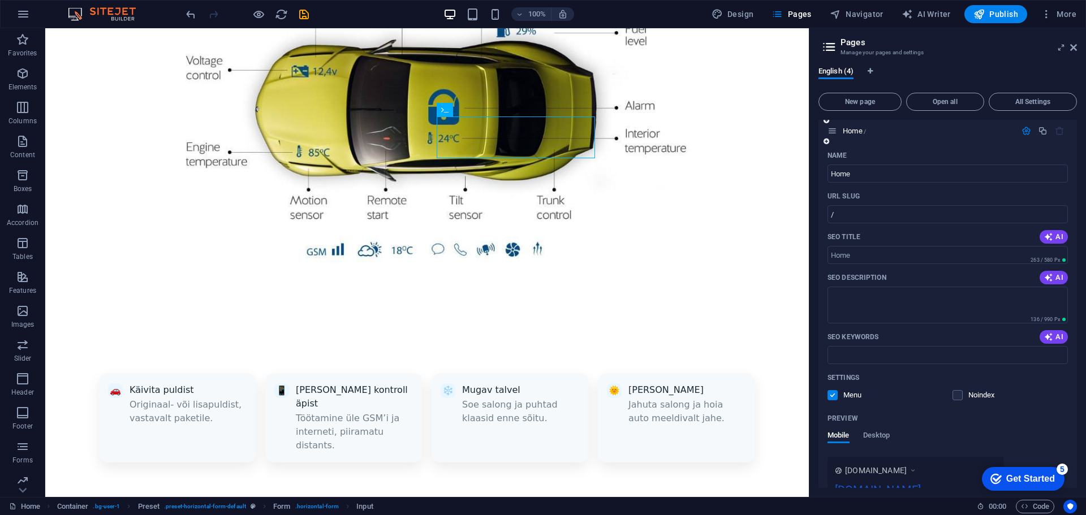
scroll to position [0, 0]
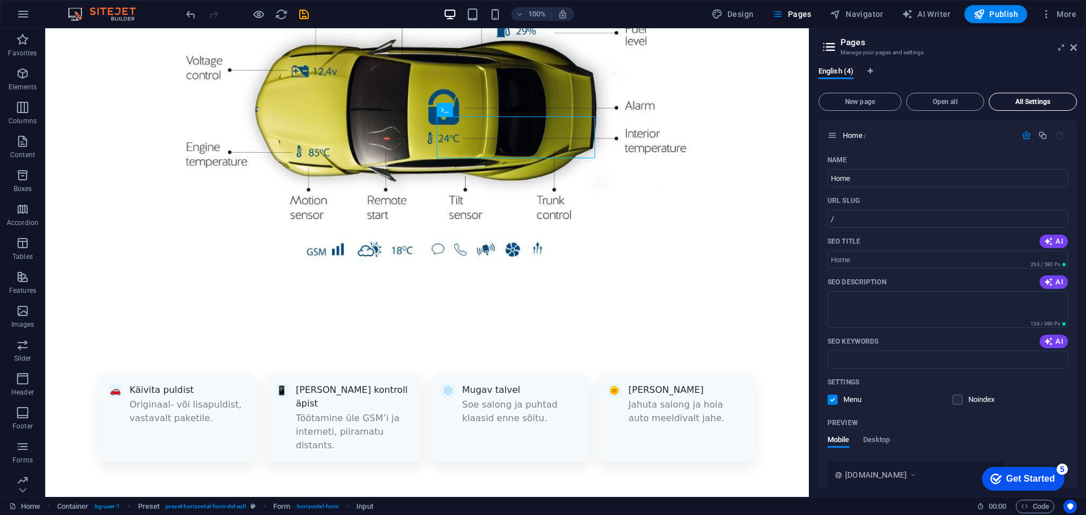
click at [1031, 104] on span "All Settings" at bounding box center [1032, 101] width 78 height 7
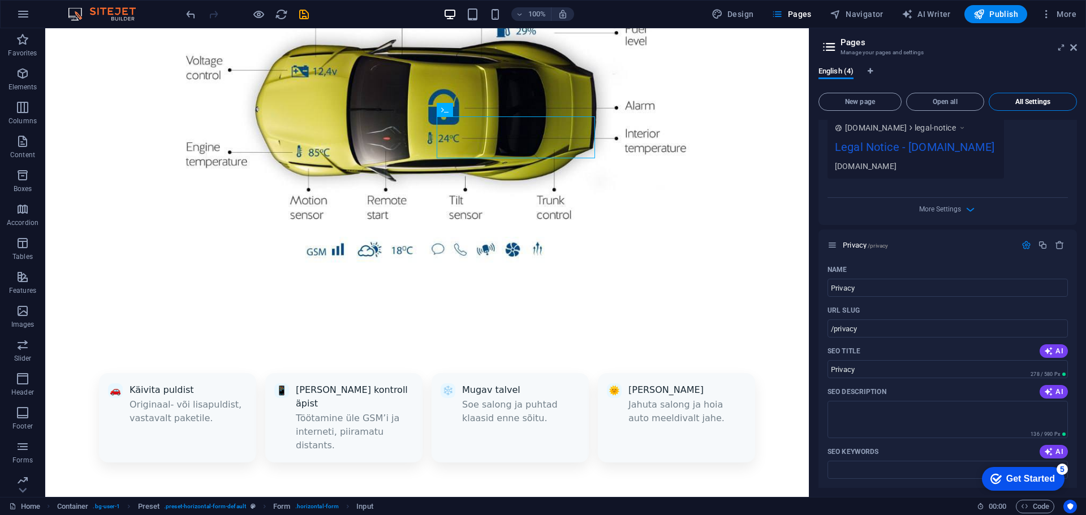
click at [1031, 104] on span "All Settings" at bounding box center [1032, 101] width 78 height 7
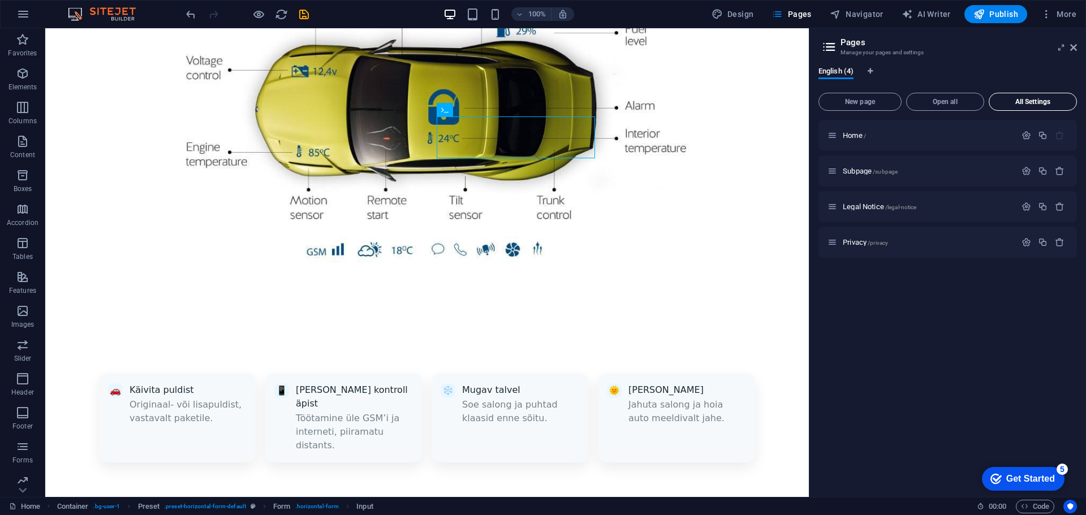
click at [1031, 104] on span "All Settings" at bounding box center [1032, 101] width 78 height 7
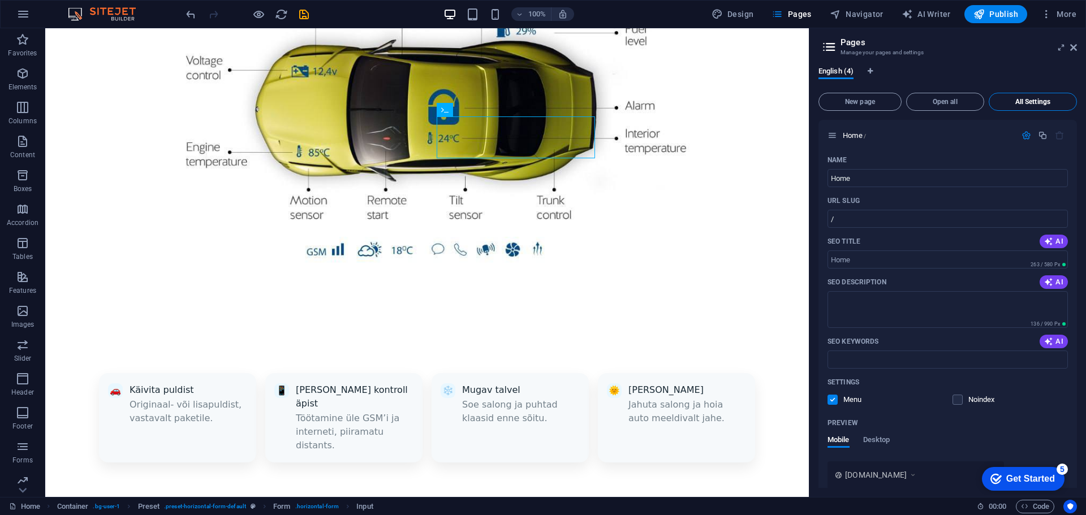
scroll to position [1277, 0]
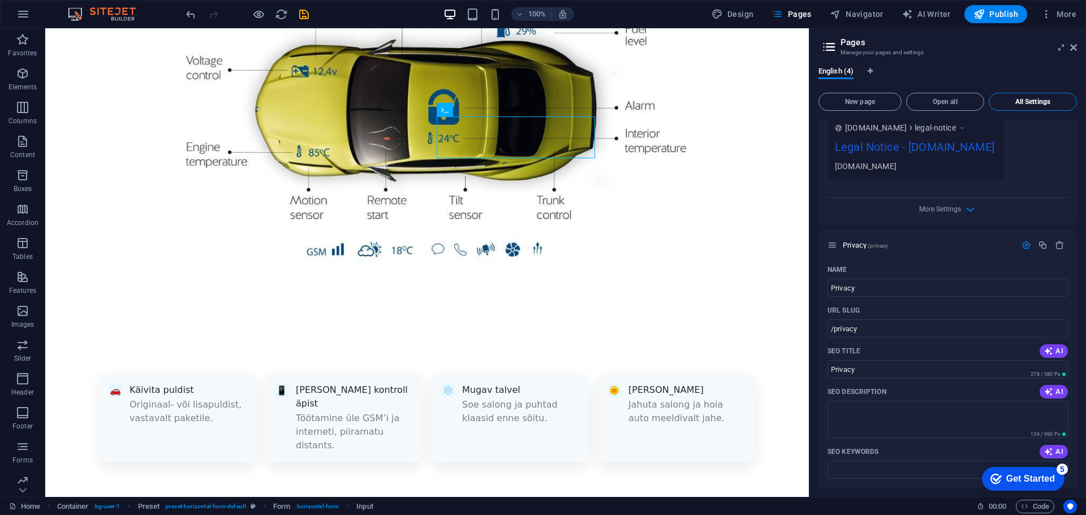
click at [1031, 104] on span "All Settings" at bounding box center [1032, 101] width 78 height 7
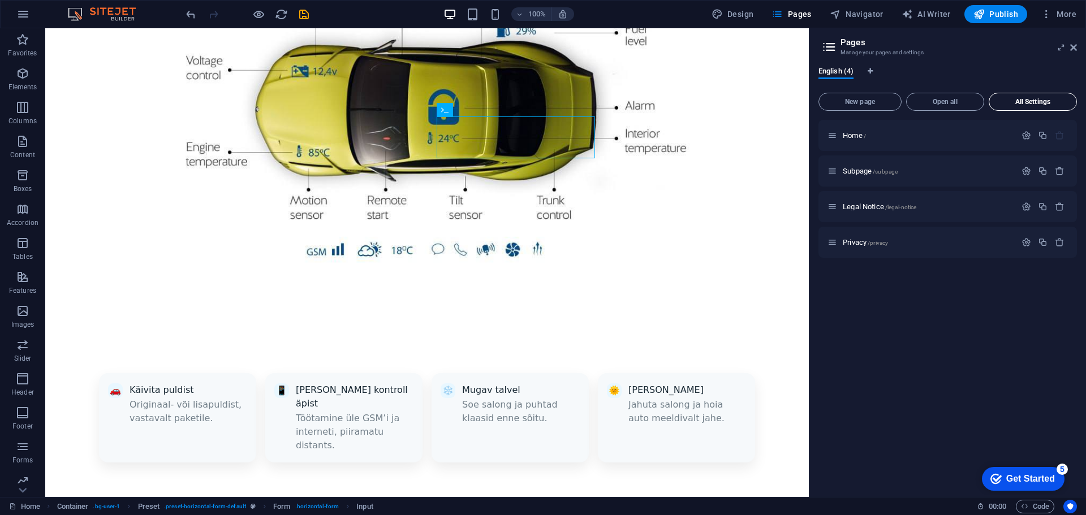
scroll to position [0, 0]
click at [100, 10] on img at bounding box center [107, 14] width 85 height 14
click at [111, 15] on img at bounding box center [107, 14] width 85 height 14
click at [123, 14] on img at bounding box center [107, 14] width 85 height 14
click at [77, 11] on img at bounding box center [107, 14] width 85 height 14
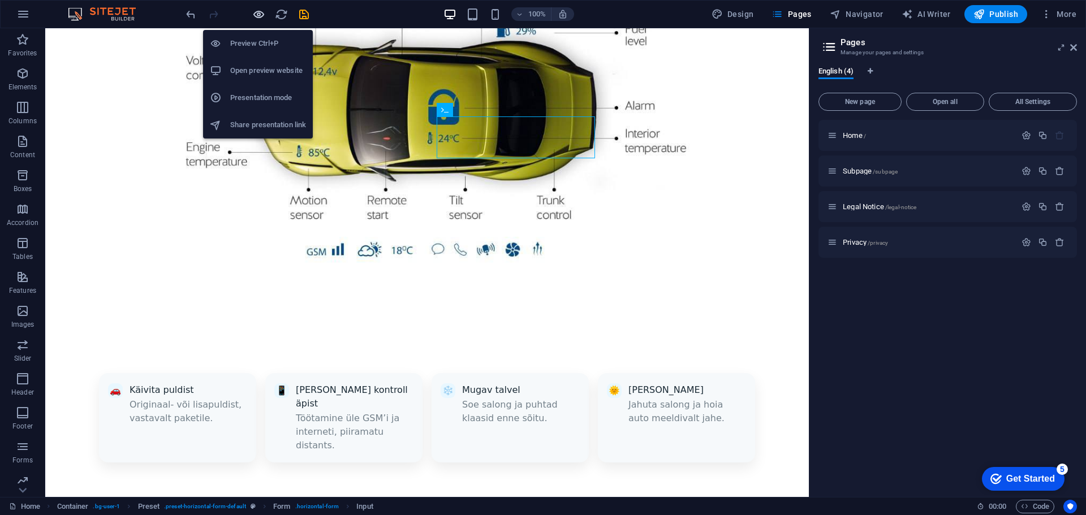
click at [0, 0] on icon "button" at bounding box center [0, 0] width 0 height 0
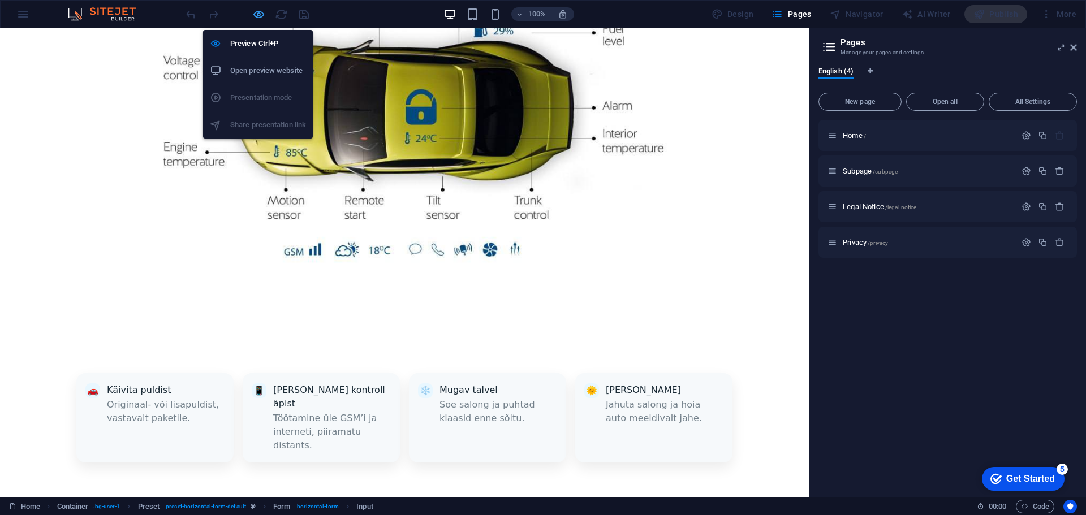
click at [0, 0] on icon "button" at bounding box center [0, 0] width 0 height 0
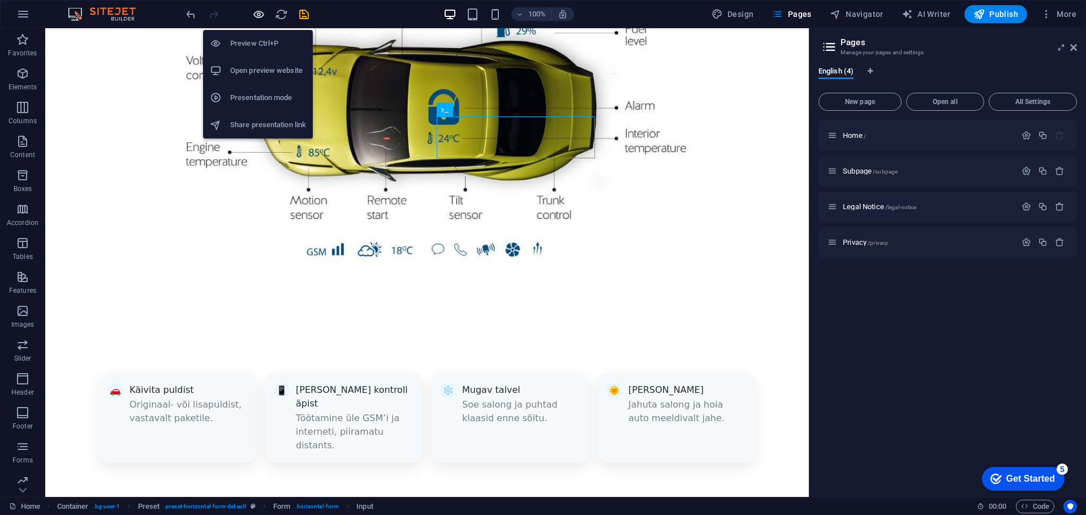
click at [0, 0] on icon "button" at bounding box center [0, 0] width 0 height 0
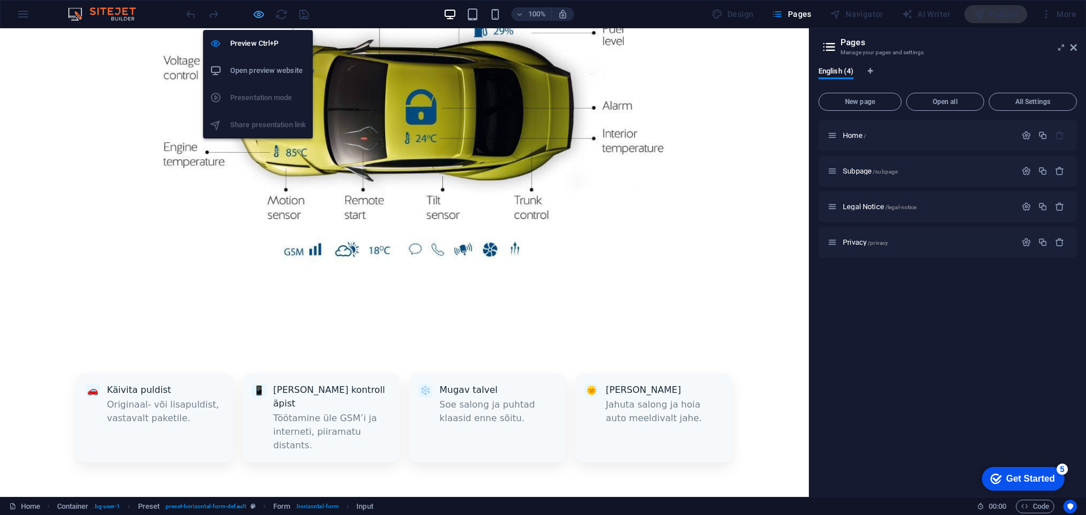
click at [0, 0] on icon "button" at bounding box center [0, 0] width 0 height 0
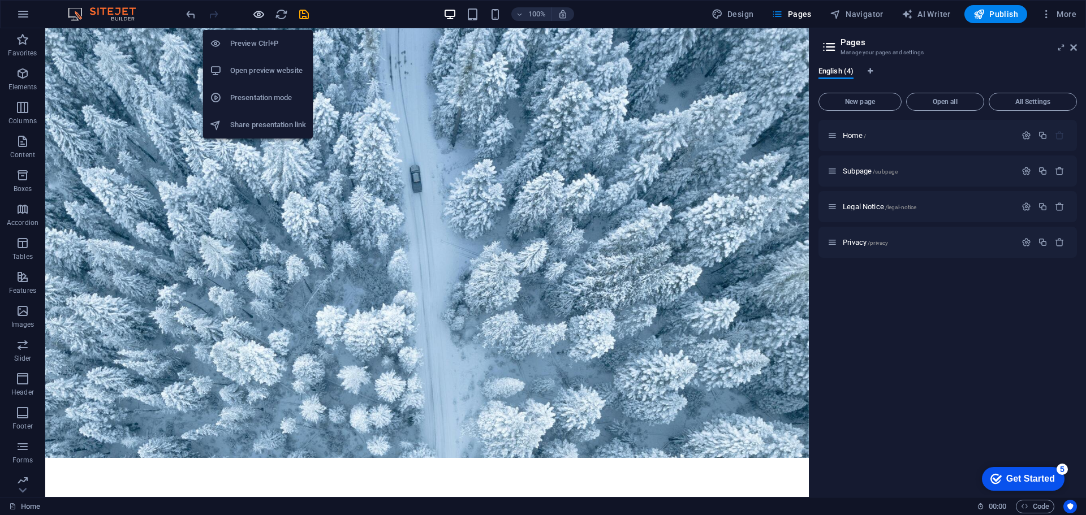
click at [0, 0] on icon "button" at bounding box center [0, 0] width 0 height 0
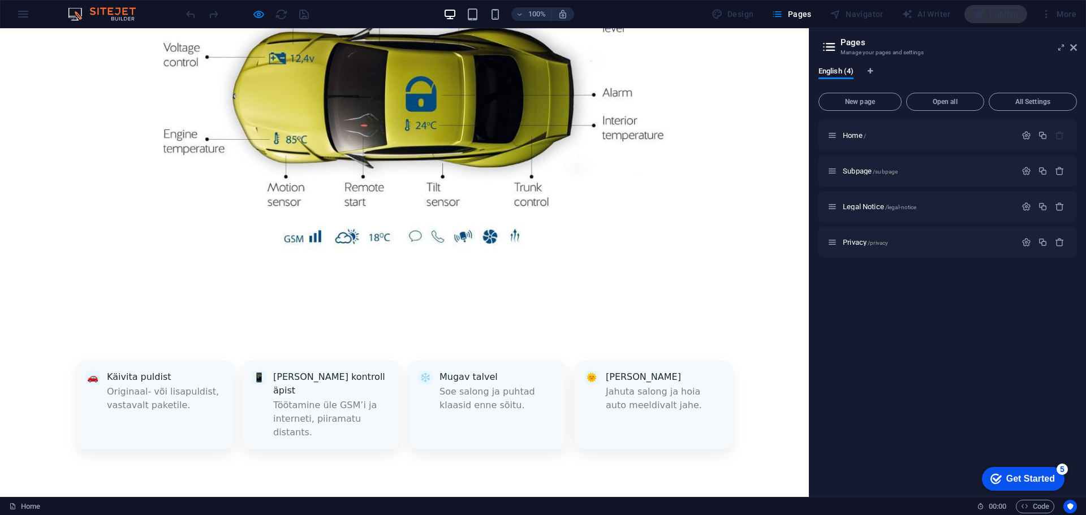
scroll to position [951, 0]
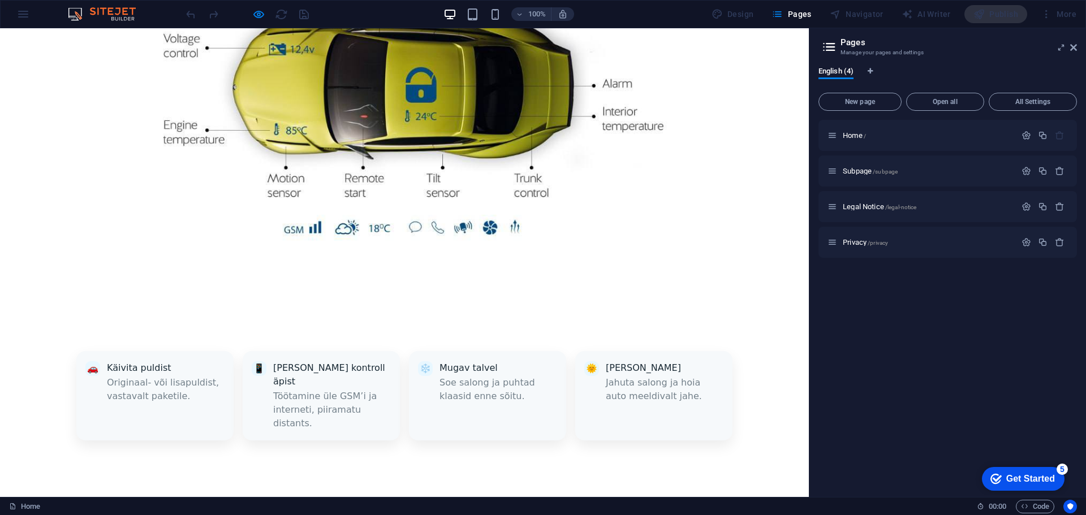
scroll to position [949, 0]
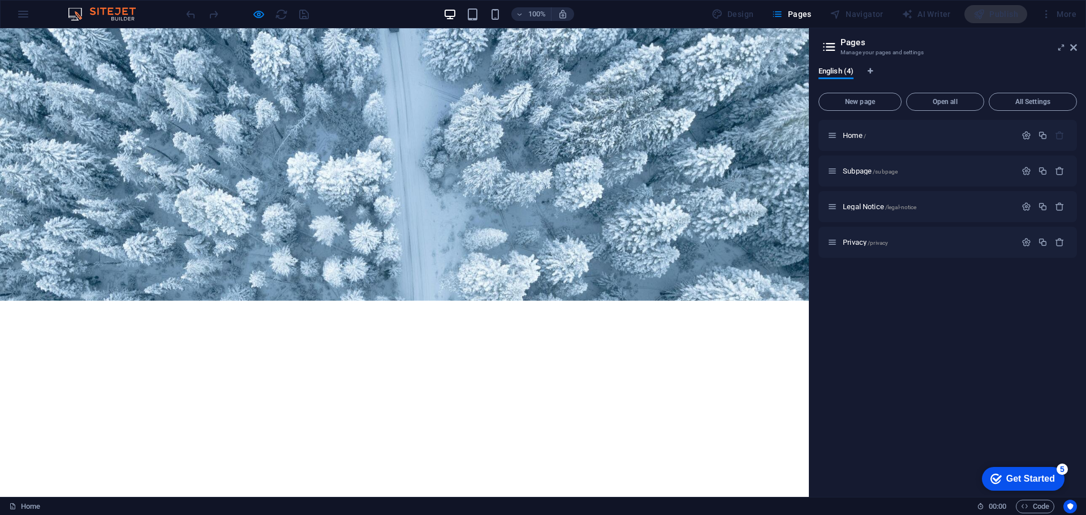
scroll to position [44, 0]
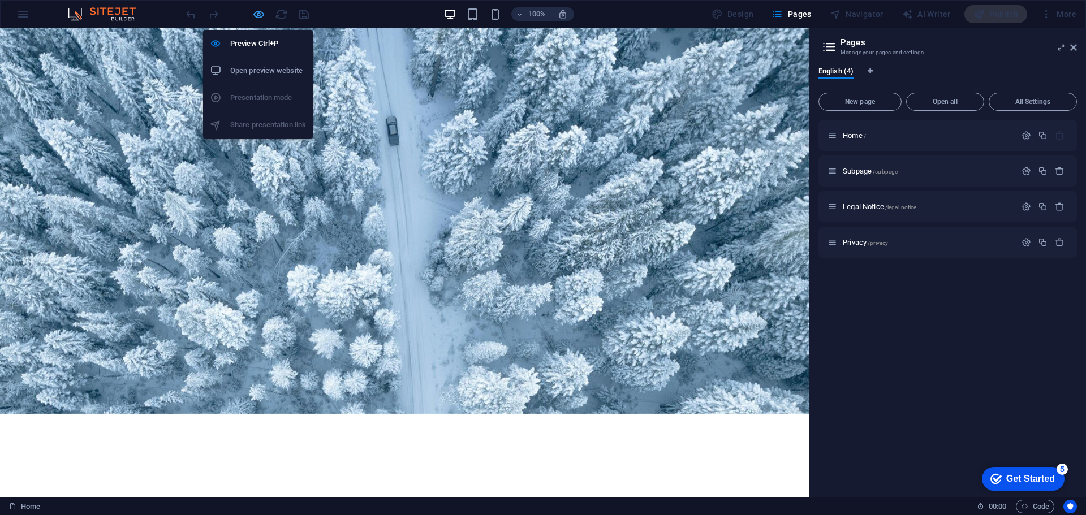
click at [0, 0] on icon "button" at bounding box center [0, 0] width 0 height 0
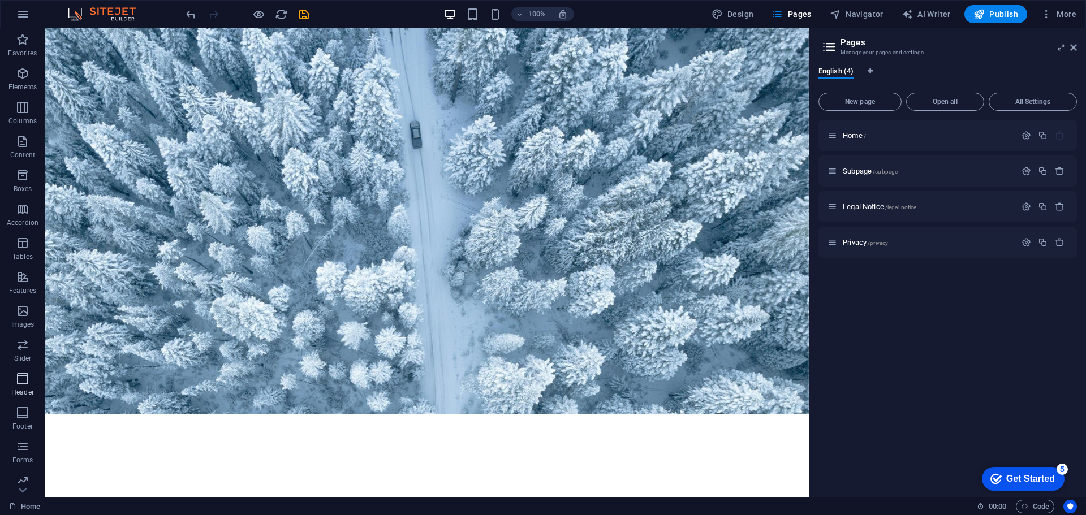
scroll to position [40, 0]
click at [23, 402] on icon "button" at bounding box center [23, 407] width 14 height 14
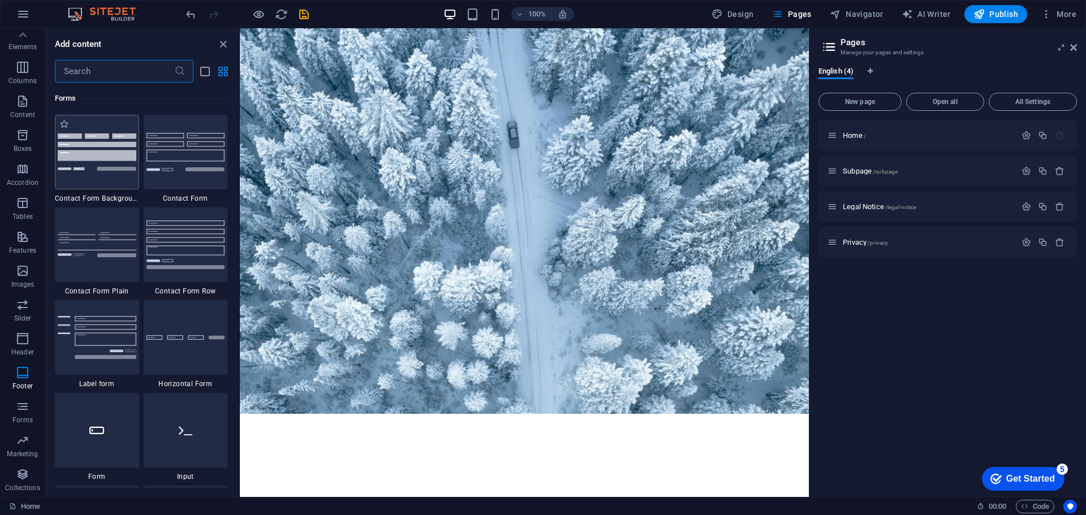
scroll to position [8198, 0]
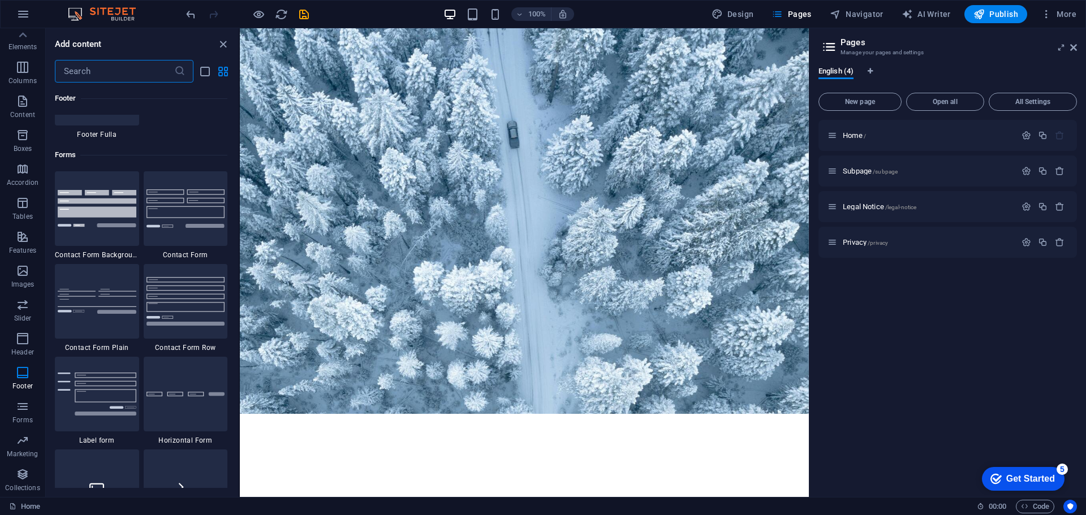
click at [70, 155] on h6 "Forms" at bounding box center [141, 155] width 172 height 14
click at [108, 152] on h6 "Forms" at bounding box center [141, 155] width 172 height 14
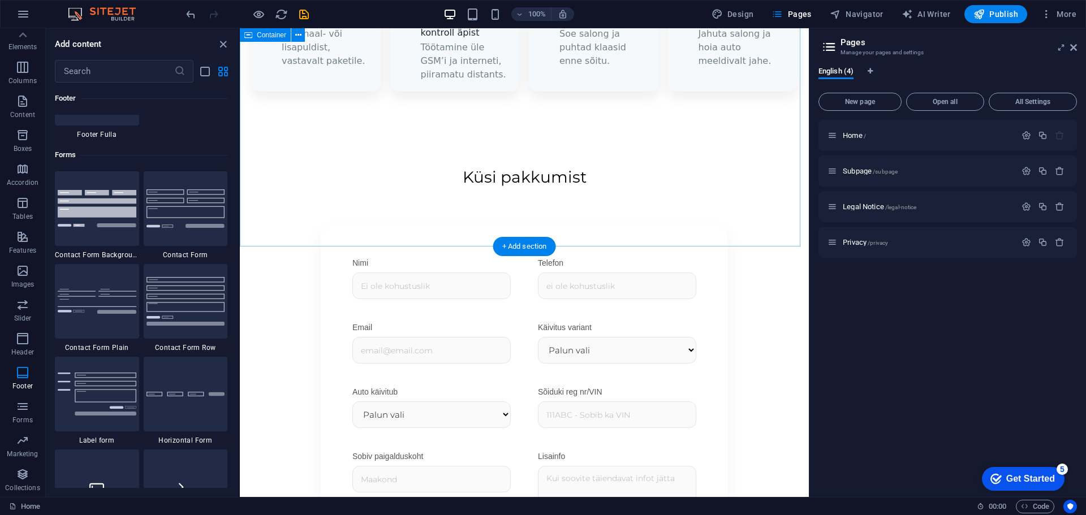
scroll to position [1344, 0]
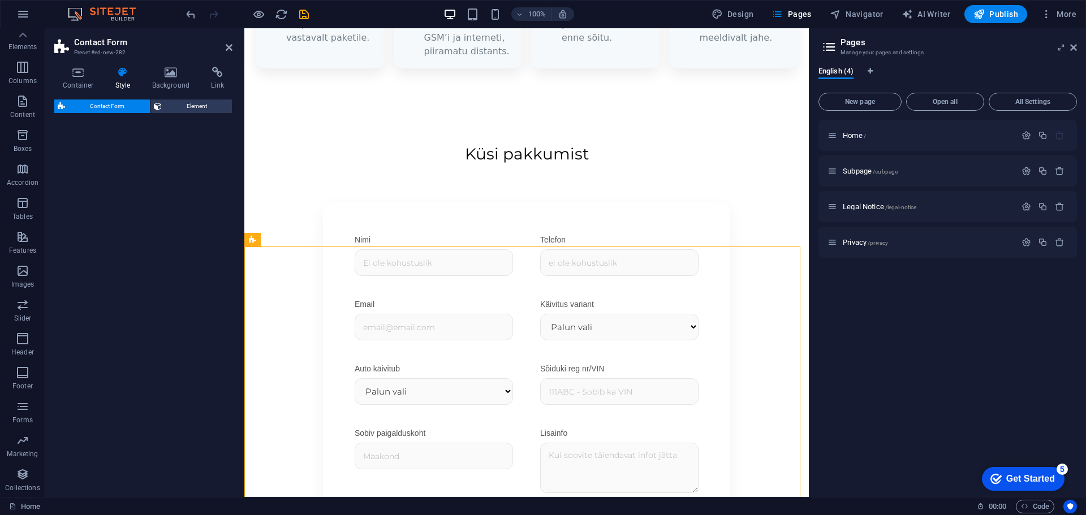
select select "rem"
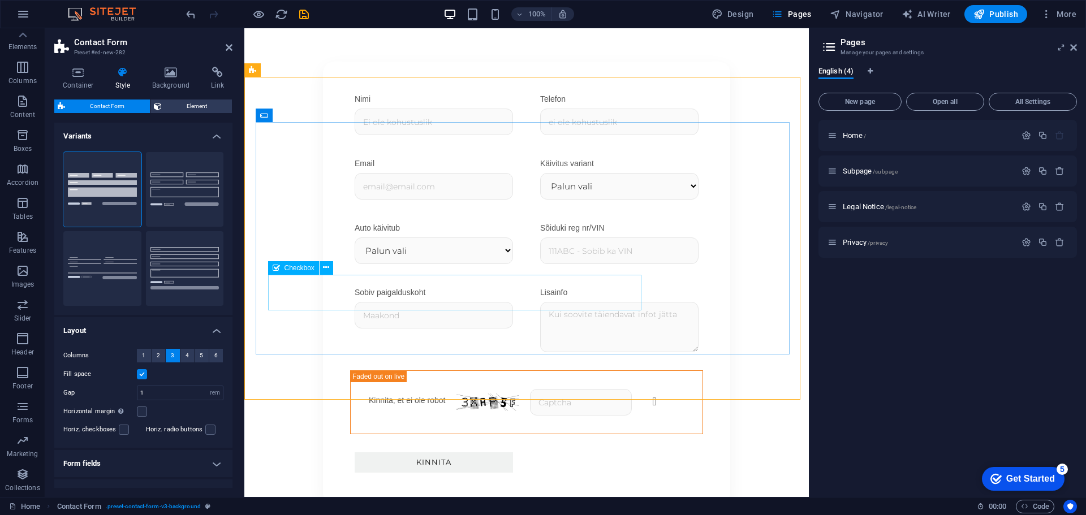
scroll to position [1514, 0]
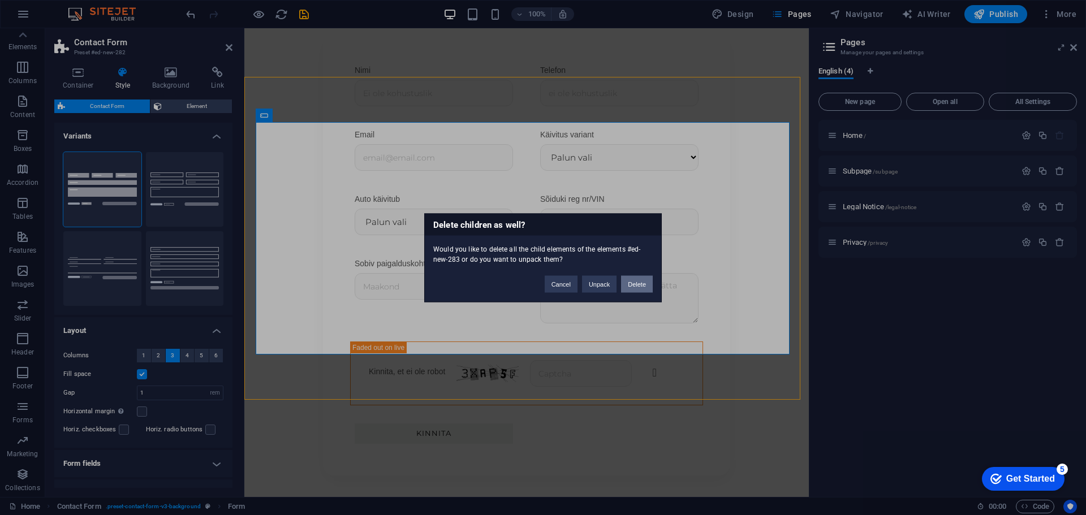
click at [636, 285] on button "Delete" at bounding box center [637, 283] width 32 height 17
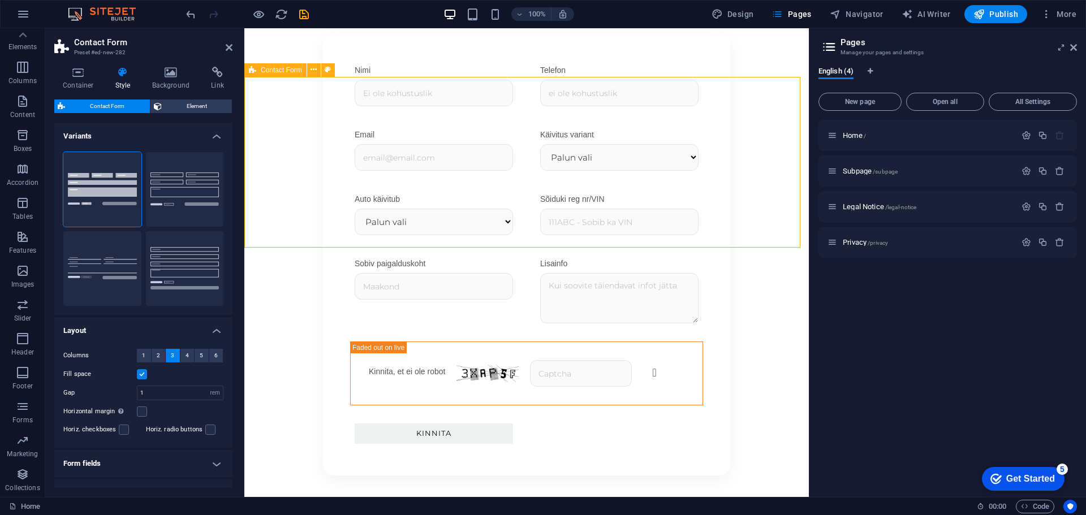
drag, startPoint x: 360, startPoint y: 297, endPoint x: 537, endPoint y: 165, distance: 220.6
drag, startPoint x: 344, startPoint y: 288, endPoint x: 521, endPoint y: 232, distance: 186.1
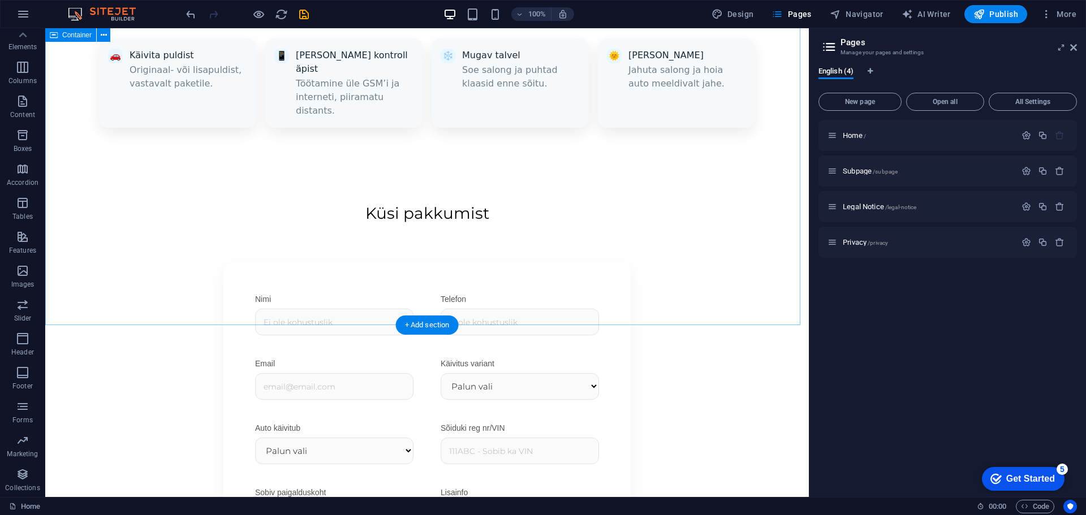
scroll to position [1309, 0]
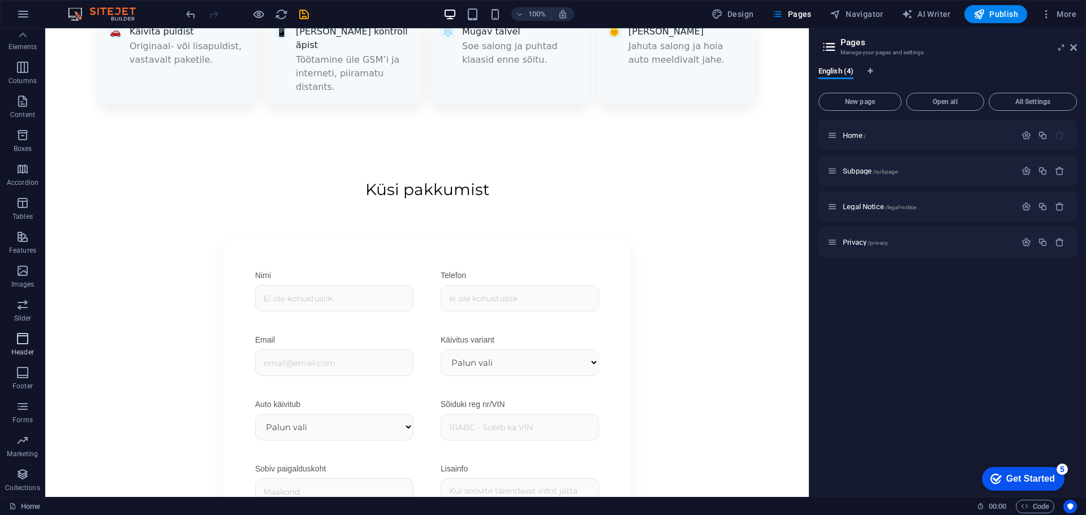
click at [21, 346] on span "Header" at bounding box center [22, 345] width 45 height 27
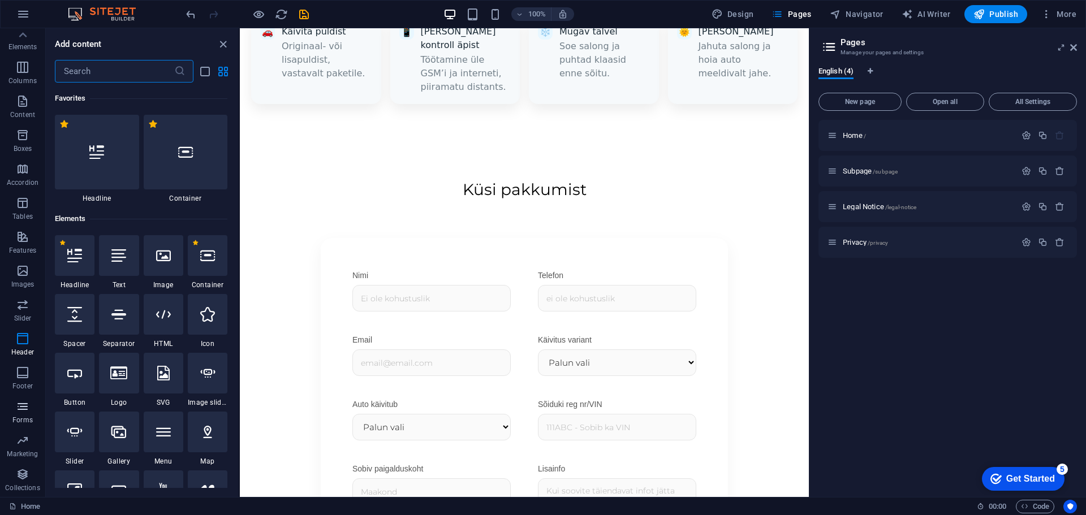
scroll to position [1322, 0]
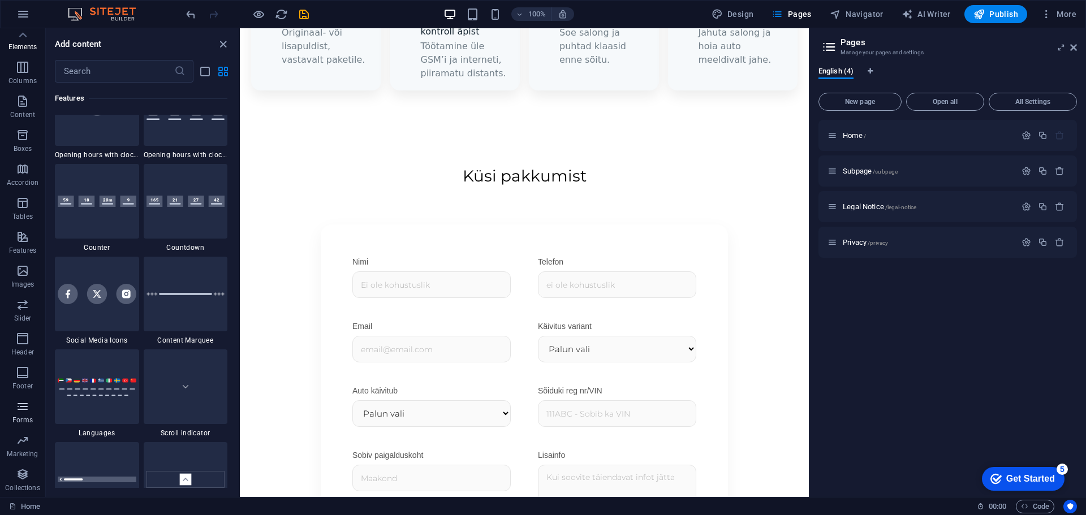
click at [23, 400] on icon "button" at bounding box center [23, 407] width 14 height 14
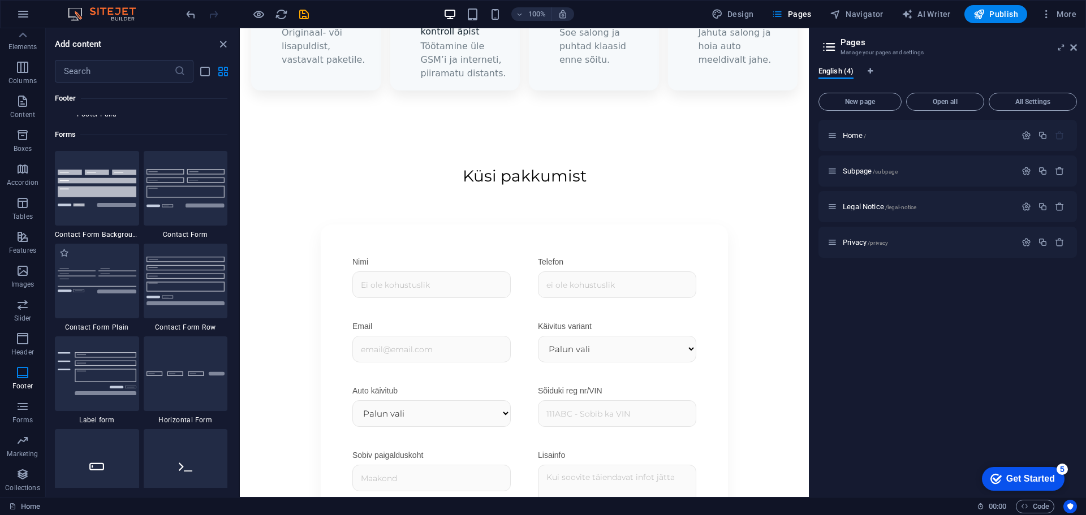
scroll to position [8198, 0]
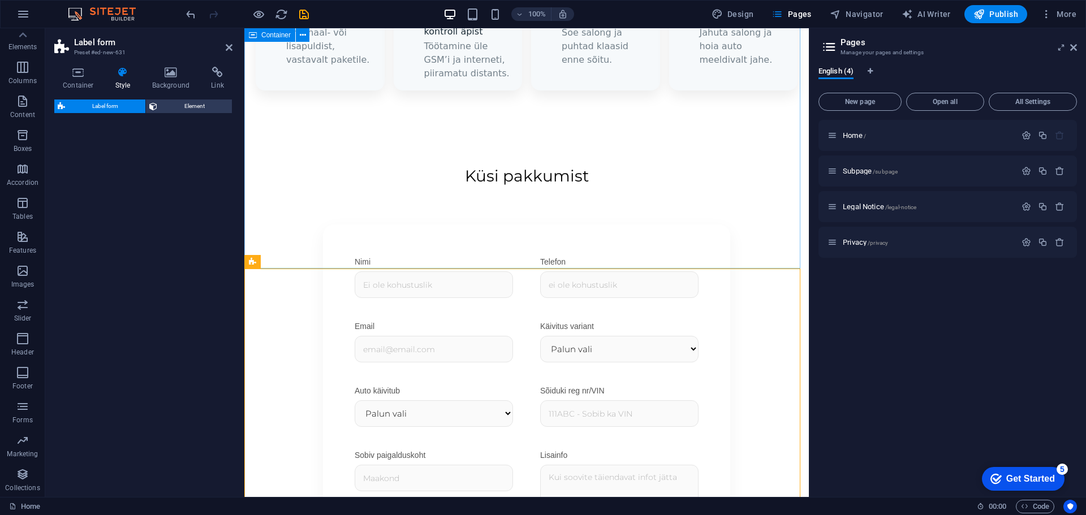
select select "rem"
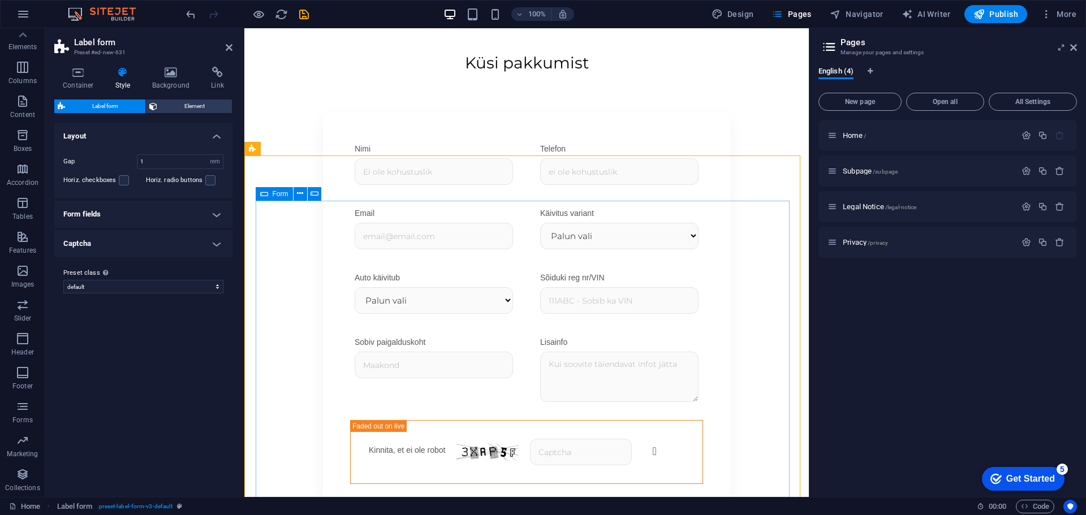
scroll to position [1492, 0]
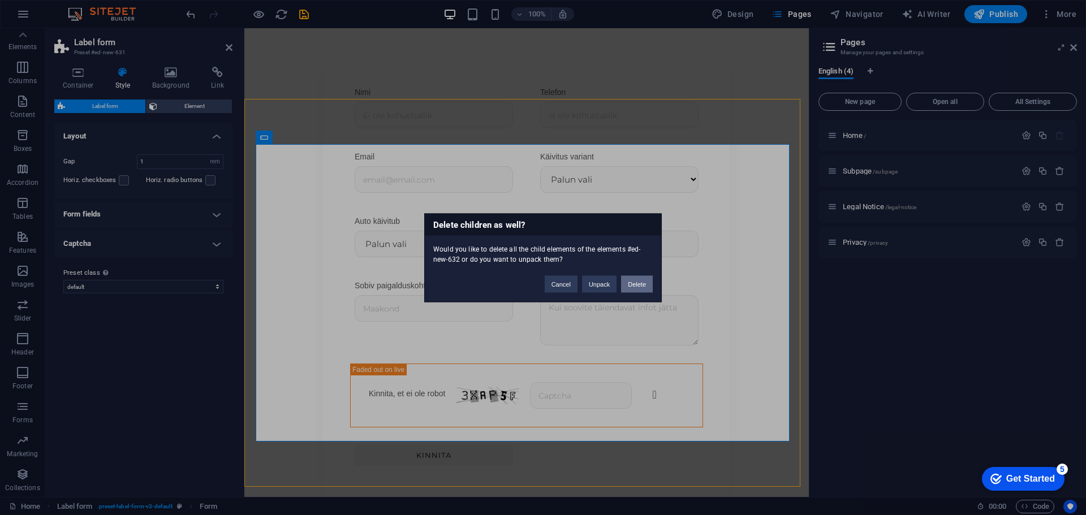
click at [637, 282] on button "Delete" at bounding box center [637, 283] width 32 height 17
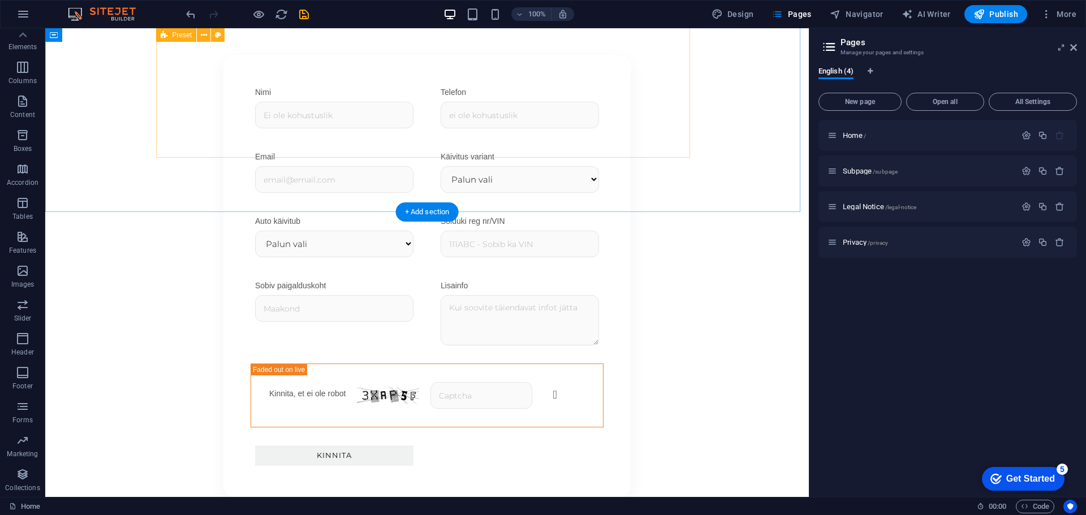
scroll to position [1365, 0]
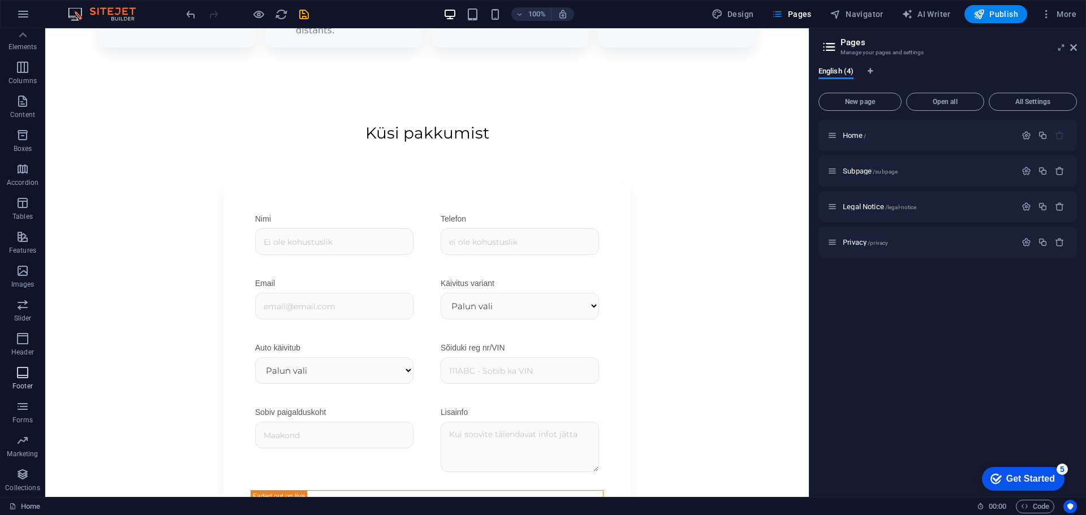
click at [24, 377] on icon "button" at bounding box center [23, 373] width 14 height 14
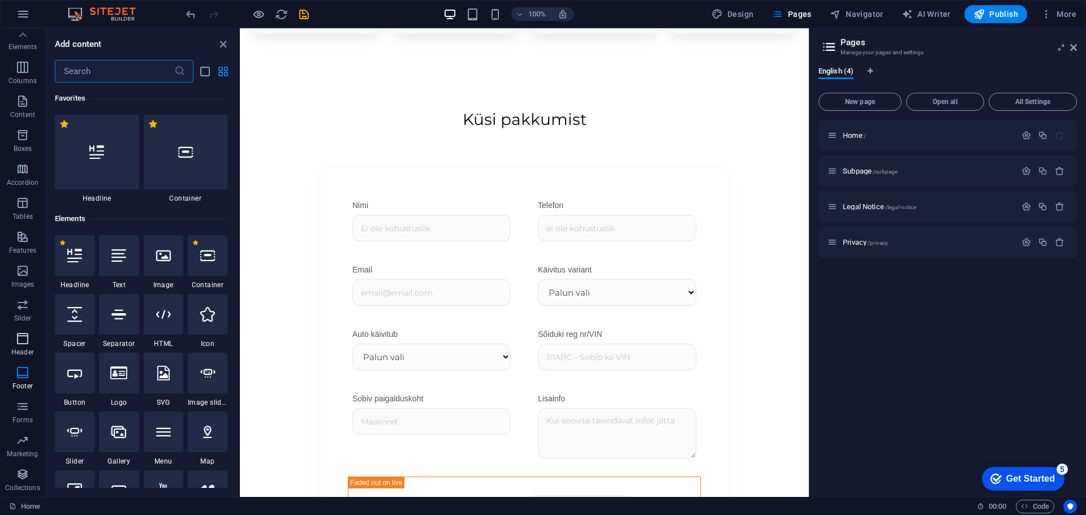
scroll to position [223, 0]
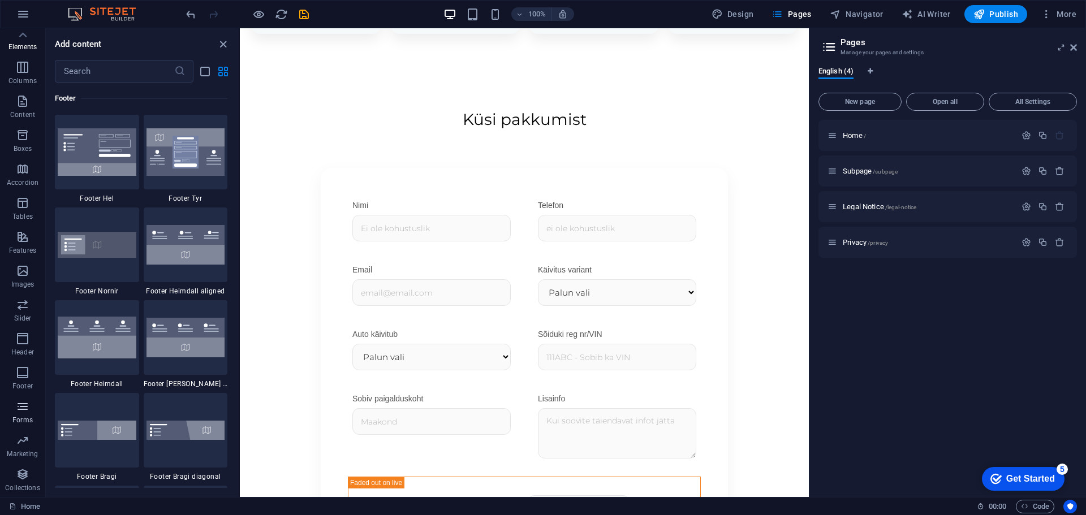
click at [25, 407] on icon "button" at bounding box center [23, 407] width 14 height 14
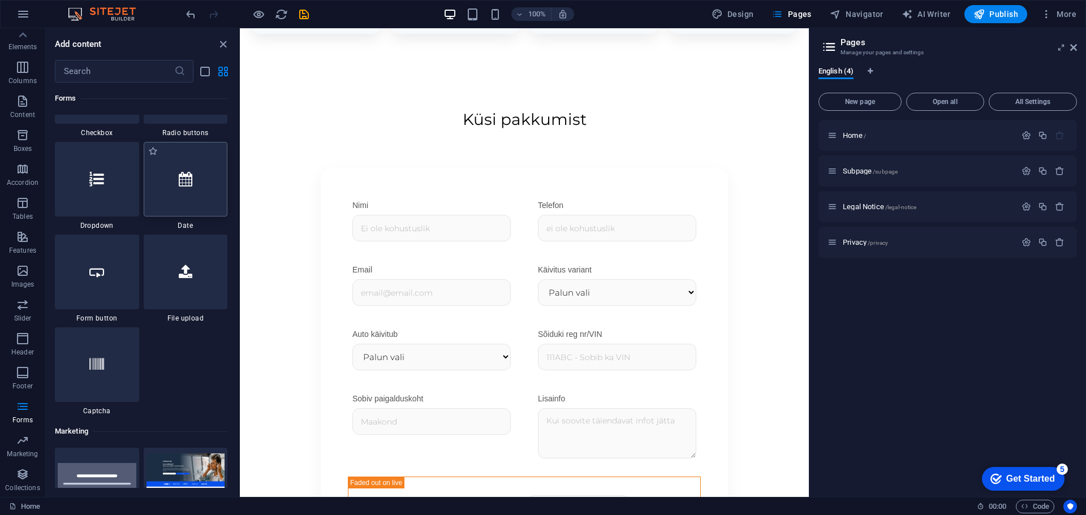
scroll to position [8989, 0]
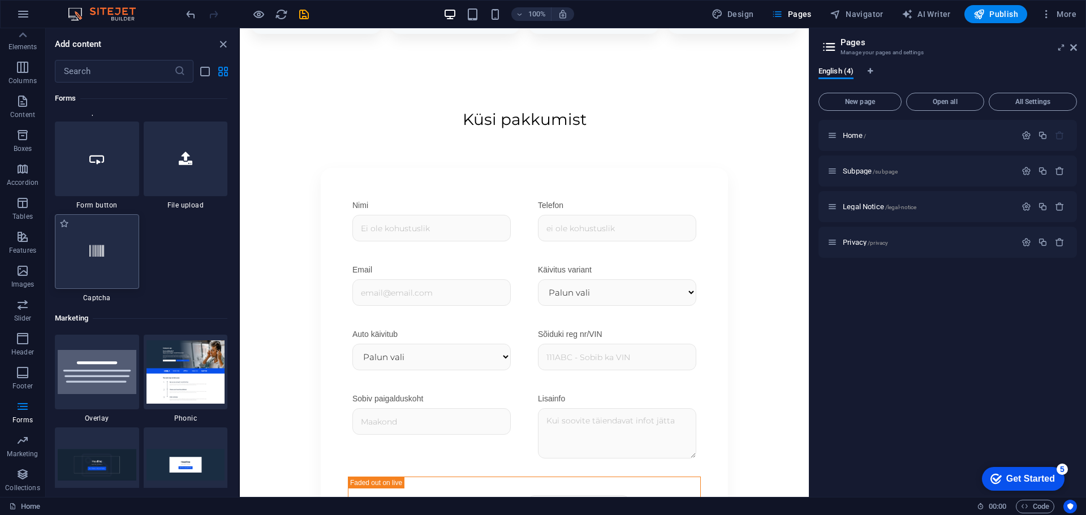
click at [100, 265] on div at bounding box center [97, 251] width 84 height 75
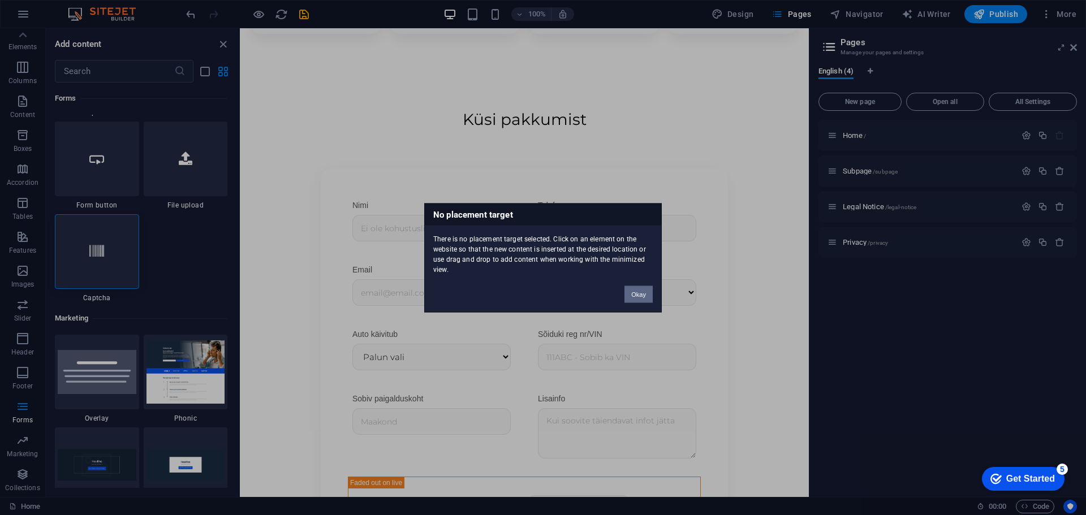
click at [632, 288] on button "Okay" at bounding box center [638, 294] width 28 height 17
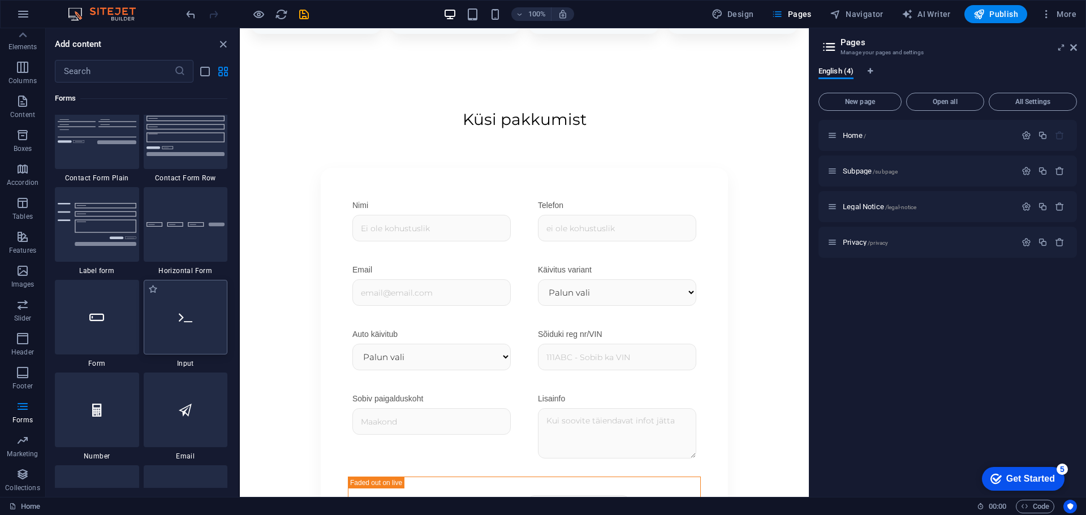
scroll to position [8311, 0]
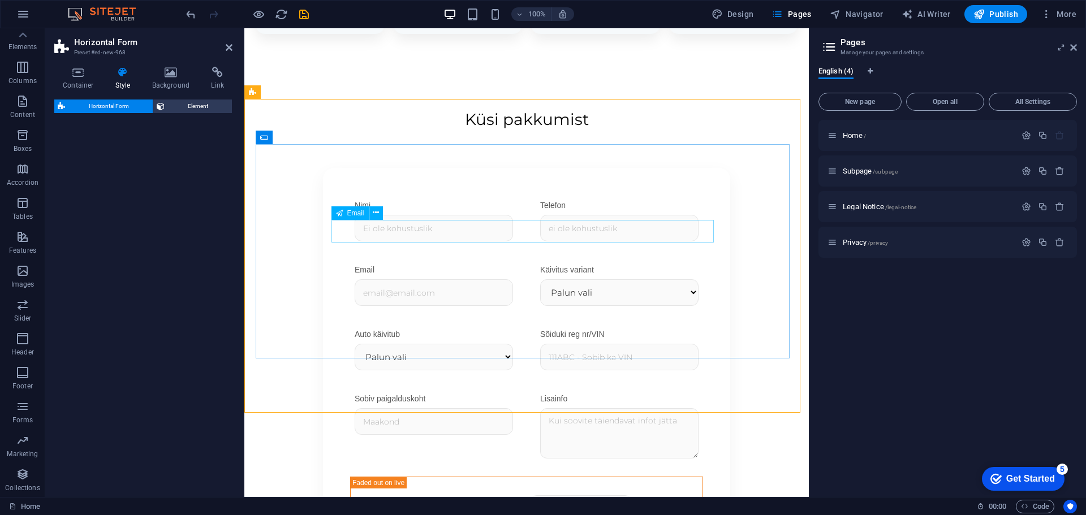
select select "rem"
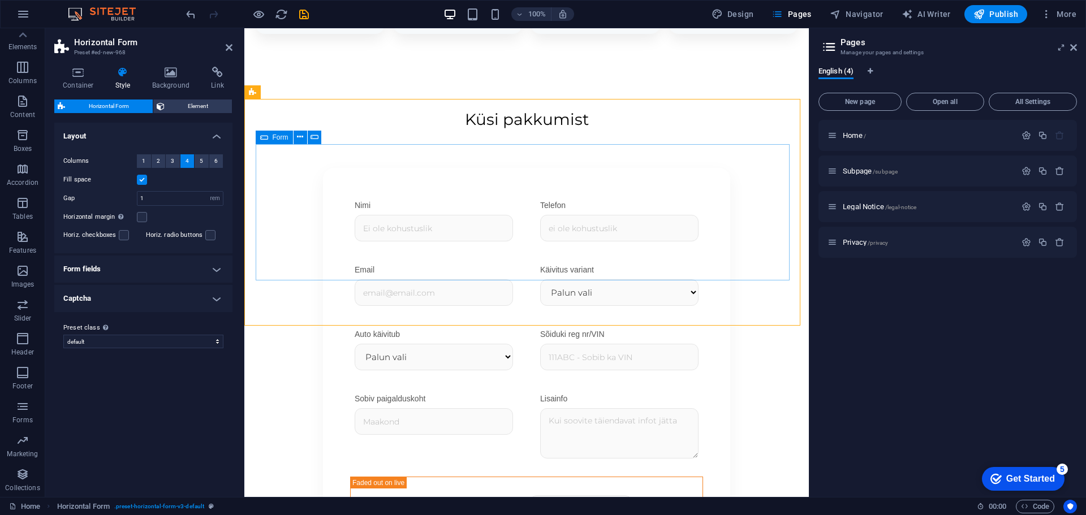
scroll to position [1492, 0]
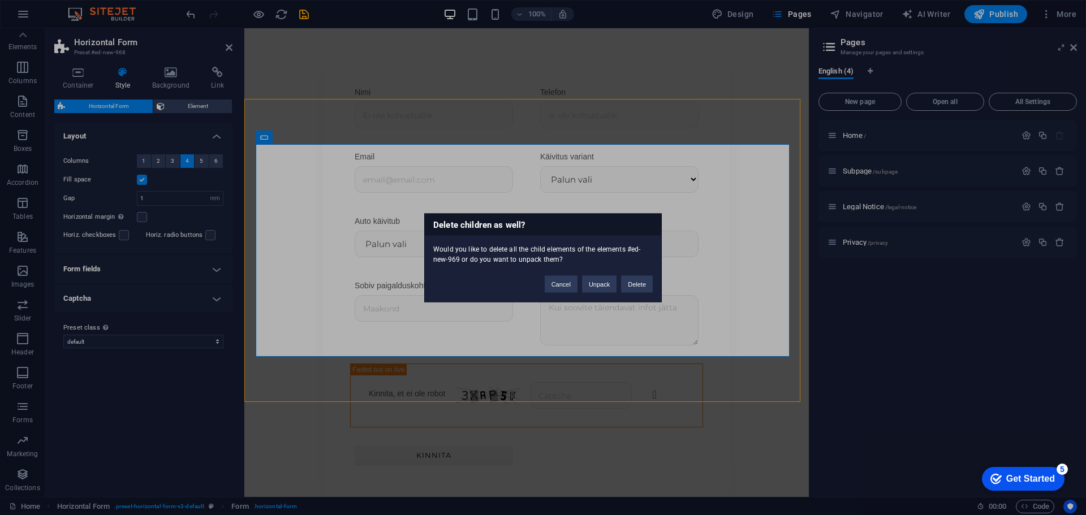
click at [695, 94] on div "Delete children as well? Would you like to delete all the child elements of the…" at bounding box center [543, 257] width 1086 height 515
click at [684, 118] on div "Delete children as well? Would you like to delete all the child elements of the…" at bounding box center [543, 257] width 1086 height 515
click at [568, 286] on button "Cancel" at bounding box center [560, 283] width 33 height 17
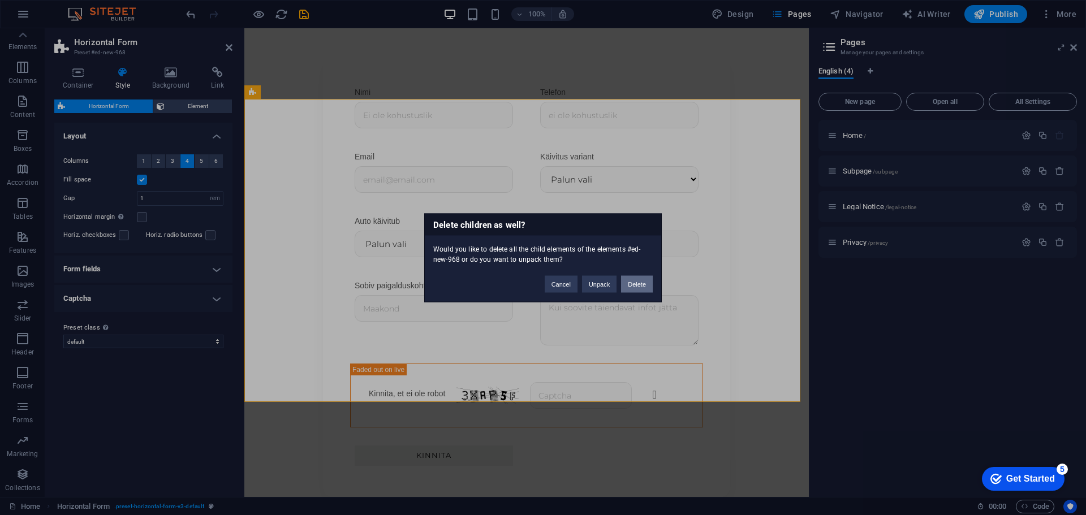
click at [630, 281] on button "Delete" at bounding box center [637, 283] width 32 height 17
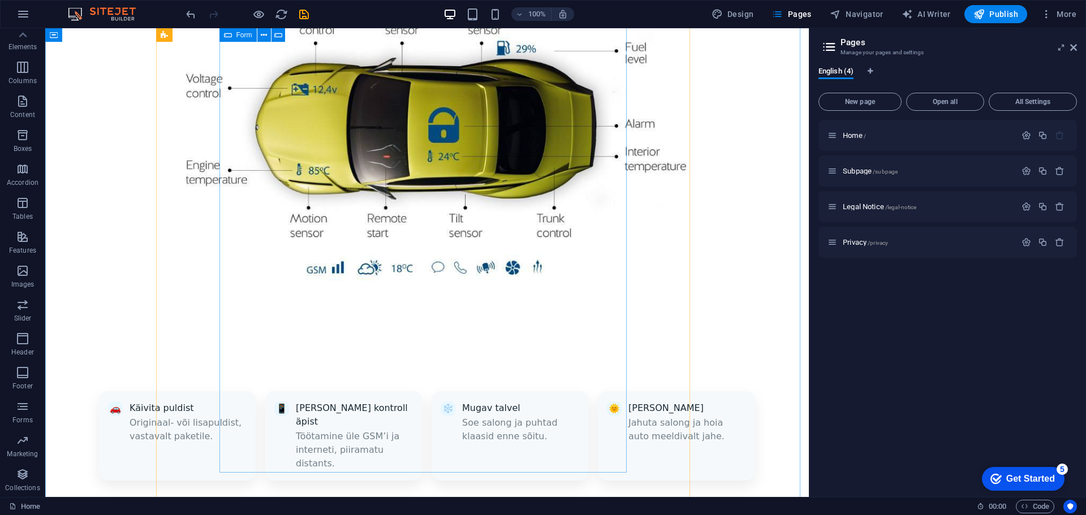
scroll to position [913, 0]
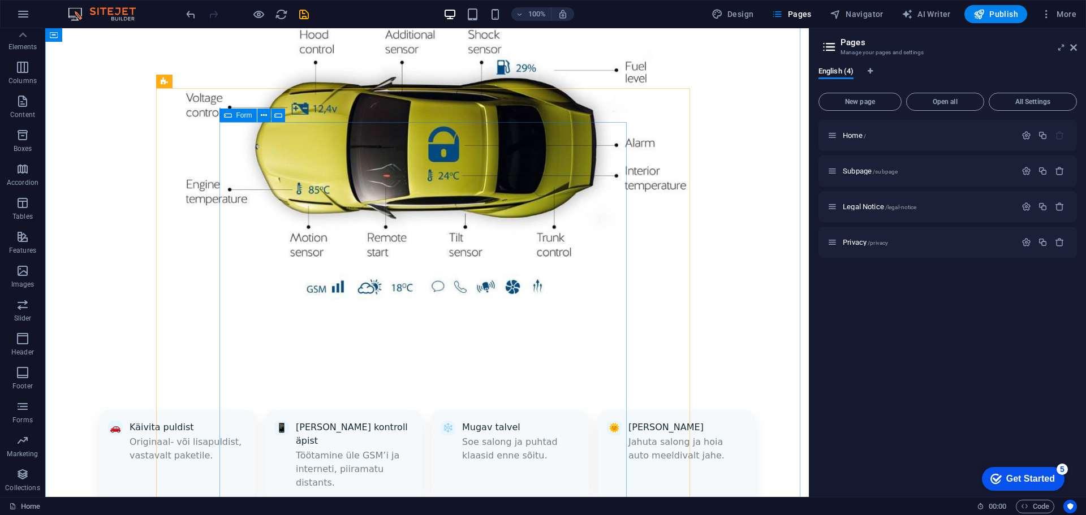
click at [245, 119] on span "Form" at bounding box center [244, 115] width 16 height 7
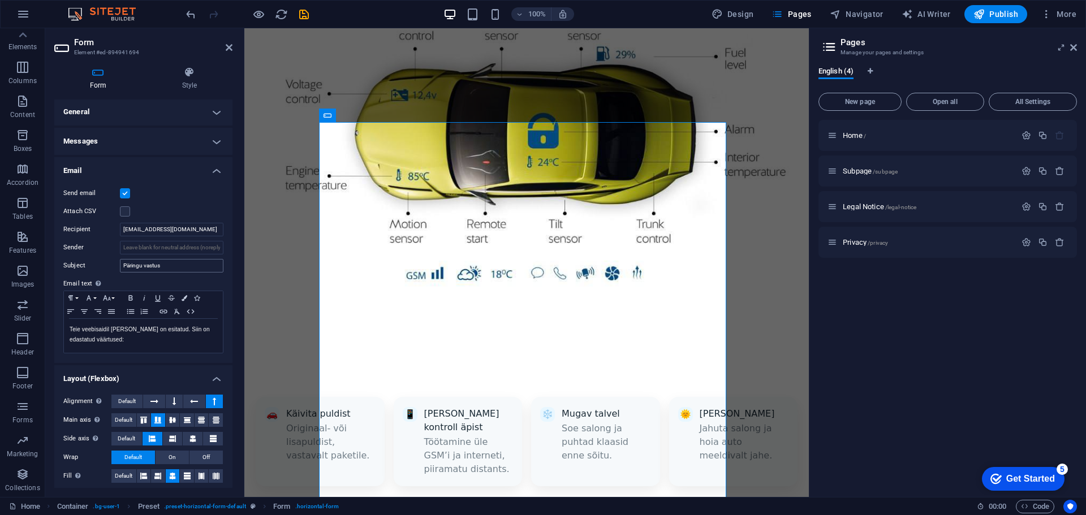
scroll to position [0, 0]
click at [142, 133] on h4 "Messages" at bounding box center [143, 142] width 178 height 27
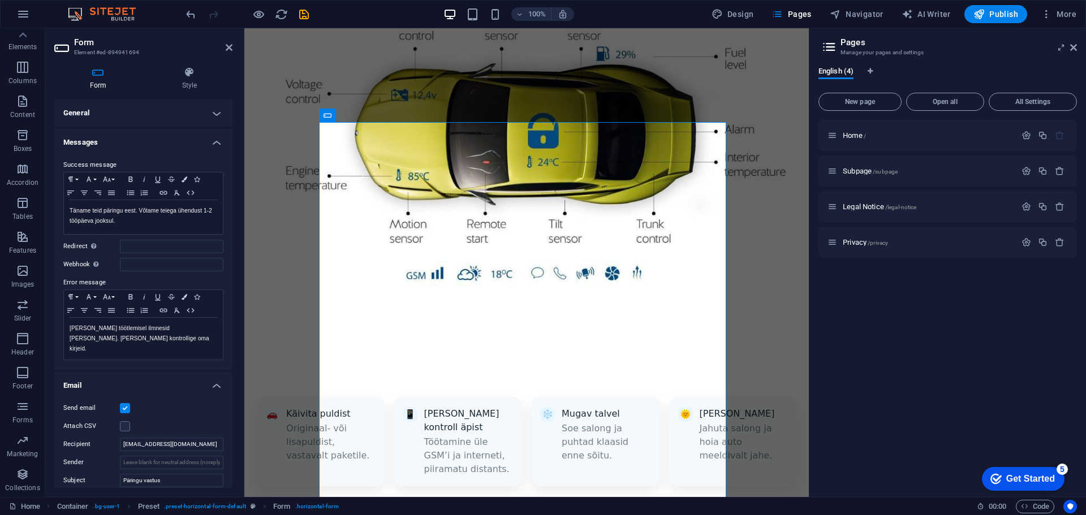
click at [142, 106] on h4 "General" at bounding box center [143, 113] width 178 height 27
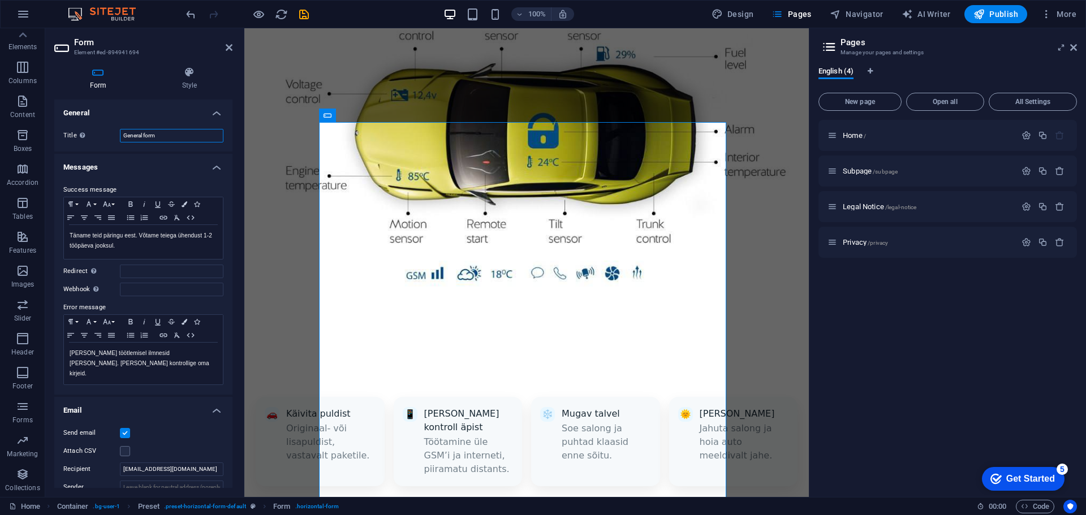
click at [150, 140] on input "General form" at bounding box center [171, 136] width 103 height 14
click at [187, 77] on icon at bounding box center [189, 72] width 86 height 11
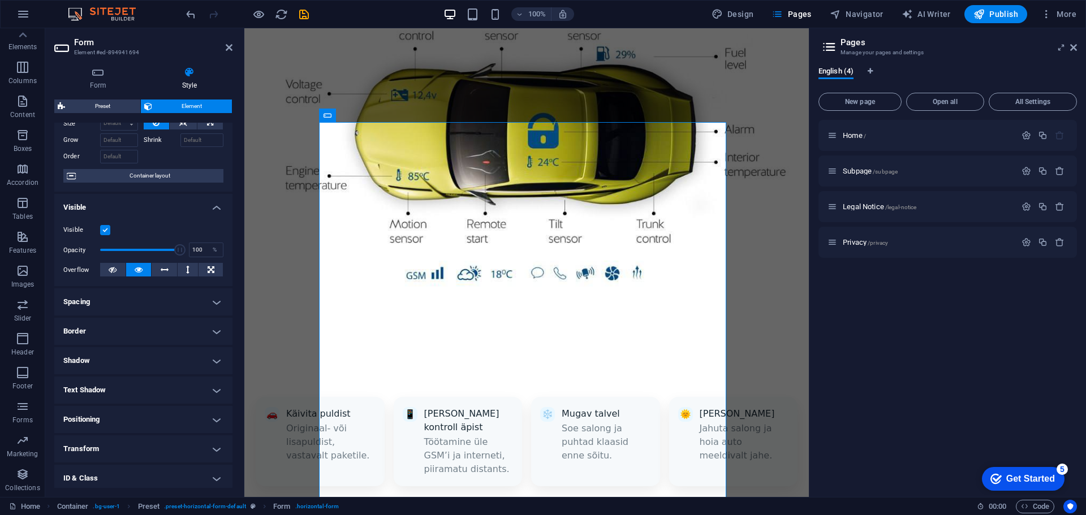
scroll to position [113, 0]
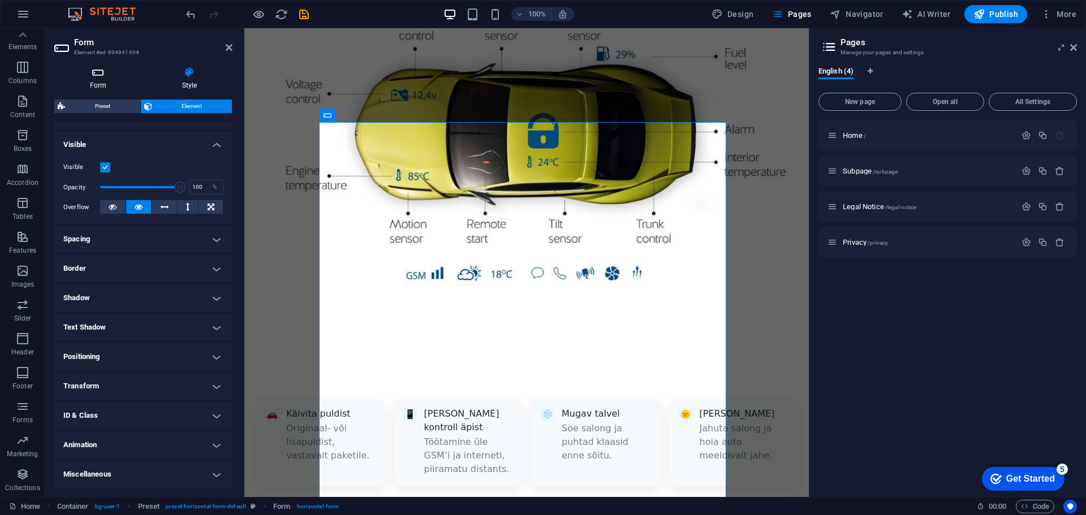
click at [93, 76] on icon at bounding box center [98, 72] width 88 height 11
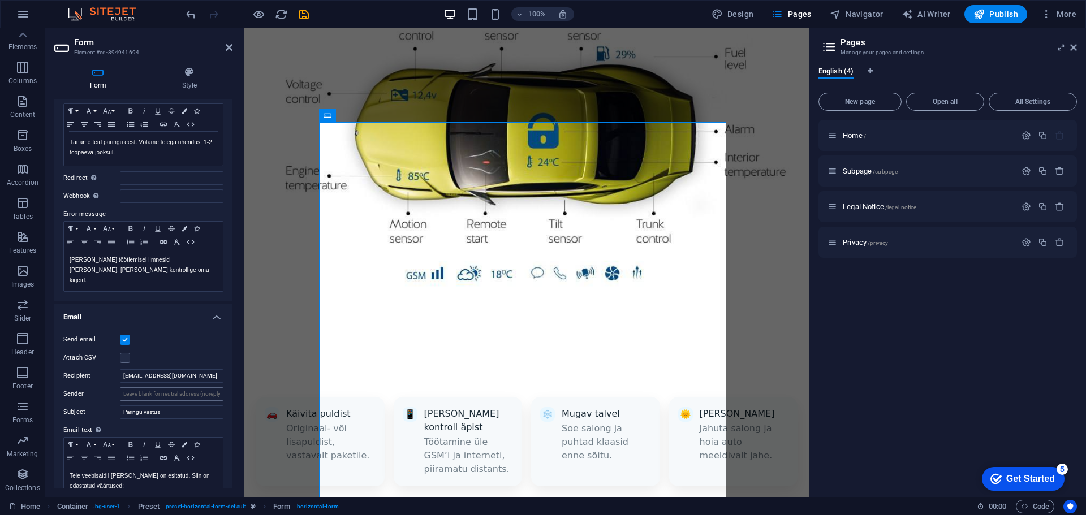
scroll to position [0, 0]
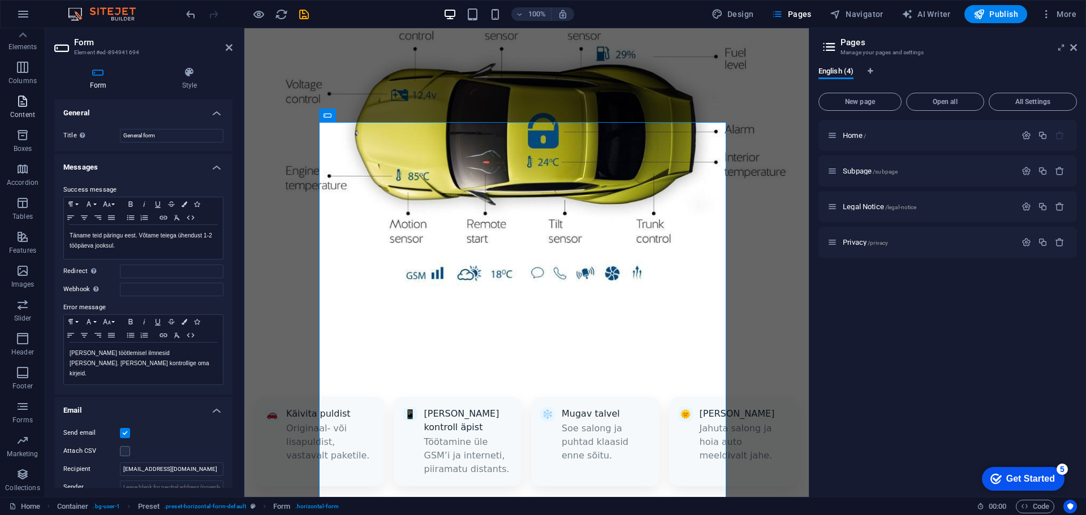
drag, startPoint x: 31, startPoint y: 133, endPoint x: 24, endPoint y: 109, distance: 24.7
click at [31, 133] on span "Boxes" at bounding box center [22, 141] width 45 height 27
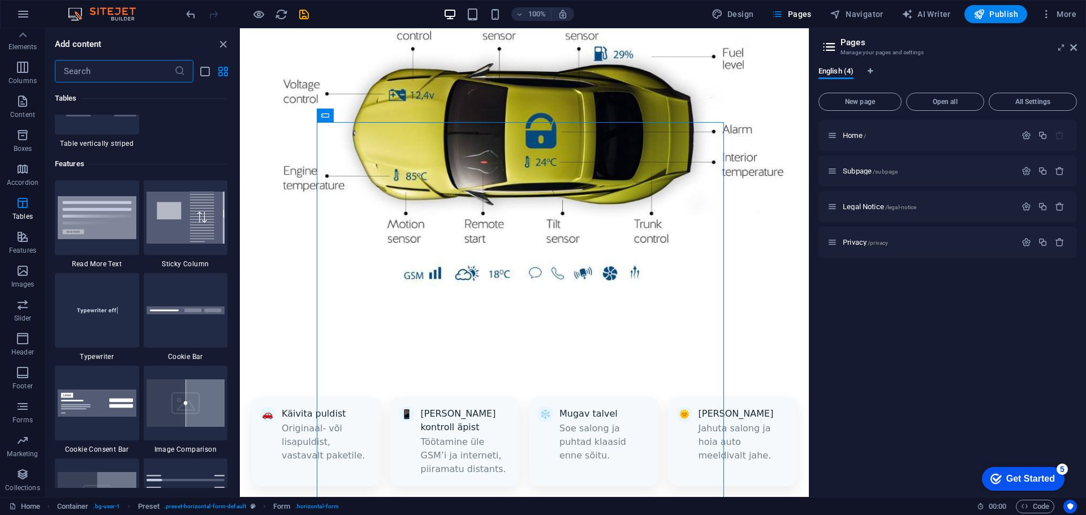
scroll to position [4362, 0]
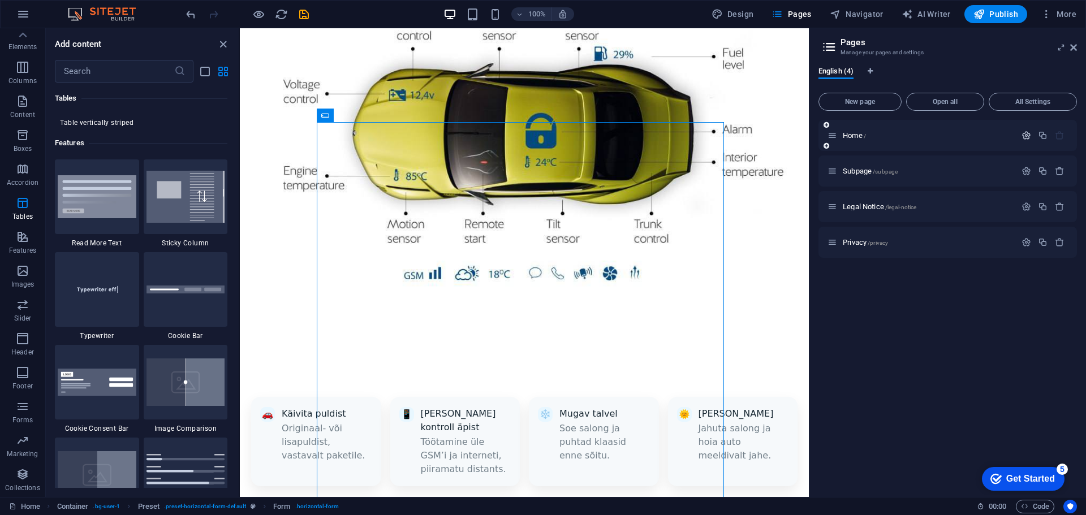
click at [1026, 132] on icon "button" at bounding box center [1026, 136] width 10 height 10
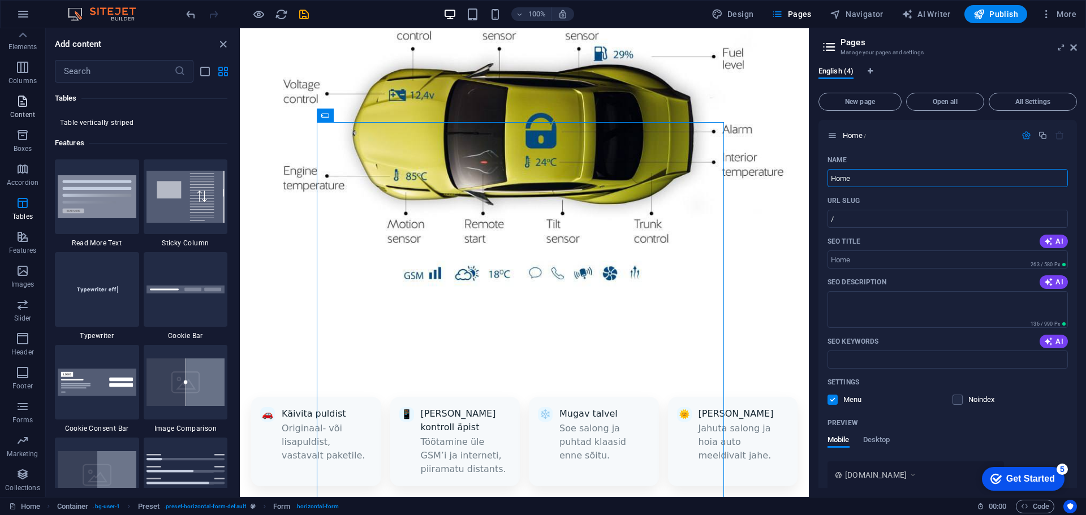
scroll to position [0, 0]
click at [407, 275] on icon at bounding box center [408, 276] width 6 height 12
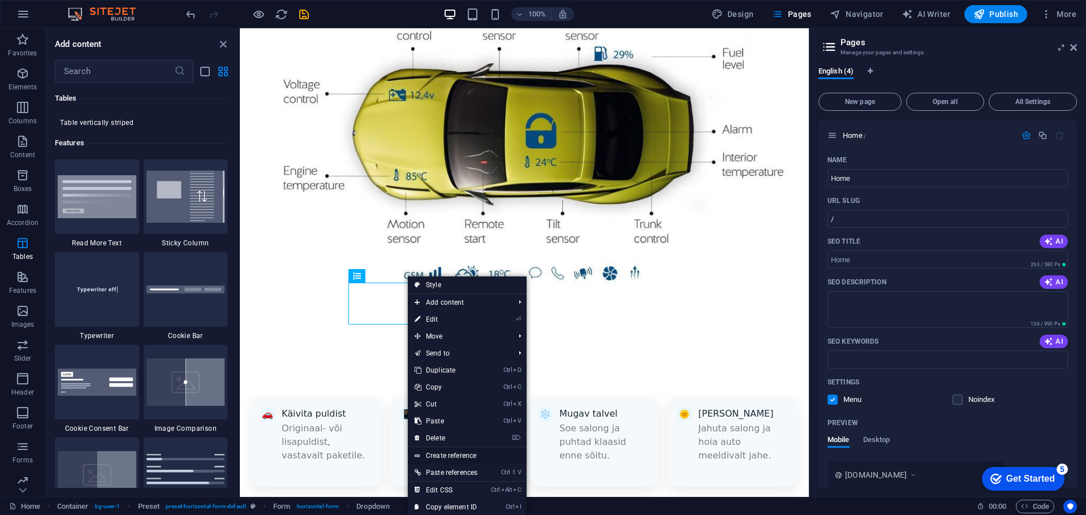
click at [468, 455] on link "Create reference" at bounding box center [467, 455] width 119 height 17
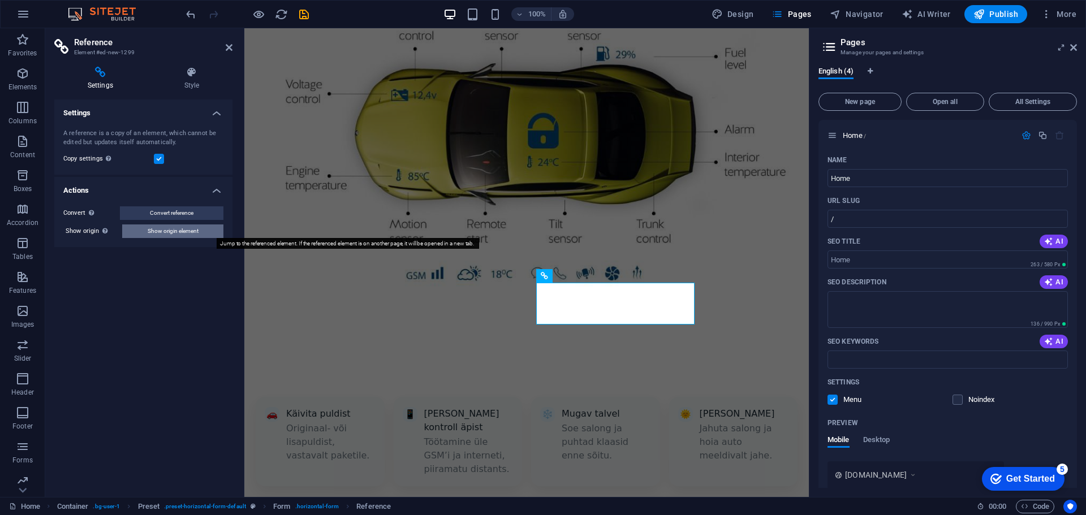
click at [167, 232] on span "Show origin element" at bounding box center [173, 231] width 51 height 14
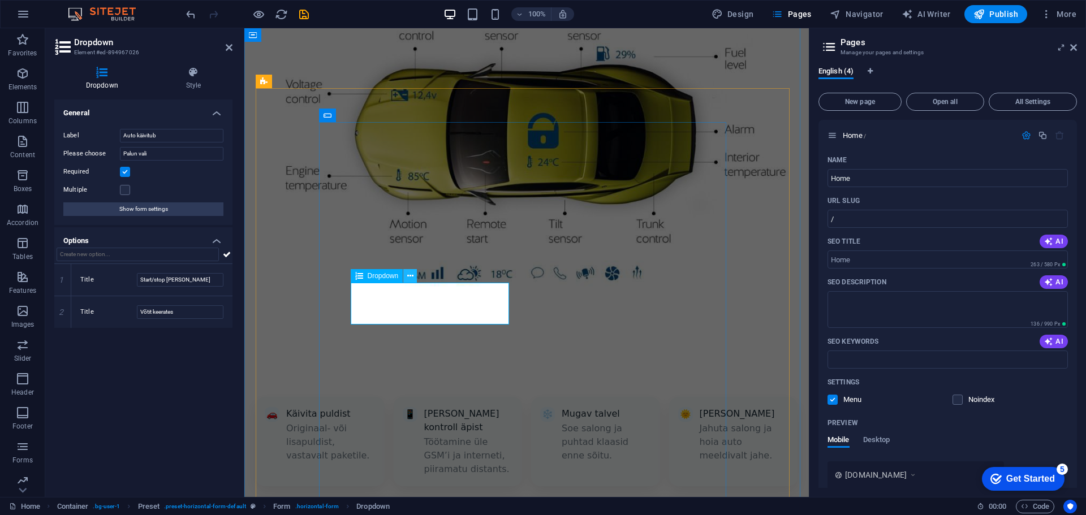
click at [410, 274] on icon at bounding box center [410, 276] width 6 height 12
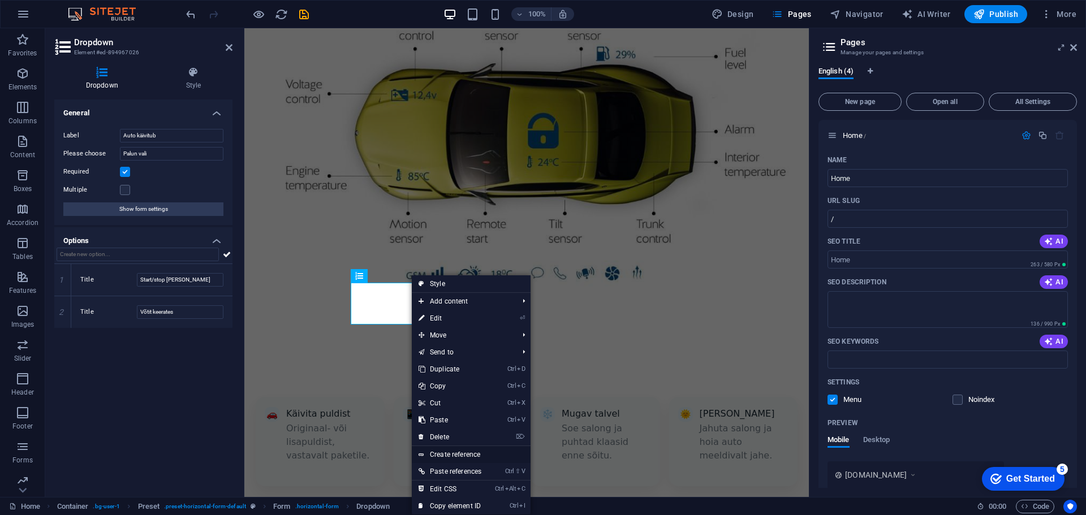
click at [455, 452] on link "Create reference" at bounding box center [471, 454] width 119 height 17
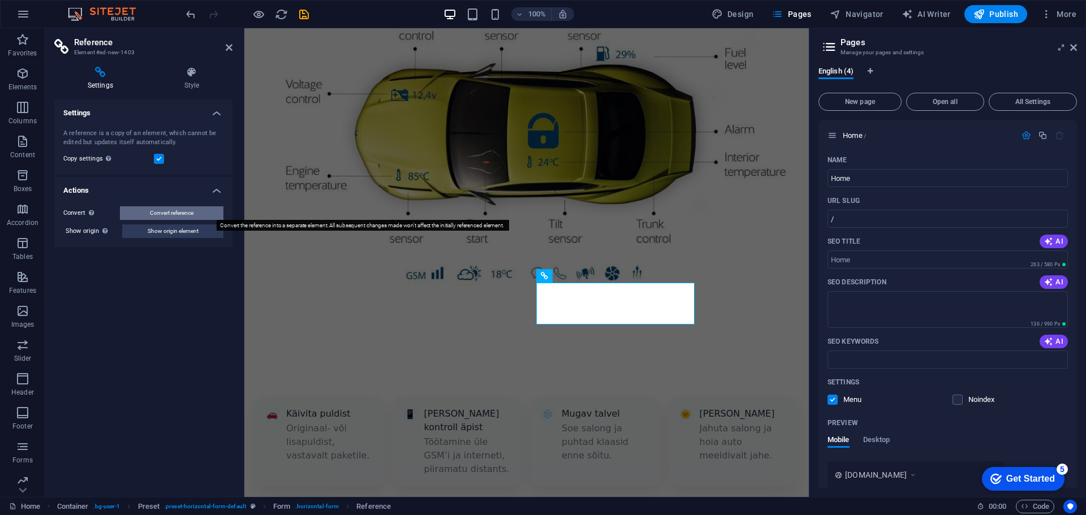
click at [184, 215] on span "Convert reference" at bounding box center [172, 213] width 44 height 14
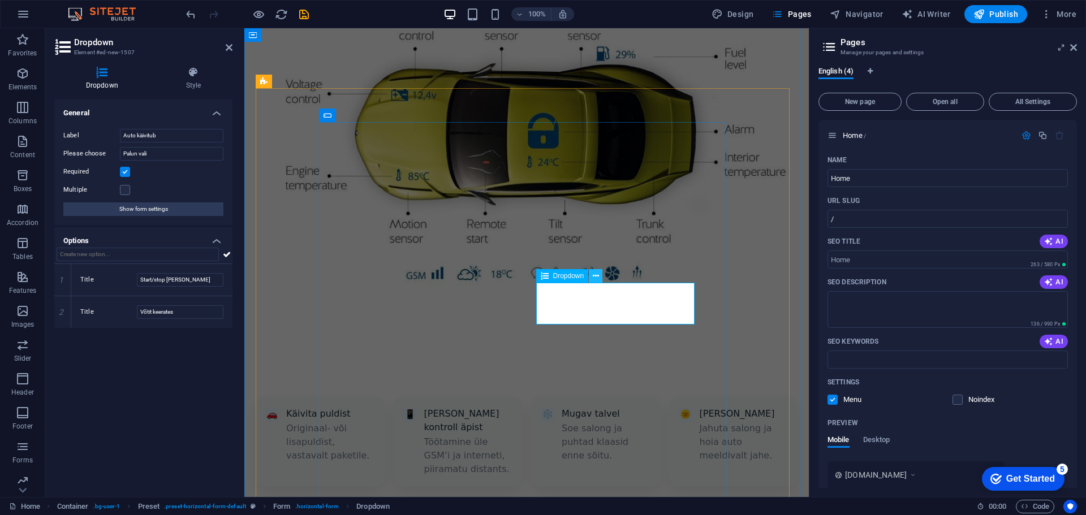
click at [589, 276] on button at bounding box center [596, 276] width 14 height 14
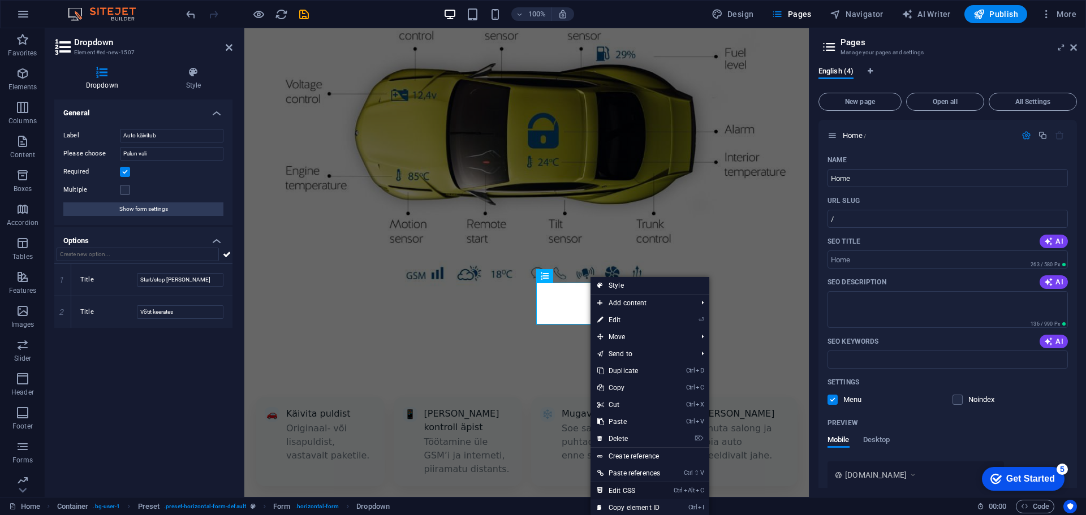
click at [628, 489] on link "Ctrl Alt C Edit CSS" at bounding box center [628, 490] width 76 height 17
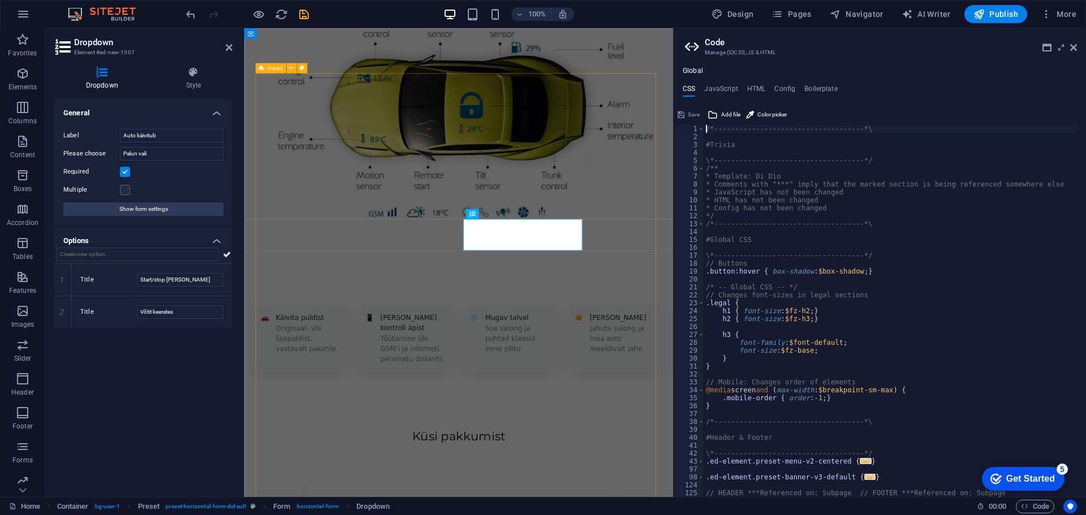
type textarea "width: 100% !important;"
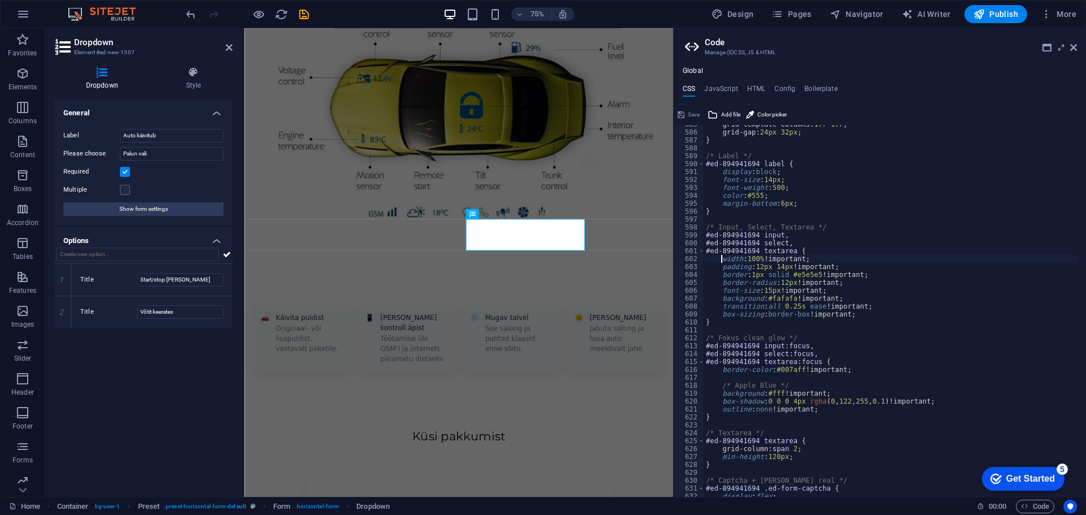
scroll to position [1081, 0]
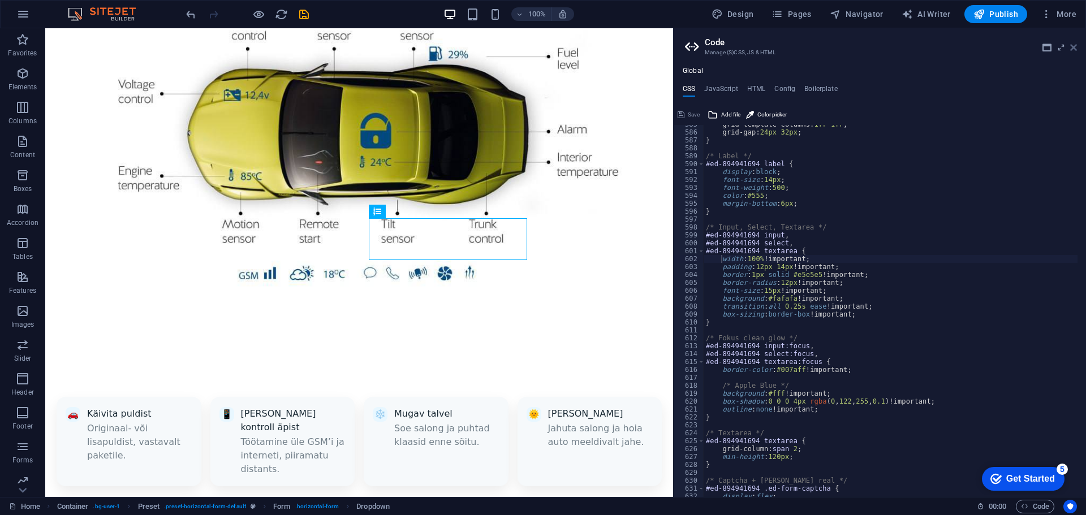
click at [1075, 45] on icon at bounding box center [1073, 47] width 7 height 9
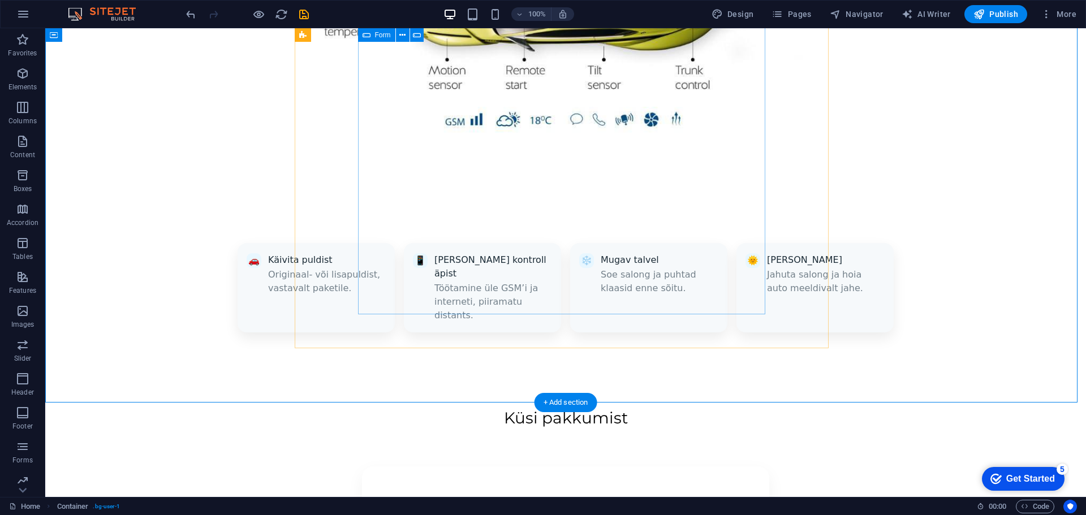
scroll to position [1026, 0]
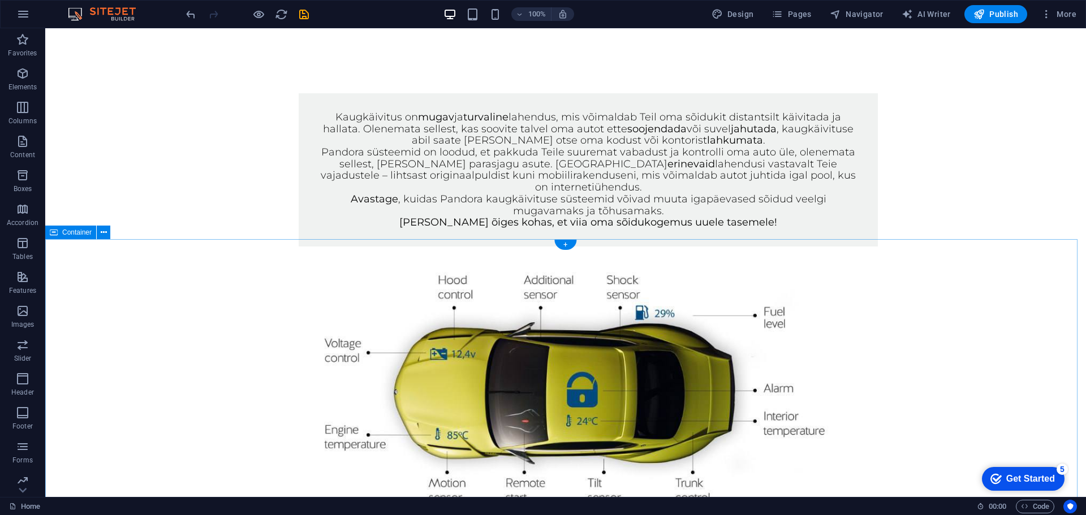
scroll to position [638, 0]
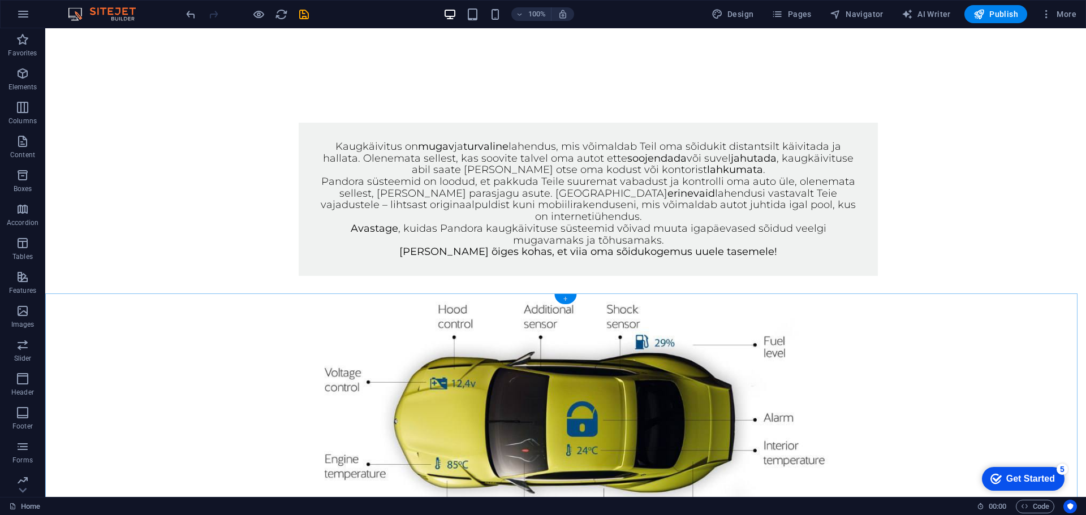
click at [572, 302] on div "+" at bounding box center [565, 299] width 22 height 10
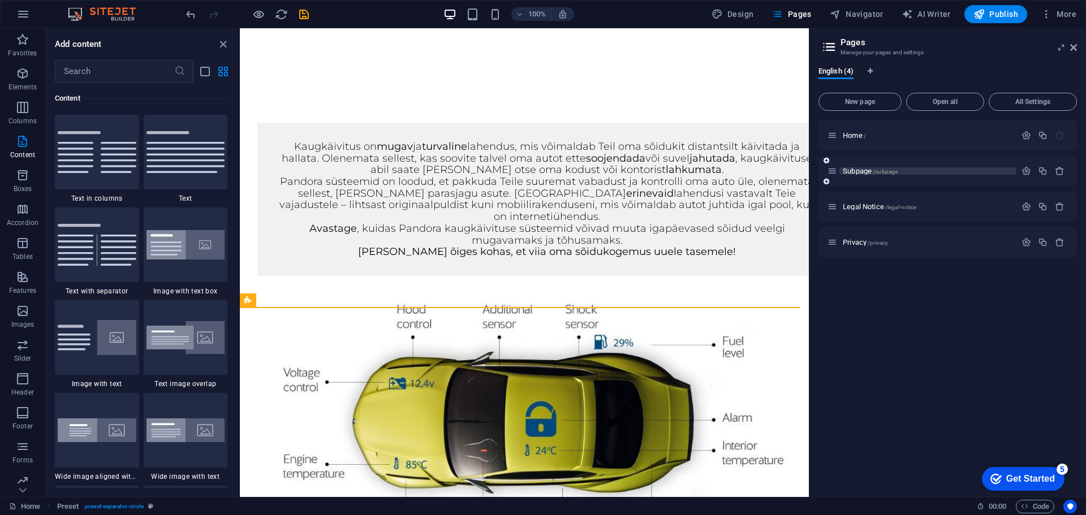
click at [939, 170] on p "Subpage /subpage" at bounding box center [927, 170] width 170 height 7
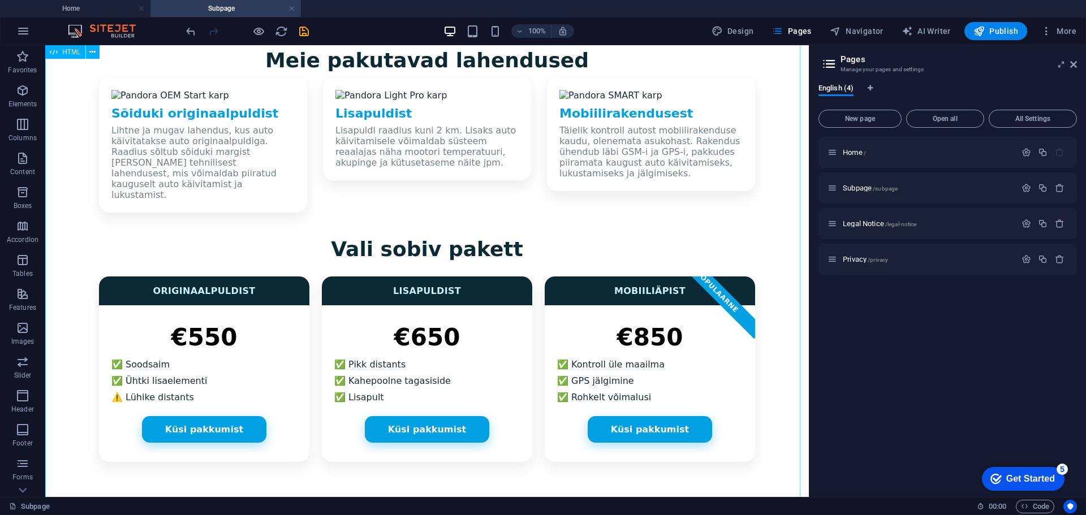
scroll to position [396, 0]
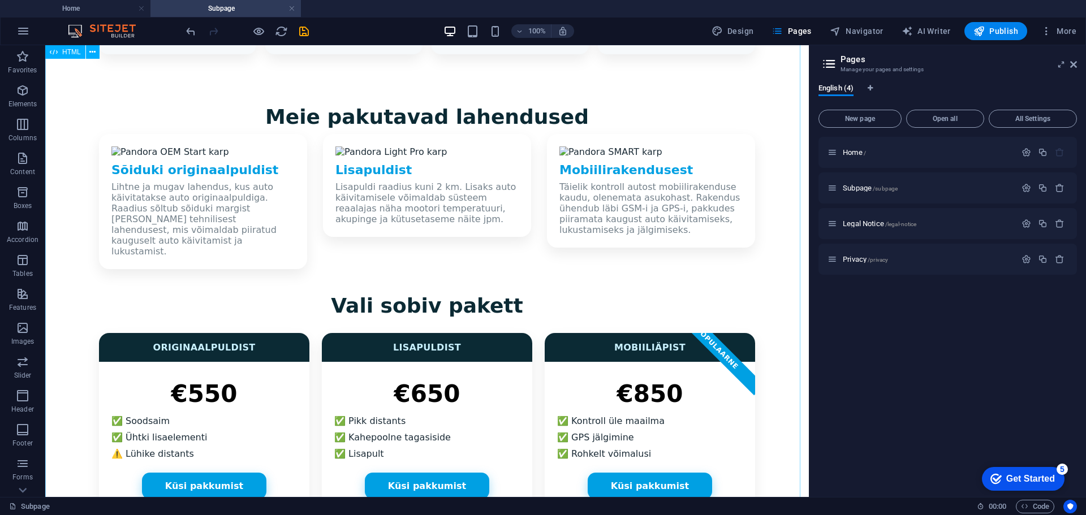
click at [536, 241] on div "Pandora Kaugkäivitus – Landing Page Pandora kaugkäivitus – mugavus igal aastaaj…" at bounding box center [426, 481] width 763 height 1643
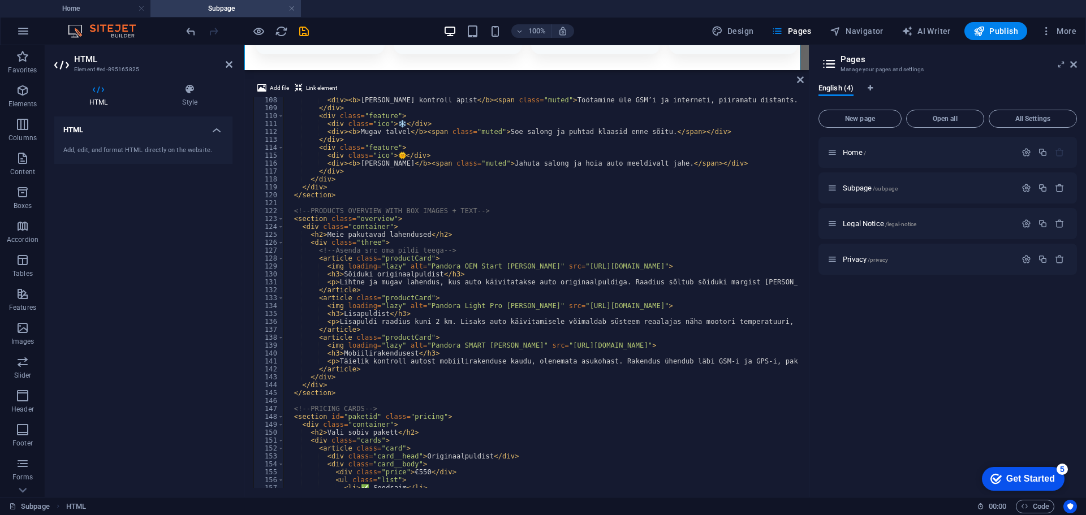
scroll to position [848, 0]
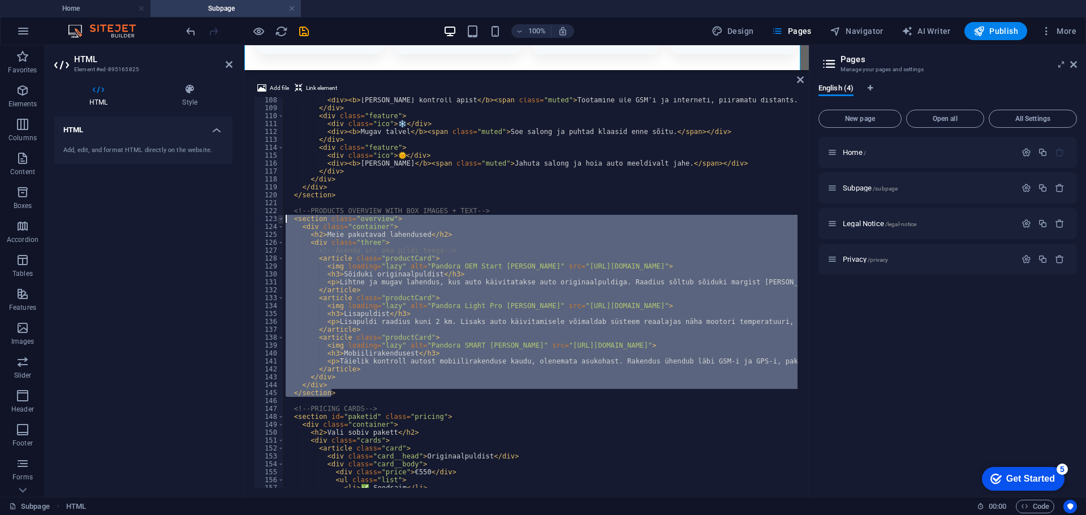
drag, startPoint x: 339, startPoint y: 391, endPoint x: 278, endPoint y: 219, distance: 181.9
click at [278, 219] on div "108 109 110 111 112 113 114 115 116 117 118 119 120 121 122 123 124 125 126 127…" at bounding box center [526, 292] width 546 height 391
type textarea "<section class="overview"> <div class="container">"
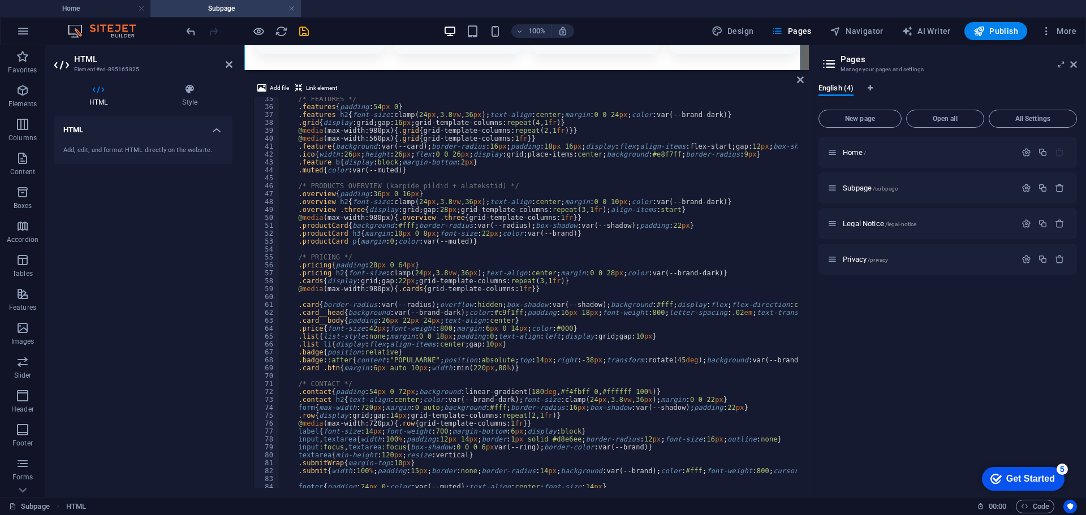
scroll to position [271, 0]
click at [853, 153] on span "Home /" at bounding box center [853, 152] width 23 height 8
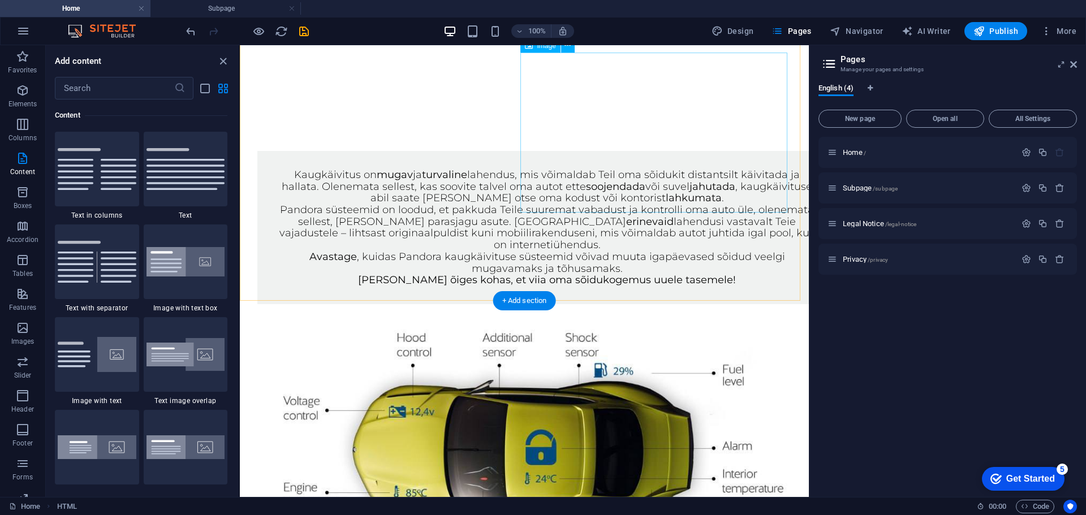
scroll to position [638, 0]
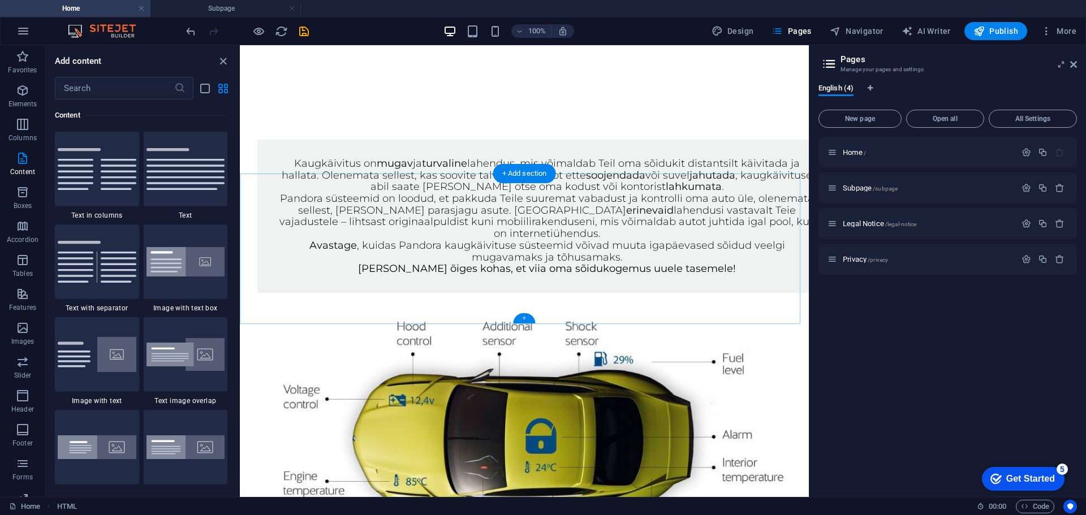
click at [526, 321] on div "+" at bounding box center [524, 318] width 22 height 10
click at [100, 87] on input "text" at bounding box center [114, 88] width 119 height 23
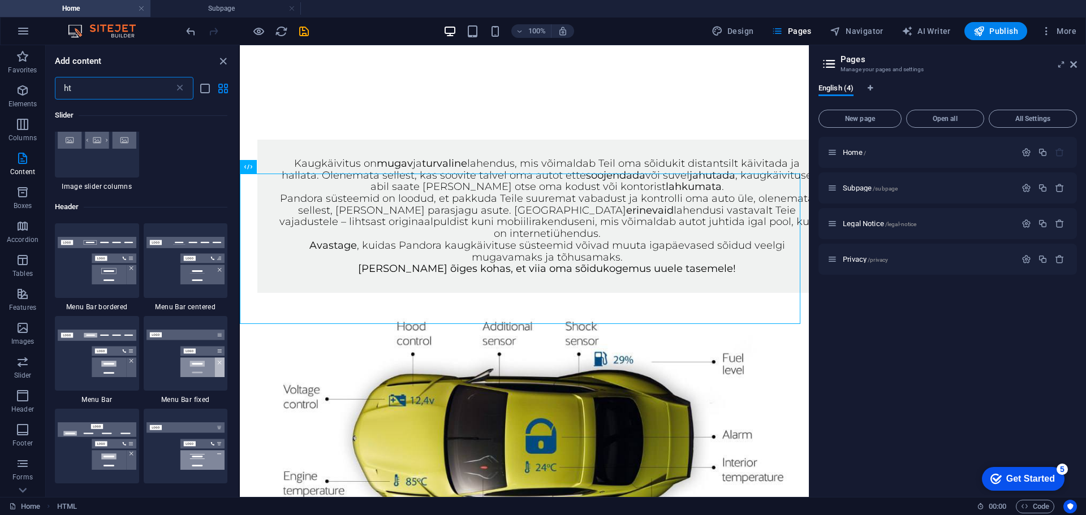
scroll to position [0, 0]
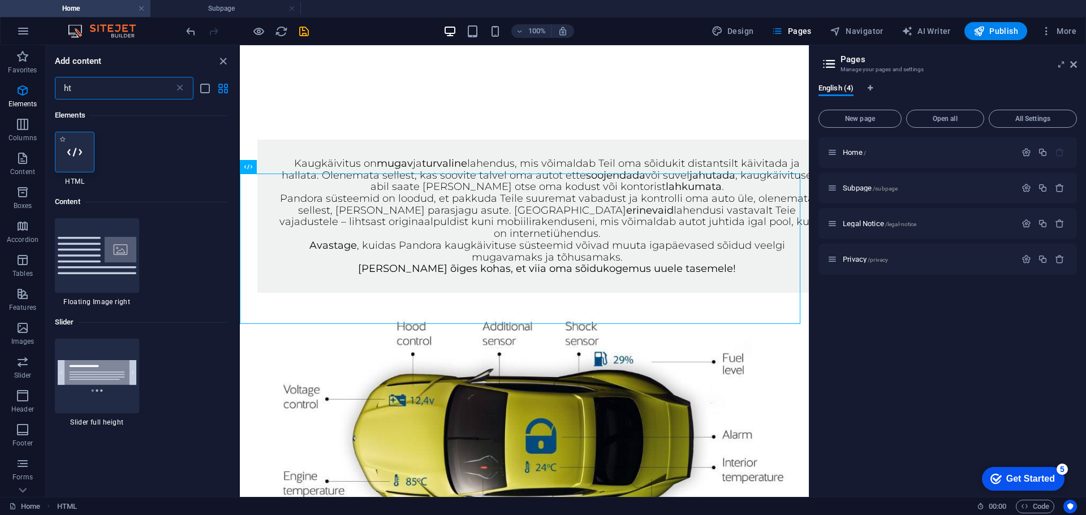
type input "ht"
click at [80, 147] on icon at bounding box center [74, 152] width 15 height 15
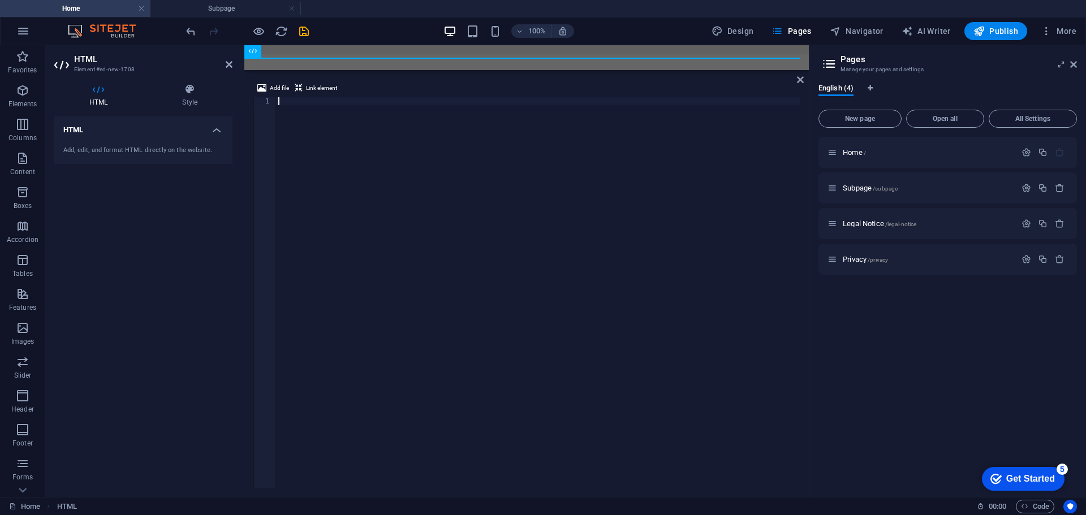
scroll to position [905, 0]
type textarea "</section>"
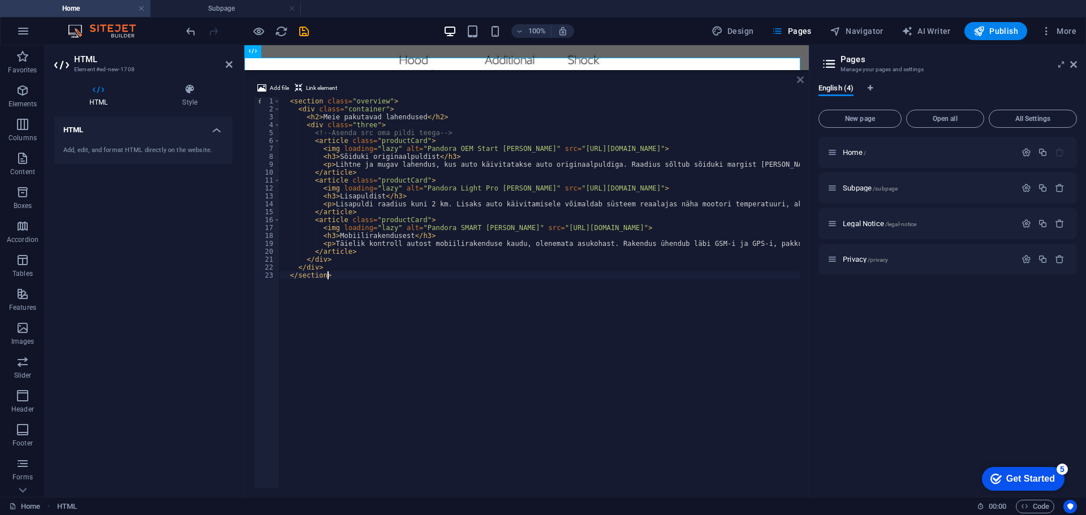
click at [797, 80] on icon at bounding box center [800, 79] width 7 height 9
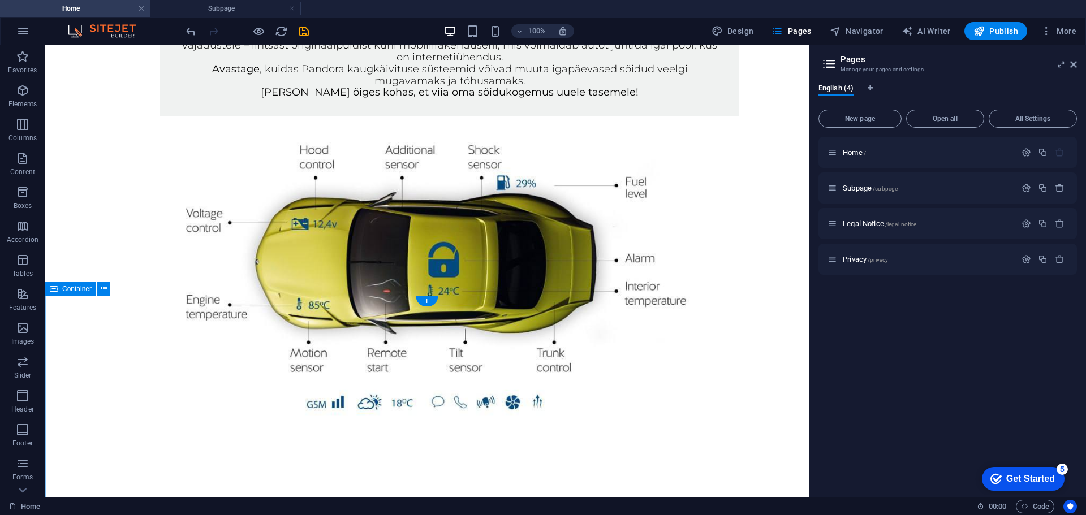
scroll to position [792, 0]
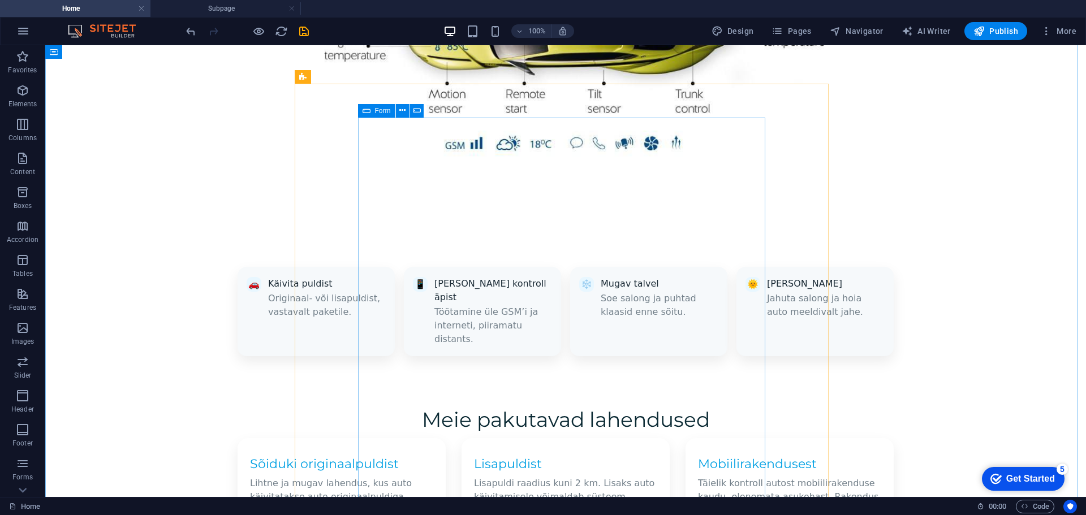
scroll to position [961, 0]
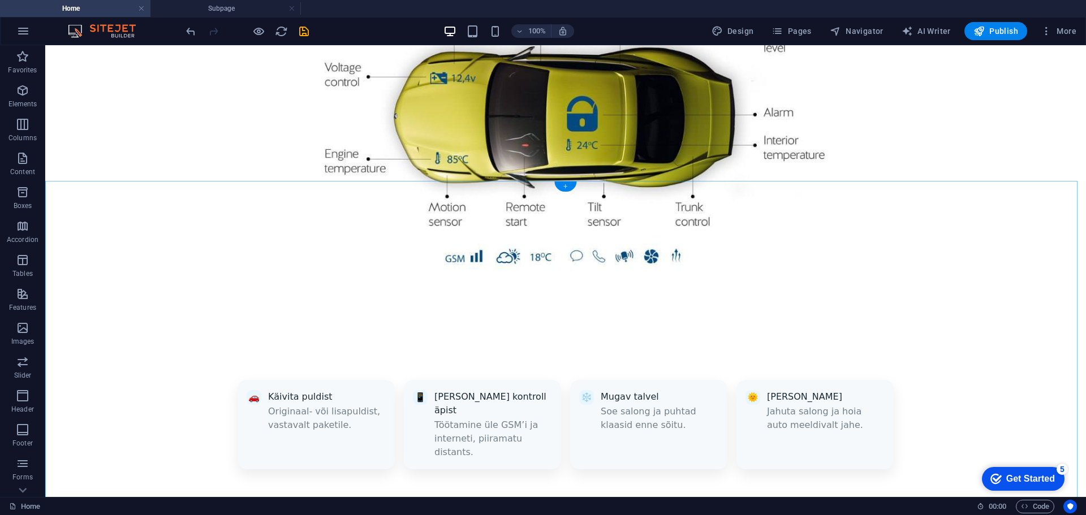
click at [572, 188] on div "+" at bounding box center [565, 186] width 22 height 10
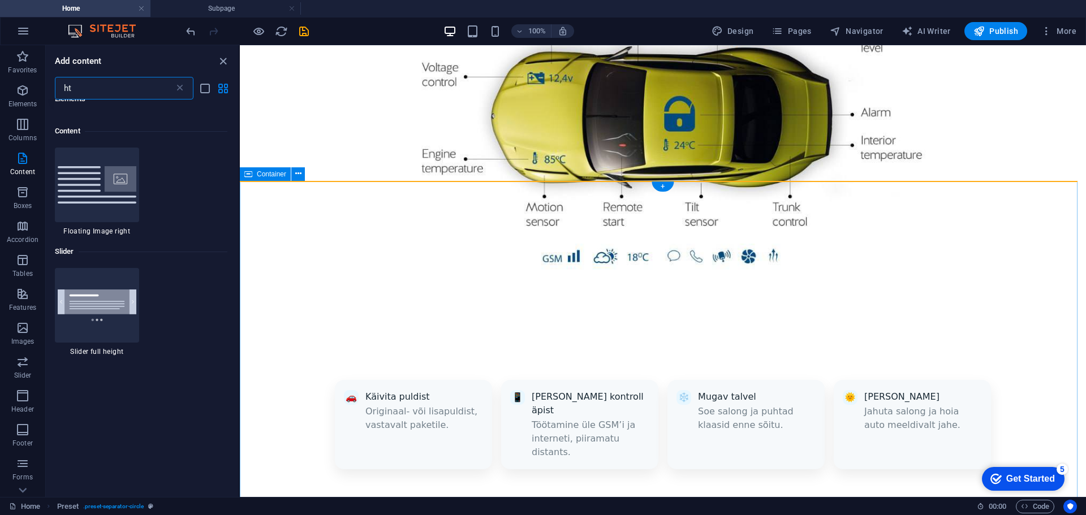
scroll to position [87, 0]
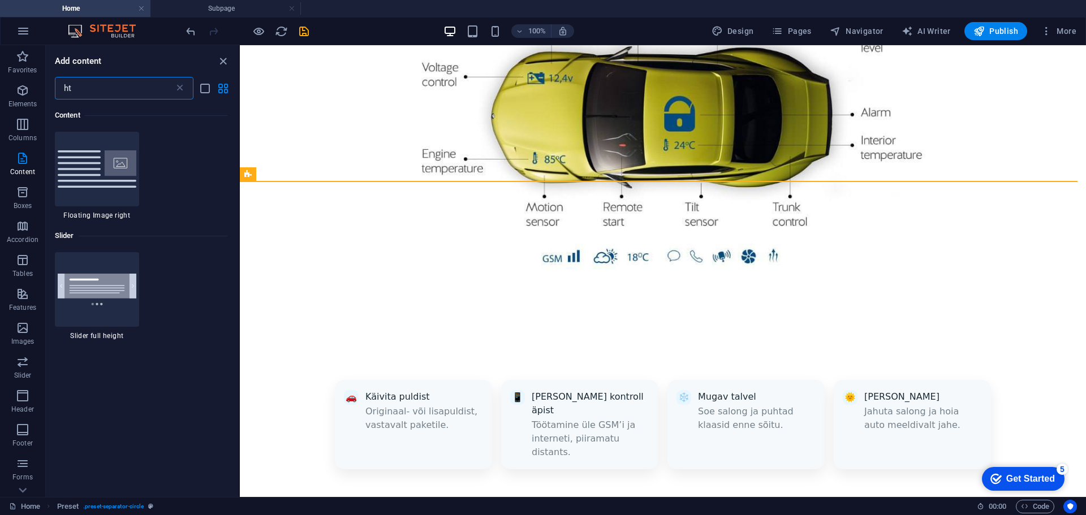
click at [101, 92] on input "ht" at bounding box center [114, 88] width 119 height 23
type input "h"
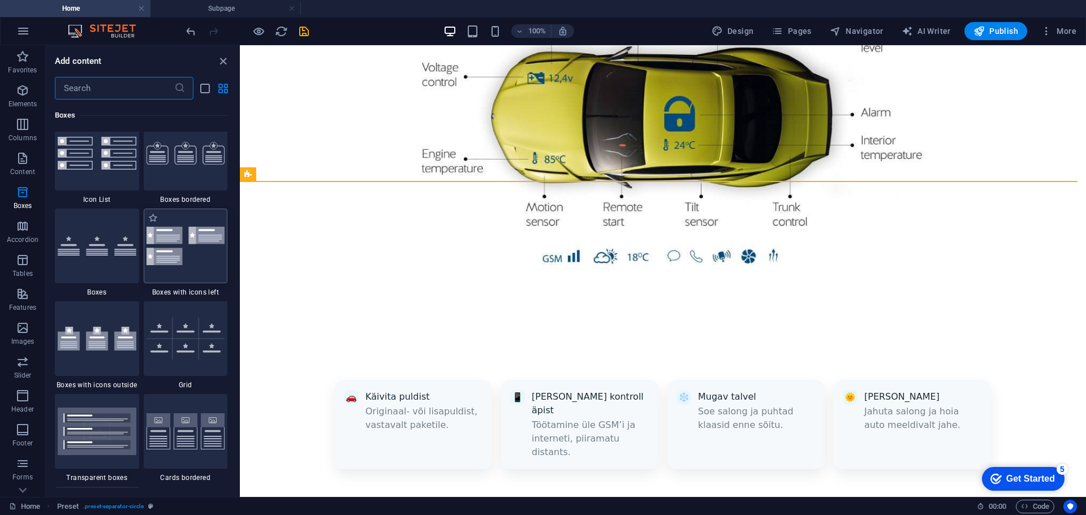
scroll to position [3222, 0]
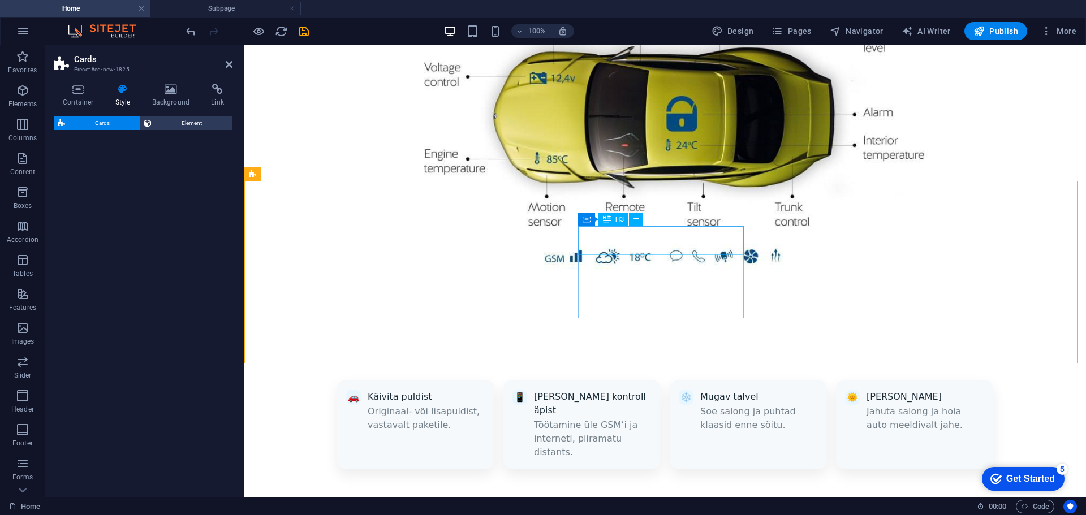
select select "rem"
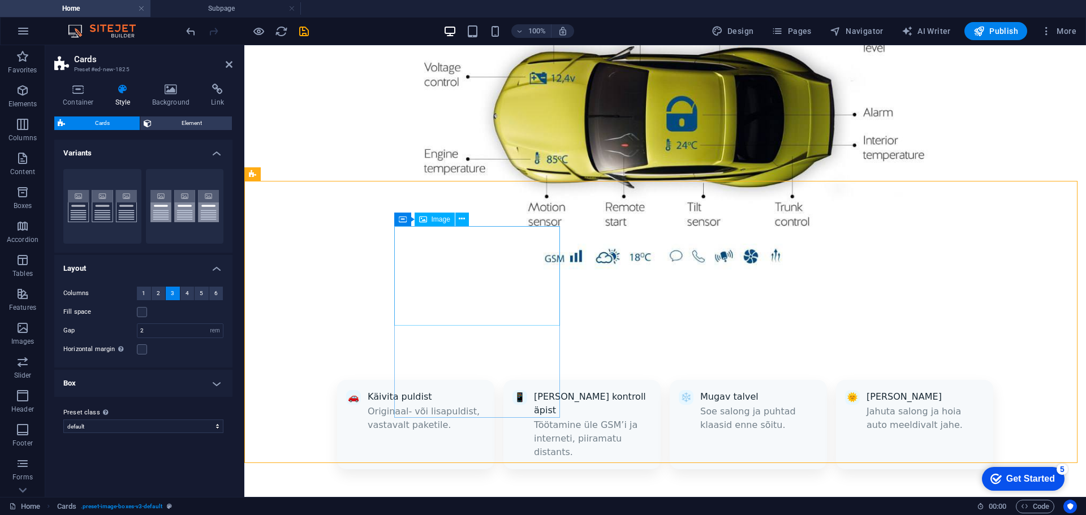
select select "%"
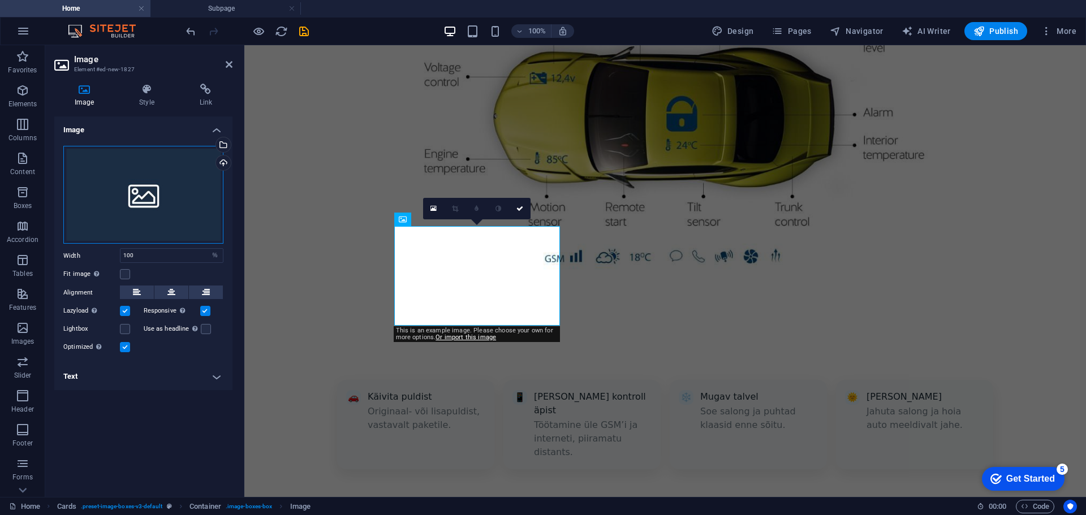
click at [193, 187] on div "Drag files here, click to choose files or select files from Files or our free s…" at bounding box center [143, 195] width 160 height 98
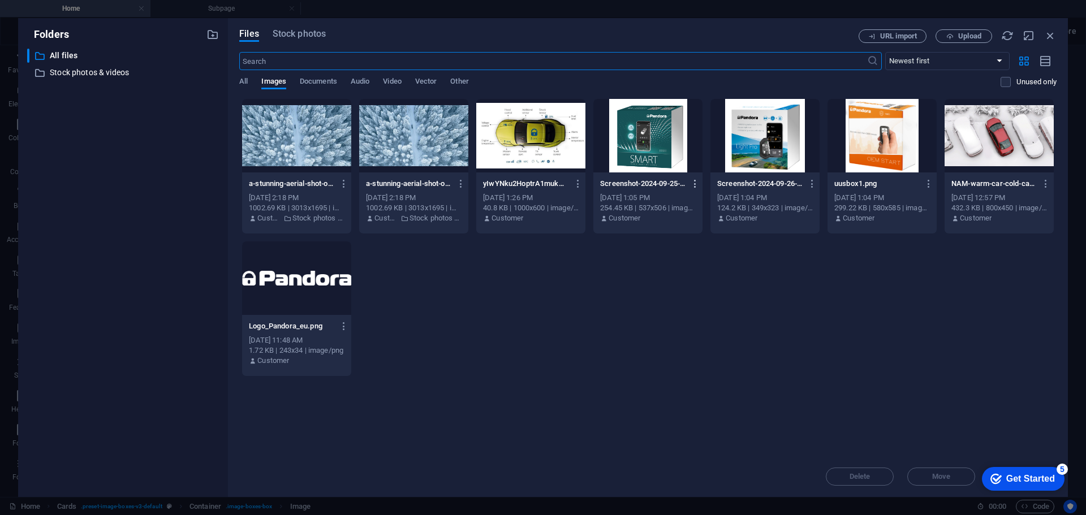
click at [694, 185] on icon "button" at bounding box center [695, 184] width 11 height 10
click at [696, 318] on h6 "Download" at bounding box center [701, 322] width 48 height 14
click at [807, 183] on icon "button" at bounding box center [812, 184] width 11 height 10
click at [814, 325] on h6 "Download" at bounding box center [818, 322] width 48 height 14
click at [927, 180] on icon "button" at bounding box center [928, 184] width 11 height 10
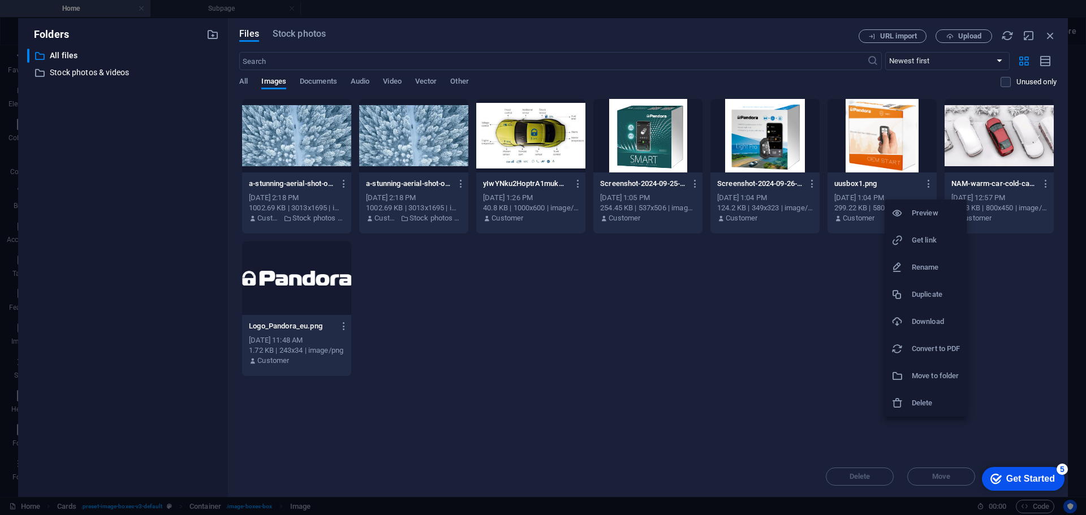
click at [932, 324] on h6 "Download" at bounding box center [935, 322] width 48 height 14
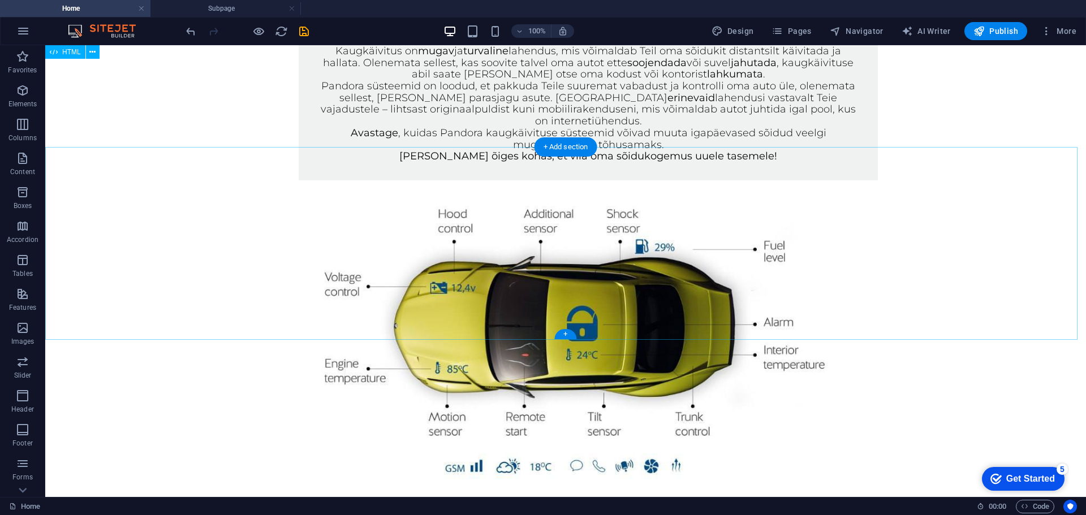
scroll to position [734, 0]
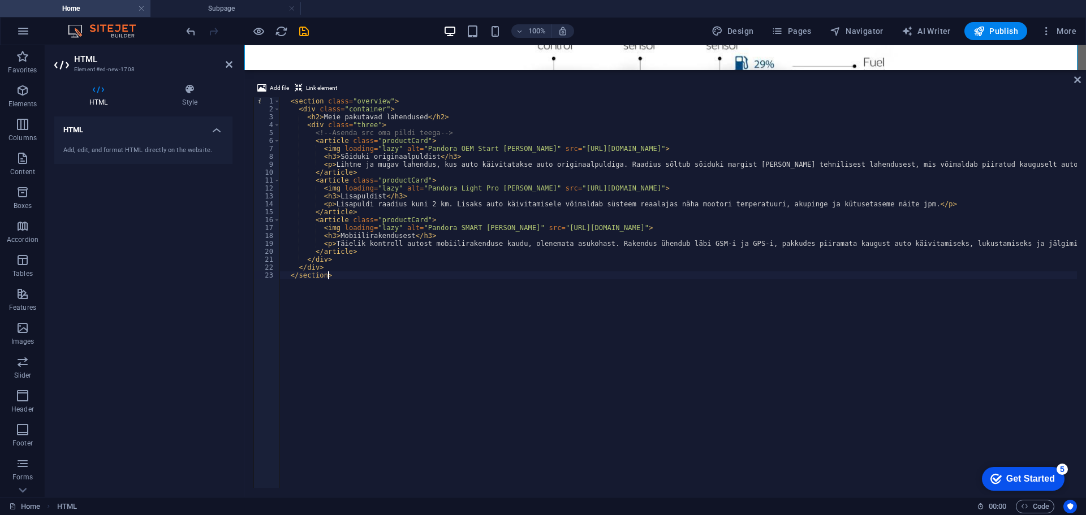
scroll to position [988, 0]
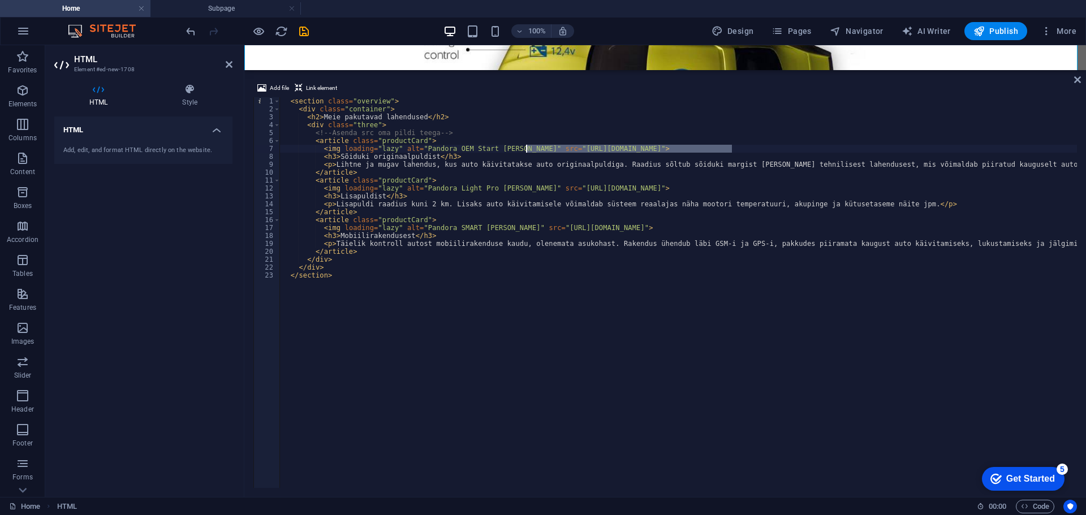
drag, startPoint x: 731, startPoint y: 148, endPoint x: 526, endPoint y: 152, distance: 205.3
click at [526, 152] on div "< section class = "overview" > < div class = "container" > < h2 > Meie pakutava…" at bounding box center [697, 299] width 835 height 404
click at [547, 155] on div "< section class = "overview" > < div class = "container" > < h2 > Meie pakutava…" at bounding box center [697, 299] width 835 height 404
drag, startPoint x: 526, startPoint y: 150, endPoint x: 731, endPoint y: 148, distance: 205.2
click at [731, 148] on div "< section class = "overview" > < div class = "container" > < h2 > Meie pakutava…" at bounding box center [697, 299] width 835 height 404
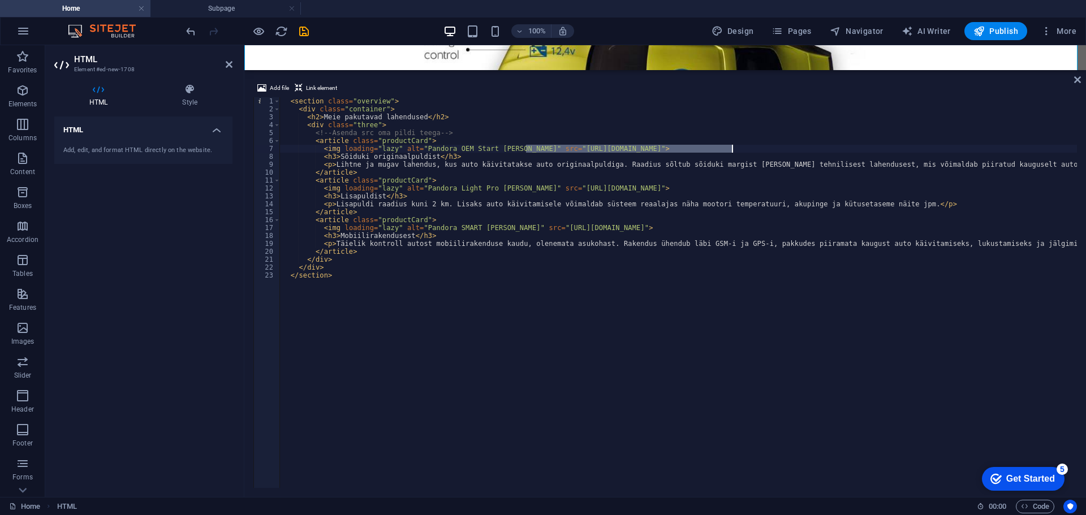
paste textarea
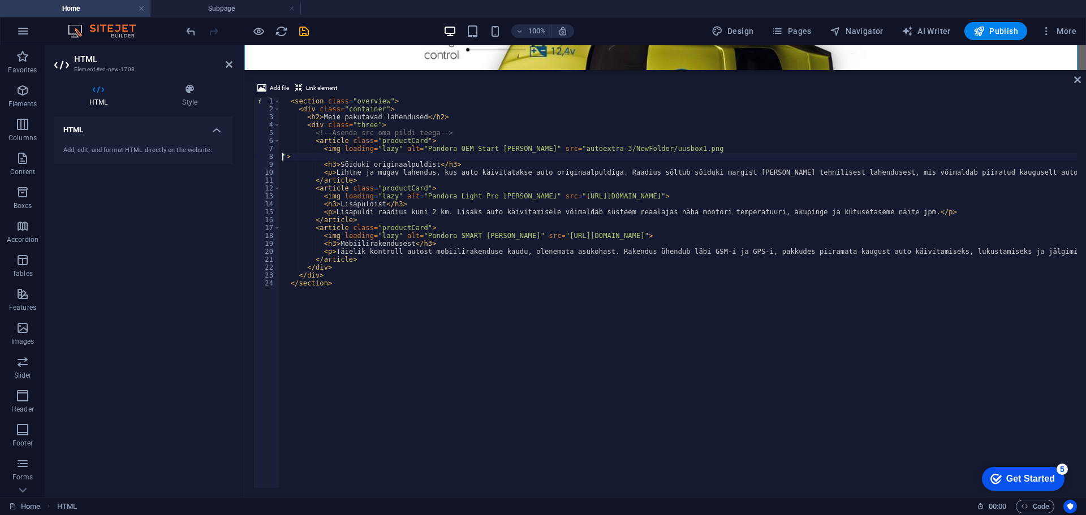
type textarea "<img loading="lazy" alt="Pandora OEM Start karp" src="autoextra-3/NewFolder/uus…"
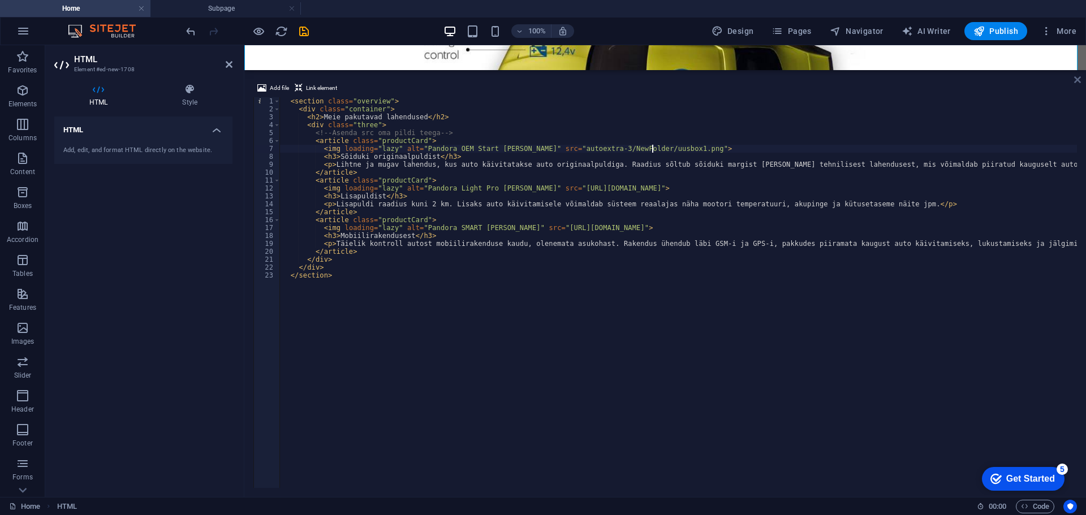
click at [1078, 77] on icon at bounding box center [1077, 79] width 7 height 9
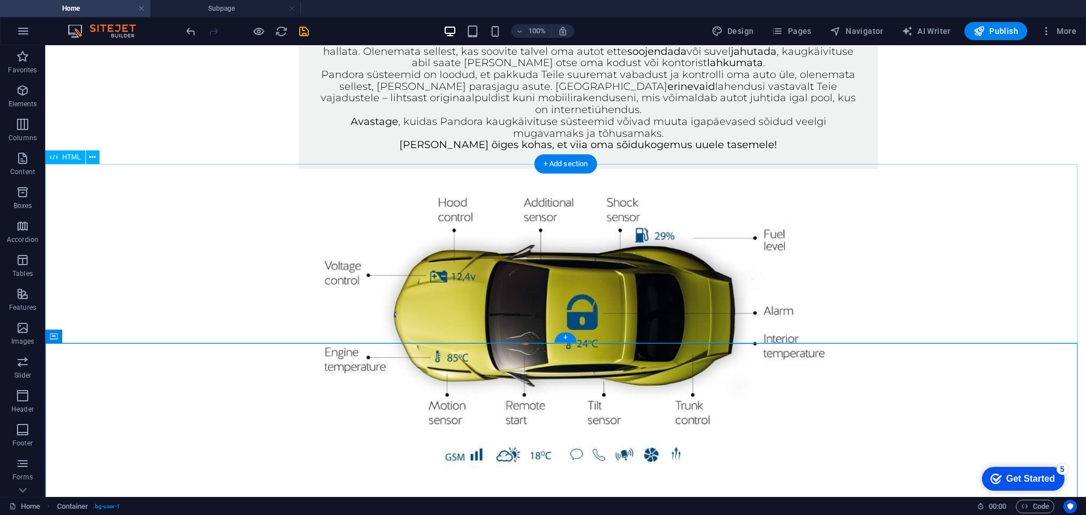
scroll to position [705, 0]
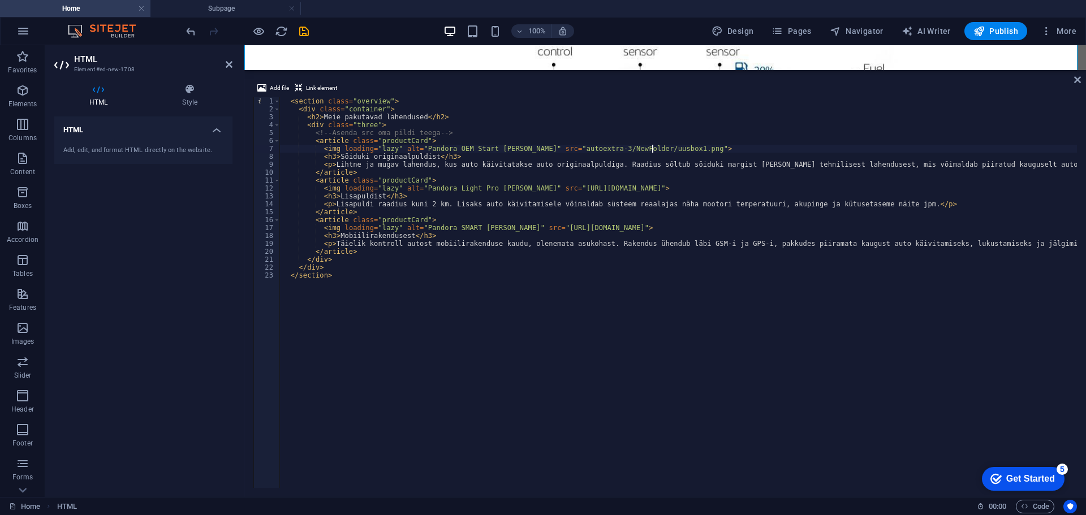
scroll to position [988, 0]
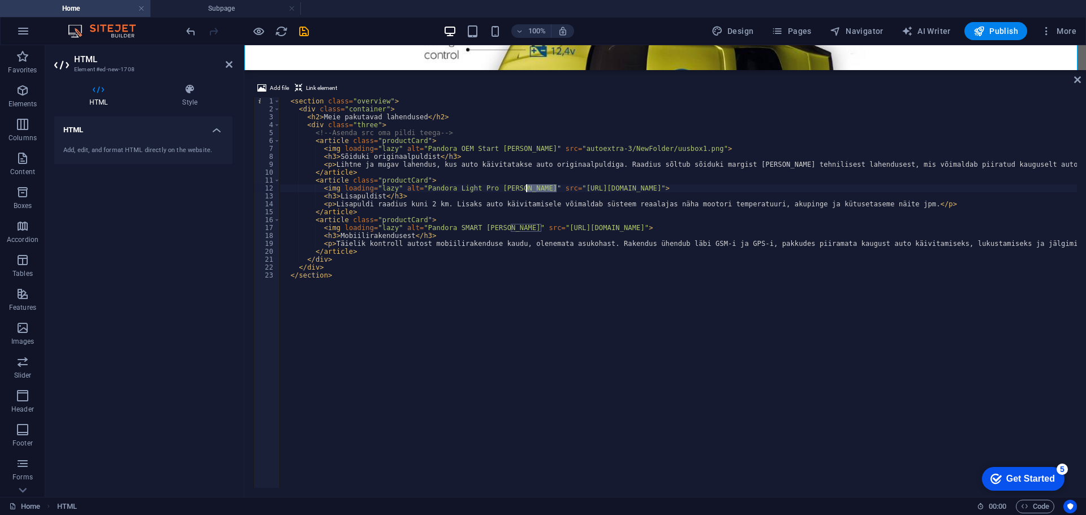
drag, startPoint x: 556, startPoint y: 188, endPoint x: 525, endPoint y: 188, distance: 31.1
click at [525, 188] on div "< section class = "overview" > < div class = "container" > < h2 > Meie pakutava…" at bounding box center [697, 299] width 835 height 404
click at [525, 151] on div "< section class = "overview" > < div class = "container" > < h2 > Meie pakutava…" at bounding box center [697, 299] width 835 height 404
type textarea "<img loading="lazy" alt="Pandora OEM Start karp" src="https://autoextra-3/NewFo…"
click at [1076, 79] on icon at bounding box center [1077, 79] width 7 height 9
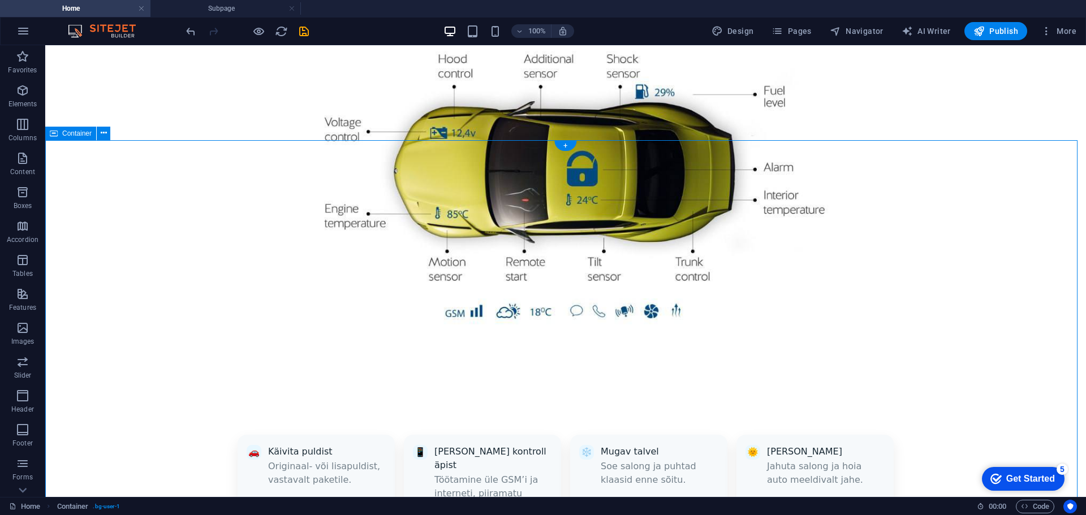
scroll to position [762, 0]
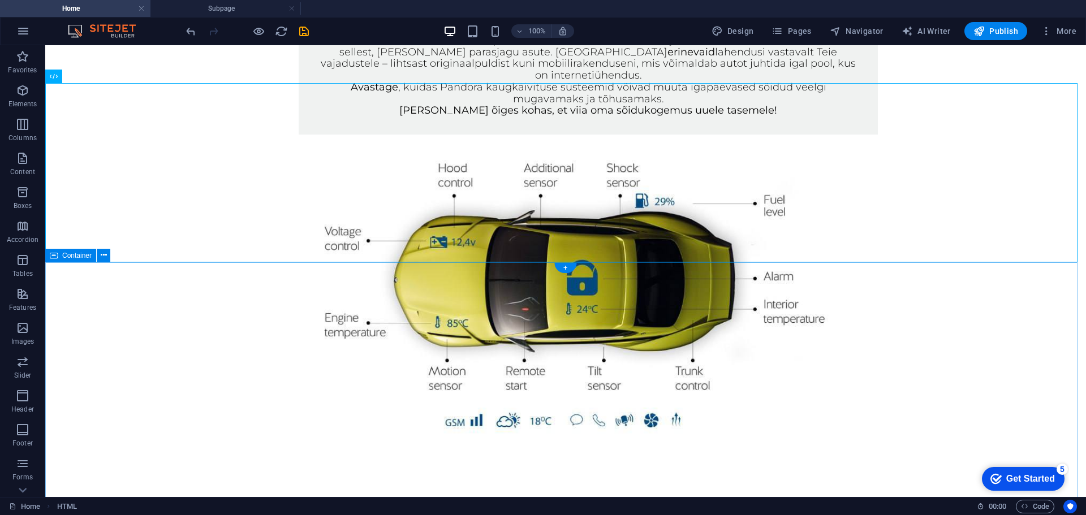
scroll to position [698, 0]
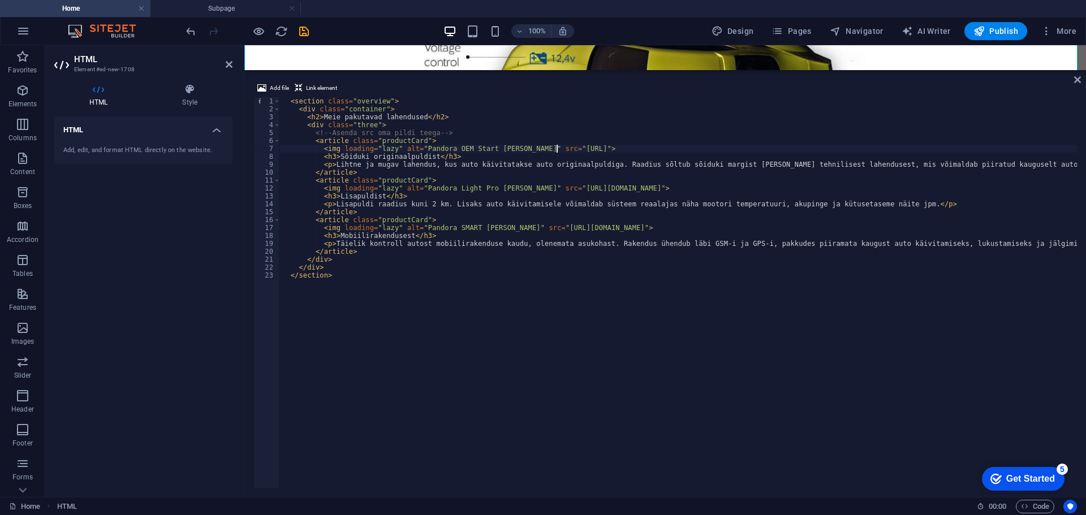
scroll to position [988, 0]
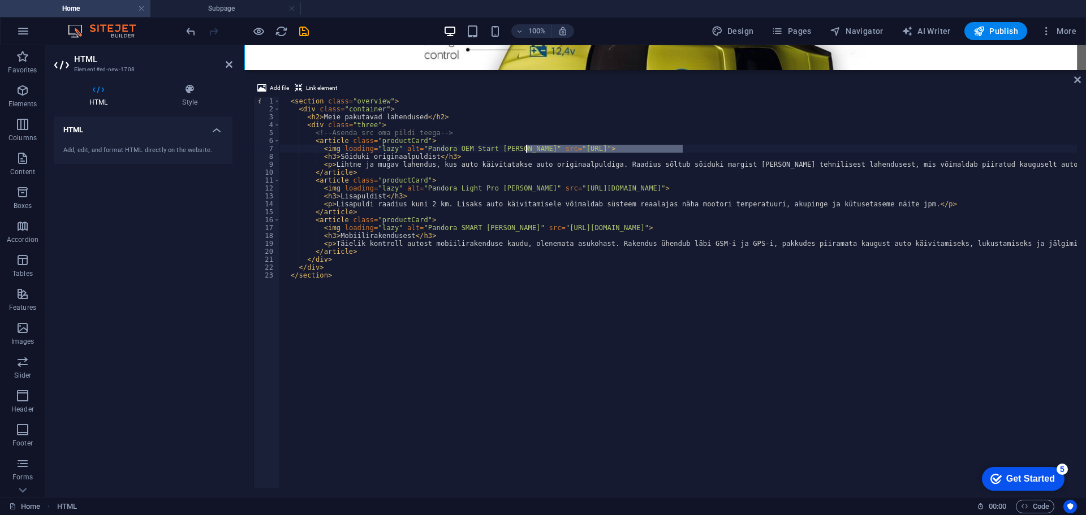
drag, startPoint x: 681, startPoint y: 151, endPoint x: 525, endPoint y: 152, distance: 156.0
click at [525, 152] on div "< section class = "overview" > < div class = "container" > < h2 > Meie pakutava…" at bounding box center [697, 299] width 835 height 404
paste textarea "www.upload.ee/image/18546135"
type textarea "<img loading="lazy" alt="Pandora OEM Start karp" src="https://www.upload.ee/ima…"
click at [1082, 80] on div "Add file Link element <img loading="lazy" alt="Pandora OEM Start karp" src="htt…" at bounding box center [664, 284] width 841 height 425
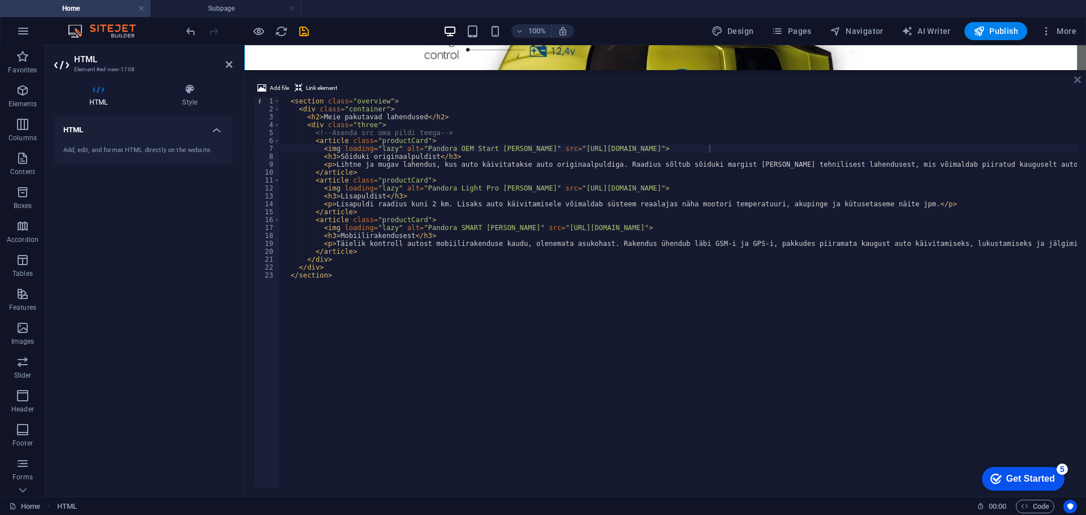
click at [1076, 79] on icon at bounding box center [1077, 79] width 7 height 9
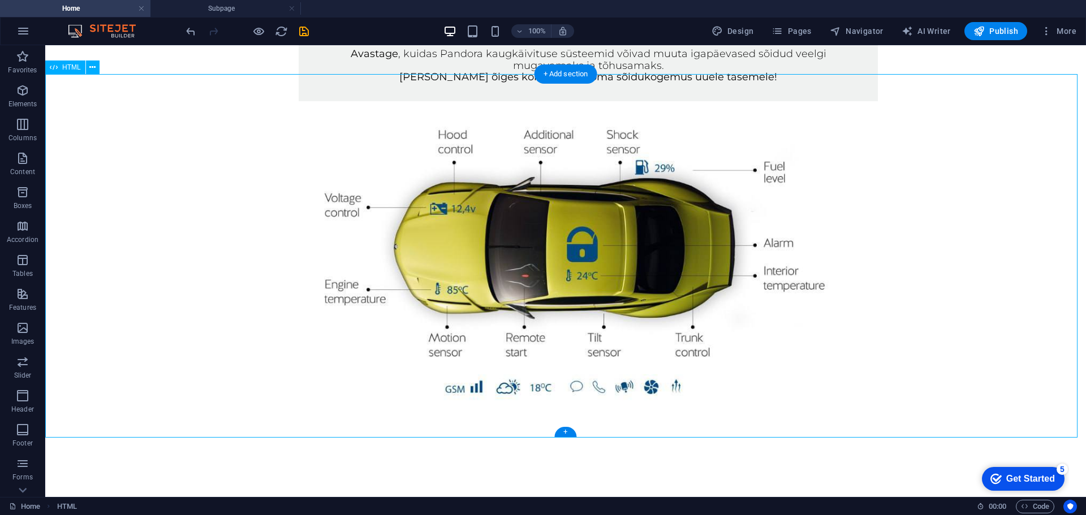
scroll to position [875, 0]
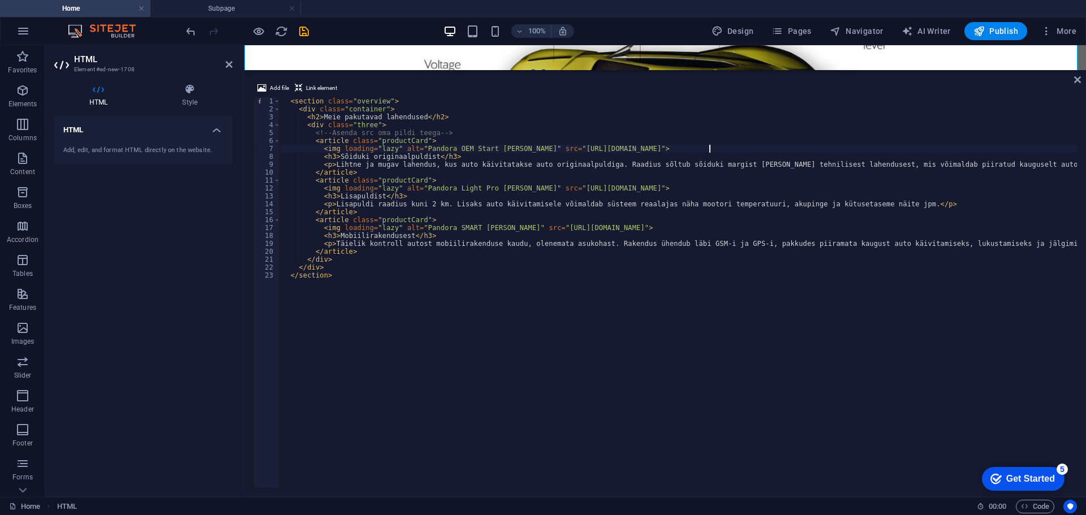
scroll to position [1073, 0]
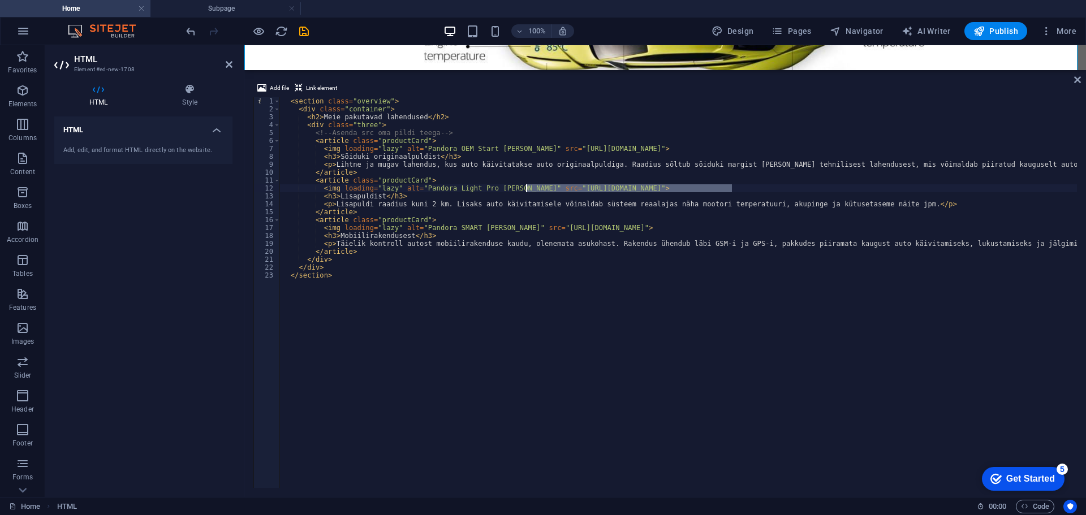
drag, startPoint x: 730, startPoint y: 188, endPoint x: 526, endPoint y: 191, distance: 204.7
click at [526, 191] on div "< section class = "overview" > < div class = "container" > < h2 > Meie pakutava…" at bounding box center [697, 299] width 835 height 404
type textarea "<img loading="lazy" alt="Pandora Light Pro karp" src="https://www.upload.ee/ima…"
click at [1074, 78] on icon at bounding box center [1077, 79] width 7 height 9
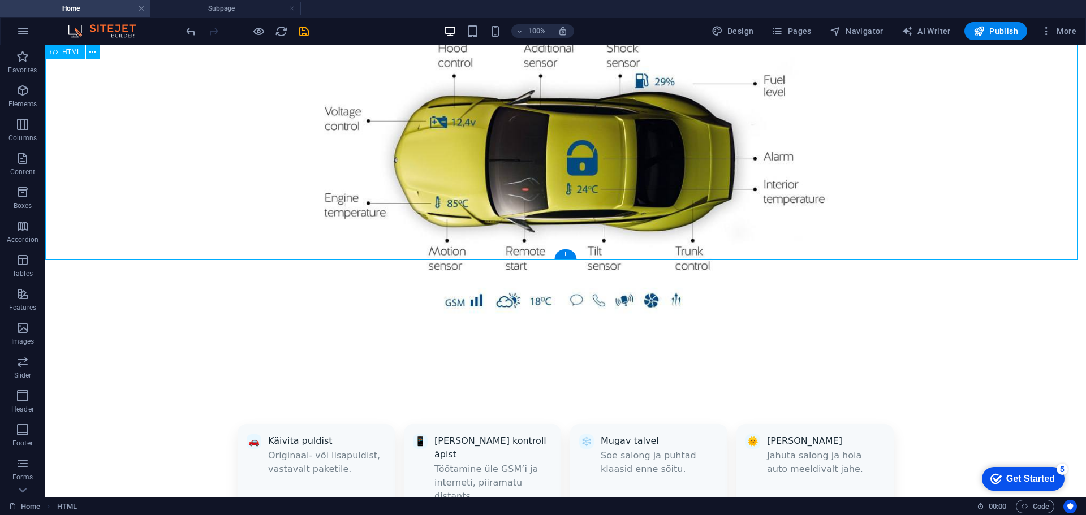
scroll to position [903, 0]
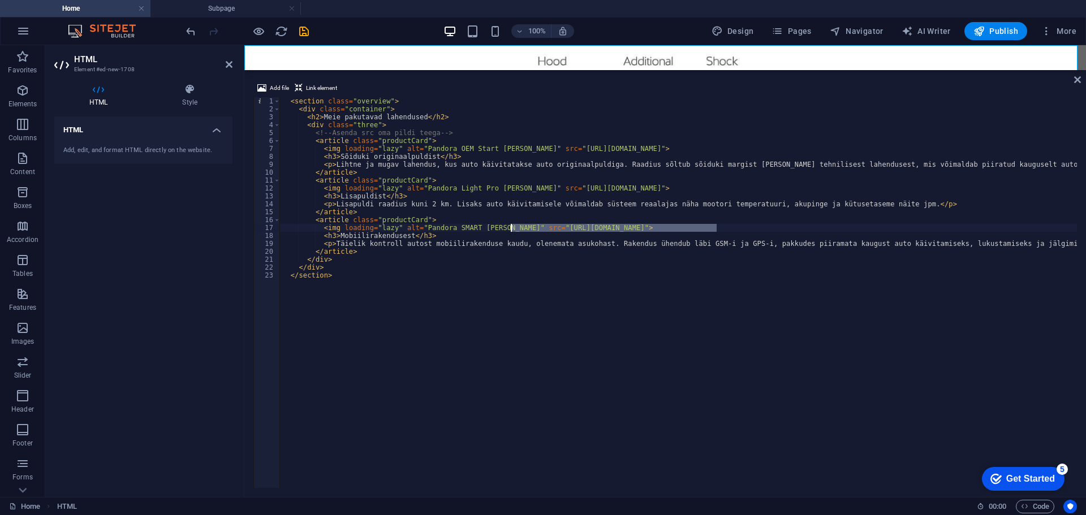
drag, startPoint x: 716, startPoint y: 228, endPoint x: 511, endPoint y: 227, distance: 204.7
click at [511, 227] on div "< section class = "overview" > < div class = "container" > < h2 > Meie pakutava…" at bounding box center [697, 299] width 835 height 404
type textarea "<img loading="lazy" alt="Pandora SMART karp" src="https://www.upload.ee/image/1…"
click at [1072, 78] on div "Add file Link element <img loading="lazy" alt="Pandora SMART karp" src="https:/…" at bounding box center [664, 284] width 841 height 425
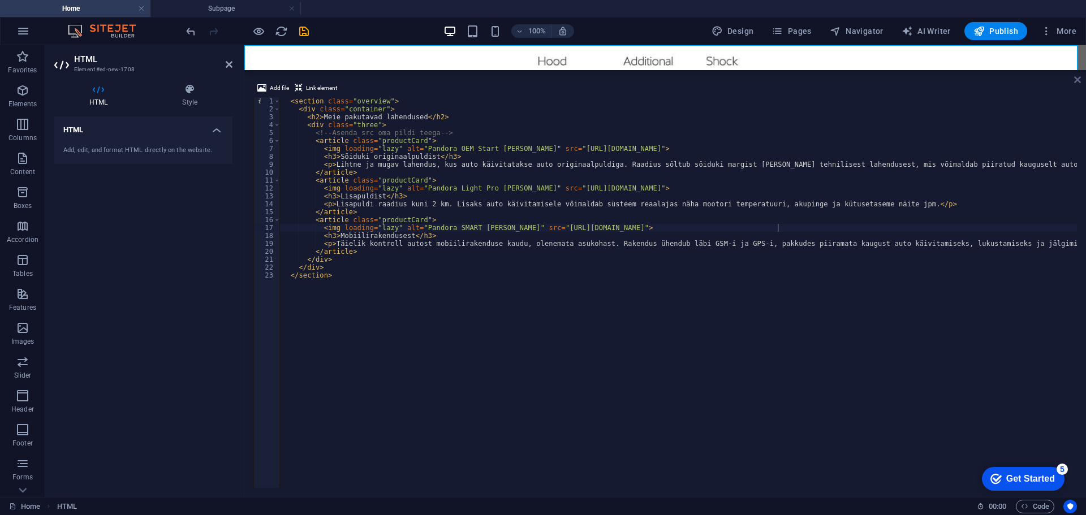
click at [1075, 79] on icon at bounding box center [1077, 79] width 7 height 9
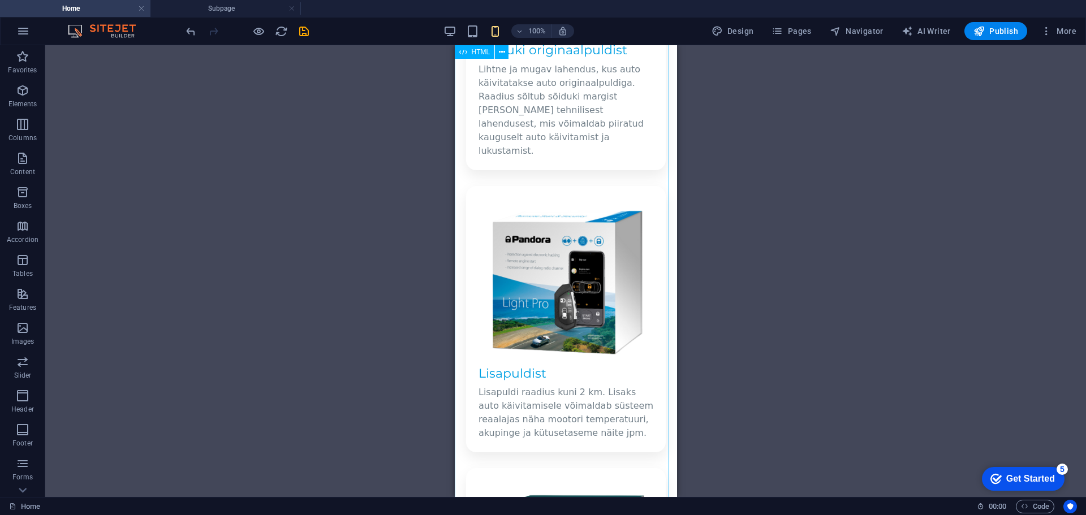
scroll to position [1438, 0]
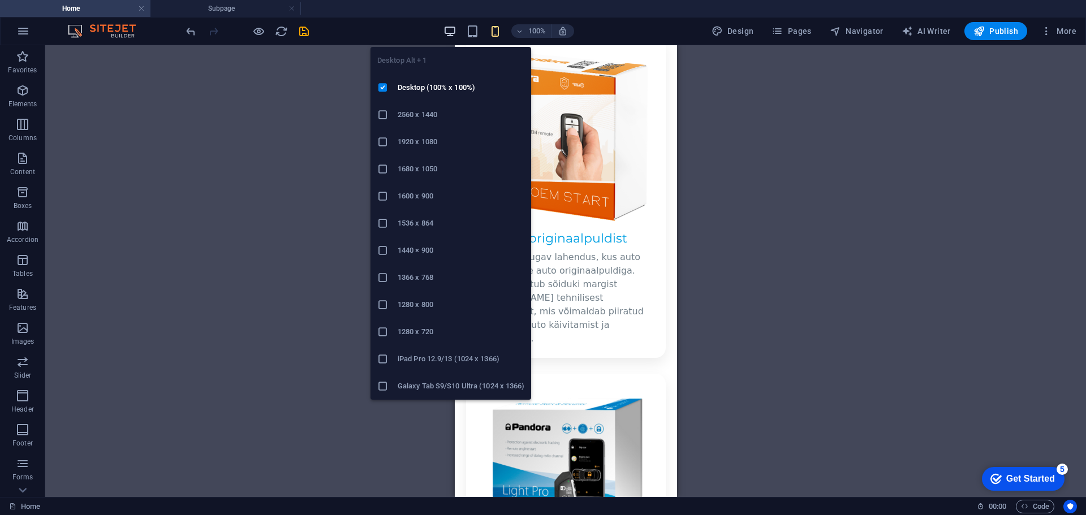
click at [456, 33] on icon "button" at bounding box center [449, 31] width 13 height 13
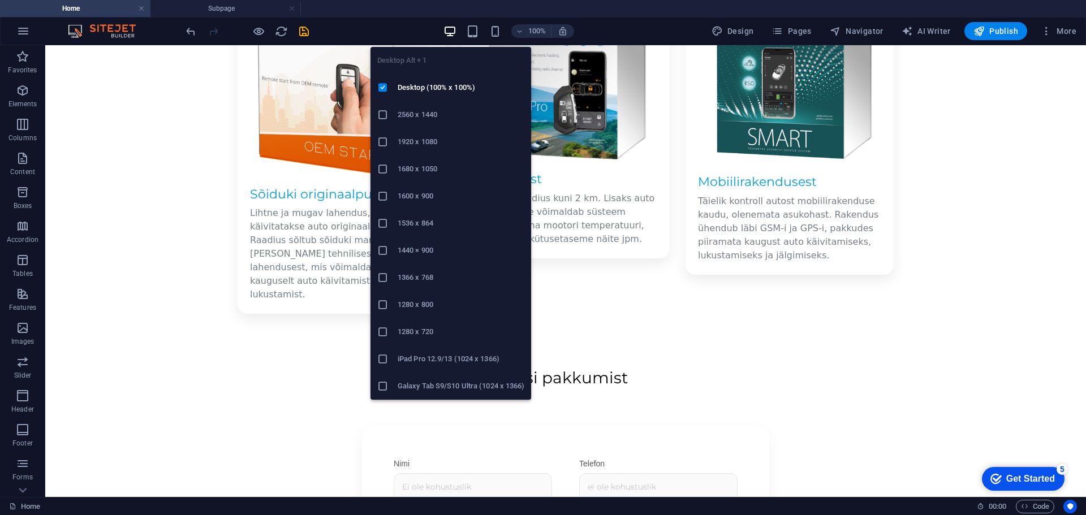
scroll to position [1165, 0]
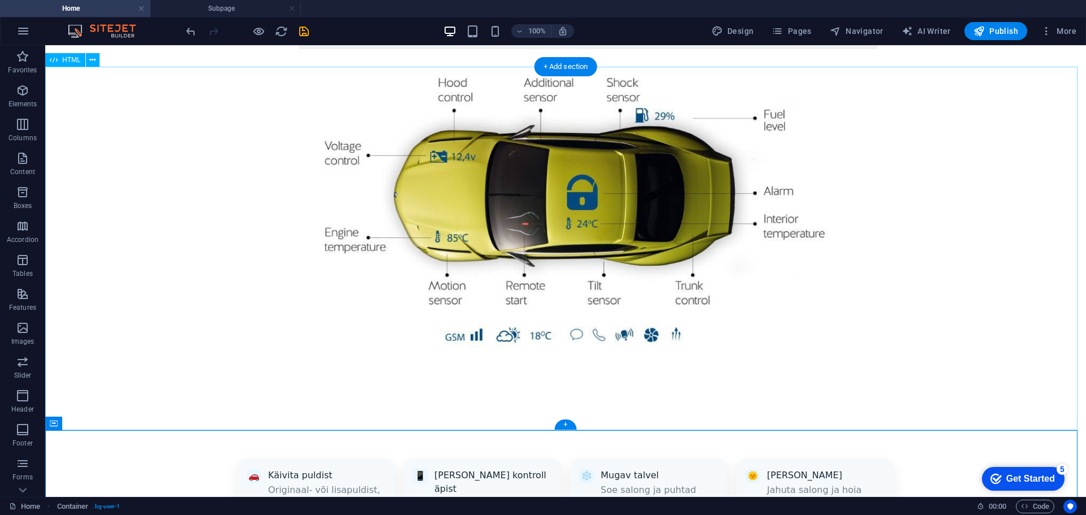
scroll to position [939, 0]
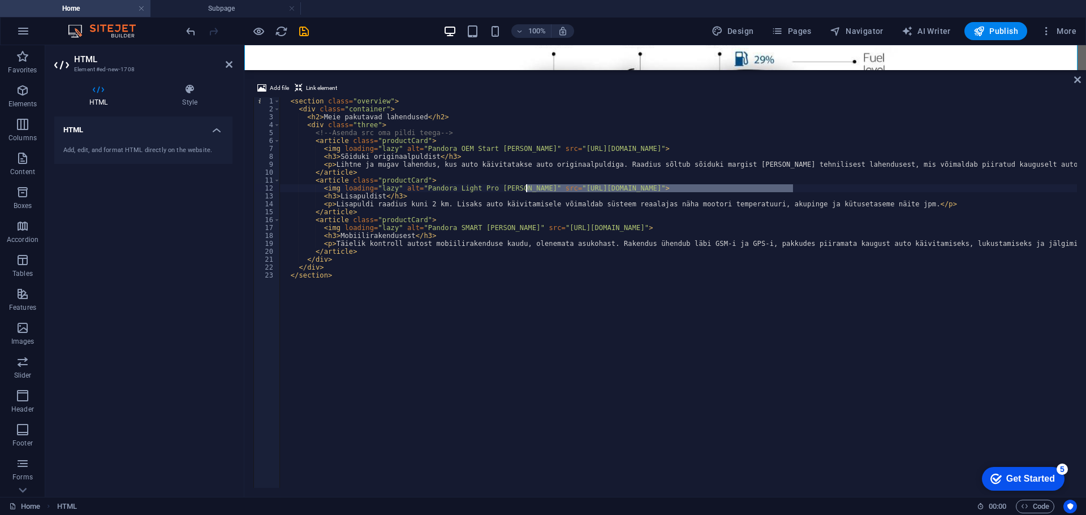
drag, startPoint x: 793, startPoint y: 188, endPoint x: 527, endPoint y: 191, distance: 266.3
click at [527, 191] on div "< section class = "overview" > < div class = "container" > < h2 > Meie pakutava…" at bounding box center [697, 299] width 835 height 404
paste textarea "215/Nimetu_kujundus__1_"
type textarea "<img loading="lazy" alt="Pandora Light Pro karp" src="https://www.upload.ee/ima…"
click at [1077, 83] on icon at bounding box center [1077, 79] width 7 height 9
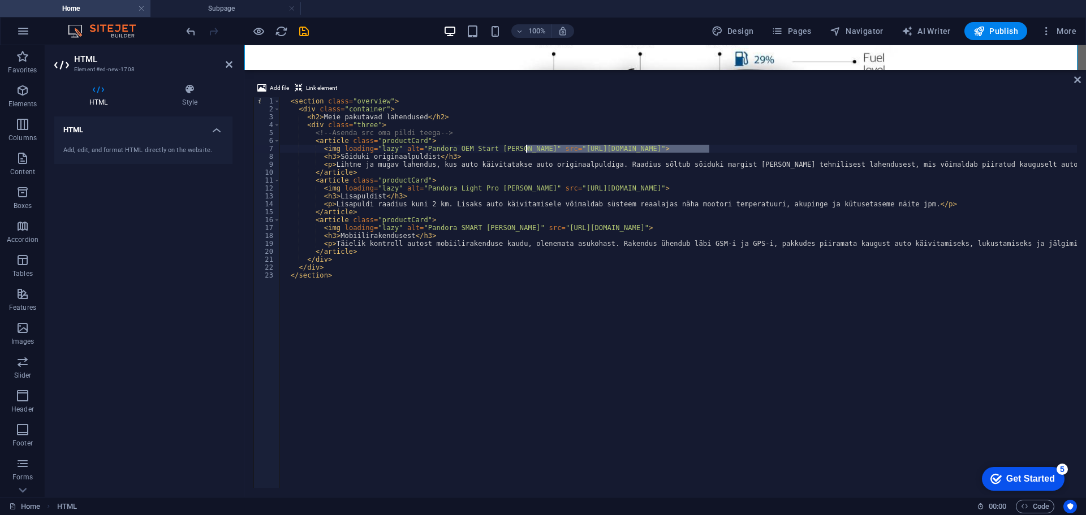
drag, startPoint x: 708, startPoint y: 149, endPoint x: 527, endPoint y: 148, distance: 180.9
click at [527, 148] on div "< section class = "overview" > < div class = "container" > < h2 > Meie pakutava…" at bounding box center [697, 299] width 835 height 404
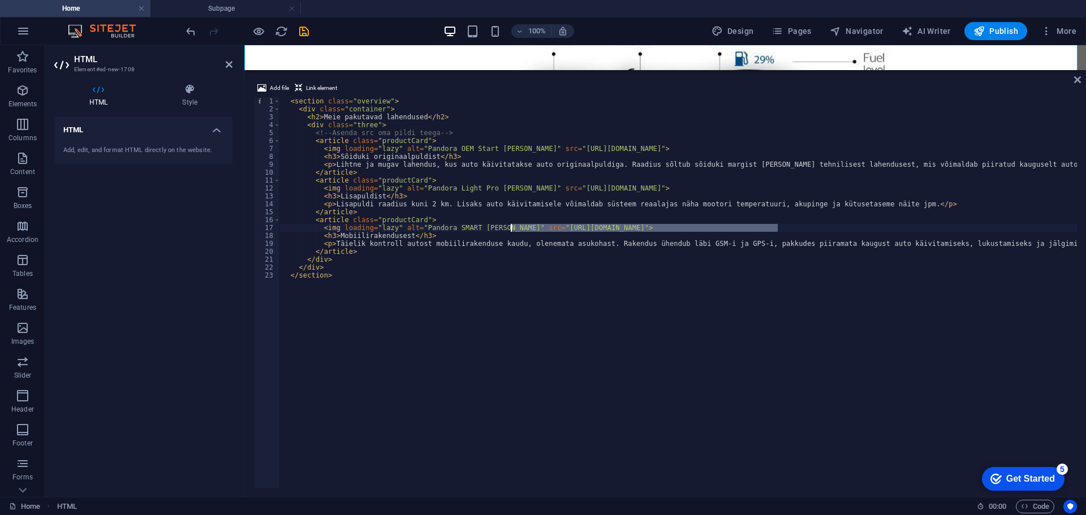
drag, startPoint x: 776, startPoint y: 227, endPoint x: 511, endPoint y: 229, distance: 265.2
click at [511, 229] on div "< section class = "overview" > < div class = "container" > < h2 > Meie pakutava…" at bounding box center [697, 299] width 835 height 404
paste textarea "231/Nimetu_kujundus__3_"
type textarea "<img loading="lazy" alt="Pandora SMART karp" src="https://www.upload.ee/image/1…"
click at [1076, 79] on icon at bounding box center [1077, 79] width 7 height 9
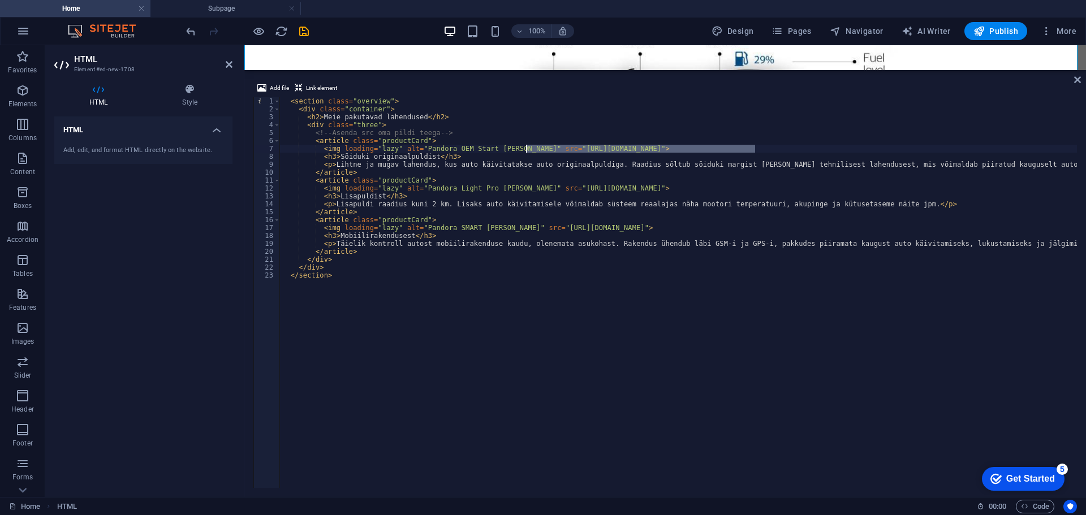
drag, startPoint x: 754, startPoint y: 149, endPoint x: 527, endPoint y: 152, distance: 226.2
click at [527, 152] on div "< section class = "overview" > < div class = "container" > < h2 > Meie pakutava…" at bounding box center [697, 299] width 835 height 404
type textarea "<img loading="lazy" alt="Pandora OEM Start karp" src="https://www.upload.ee/ima…"
click at [1074, 81] on icon at bounding box center [1077, 79] width 7 height 9
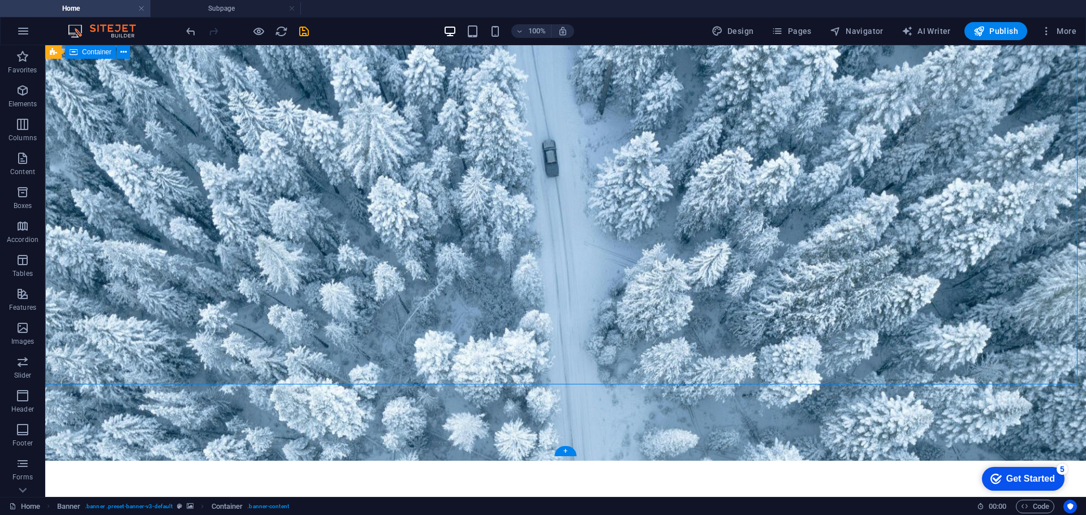
scroll to position [0, 0]
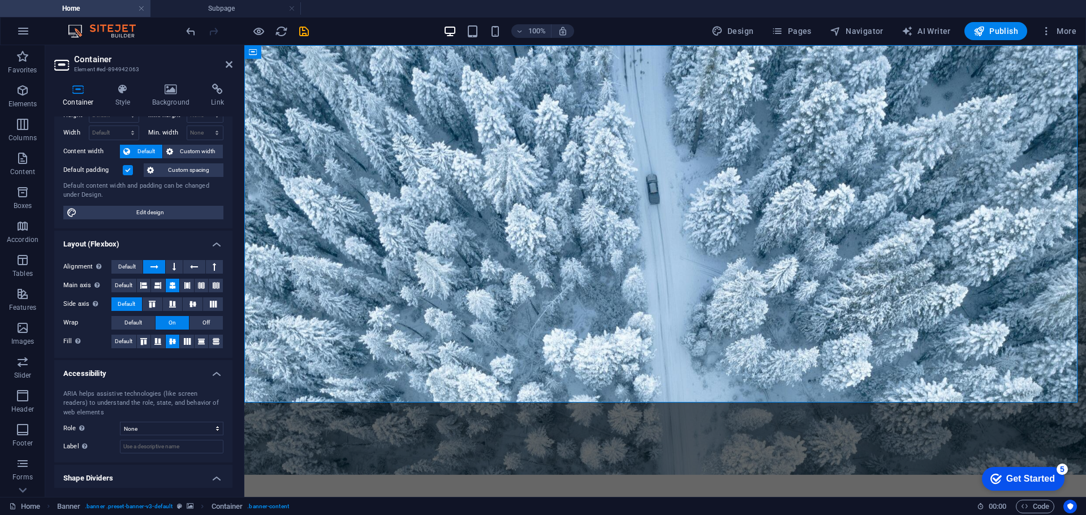
scroll to position [57, 0]
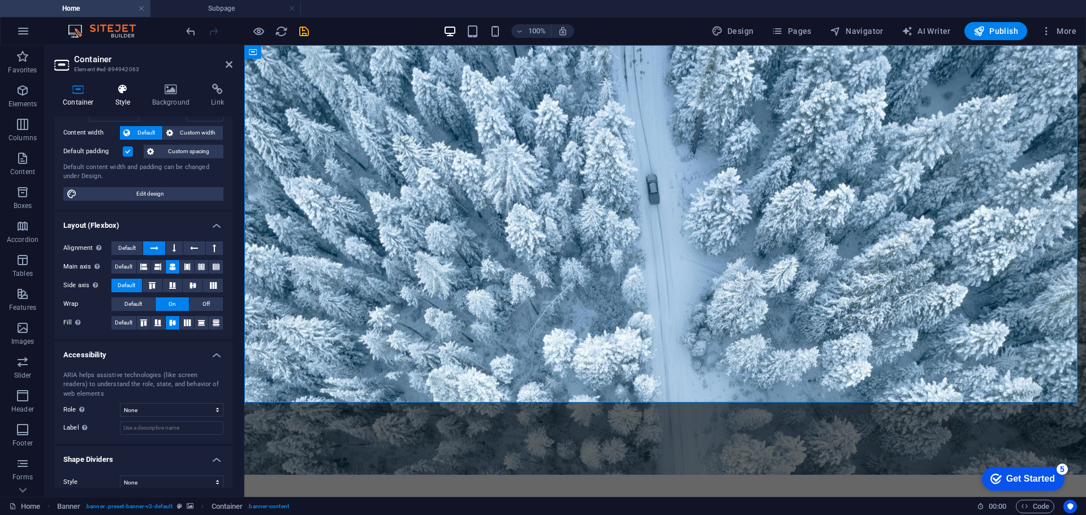
click at [122, 95] on h4 "Style" at bounding box center [125, 96] width 37 height 24
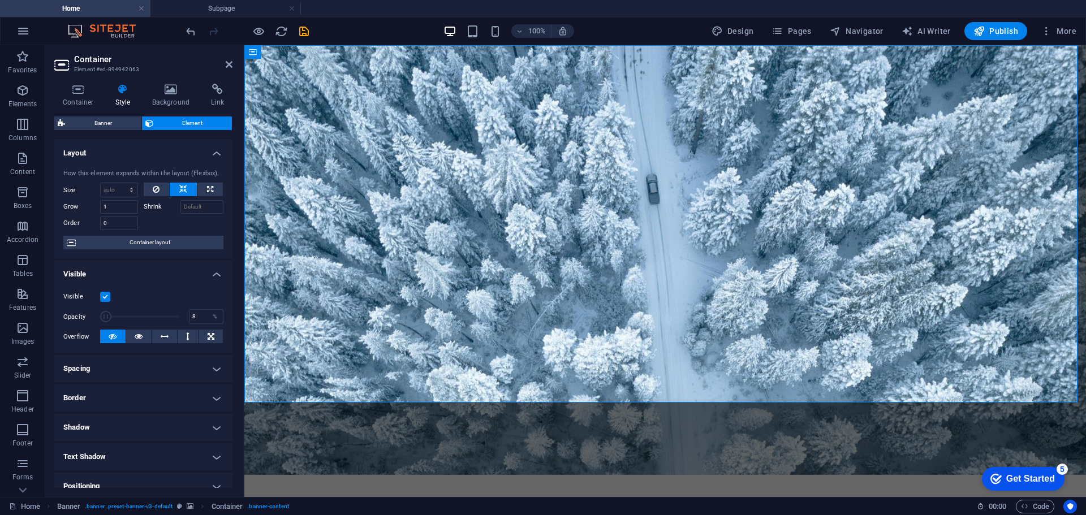
drag, startPoint x: 144, startPoint y: 316, endPoint x: 105, endPoint y: 317, distance: 39.0
click at [105, 317] on span at bounding box center [140, 316] width 80 height 17
type input "100"
drag, startPoint x: 123, startPoint y: 317, endPoint x: 224, endPoint y: 315, distance: 101.2
click at [223, 315] on div "Visible Opacity 100 % Overflow" at bounding box center [143, 317] width 178 height 72
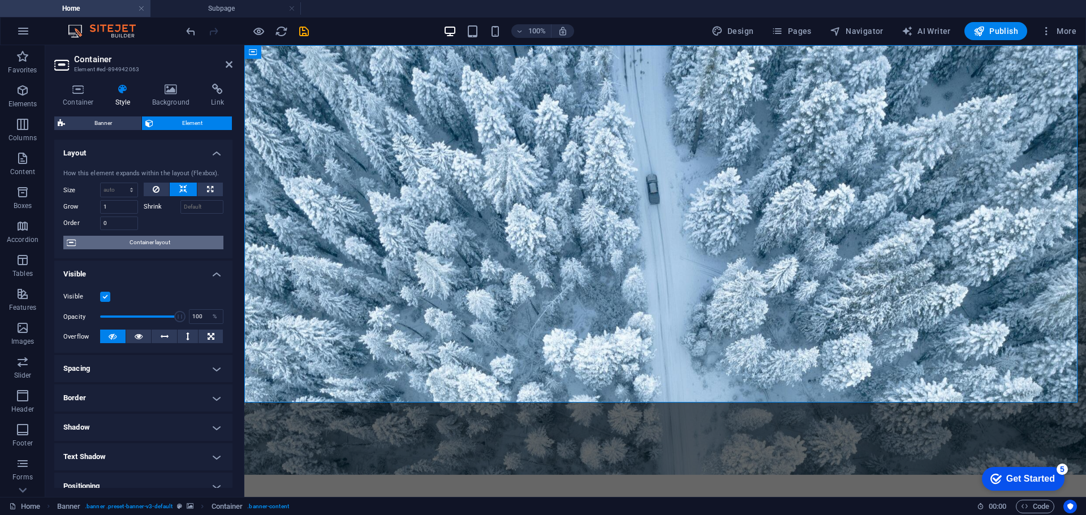
click at [153, 243] on span "Container layout" at bounding box center [149, 243] width 141 height 14
select select "px"
select select "header"
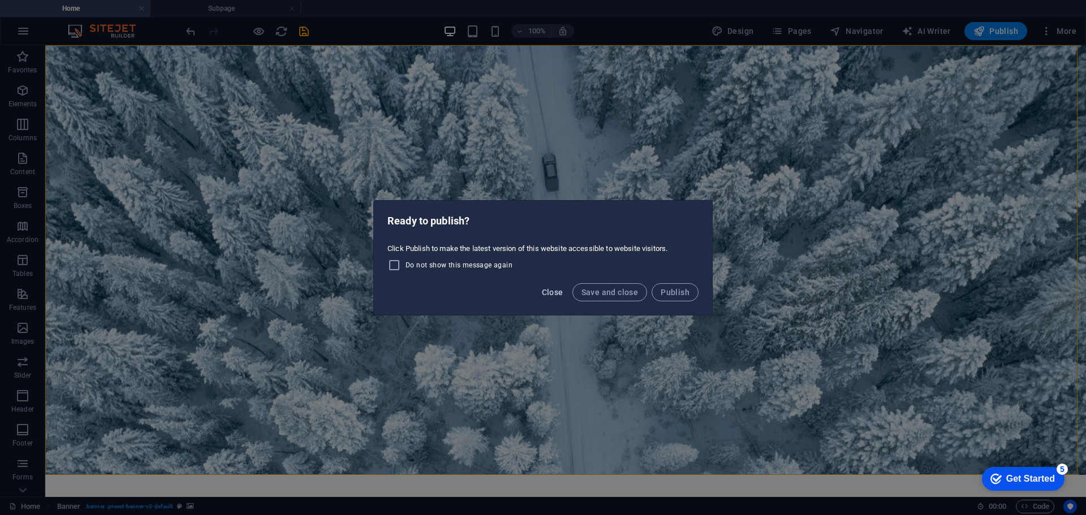
click at [561, 295] on span "Close" at bounding box center [552, 292] width 21 height 9
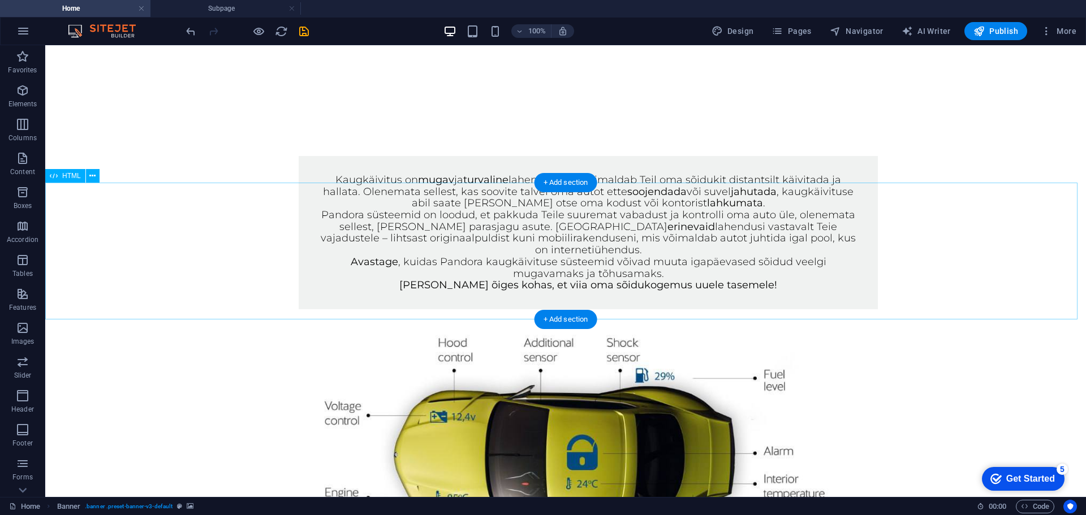
scroll to position [905, 0]
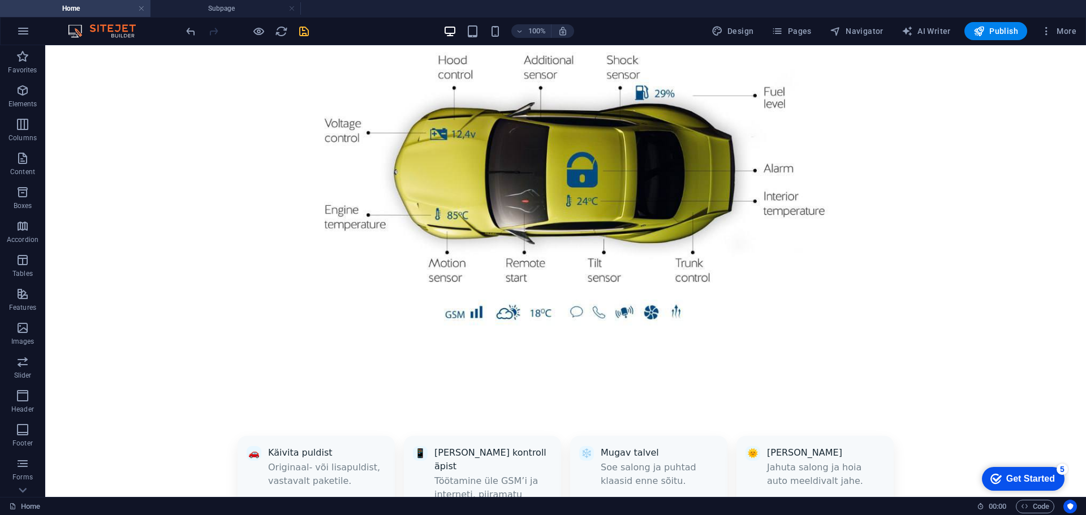
click at [297, 35] on icon "save" at bounding box center [303, 31] width 13 height 13
click at [992, 34] on span "Publish" at bounding box center [995, 30] width 45 height 11
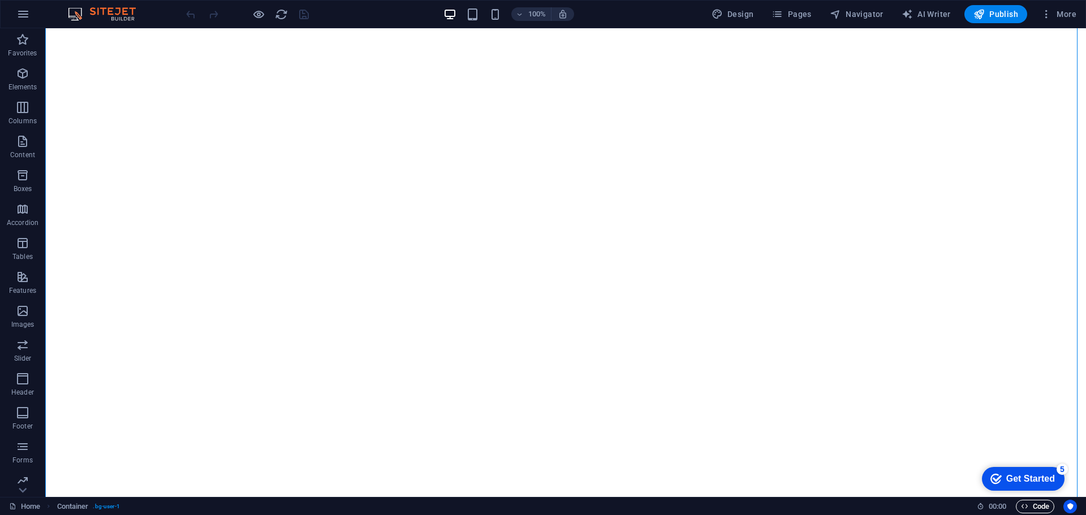
click at [1034, 508] on span "Code" at bounding box center [1034, 507] width 28 height 14
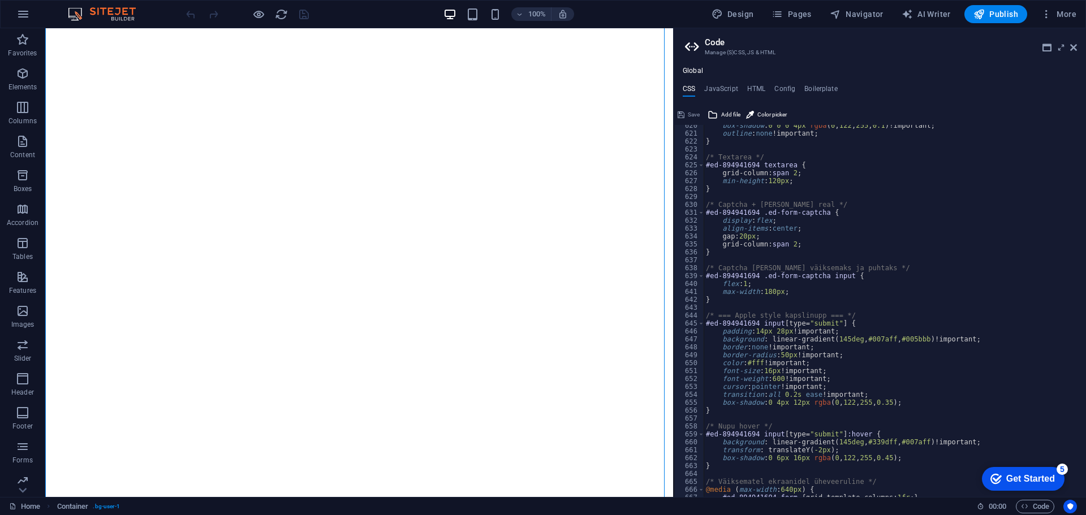
scroll to position [1480, 0]
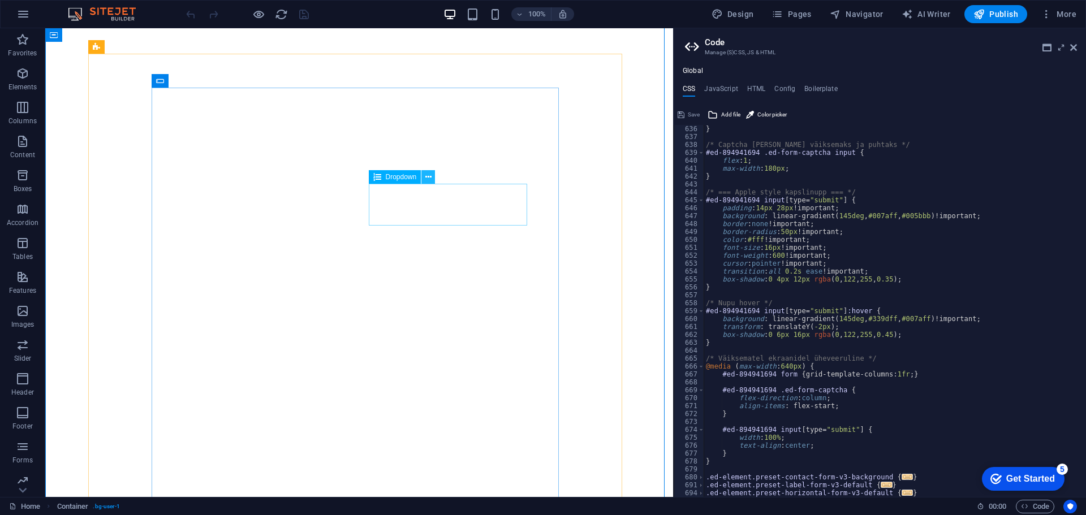
click at [425, 174] on icon at bounding box center [428, 177] width 6 height 12
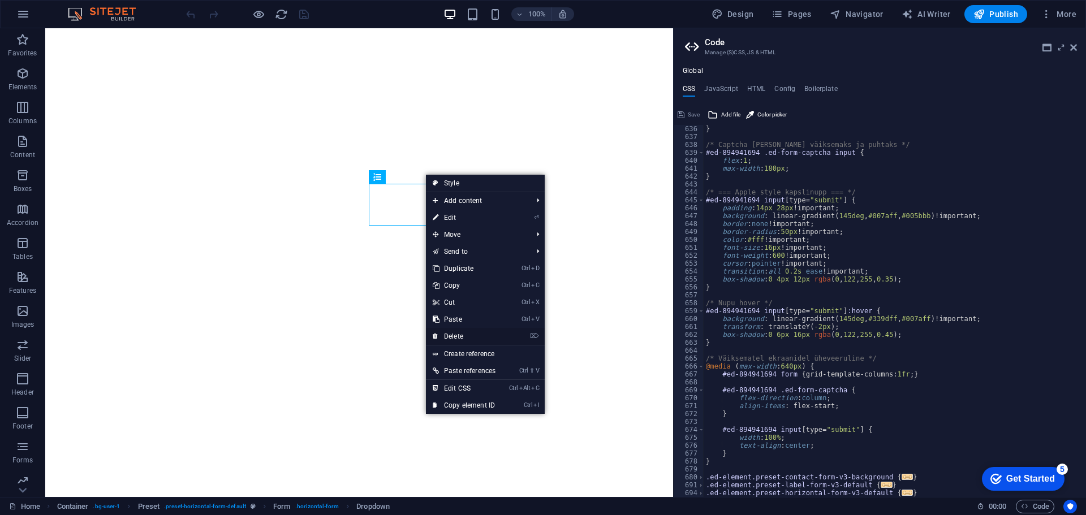
click at [466, 336] on link "⌦ Delete" at bounding box center [464, 336] width 76 height 17
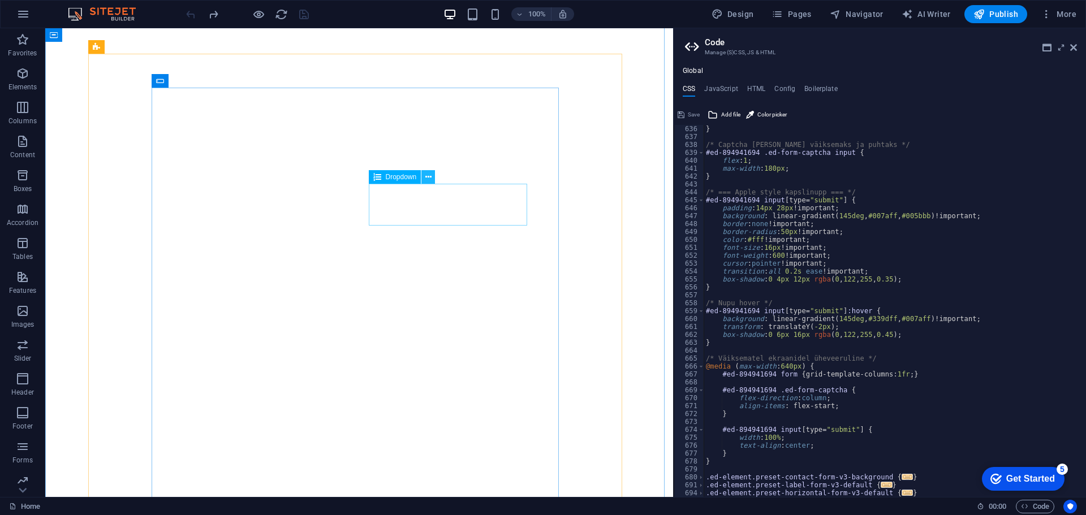
click at [423, 179] on button at bounding box center [428, 177] width 14 height 14
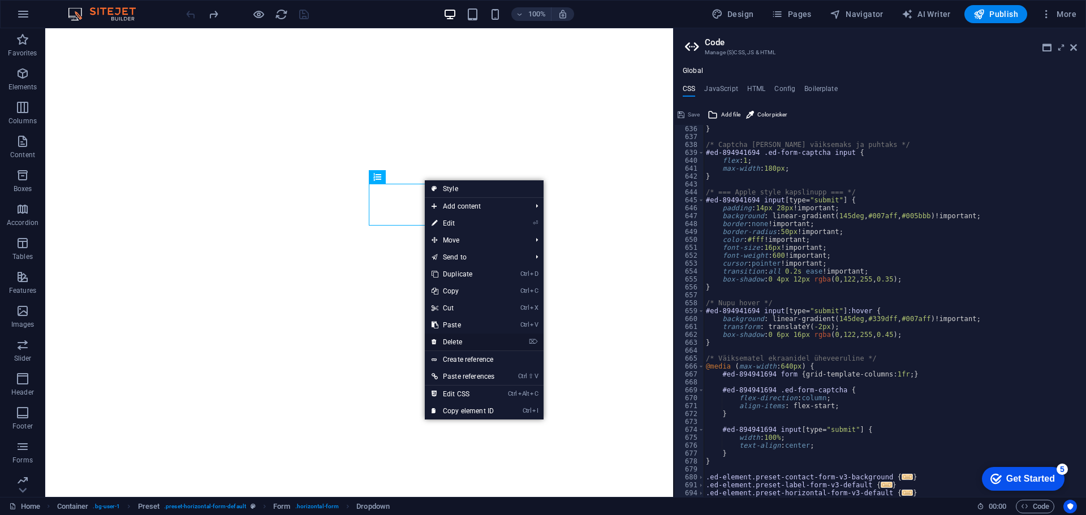
click at [455, 345] on link "⌦ Delete" at bounding box center [463, 342] width 76 height 17
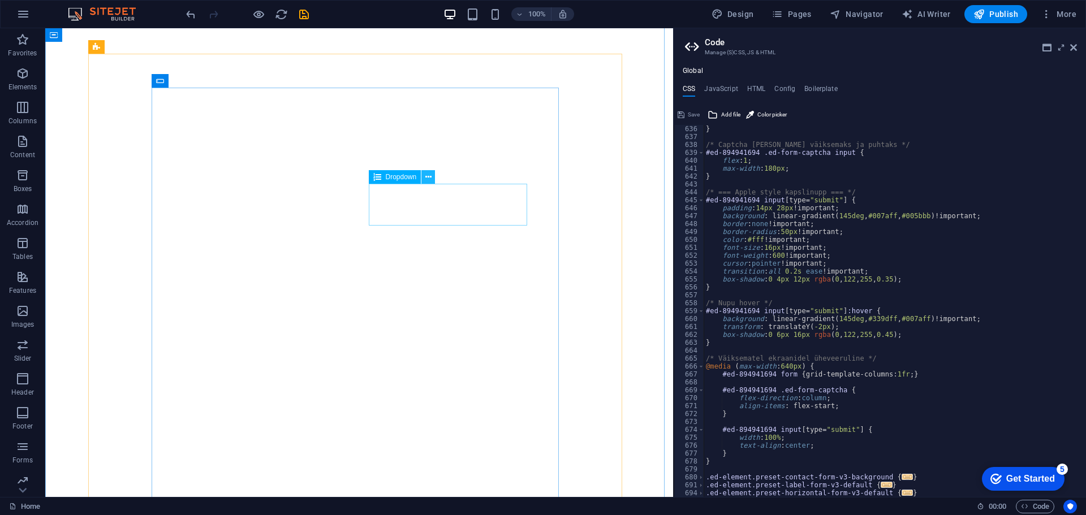
click at [424, 176] on button at bounding box center [428, 177] width 14 height 14
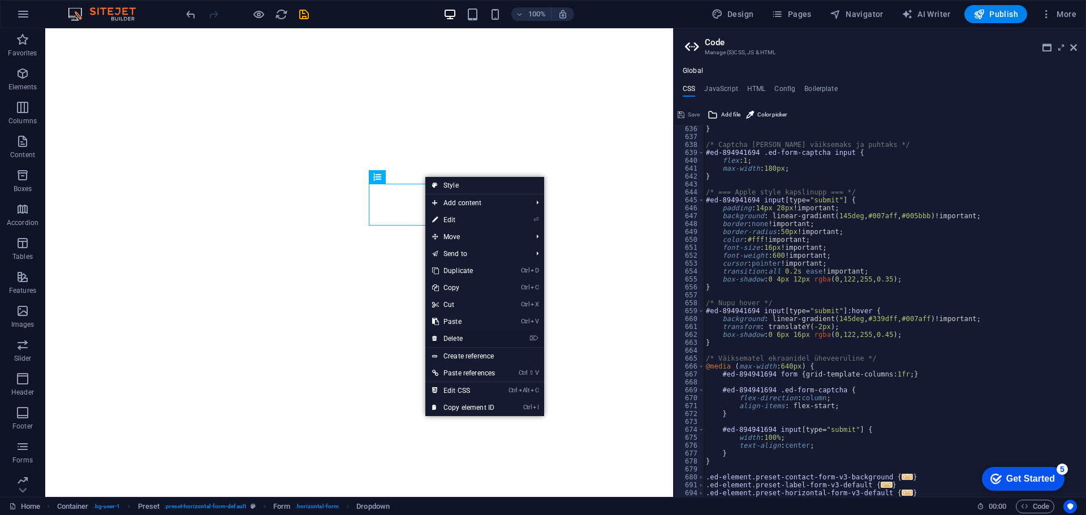
click at [468, 342] on link "⌦ Delete" at bounding box center [463, 338] width 76 height 17
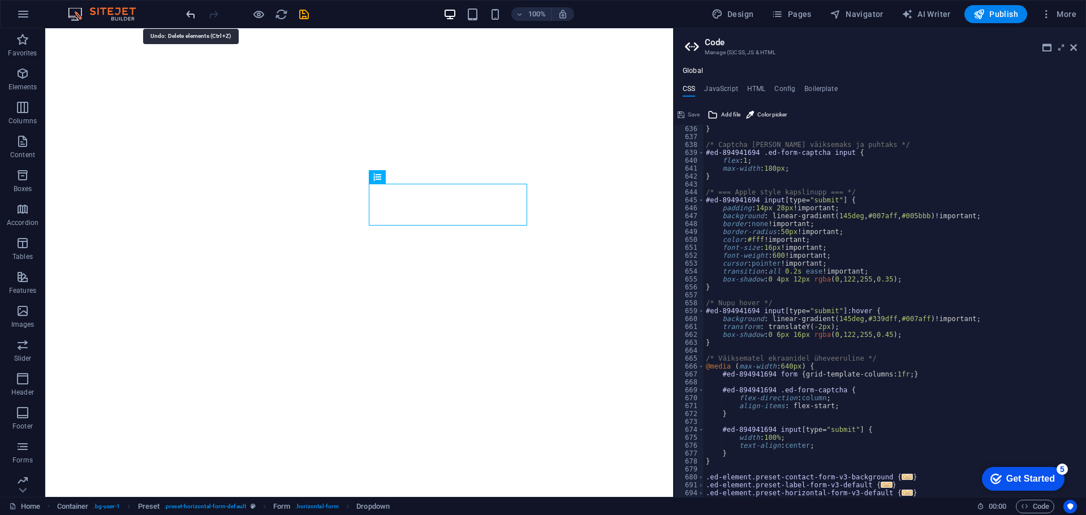
click at [190, 15] on icon "undo" at bounding box center [190, 14] width 13 height 13
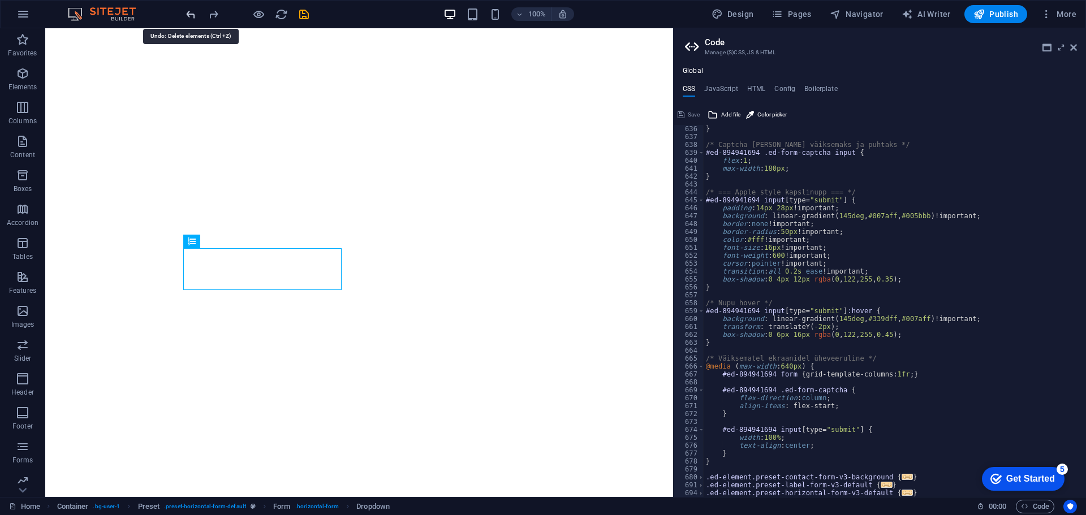
click at [187, 12] on icon "undo" at bounding box center [190, 14] width 13 height 13
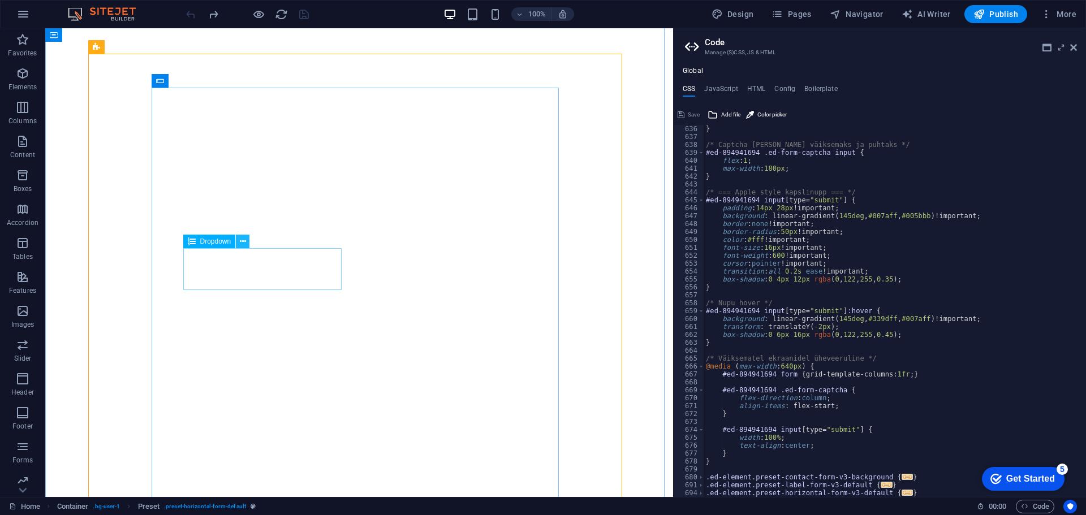
click at [244, 241] on icon at bounding box center [243, 242] width 6 height 12
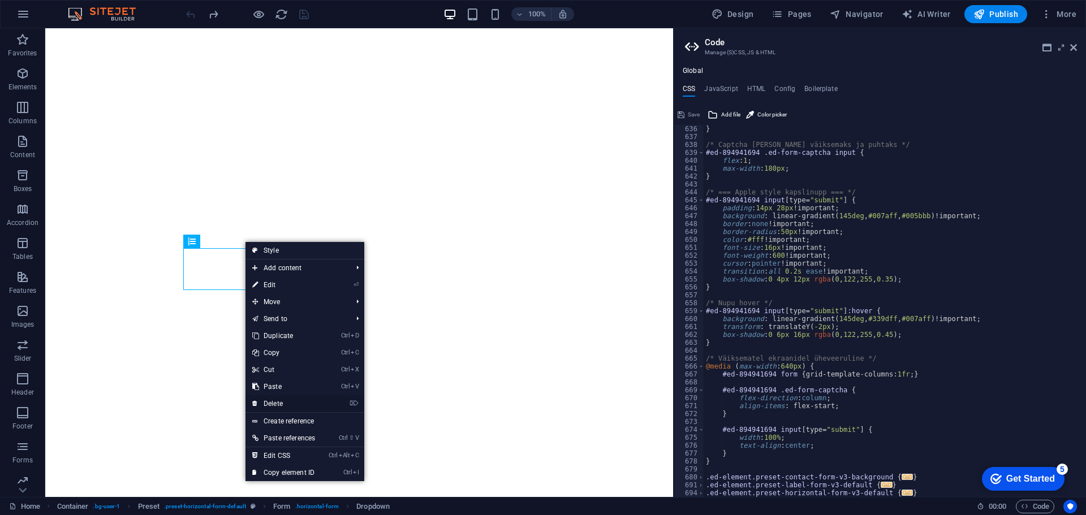
click at [290, 401] on link "⌦ Delete" at bounding box center [283, 403] width 76 height 17
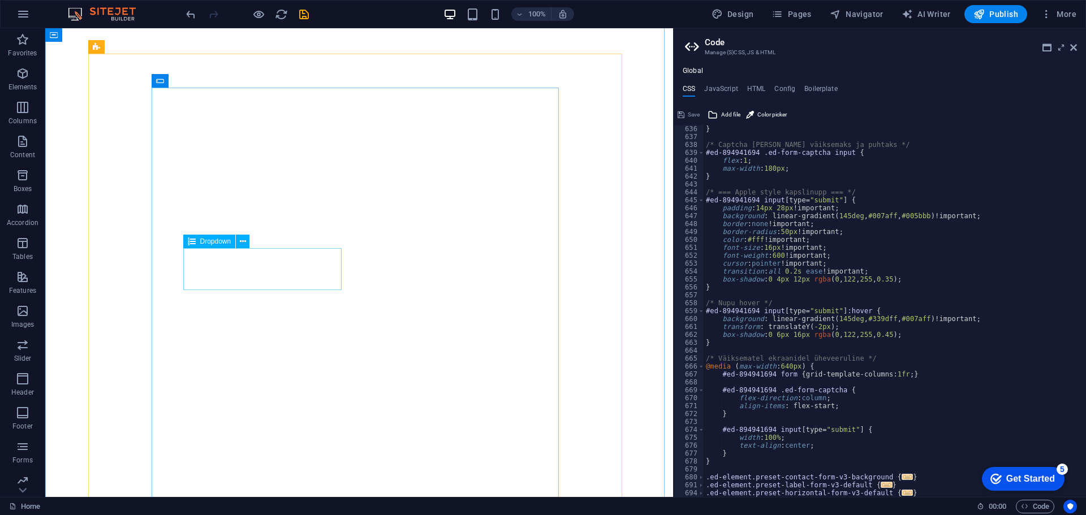
click at [213, 241] on span "Dropdown" at bounding box center [215, 241] width 31 height 7
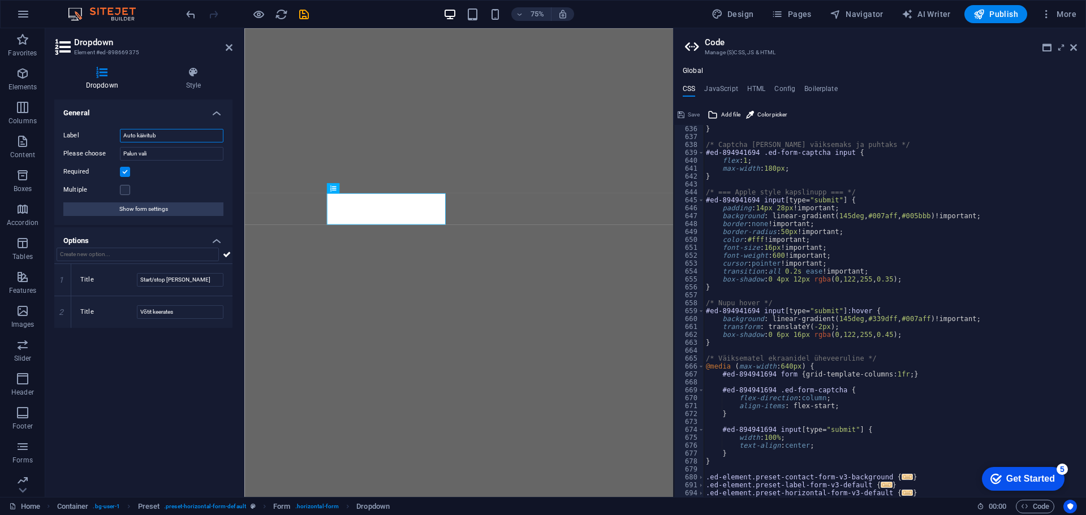
drag, startPoint x: 171, startPoint y: 132, endPoint x: 113, endPoint y: 137, distance: 57.8
click at [113, 137] on div "Label Auto käivitub" at bounding box center [143, 136] width 160 height 14
click at [1073, 47] on icon at bounding box center [1073, 47] width 7 height 9
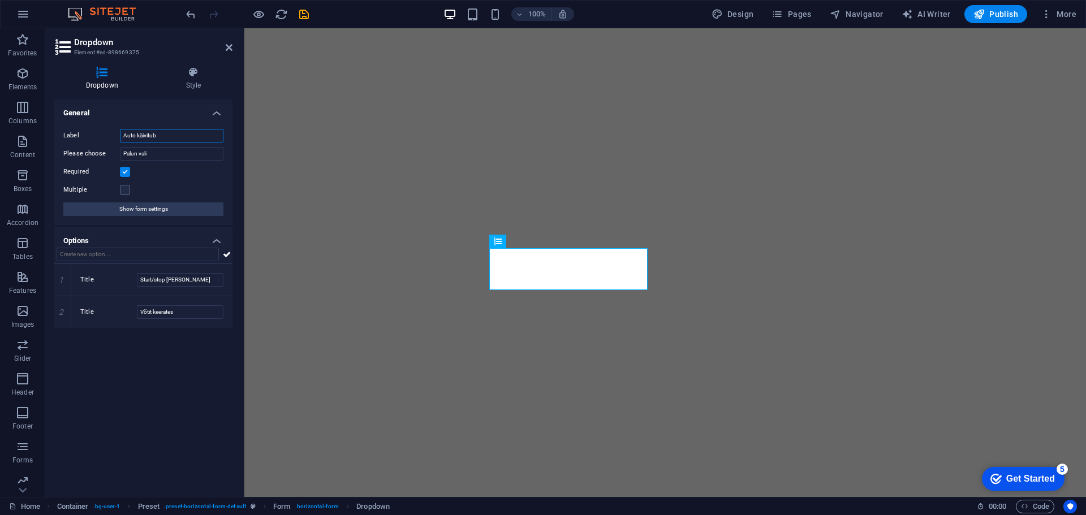
click at [154, 137] on input "Auto käivitub" at bounding box center [171, 136] width 103 height 14
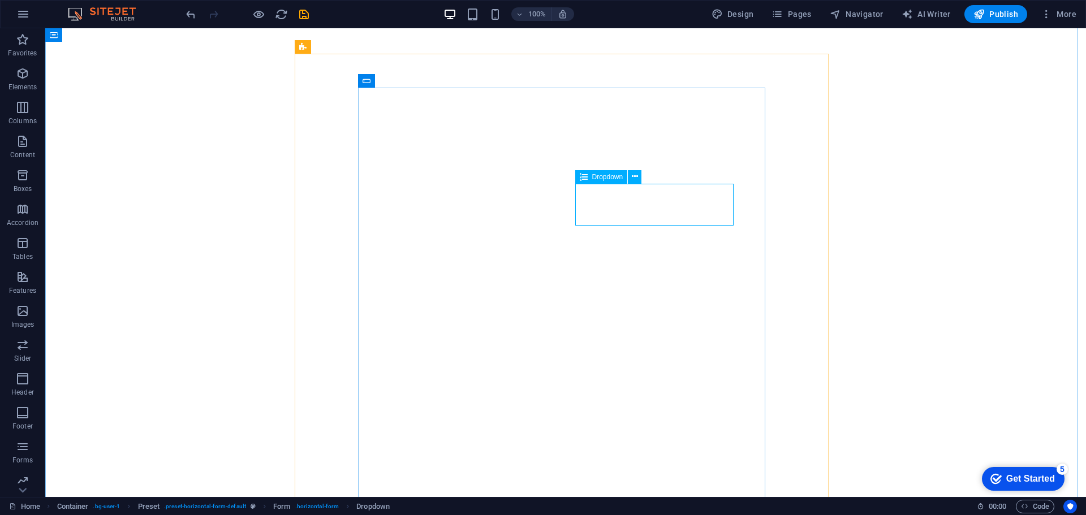
click at [604, 178] on span "Dropdown" at bounding box center [607, 177] width 31 height 7
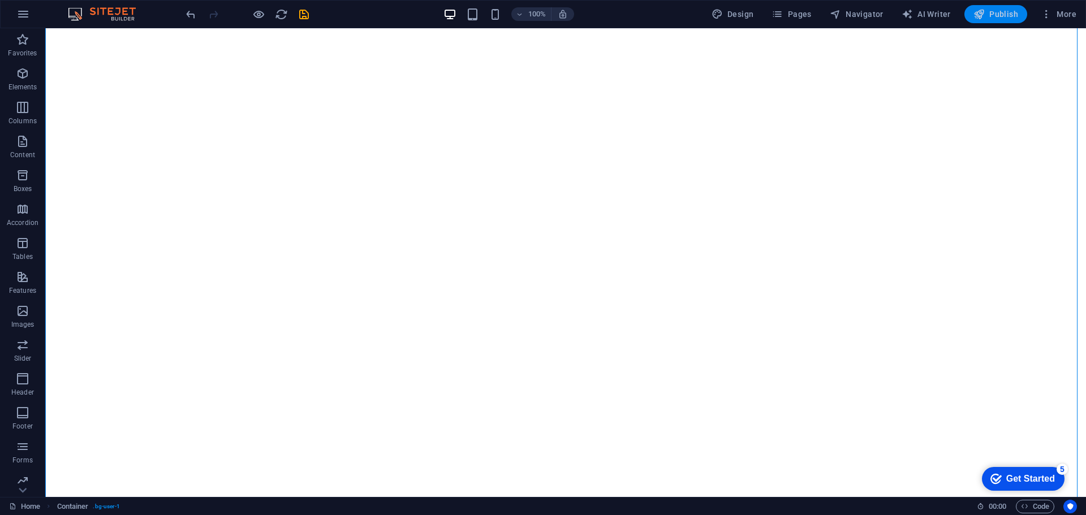
click at [989, 17] on span "Publish" at bounding box center [995, 13] width 45 height 11
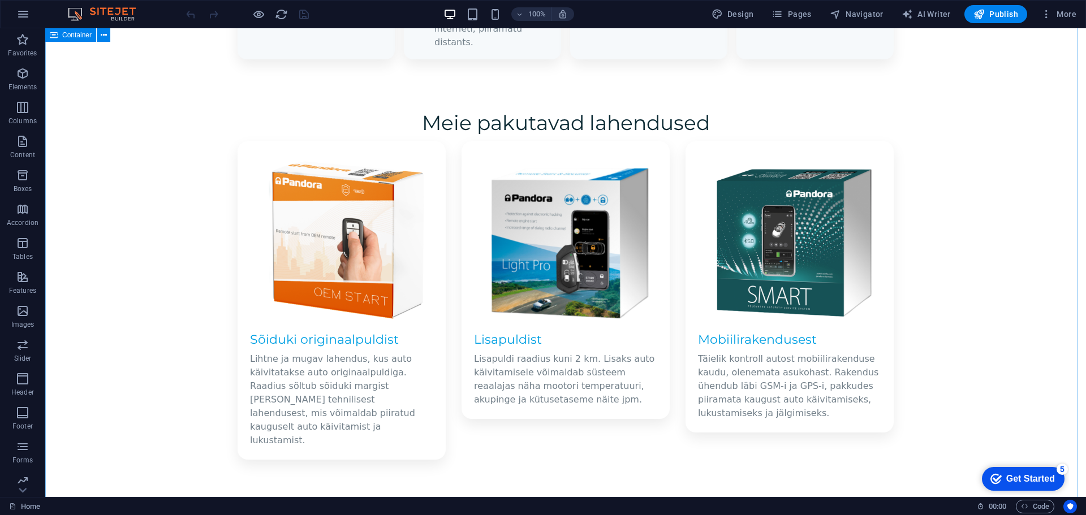
scroll to position [1299, 0]
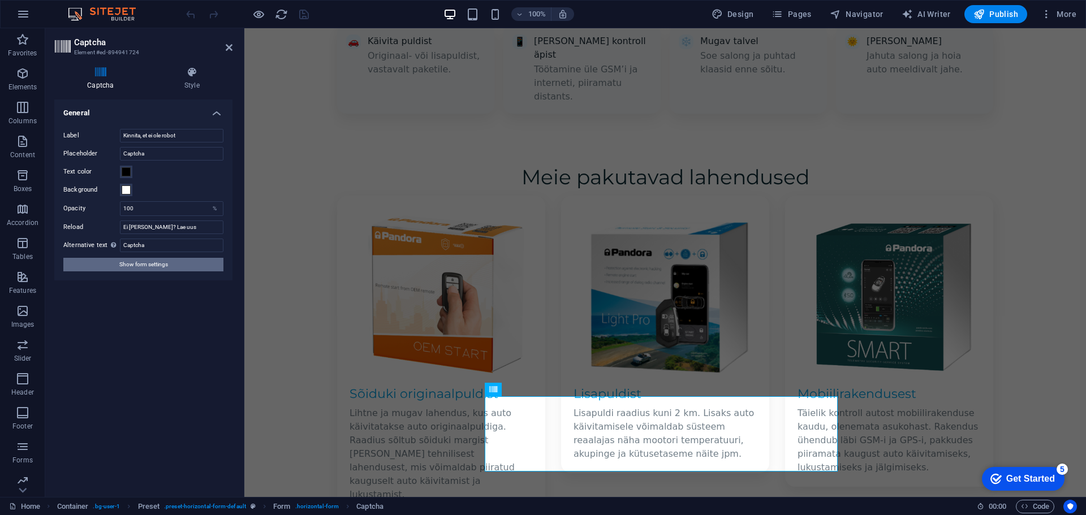
click at [167, 268] on span "Show form settings" at bounding box center [143, 265] width 49 height 14
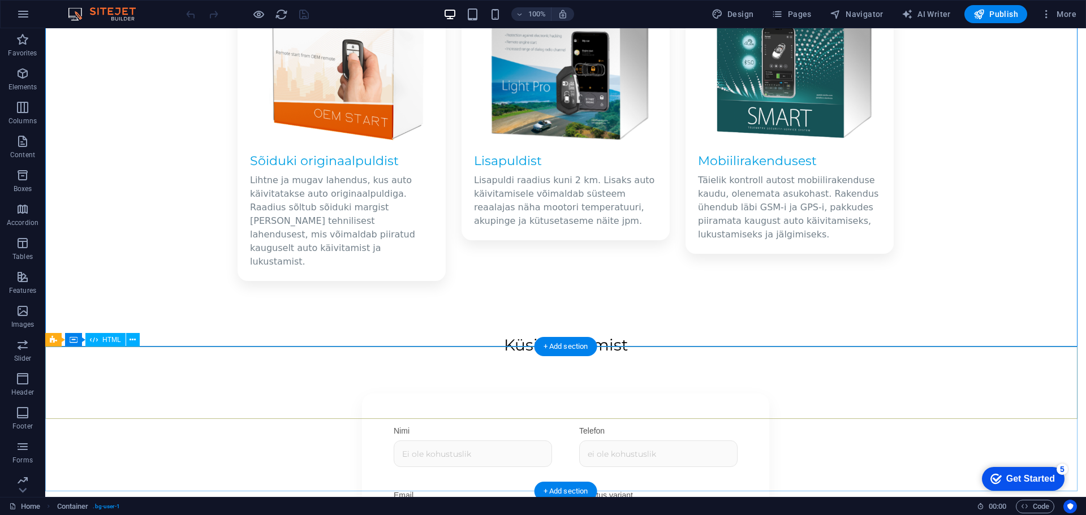
scroll to position [1582, 0]
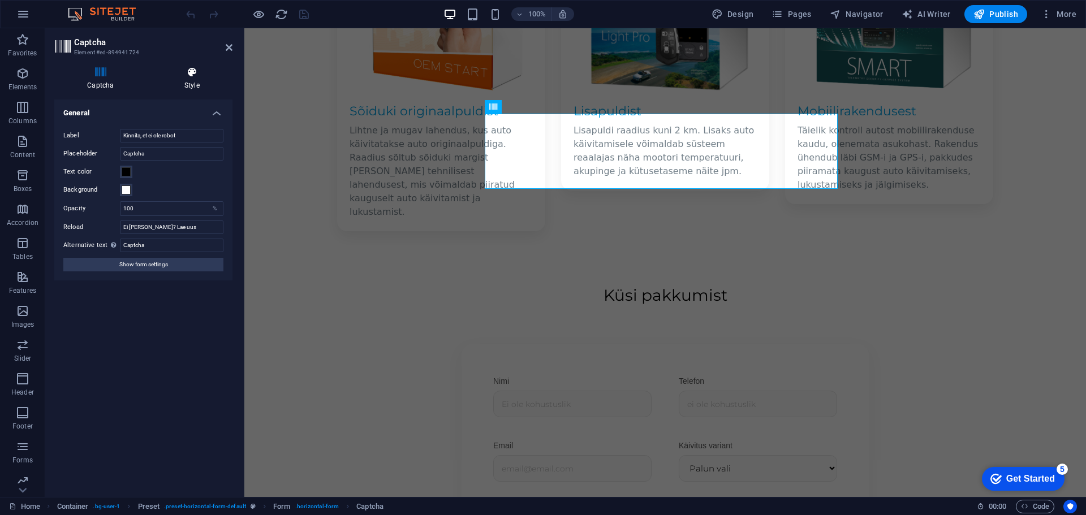
click at [190, 86] on h4 "Style" at bounding box center [192, 79] width 81 height 24
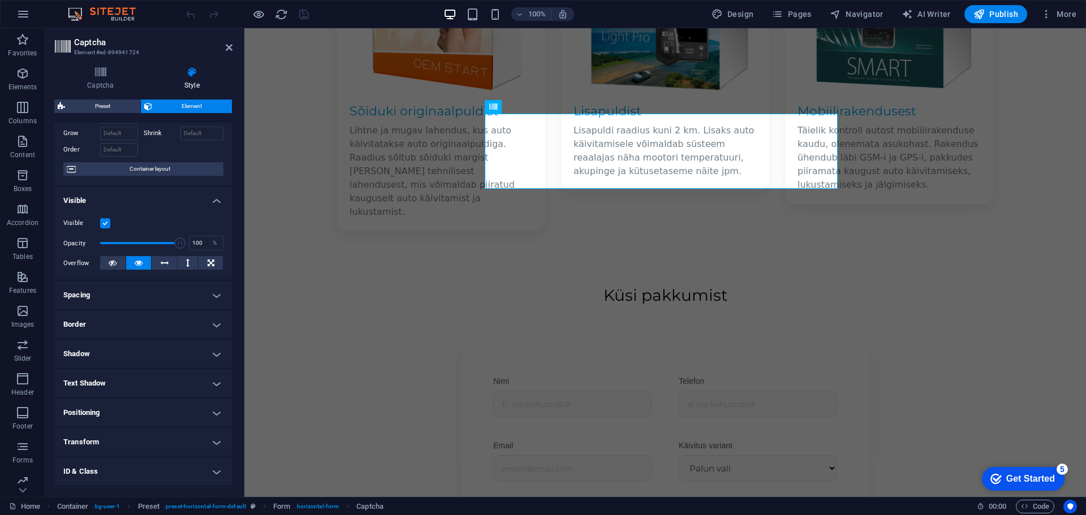
scroll to position [113, 0]
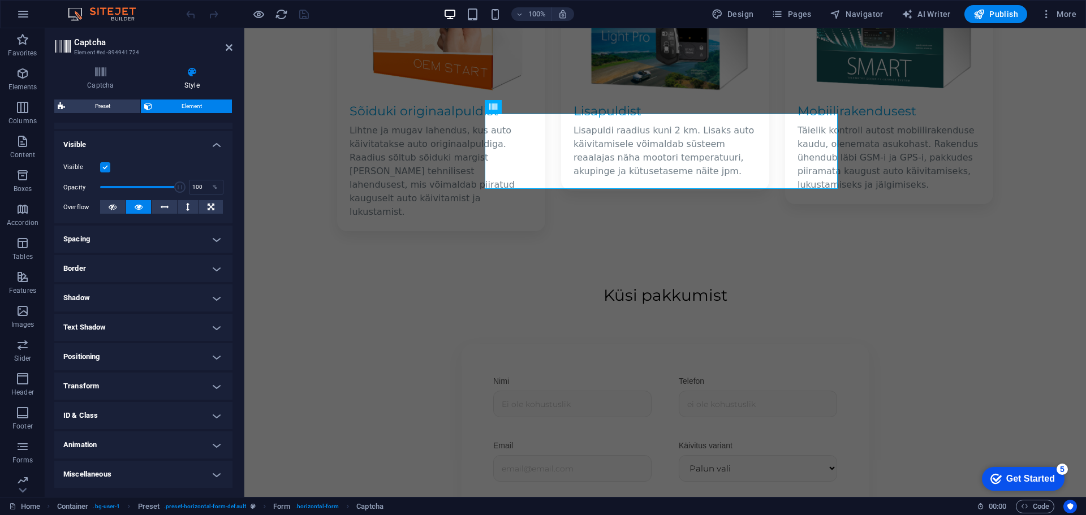
click at [146, 302] on h4 "Shadow" at bounding box center [143, 297] width 178 height 27
click at [143, 296] on h4 "Shadow" at bounding box center [143, 294] width 178 height 20
click at [143, 238] on h4 "Spacing" at bounding box center [143, 239] width 178 height 27
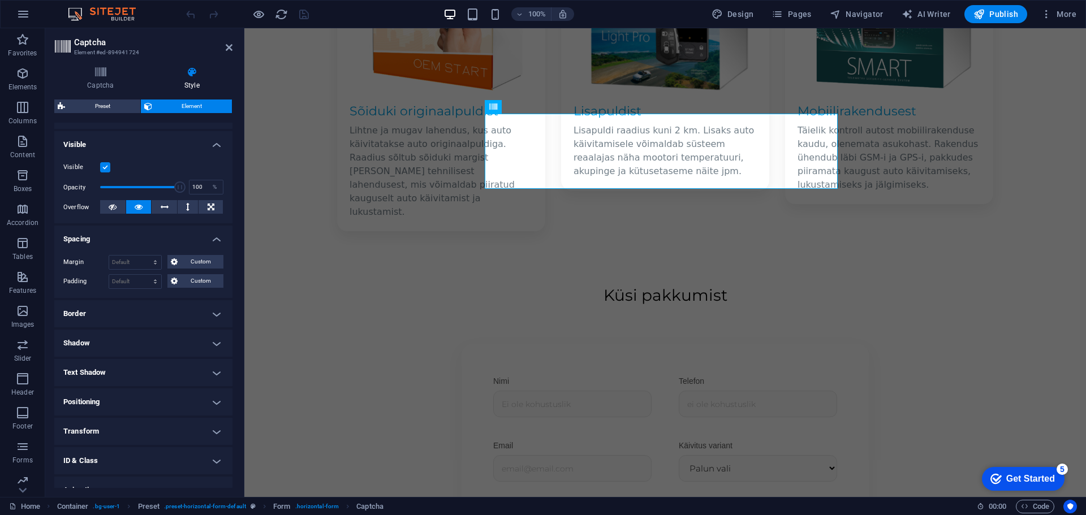
click at [143, 238] on h4 "Spacing" at bounding box center [143, 236] width 178 height 20
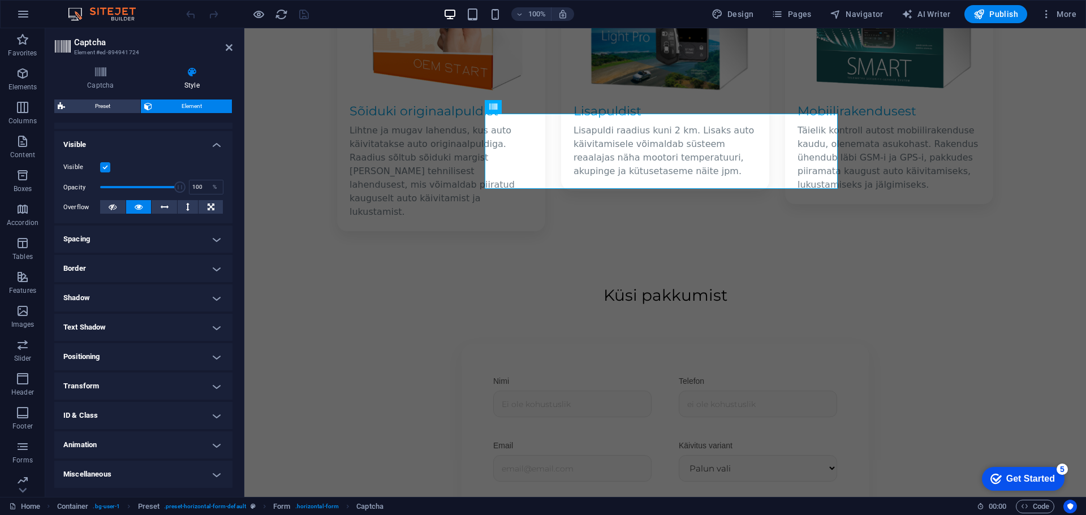
click at [154, 474] on h4 "Miscellaneous" at bounding box center [143, 474] width 178 height 27
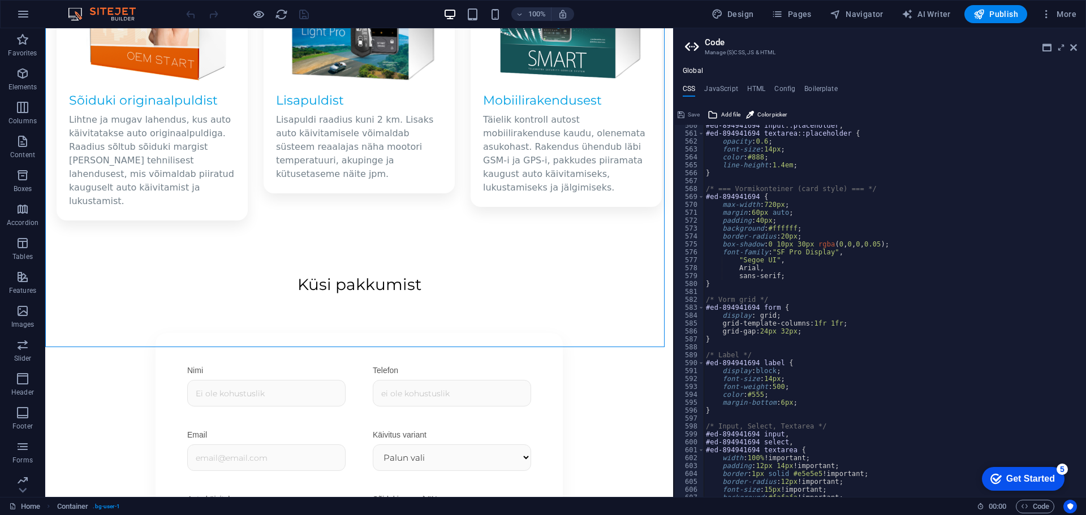
scroll to position [1480, 0]
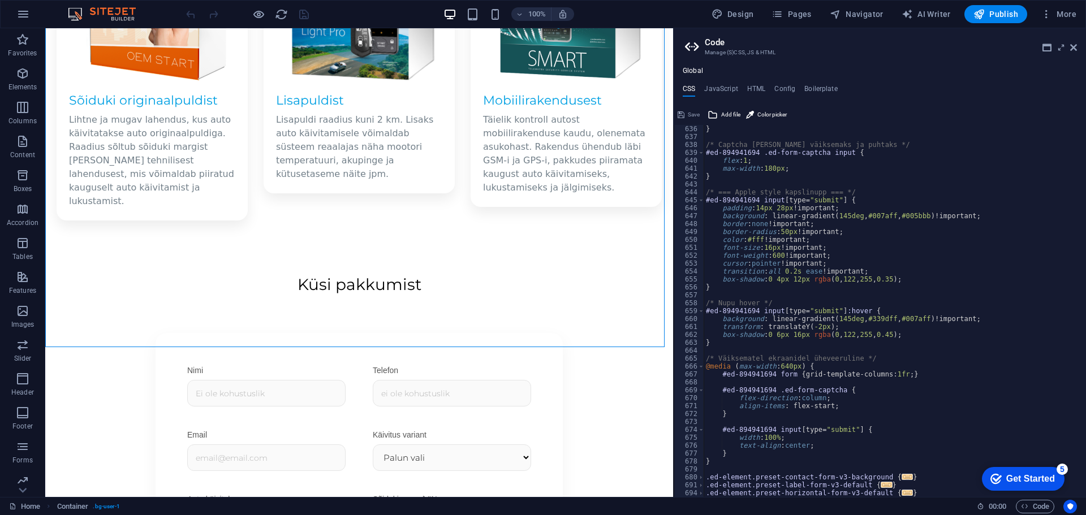
click at [913, 491] on div "} /* Captcha kast väiksemaks ja puhtaks */ #ed-894941694 .ed-form-captcha input…" at bounding box center [890, 319] width 374 height 388
type textarea "}"
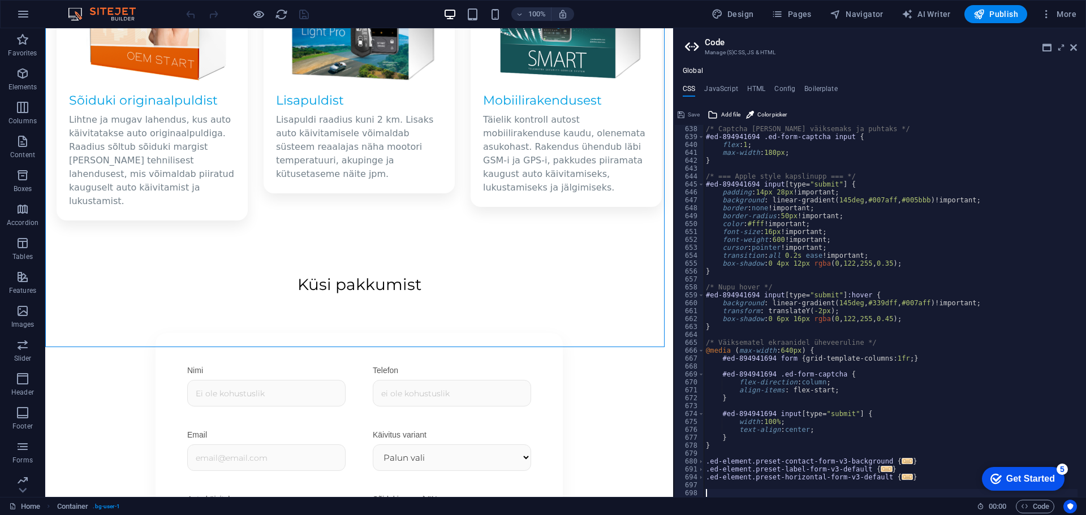
scroll to position [1496, 0]
type textarea "}"
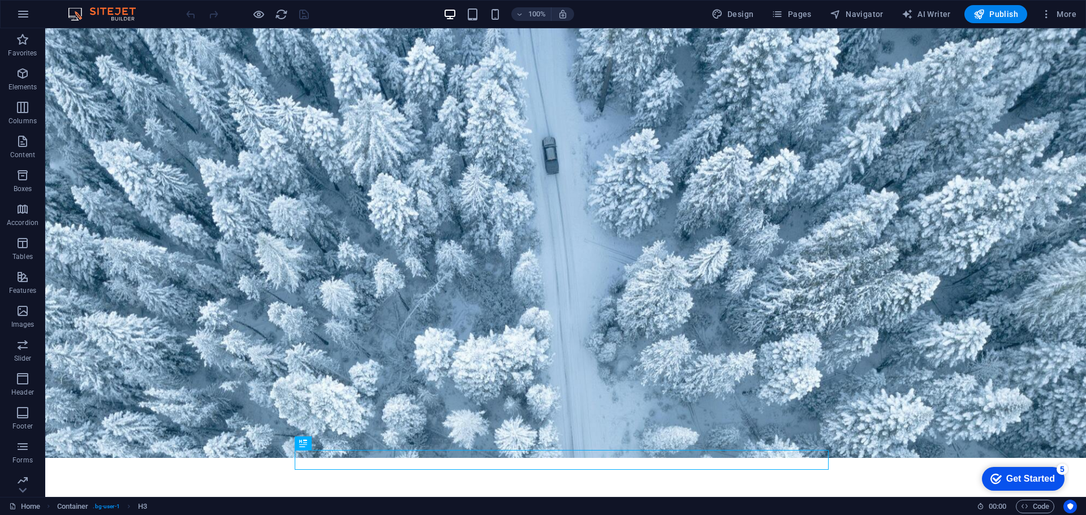
scroll to position [903, 0]
